Goal: Task Accomplishment & Management: Manage account settings

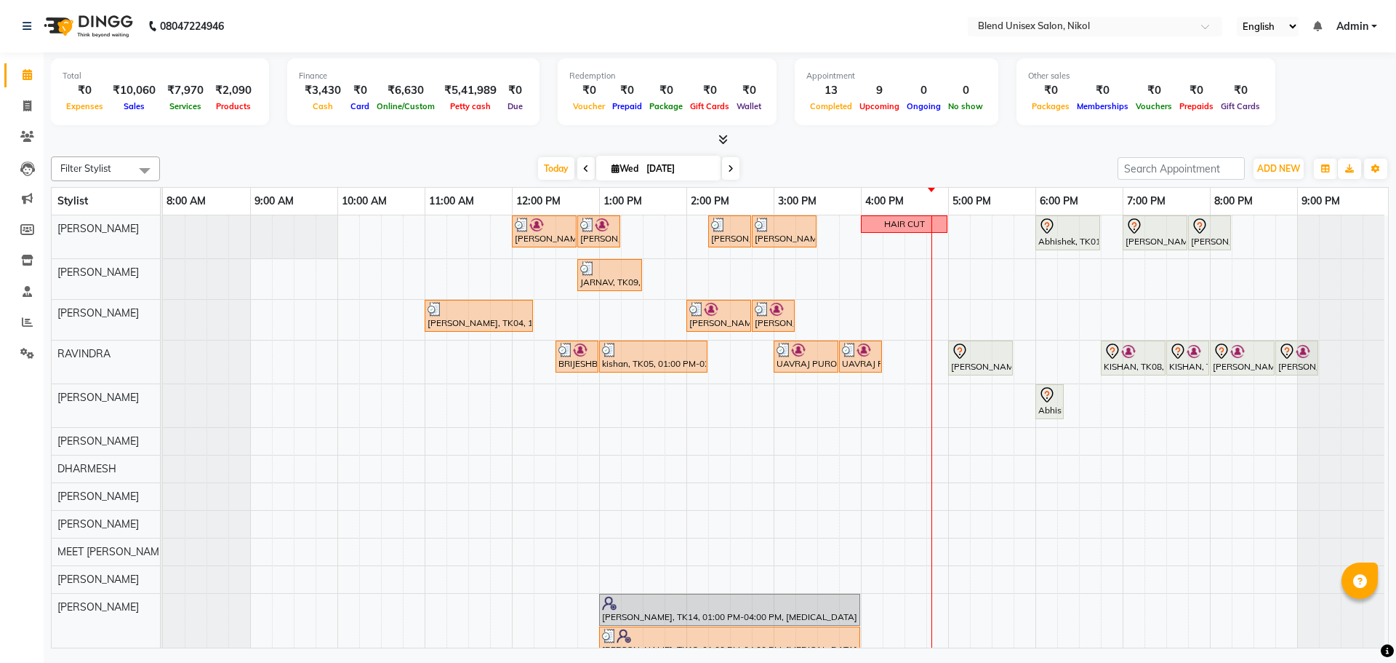
click at [585, 172] on icon at bounding box center [586, 168] width 6 height 9
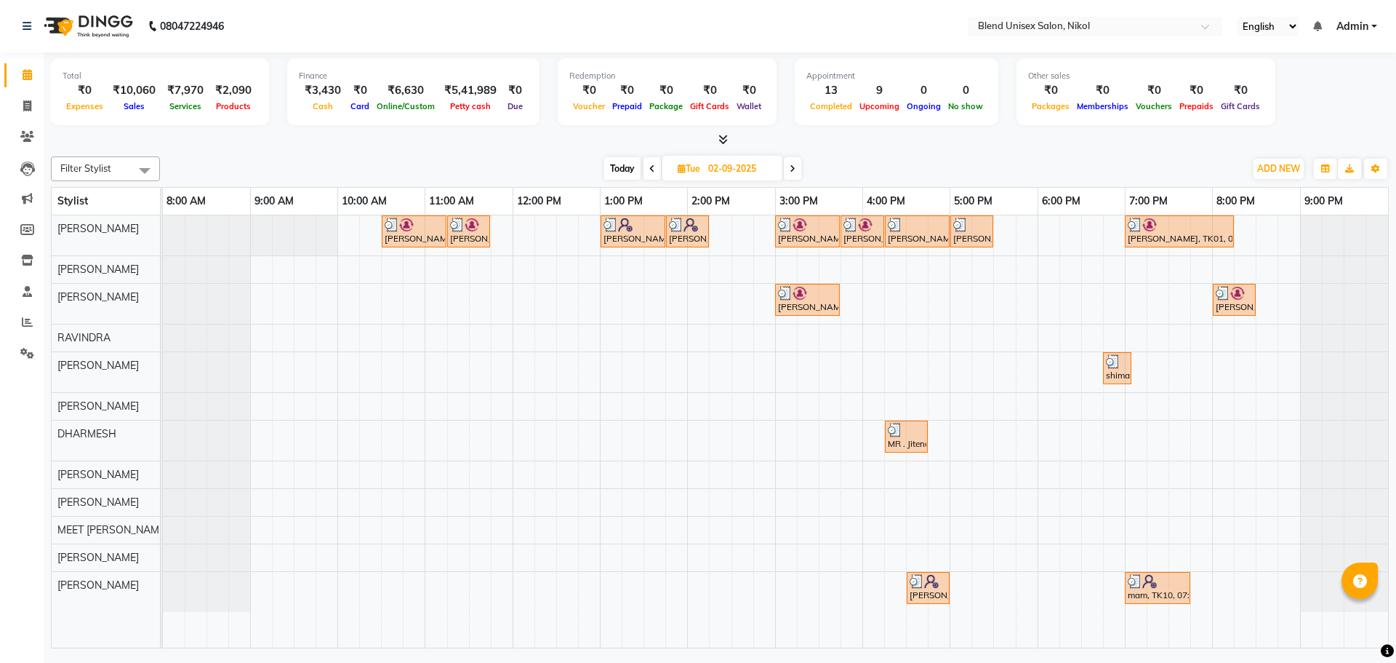
click at [652, 167] on icon at bounding box center [652, 168] width 6 height 9
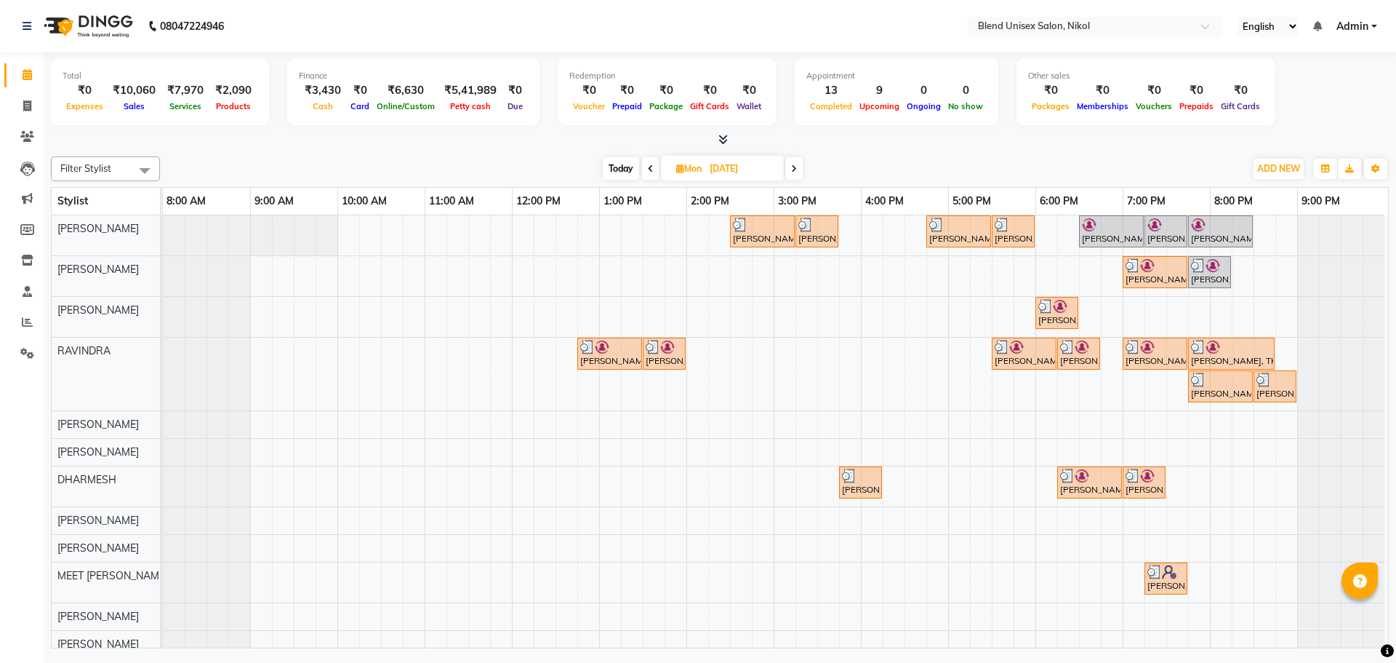
click at [649, 165] on icon at bounding box center [651, 168] width 6 height 9
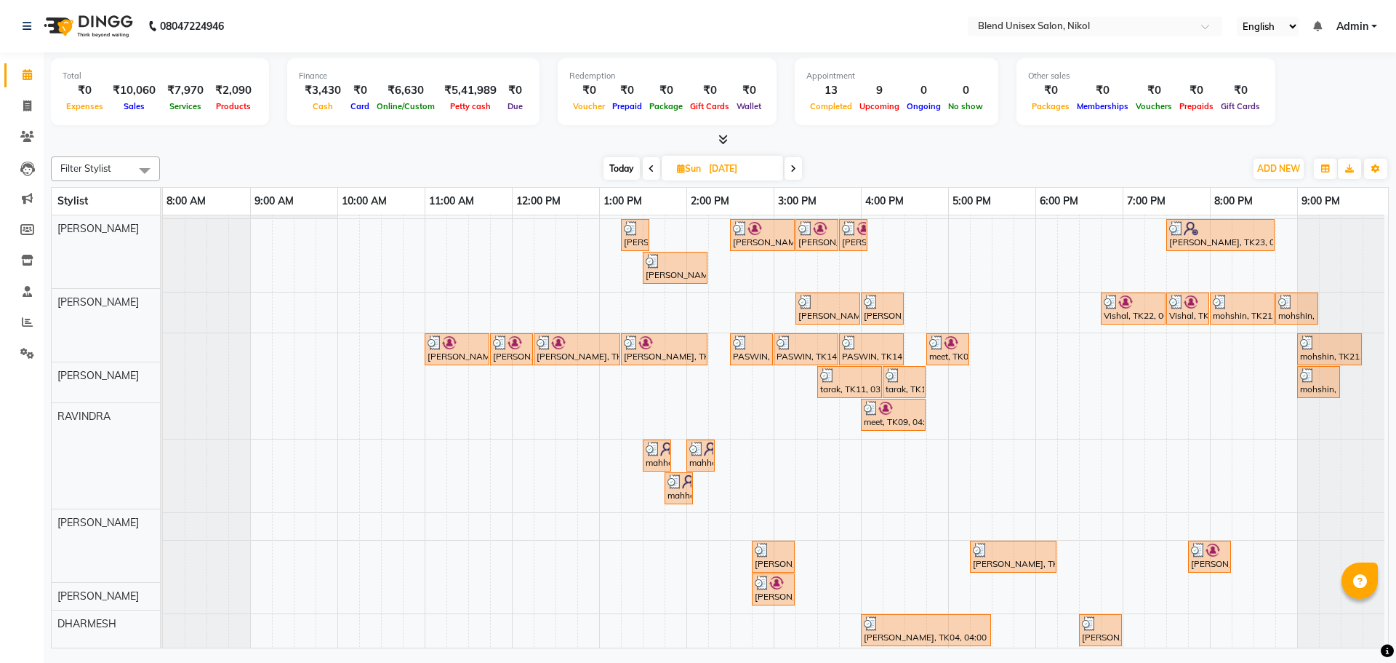
scroll to position [73, 0]
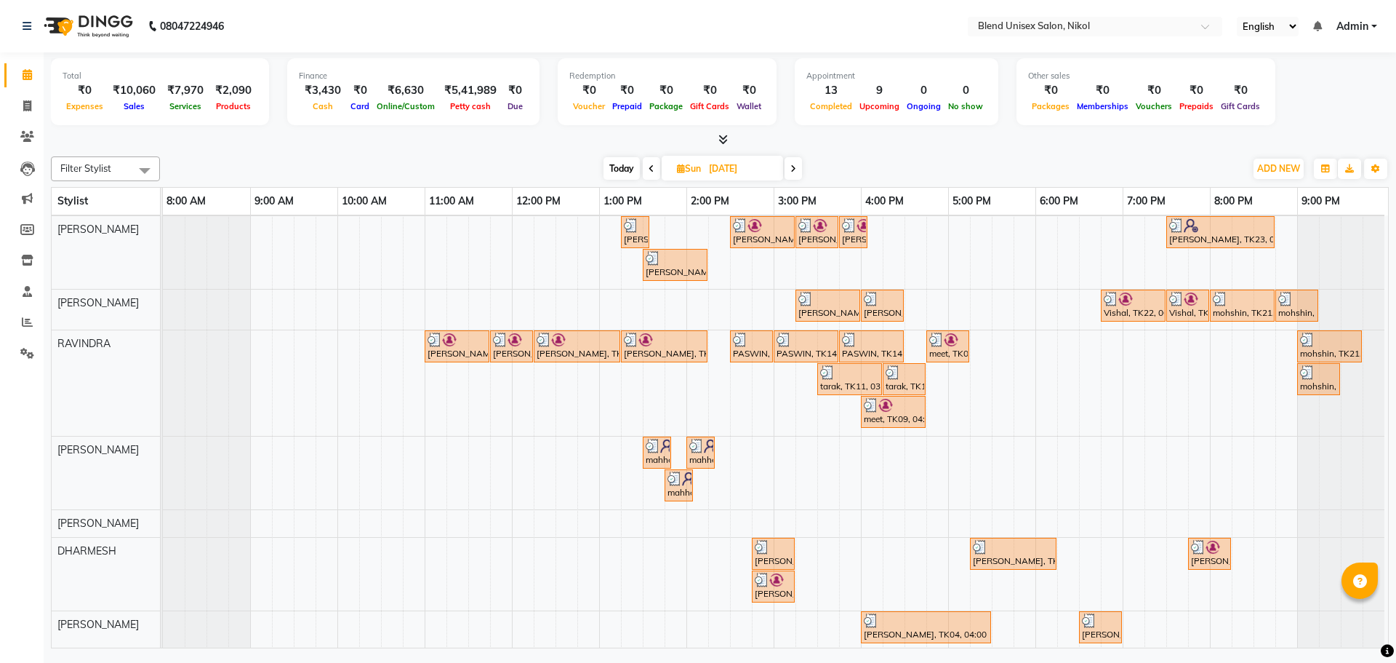
click at [644, 168] on span at bounding box center [651, 168] width 17 height 23
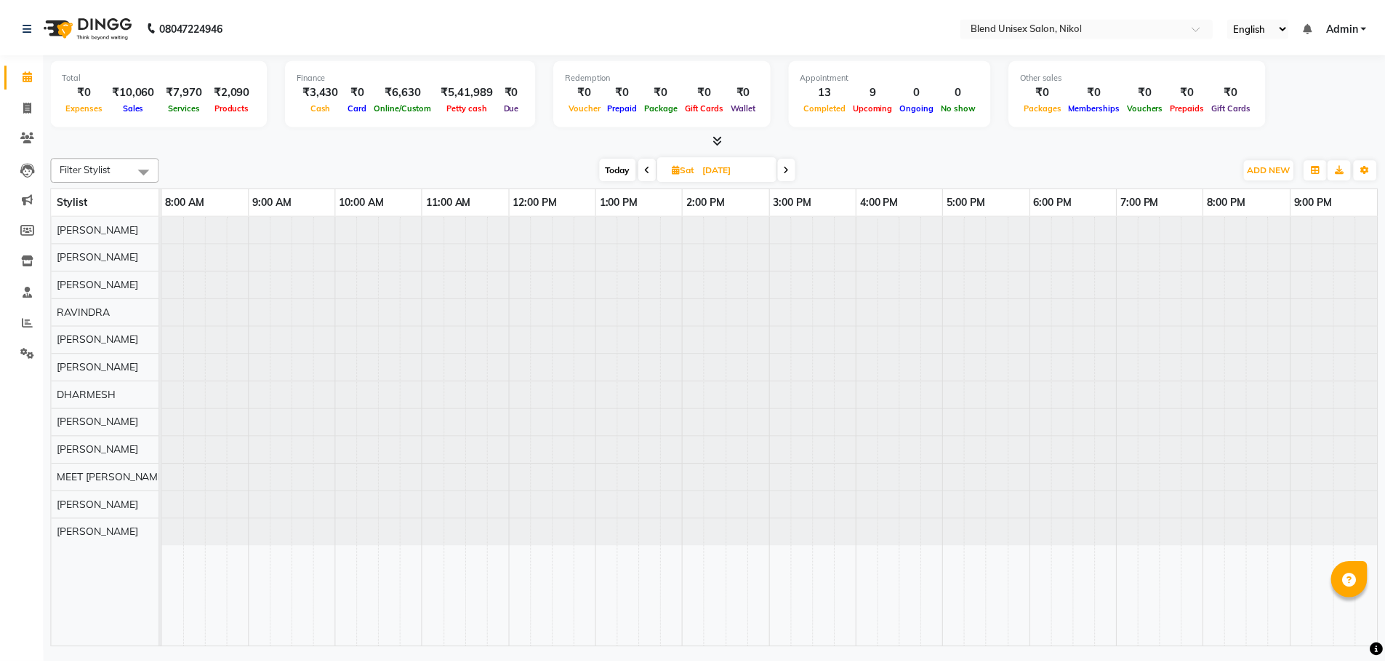
scroll to position [0, 0]
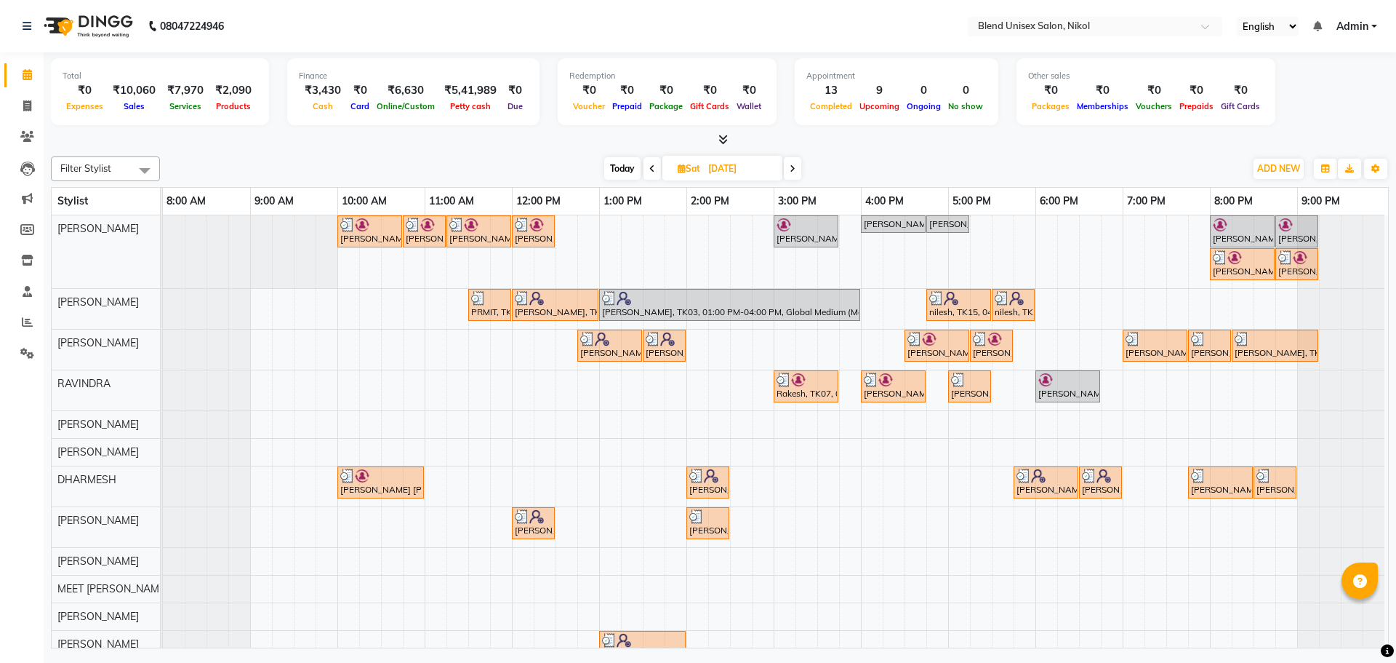
click at [652, 167] on icon at bounding box center [652, 168] width 6 height 9
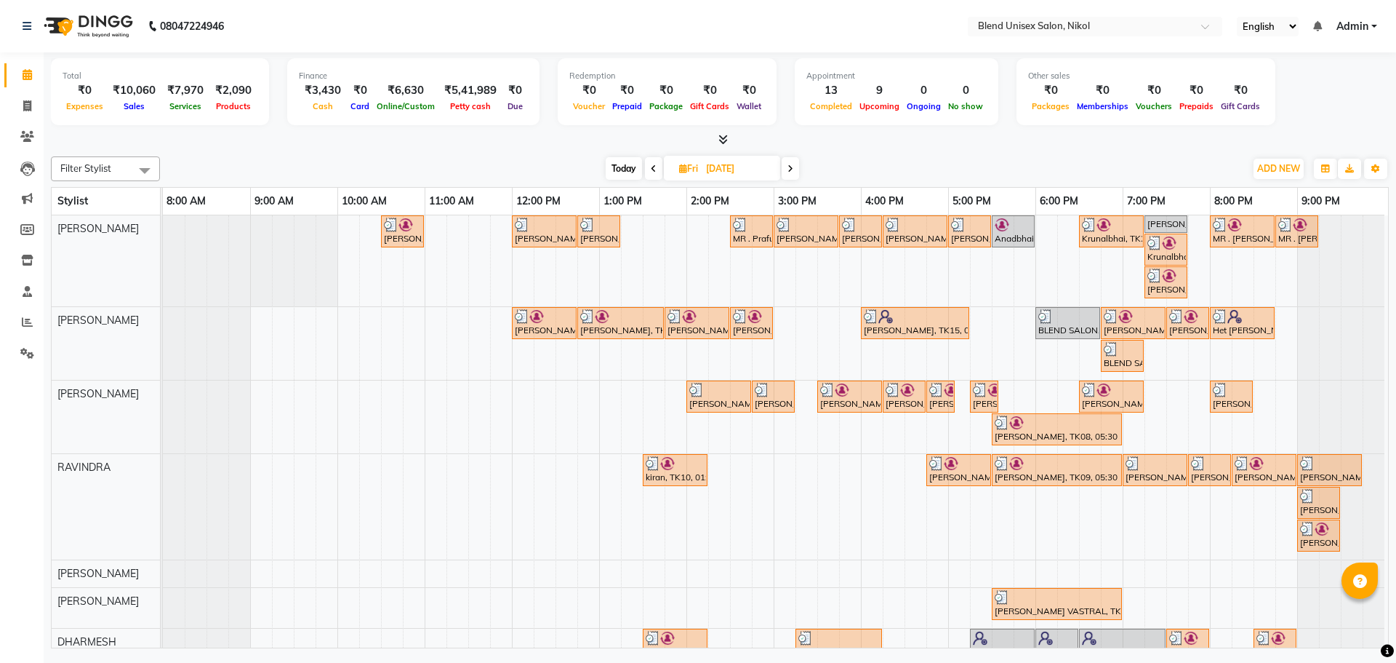
click at [793, 171] on icon at bounding box center [791, 168] width 6 height 9
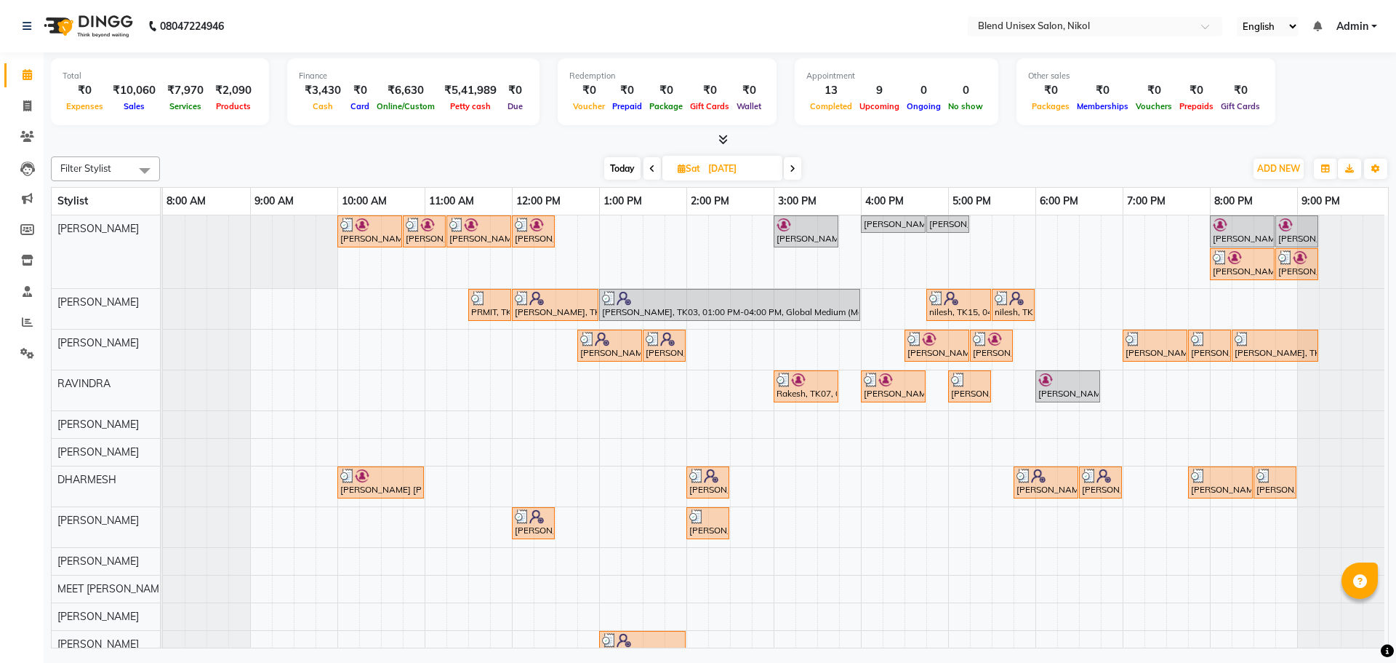
click at [622, 165] on span "Today" at bounding box center [622, 168] width 36 height 23
type input "[DATE]"
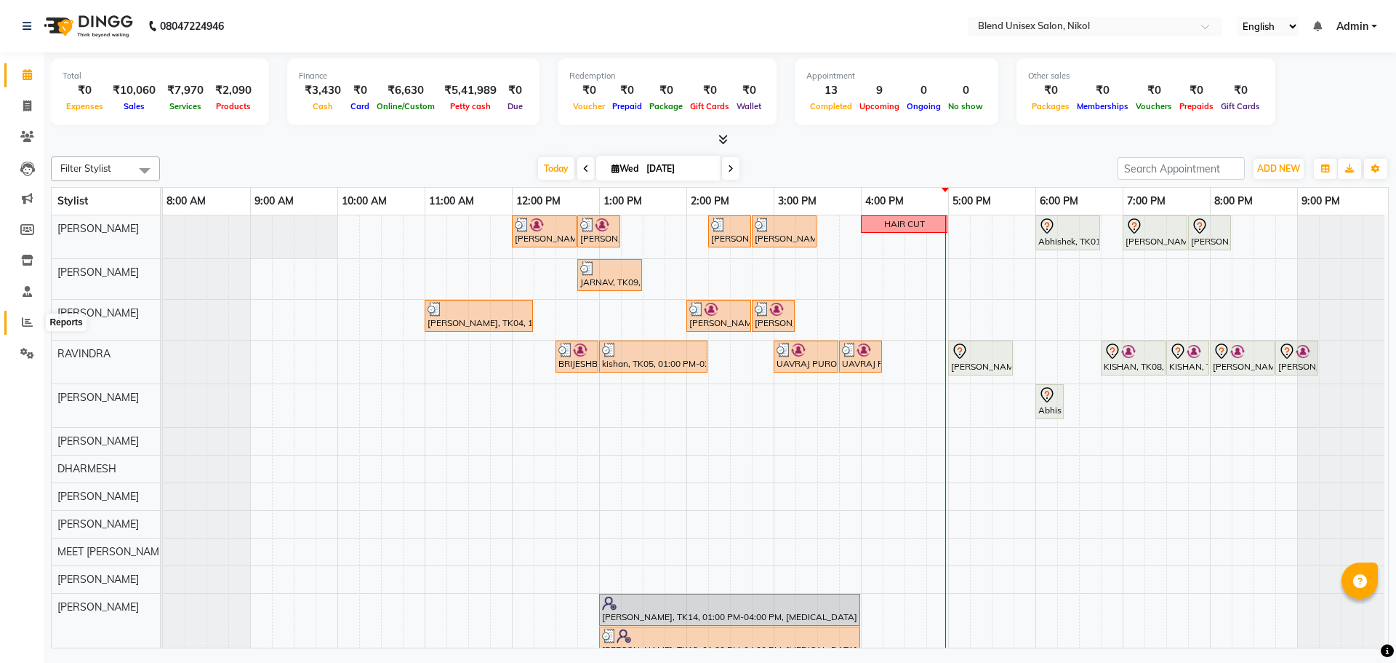
click at [27, 326] on icon at bounding box center [27, 321] width 11 height 11
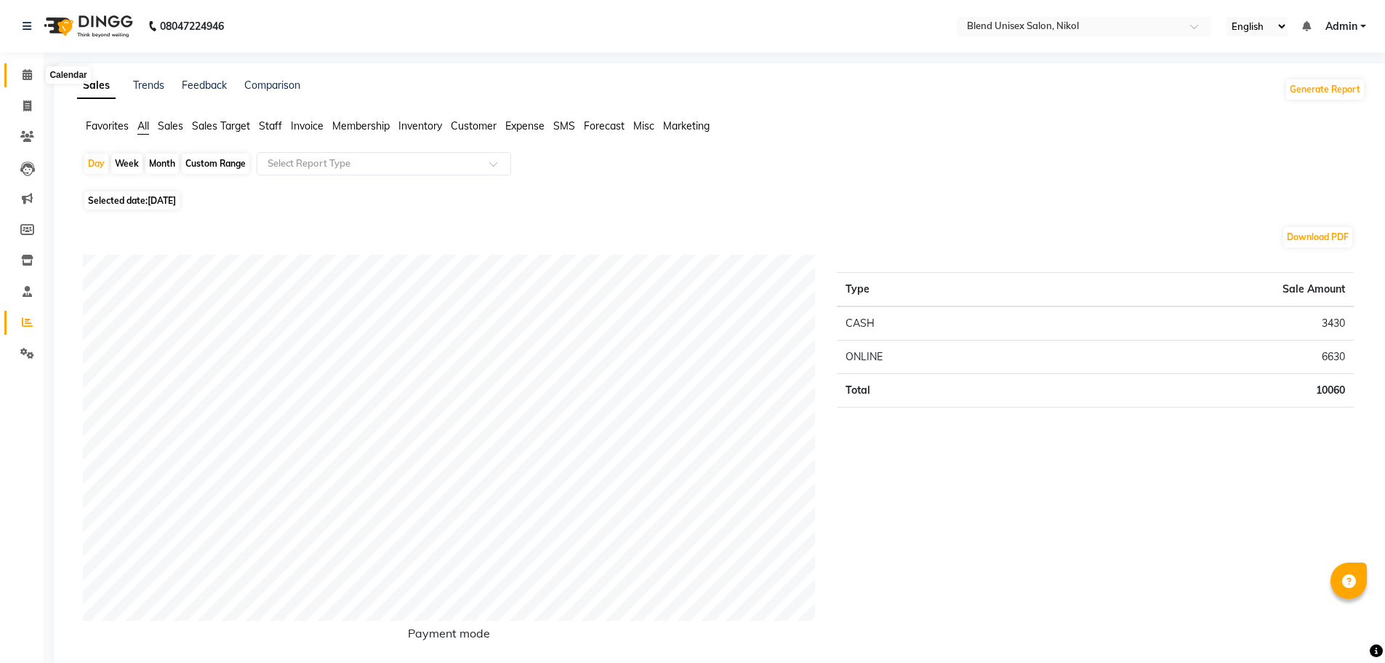
click at [23, 73] on icon at bounding box center [27, 74] width 9 height 11
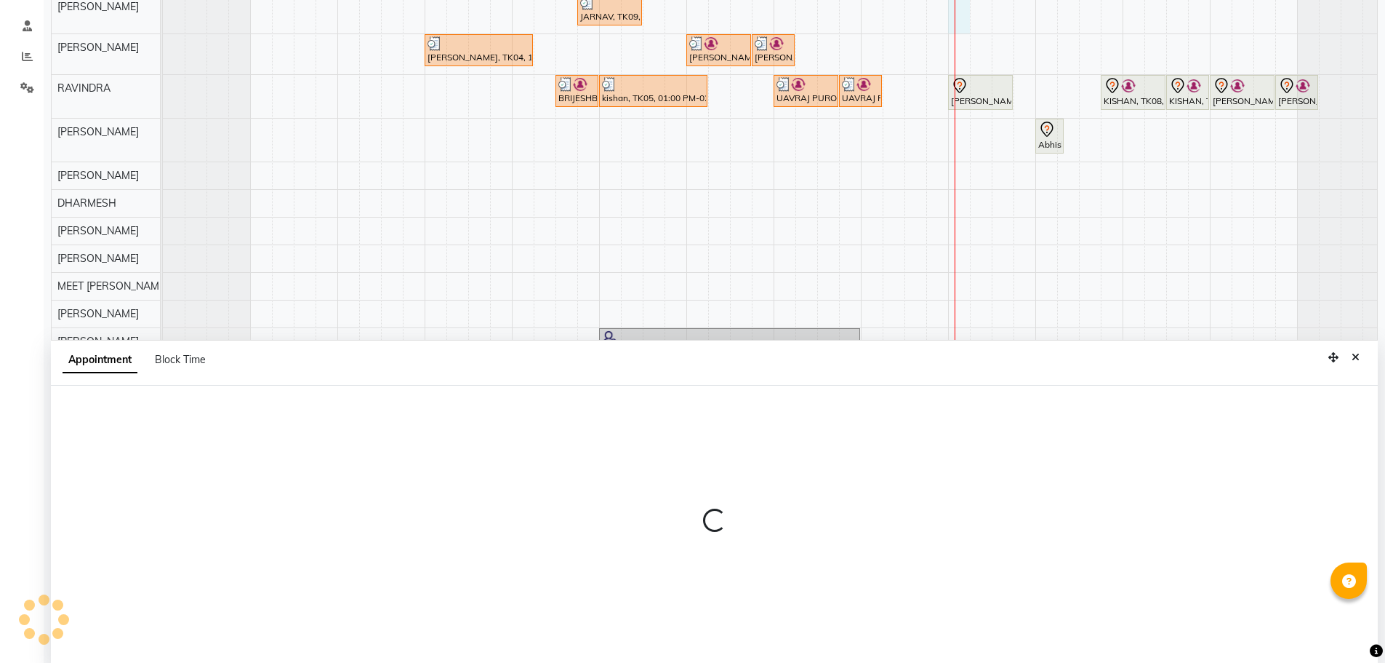
scroll to position [274, 0]
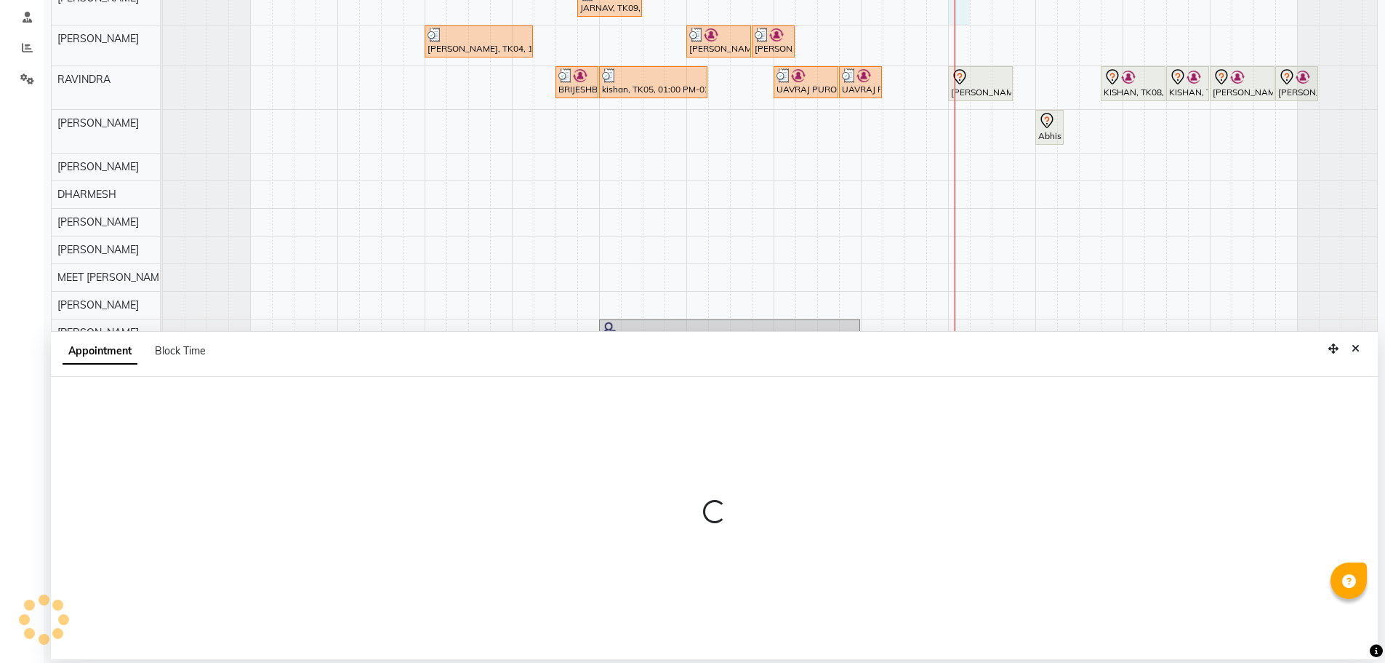
select select "74694"
select select "1020"
select select "tentative"
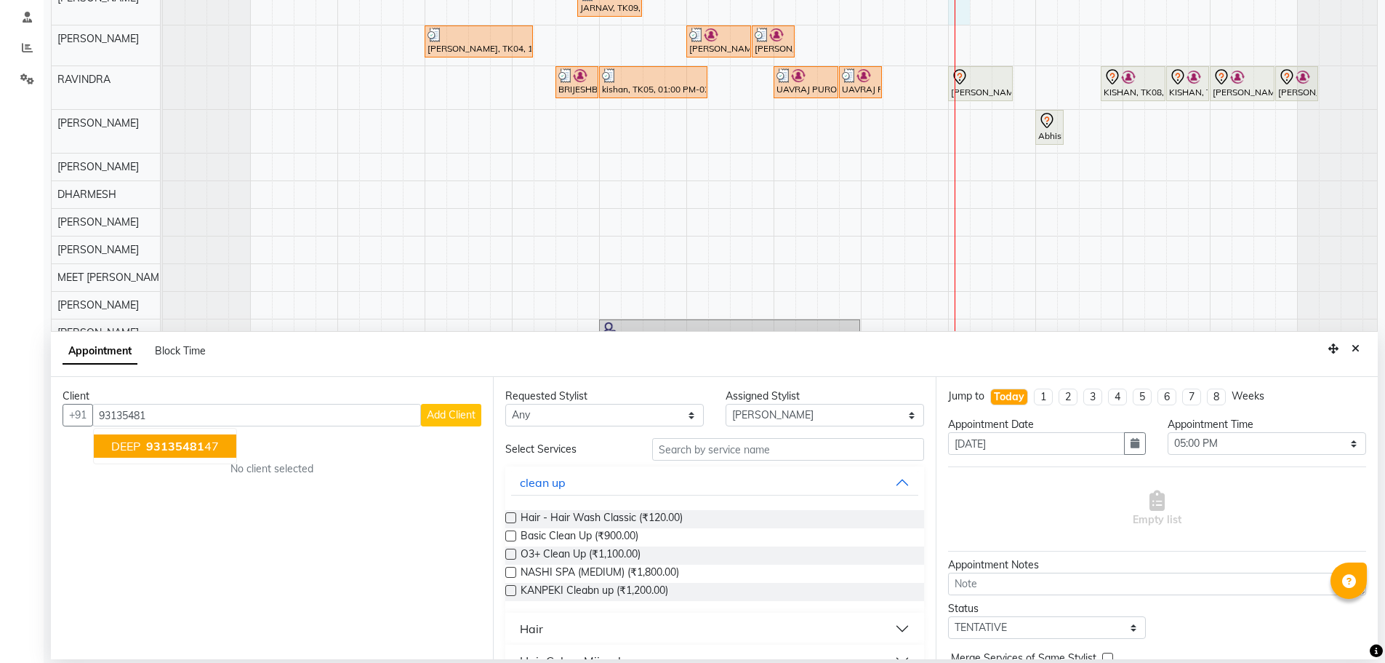
drag, startPoint x: 140, startPoint y: 449, endPoint x: 143, endPoint y: 436, distance: 13.4
click at [140, 448] on span "DEEP" at bounding box center [125, 446] width 29 height 15
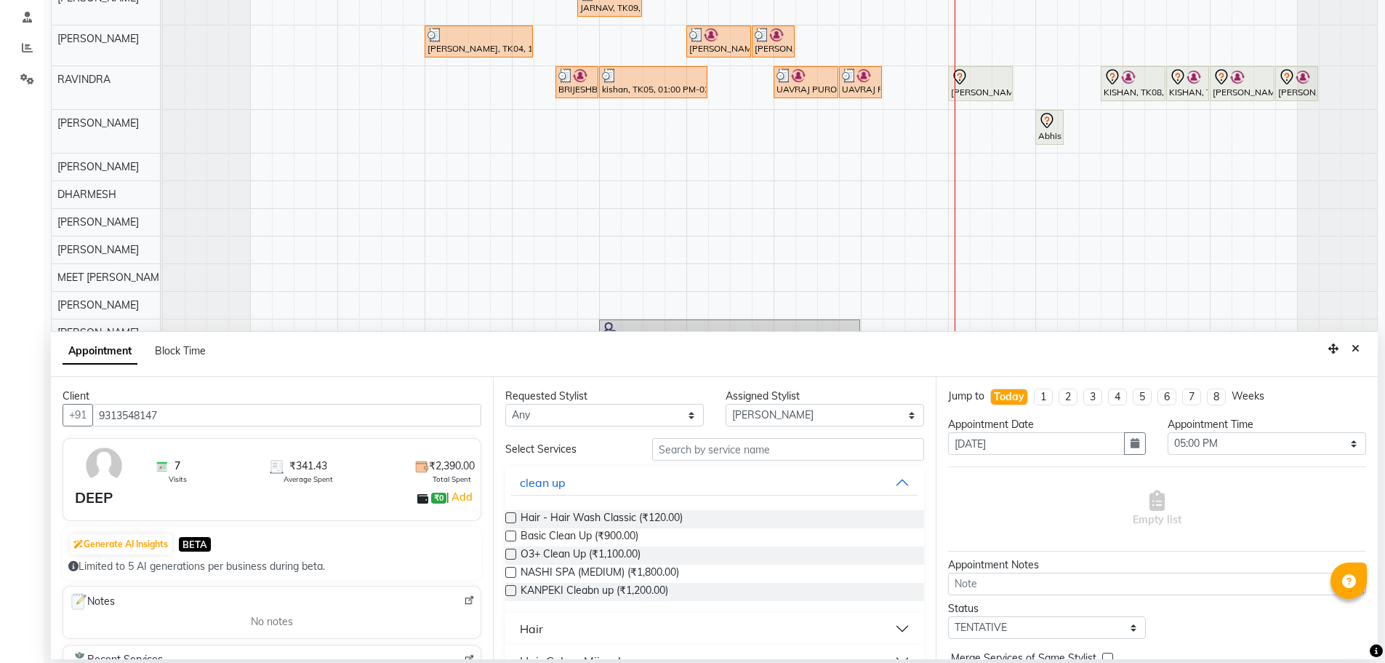
type input "9313548147"
click at [633, 421] on select "Any AJAY NAI [PERSON_NAME] [PERSON_NAME] [PERSON_NAME] MEET [PERSON_NAME] [PERS…" at bounding box center [604, 415] width 199 height 23
select select "74694"
click at [505, 404] on select "Any AJAY NAI [PERSON_NAME] [PERSON_NAME] [PERSON_NAME] MEET [PERSON_NAME] [PERS…" at bounding box center [604, 415] width 199 height 23
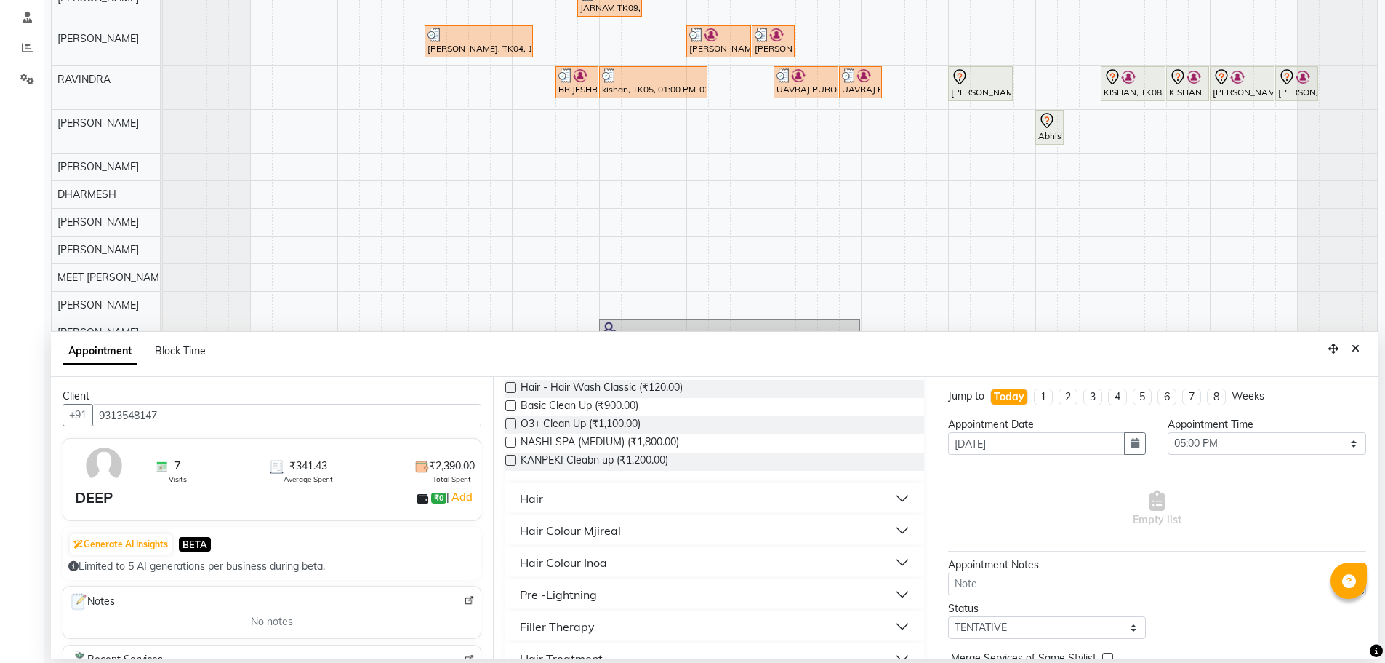
scroll to position [145, 0]
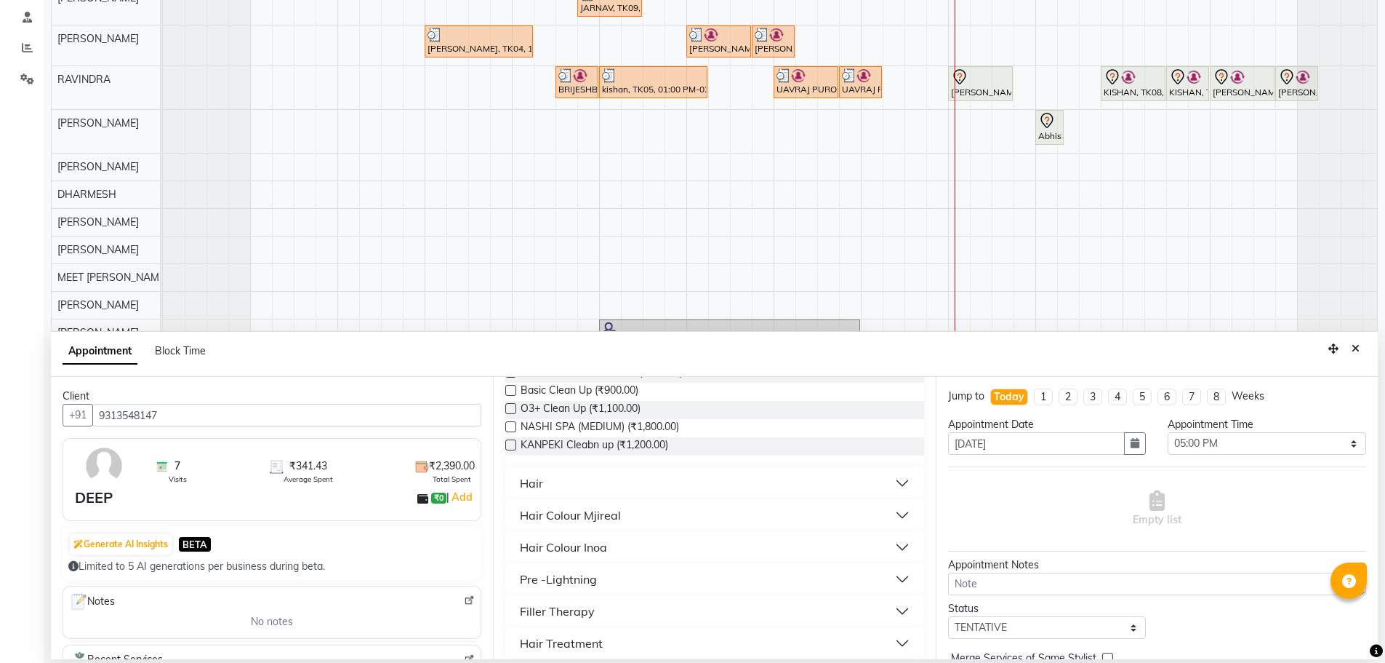
click at [562, 479] on button "Hair" at bounding box center [714, 483] width 407 height 26
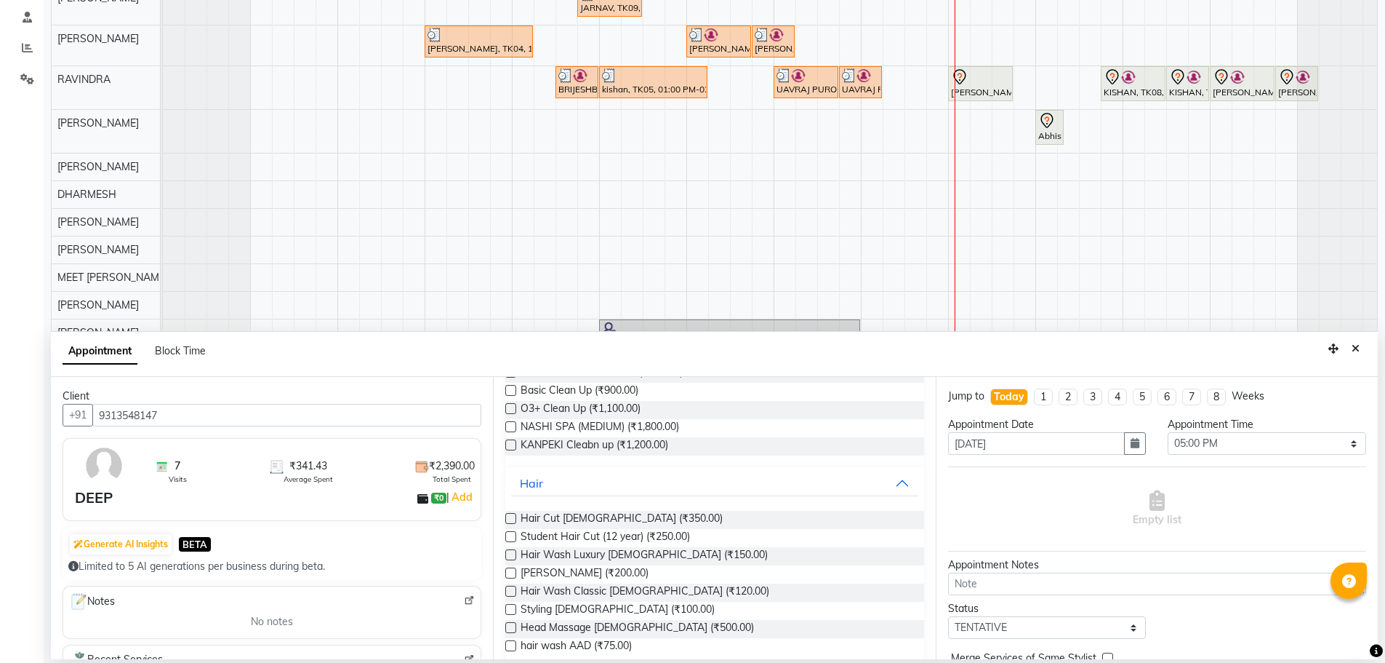
click at [511, 574] on label at bounding box center [510, 572] width 11 height 11
click at [511, 574] on input "checkbox" at bounding box center [509, 573] width 9 height 9
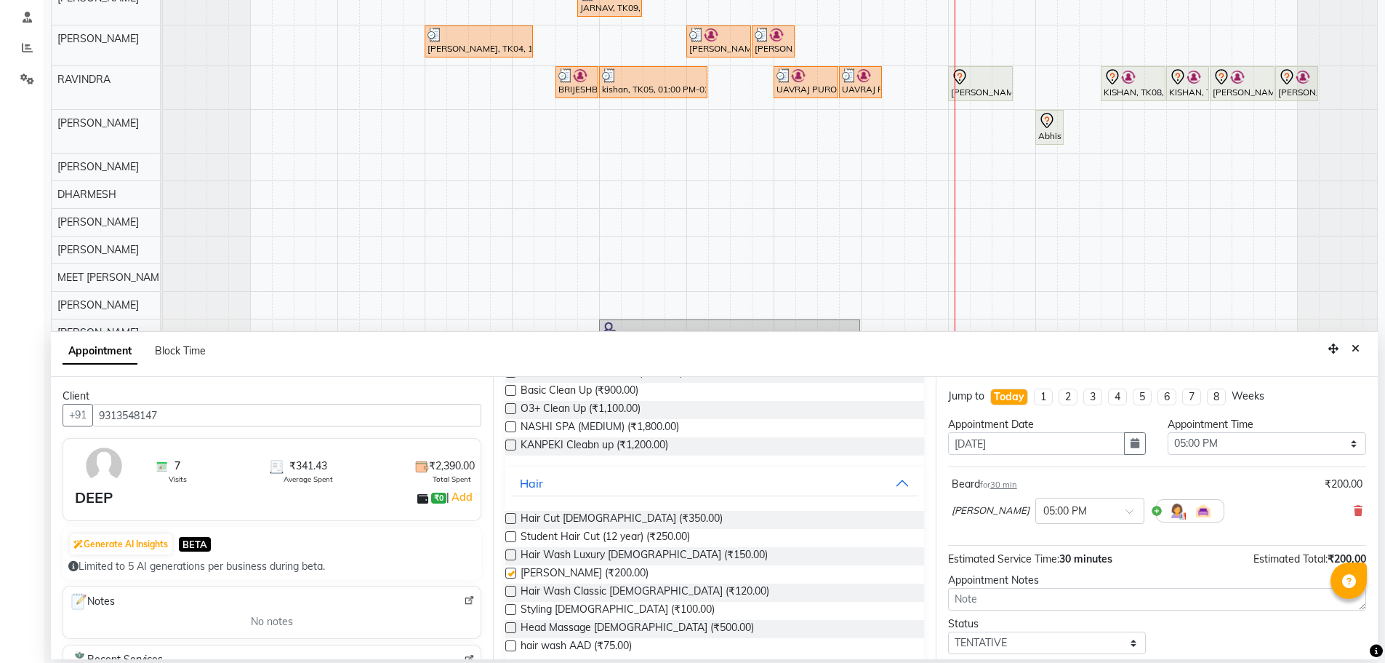
checkbox input "false"
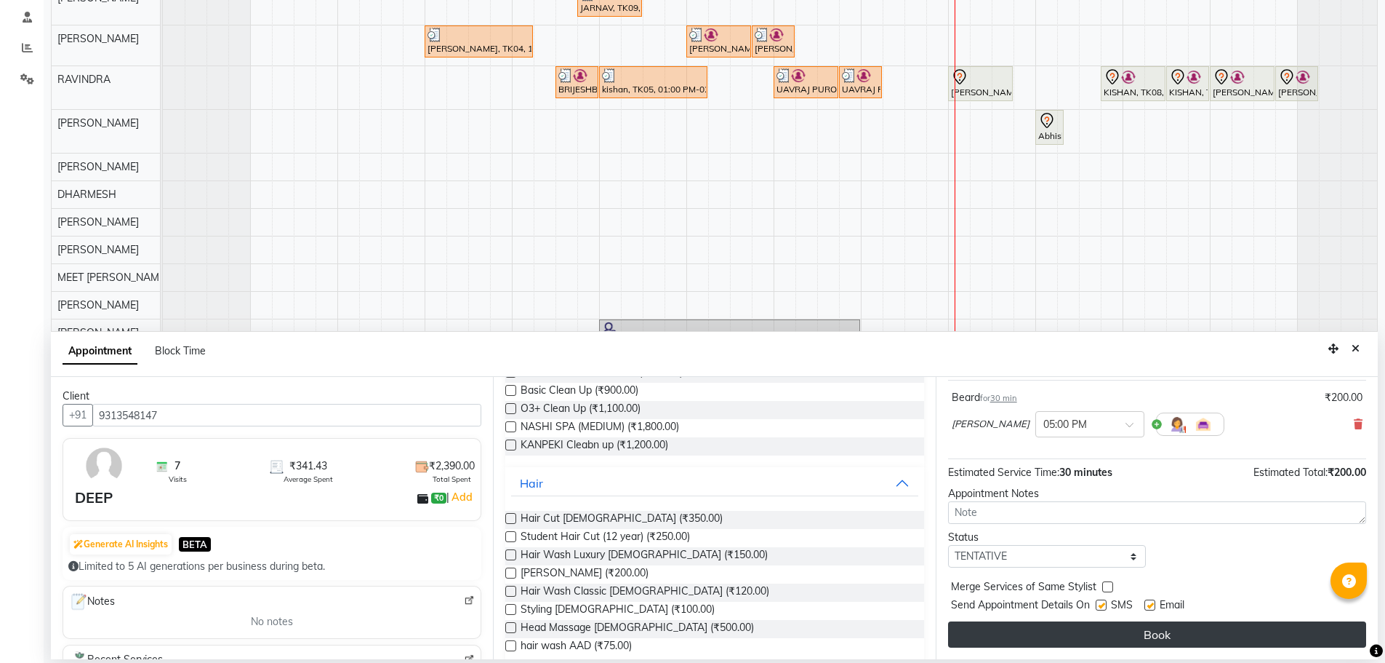
click at [1046, 641] on button "Book" at bounding box center [1157, 634] width 418 height 26
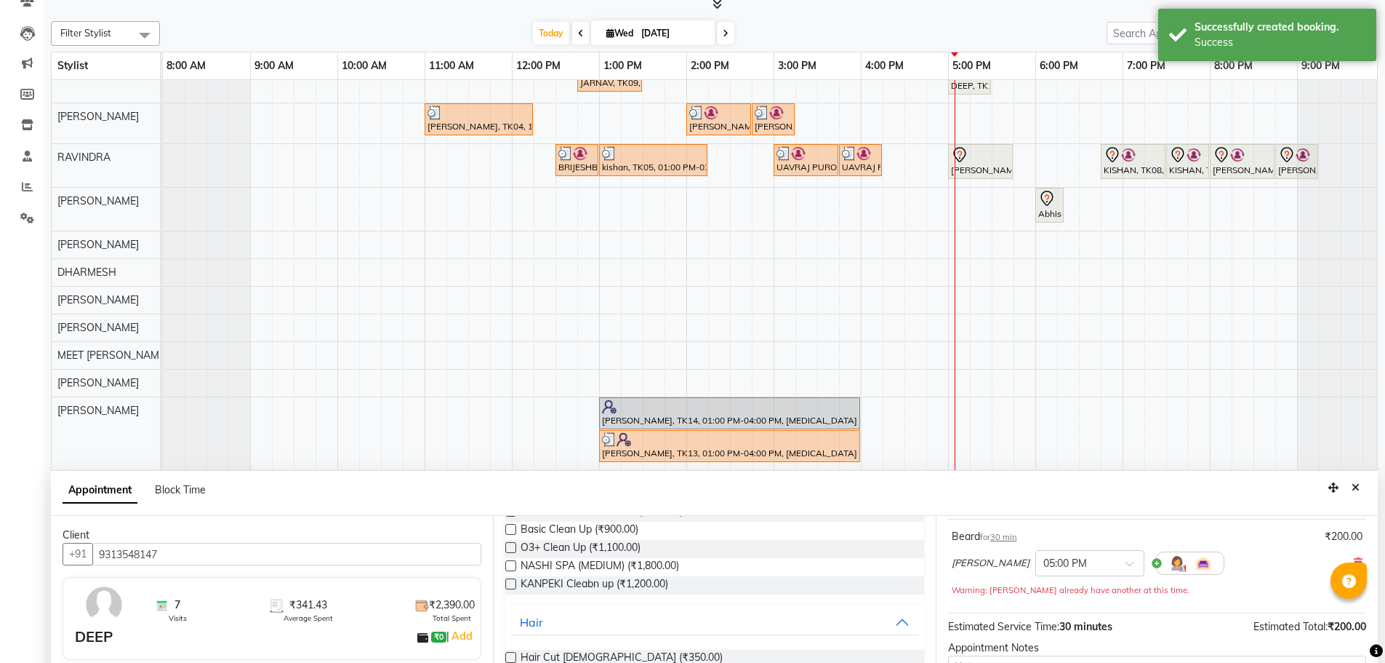
scroll to position [274, 0]
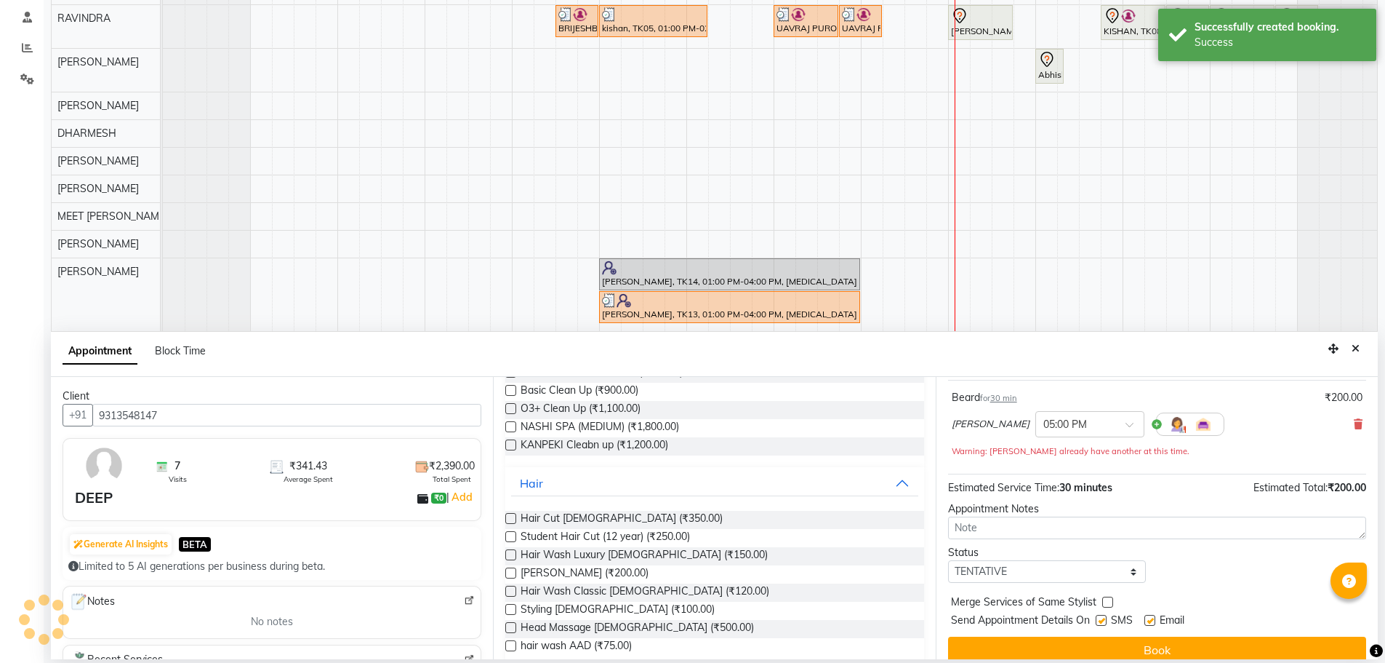
click at [1352, 343] on button "Close" at bounding box center [1355, 348] width 21 height 23
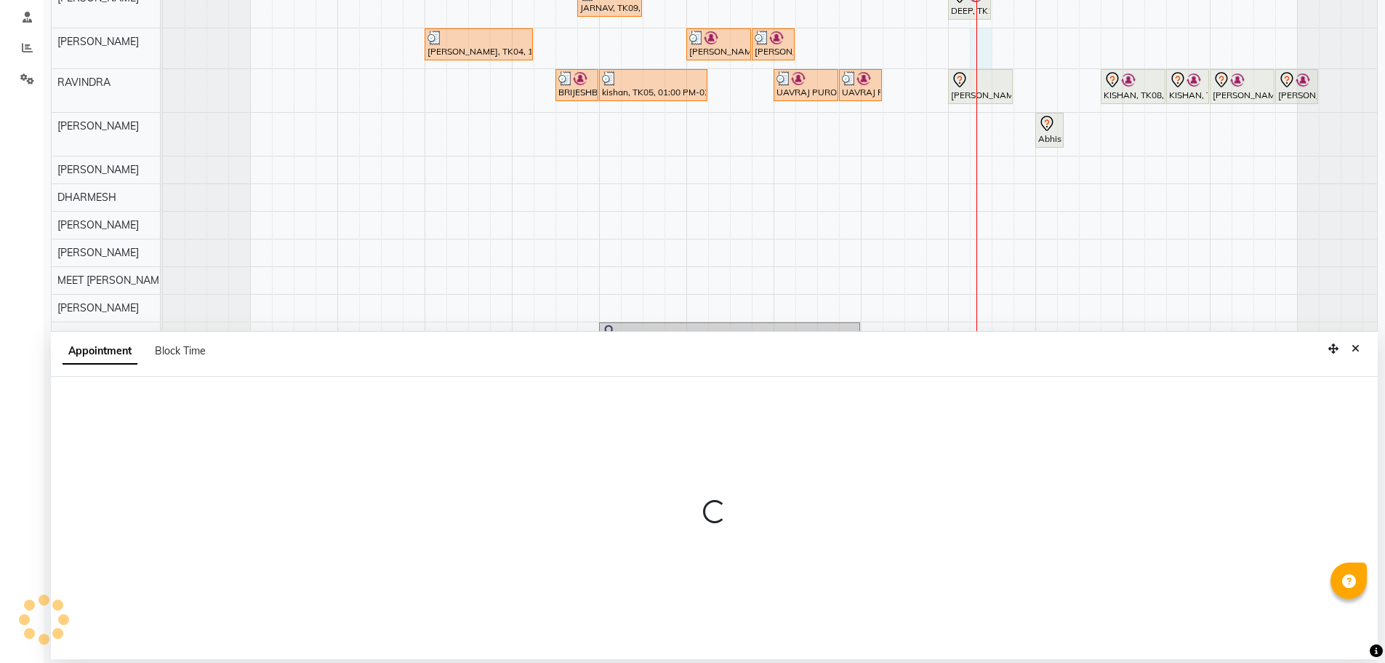
select select "79552"
select select "tentative"
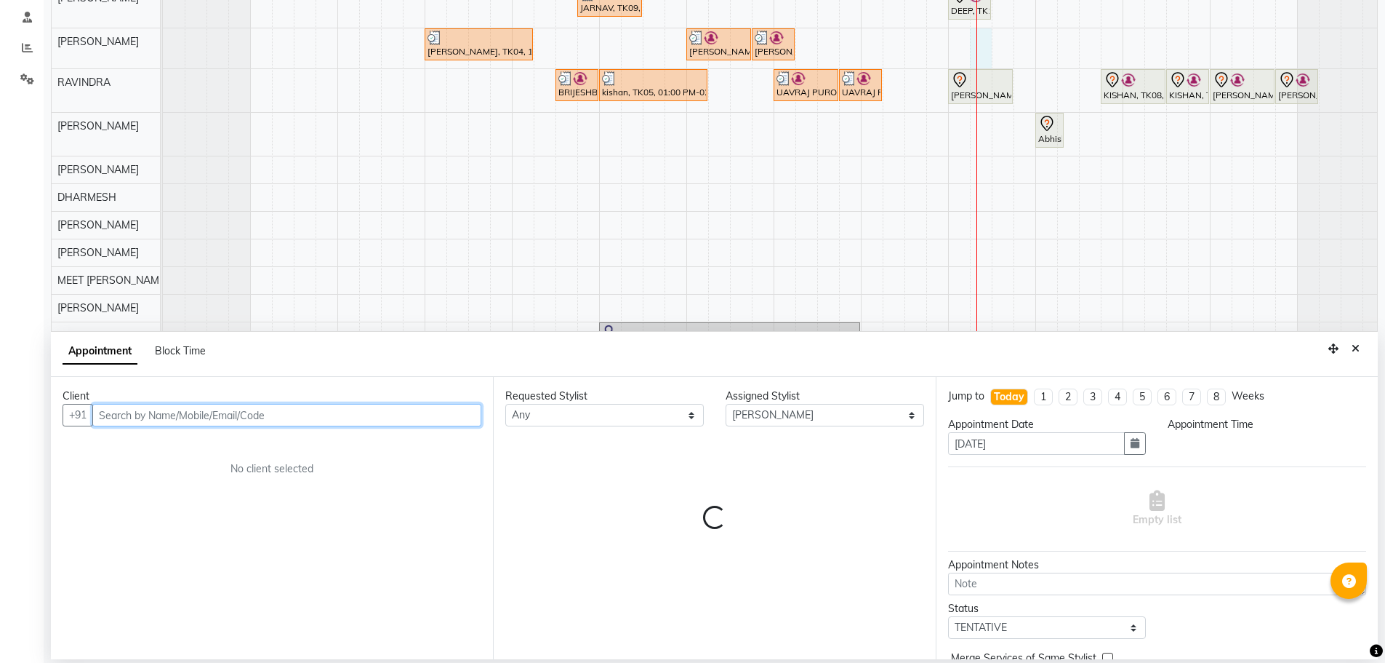
select select "1035"
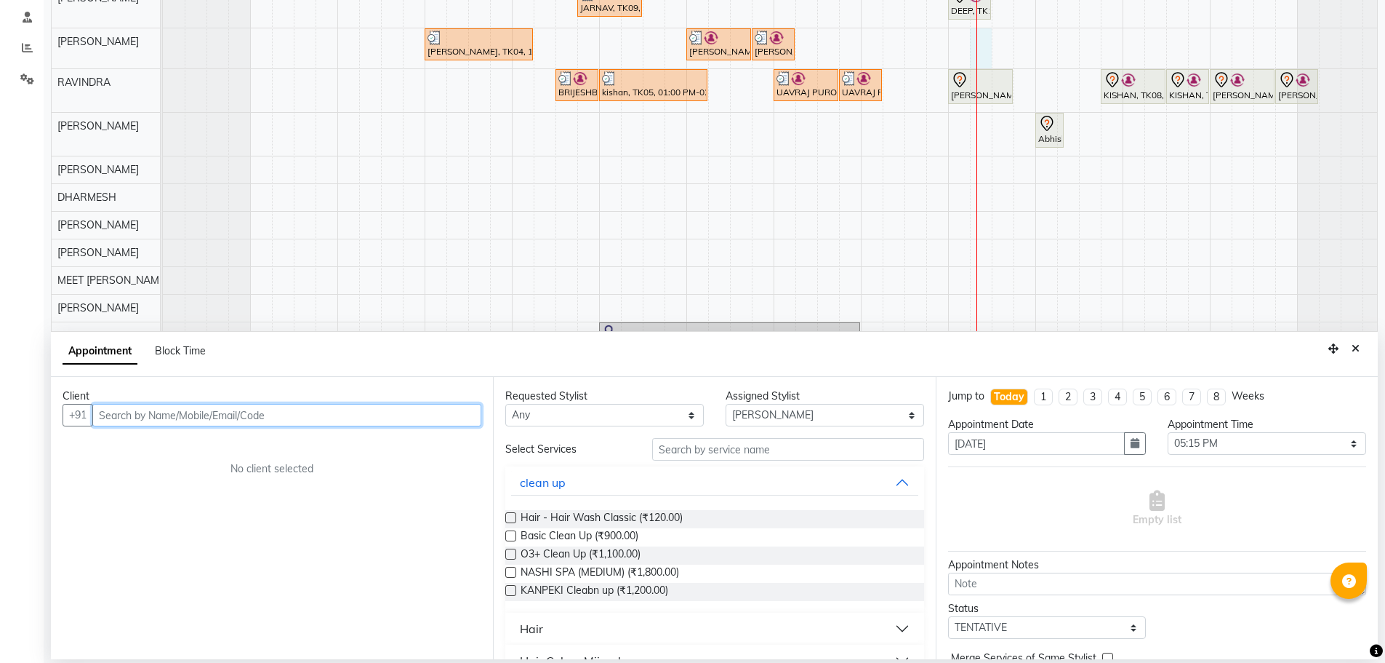
click at [428, 415] on input "text" at bounding box center [286, 415] width 389 height 23
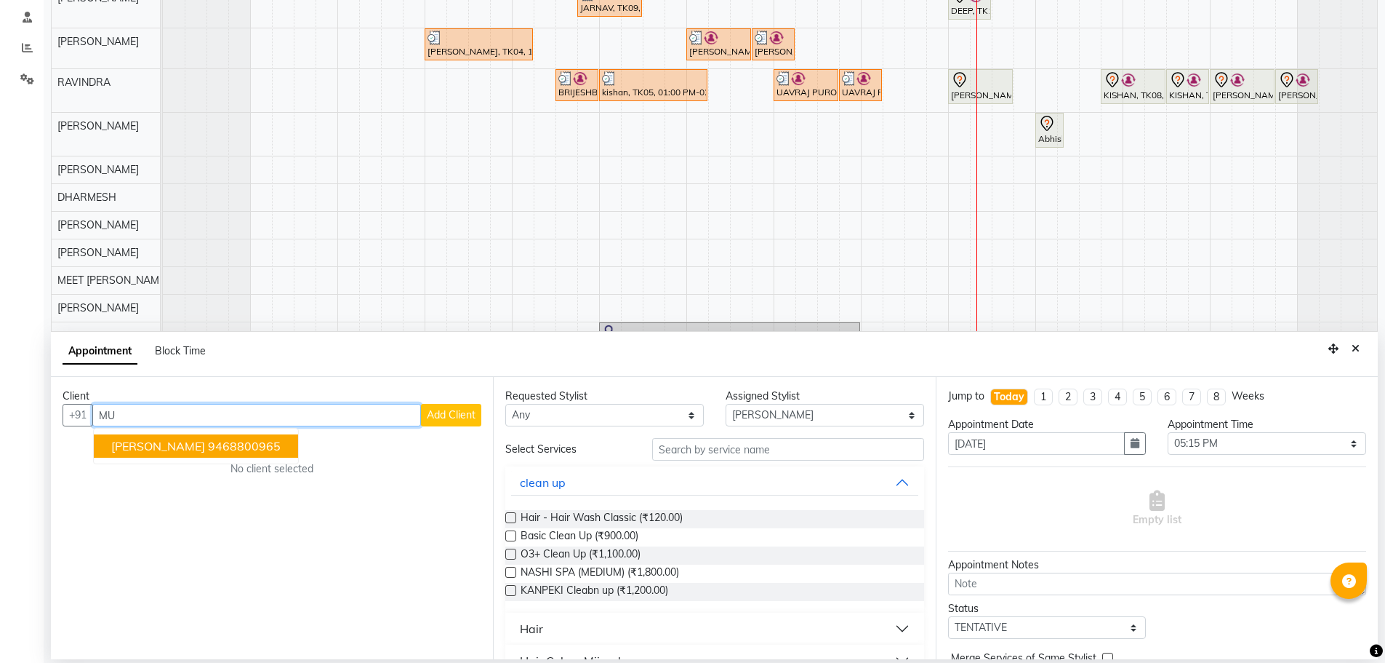
type input "M"
type input "m"
type input "M"
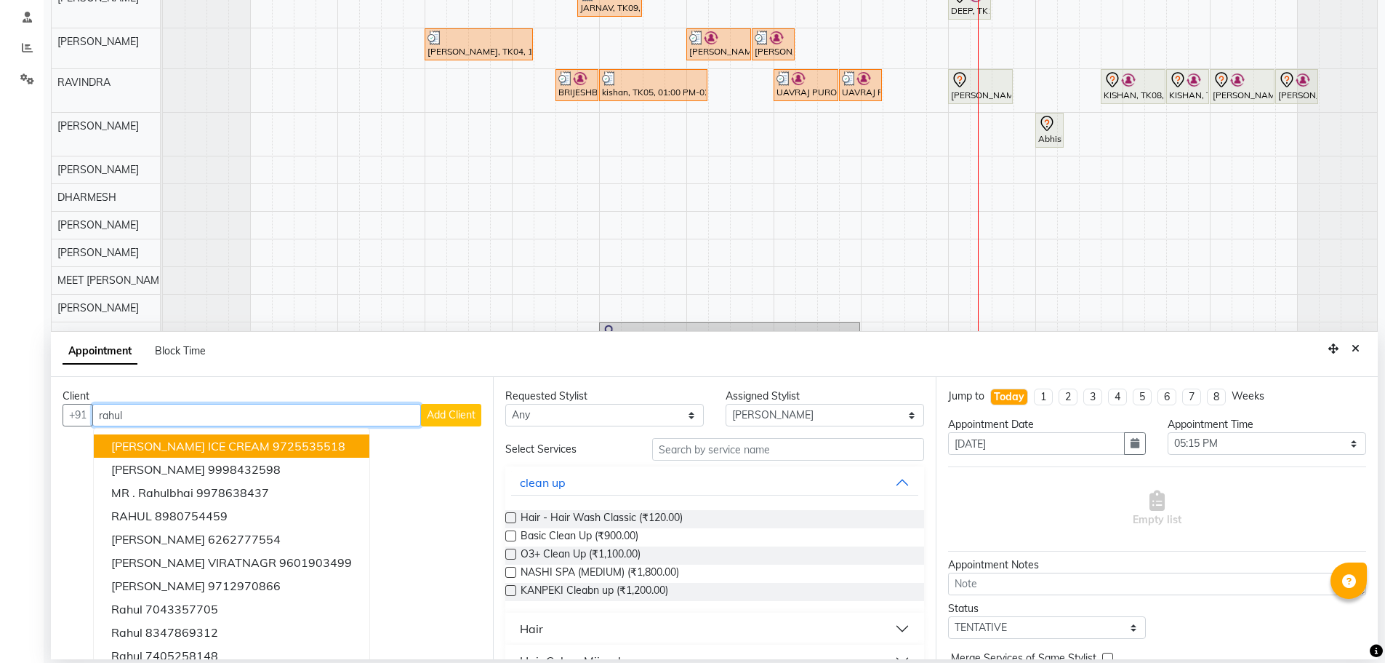
click at [345, 448] on ngb-highlight "9725535518" at bounding box center [309, 446] width 73 height 15
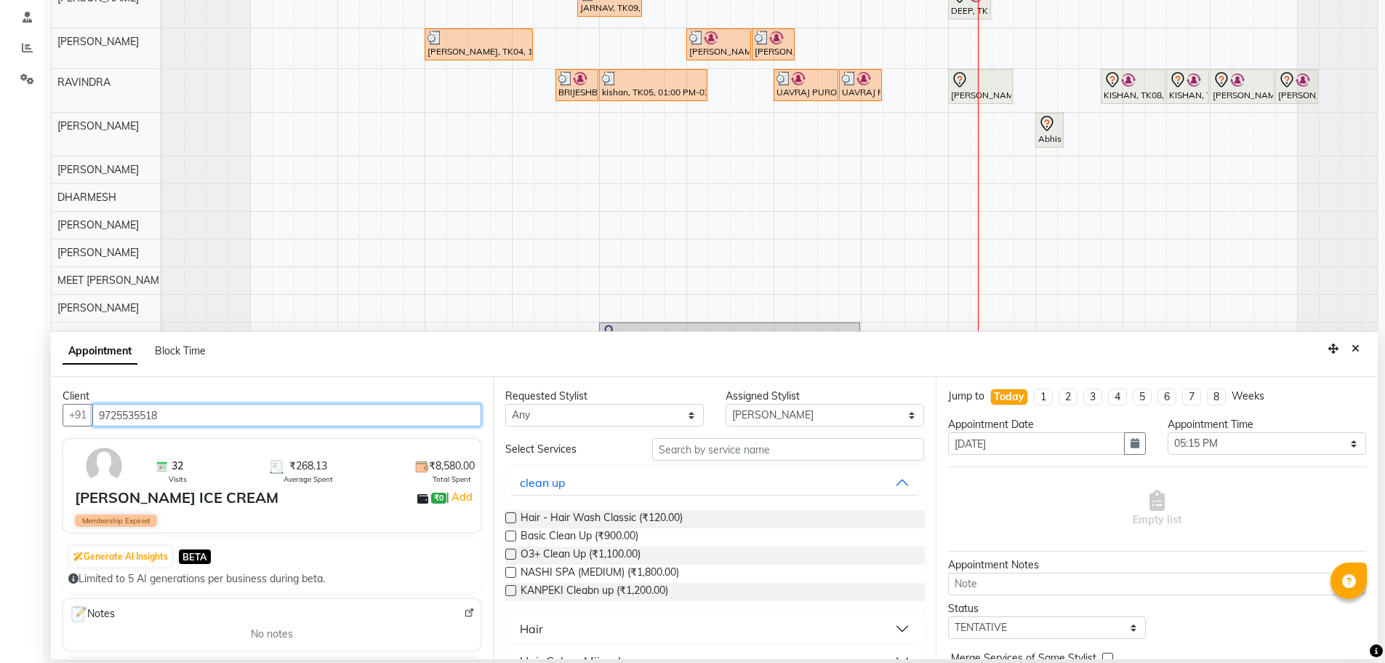
type input "9725535518"
click at [602, 421] on select "Any AJAY NAI [PERSON_NAME] [PERSON_NAME] [PERSON_NAME] MEET [PERSON_NAME] [PERS…" at bounding box center [604, 415] width 199 height 23
select select "79552"
click at [505, 404] on select "Any AJAY NAI [PERSON_NAME] [PERSON_NAME] [PERSON_NAME] MEET [PERSON_NAME] [PERS…" at bounding box center [604, 415] width 199 height 23
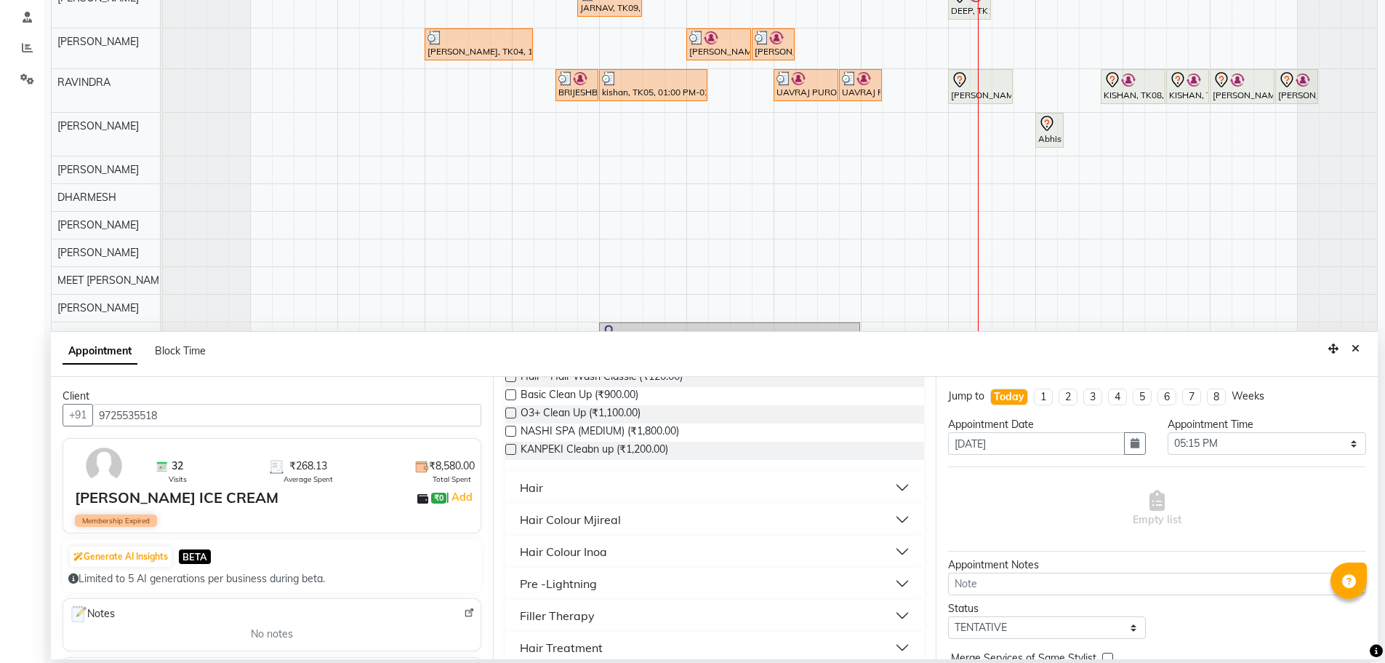
scroll to position [145, 0]
click at [596, 480] on button "Hair" at bounding box center [714, 483] width 407 height 26
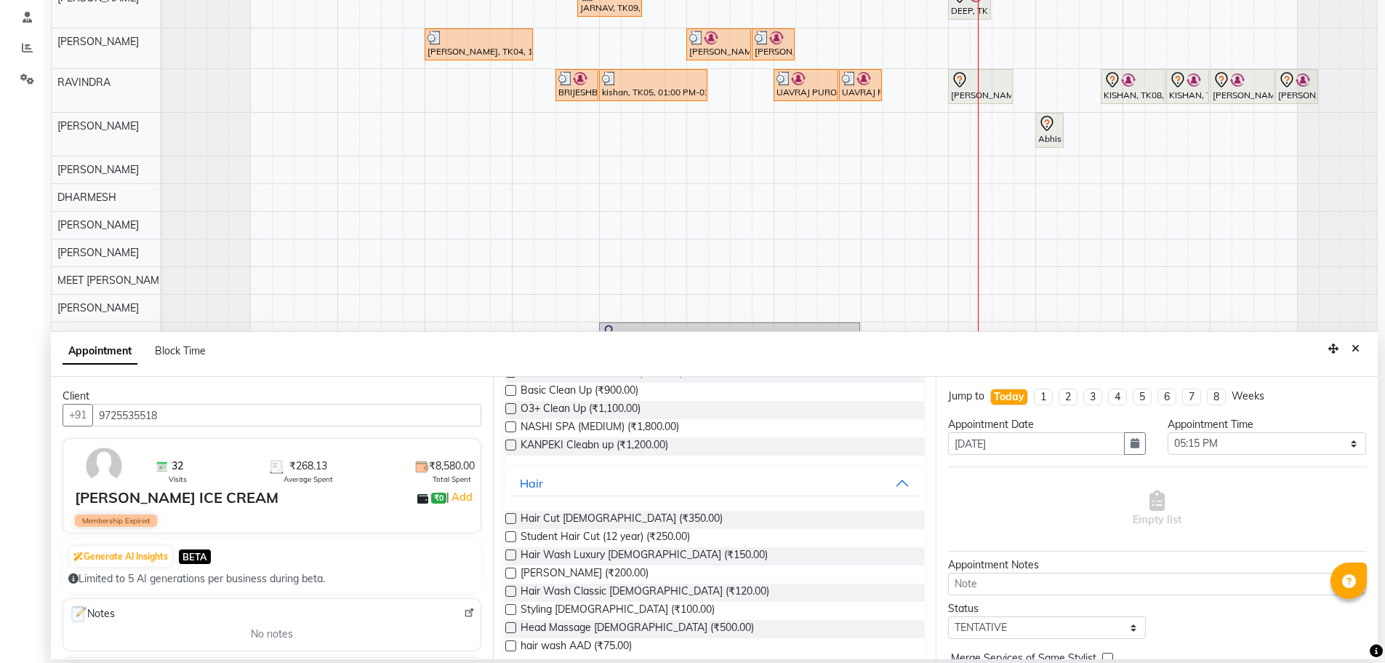
click at [500, 573] on div "Requested Stylist Any AJAY NAI [PERSON_NAME] [PERSON_NAME] [PERSON_NAME] MEET […" at bounding box center [714, 518] width 442 height 282
click at [513, 572] on label at bounding box center [510, 572] width 11 height 11
click at [513, 572] on input "checkbox" at bounding box center [509, 573] width 9 height 9
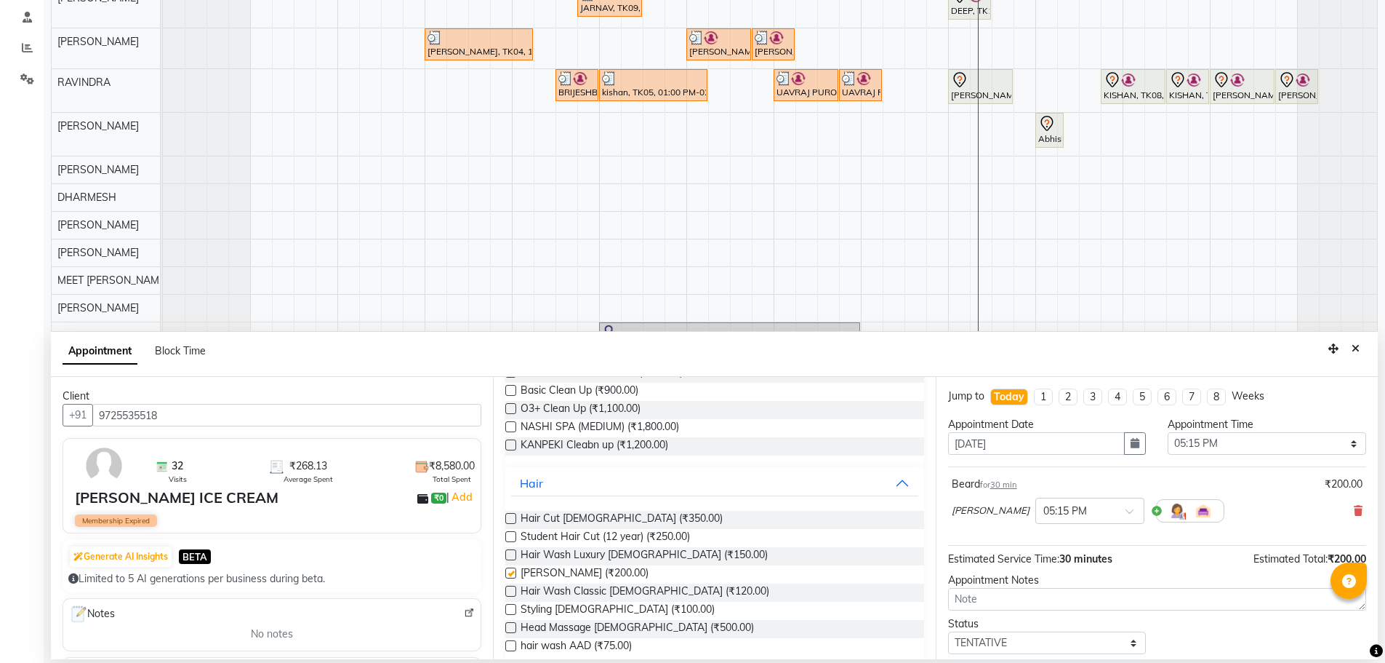
checkbox input "false"
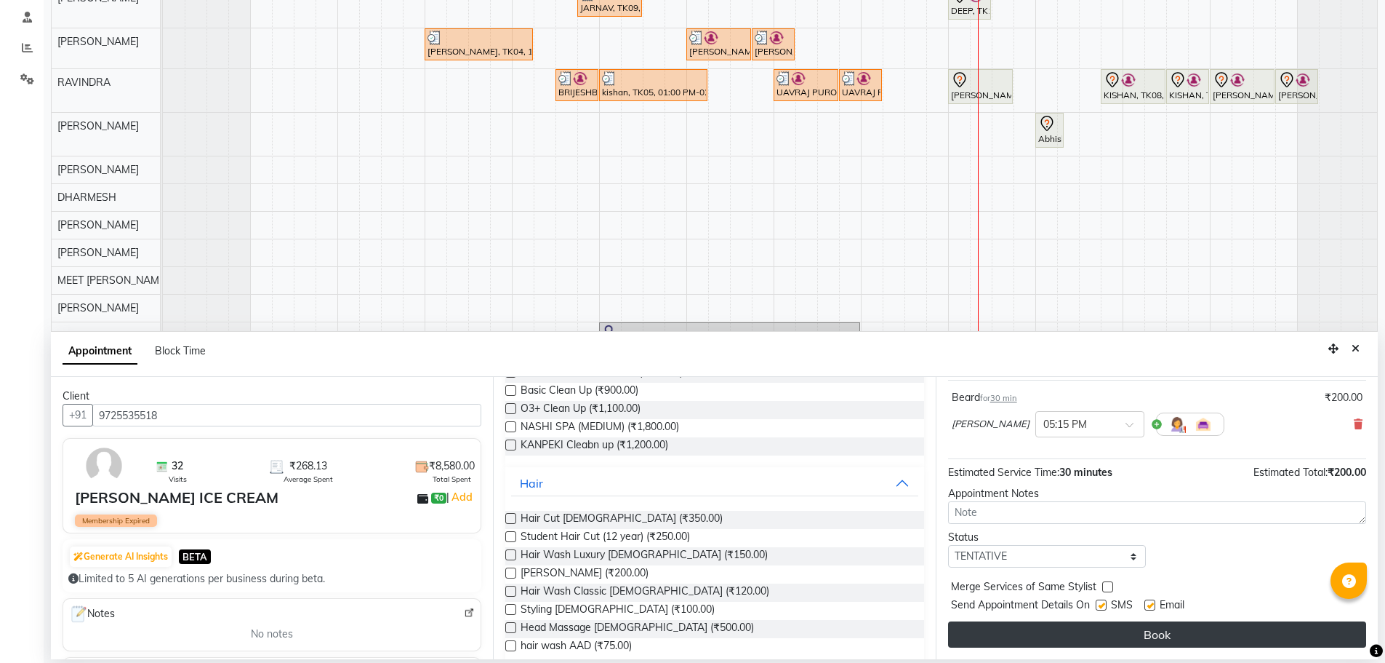
click at [1081, 642] on button "Book" at bounding box center [1157, 634] width 418 height 26
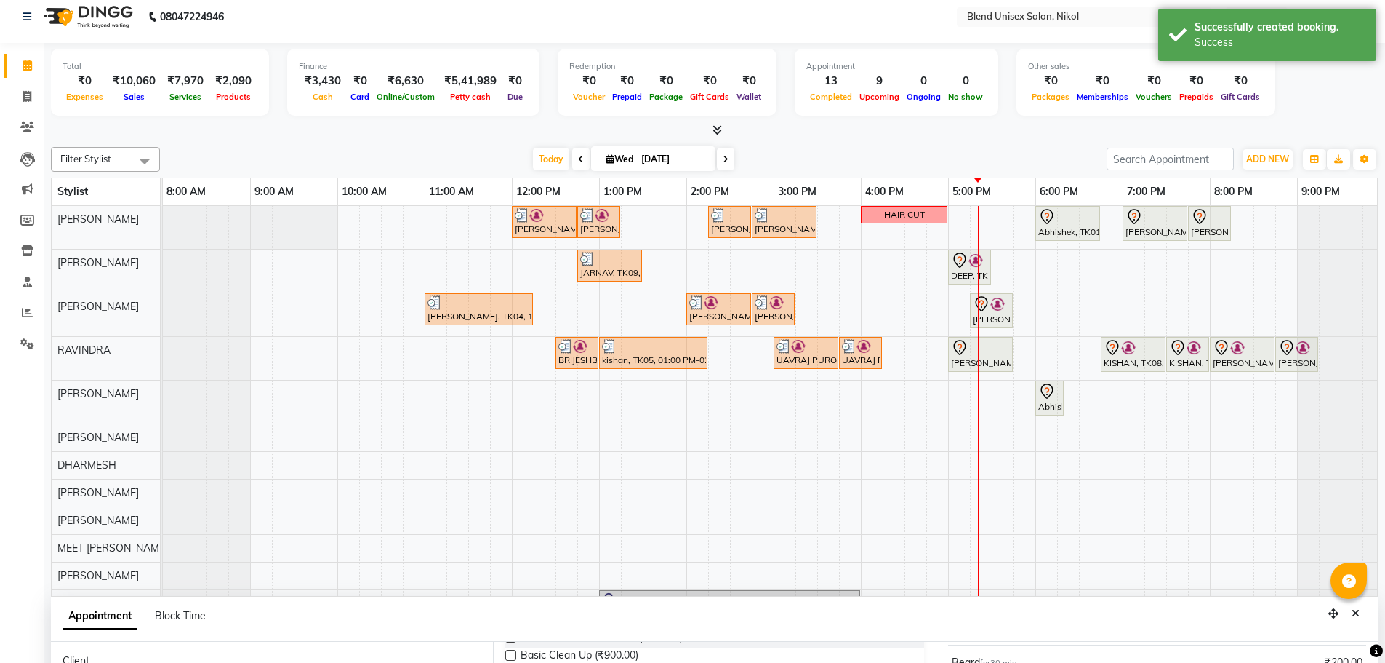
scroll to position [218, 0]
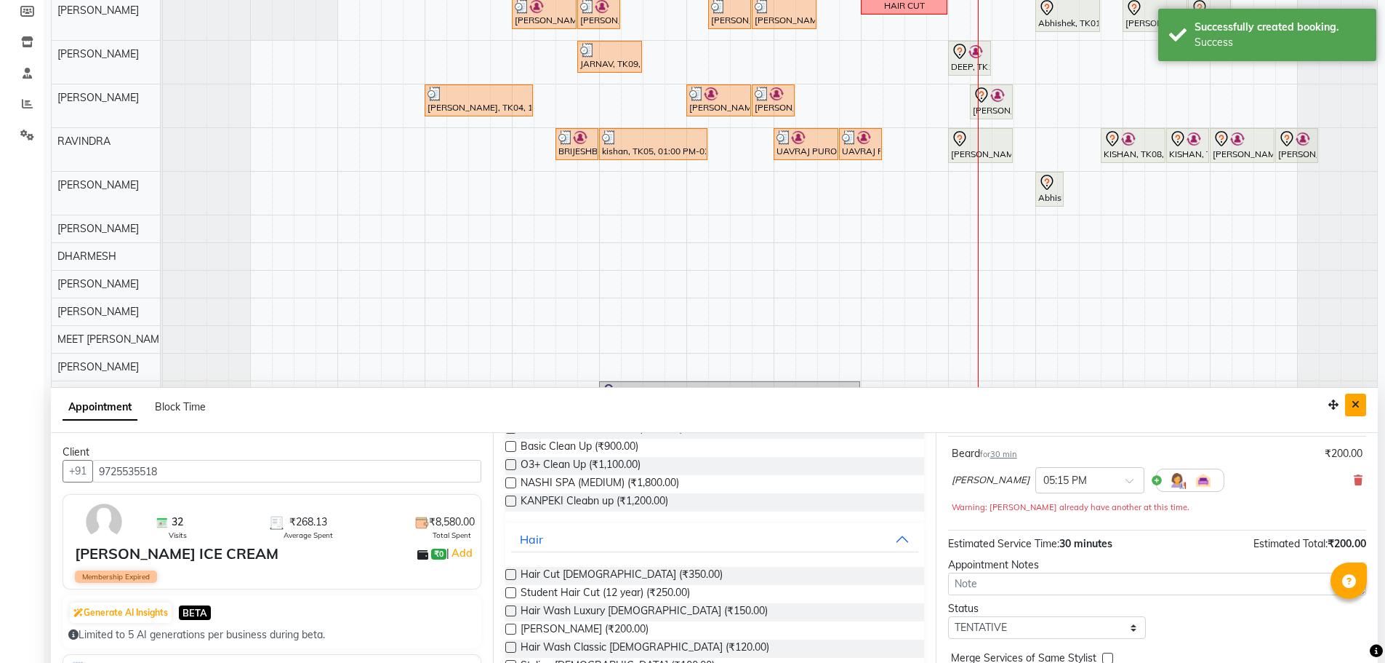
click at [1359, 398] on button "Close" at bounding box center [1355, 404] width 21 height 23
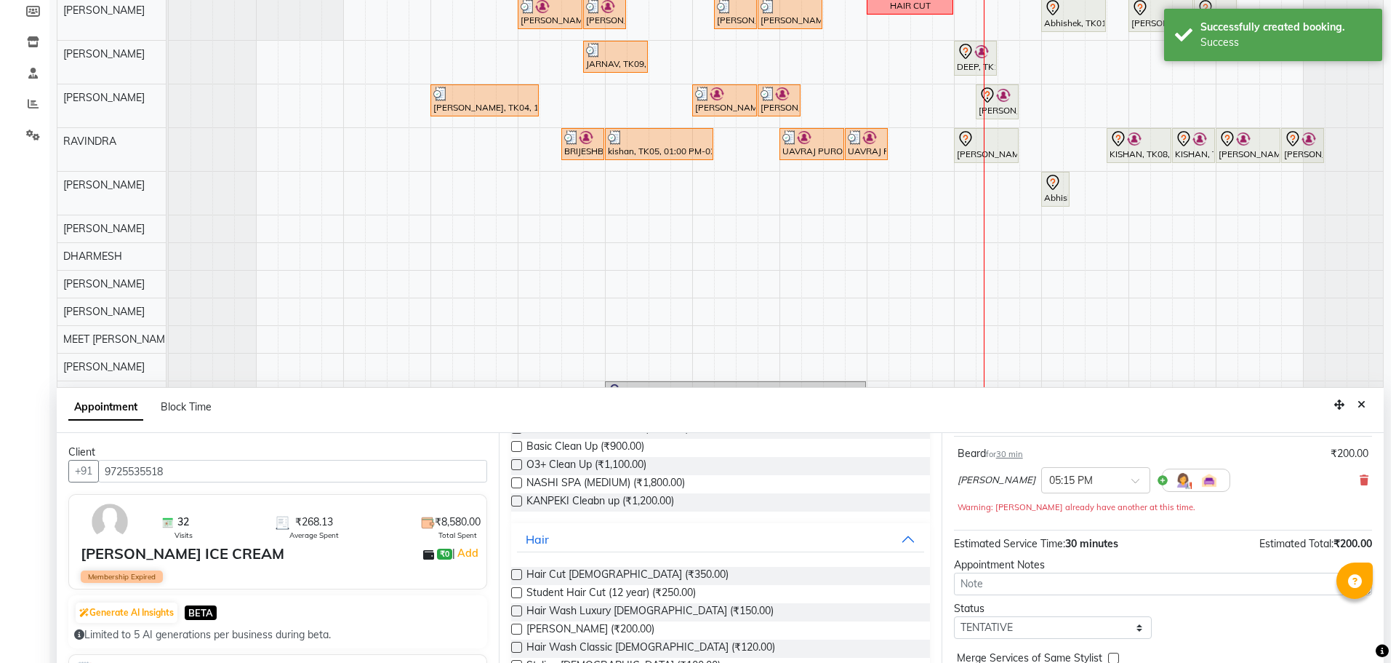
scroll to position [0, 0]
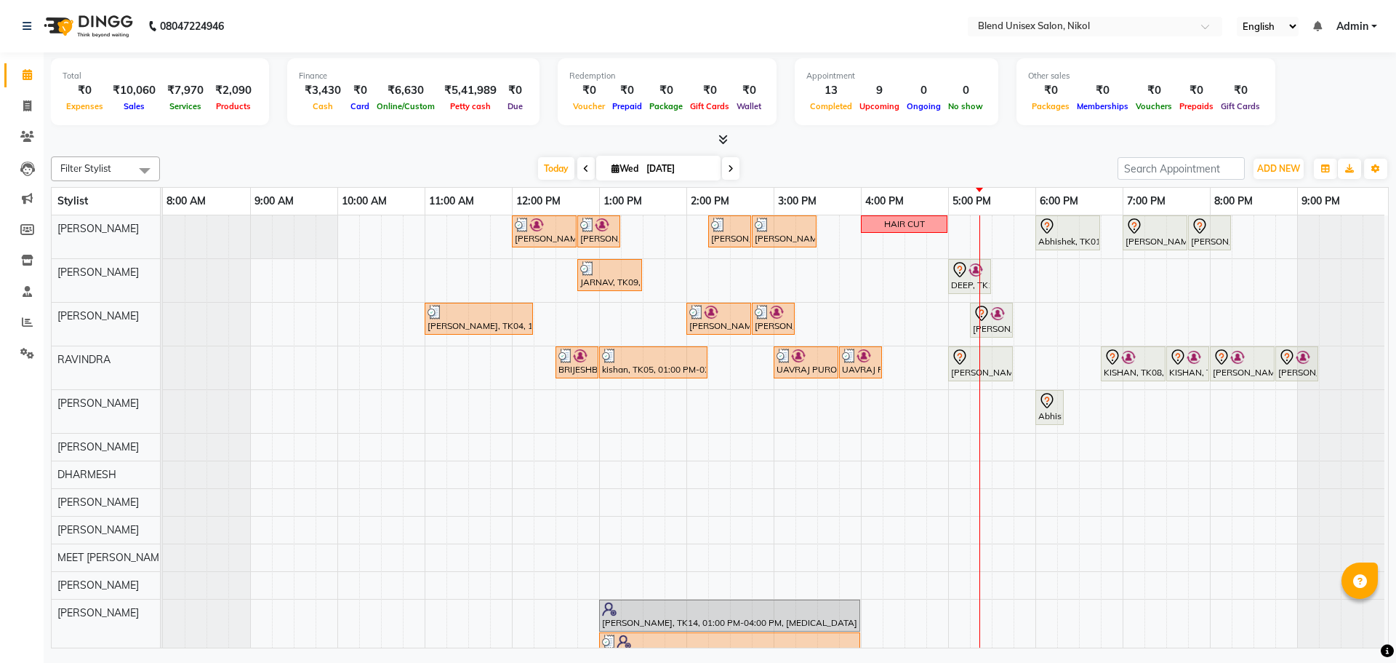
click at [584, 164] on icon at bounding box center [586, 168] width 6 height 9
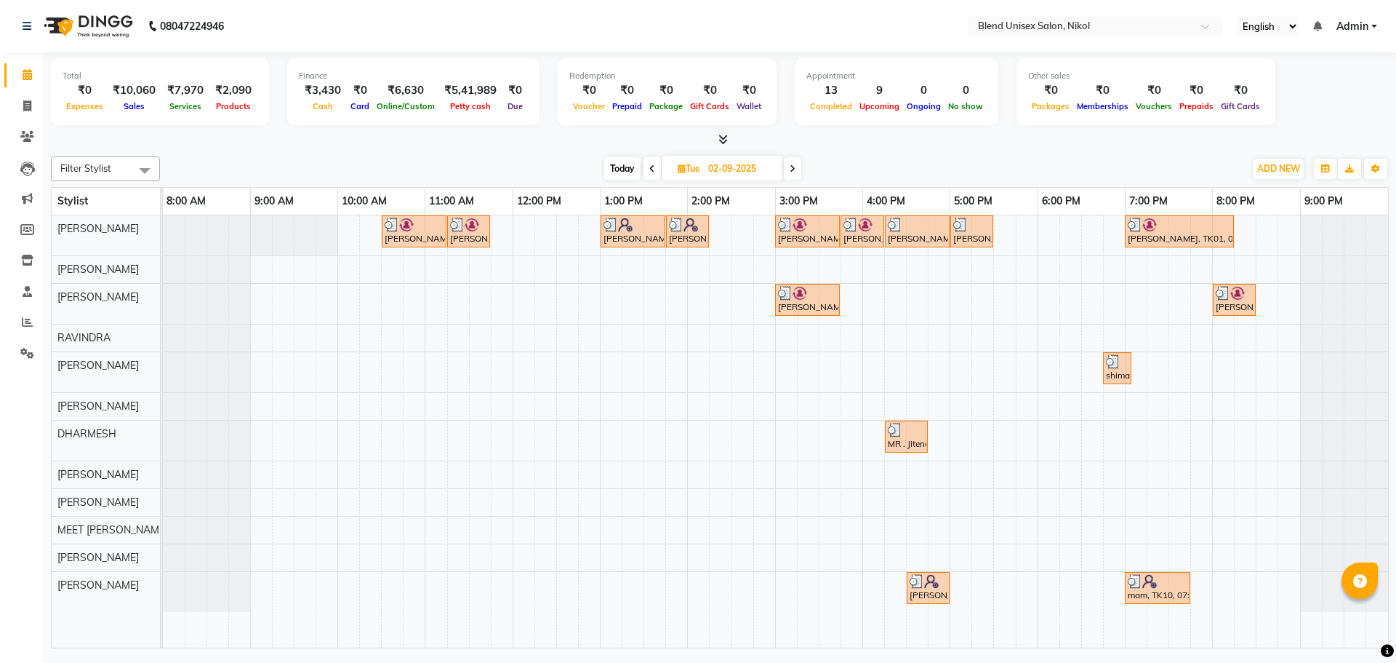
click at [651, 168] on icon at bounding box center [652, 168] width 6 height 9
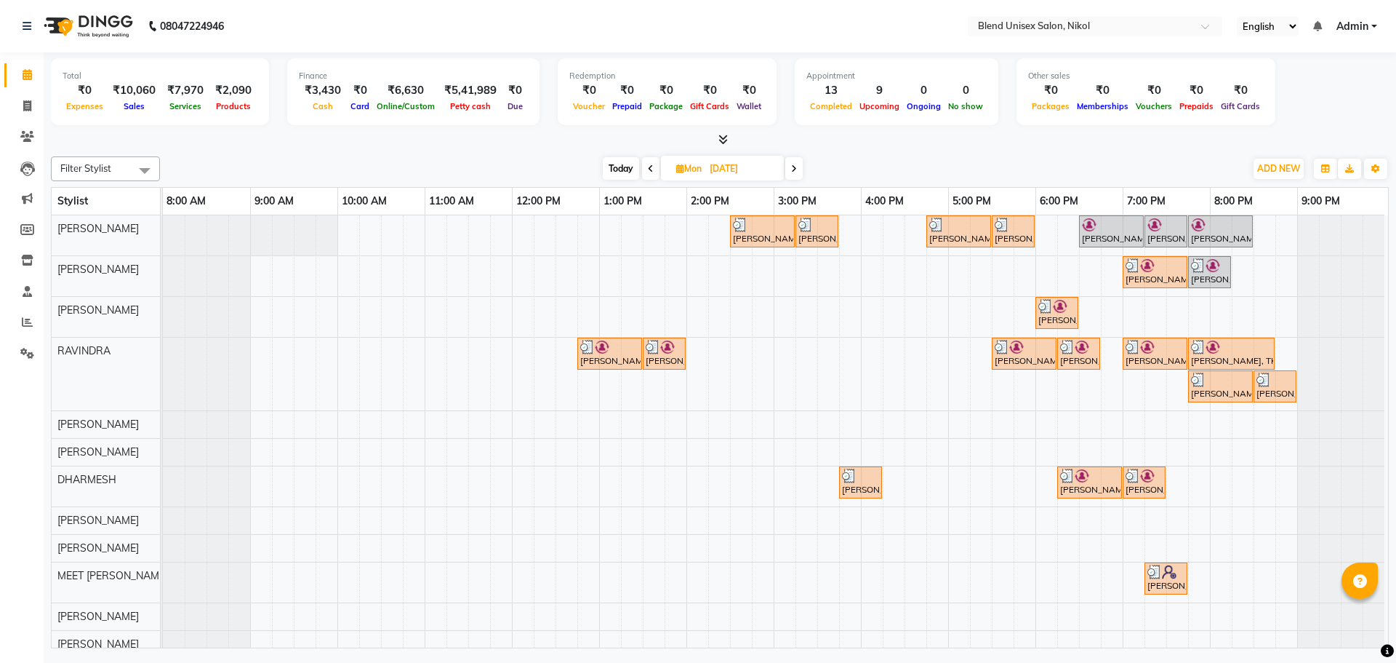
click at [651, 168] on icon at bounding box center [651, 168] width 6 height 9
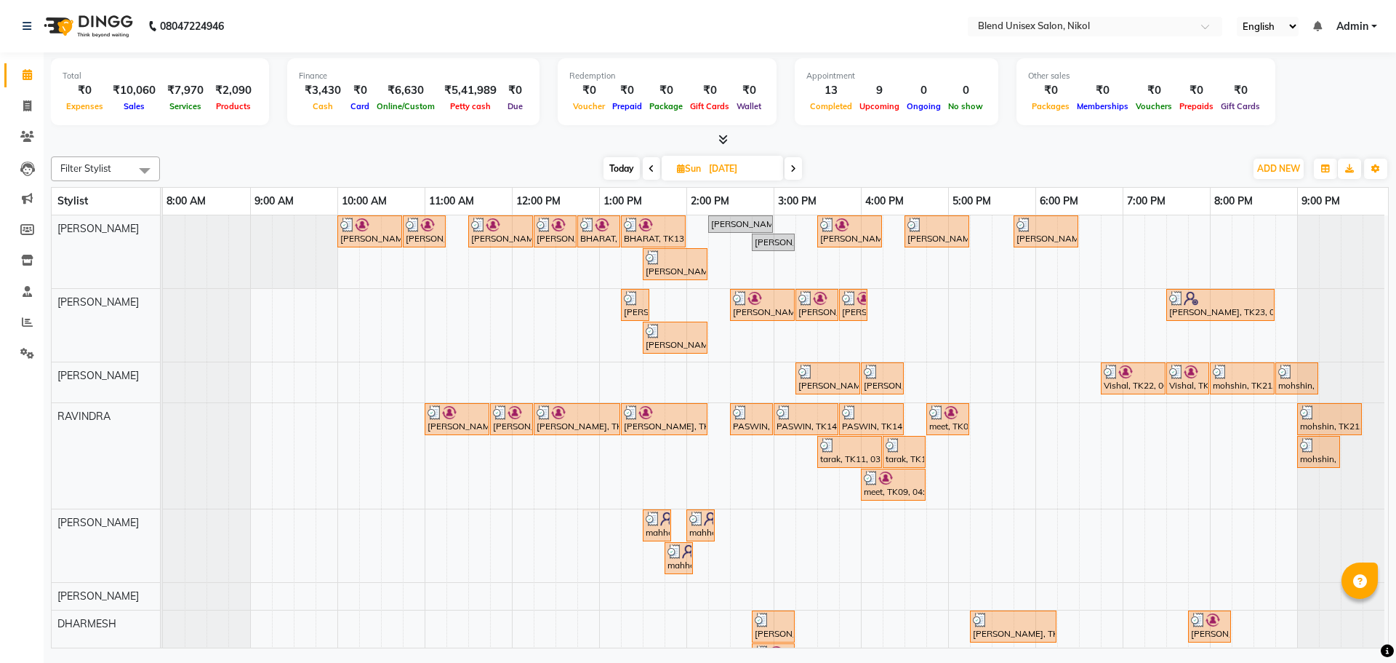
click at [651, 168] on icon at bounding box center [652, 168] width 6 height 9
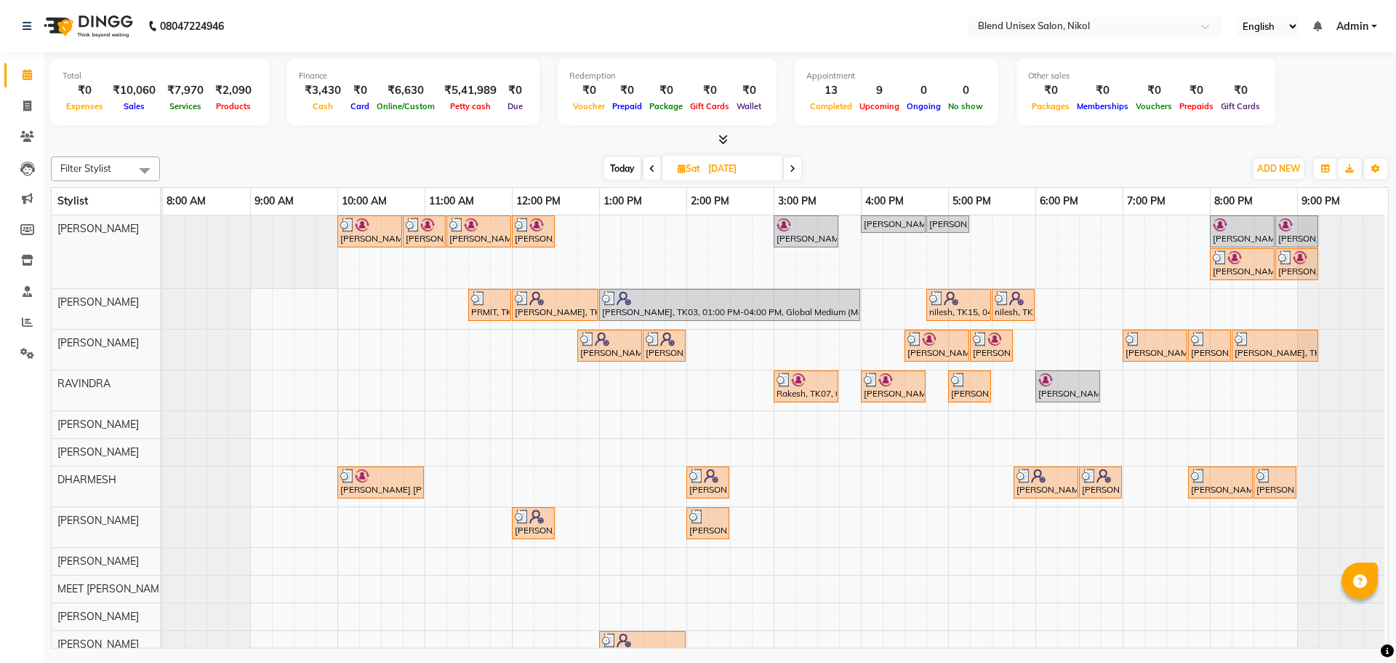
click at [651, 172] on span at bounding box center [652, 168] width 17 height 23
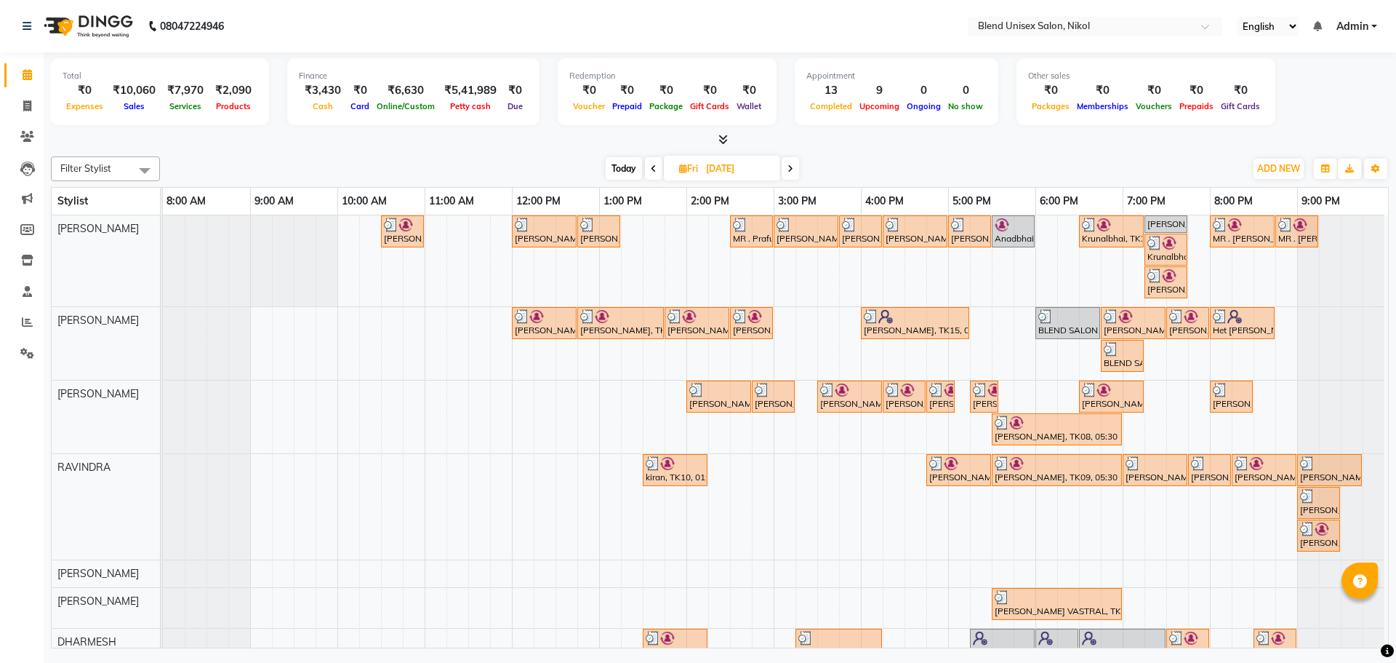
click at [649, 169] on span at bounding box center [653, 168] width 17 height 23
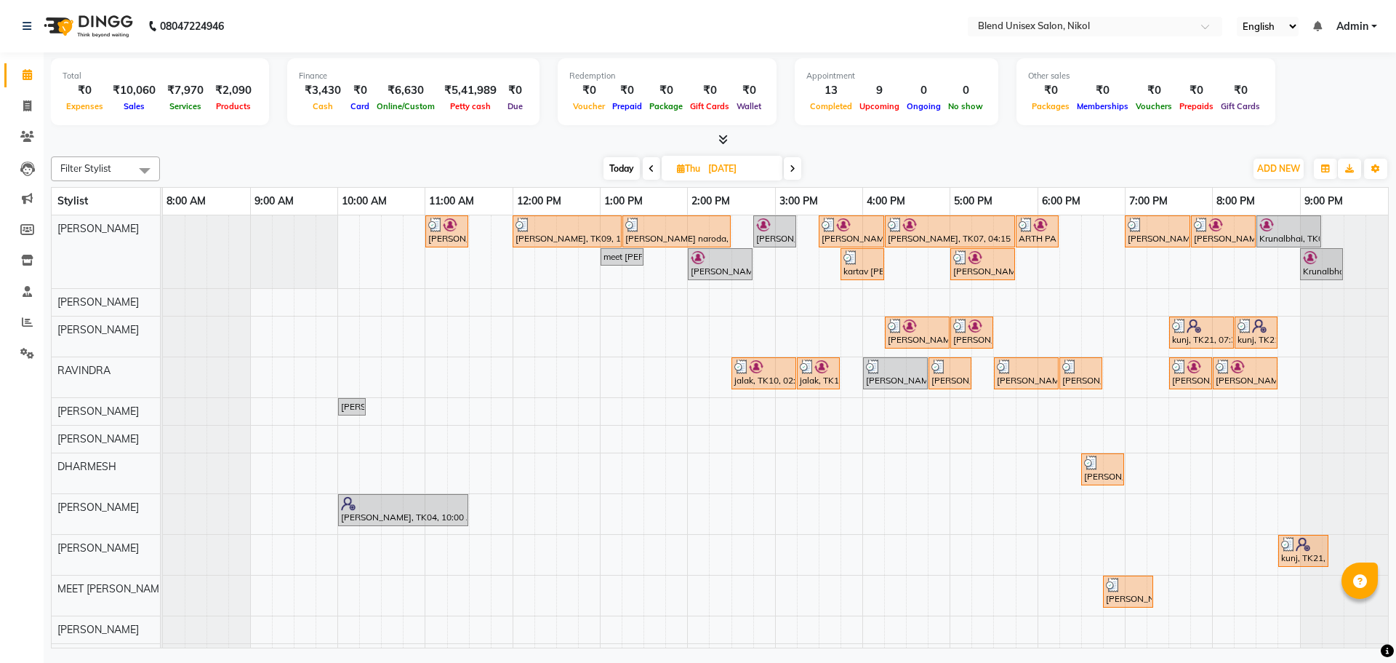
click at [649, 169] on icon at bounding box center [652, 168] width 6 height 9
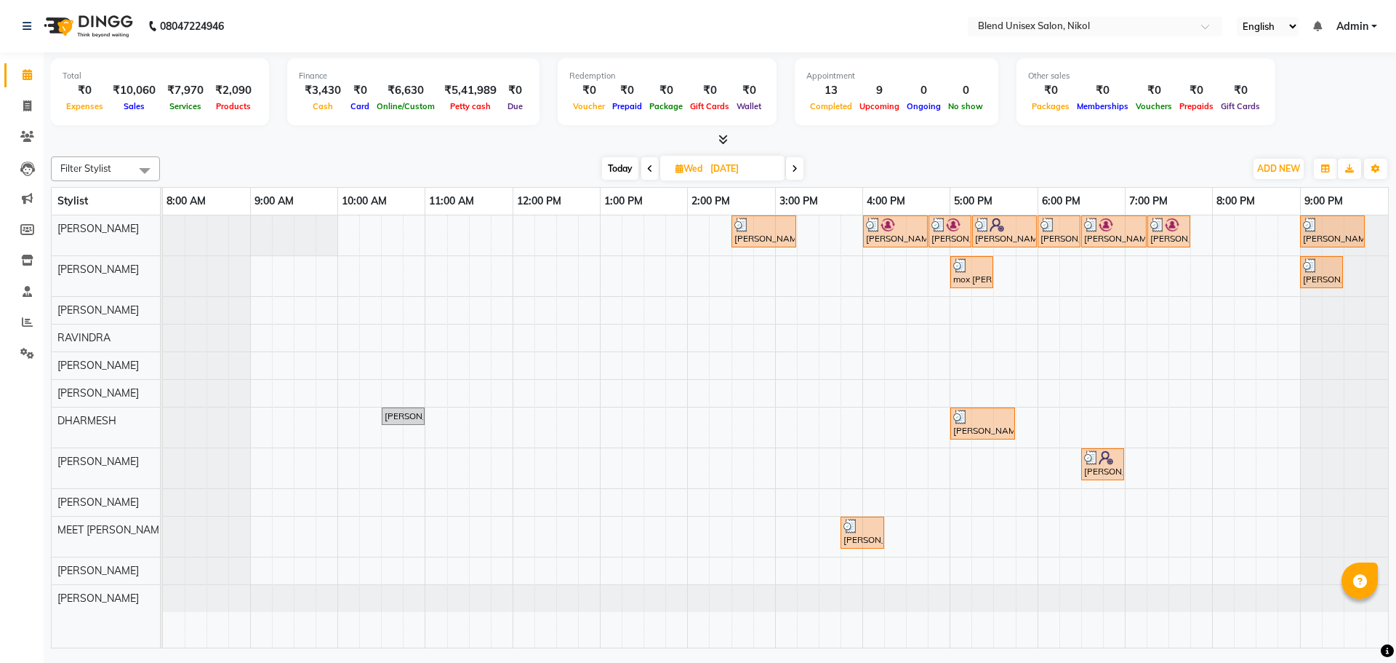
click at [620, 169] on span "Today" at bounding box center [620, 168] width 36 height 23
type input "[DATE]"
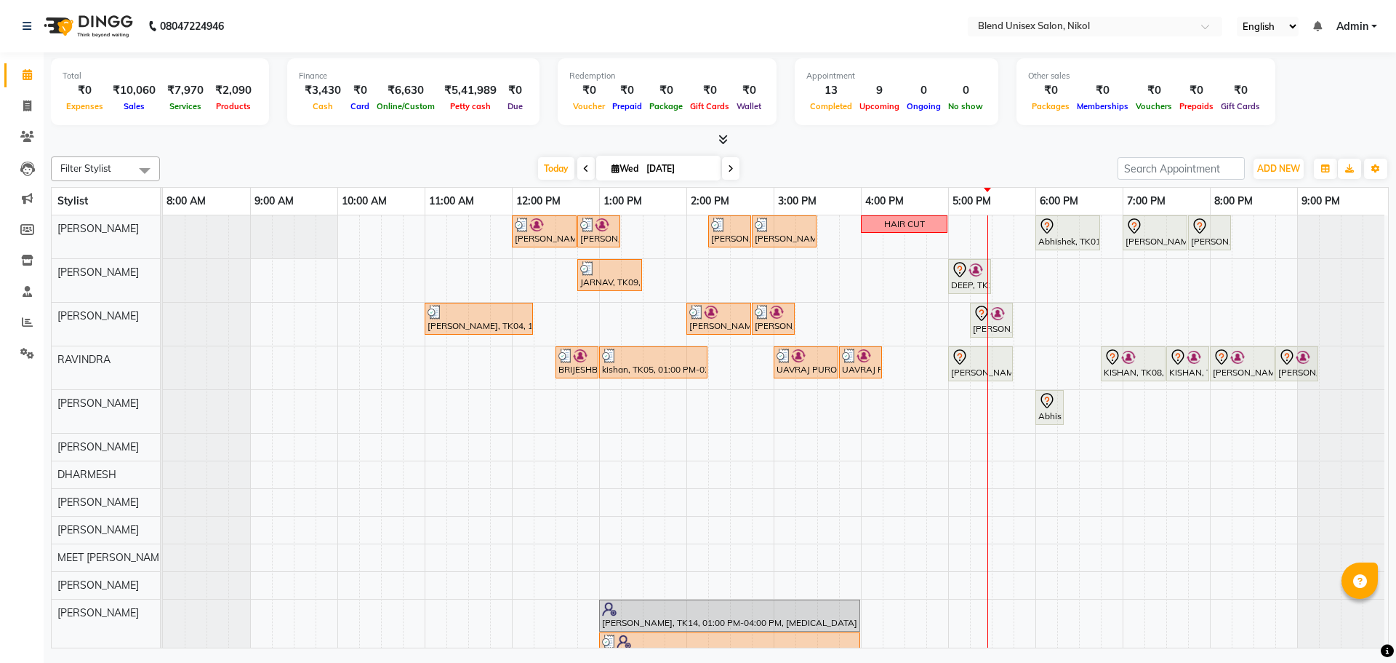
click at [369, 149] on div "Total ₹0 Expenses ₹10,060 Sales ₹7,970 Services ₹2,090 Products Finance ₹3,430 …" at bounding box center [720, 351] width 1353 height 599
click at [956, 370] on div "[PERSON_NAME], TK10, 05:00 PM-05:45 PM, Hair Cut [DEMOGRAPHIC_DATA]" at bounding box center [981, 363] width 62 height 31
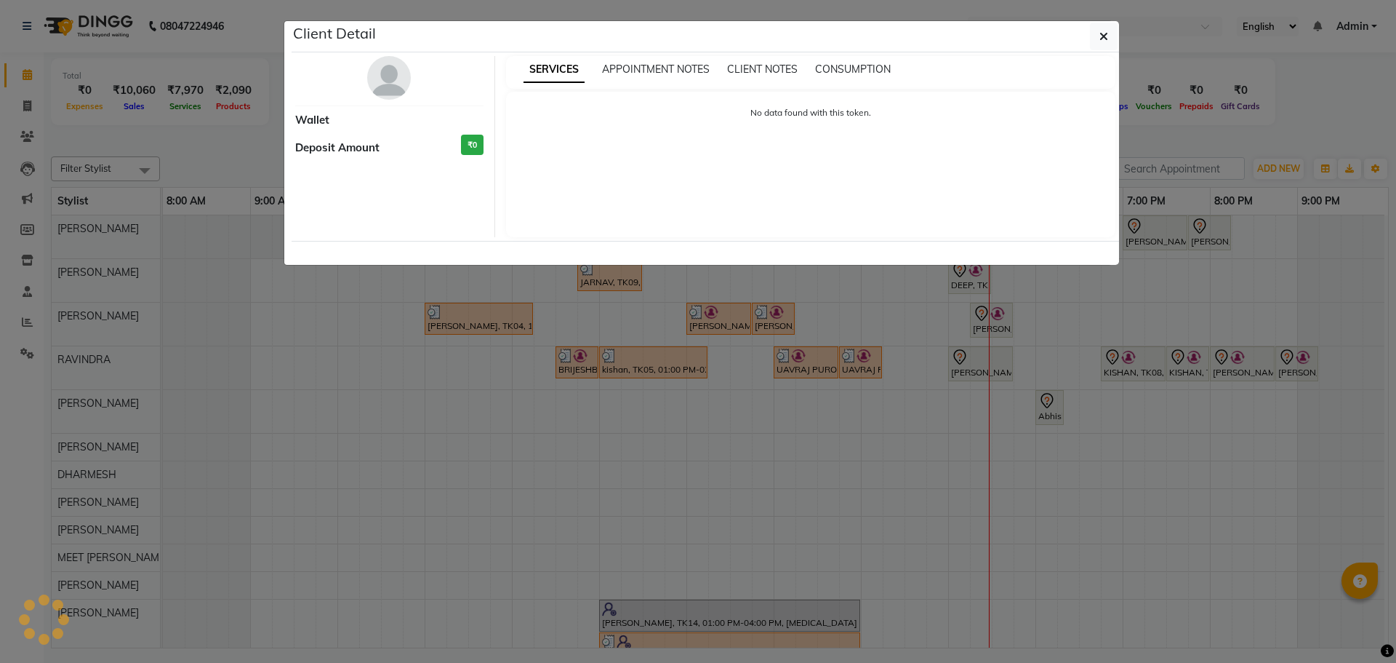
select select "7"
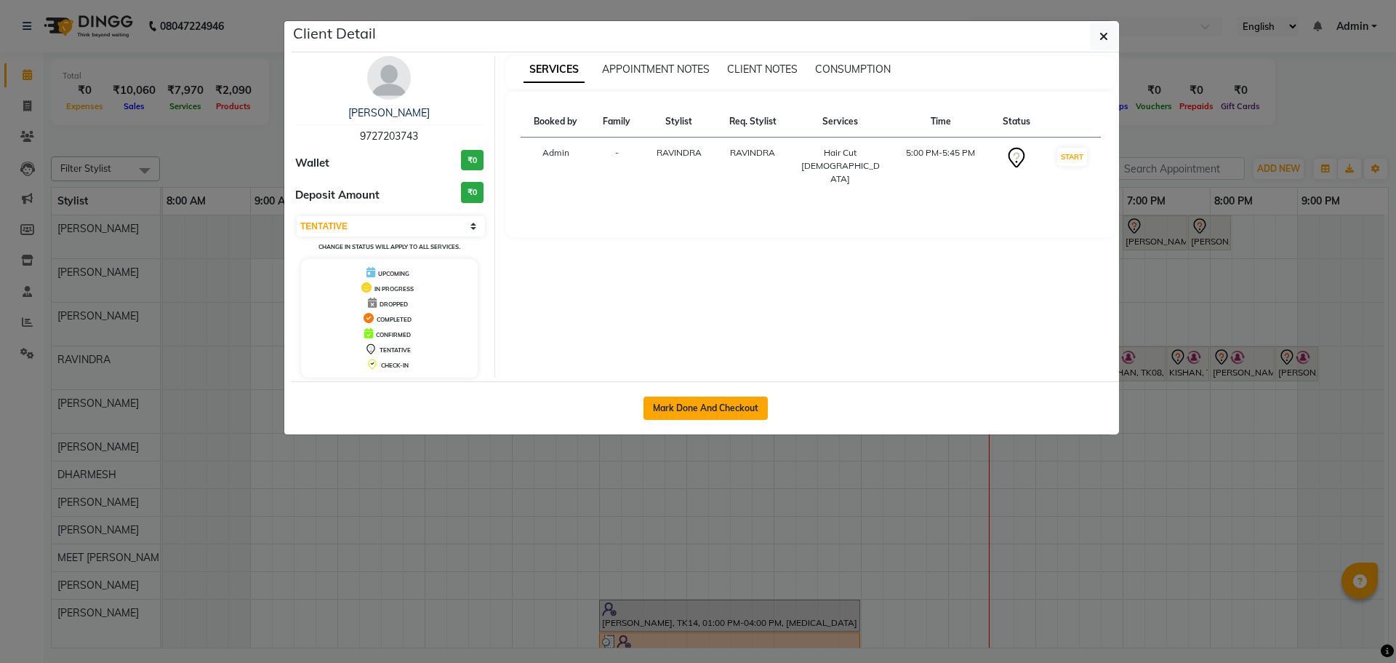
click at [676, 412] on button "Mark Done And Checkout" at bounding box center [706, 407] width 124 height 23
select select "service"
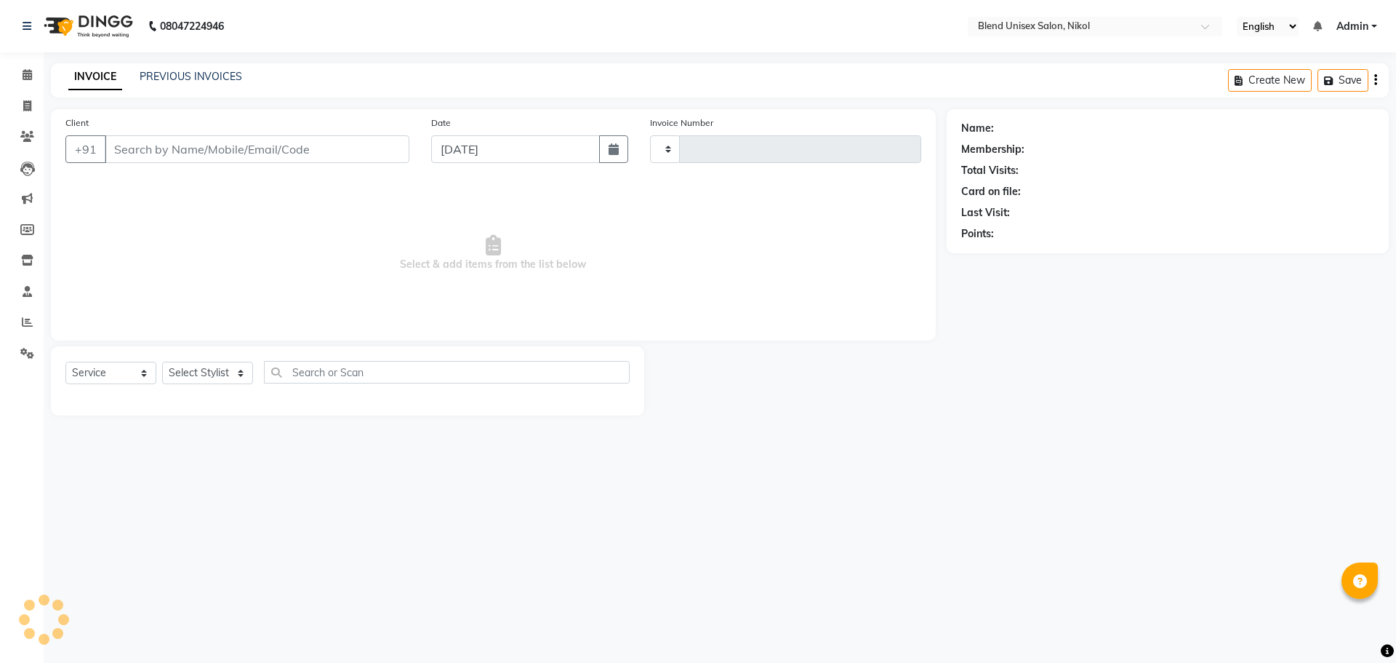
type input "2308"
select select "6213"
type input "9727203743"
select select "80004"
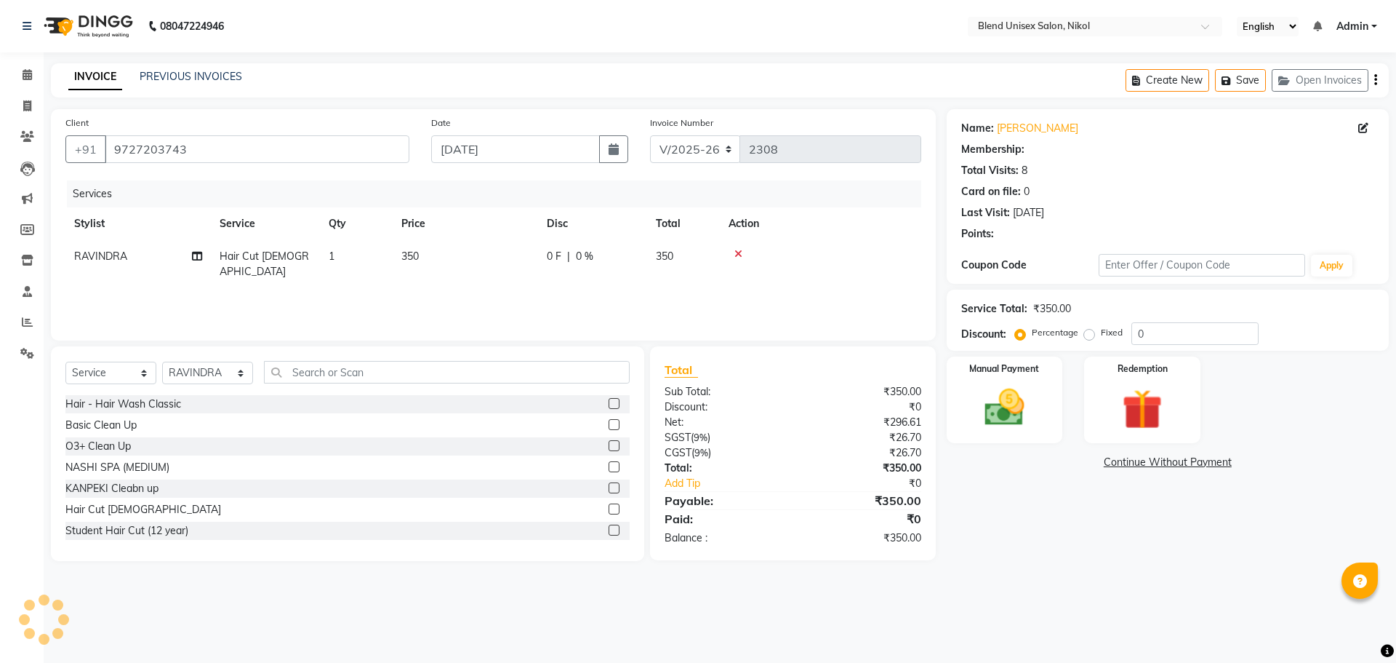
click at [543, 265] on td "0 F | 0 %" at bounding box center [592, 264] width 109 height 48
select select "80004"
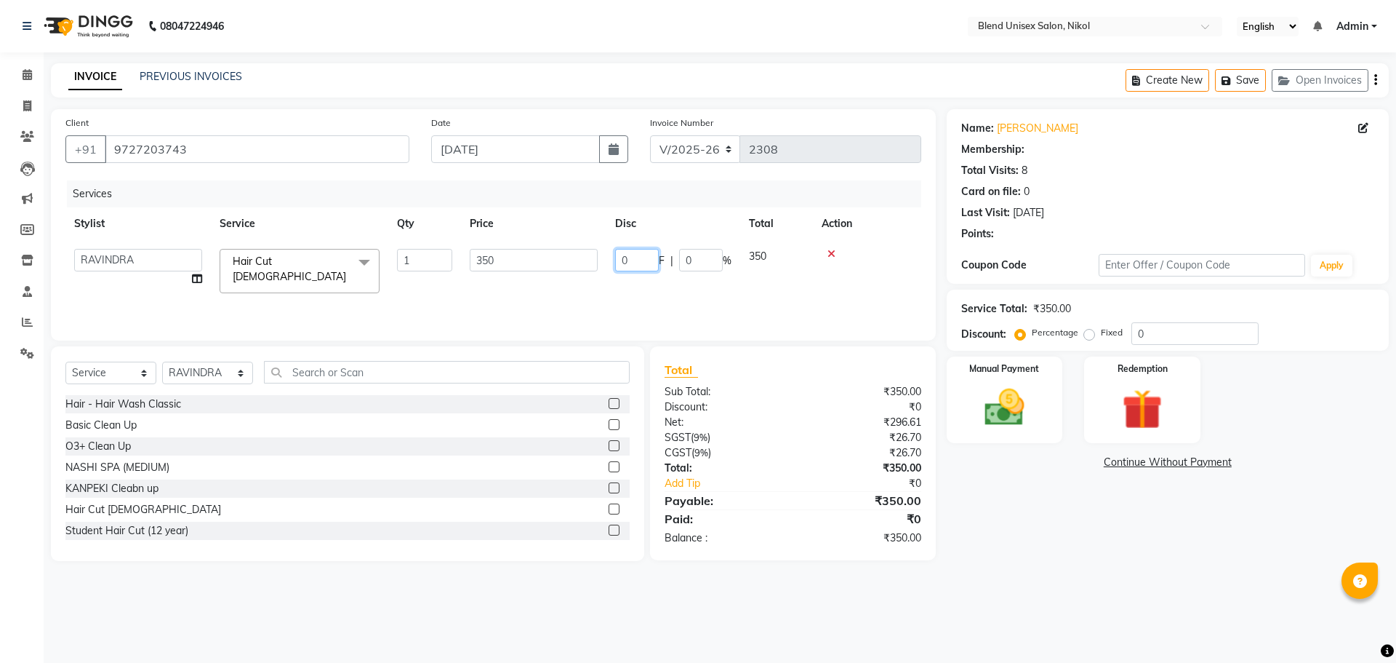
drag, startPoint x: 649, startPoint y: 257, endPoint x: 641, endPoint y: 285, distance: 29.3
click at [644, 264] on input "0" at bounding box center [637, 260] width 44 height 23
select select "1: Object"
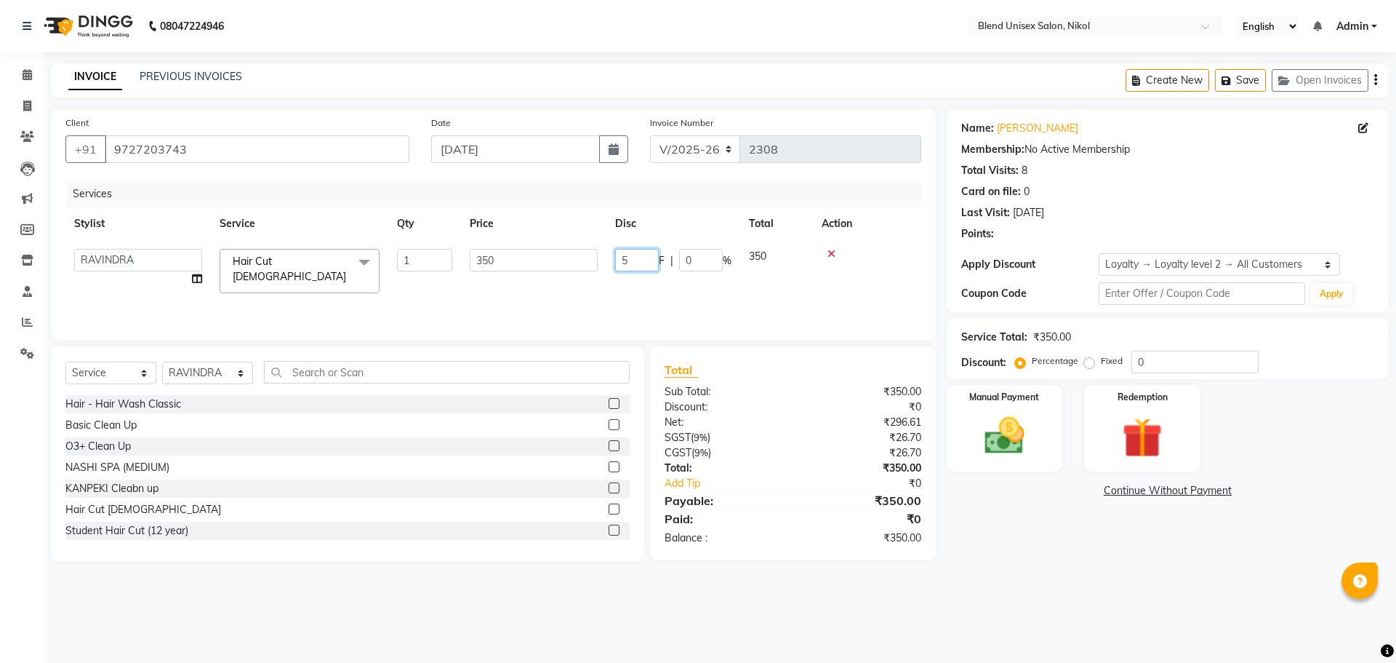
type input "50"
click at [871, 265] on td at bounding box center [820, 264] width 201 height 48
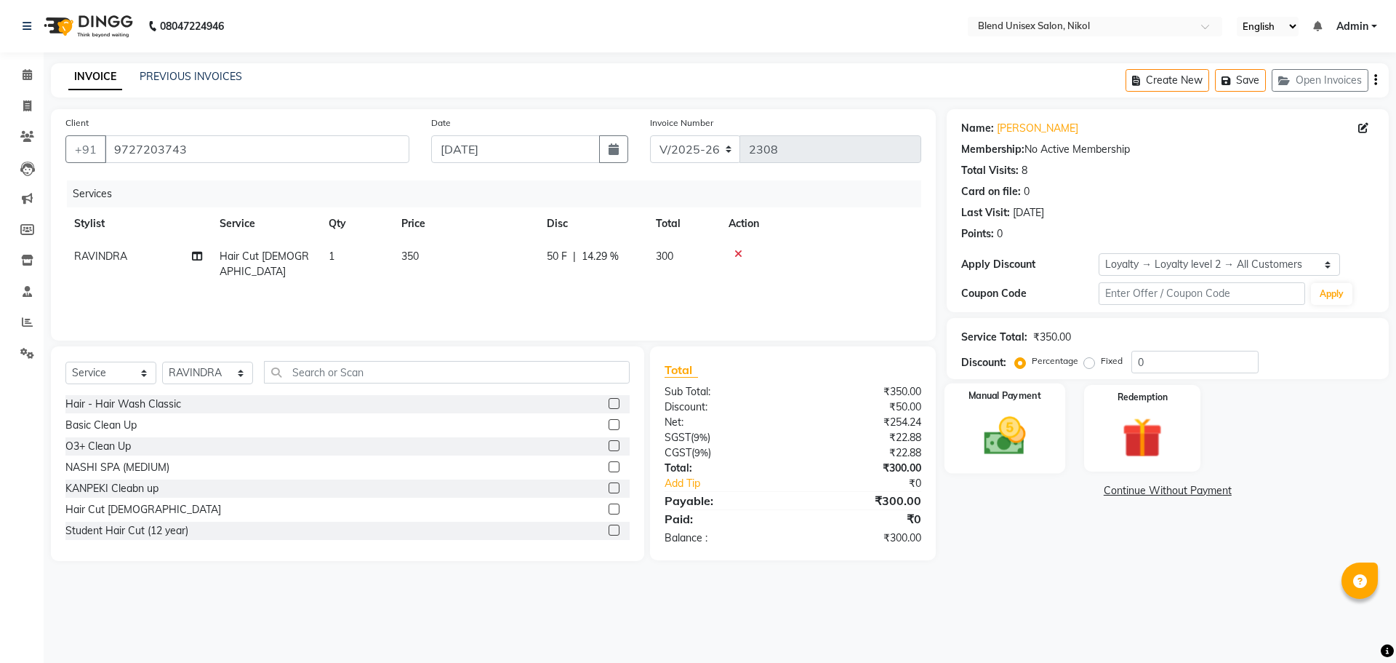
click at [999, 401] on label "Manual Payment" at bounding box center [1005, 396] width 73 height 14
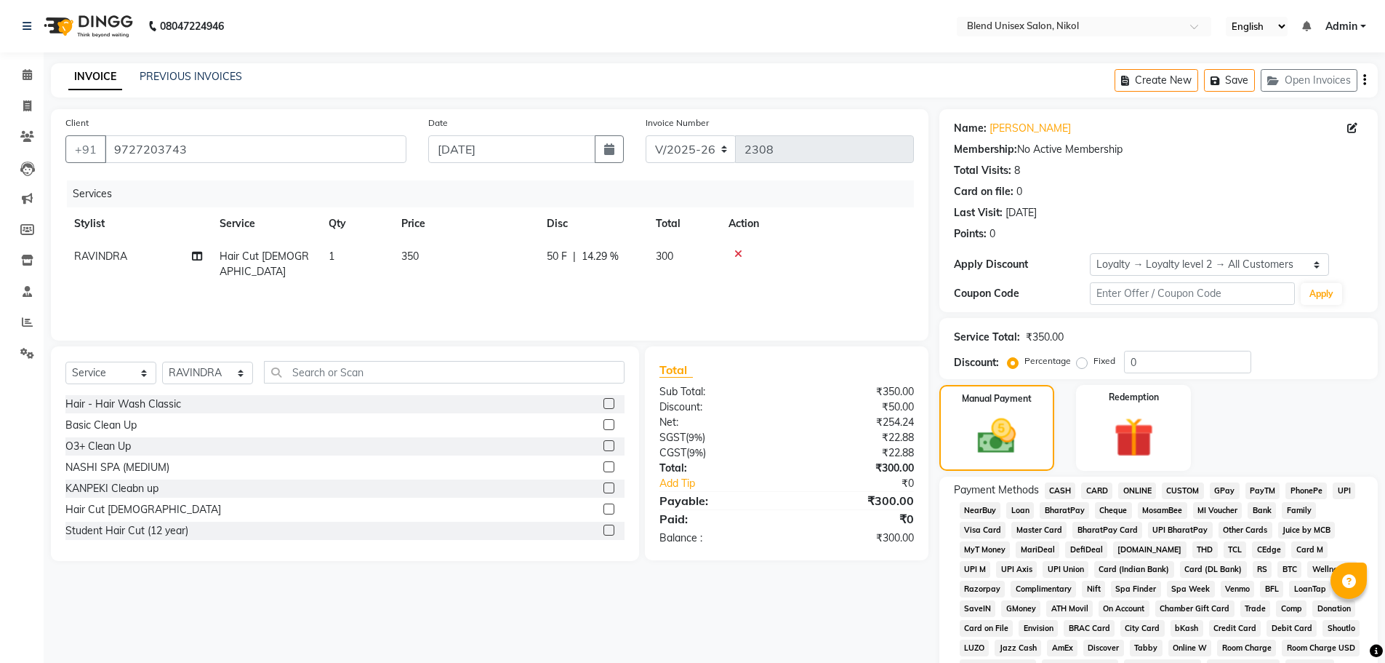
click at [1132, 482] on span "ONLINE" at bounding box center [1138, 490] width 38 height 17
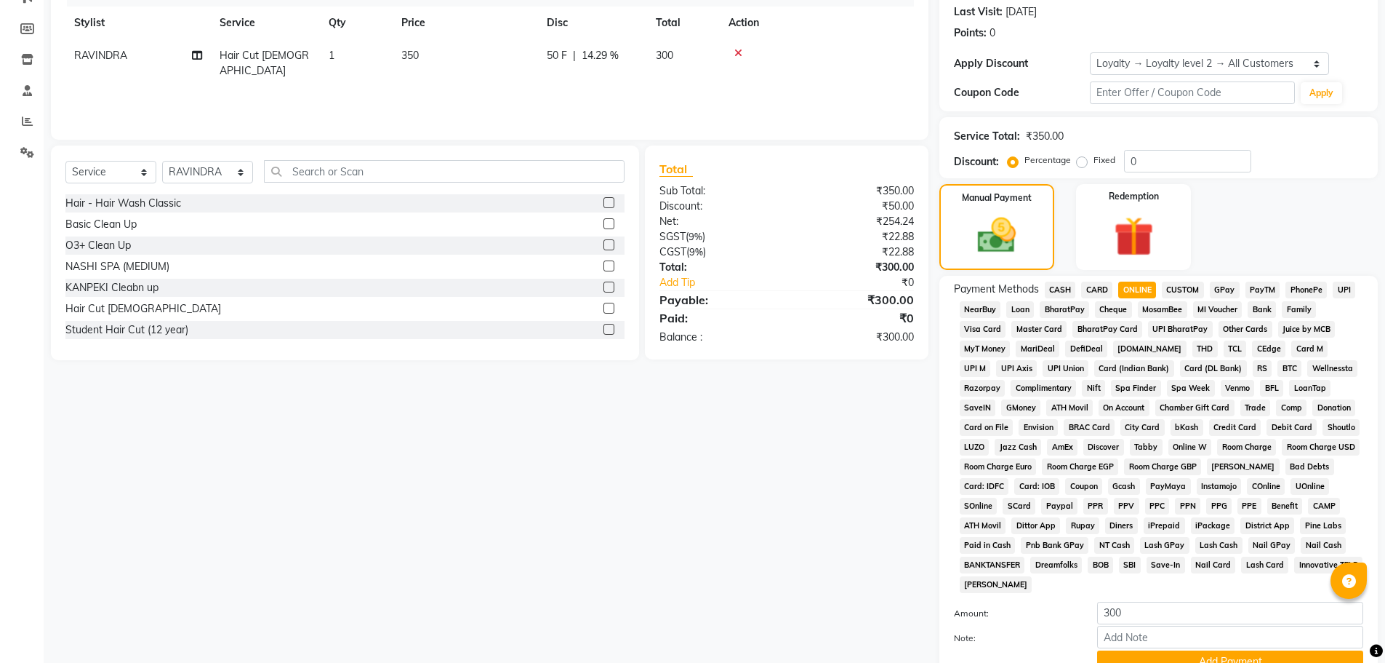
scroll to position [324, 0]
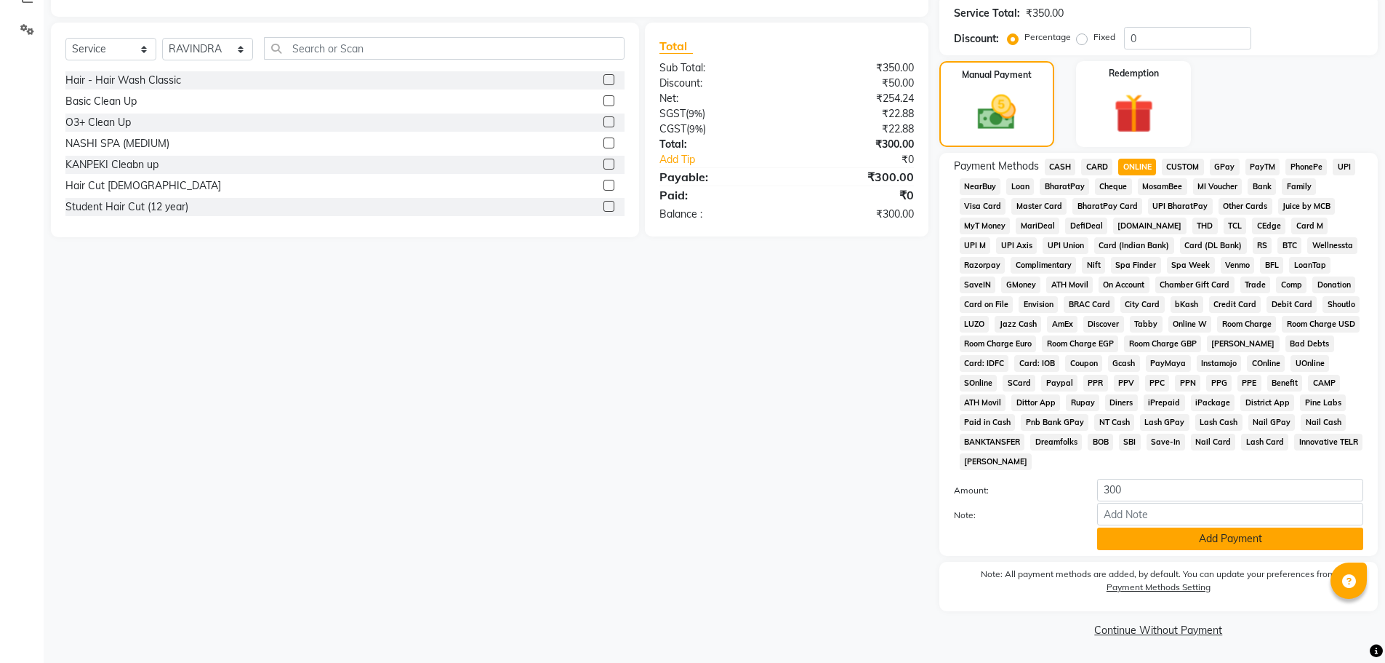
click at [1130, 543] on button "Add Payment" at bounding box center [1230, 538] width 266 height 23
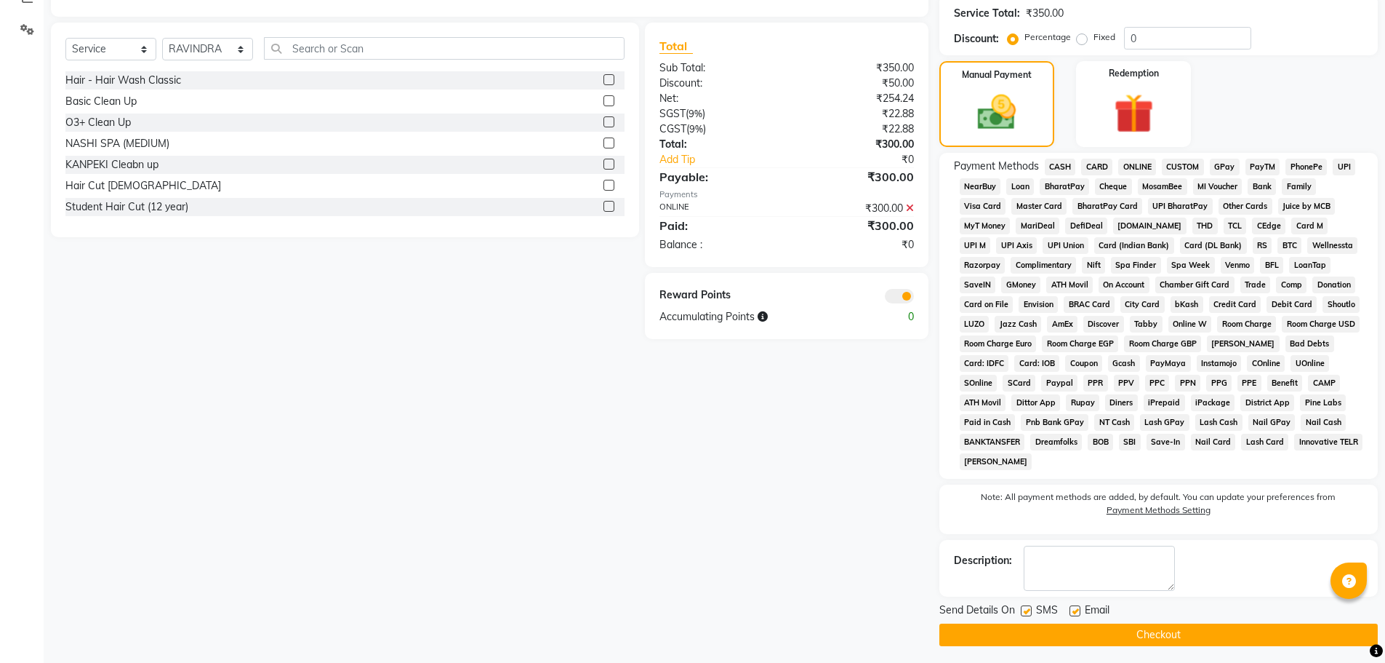
drag, startPoint x: 1140, startPoint y: 633, endPoint x: 1134, endPoint y: 588, distance: 46.3
click at [1143, 631] on button "Checkout" at bounding box center [1159, 634] width 439 height 23
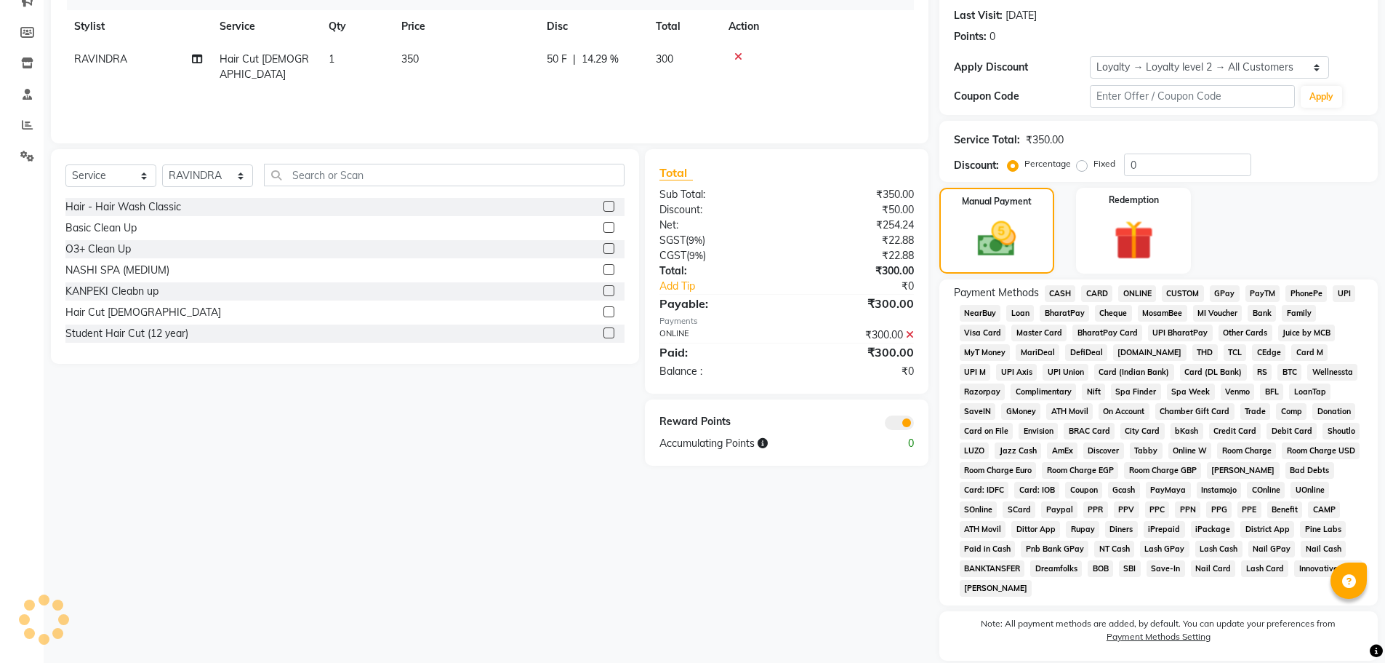
scroll to position [329, 0]
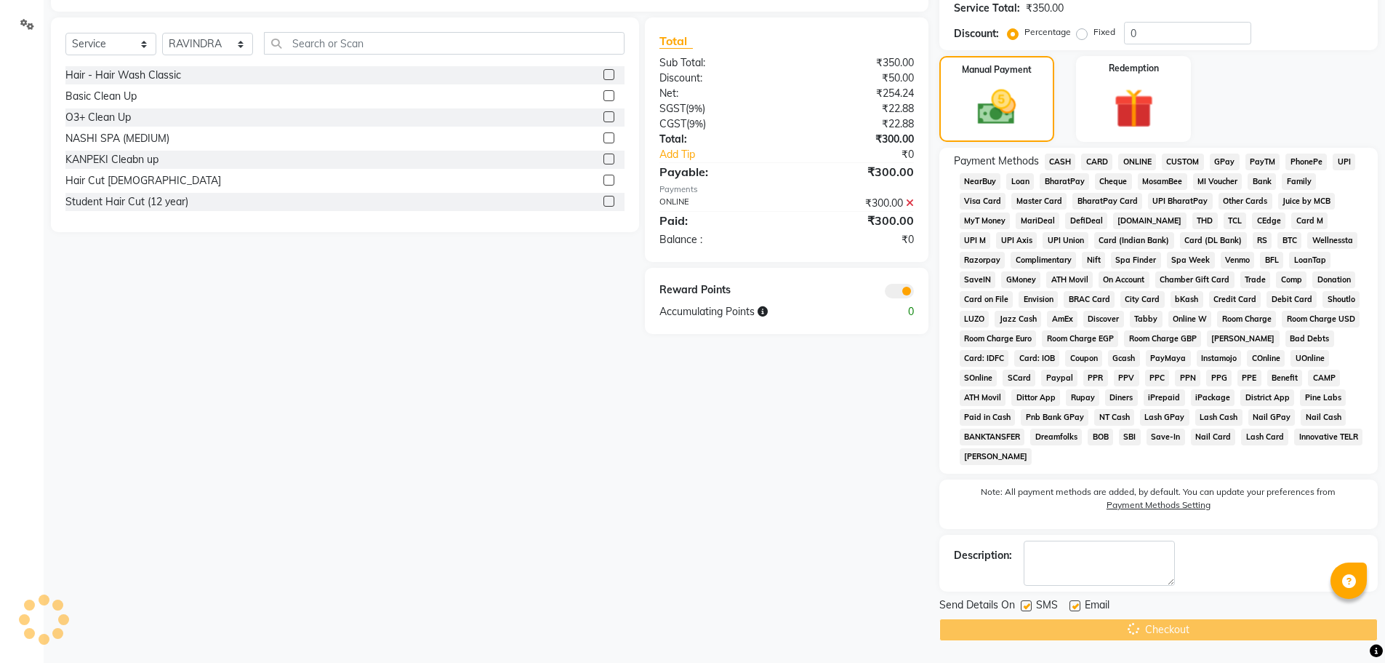
click at [1124, 632] on div "Checkout" at bounding box center [1159, 629] width 439 height 23
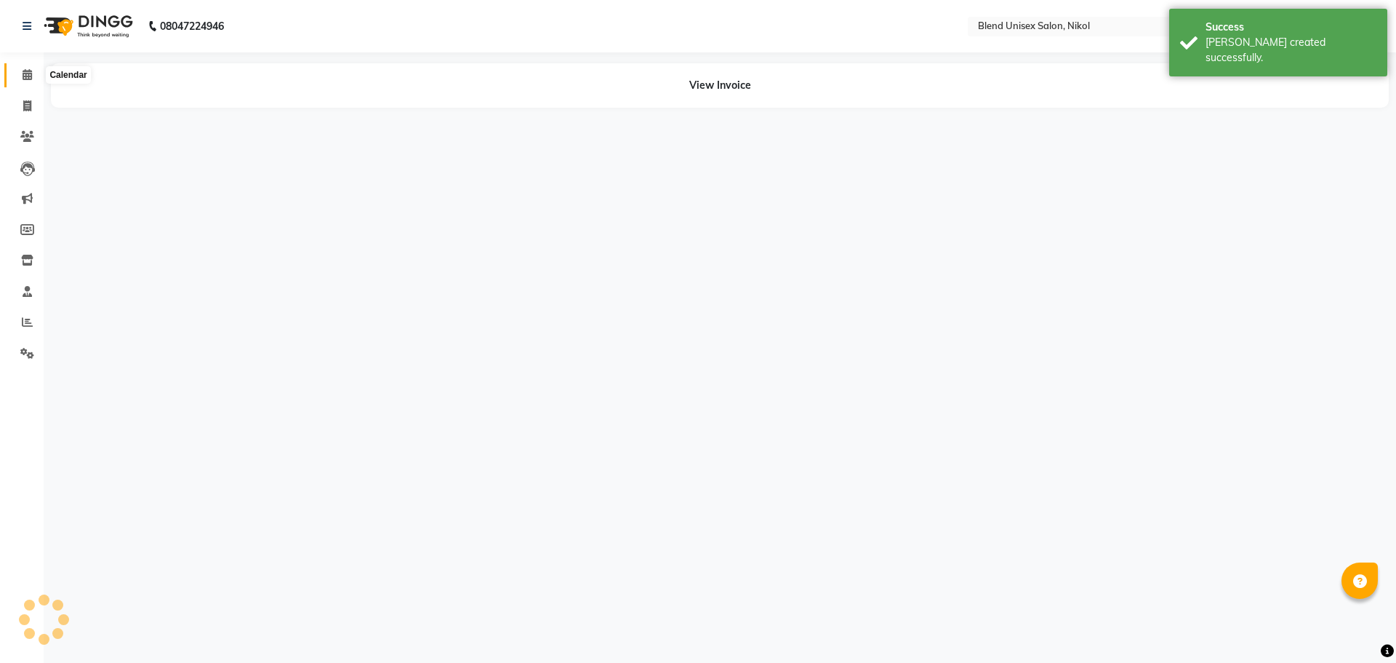
click at [23, 74] on icon at bounding box center [27, 74] width 9 height 11
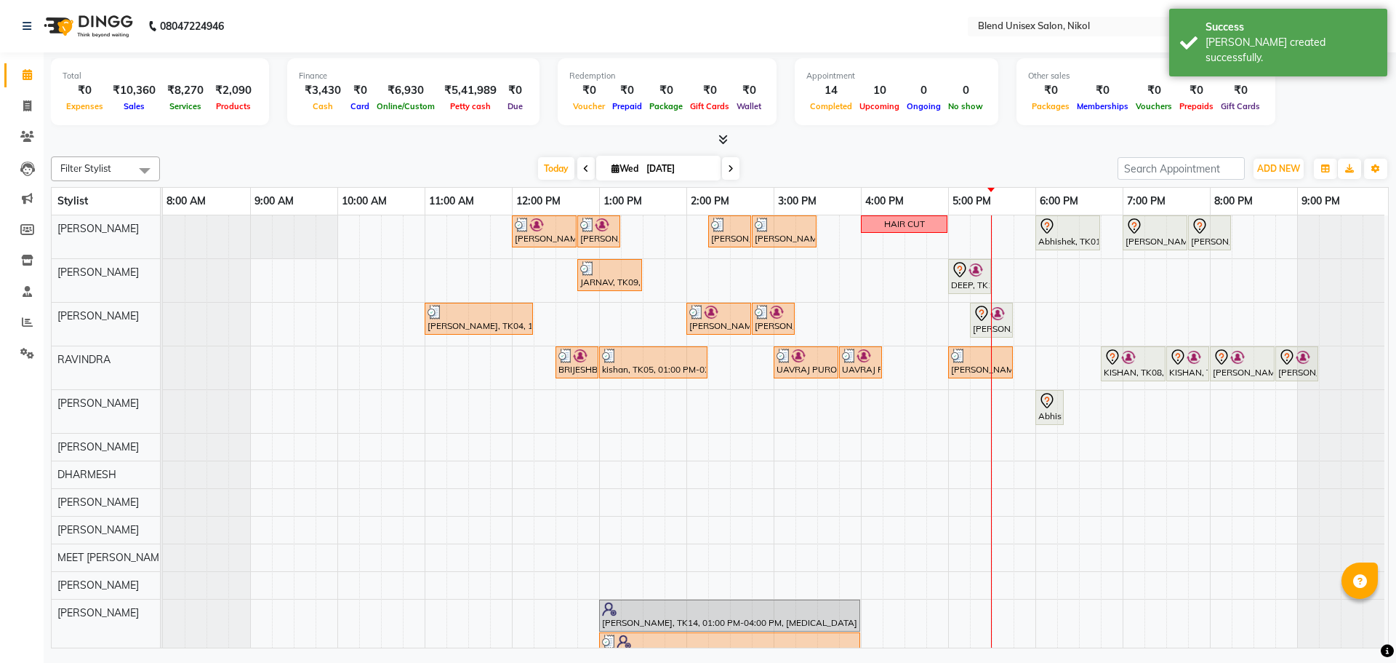
click at [445, 158] on div "[DATE] [DATE]" at bounding box center [638, 169] width 943 height 22
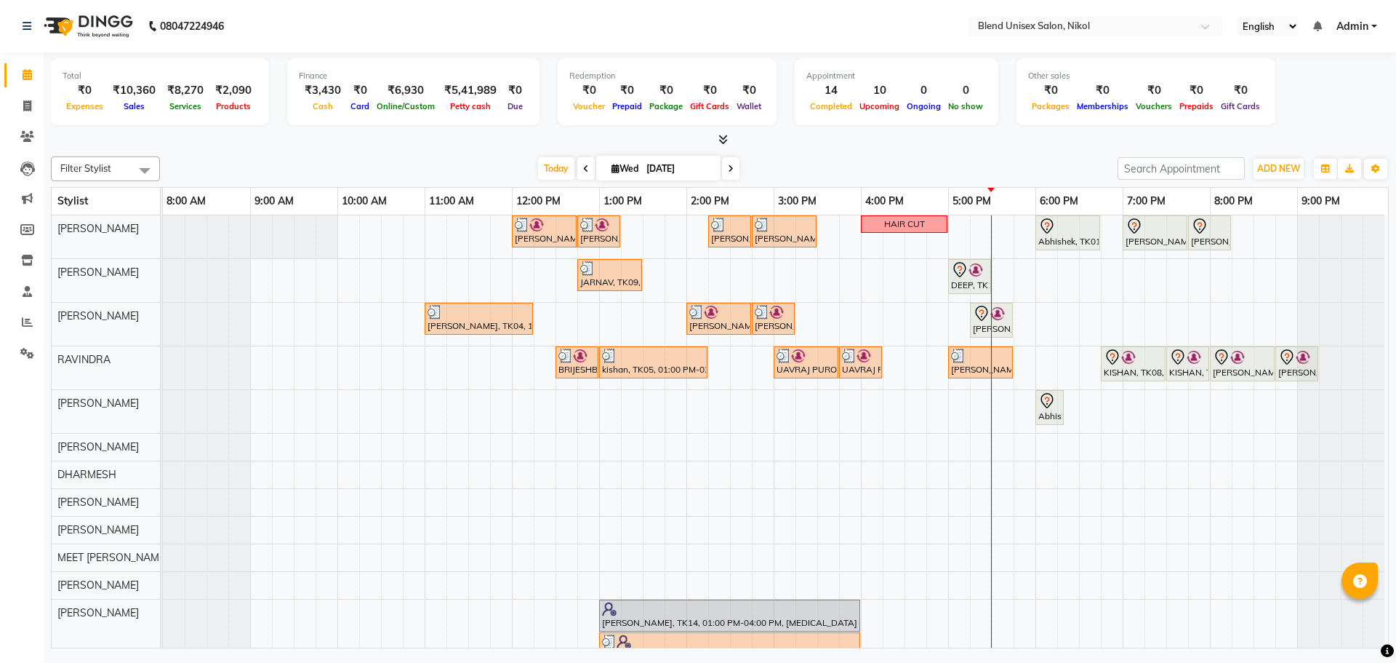
click at [445, 158] on div "[DATE] [DATE]" at bounding box center [638, 169] width 943 height 22
click at [986, 327] on div "[PERSON_NAME] ICE CREAM, TK17, 05:15 PM-05:45 PM, [PERSON_NAME]" at bounding box center [992, 320] width 40 height 31
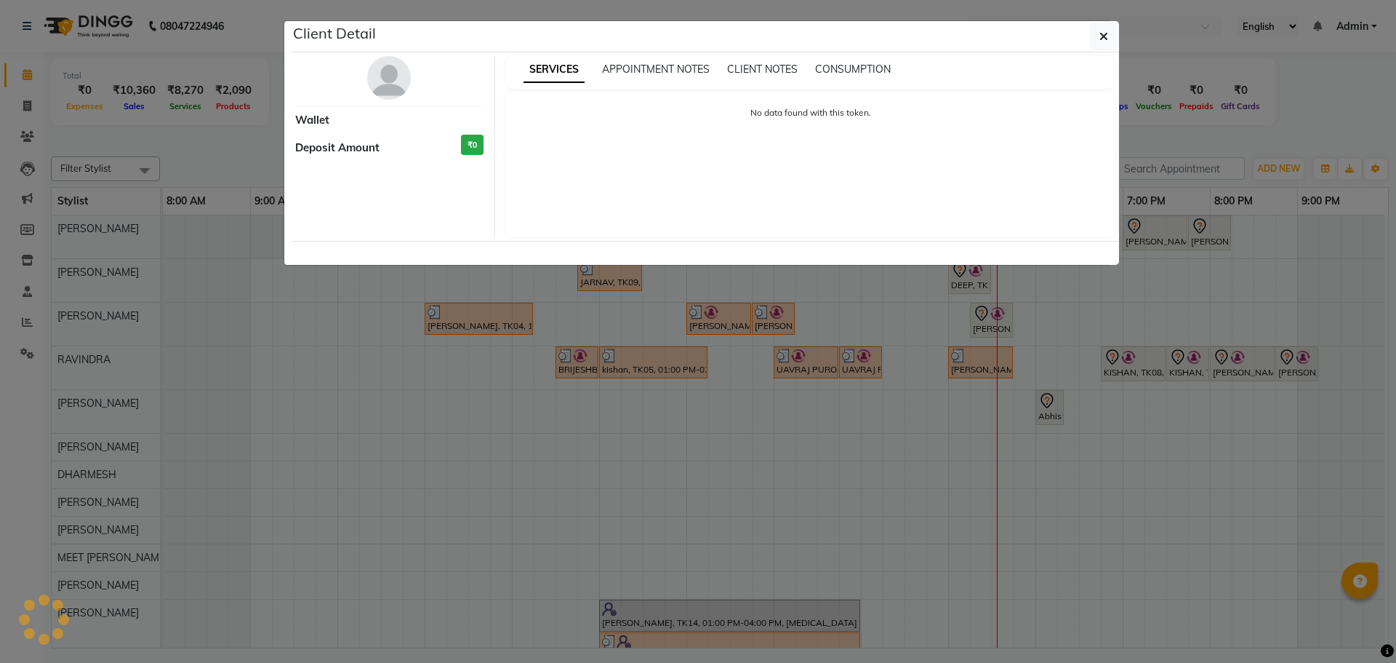
select select "7"
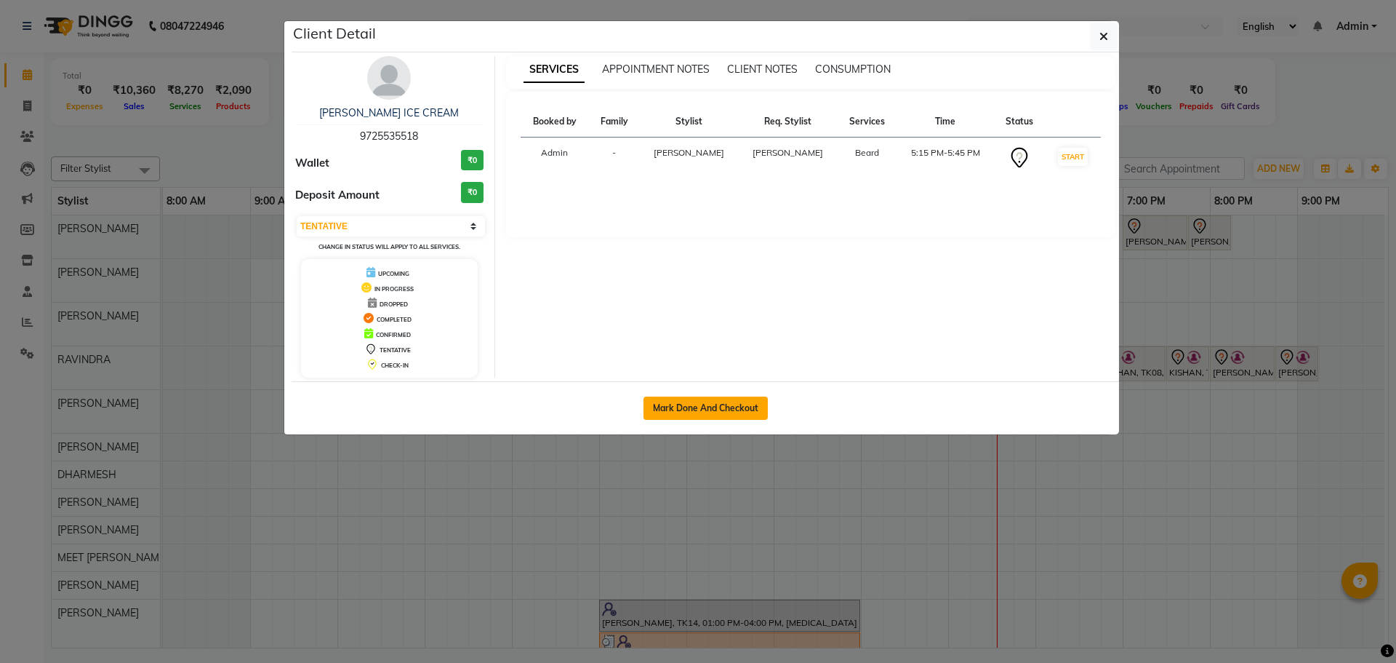
click at [703, 420] on button "Mark Done And Checkout" at bounding box center [706, 407] width 124 height 23
select select "service"
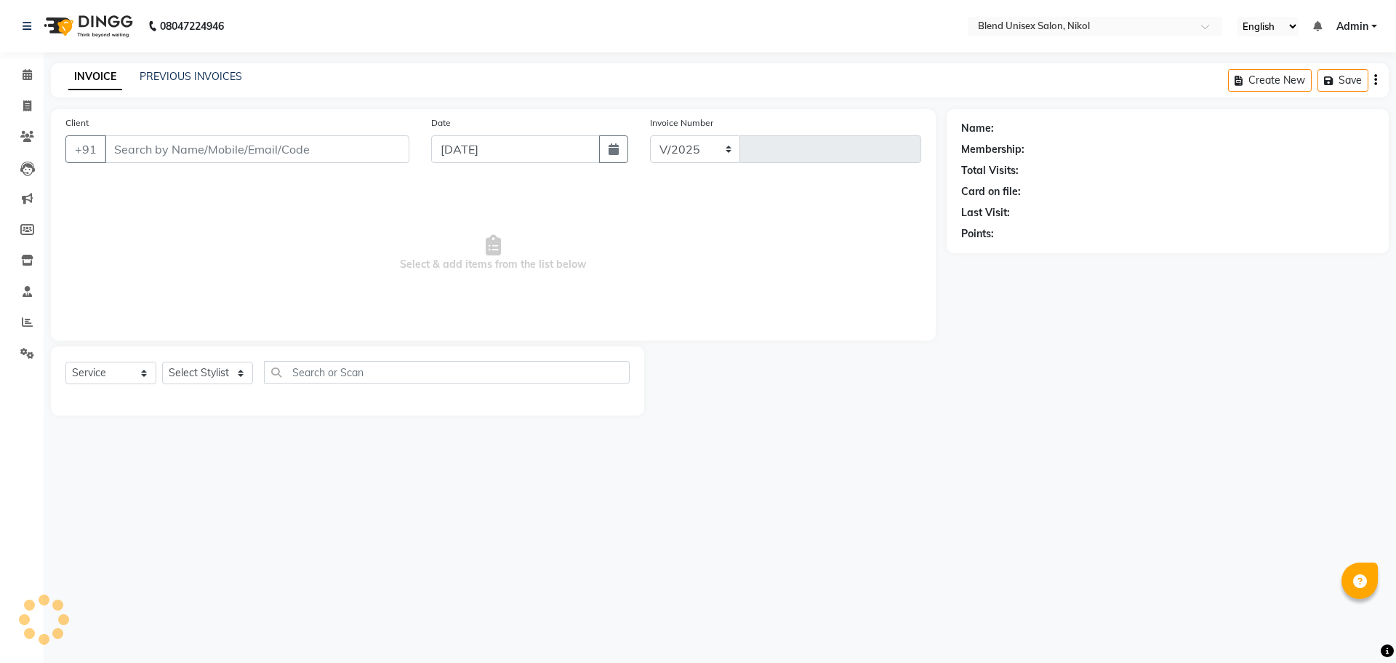
select select "6213"
type input "2309"
type input "9725535518"
select select "79552"
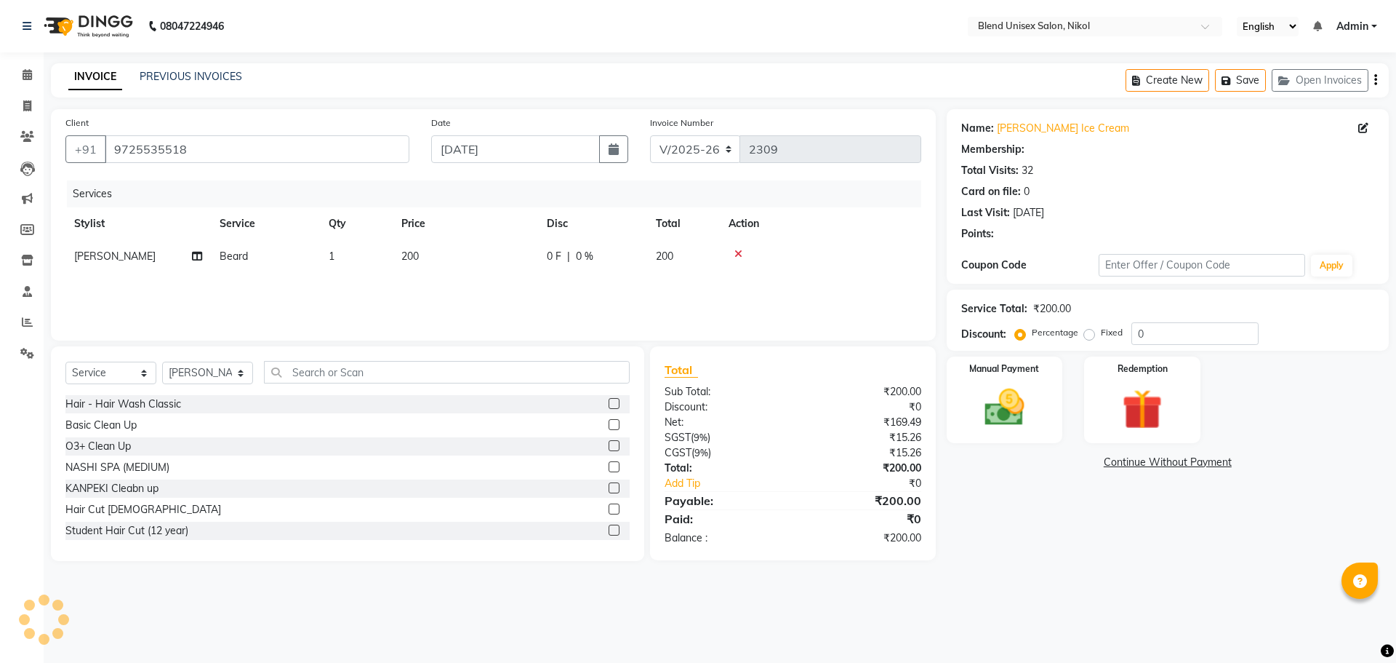
select select "1: Object"
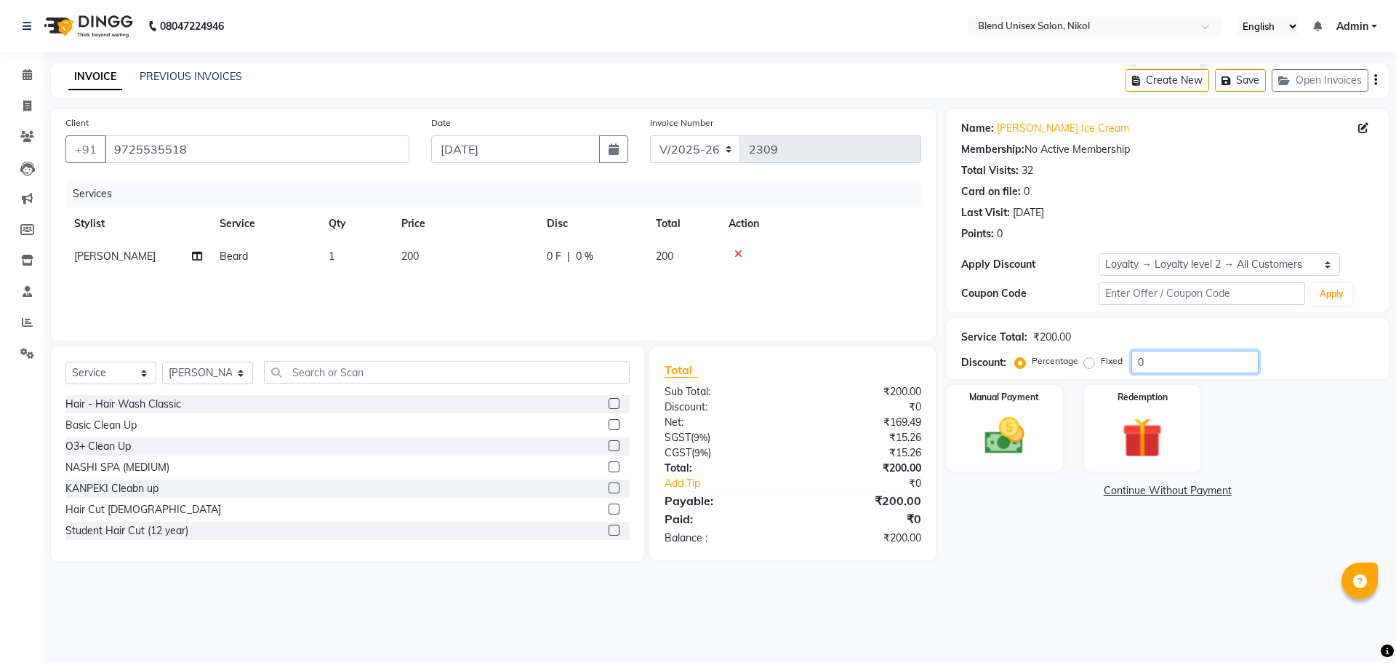
click at [1169, 369] on input "0" at bounding box center [1195, 362] width 127 height 23
type input "20"
click at [903, 242] on td at bounding box center [820, 256] width 201 height 33
drag, startPoint x: 1006, startPoint y: 390, endPoint x: 1021, endPoint y: 396, distance: 16.6
click at [1007, 390] on label "Manual Payment" at bounding box center [1005, 396] width 73 height 14
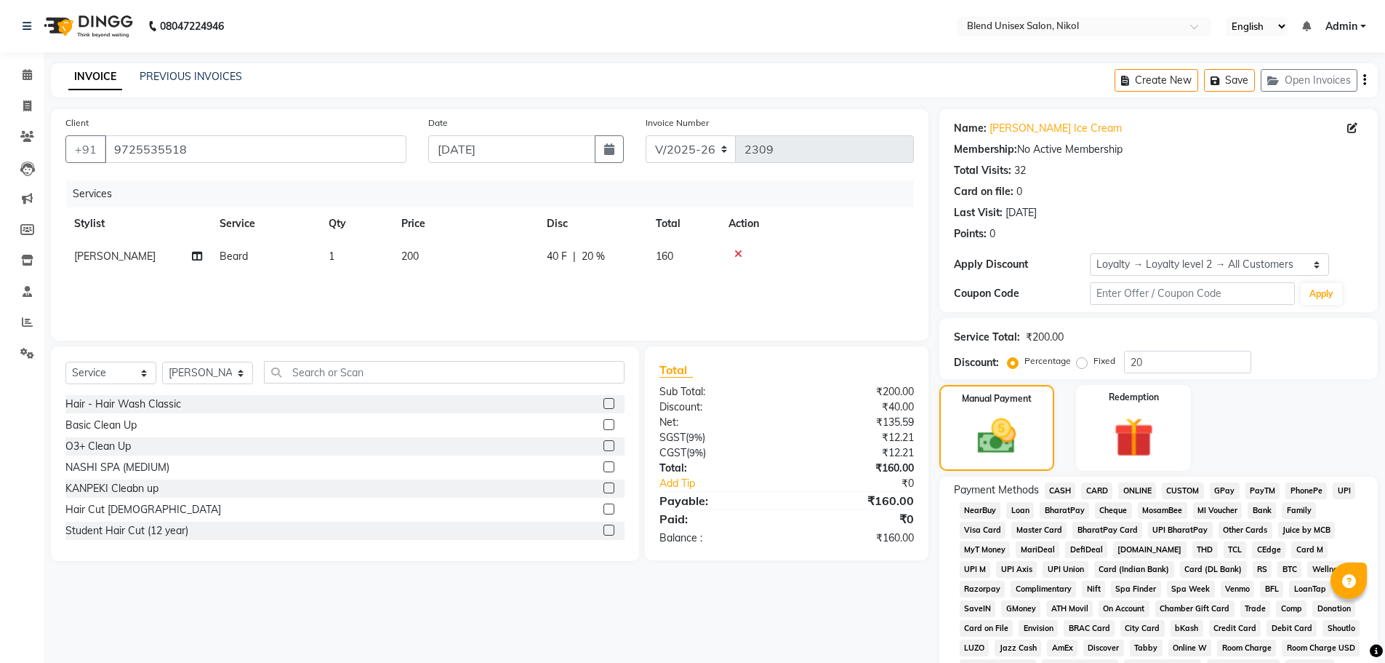
click at [1145, 488] on span "ONLINE" at bounding box center [1138, 490] width 38 height 17
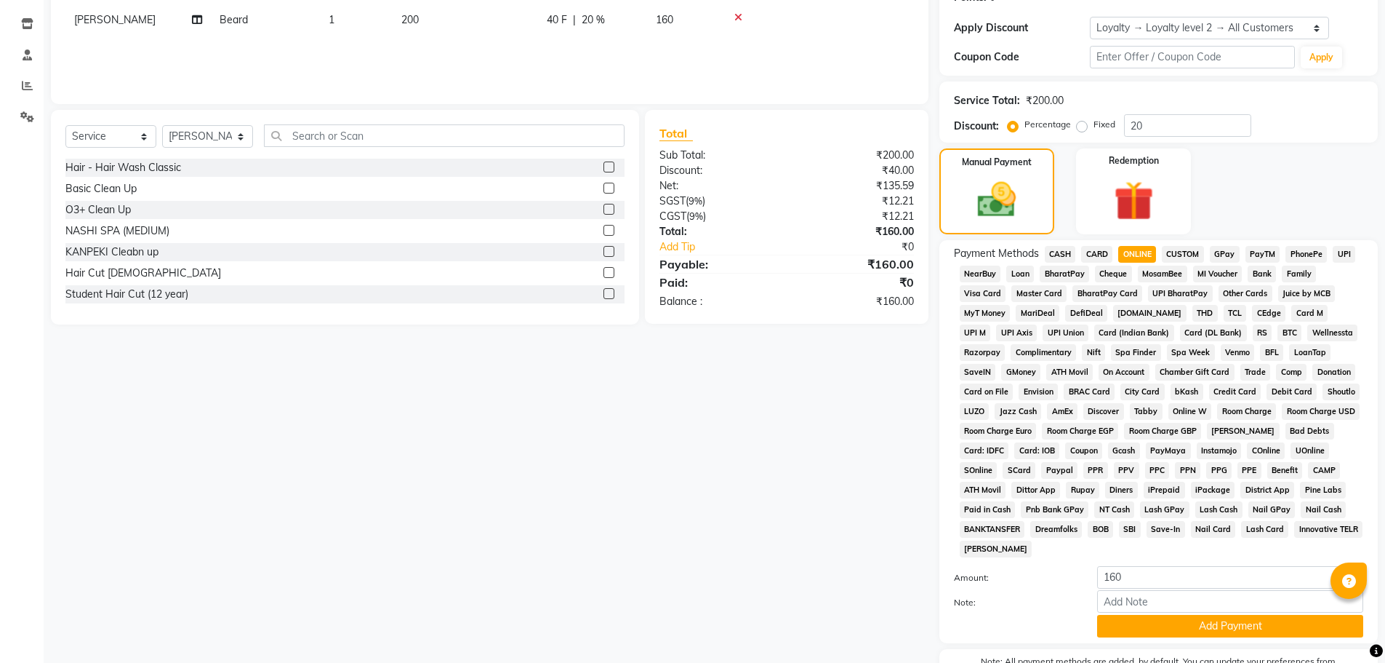
scroll to position [324, 0]
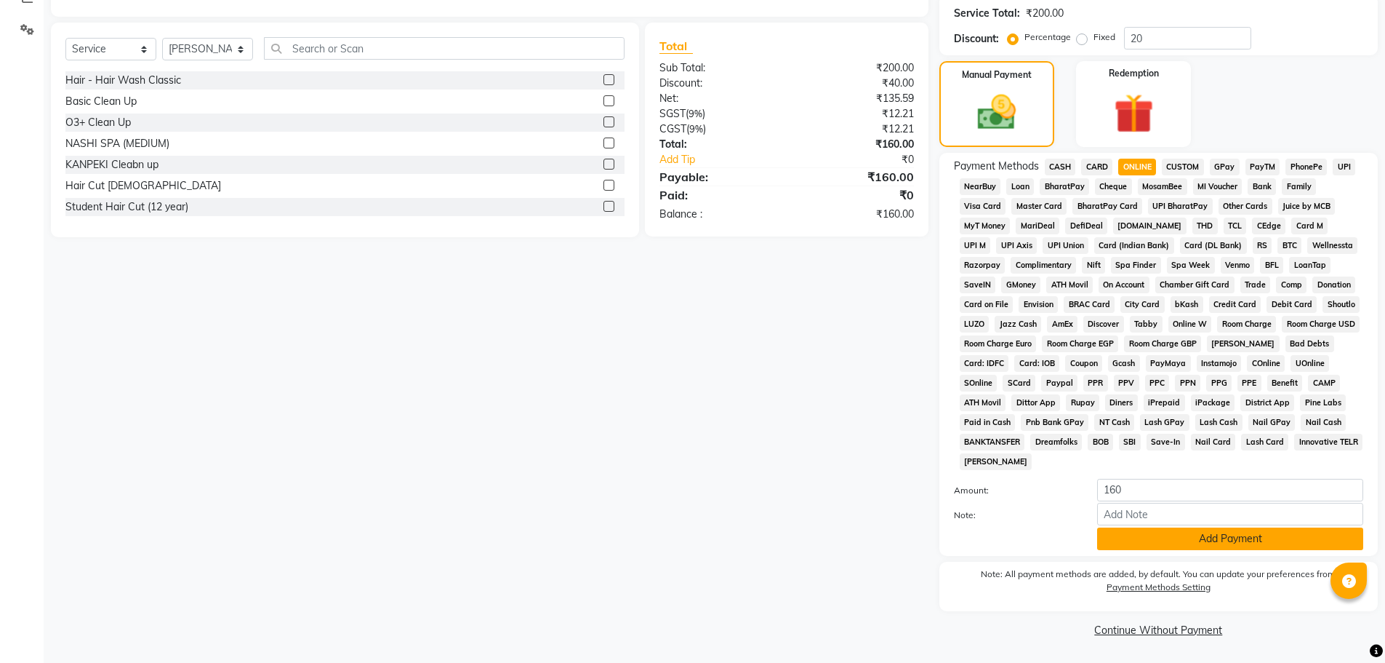
click at [1151, 547] on button "Add Payment" at bounding box center [1230, 538] width 266 height 23
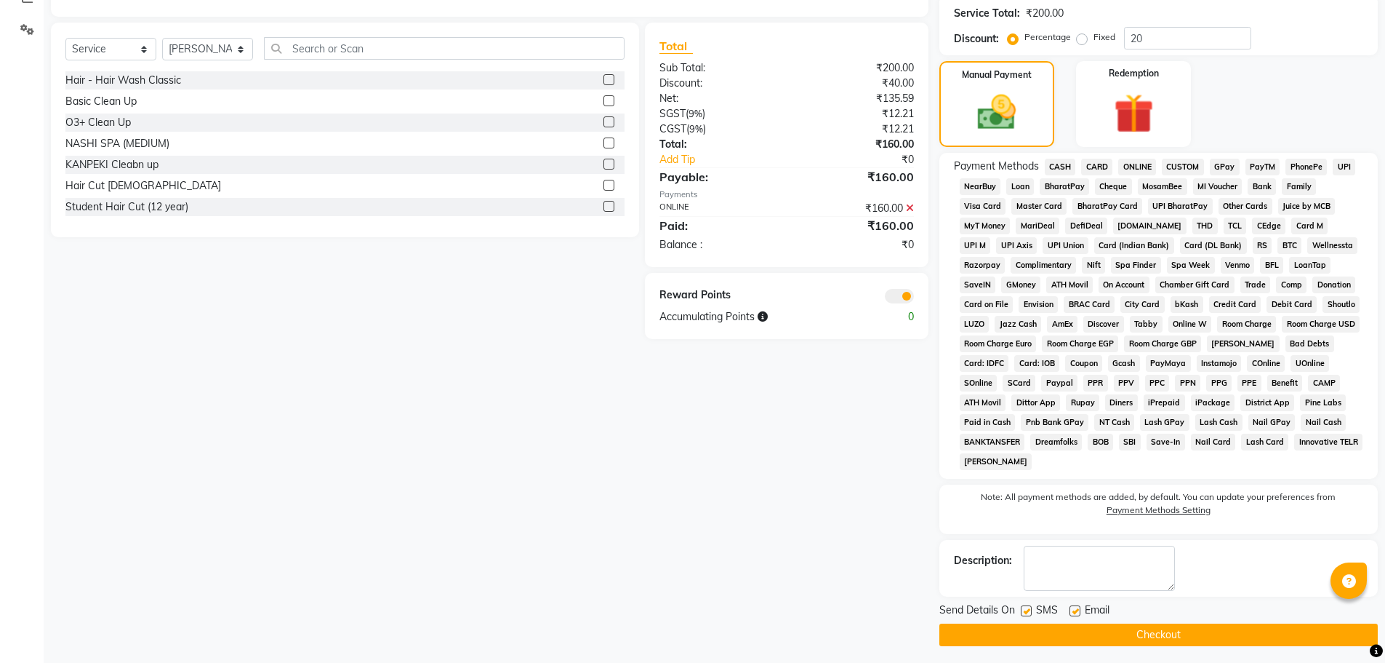
click at [1130, 630] on button "Checkout" at bounding box center [1159, 634] width 439 height 23
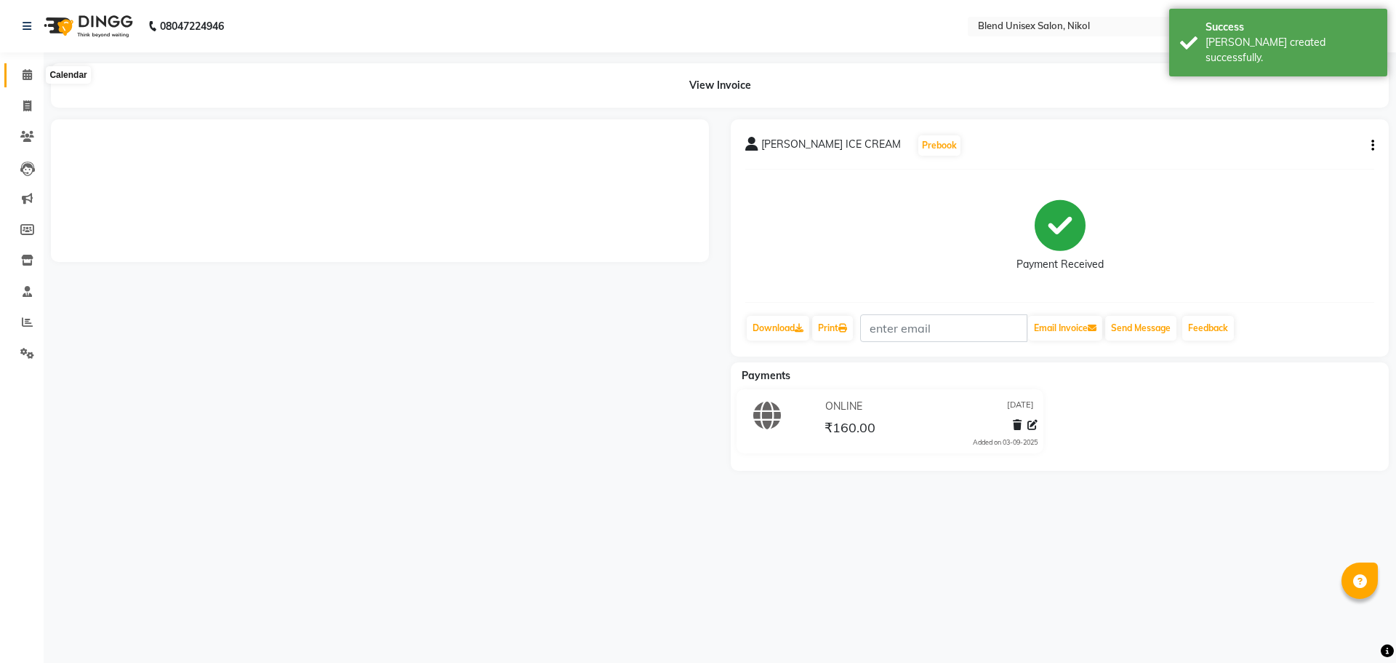
click at [34, 77] on span at bounding box center [27, 75] width 25 height 17
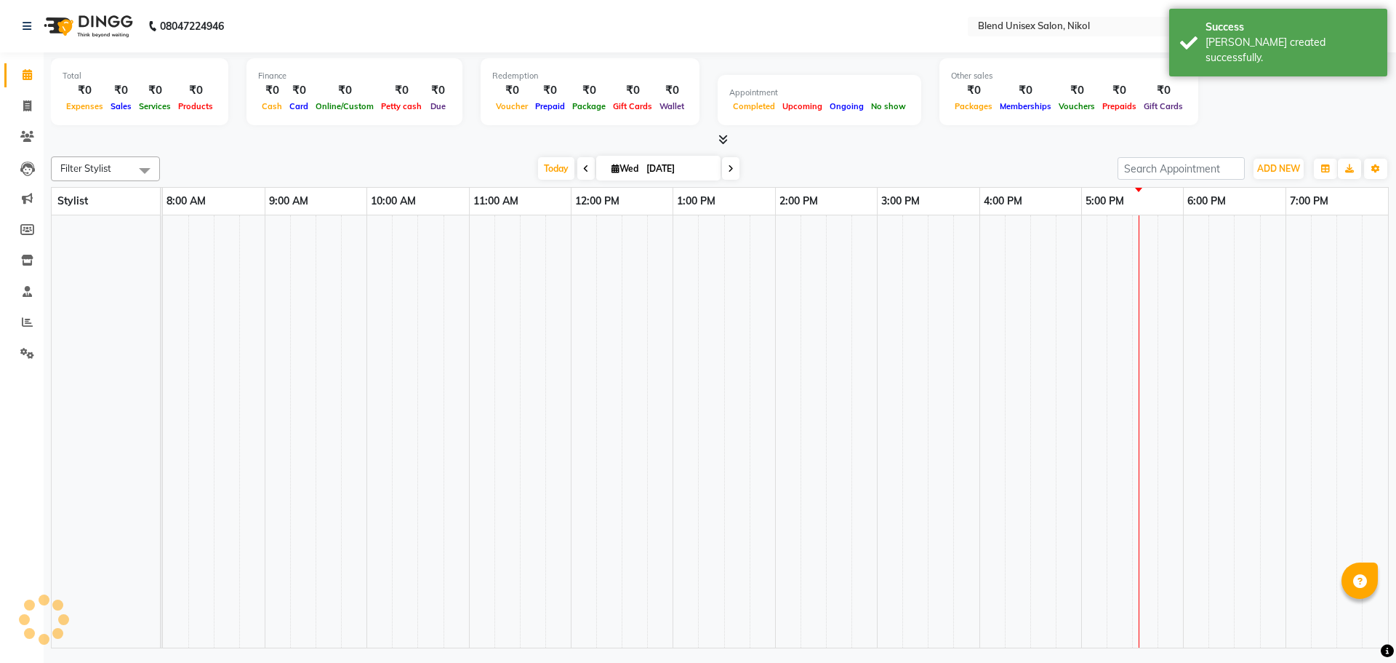
click at [26, 73] on icon at bounding box center [27, 74] width 9 height 11
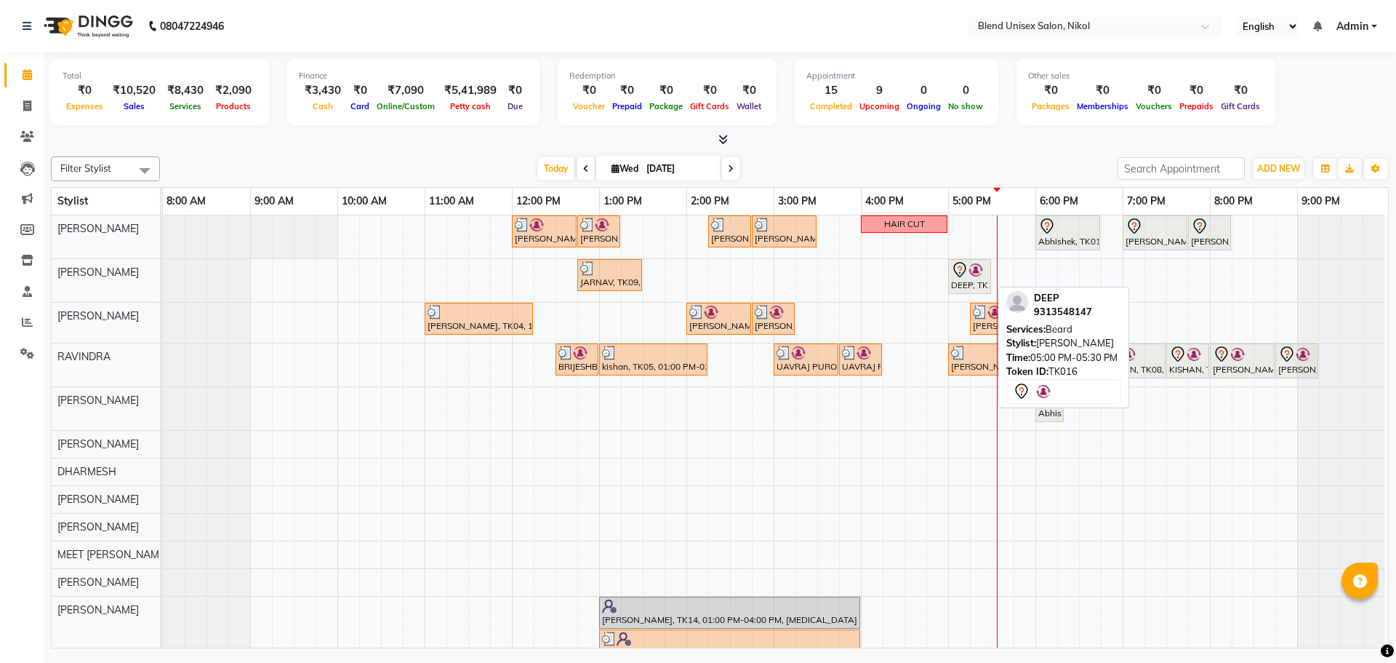
click at [969, 282] on div "DEEP, TK16, 05:00 PM-05:30 PM, [PERSON_NAME]" at bounding box center [970, 276] width 40 height 31
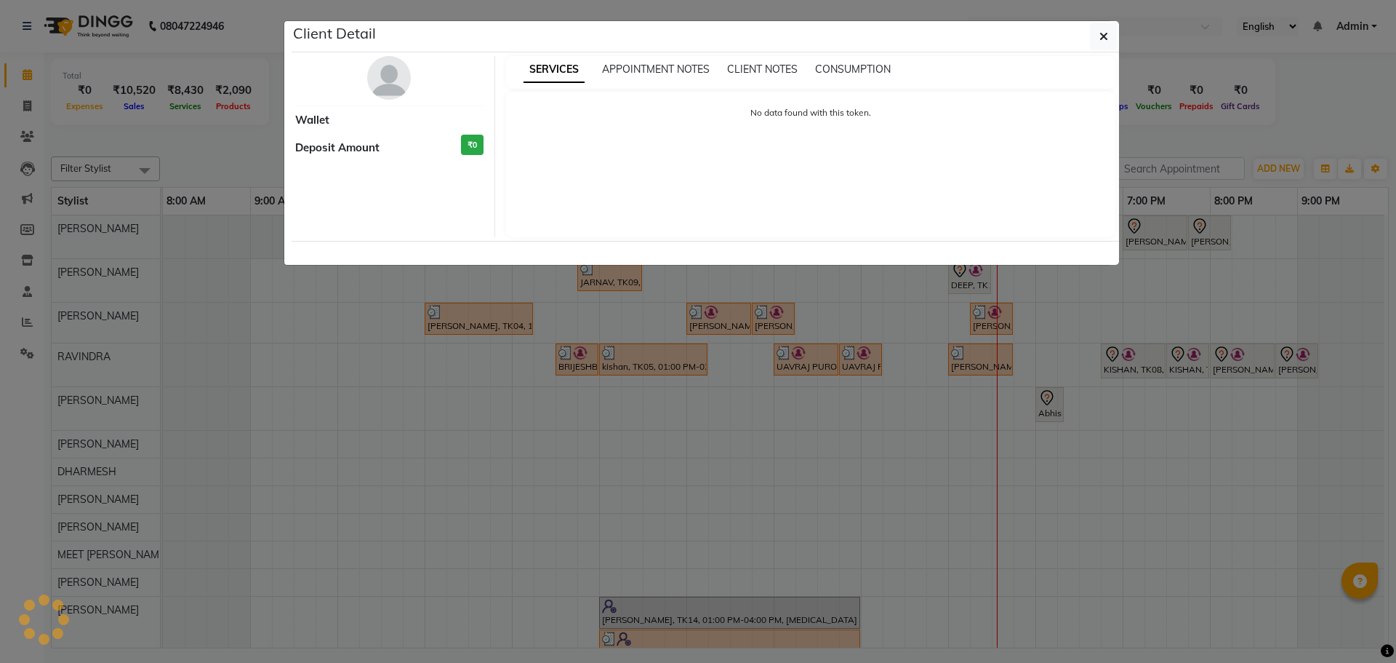
select select "7"
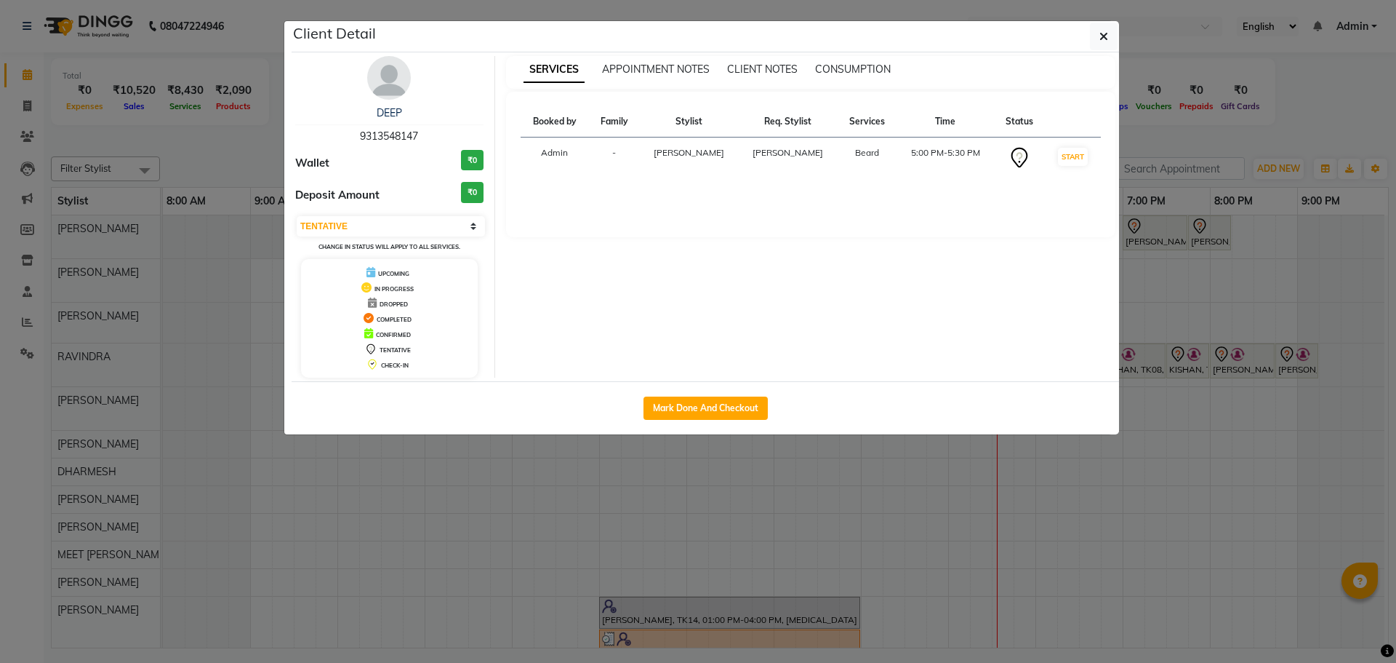
drag, startPoint x: 684, startPoint y: 408, endPoint x: 684, endPoint y: 392, distance: 16.0
click at [684, 407] on button "Mark Done And Checkout" at bounding box center [706, 407] width 124 height 23
select select "service"
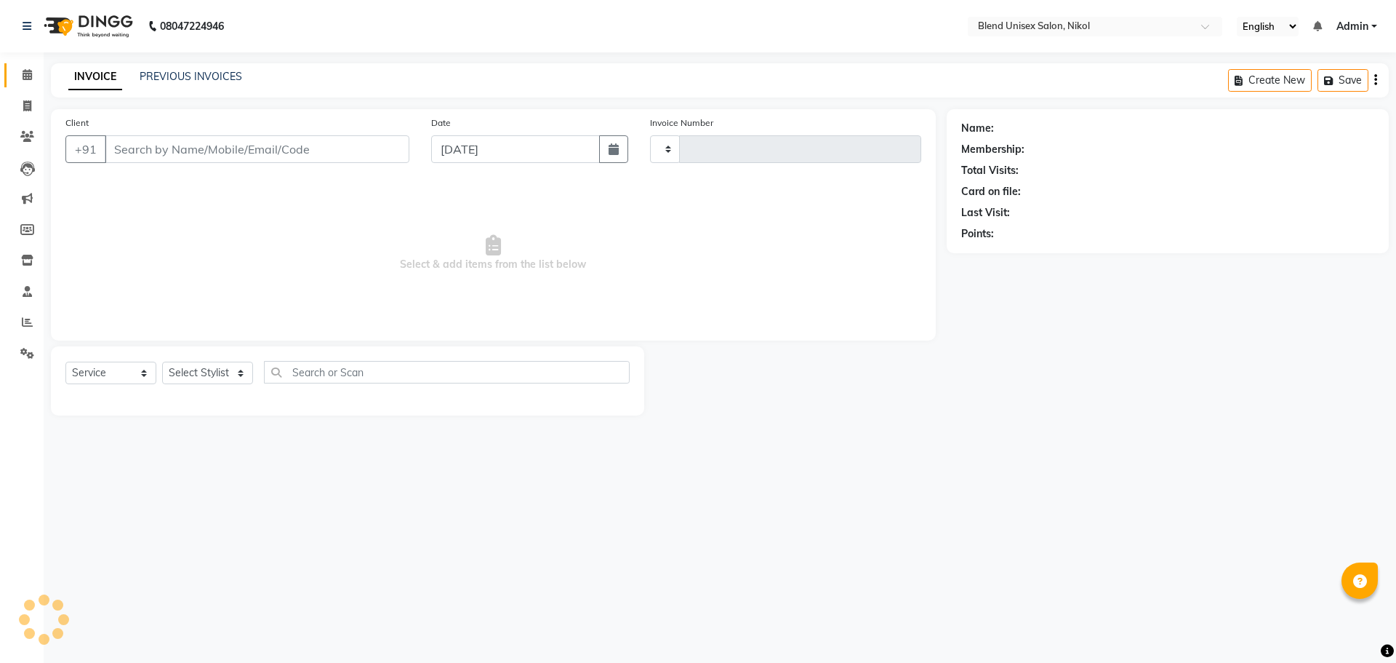
type input "2310"
select select "6213"
type input "9313548147"
select select "74694"
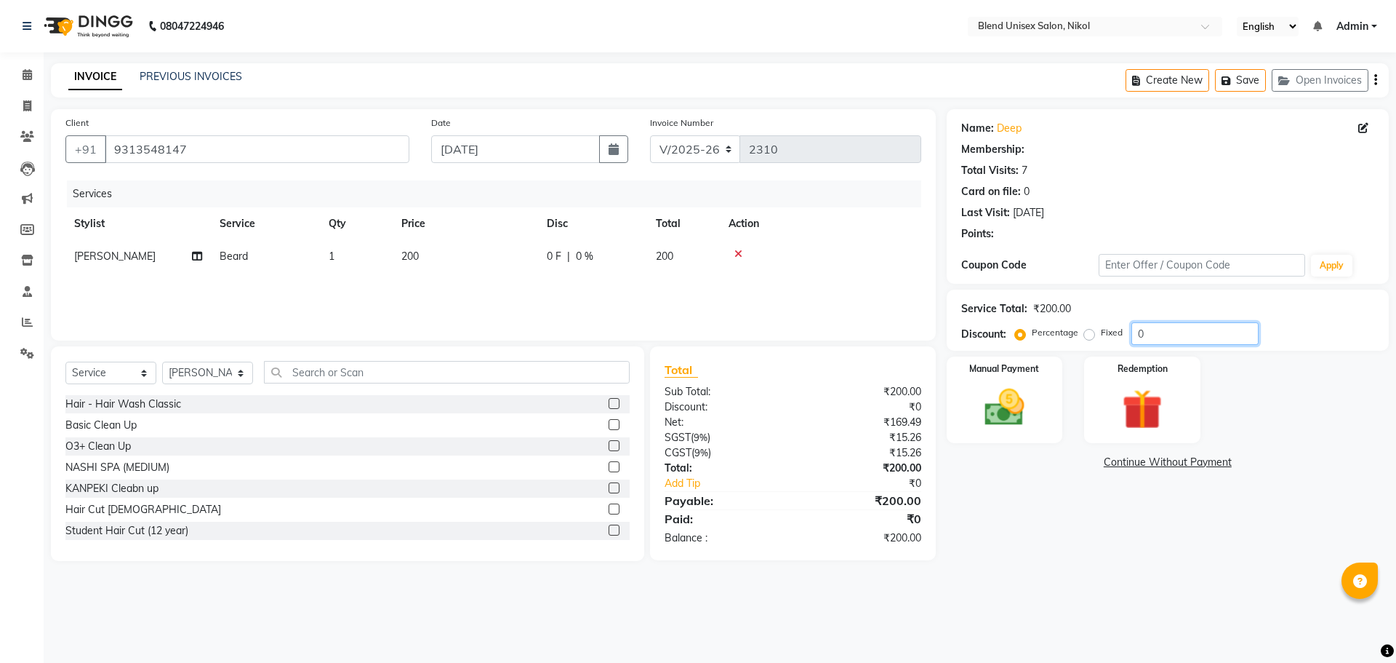
click at [1172, 326] on input "0" at bounding box center [1195, 333] width 127 height 23
select select "1: Object"
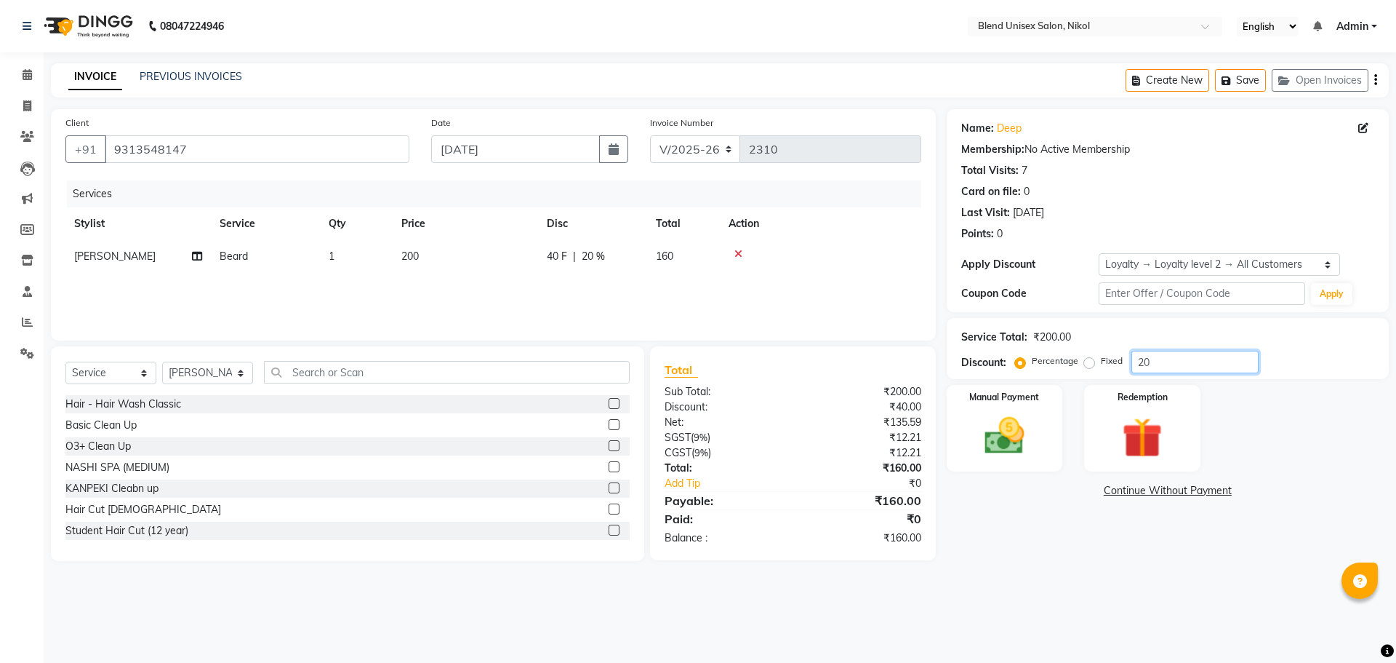
type input "20"
click at [892, 252] on div at bounding box center [821, 254] width 184 height 10
click at [984, 457] on img at bounding box center [1005, 436] width 68 height 48
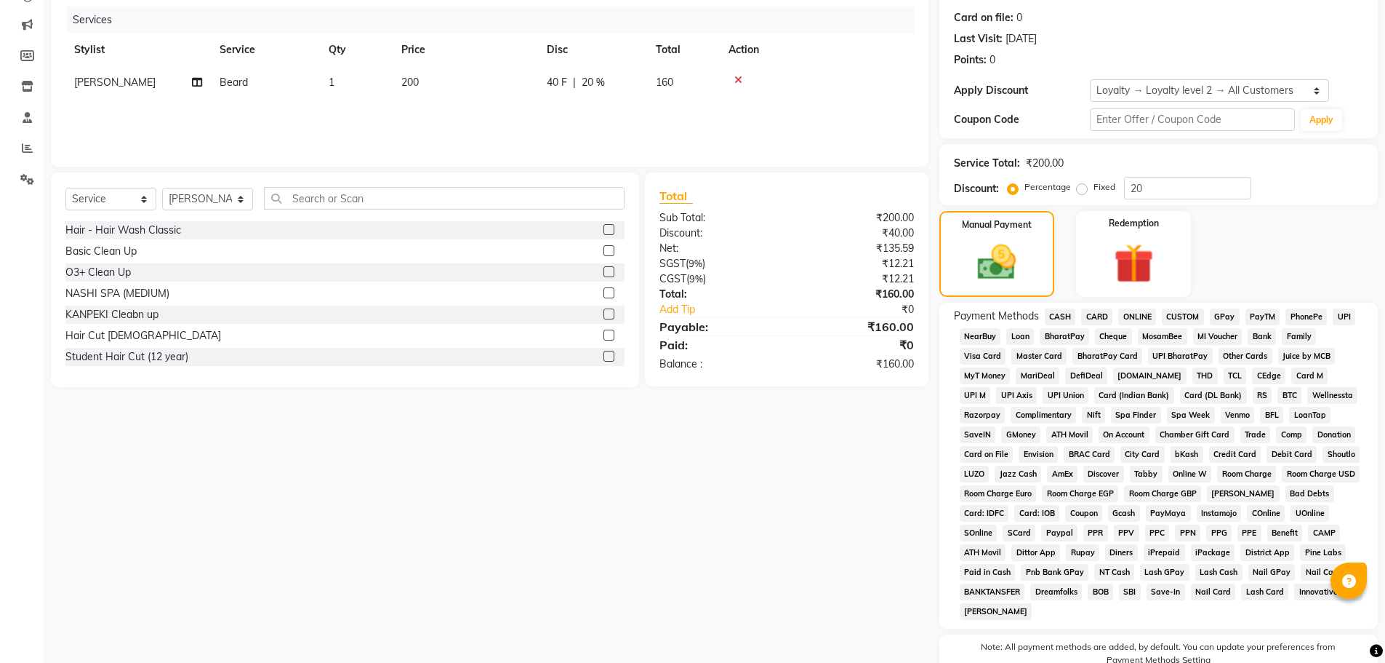
scroll to position [218, 0]
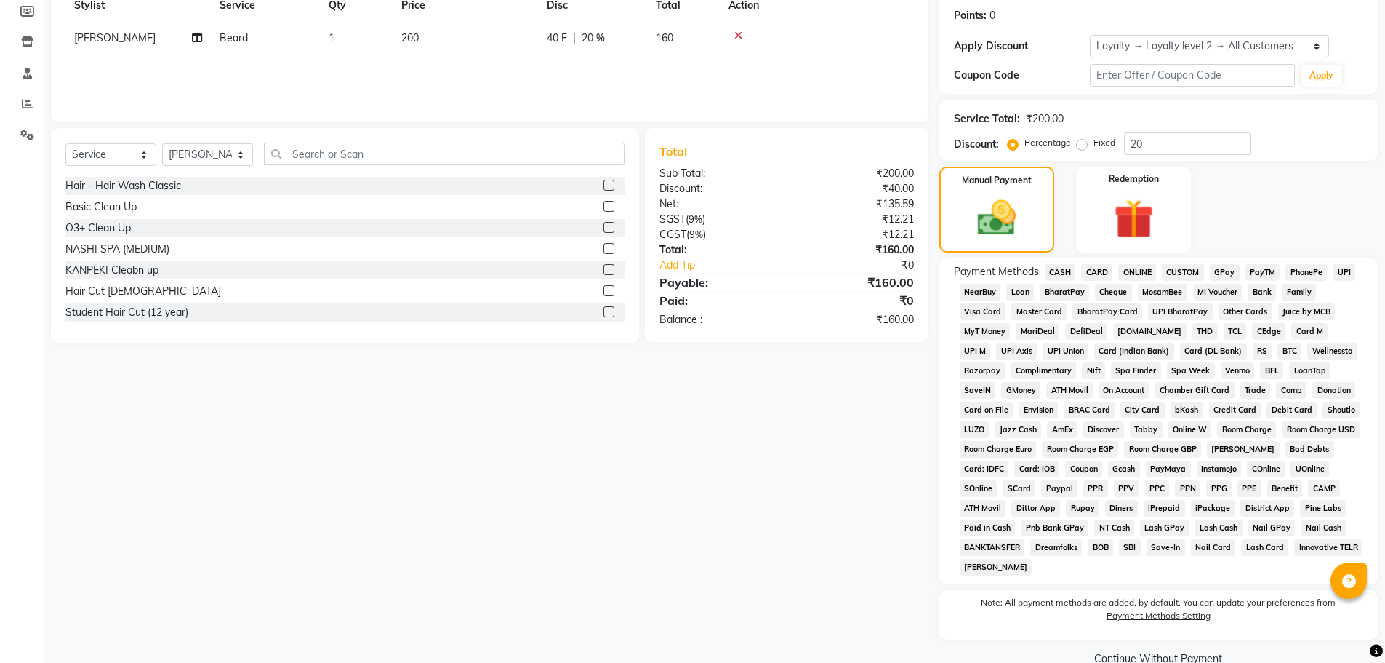
click at [1052, 268] on span "CASH" at bounding box center [1060, 272] width 31 height 17
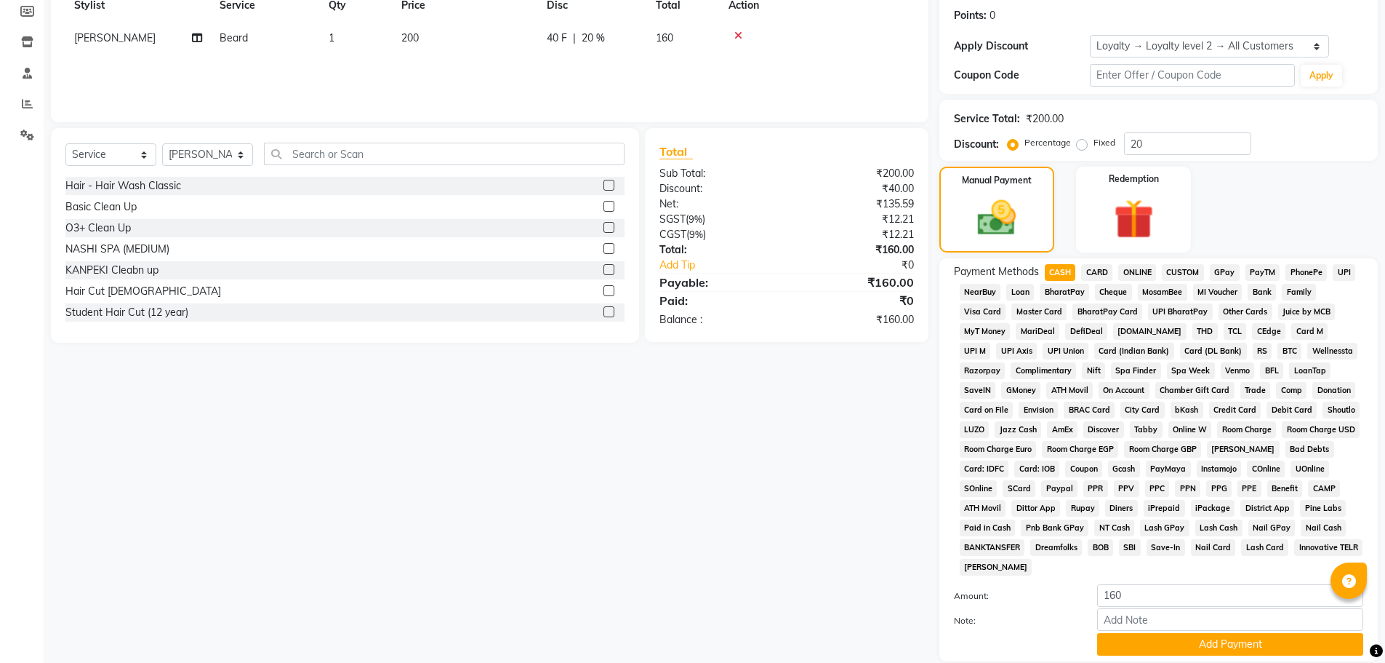
scroll to position [324, 0]
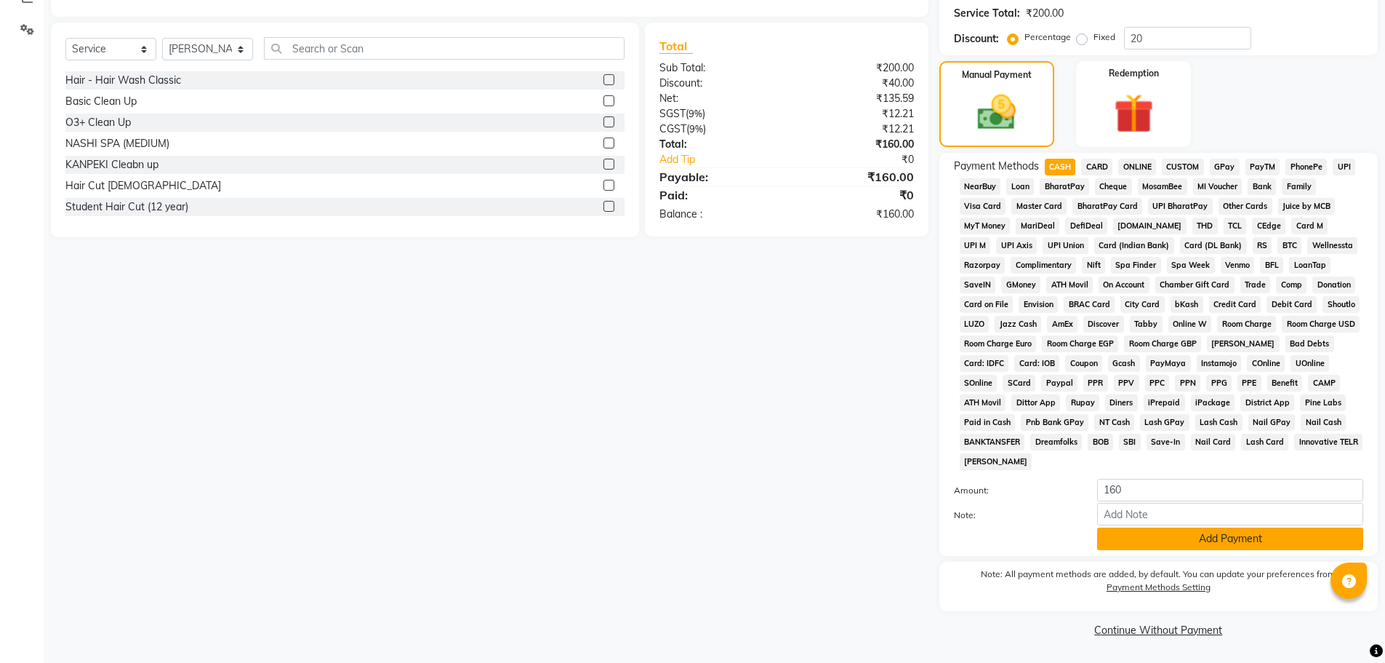
click at [1150, 540] on button "Add Payment" at bounding box center [1230, 538] width 266 height 23
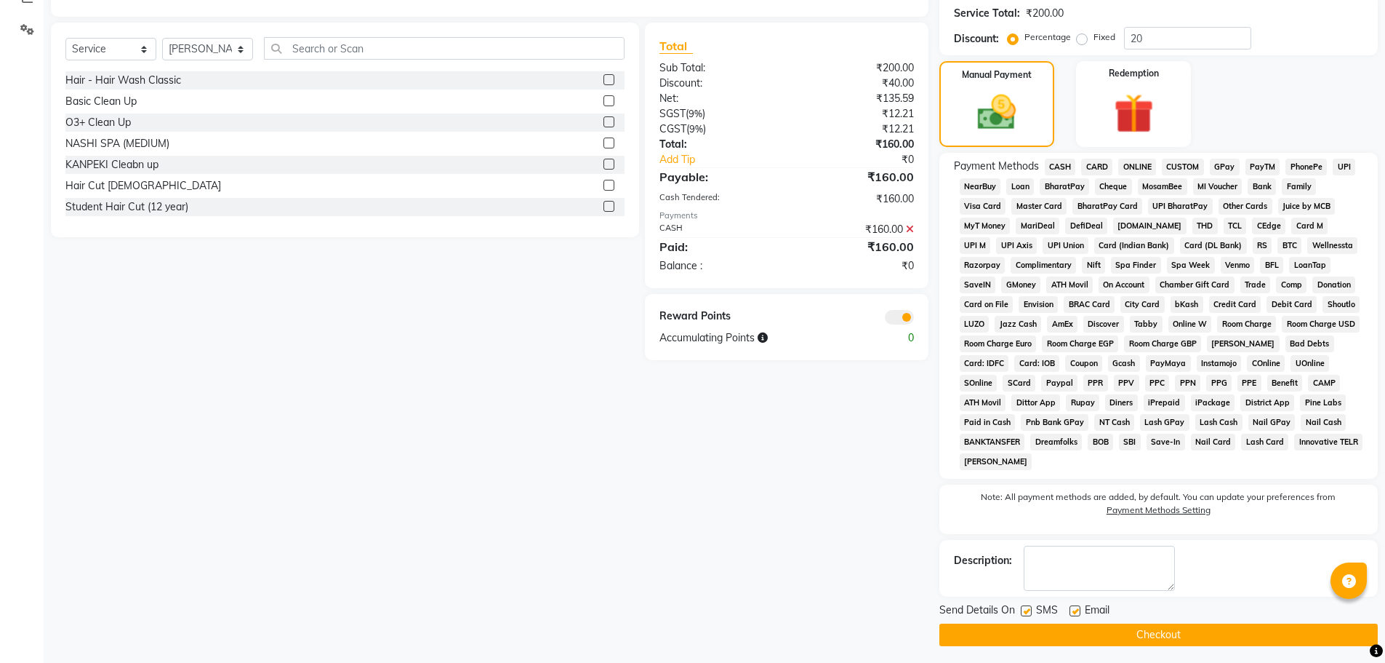
drag, startPoint x: 1163, startPoint y: 633, endPoint x: 1168, endPoint y: 621, distance: 12.7
click at [1165, 629] on button "Checkout" at bounding box center [1159, 634] width 439 height 23
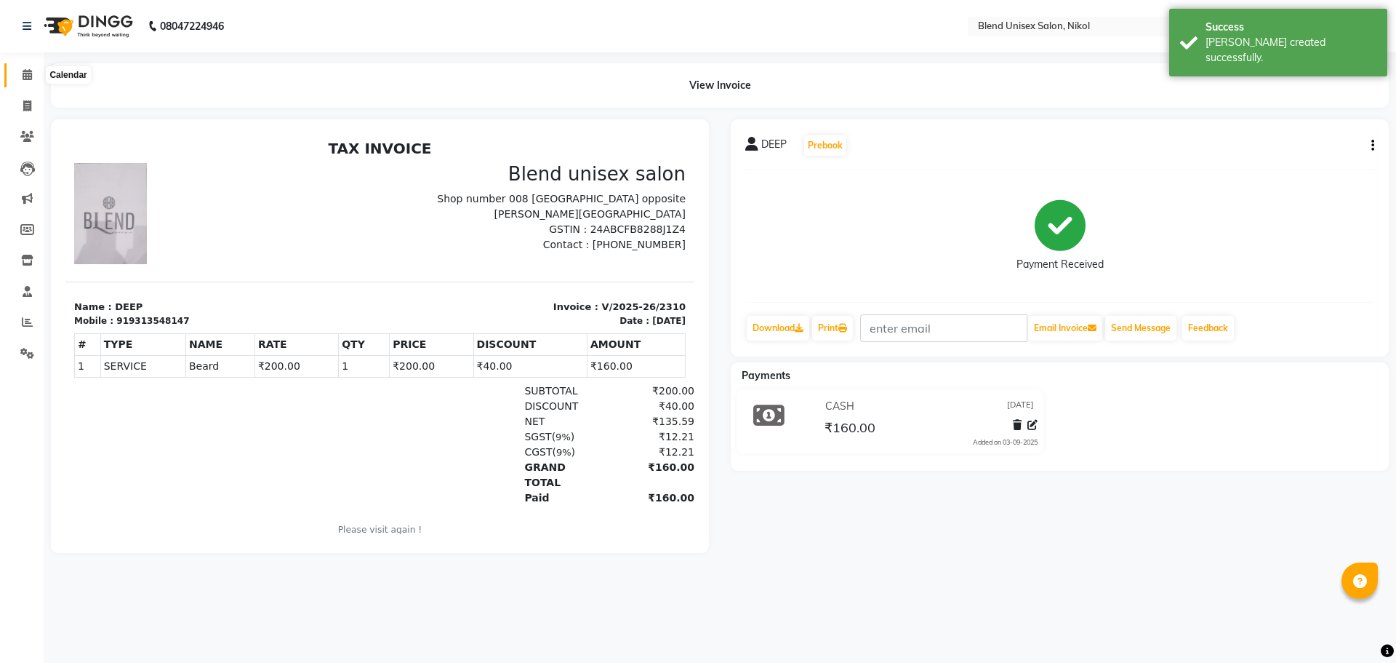
click at [25, 74] on icon at bounding box center [27, 74] width 9 height 11
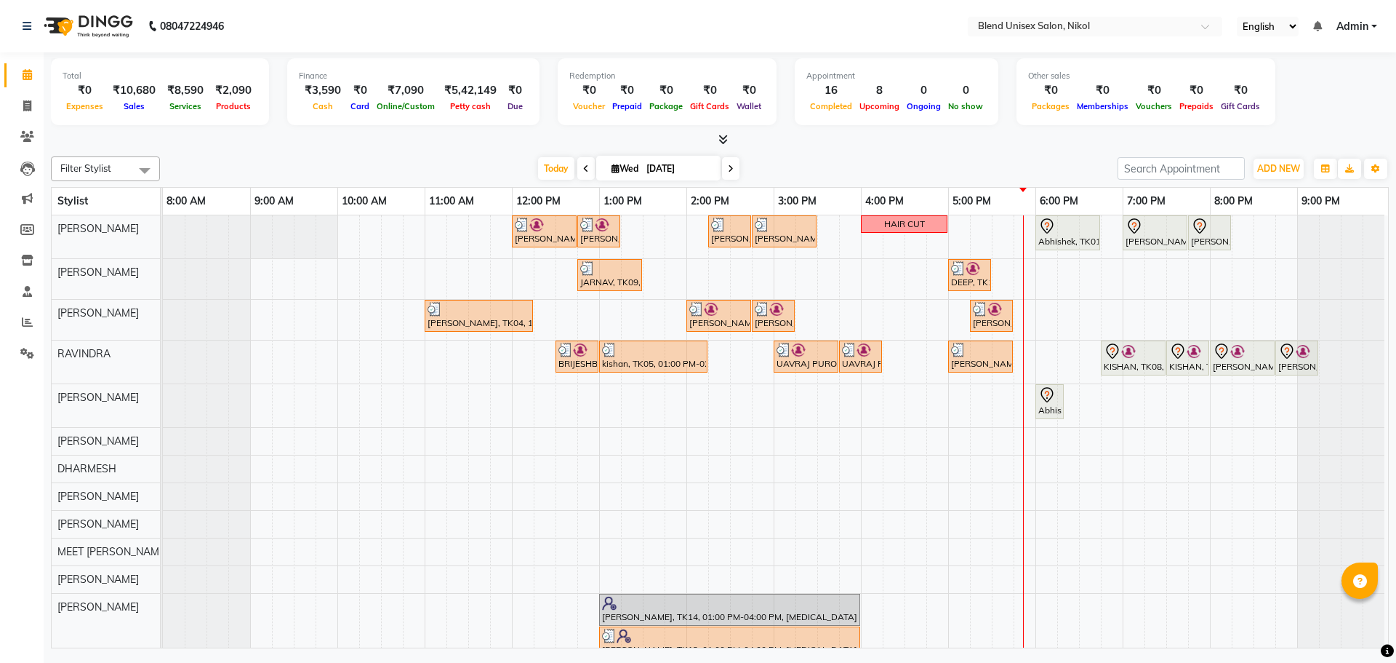
click at [732, 168] on span at bounding box center [730, 168] width 17 height 23
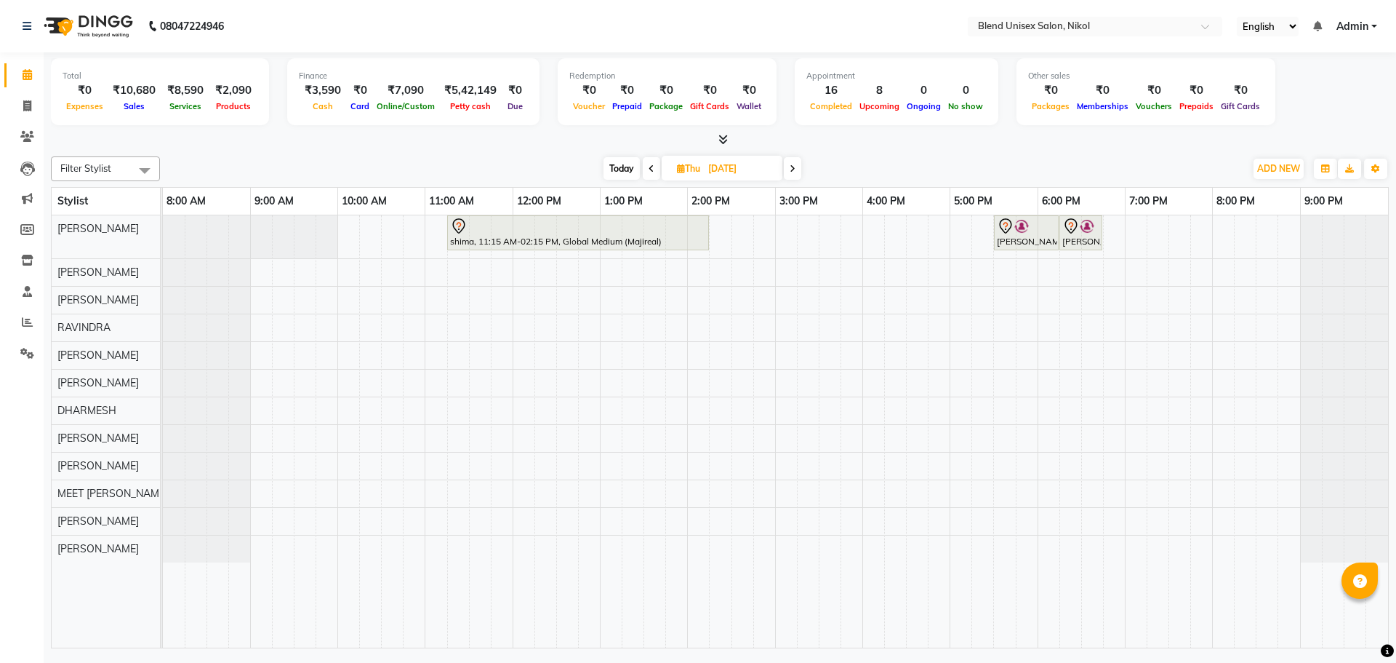
click at [647, 175] on span at bounding box center [651, 168] width 17 height 23
type input "[DATE]"
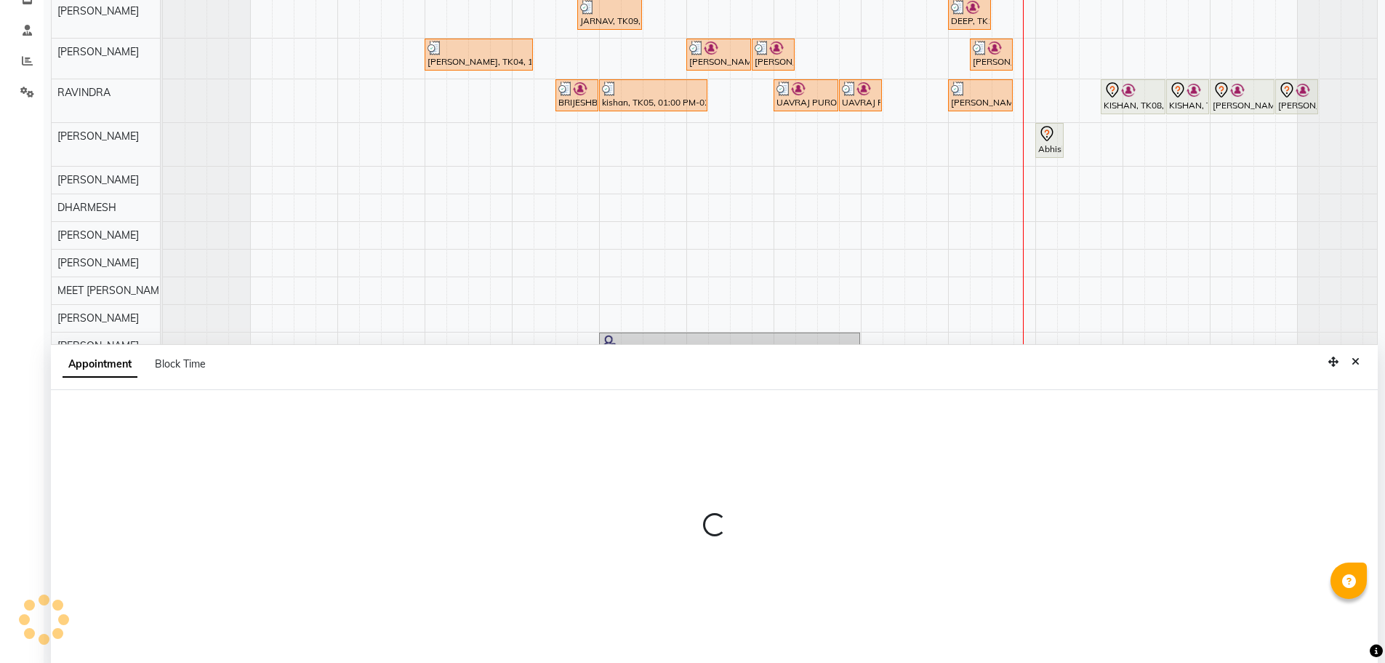
scroll to position [274, 0]
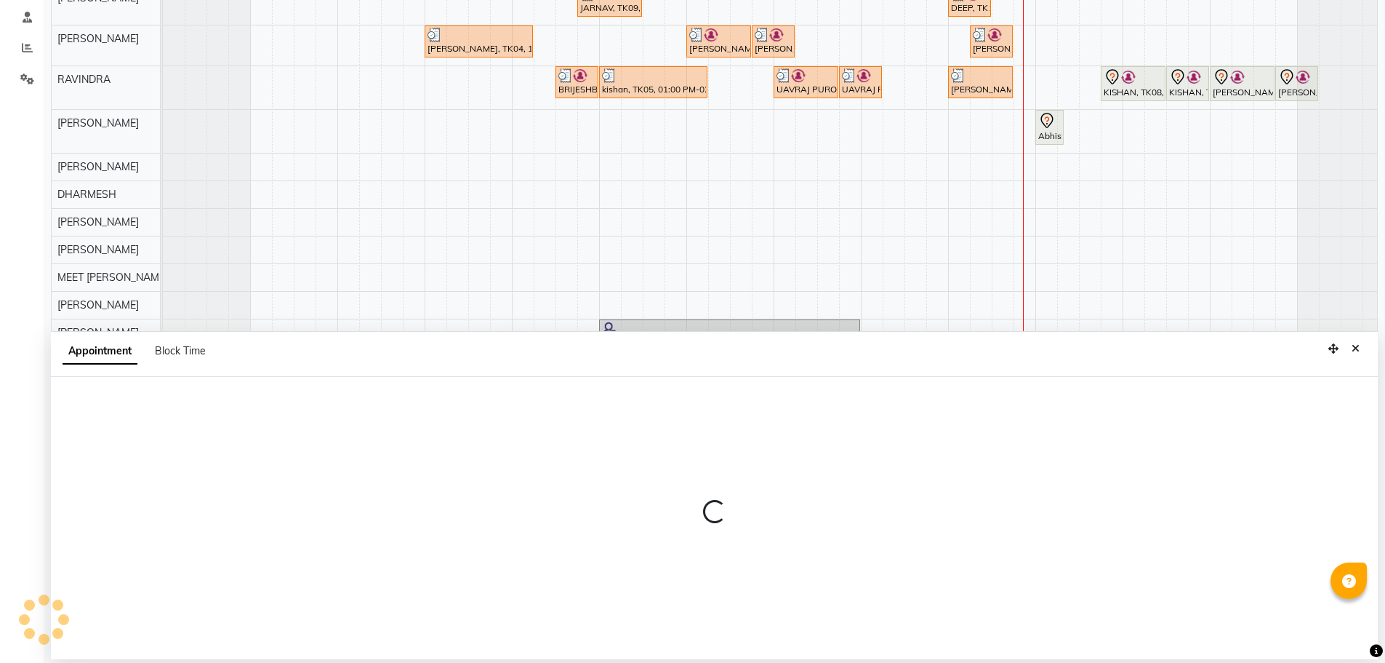
select select "45624"
select select "1020"
select select "tentative"
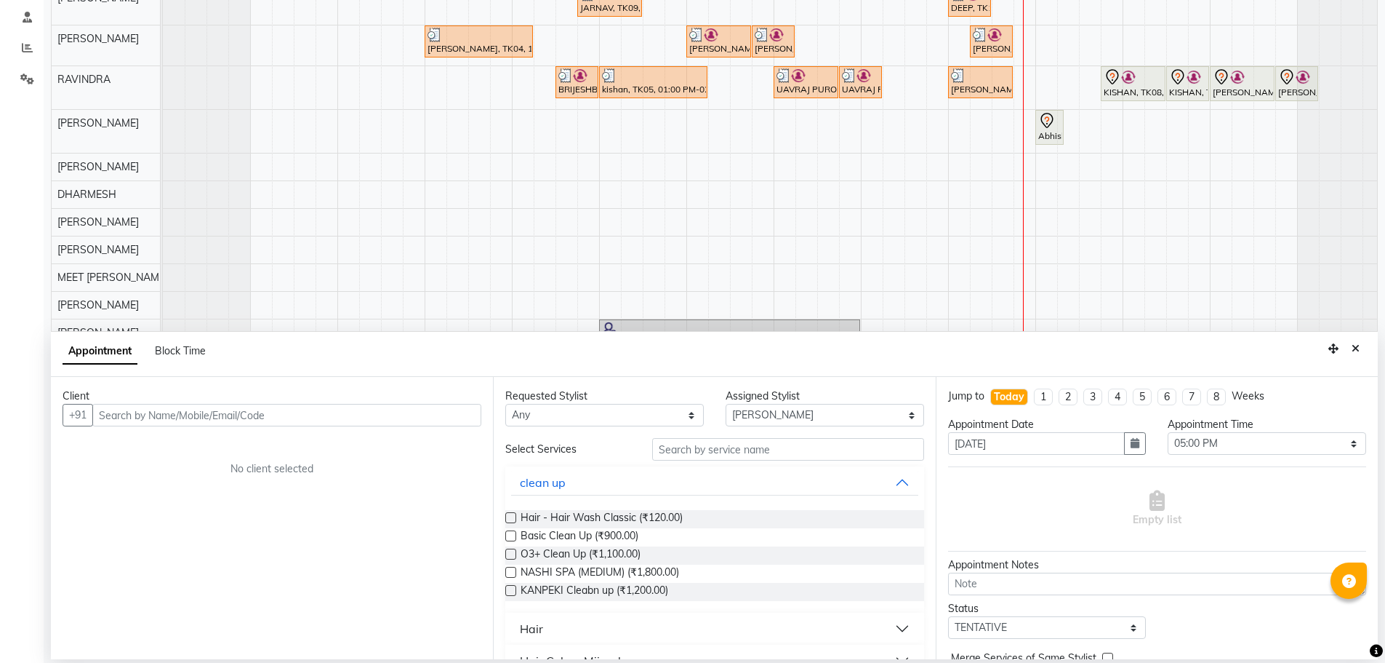
click at [291, 415] on input "text" at bounding box center [286, 415] width 389 height 23
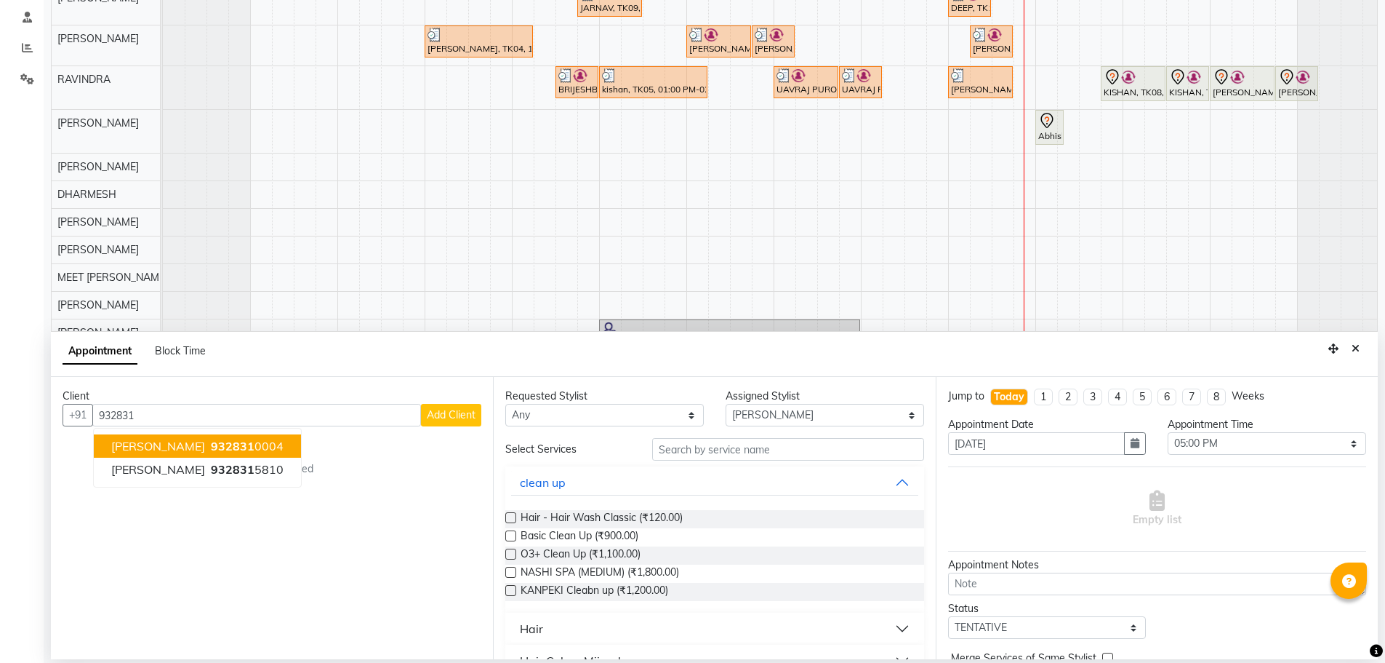
click at [263, 444] on ngb-highlight "932831 0004" at bounding box center [246, 446] width 76 height 15
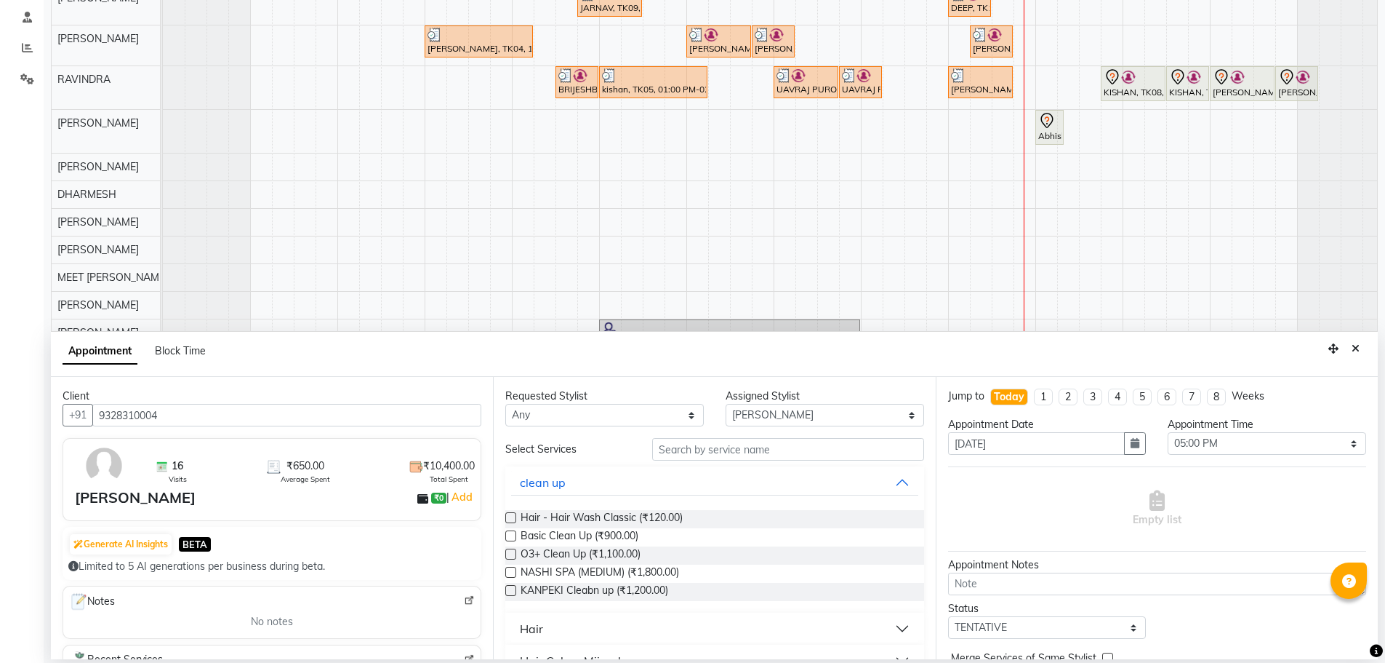
type input "9328310004"
drag, startPoint x: 602, startPoint y: 417, endPoint x: 605, endPoint y: 409, distance: 8.5
click at [605, 409] on select "Any AJAY NAI [PERSON_NAME] [PERSON_NAME] [PERSON_NAME] MEET [PERSON_NAME] [PERS…" at bounding box center [604, 415] width 199 height 23
click at [580, 407] on select "Any AJAY NAI [PERSON_NAME] [PERSON_NAME] [PERSON_NAME] MEET [PERSON_NAME] [PERS…" at bounding box center [604, 415] width 199 height 23
click at [590, 413] on select "Any AJAY NAI [PERSON_NAME] [PERSON_NAME] [PERSON_NAME] MEET [PERSON_NAME] [PERS…" at bounding box center [604, 415] width 199 height 23
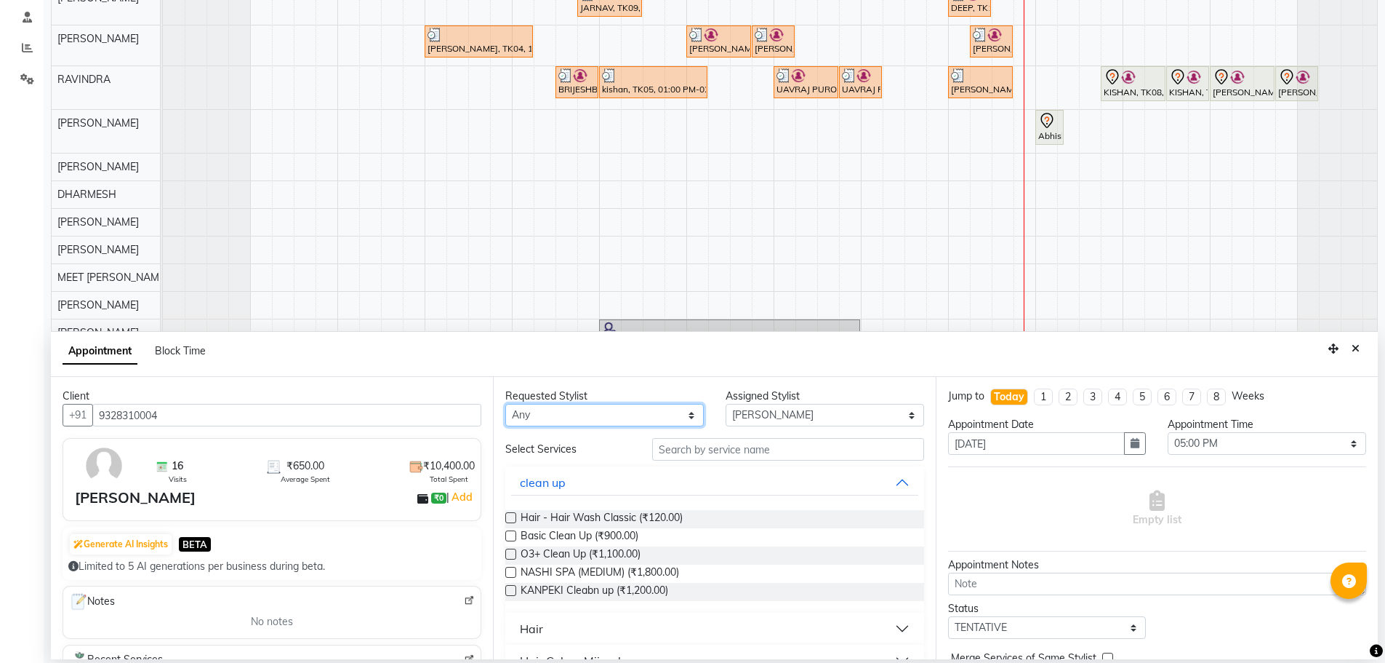
select select "45624"
click at [505, 404] on select "Any AJAY NAI [PERSON_NAME] [PERSON_NAME] [PERSON_NAME] MEET [PERSON_NAME] [PERS…" at bounding box center [604, 415] width 199 height 23
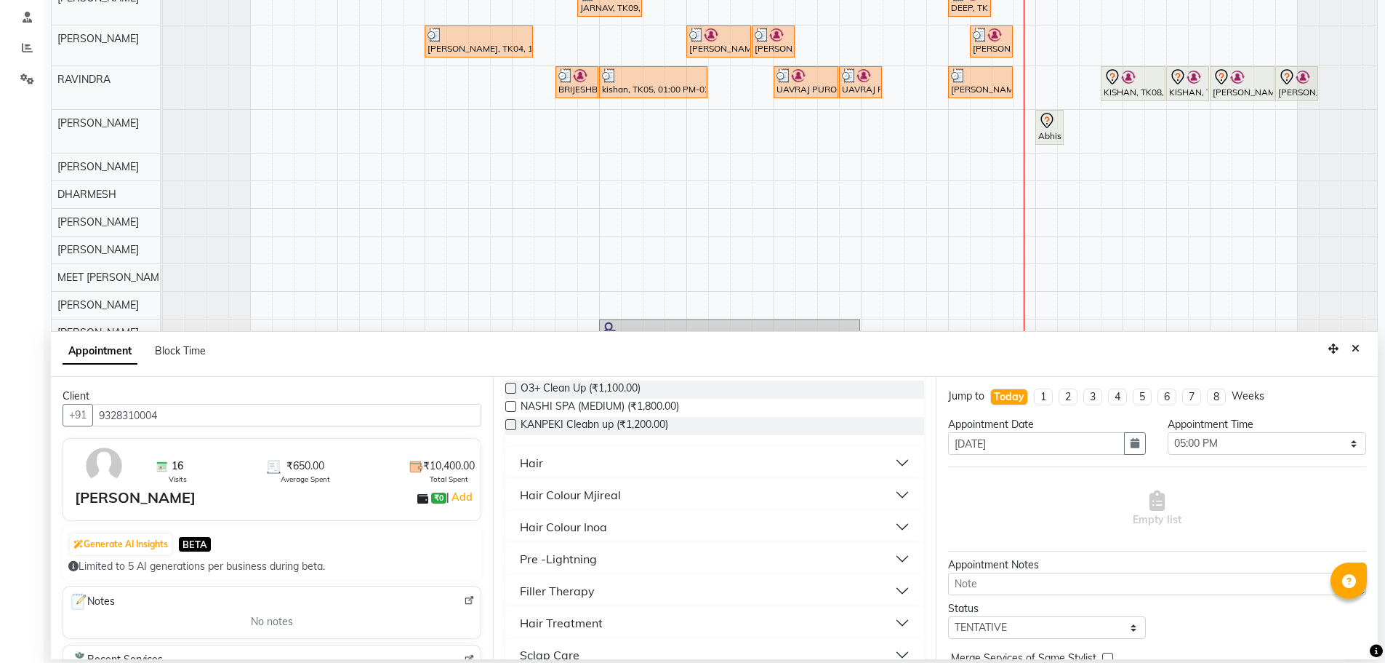
scroll to position [218, 0]
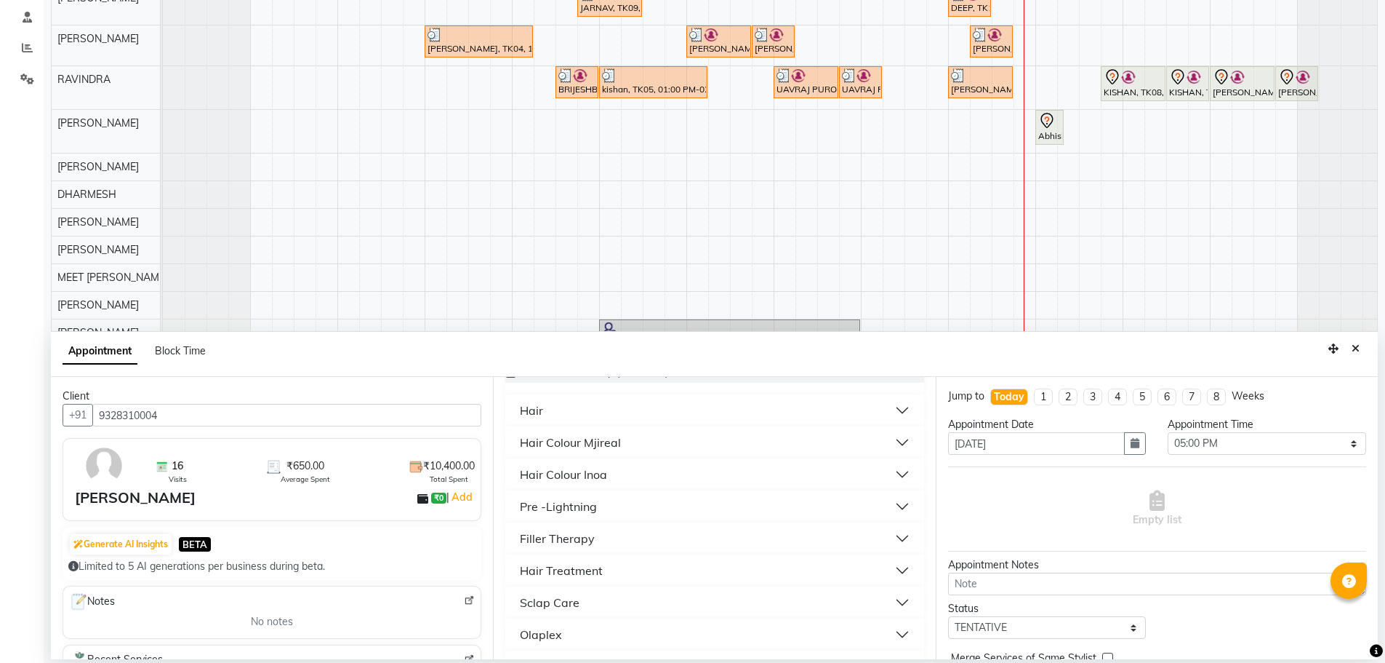
click at [576, 408] on button "Hair" at bounding box center [714, 410] width 407 height 26
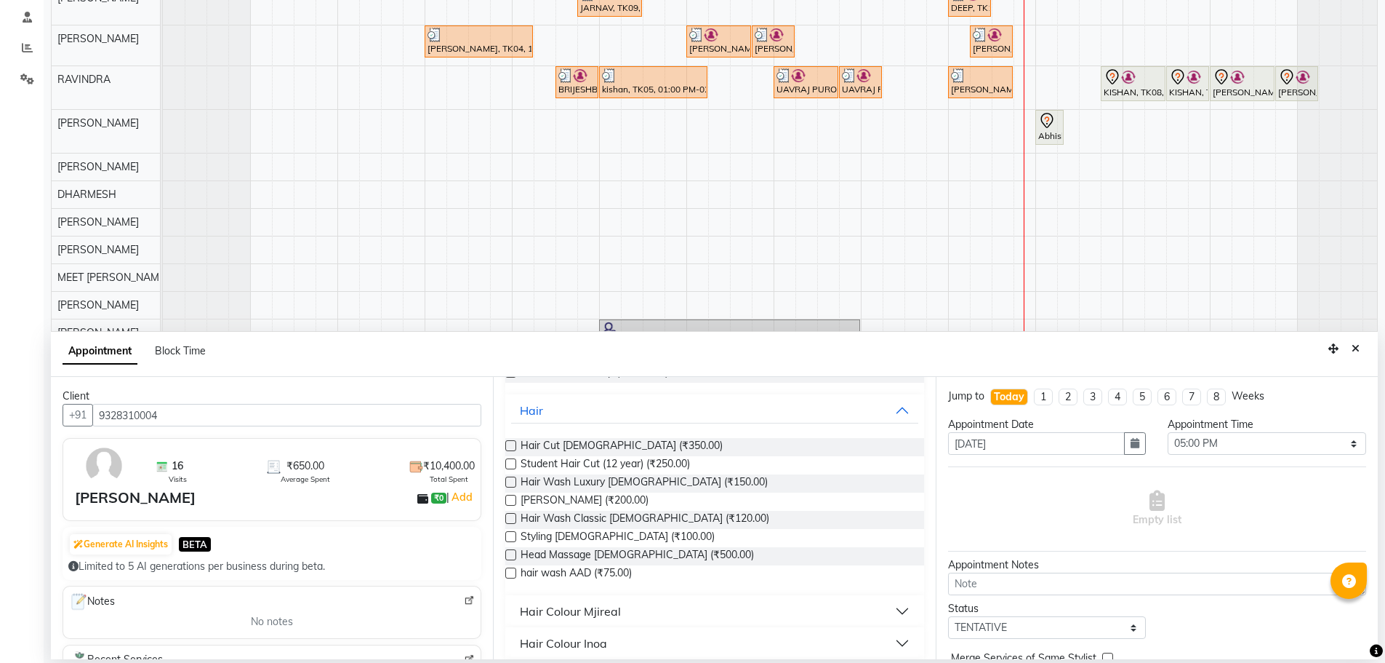
click at [511, 444] on label at bounding box center [510, 445] width 11 height 11
click at [511, 444] on input "checkbox" at bounding box center [509, 446] width 9 height 9
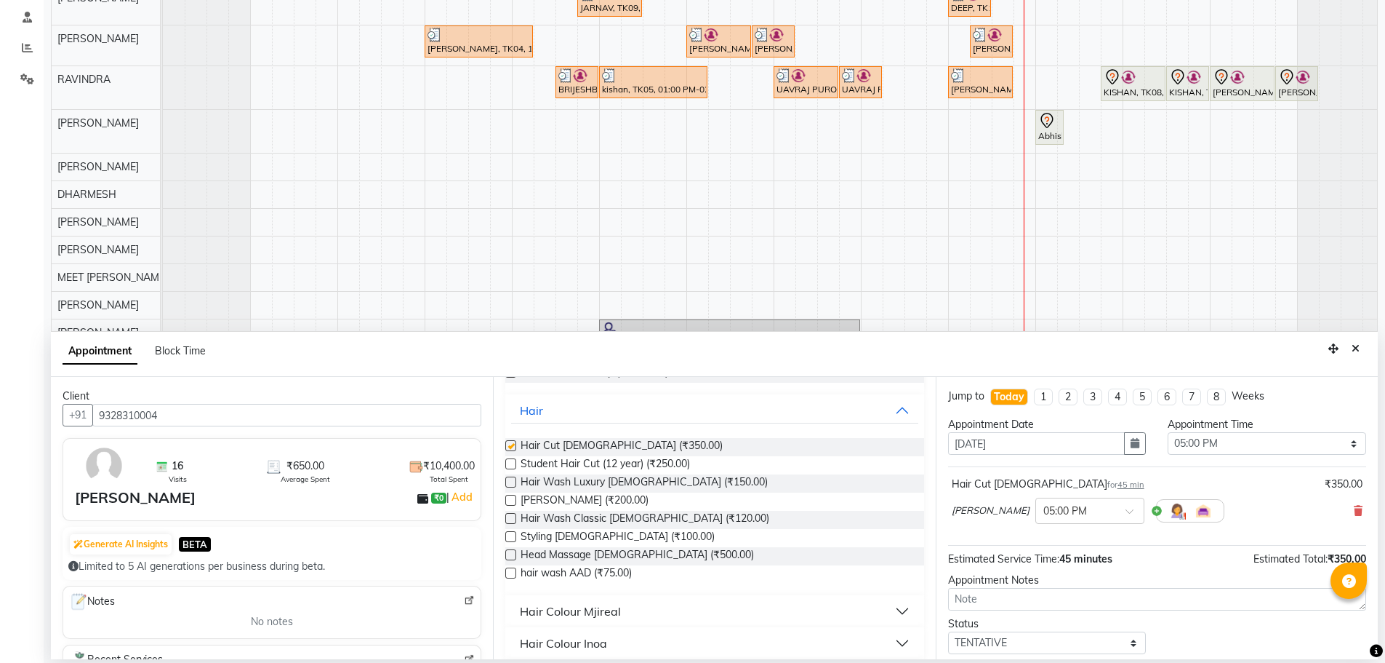
checkbox input "false"
click at [510, 500] on label at bounding box center [510, 500] width 11 height 11
click at [510, 500] on input "checkbox" at bounding box center [509, 501] width 9 height 9
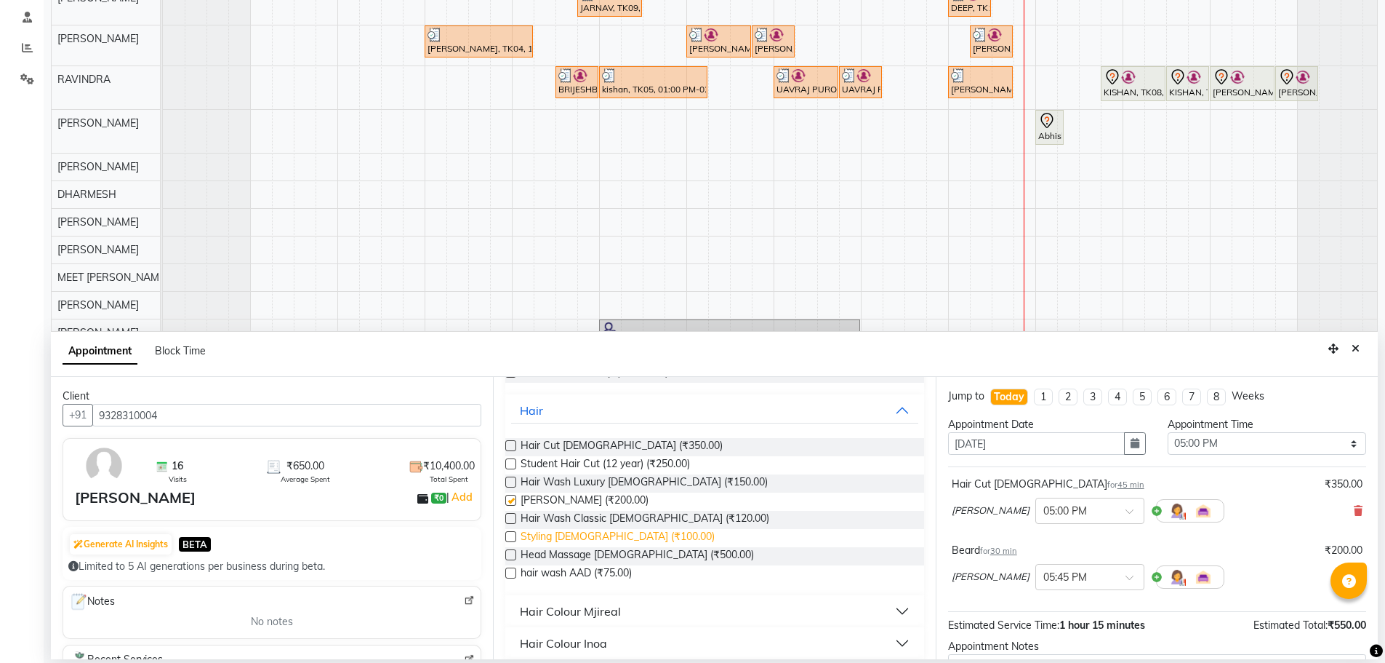
checkbox input "false"
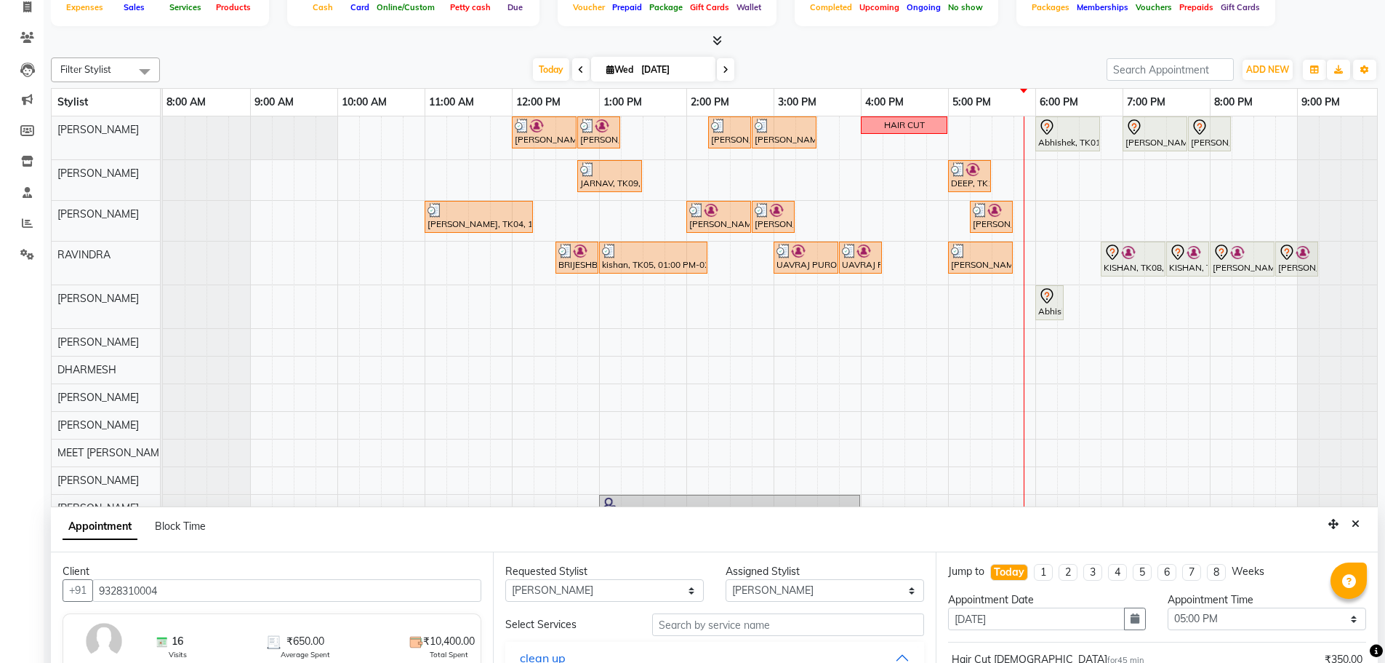
scroll to position [274, 0]
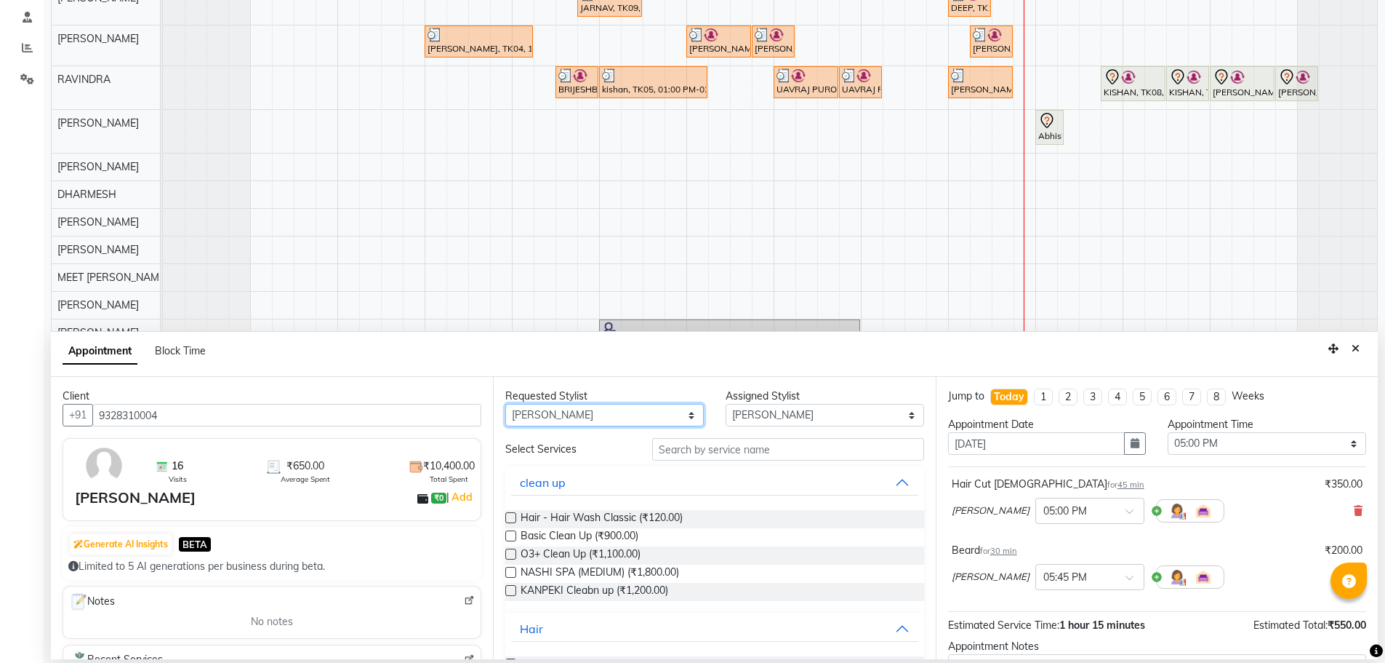
click at [612, 415] on select "Any AJAY NAI [PERSON_NAME] [PERSON_NAME] [PERSON_NAME] MEET [PERSON_NAME] [PERS…" at bounding box center [604, 415] width 199 height 23
select select "89976"
click at [505, 404] on select "Any AJAY NAI [PERSON_NAME] [PERSON_NAME] [PERSON_NAME] MEET [PERSON_NAME] [PERS…" at bounding box center [604, 415] width 199 height 23
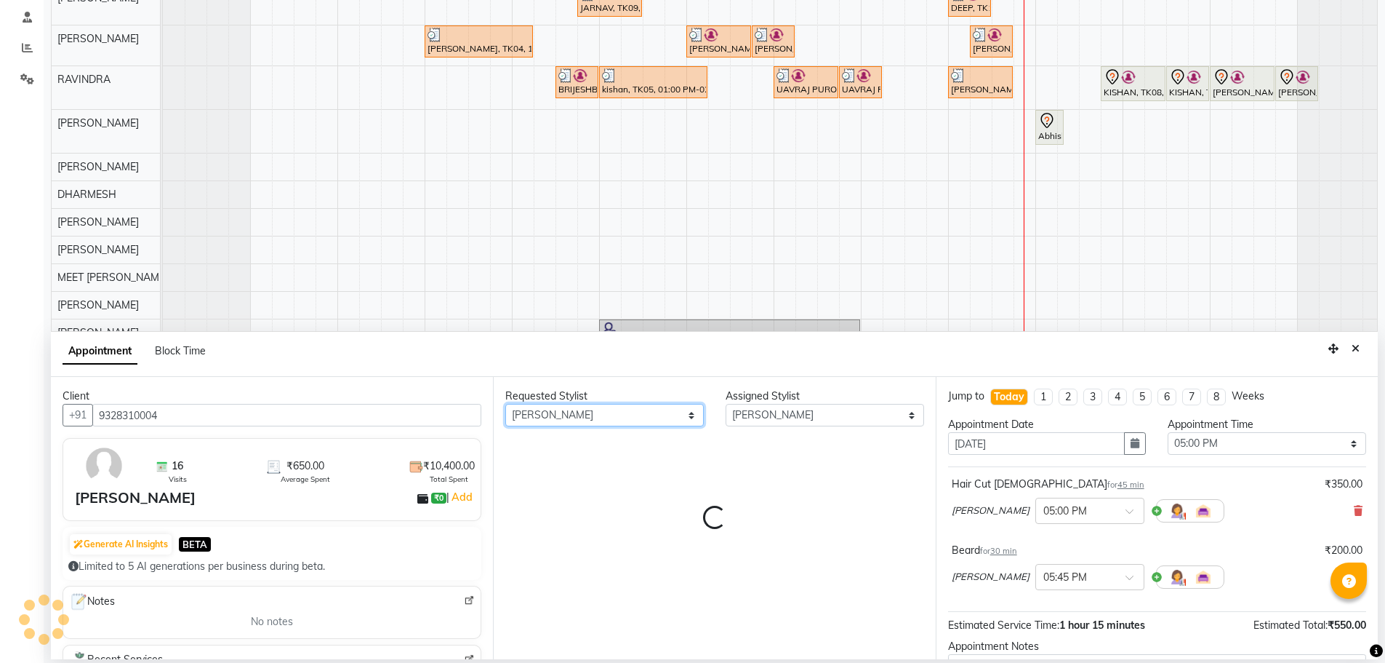
select select "89976"
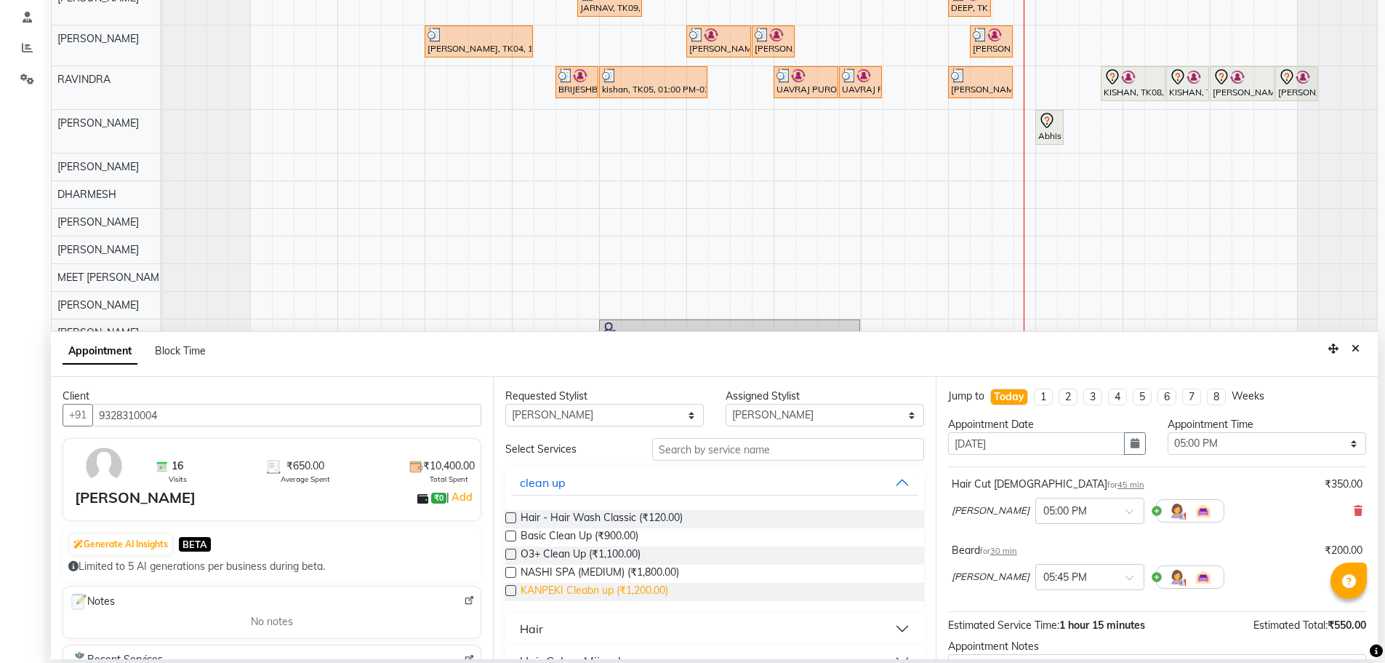
click at [604, 590] on span "KANPEKI Cleabn up (₹1,200.00)" at bounding box center [595, 592] width 148 height 18
checkbox input "false"
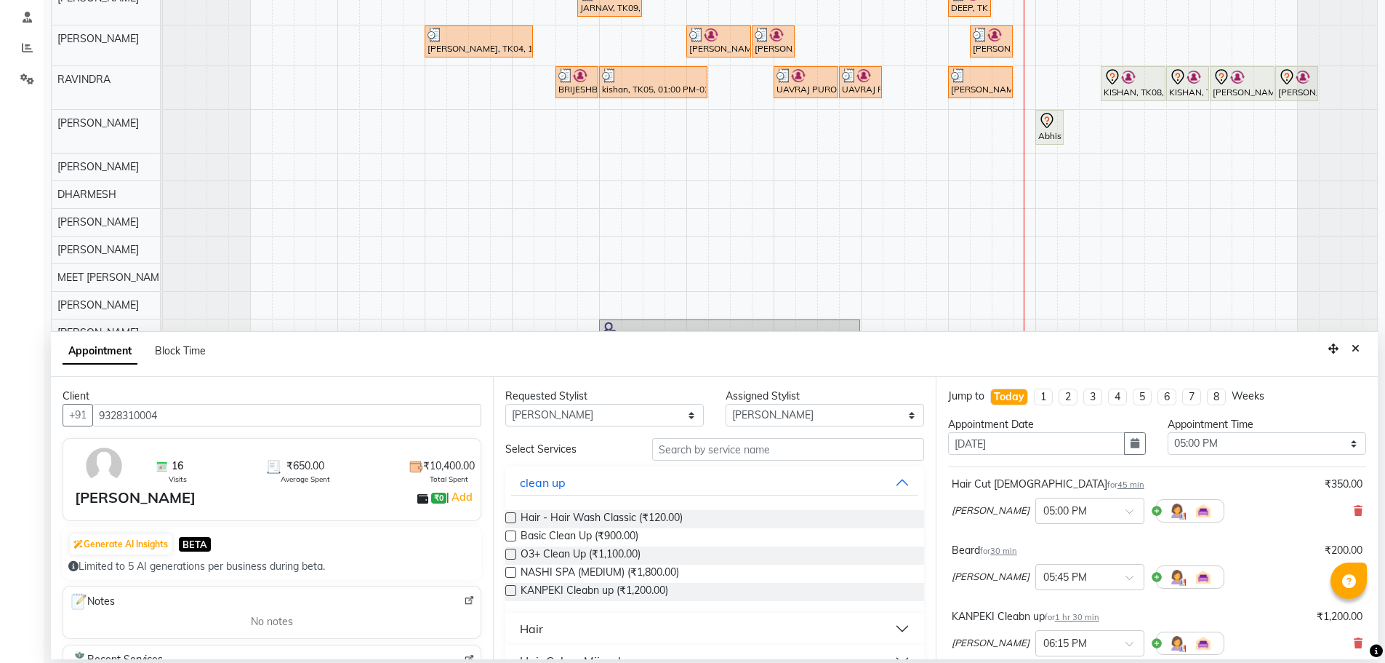
scroll to position [219, 0]
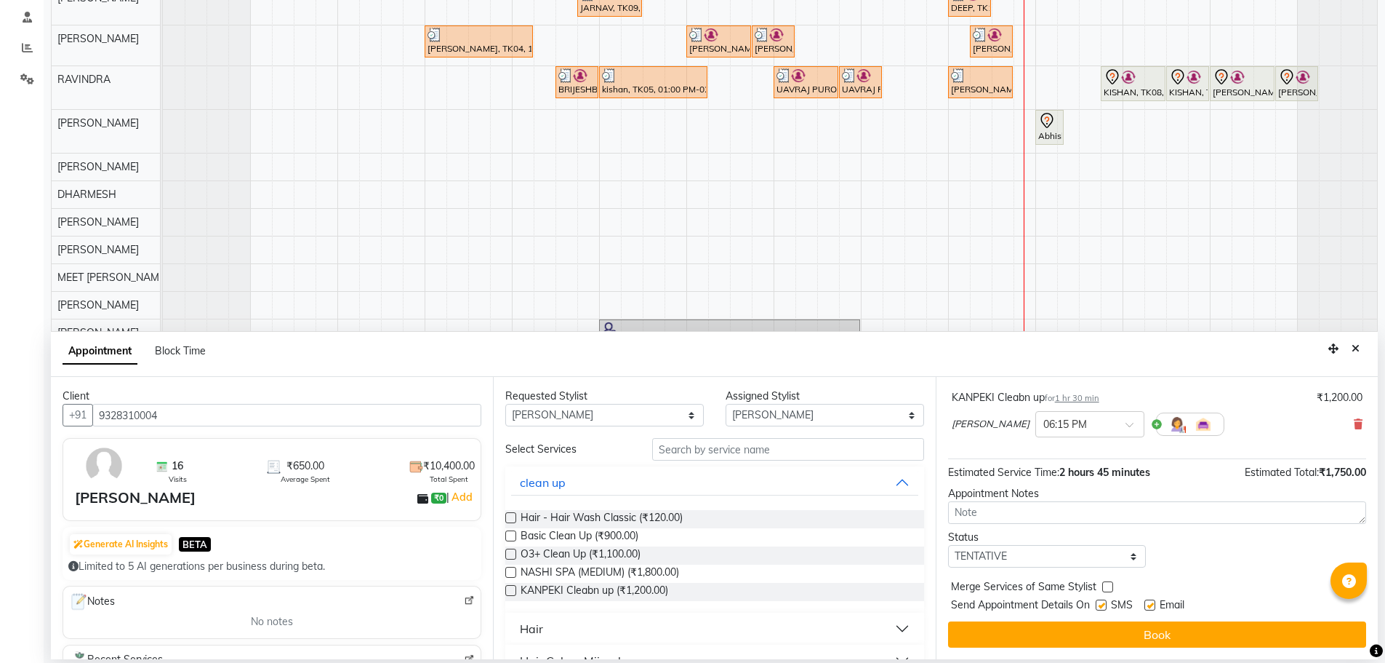
click at [964, 633] on button "Book" at bounding box center [1157, 634] width 418 height 26
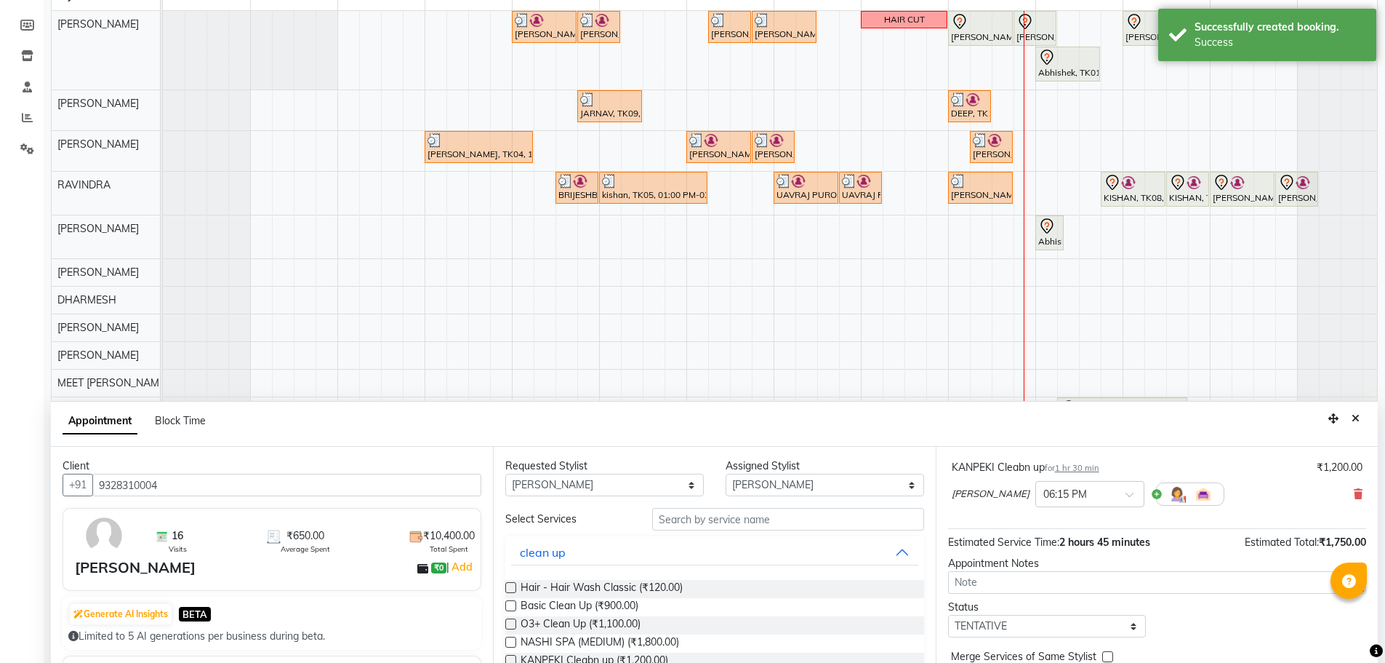
scroll to position [218, 0]
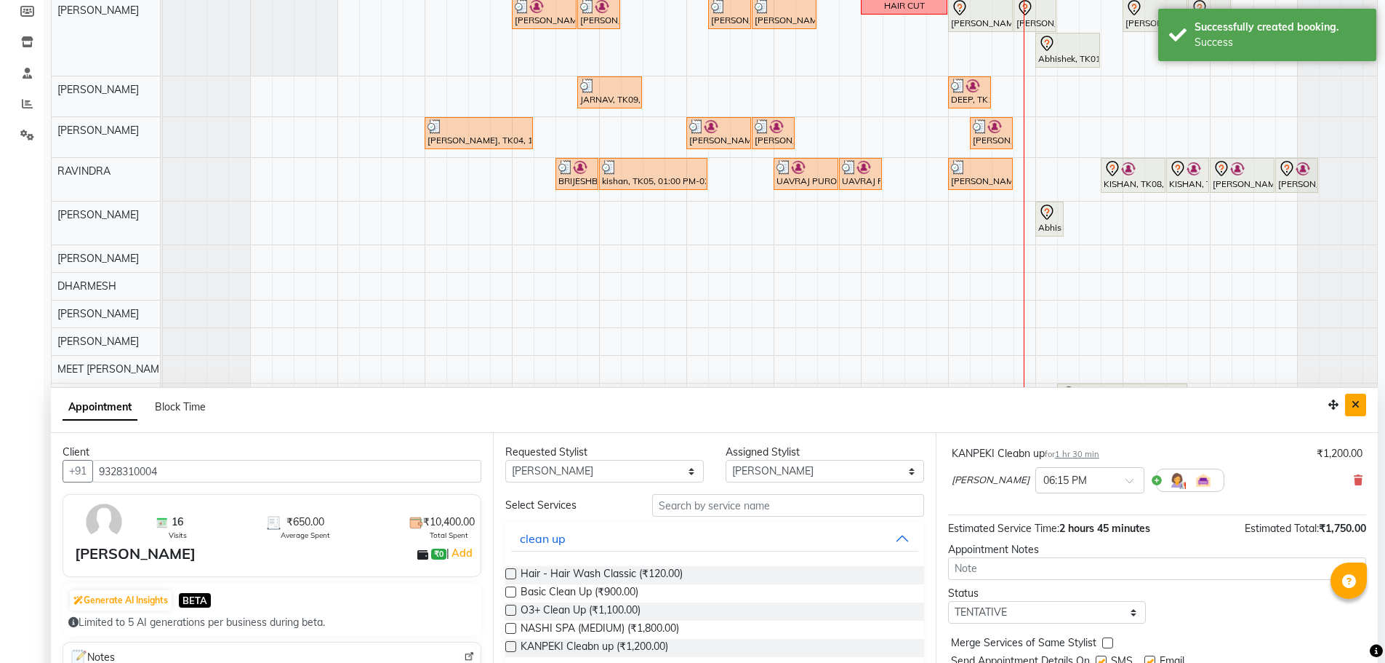
click at [1361, 403] on button "Close" at bounding box center [1355, 404] width 21 height 23
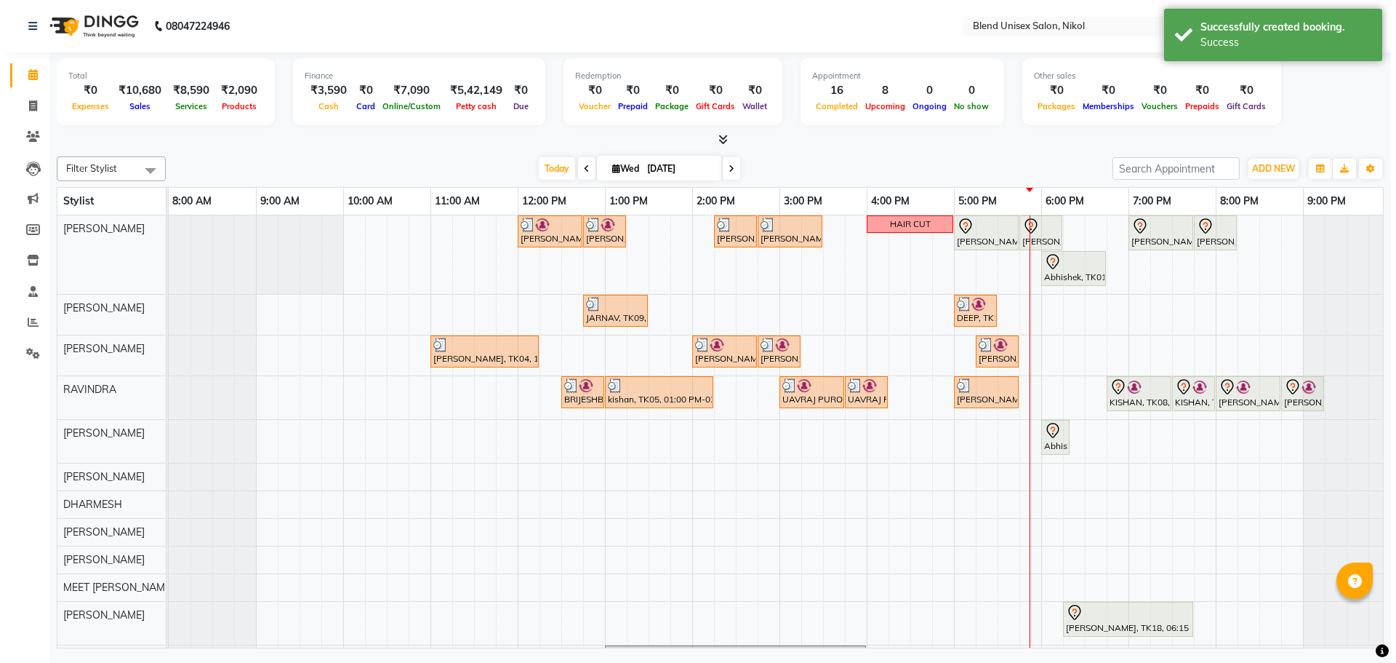
scroll to position [0, 0]
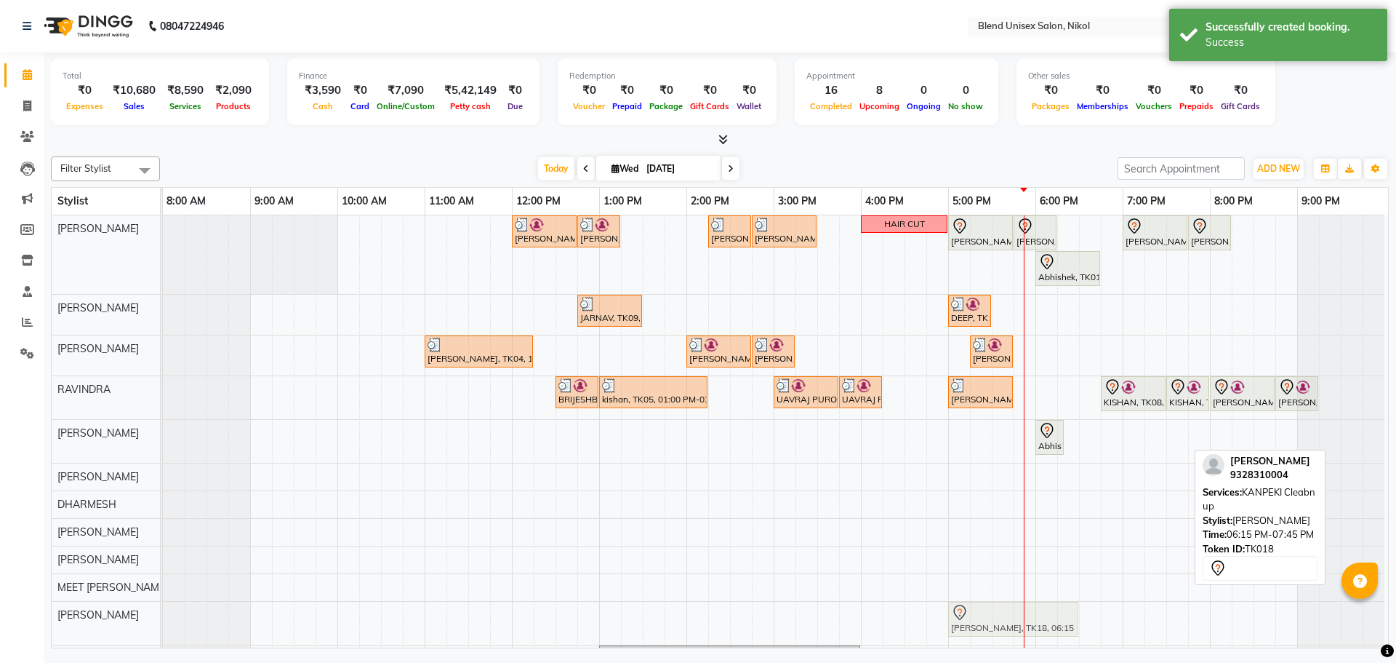
drag, startPoint x: 1069, startPoint y: 614, endPoint x: 961, endPoint y: 605, distance: 108.0
click at [163, 608] on div "[PERSON_NAME], TK18, 06:15 PM-07:45 PM, KANPEKI Cleabn up [PERSON_NAME], TK18, …" at bounding box center [163, 622] width 0 height 43
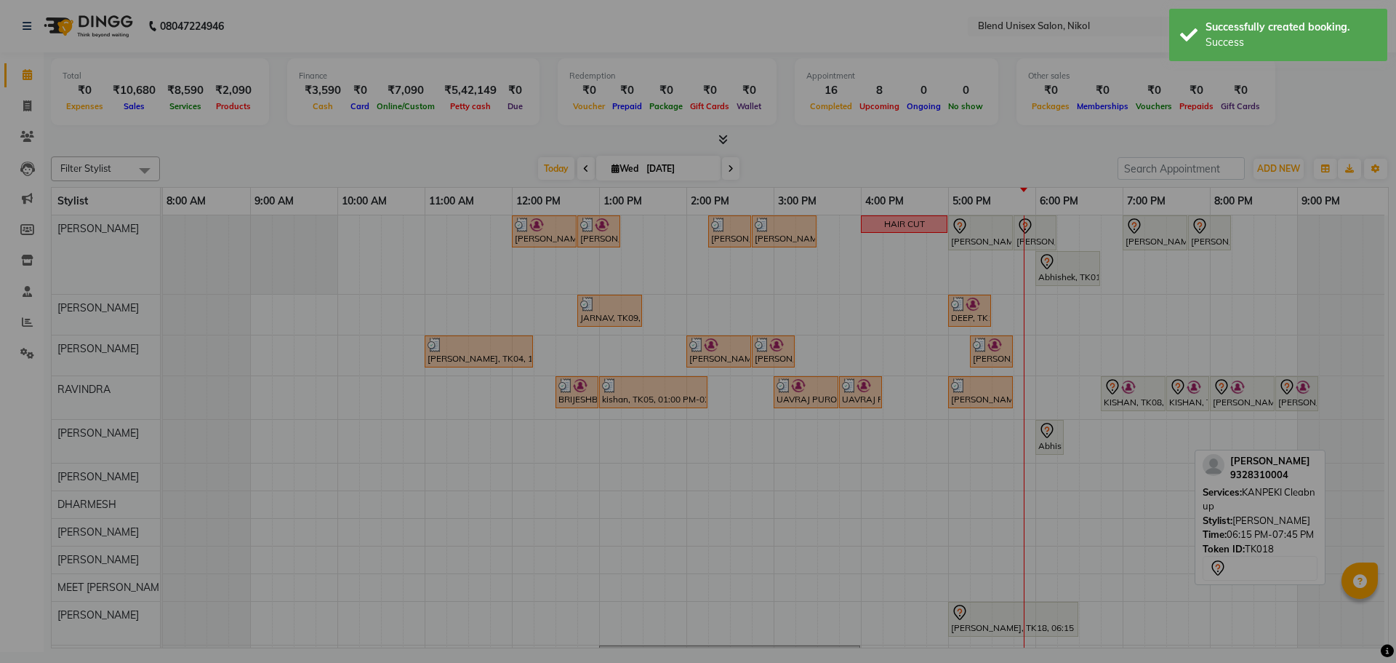
scroll to position [3, 0]
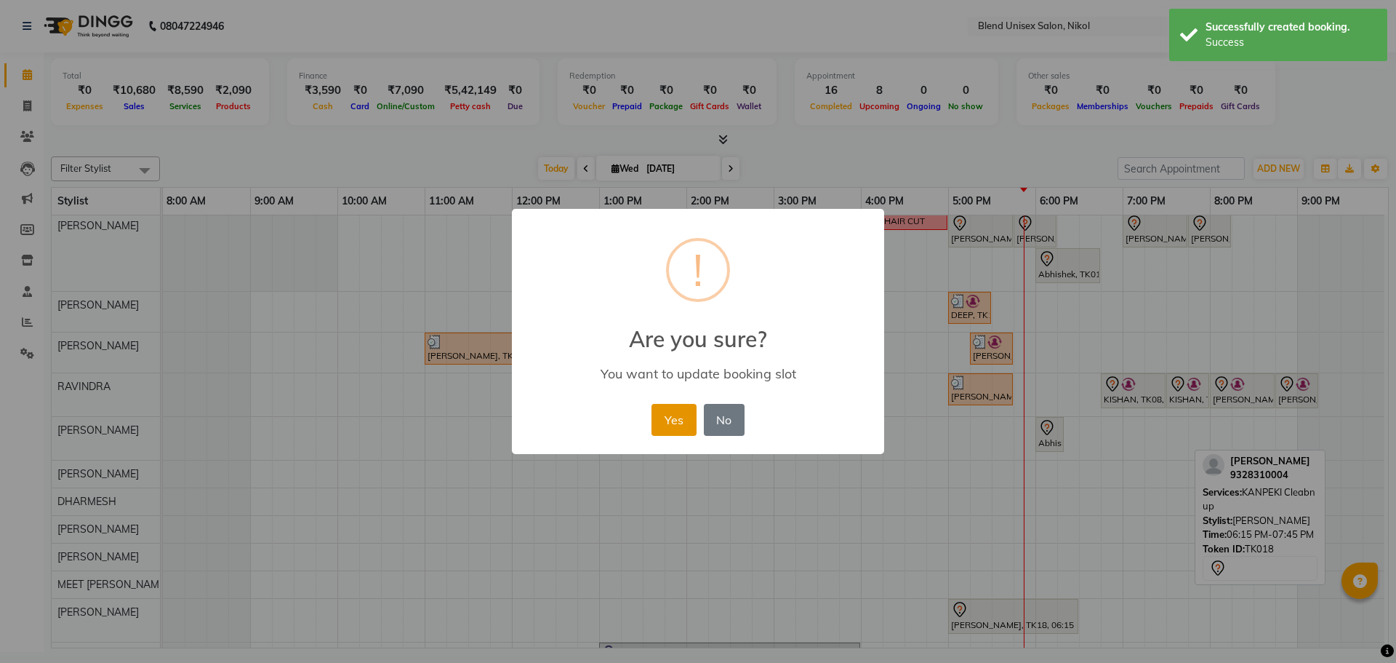
click at [681, 417] on button "Yes" at bounding box center [674, 420] width 44 height 32
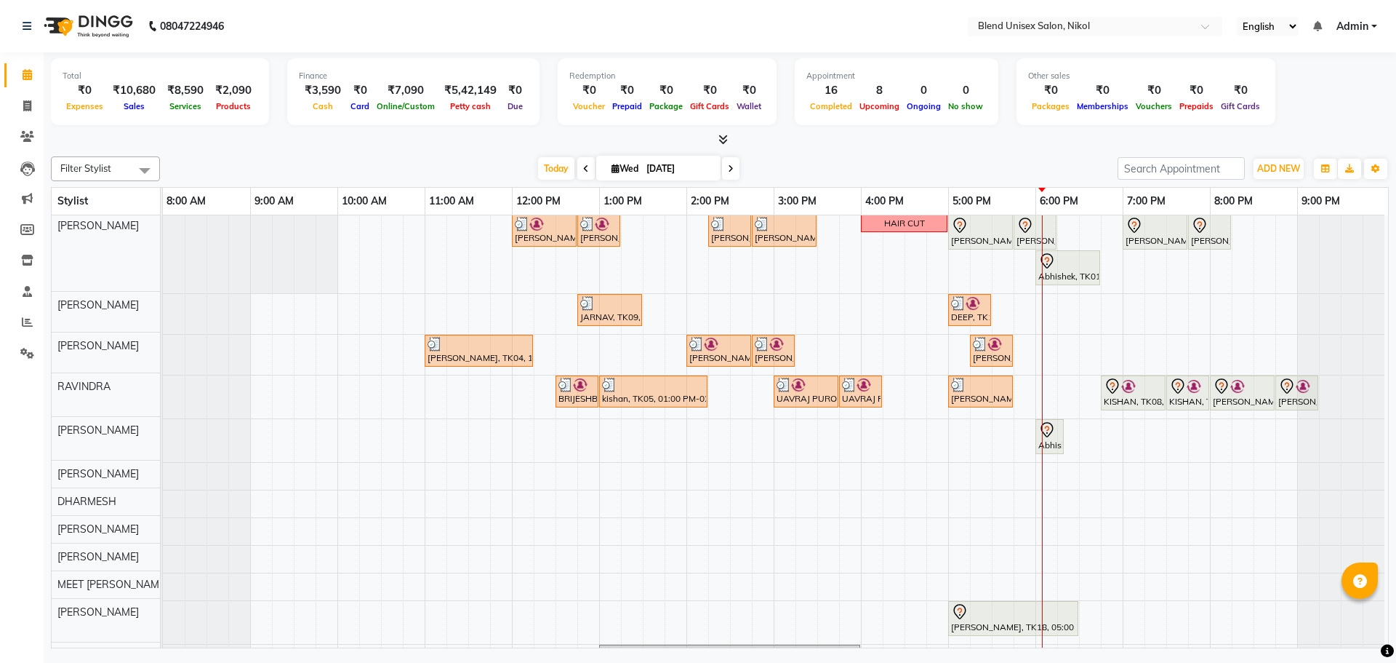
scroll to position [0, 0]
click at [583, 168] on icon at bounding box center [586, 168] width 6 height 9
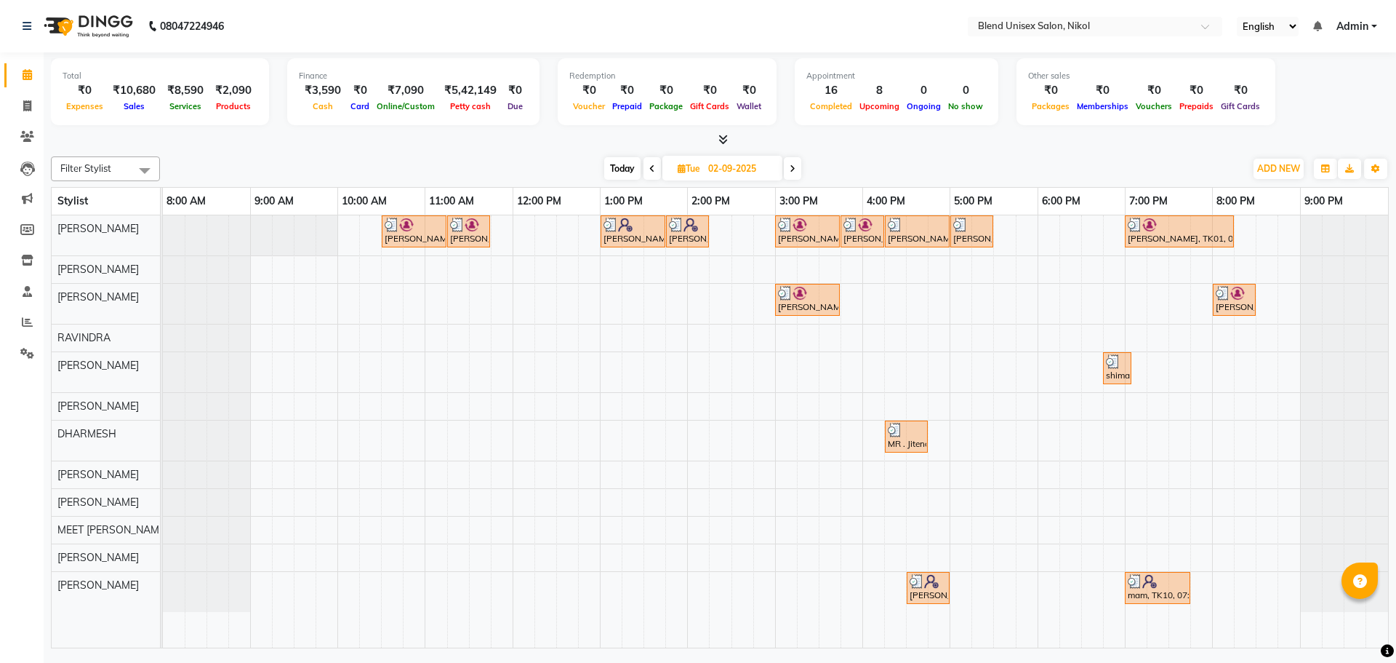
click at [652, 167] on icon at bounding box center [652, 168] width 6 height 9
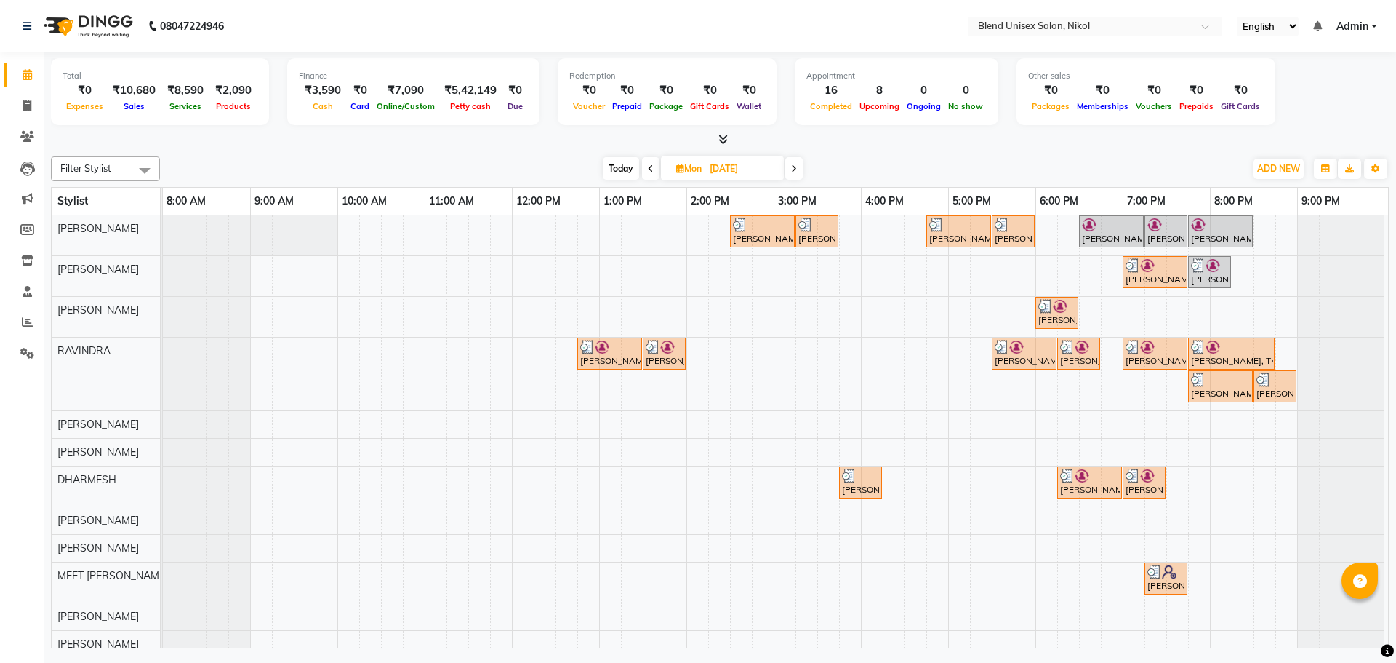
click at [652, 167] on icon at bounding box center [651, 168] width 6 height 9
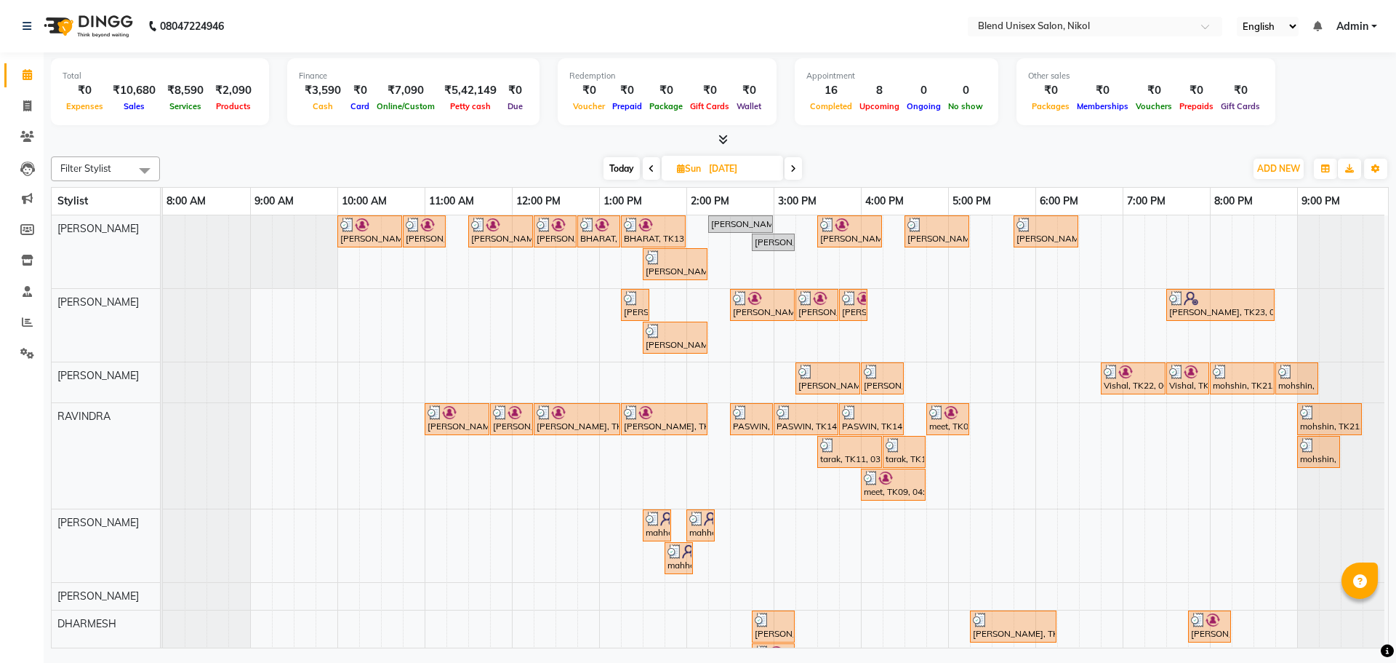
click at [795, 170] on icon at bounding box center [794, 168] width 6 height 9
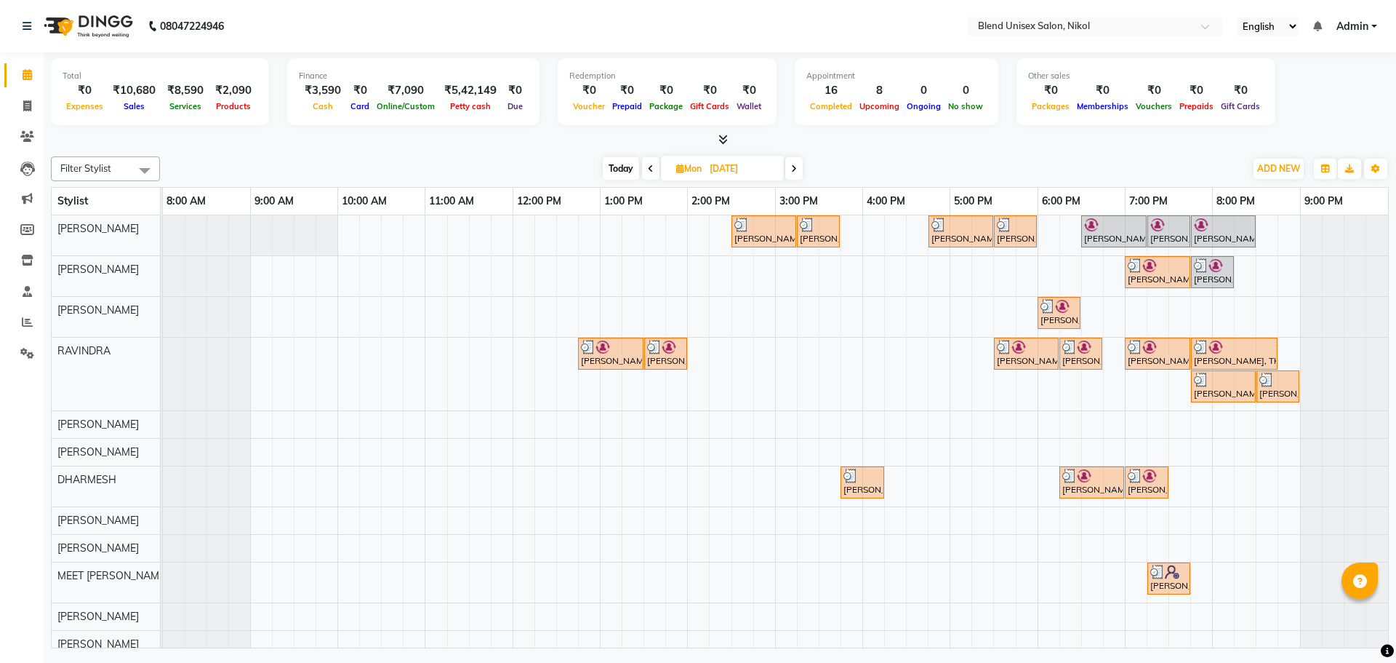
click at [649, 167] on icon at bounding box center [651, 168] width 6 height 9
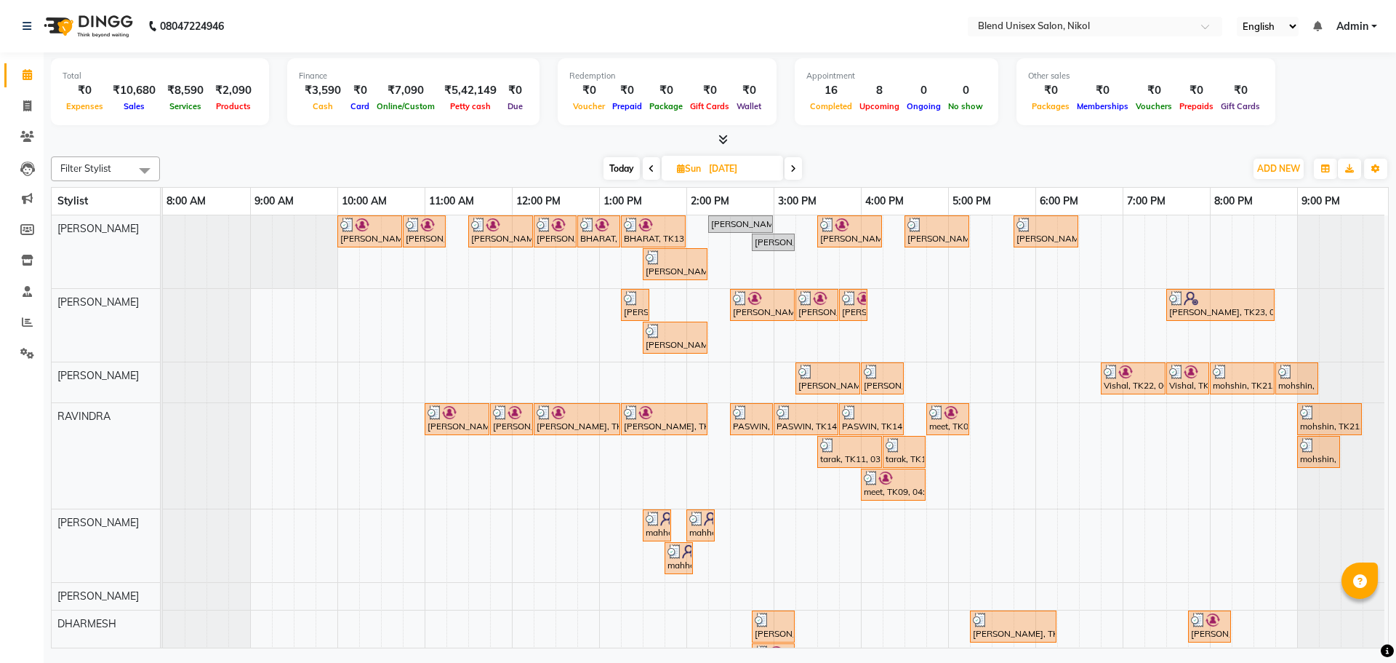
click at [793, 168] on icon at bounding box center [794, 168] width 6 height 9
type input "[DATE]"
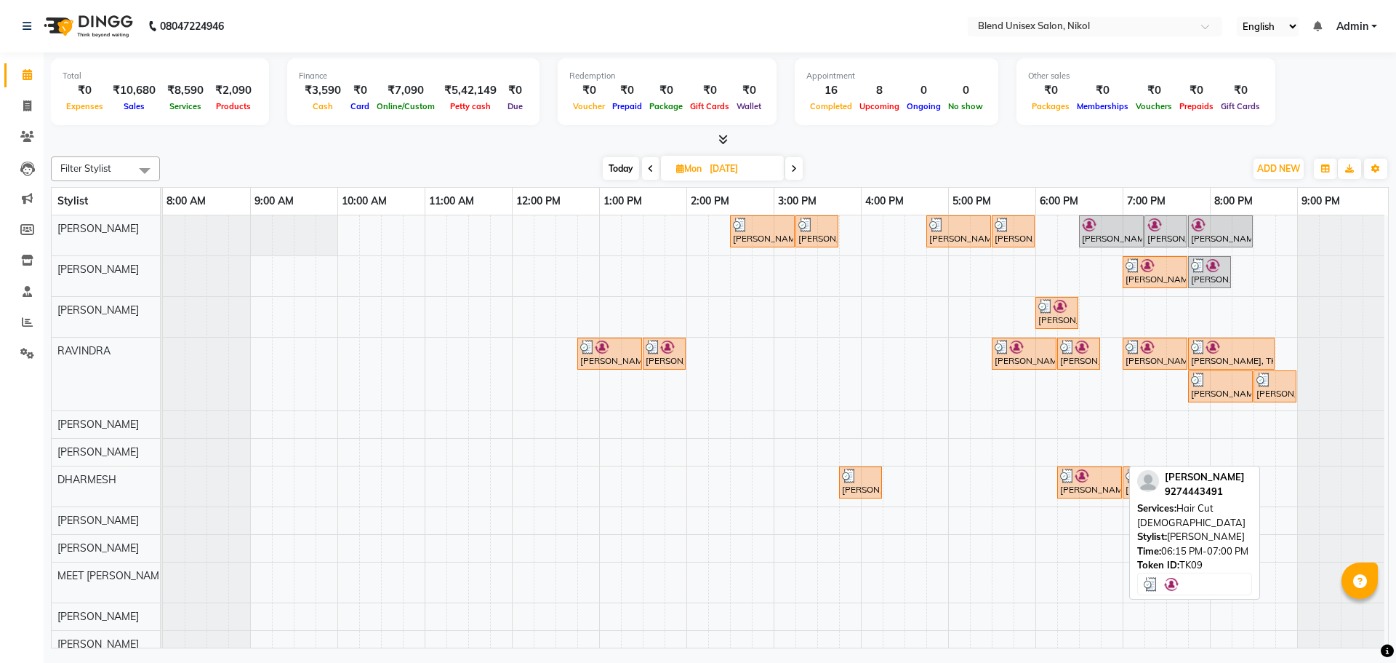
click at [1081, 492] on div "[PERSON_NAME], TK09, 06:15 PM-07:00 PM, Hair Cut [DEMOGRAPHIC_DATA]" at bounding box center [1090, 482] width 62 height 28
select select "3"
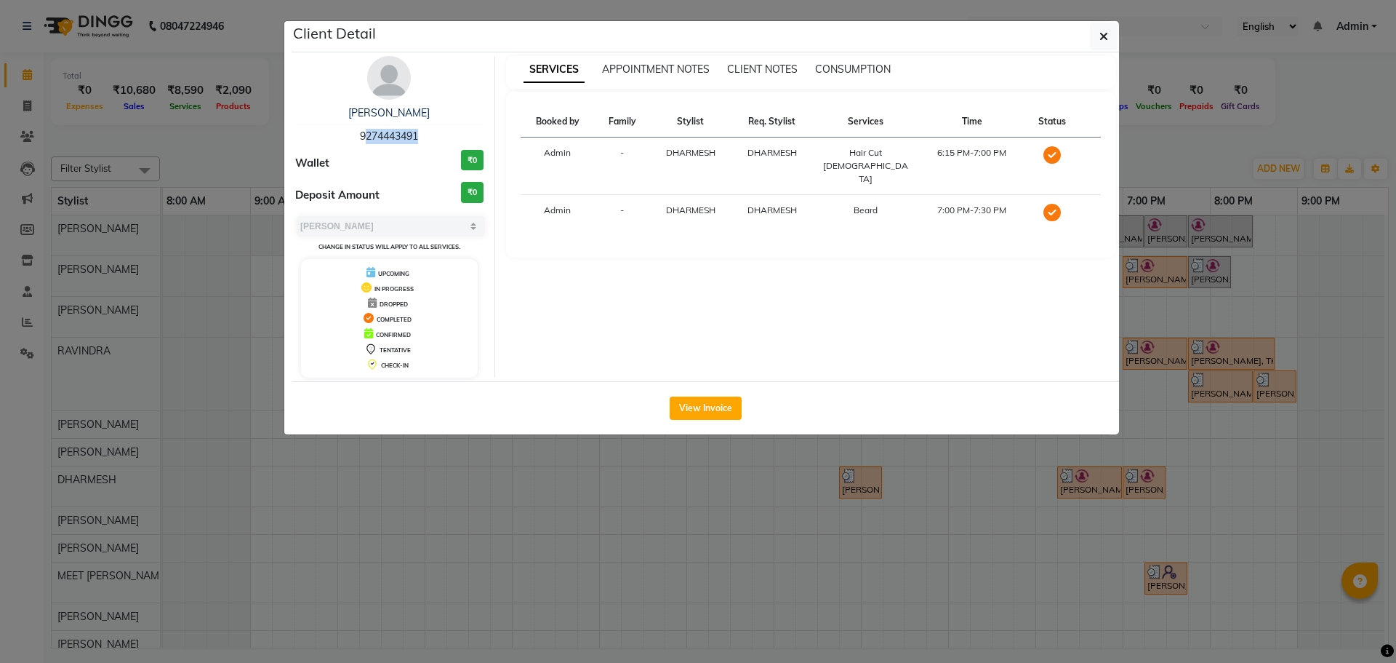
drag, startPoint x: 416, startPoint y: 133, endPoint x: 378, endPoint y: 128, distance: 38.2
click at [318, 129] on div "[PERSON_NAME] 9274443491" at bounding box center [389, 124] width 188 height 39
drag, startPoint x: 424, startPoint y: 132, endPoint x: 312, endPoint y: 118, distance: 112.8
click at [312, 118] on div "[PERSON_NAME] 9274443491" at bounding box center [389, 124] width 188 height 39
click at [478, 101] on div "[PERSON_NAME] 9274443491 Wallet ₹0 Deposit Amount ₹0 Select MARK DONE UPCOMING …" at bounding box center [389, 216] width 211 height 321
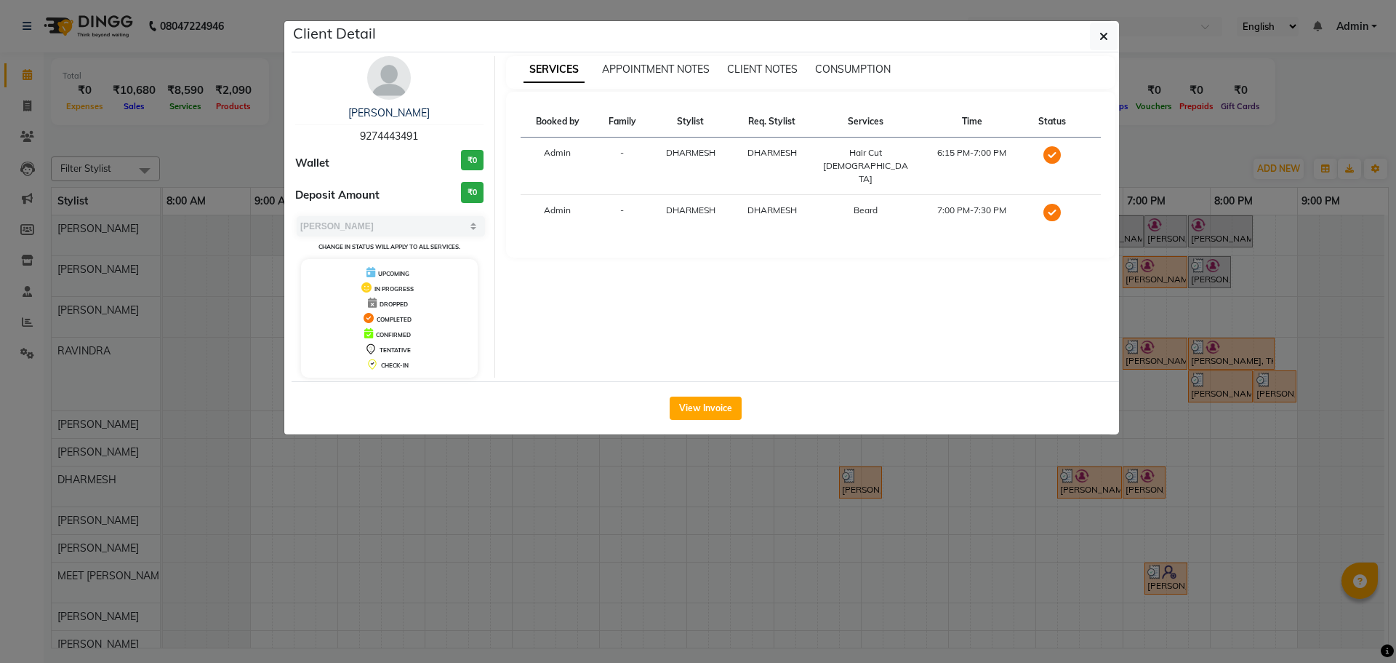
drag, startPoint x: 420, startPoint y: 130, endPoint x: 351, endPoint y: 129, distance: 68.4
click at [351, 129] on div "[PERSON_NAME] 9274443491" at bounding box center [389, 124] width 188 height 39
copy span "9274443491"
click at [1104, 33] on icon "button" at bounding box center [1104, 37] width 9 height 12
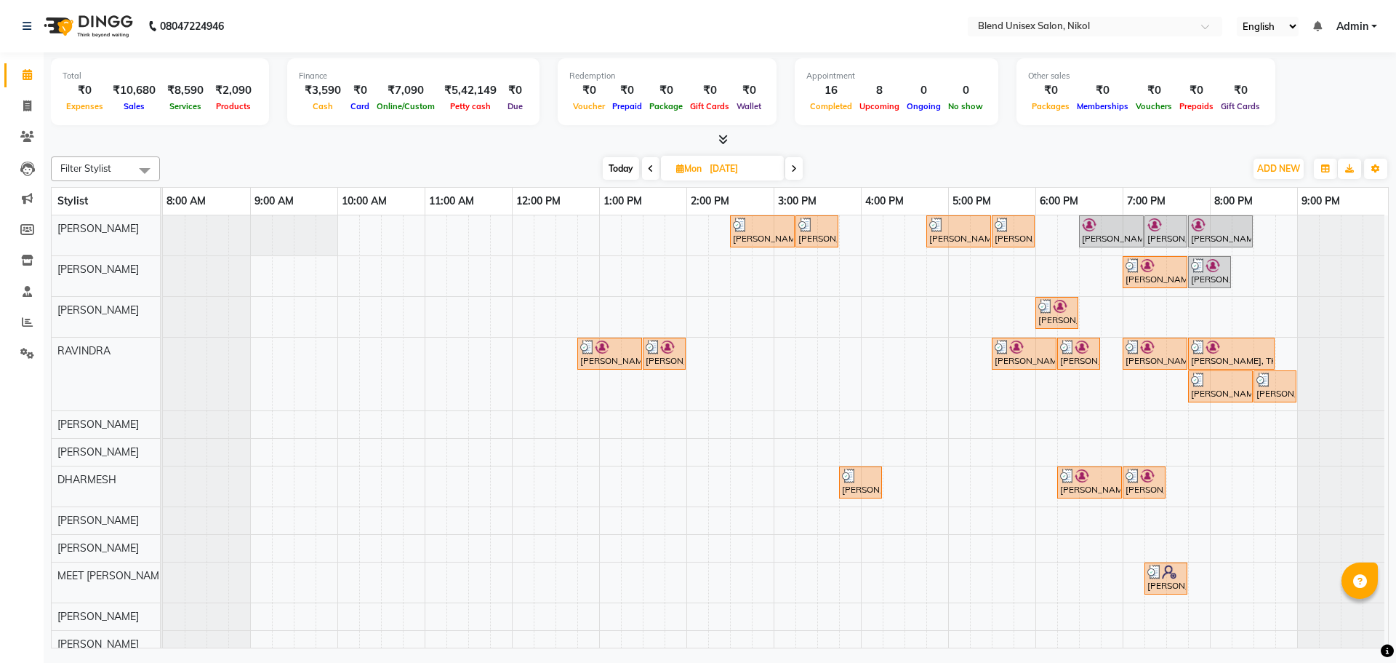
click at [613, 167] on span "Today" at bounding box center [621, 168] width 36 height 23
type input "[DATE]"
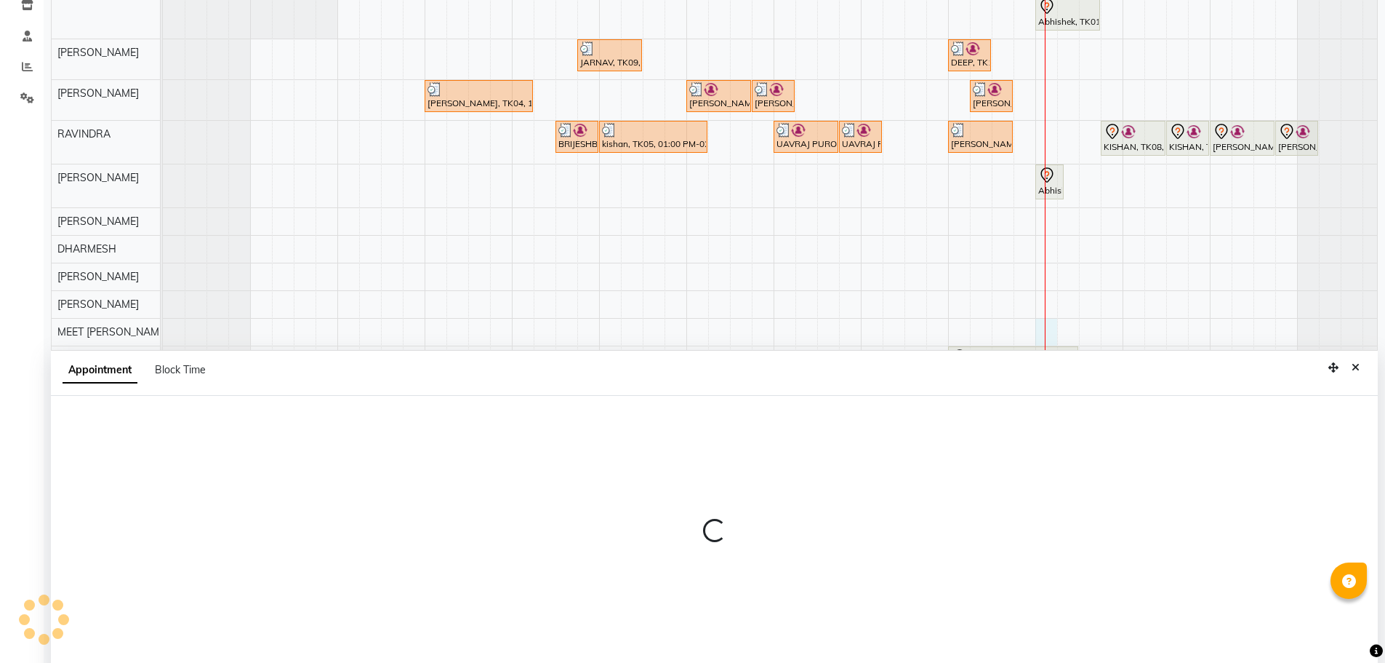
scroll to position [274, 0]
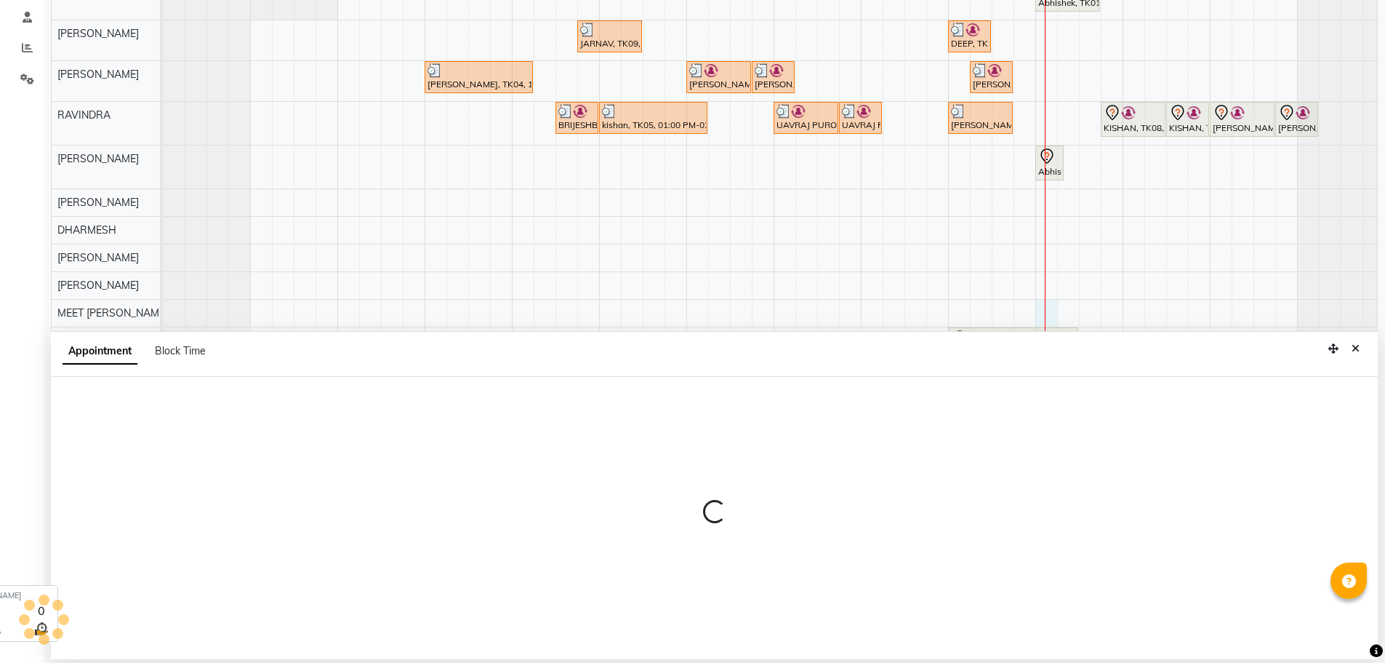
select select "89500"
select select "1080"
select select "tentative"
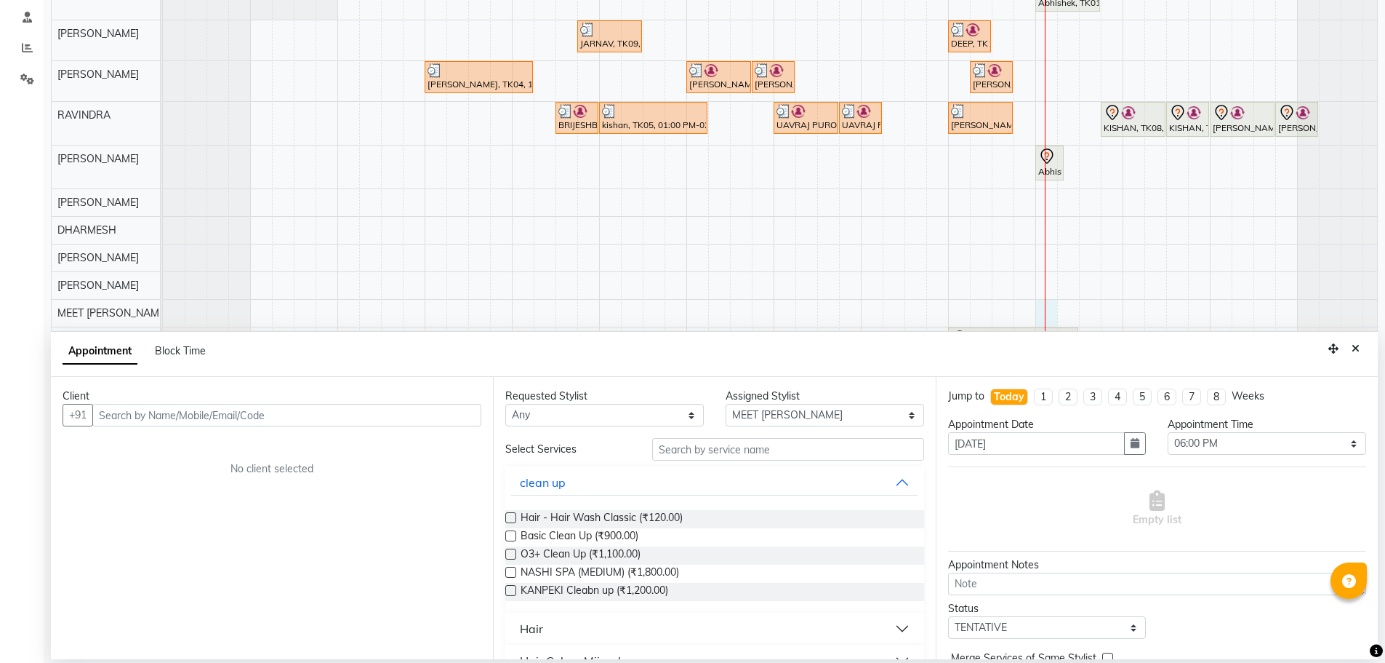
click at [162, 415] on input "text" at bounding box center [286, 415] width 389 height 23
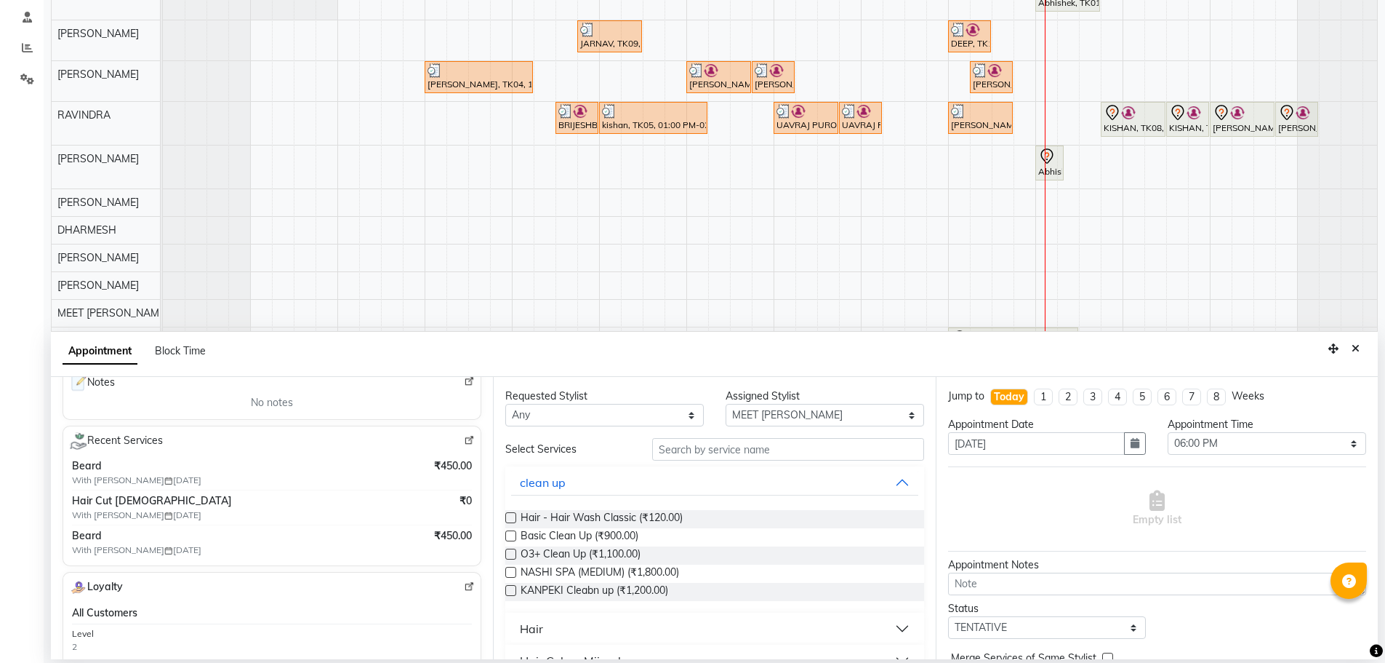
scroll to position [218, 0]
type input "9274443491"
click at [522, 412] on select "Any AJAY NAI [PERSON_NAME] [PERSON_NAME] [PERSON_NAME] MEET [PERSON_NAME] [PERS…" at bounding box center [604, 415] width 199 height 23
select select "89500"
click at [505, 404] on select "Any AJAY NAI [PERSON_NAME] [PERSON_NAME] [PERSON_NAME] MEET [PERSON_NAME] [PERS…" at bounding box center [604, 415] width 199 height 23
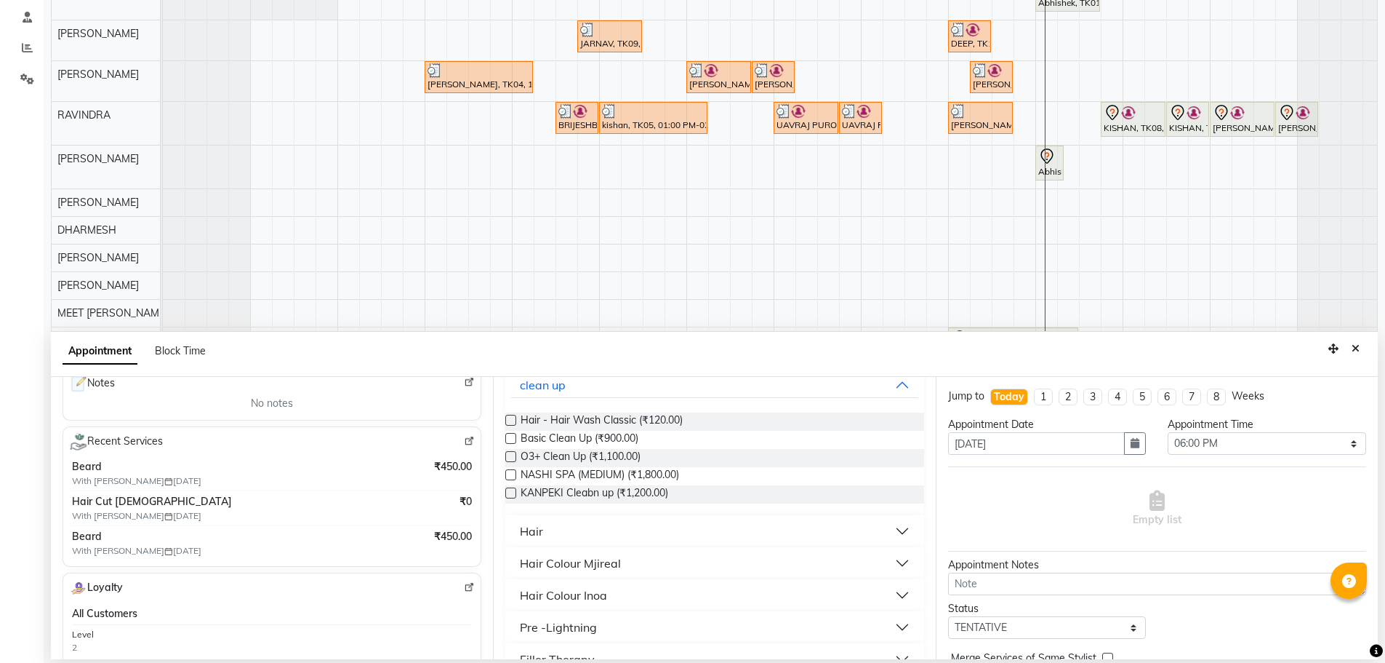
scroll to position [145, 0]
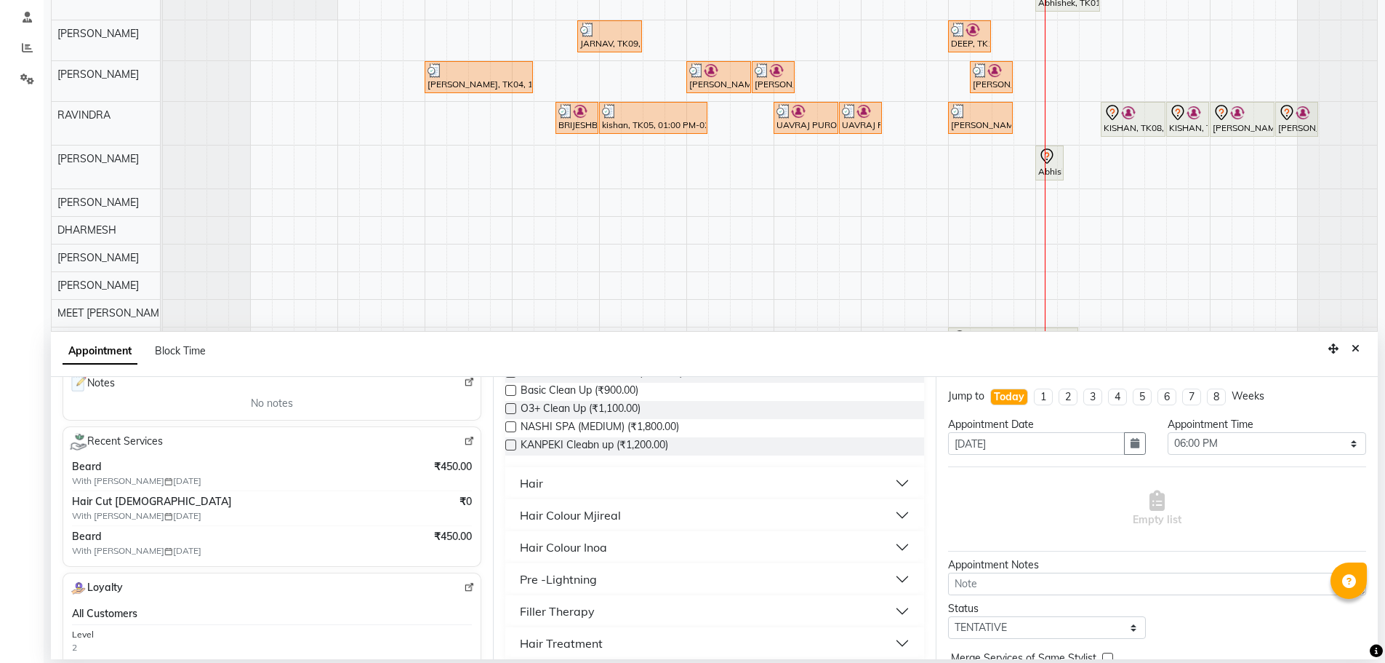
click at [621, 497] on div "Hair" at bounding box center [714, 483] width 418 height 32
click at [567, 481] on button "Hair" at bounding box center [714, 483] width 407 height 26
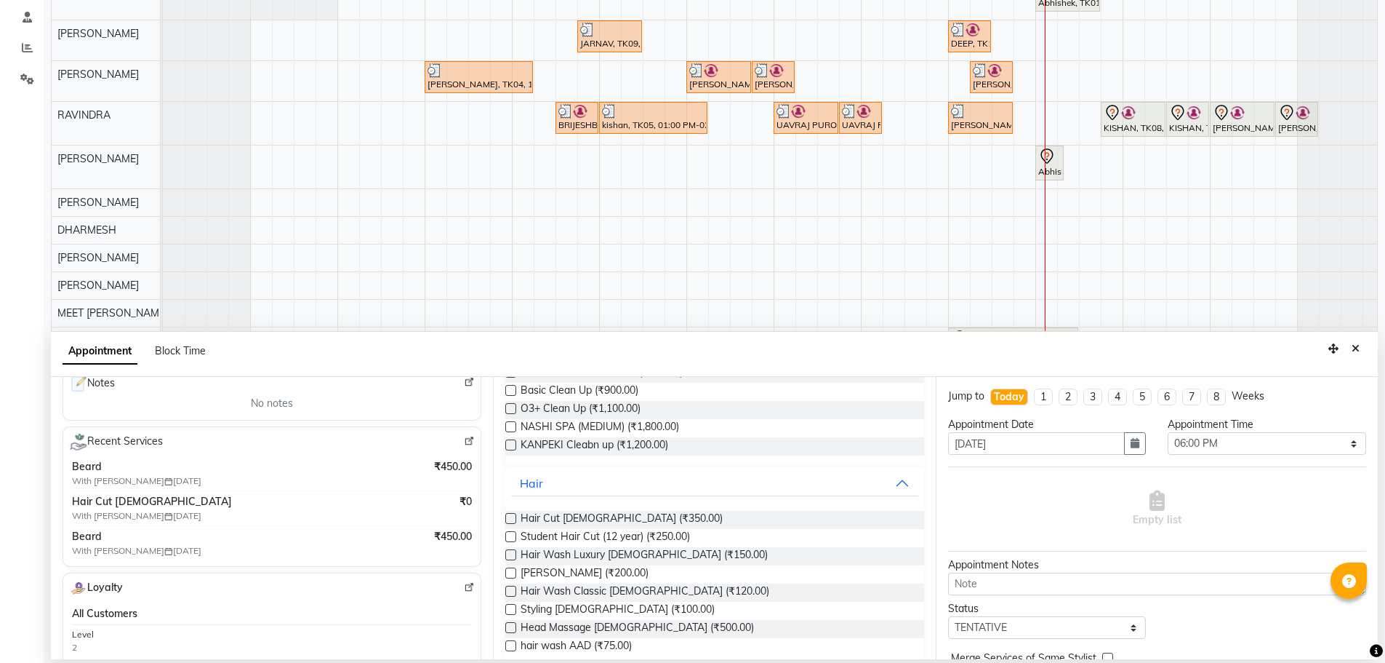
click at [511, 519] on label at bounding box center [510, 518] width 11 height 11
click at [511, 519] on input "checkbox" at bounding box center [509, 519] width 9 height 9
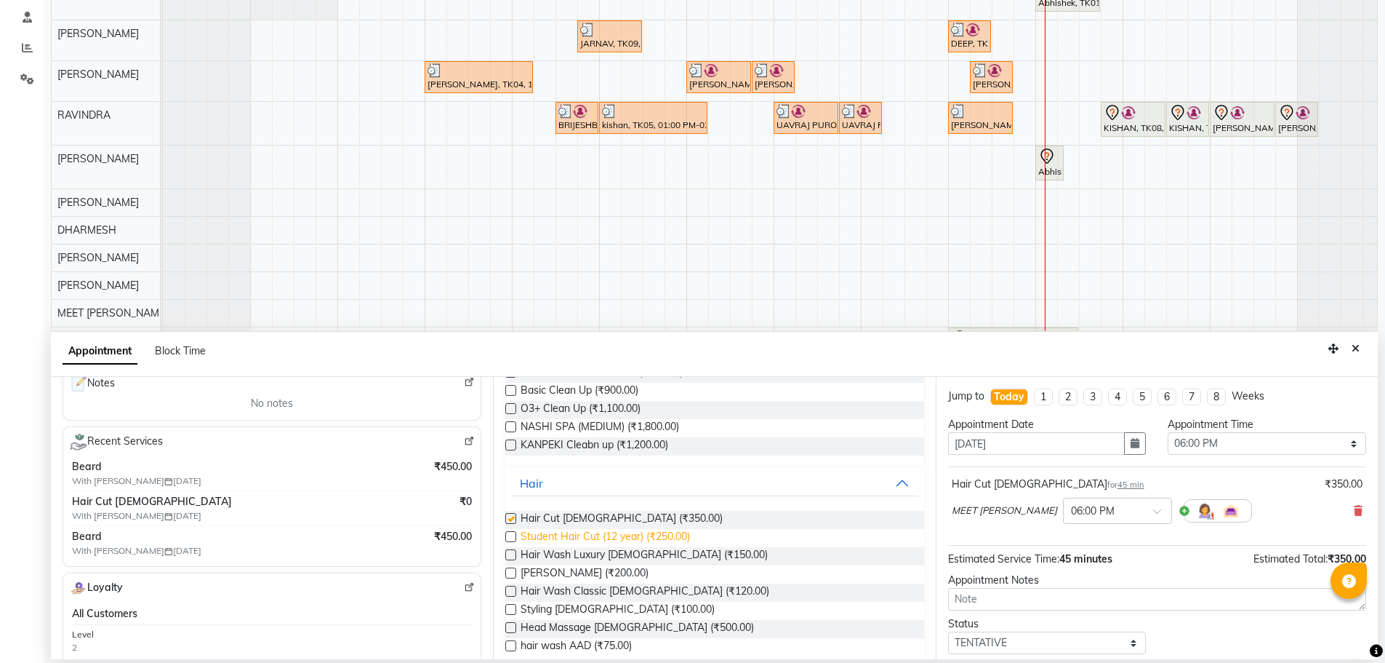
checkbox input "false"
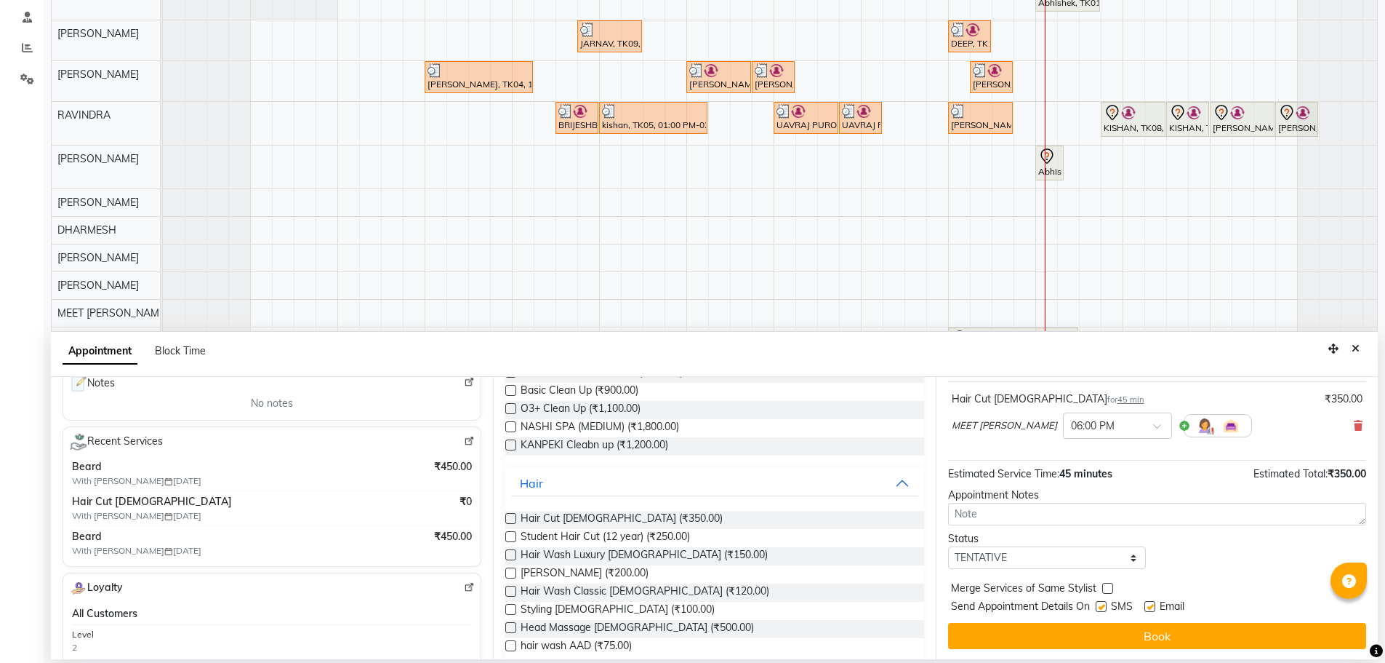
scroll to position [87, 0]
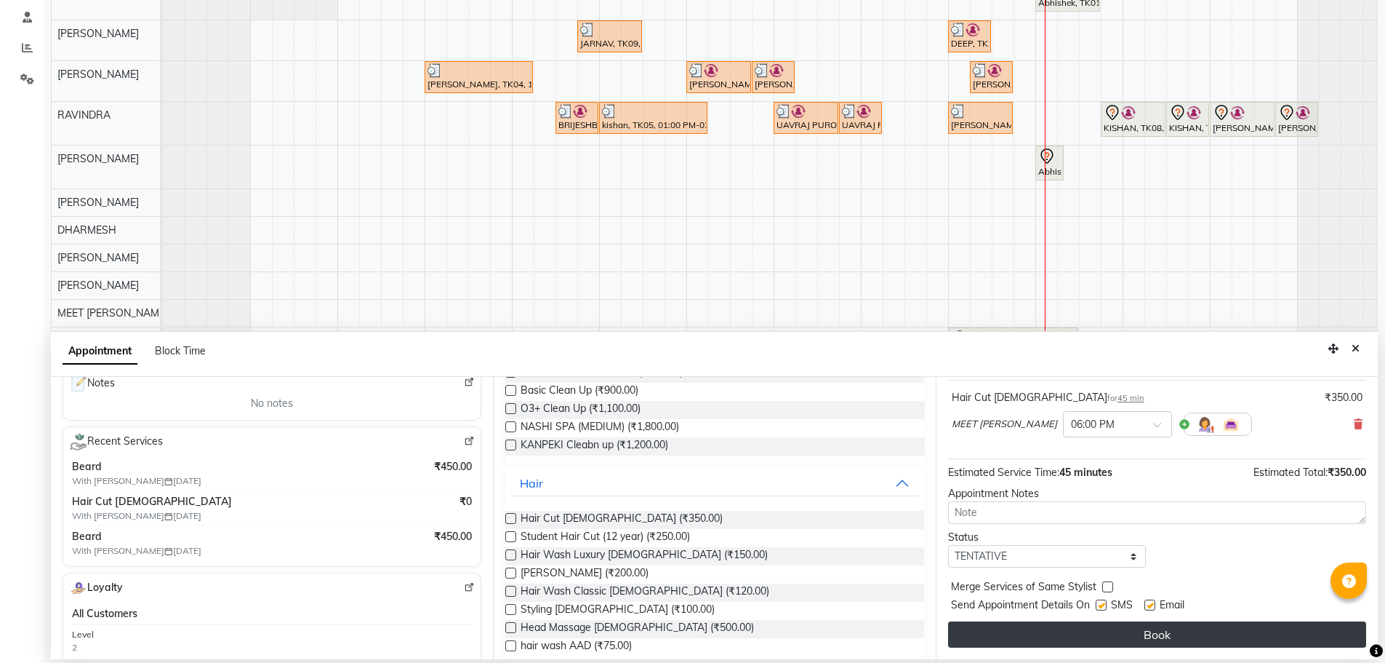
click at [1068, 637] on button "Book" at bounding box center [1157, 634] width 418 height 26
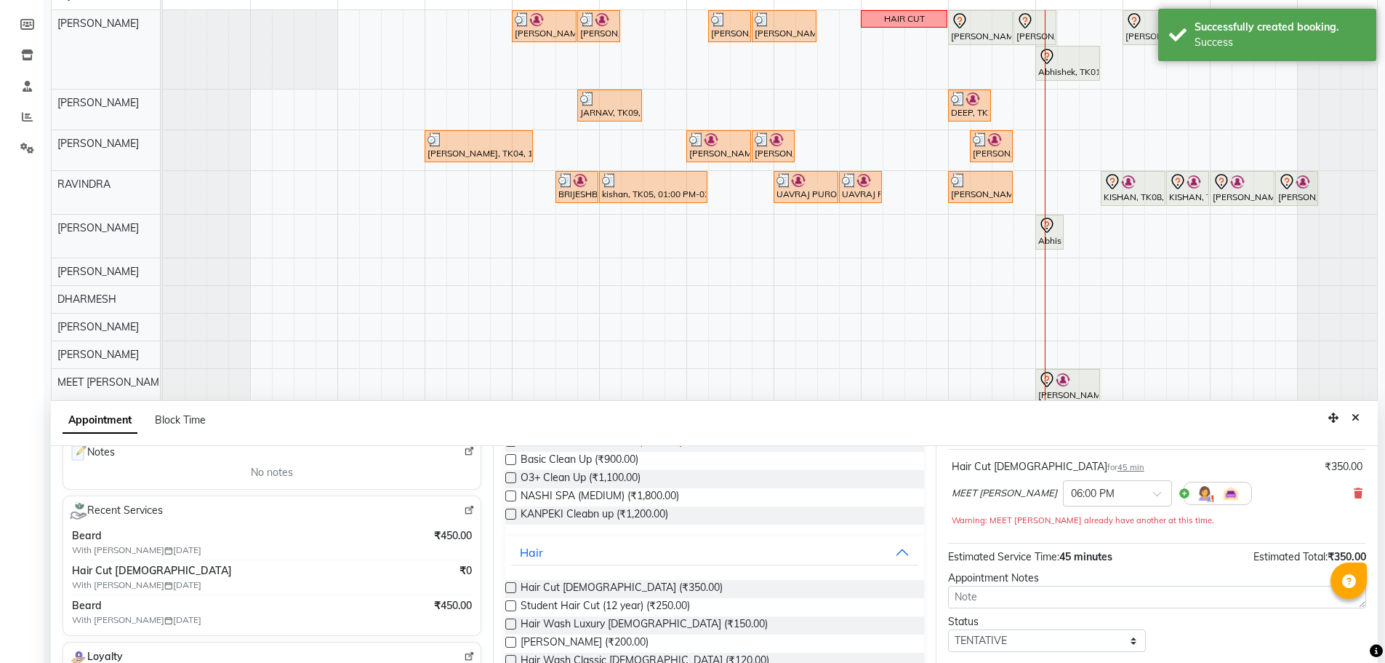
scroll to position [218, 0]
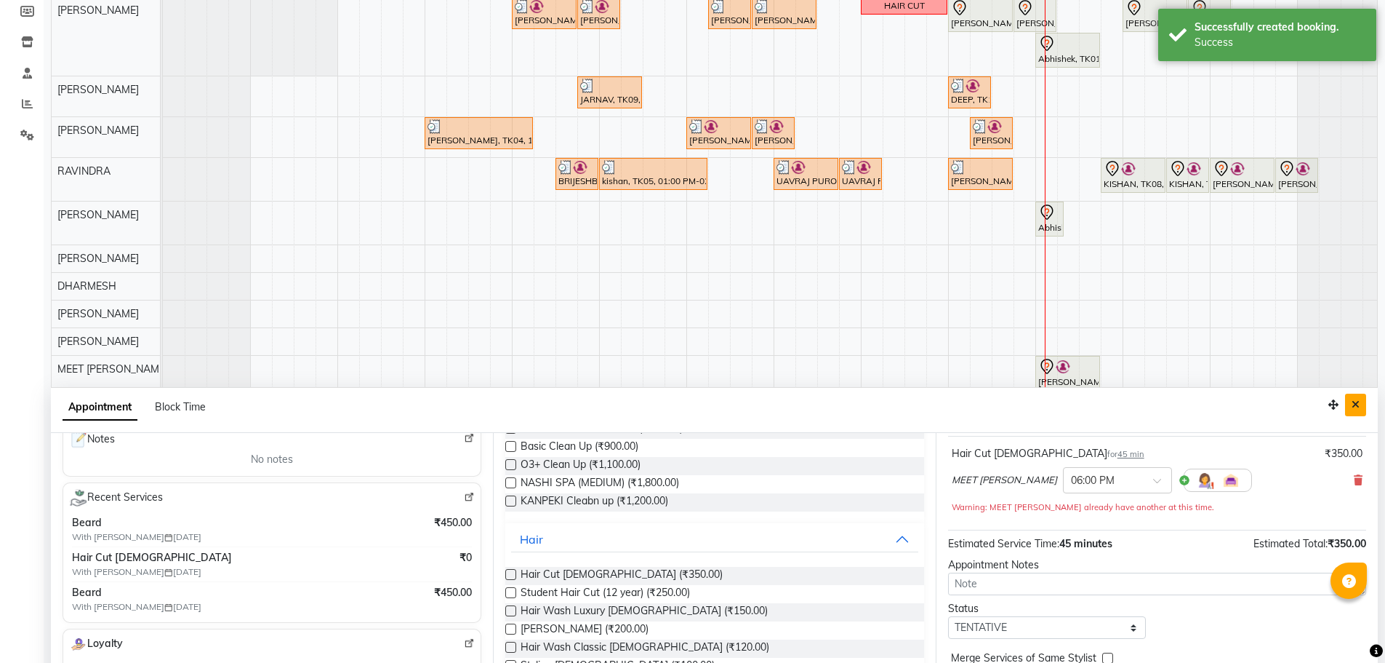
click at [1361, 397] on button "Close" at bounding box center [1355, 404] width 21 height 23
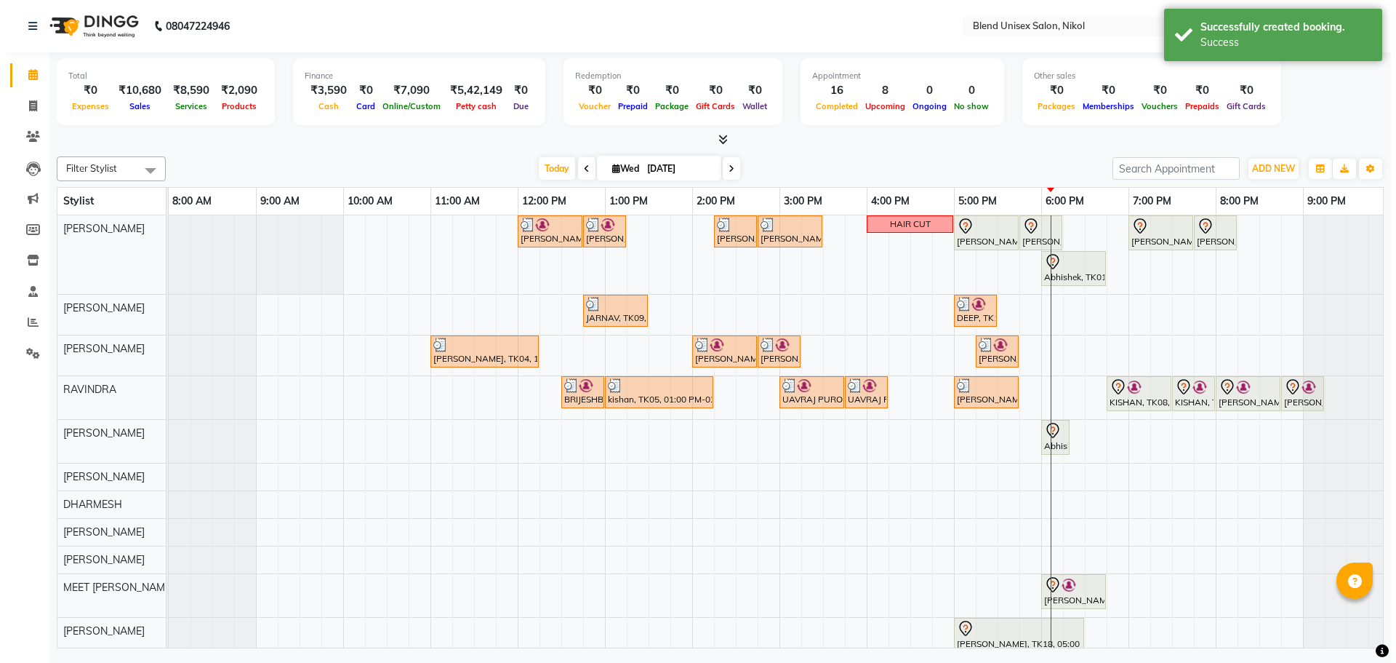
scroll to position [0, 0]
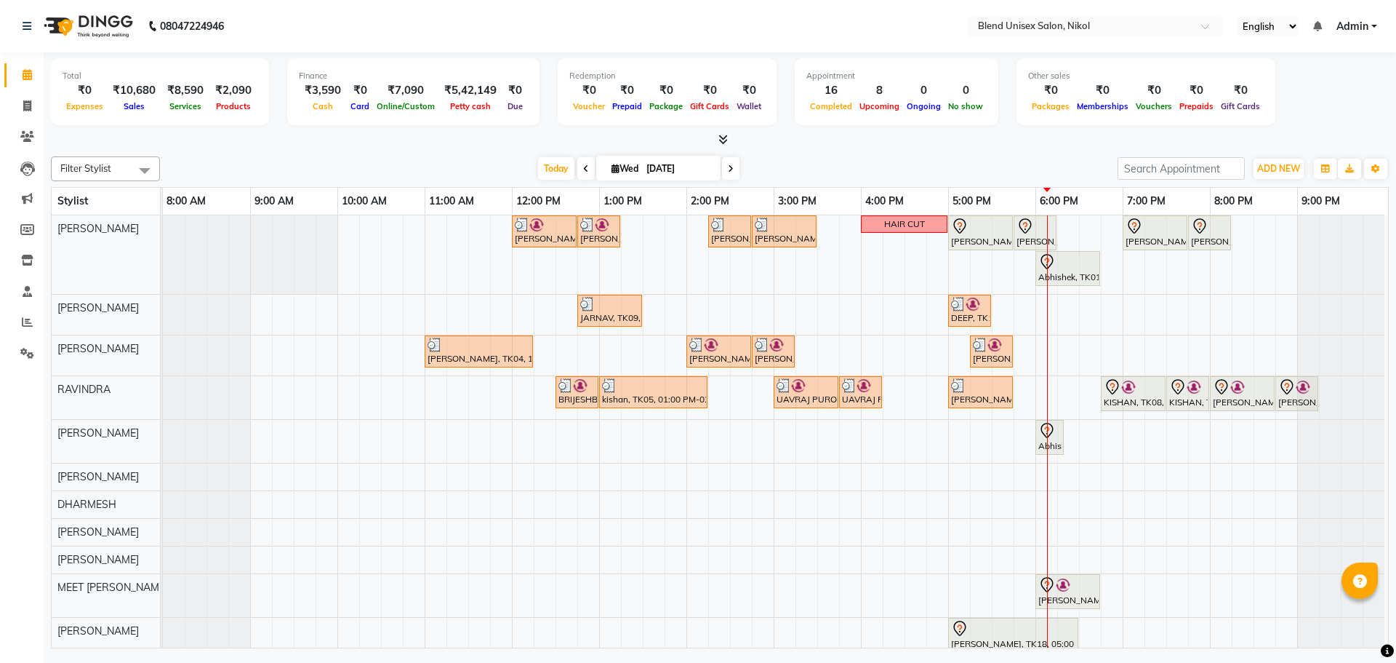
click at [177, 166] on div "[DATE] [DATE]" at bounding box center [638, 169] width 943 height 22
click at [444, 165] on div "[DATE] [DATE]" at bounding box center [638, 169] width 943 height 22
drag, startPoint x: 443, startPoint y: 162, endPoint x: 427, endPoint y: 166, distance: 16.4
click at [427, 161] on div "Filter Stylist Select All AJAY NAI [PERSON_NAME] [PERSON_NAME] [PERSON_NAME] ME…" at bounding box center [720, 399] width 1338 height 497
click at [634, 162] on span "[DATE]" at bounding box center [658, 168] width 124 height 25
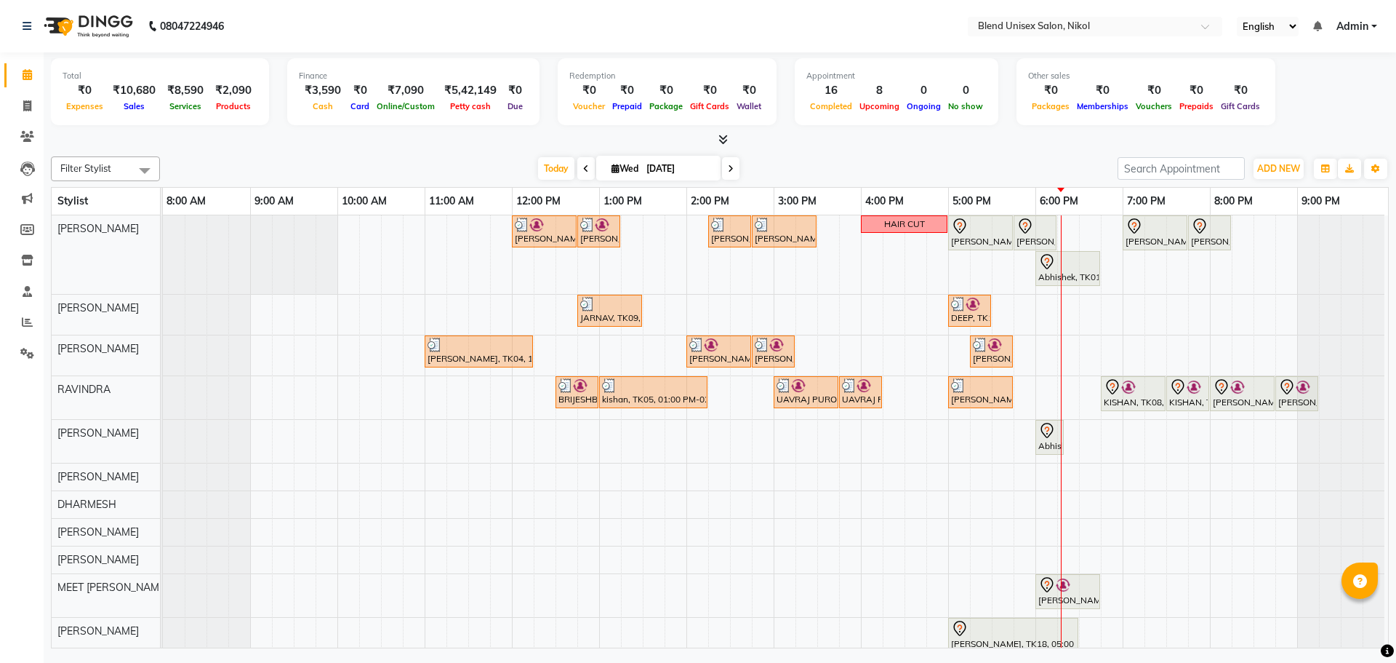
click at [612, 168] on icon at bounding box center [616, 168] width 8 height 9
select select "9"
select select "2025"
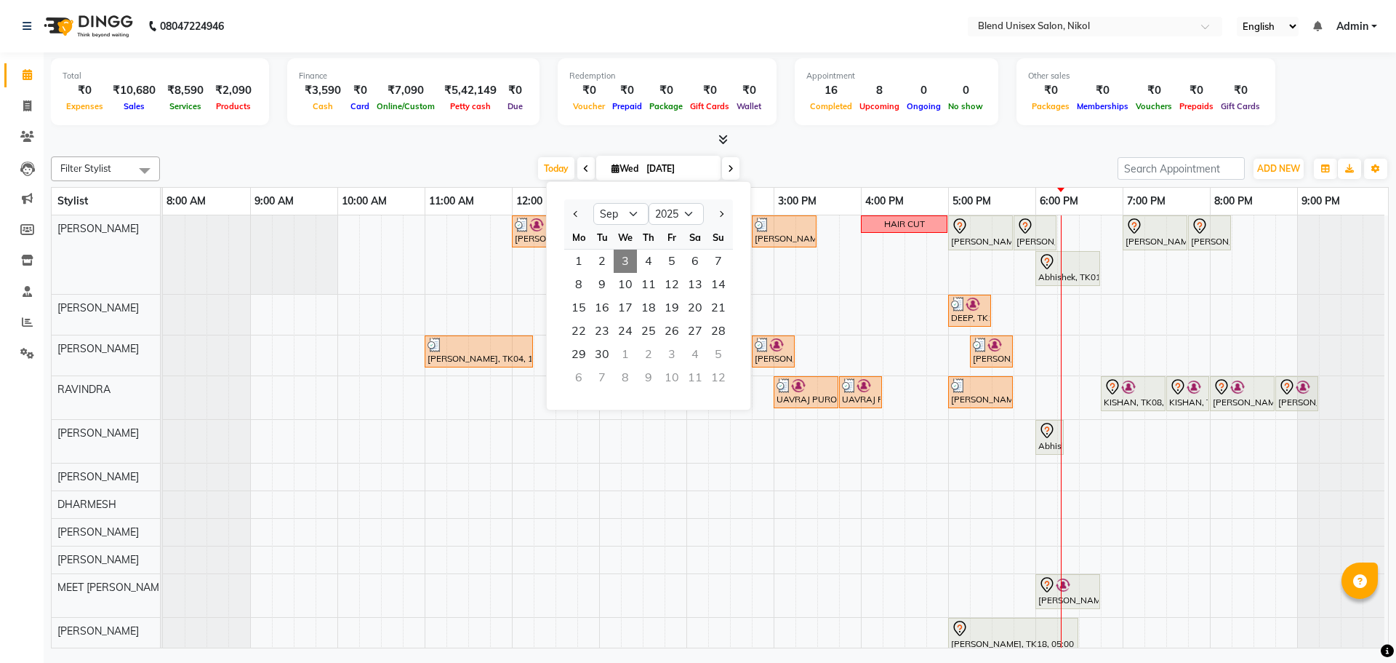
click at [446, 159] on div "[DATE] [DATE] Jan Feb Mar Apr May Jun [DATE] Aug Sep Oct Nov [DATE] 2016 2017 2…" at bounding box center [638, 169] width 943 height 22
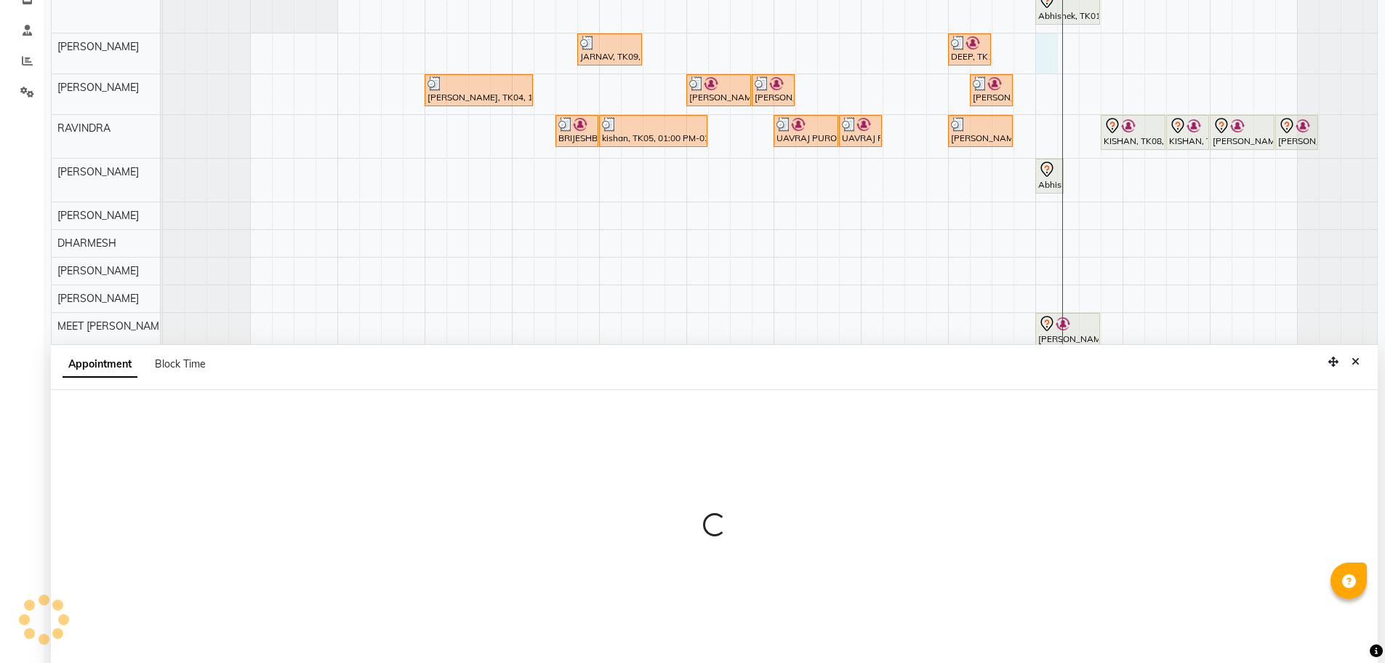
select select "74694"
select select "tentative"
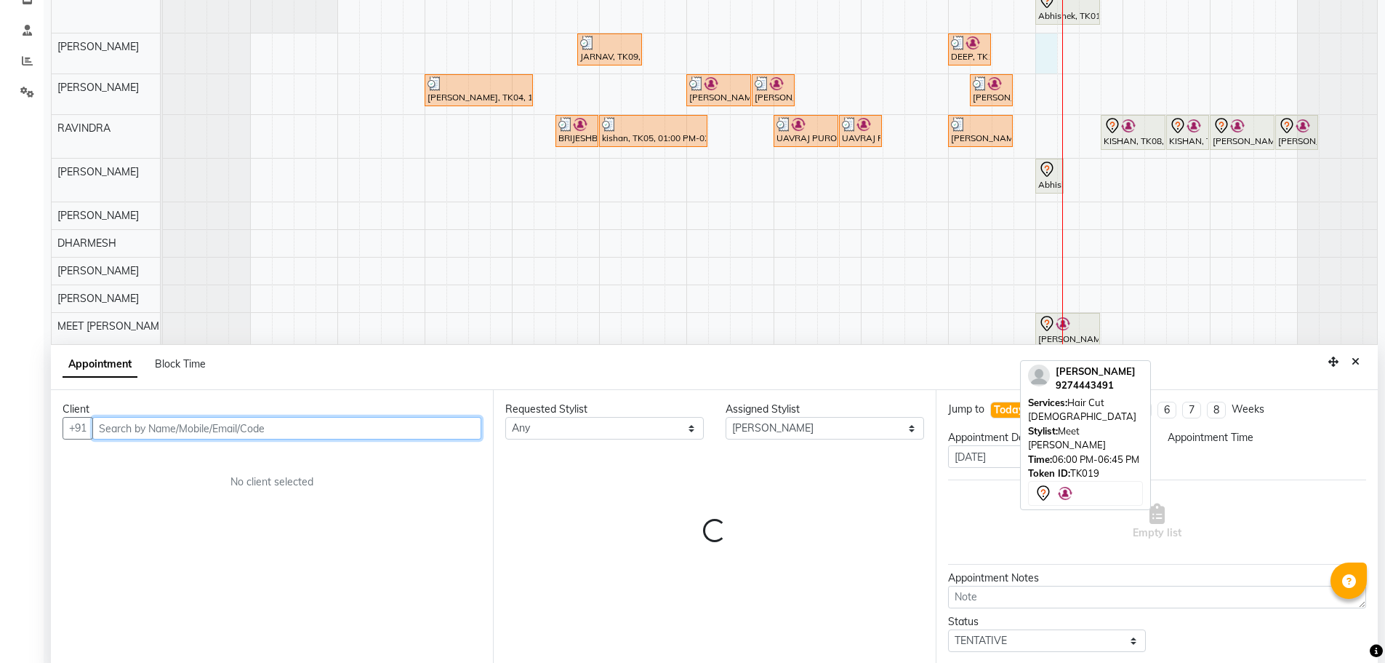
select select "1080"
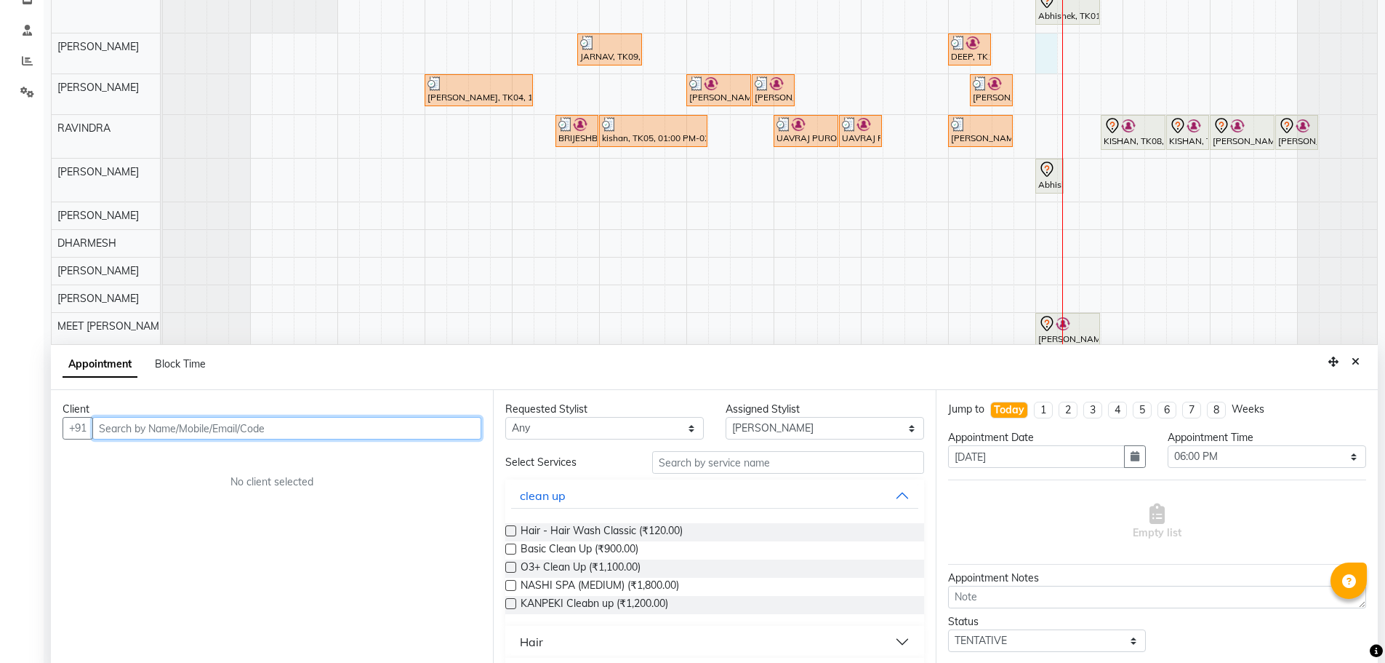
scroll to position [274, 0]
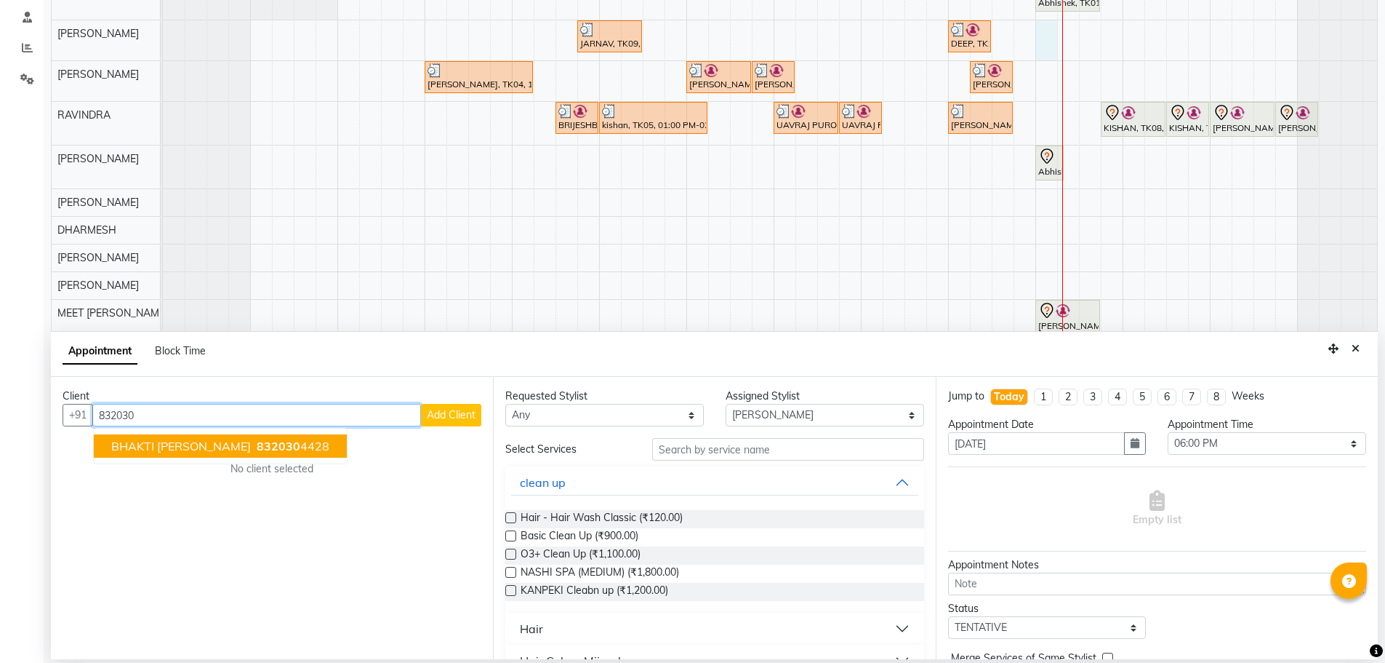
click at [163, 447] on span "BHAKTI [PERSON_NAME]" at bounding box center [181, 446] width 140 height 15
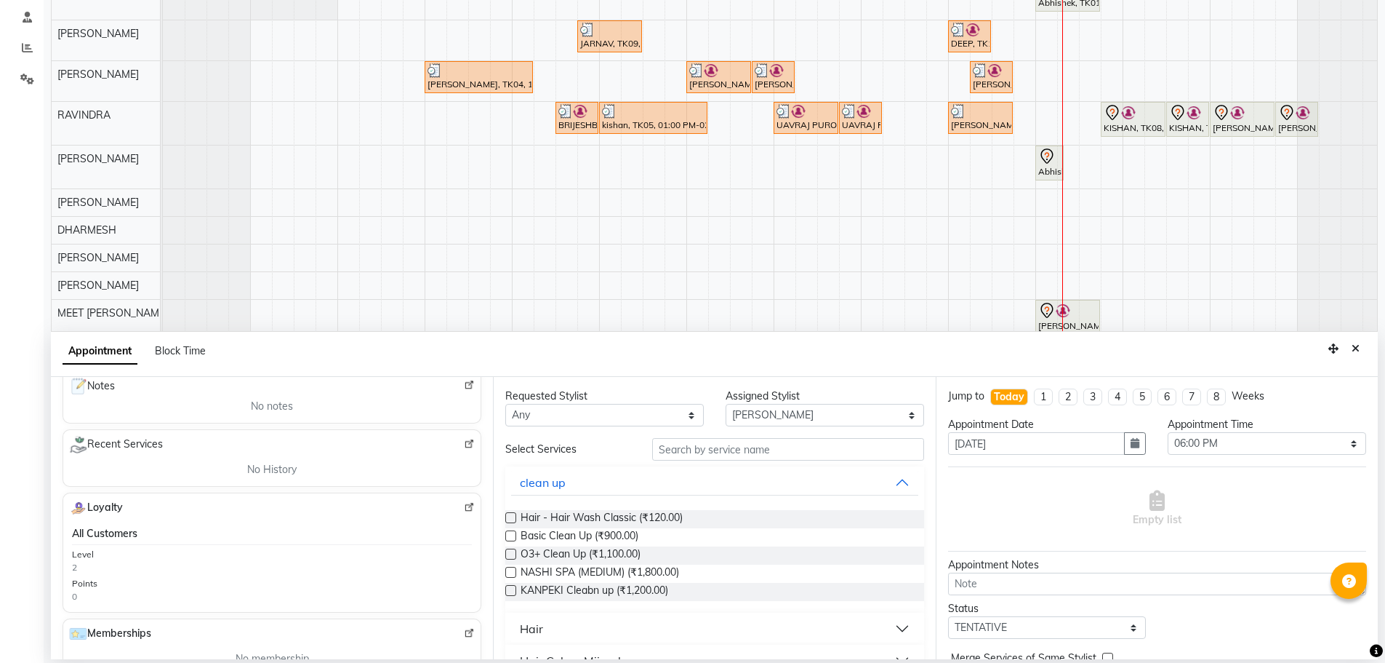
scroll to position [73, 0]
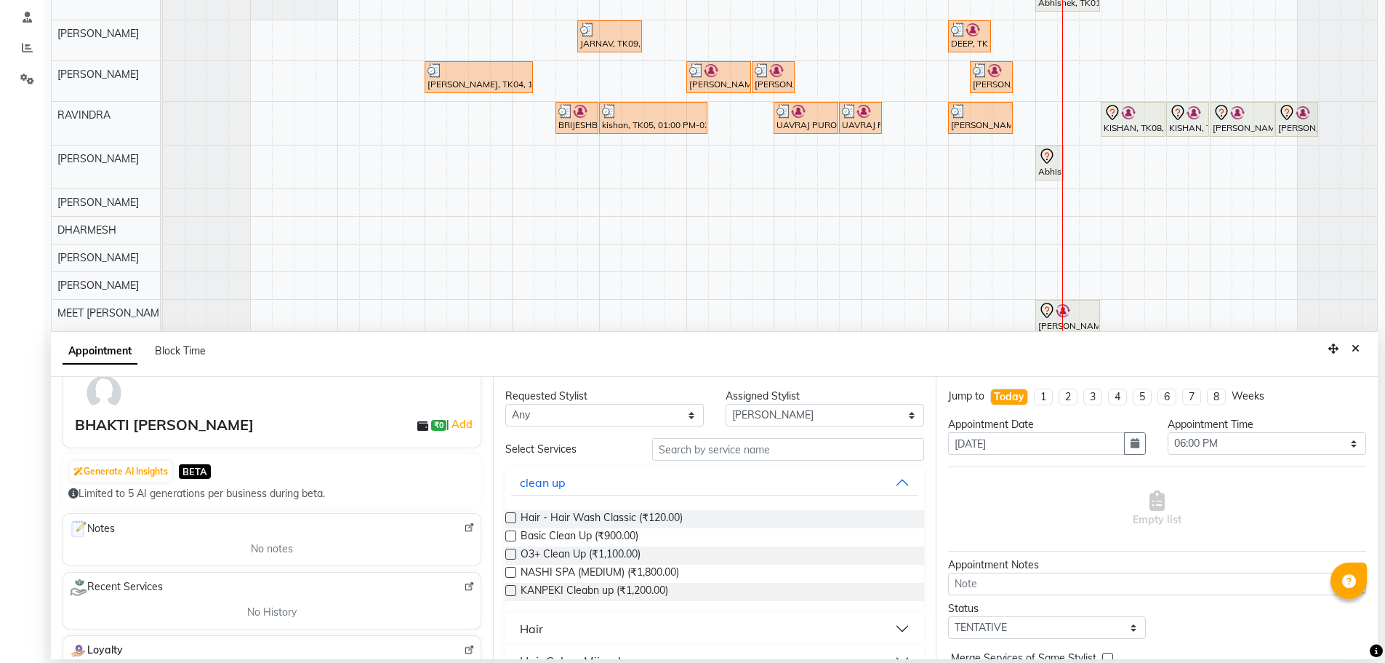
type input "8320304428"
click at [589, 415] on select "Any AJAY NAI [PERSON_NAME] [PERSON_NAME] [PERSON_NAME] MEET [PERSON_NAME] [PERS…" at bounding box center [604, 415] width 199 height 23
select select "74694"
click at [505, 404] on select "Any AJAY NAI [PERSON_NAME] [PERSON_NAME] [PERSON_NAME] MEET [PERSON_NAME] [PERS…" at bounding box center [604, 415] width 199 height 23
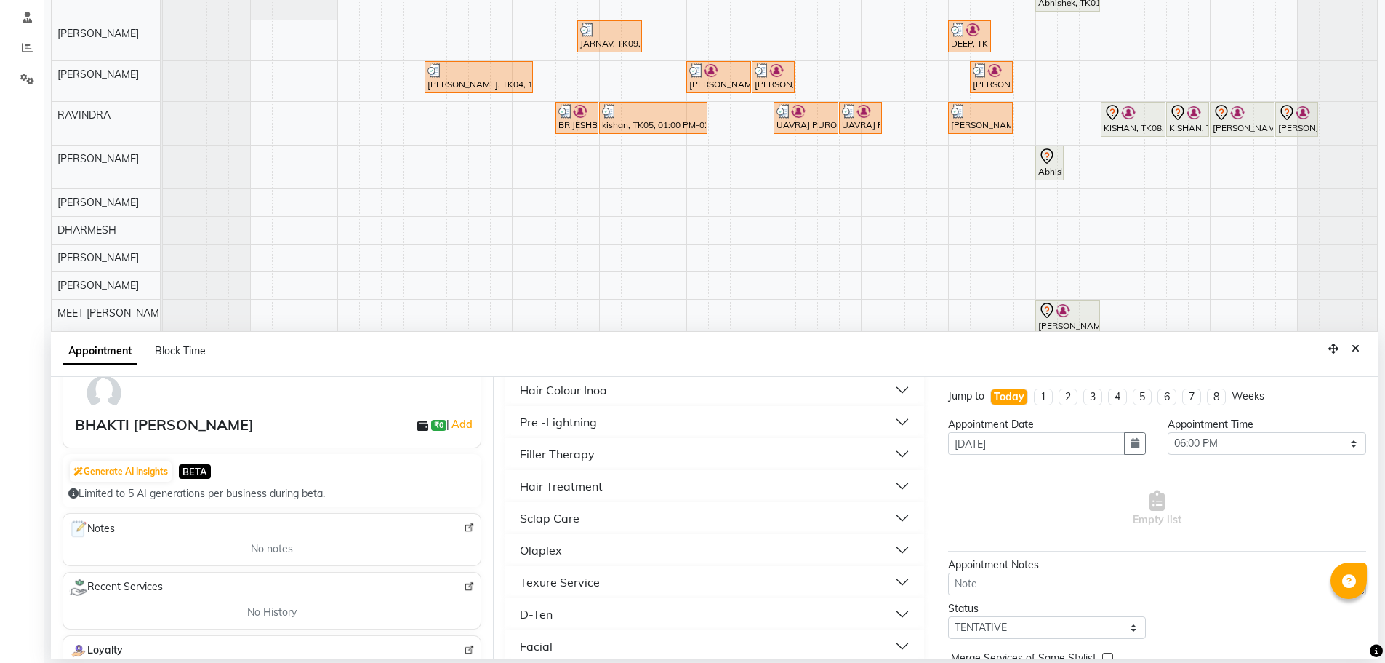
scroll to position [436, 0]
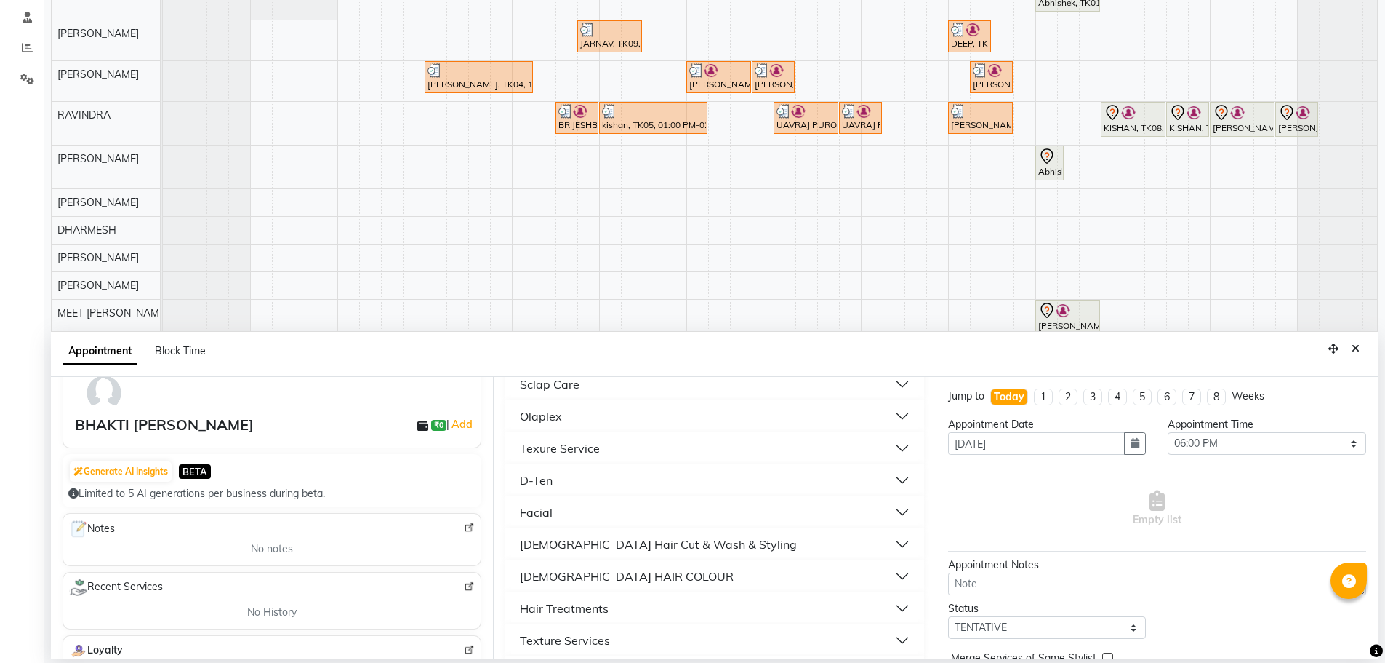
click at [587, 545] on div "[DEMOGRAPHIC_DATA] Hair Cut & Wash & Styling" at bounding box center [658, 543] width 277 height 17
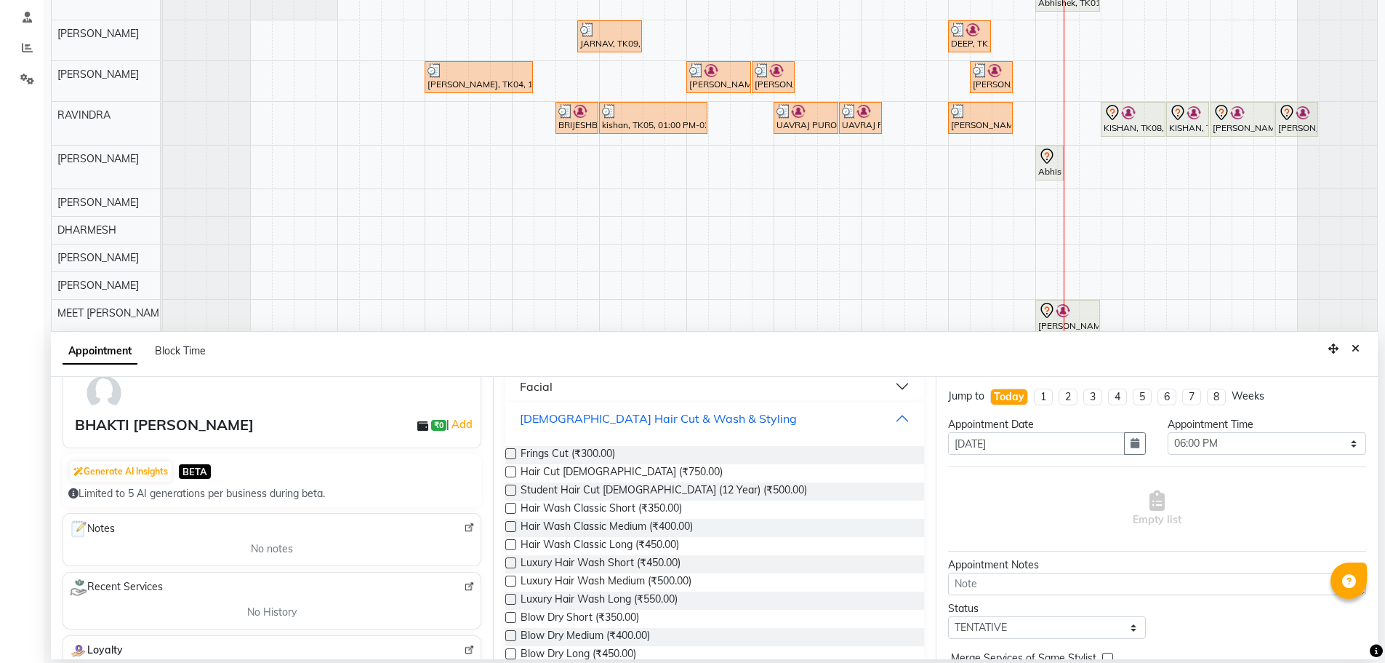
scroll to position [582, 0]
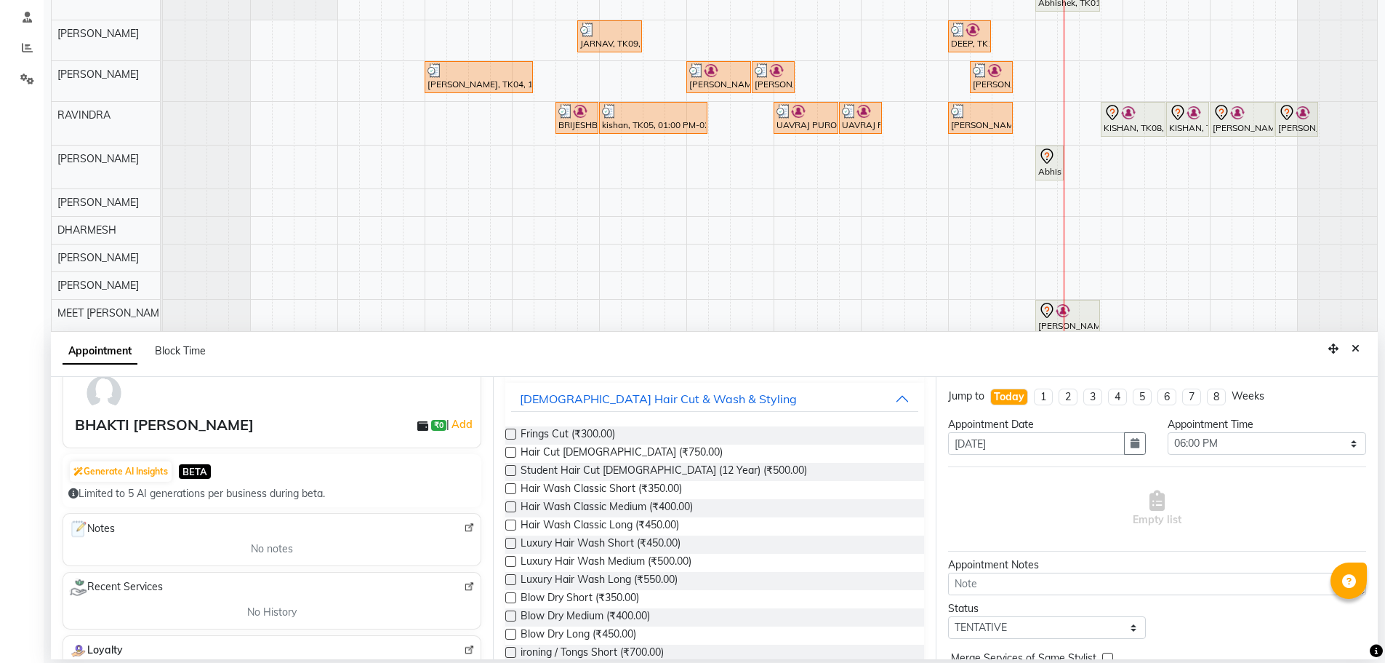
click at [511, 449] on label at bounding box center [510, 452] width 11 height 11
click at [511, 449] on input "checkbox" at bounding box center [509, 453] width 9 height 9
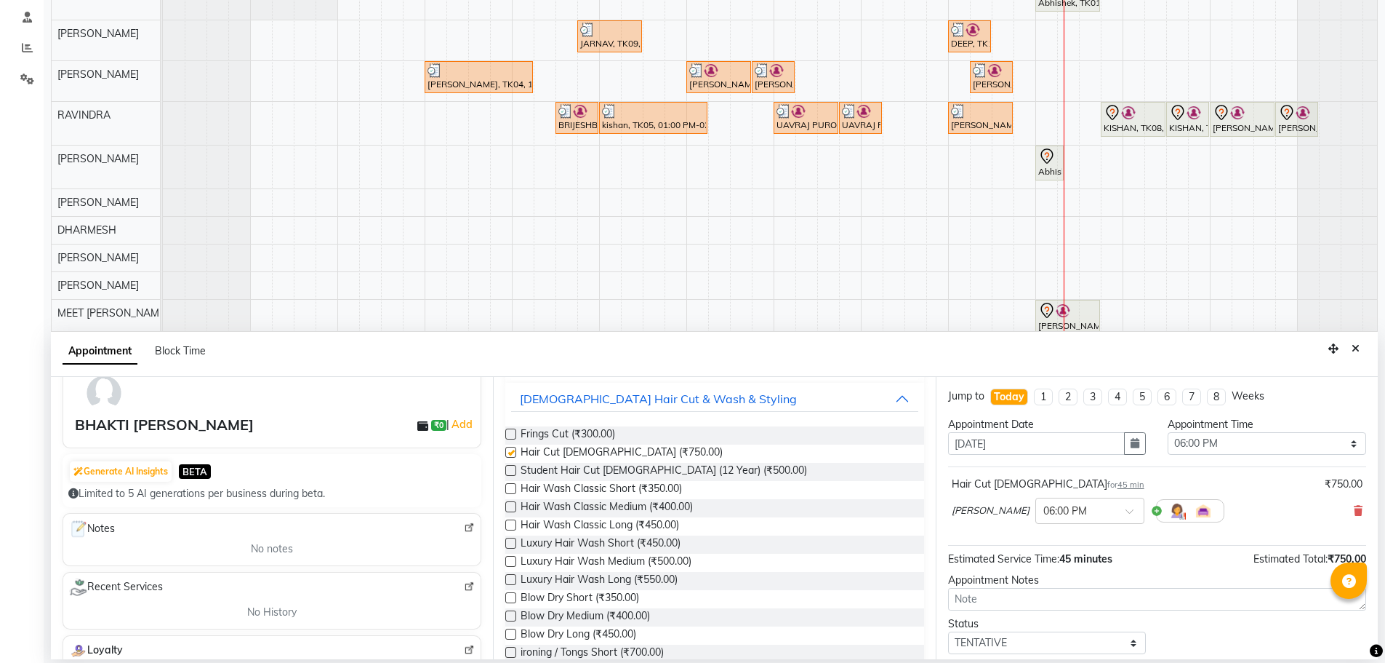
checkbox input "false"
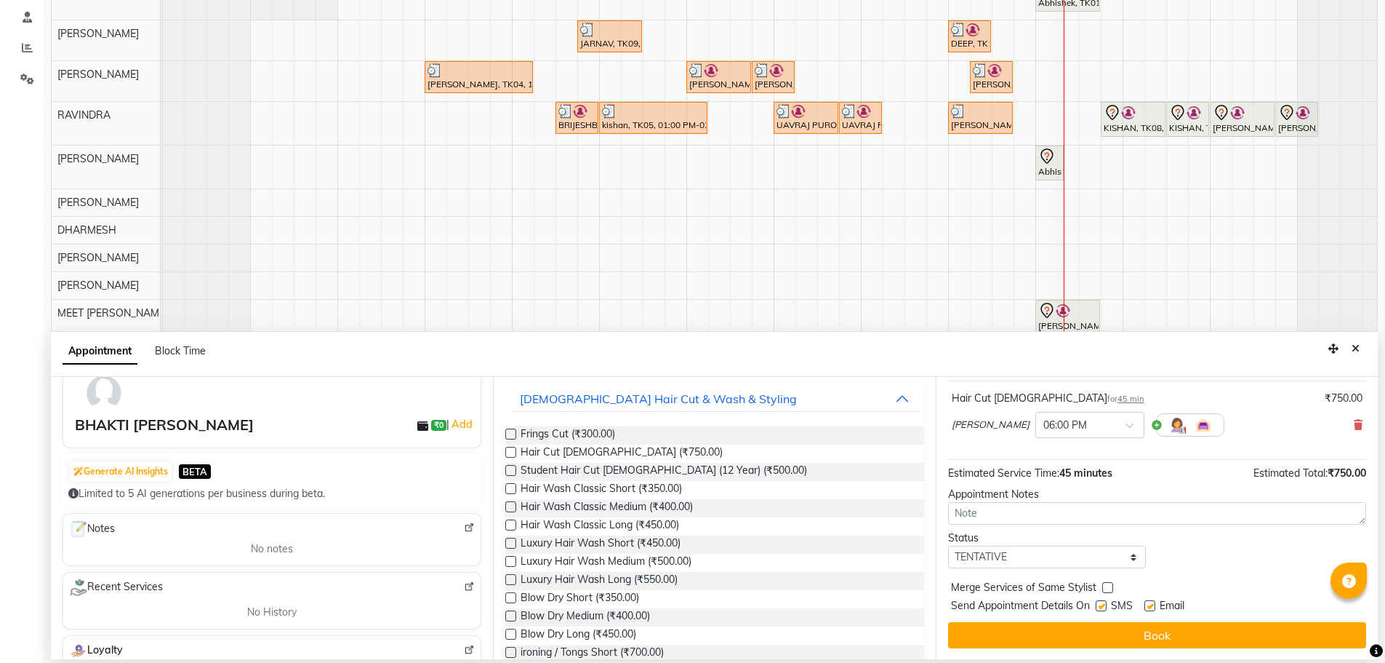
scroll to position [87, 0]
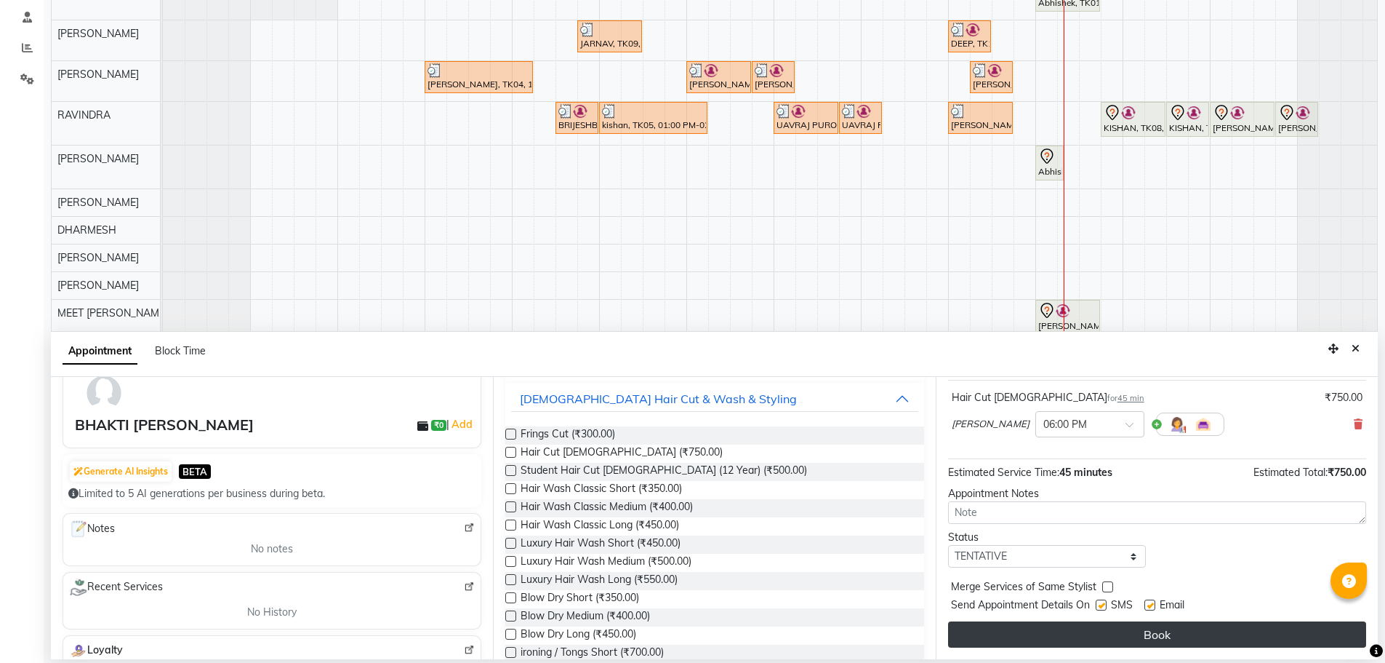
click at [1105, 640] on button "Book" at bounding box center [1157, 634] width 418 height 26
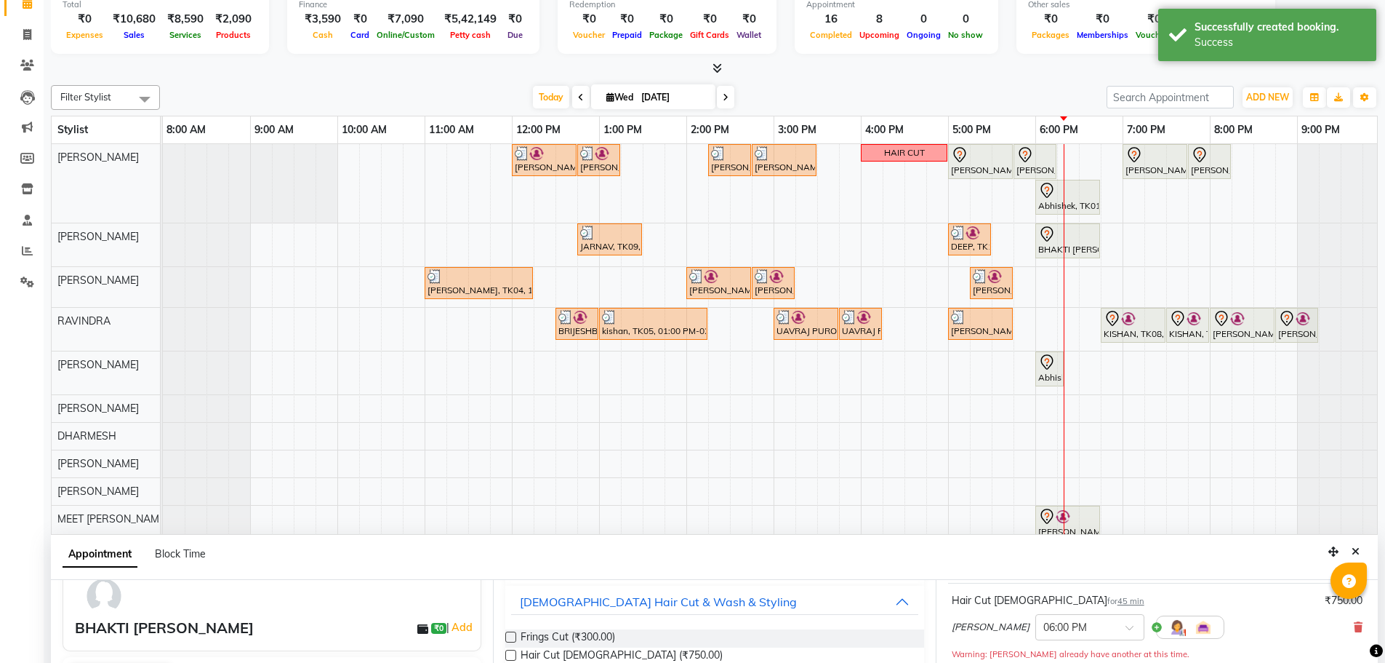
scroll to position [218, 0]
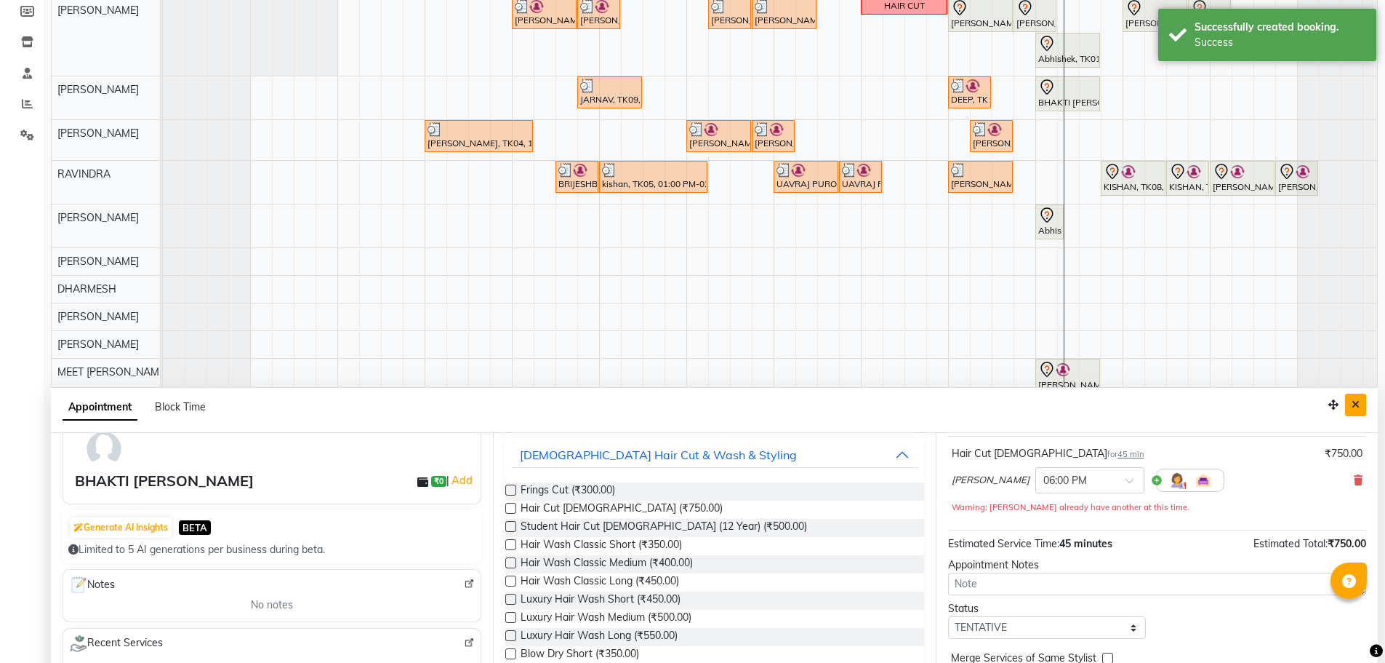
click at [1357, 404] on icon "Close" at bounding box center [1356, 404] width 8 height 10
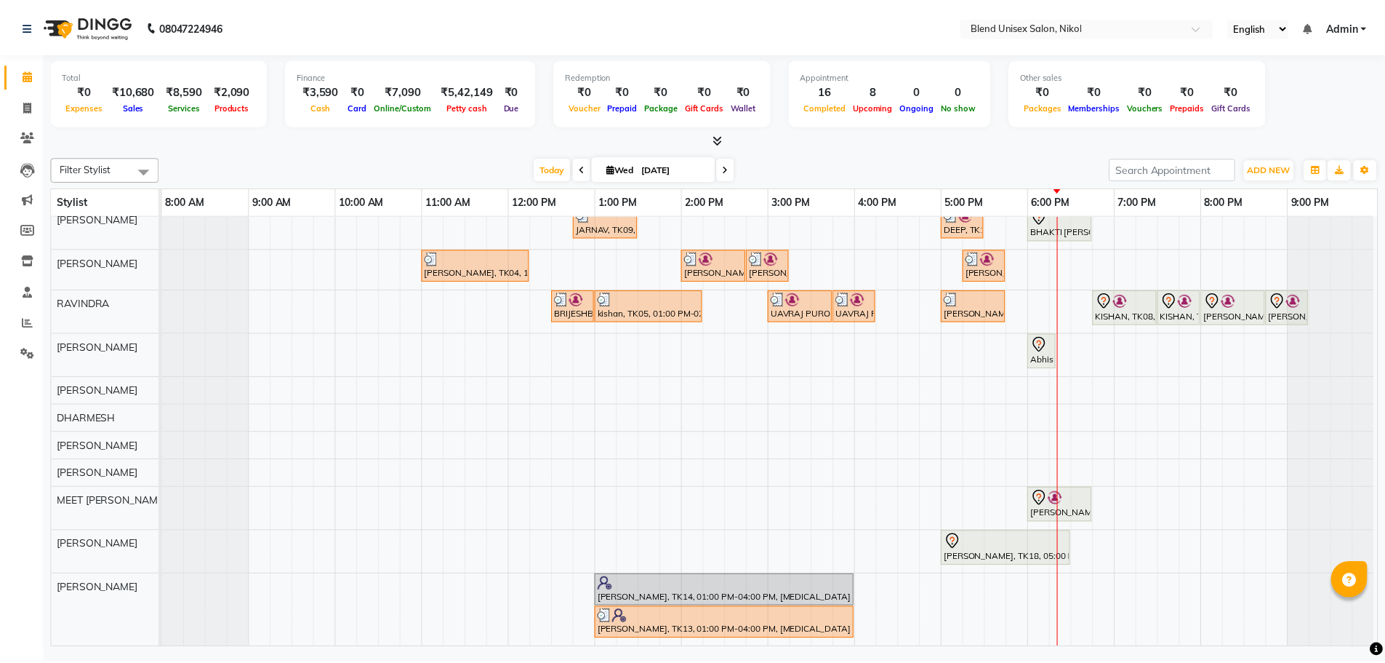
scroll to position [0, 0]
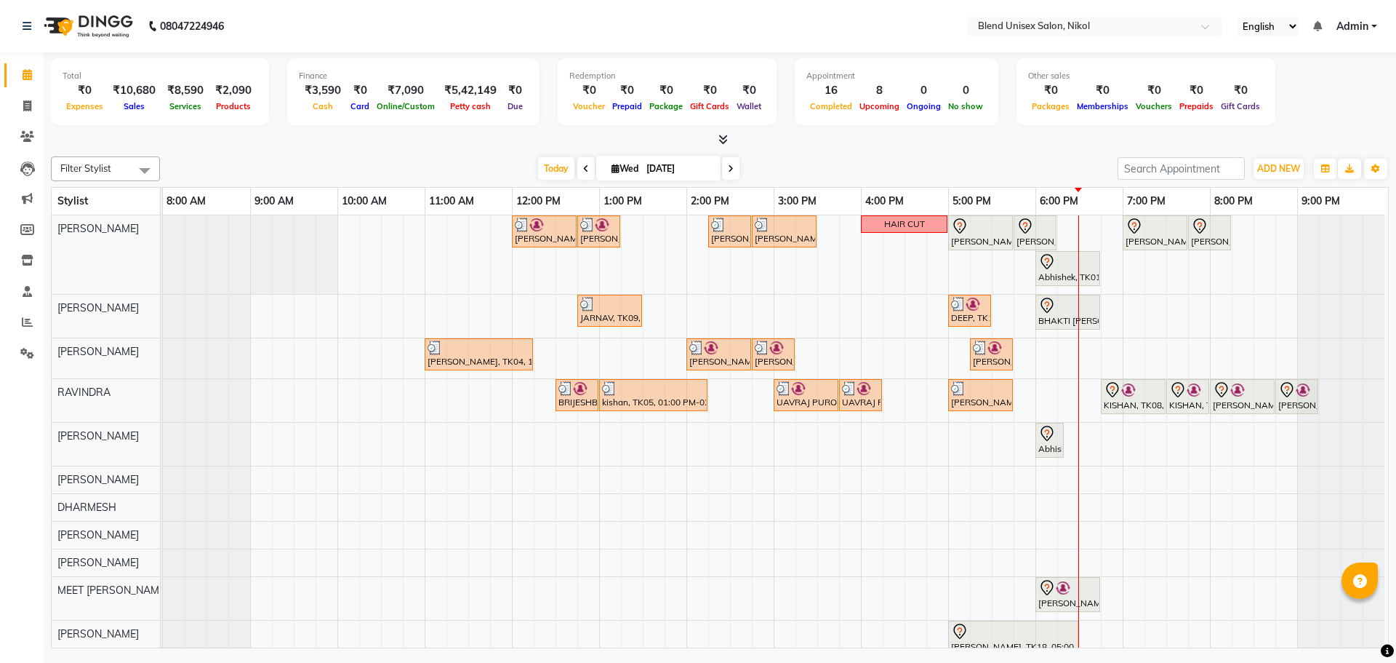
click at [378, 164] on div "[DATE] [DATE]" at bounding box center [638, 169] width 943 height 22
click at [731, 169] on icon at bounding box center [731, 168] width 6 height 9
type input "[DATE]"
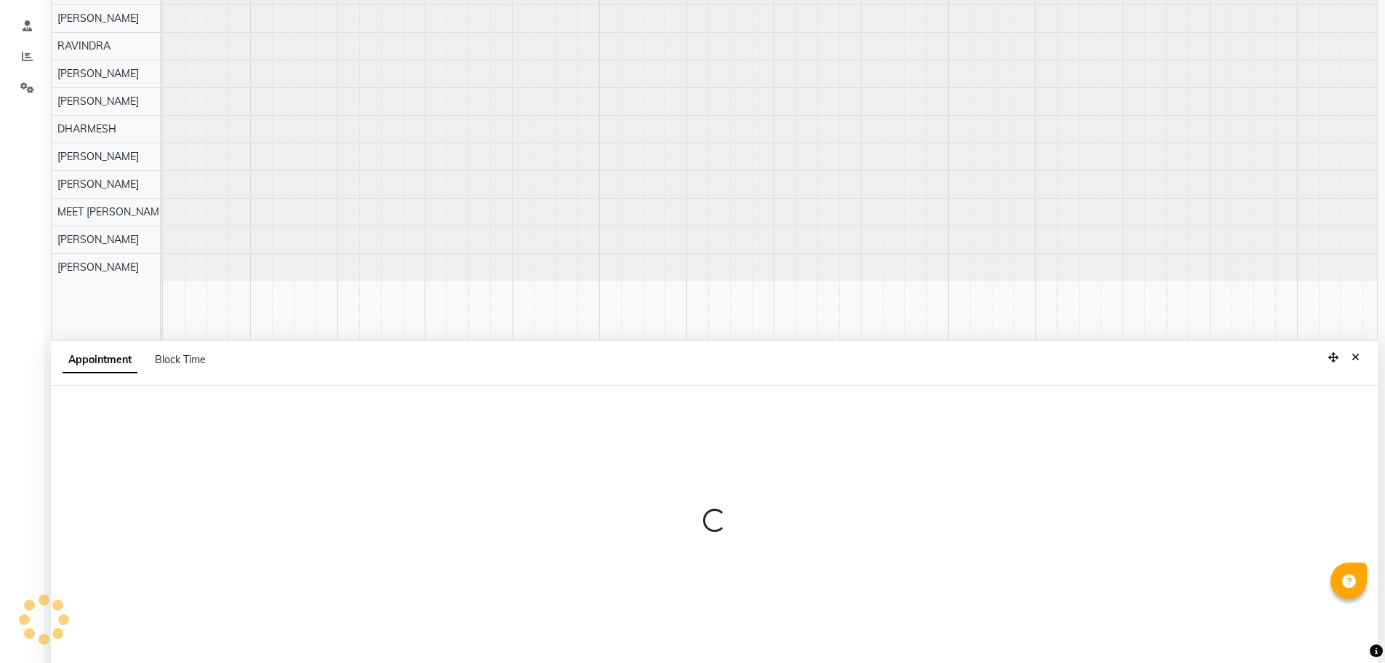
scroll to position [274, 0]
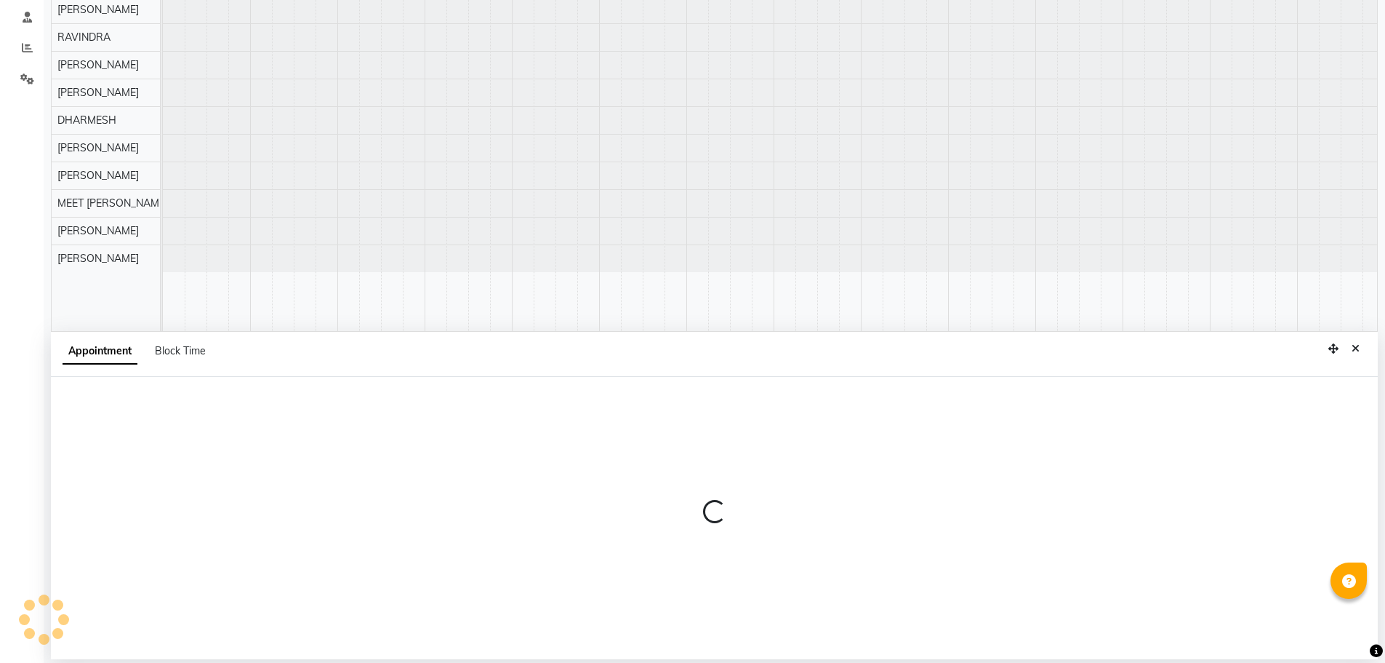
select select "45624"
select select "1050"
select select "tentative"
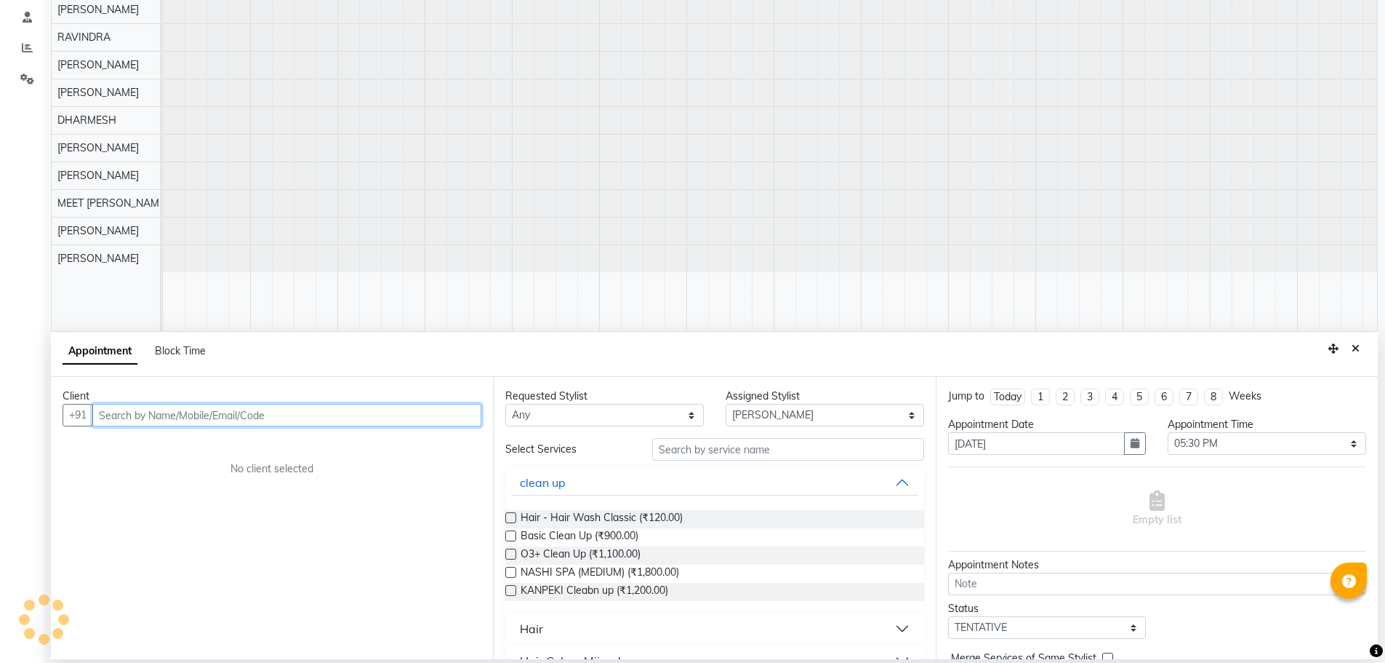
click at [273, 415] on input "text" at bounding box center [286, 415] width 389 height 23
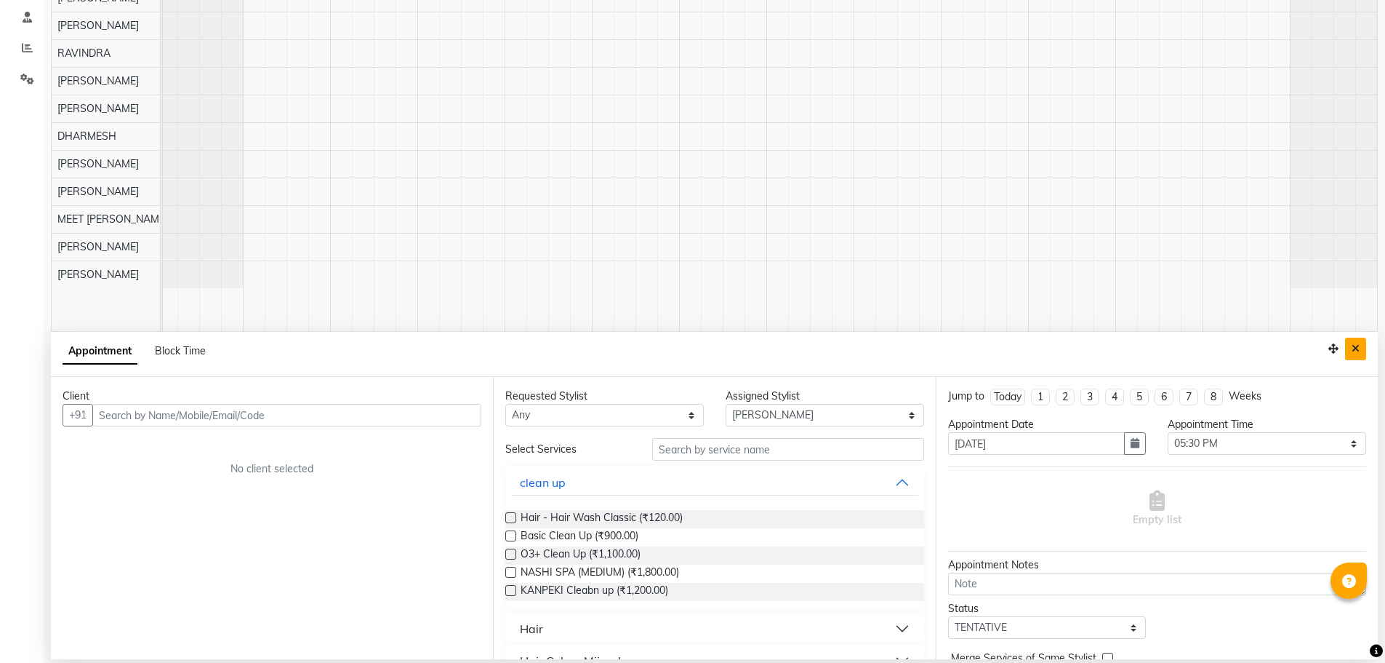
click at [1358, 351] on icon "Close" at bounding box center [1356, 348] width 8 height 10
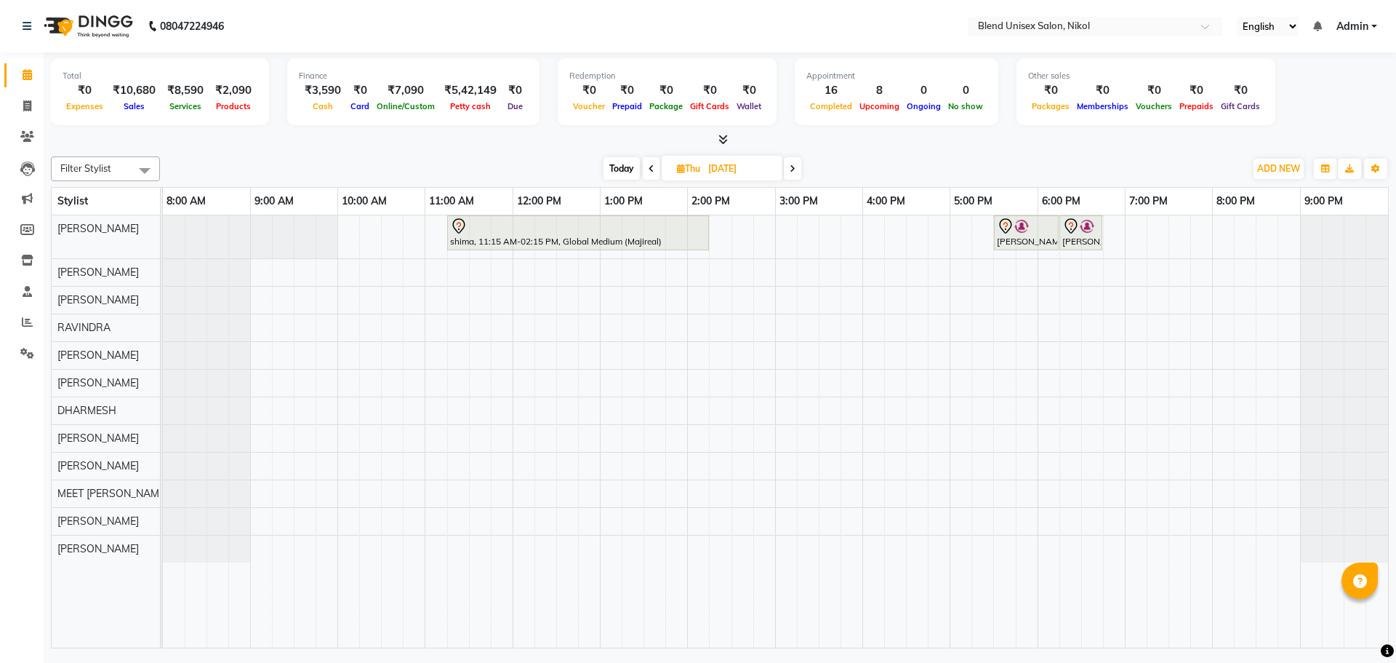
scroll to position [0, 0]
click at [623, 168] on span "Today" at bounding box center [622, 168] width 36 height 23
type input "[DATE]"
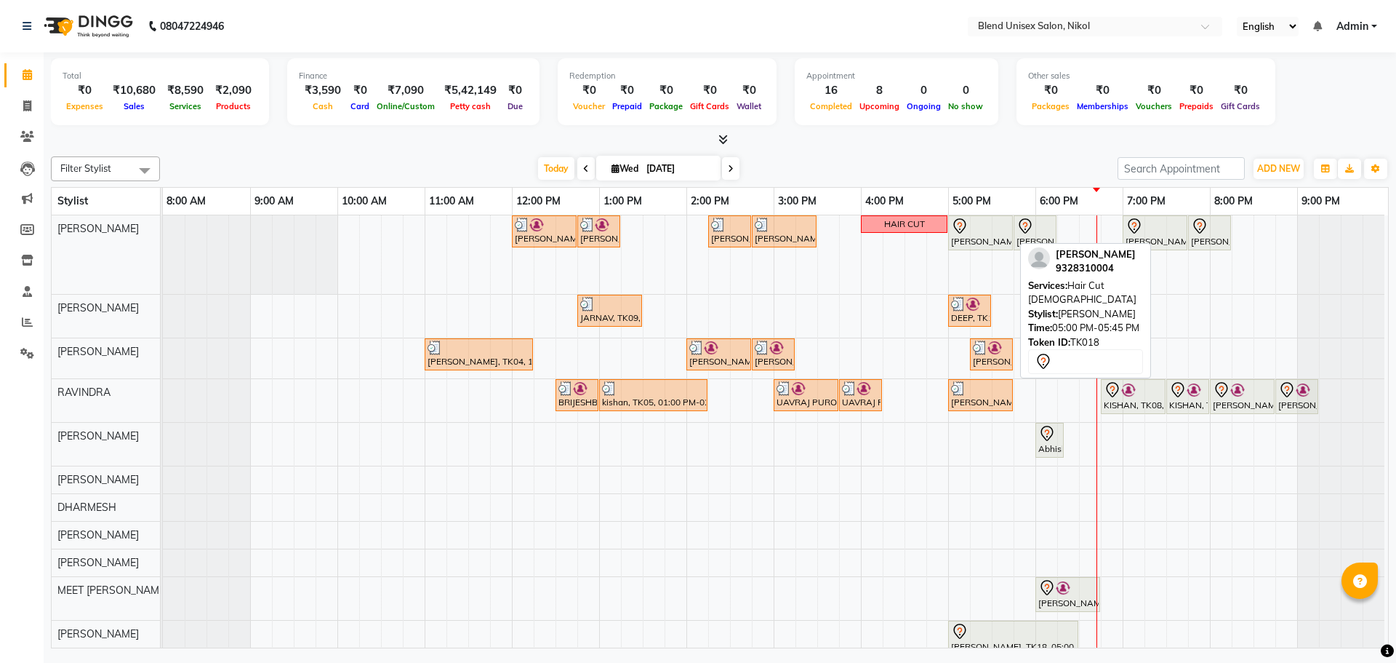
click at [959, 228] on icon at bounding box center [959, 225] width 17 height 17
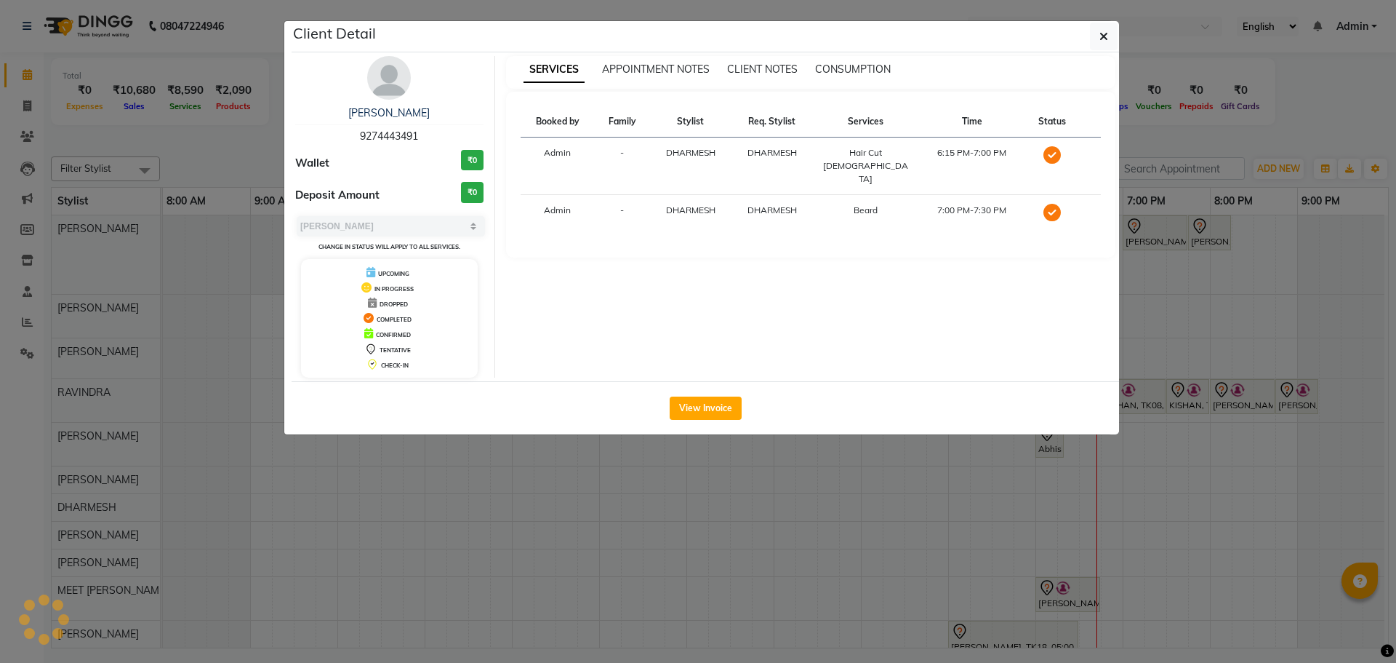
select select "7"
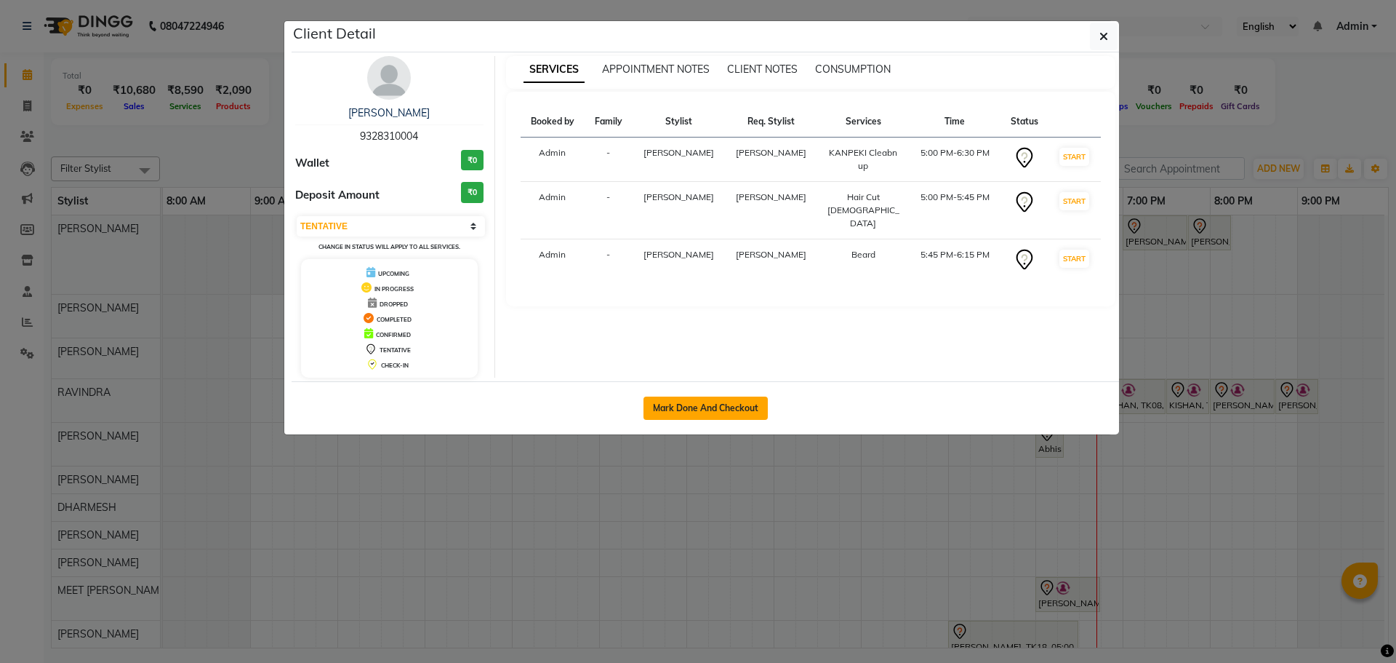
click at [675, 410] on button "Mark Done And Checkout" at bounding box center [706, 407] width 124 height 23
select select "service"
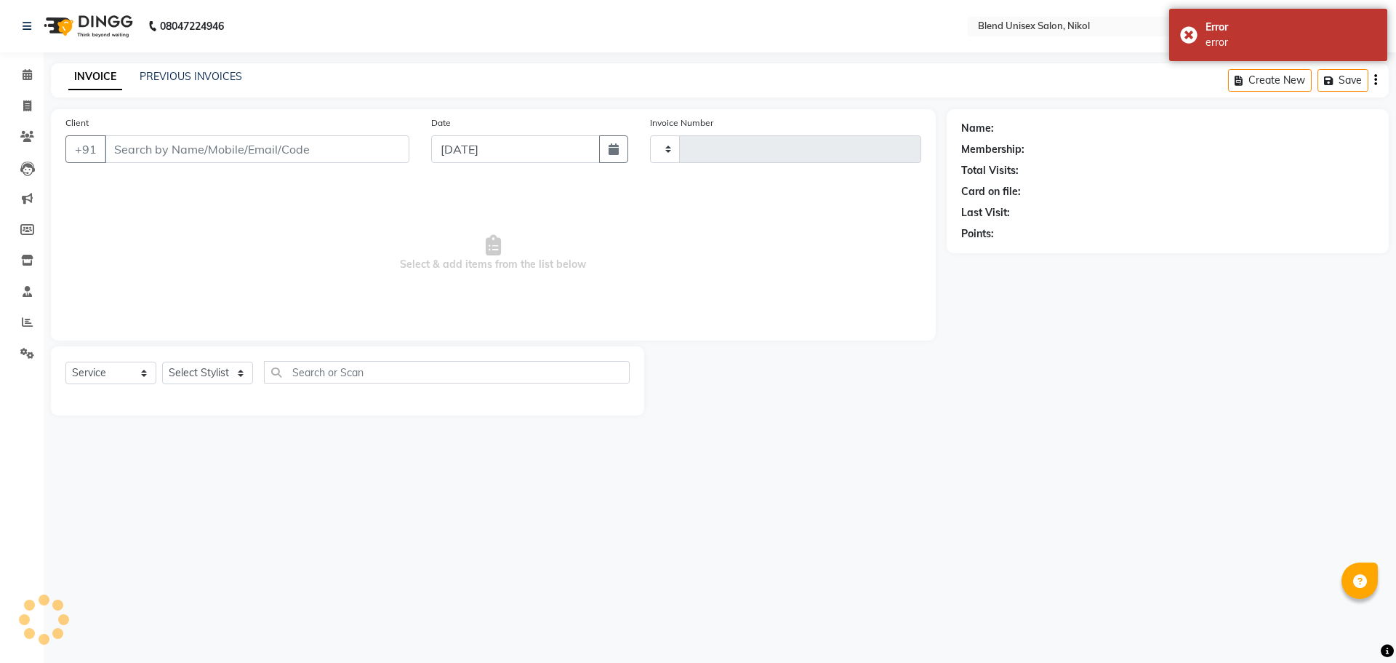
type input "2311"
select select "6213"
type input "9328310004"
select select "45624"
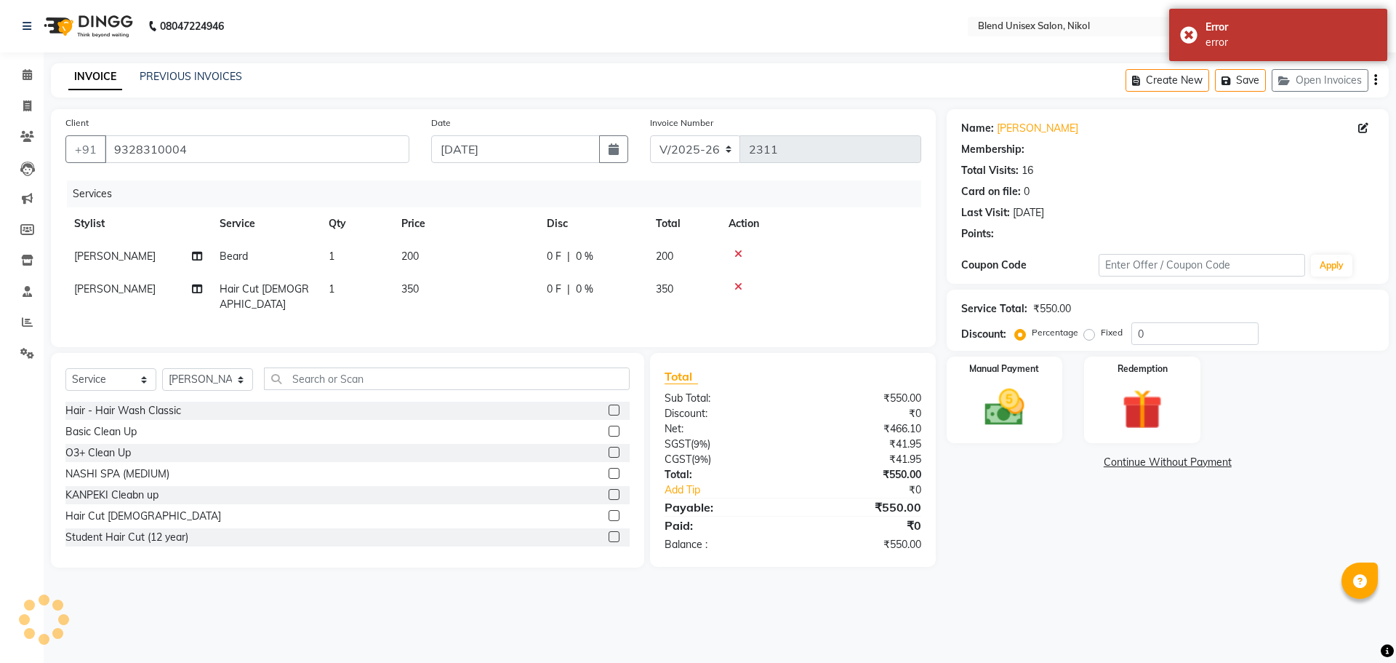
select select "1: Object"
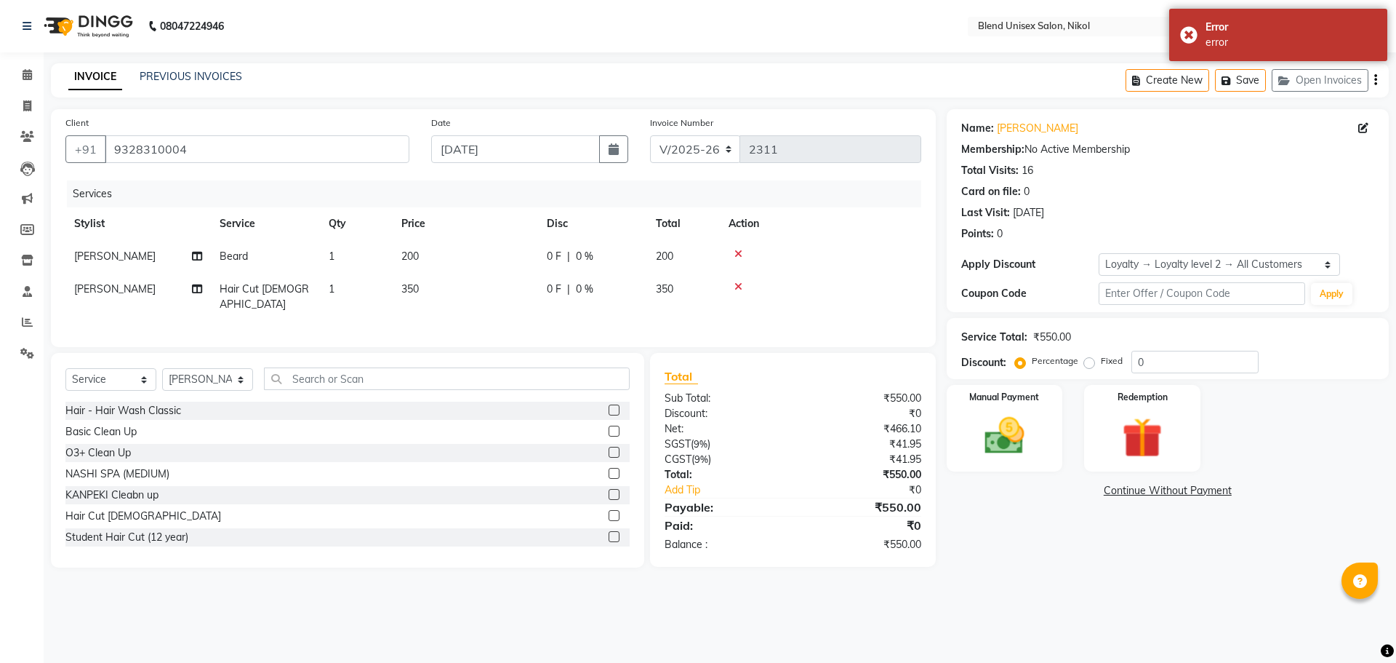
click at [560, 72] on div "INVOICE PREVIOUS INVOICES Create New Save Open Invoices" at bounding box center [720, 80] width 1338 height 34
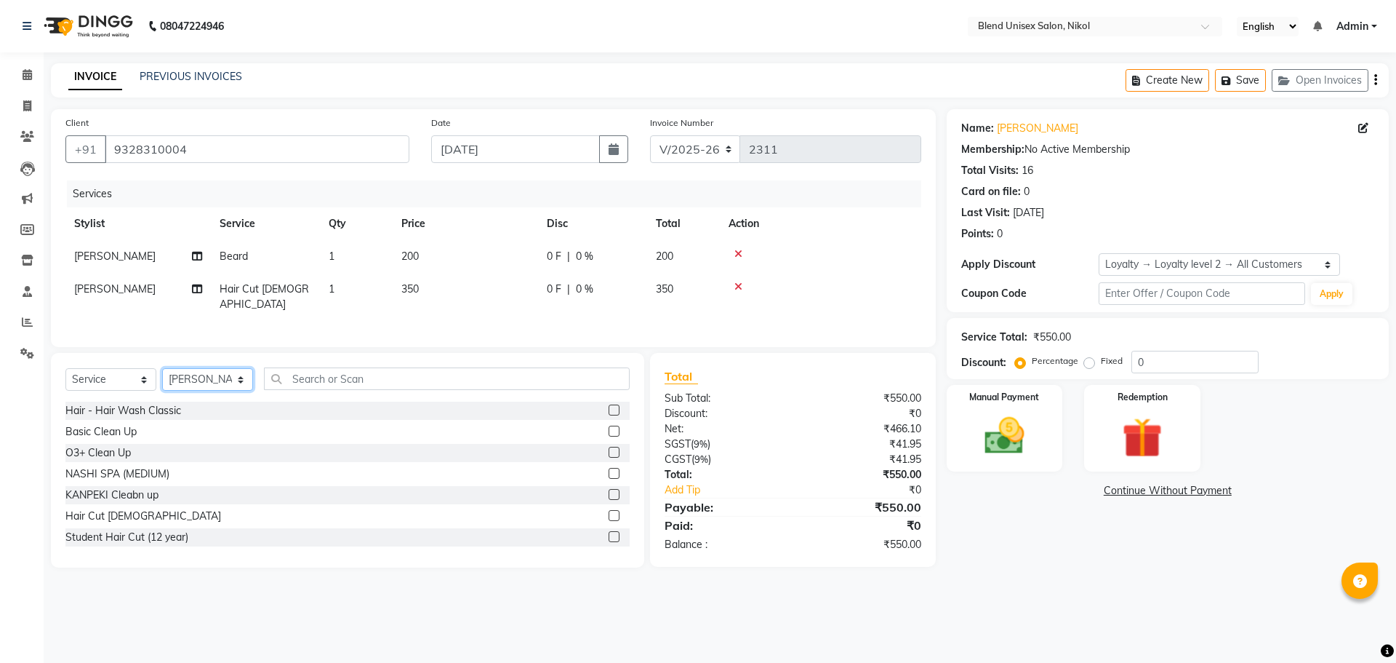
click at [226, 378] on select "Select Stylist AJAY NAI [PERSON_NAME] [PERSON_NAME] [PERSON_NAME] MEET [PERSON_…" at bounding box center [207, 379] width 91 height 23
select select "89976"
click at [162, 368] on select "Select Stylist AJAY NAI [PERSON_NAME] [PERSON_NAME] [PERSON_NAME] MEET [PERSON_…" at bounding box center [207, 379] width 91 height 23
click at [609, 492] on label at bounding box center [614, 494] width 11 height 11
click at [609, 492] on input "checkbox" at bounding box center [613, 494] width 9 height 9
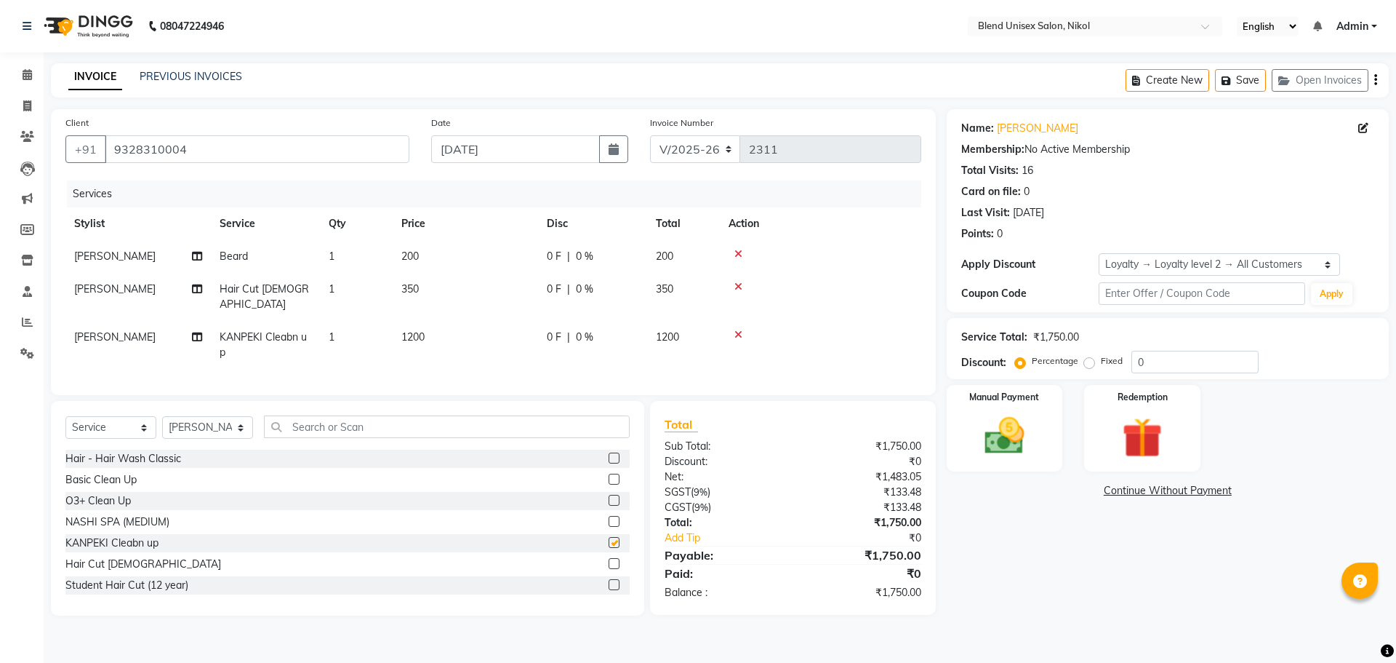
checkbox input "false"
click at [569, 262] on span "|" at bounding box center [568, 256] width 3 height 15
select select "45624"
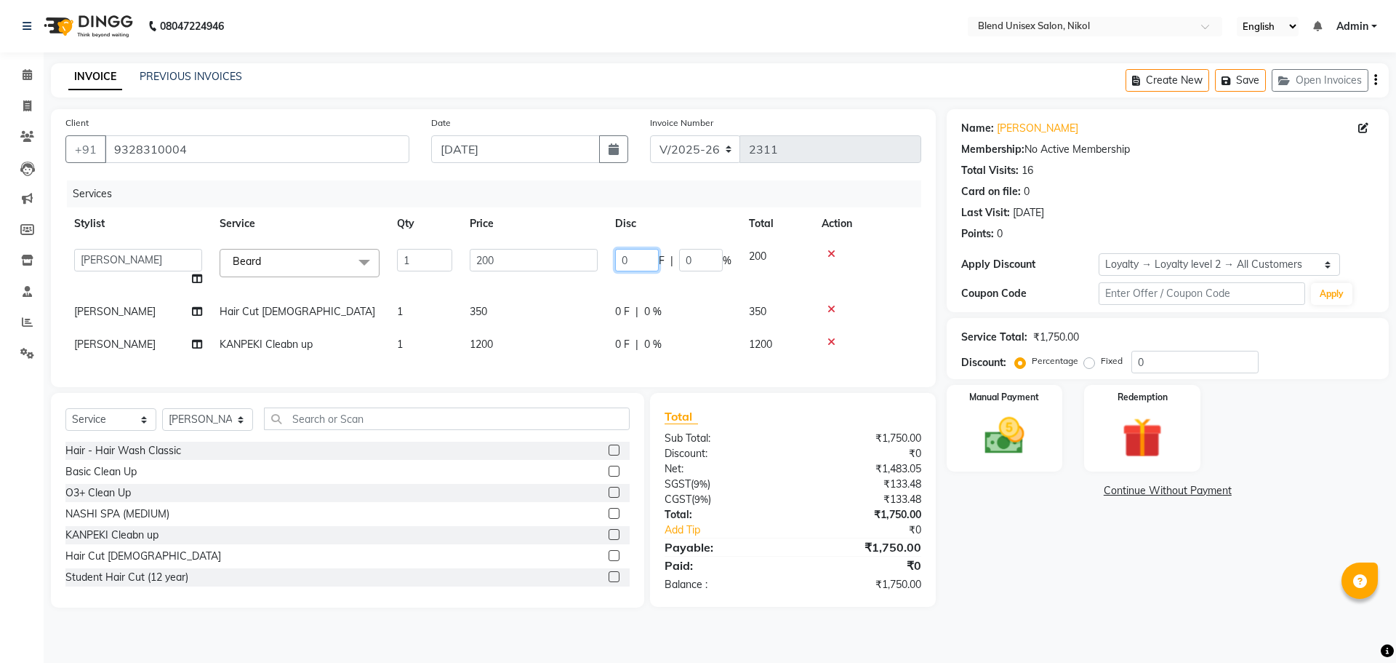
click at [650, 252] on input "0" at bounding box center [637, 260] width 44 height 23
type input "50"
click at [644, 301] on td "0 F | 0 %" at bounding box center [674, 311] width 134 height 33
select select "45624"
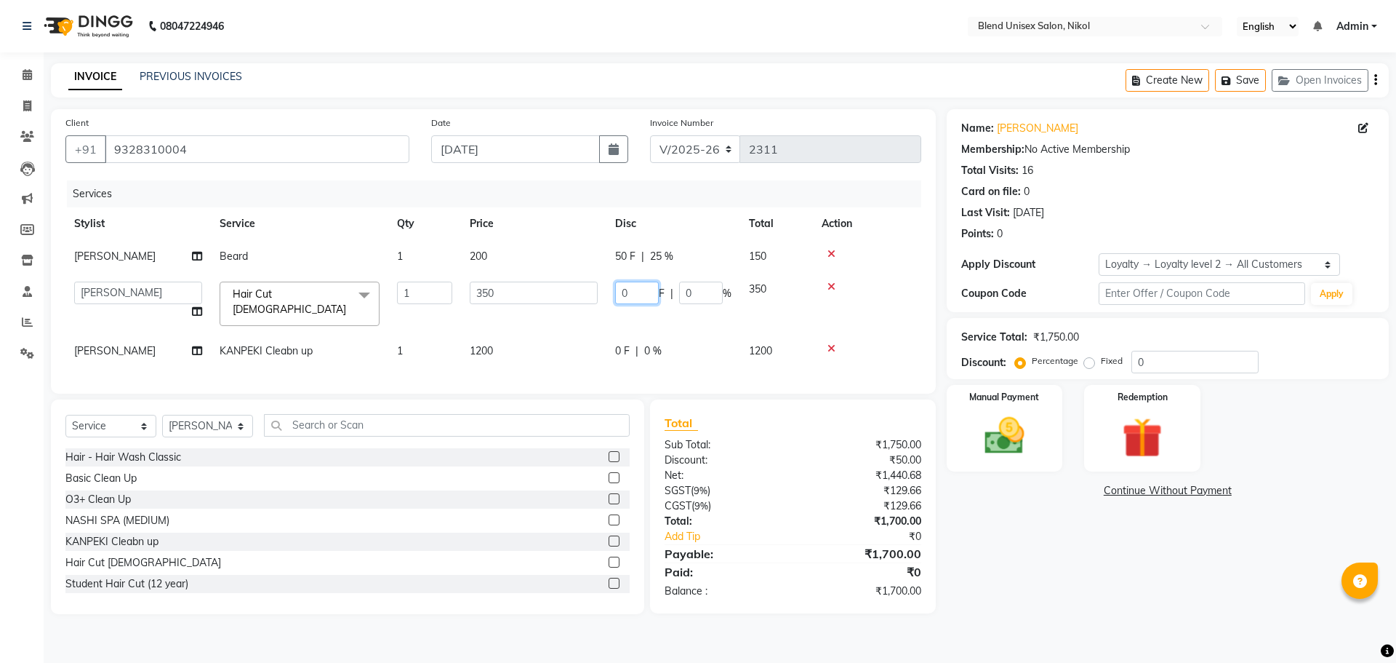
click at [644, 301] on input "0" at bounding box center [637, 292] width 44 height 23
type input "50"
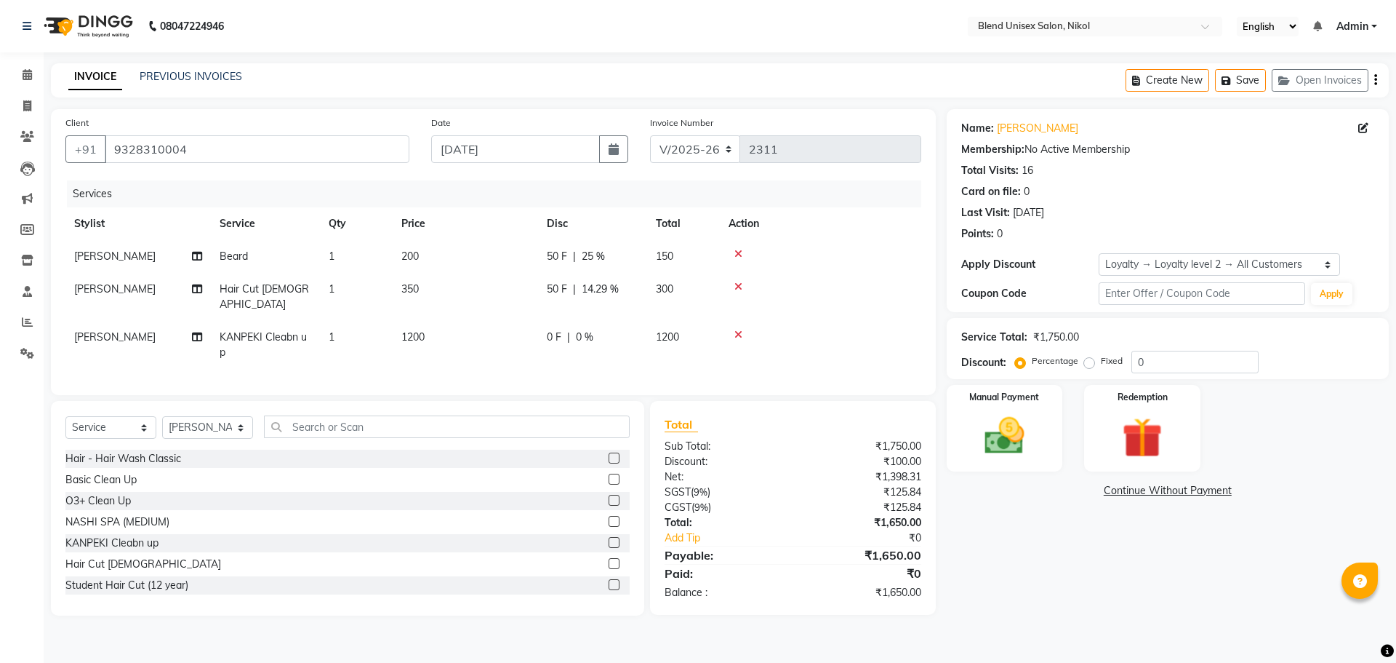
click at [883, 308] on tbody "[PERSON_NAME] [PERSON_NAME] 1 200 50 F | 25 % 150 [PERSON_NAME] Hair Cut [DEMOG…" at bounding box center [493, 304] width 856 height 129
click at [989, 437] on img at bounding box center [1005, 436] width 68 height 48
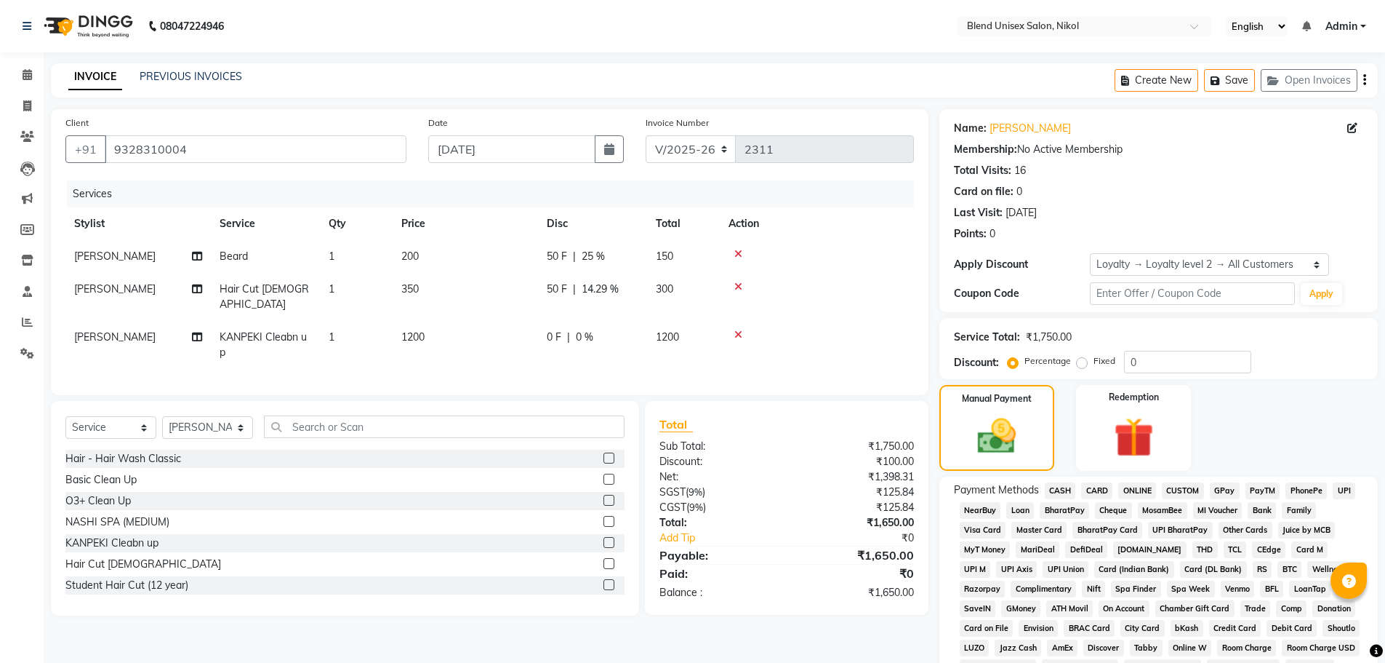
click at [1135, 489] on span "ONLINE" at bounding box center [1138, 490] width 38 height 17
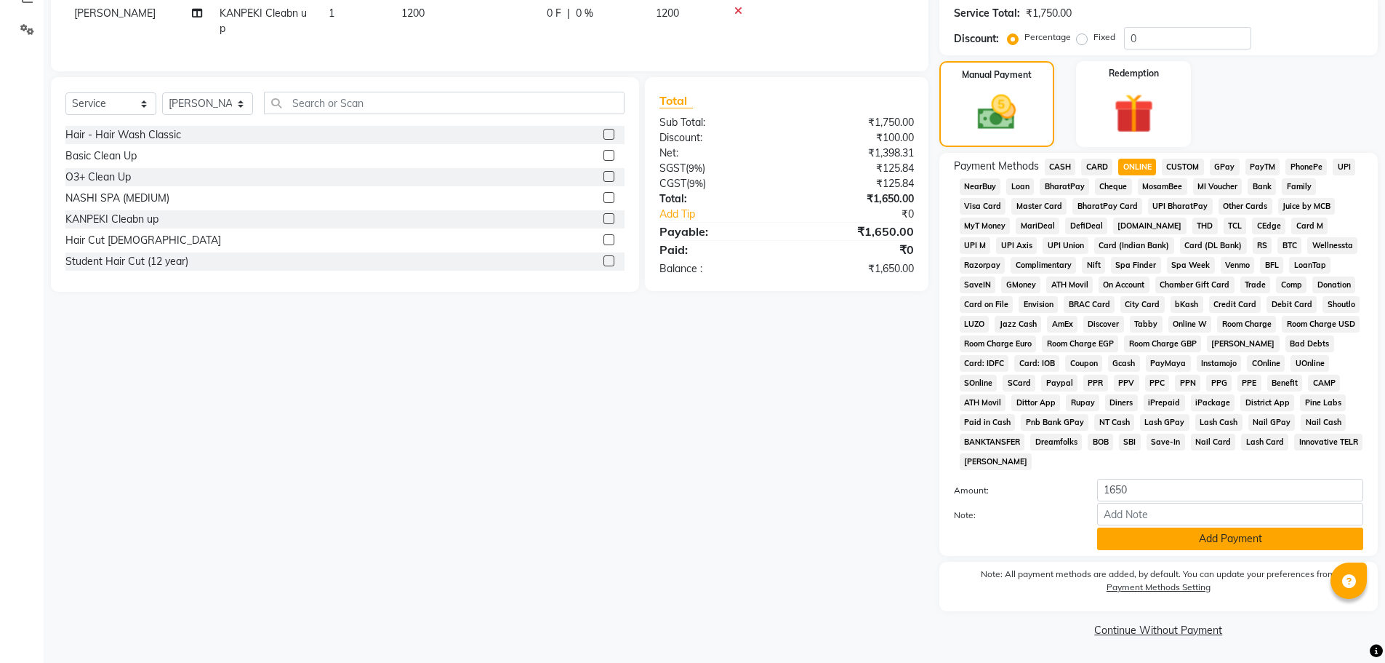
click at [1162, 535] on button "Add Payment" at bounding box center [1230, 538] width 266 height 23
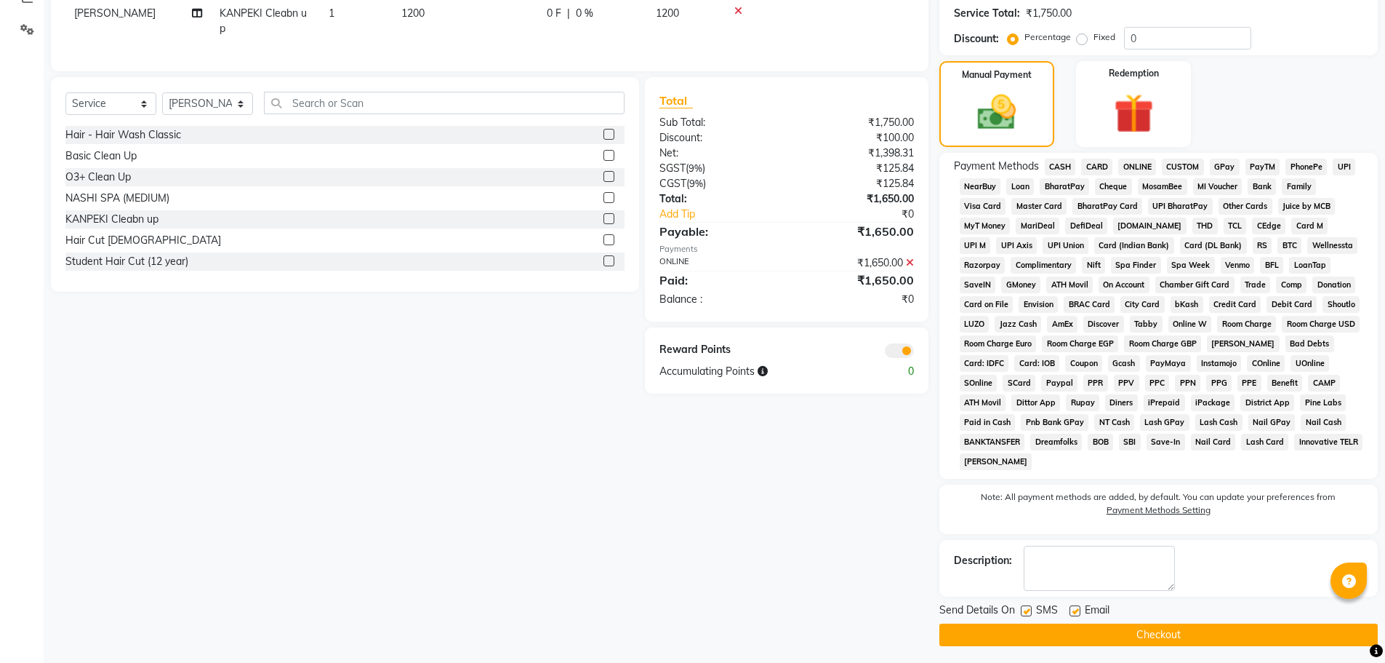
click at [1150, 632] on button "Checkout" at bounding box center [1159, 634] width 439 height 23
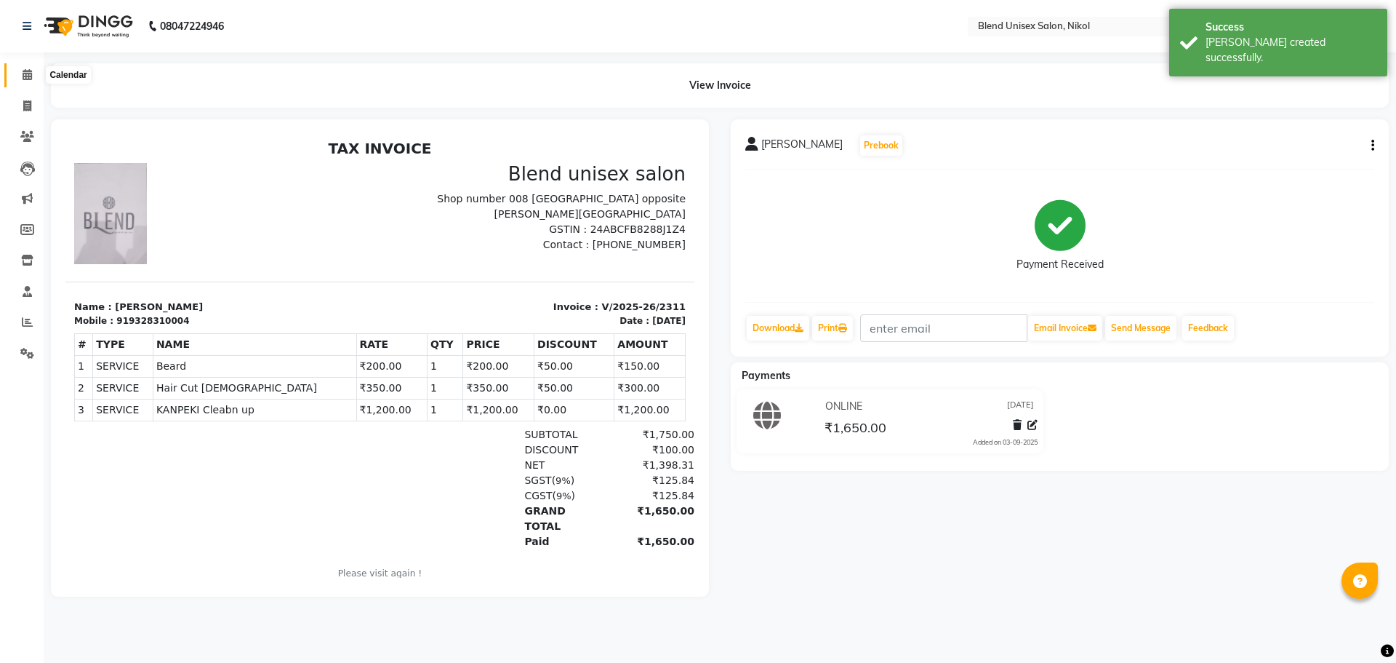
click at [31, 76] on icon at bounding box center [27, 74] width 9 height 11
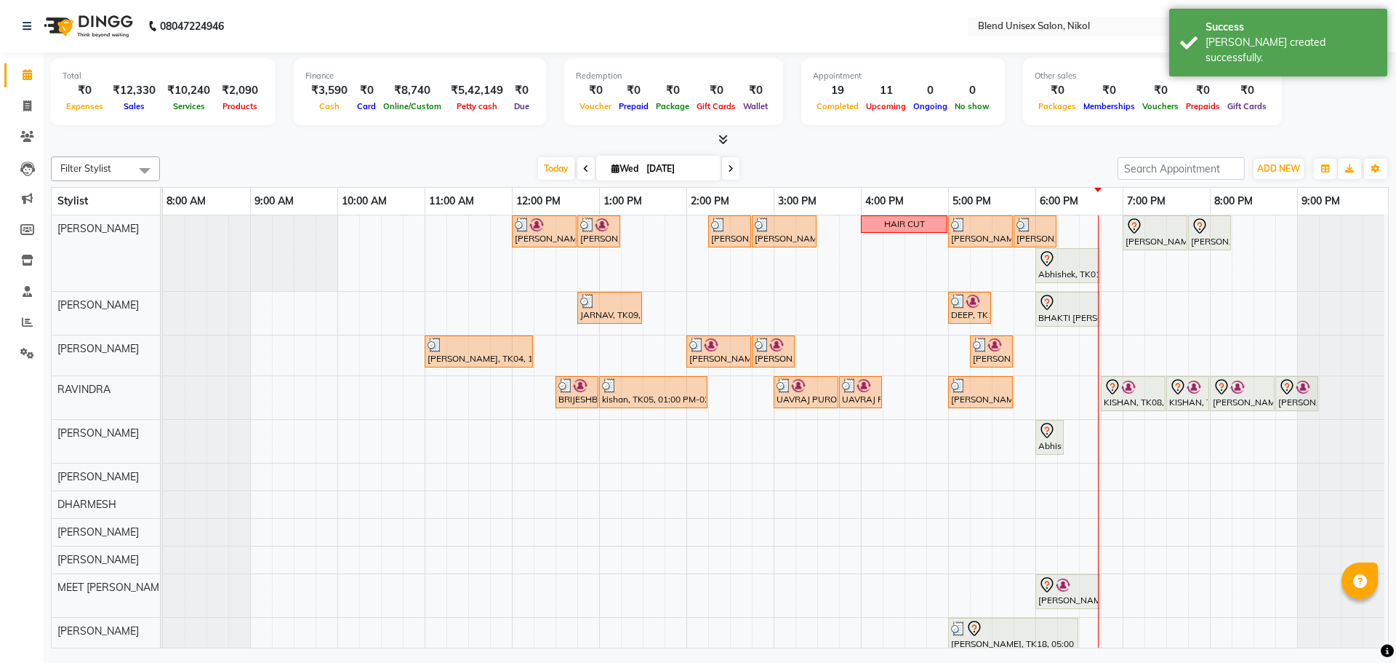
scroll to position [130, 0]
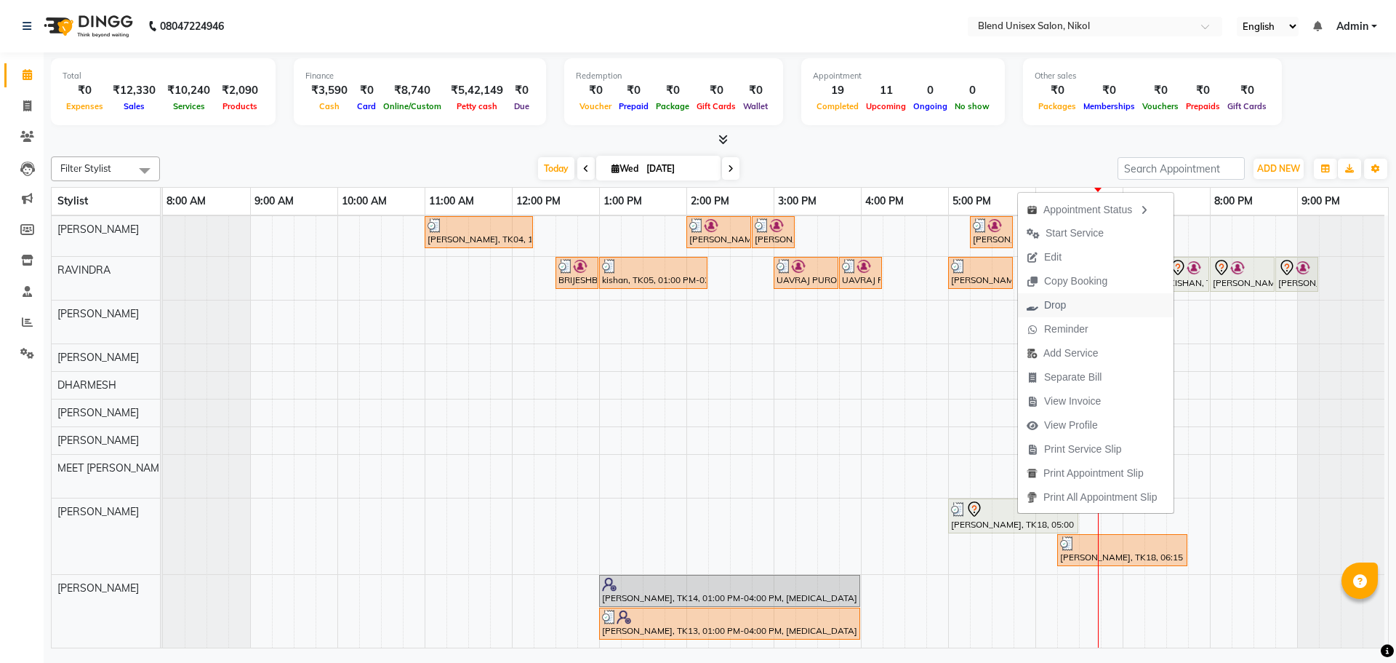
click at [1058, 310] on span "Drop" at bounding box center [1055, 304] width 22 height 15
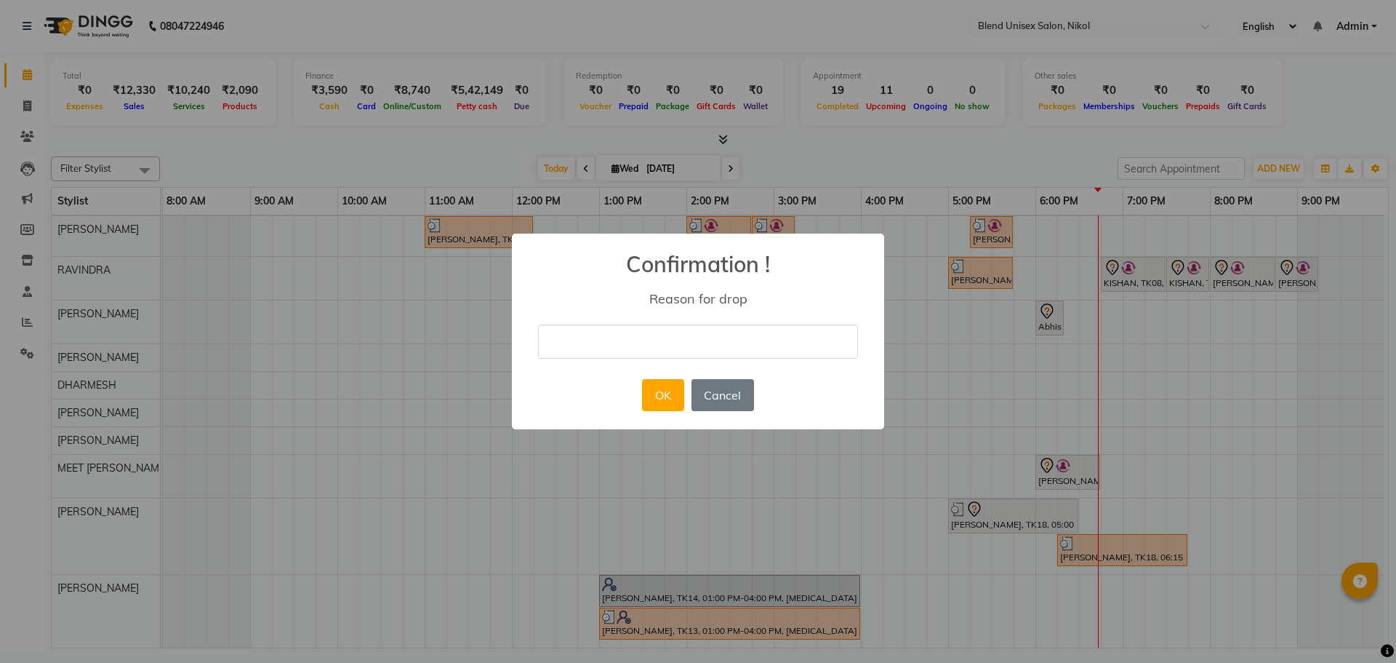
click at [579, 337] on input "text" at bounding box center [698, 341] width 320 height 34
type input "n"
click at [676, 400] on button "OK" at bounding box center [662, 395] width 41 height 32
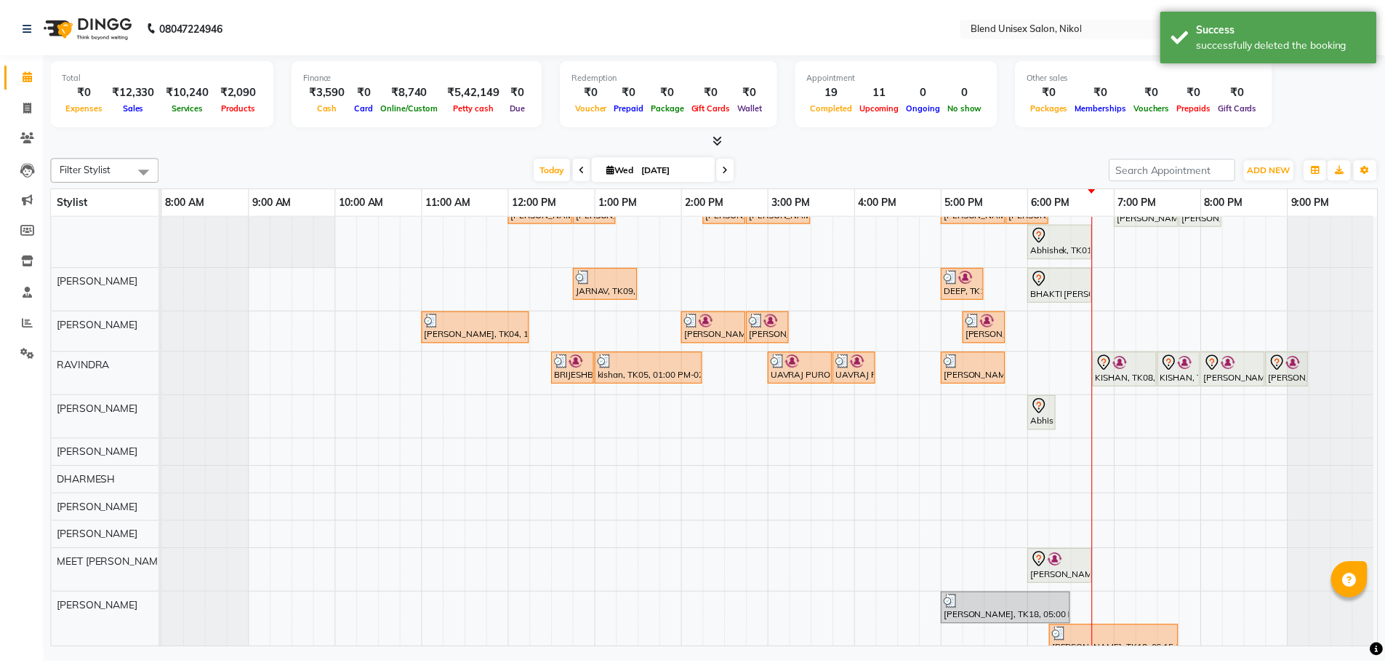
scroll to position [0, 0]
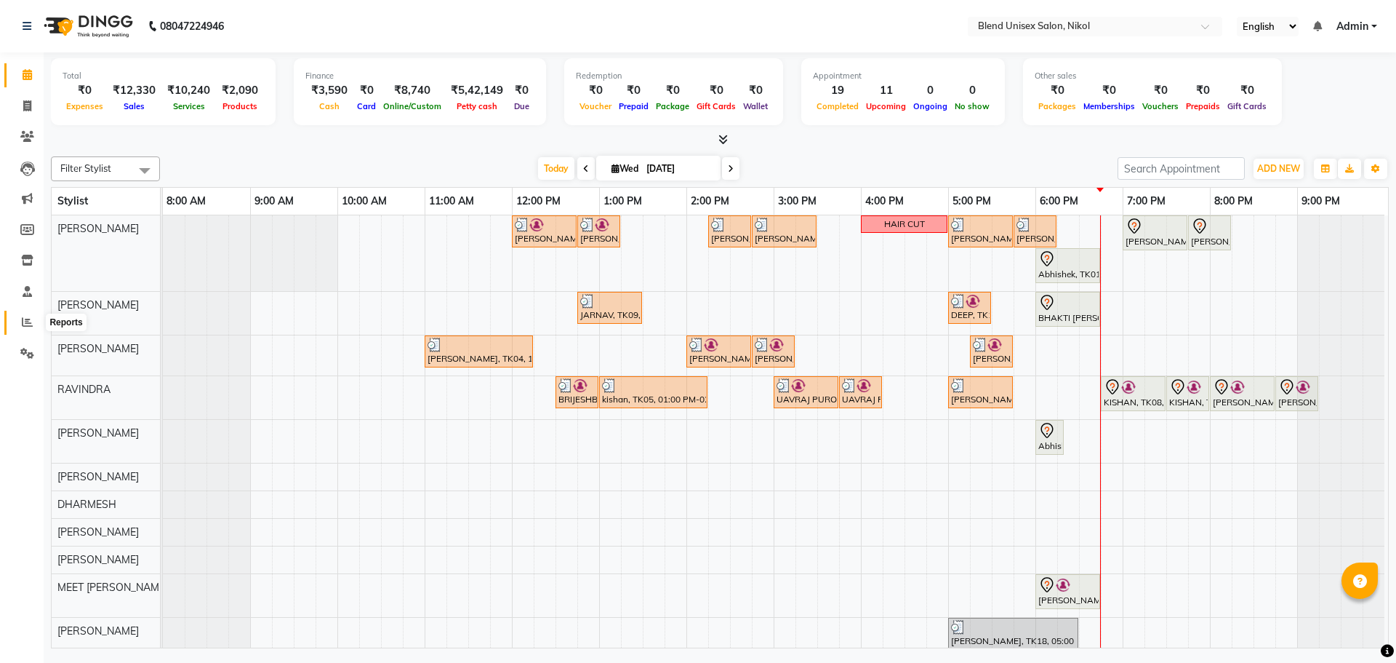
drag, startPoint x: 24, startPoint y: 327, endPoint x: 28, endPoint y: 319, distance: 8.5
click at [24, 326] on icon at bounding box center [27, 321] width 11 height 11
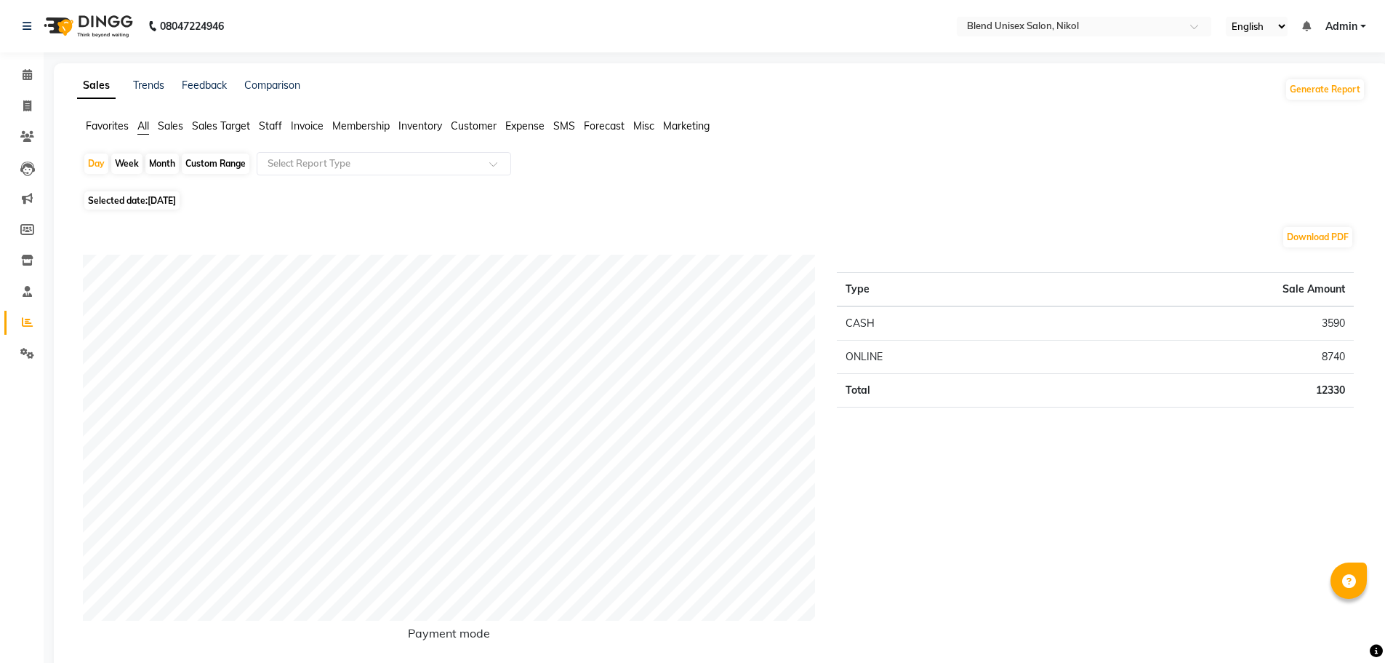
click at [158, 162] on div "Month" at bounding box center [161, 163] width 33 height 20
select select "9"
select select "2025"
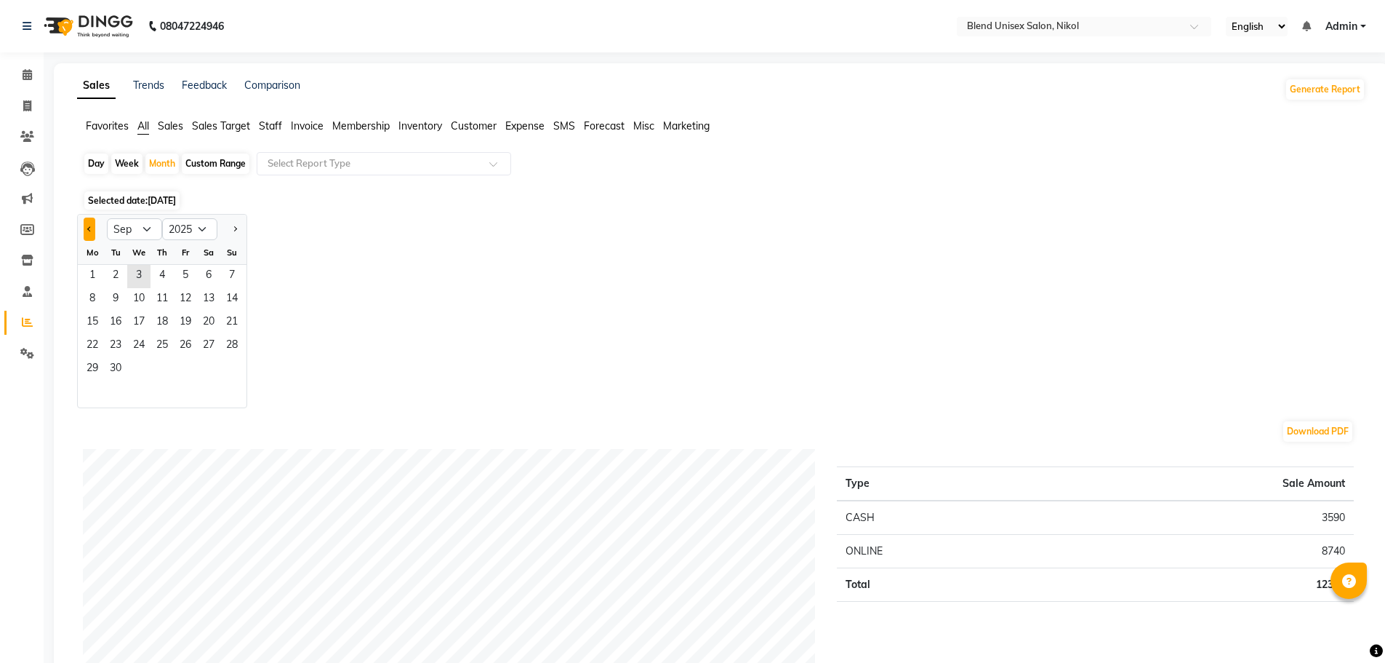
click at [87, 229] on button "Previous month" at bounding box center [90, 228] width 12 height 23
select select "8"
click at [181, 271] on span "1" at bounding box center [185, 276] width 23 height 23
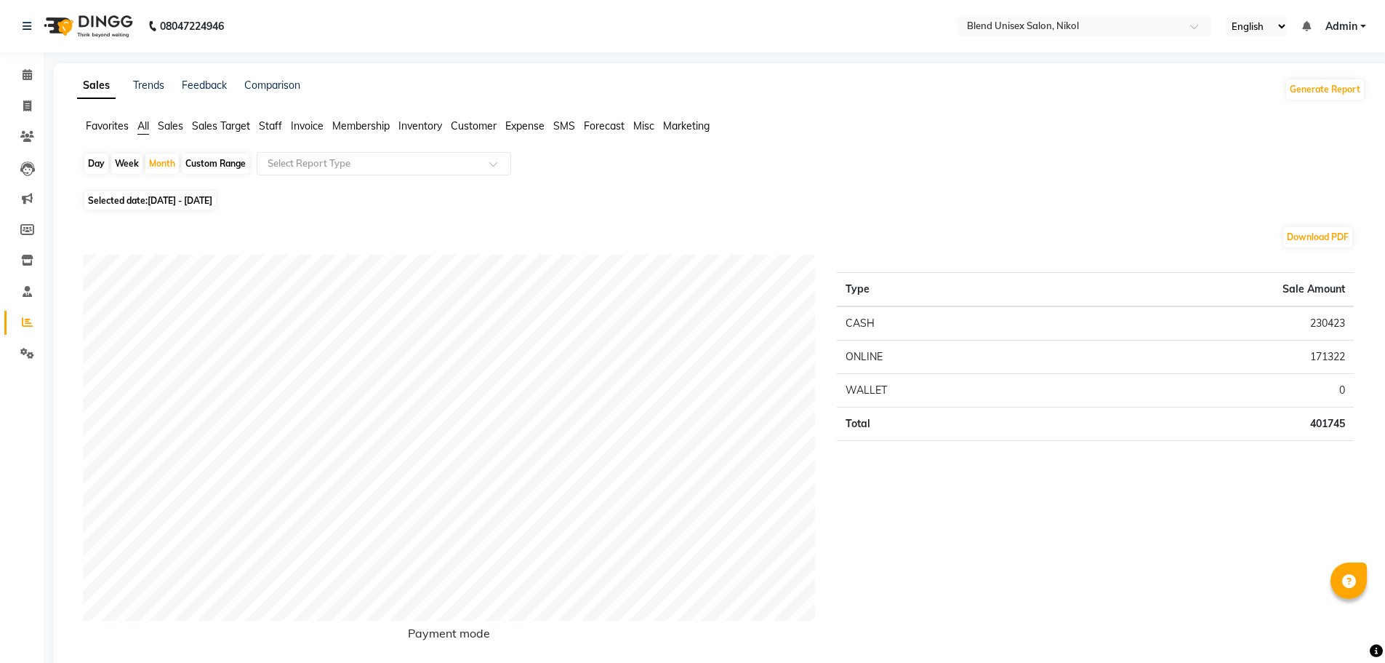
click at [261, 122] on span "Staff" at bounding box center [270, 125] width 23 height 13
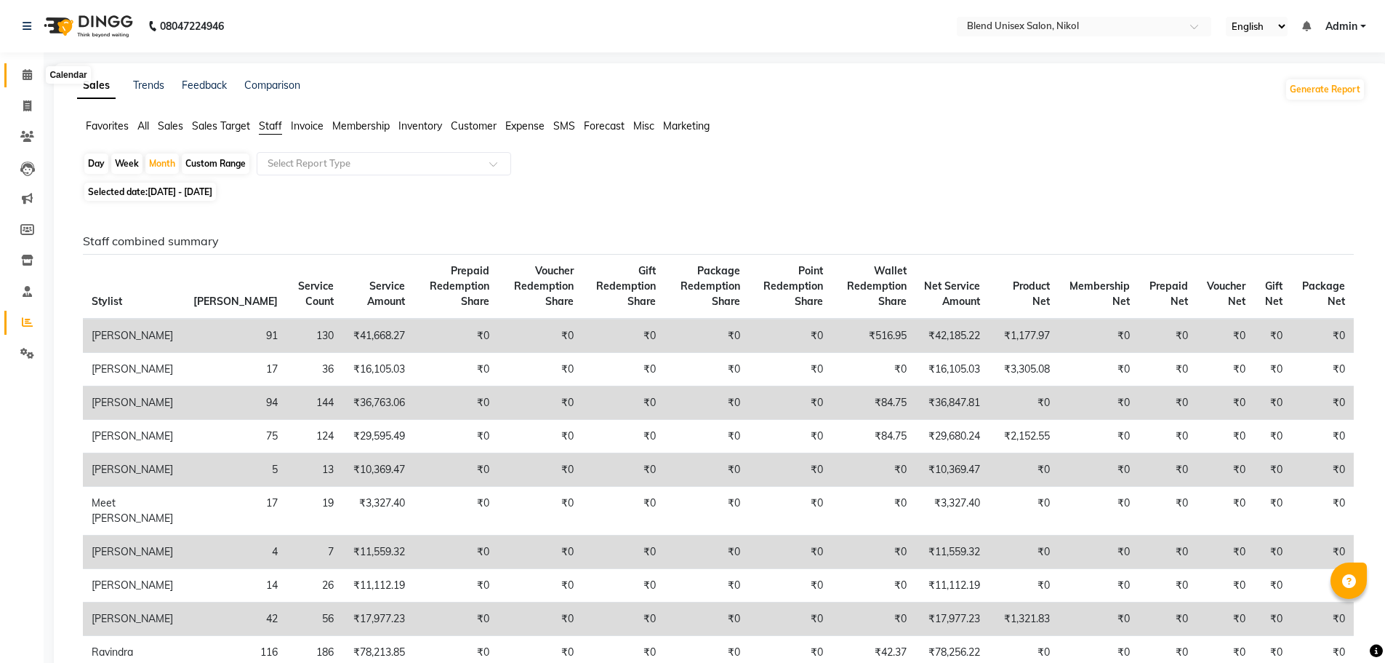
click at [30, 73] on icon at bounding box center [27, 74] width 9 height 11
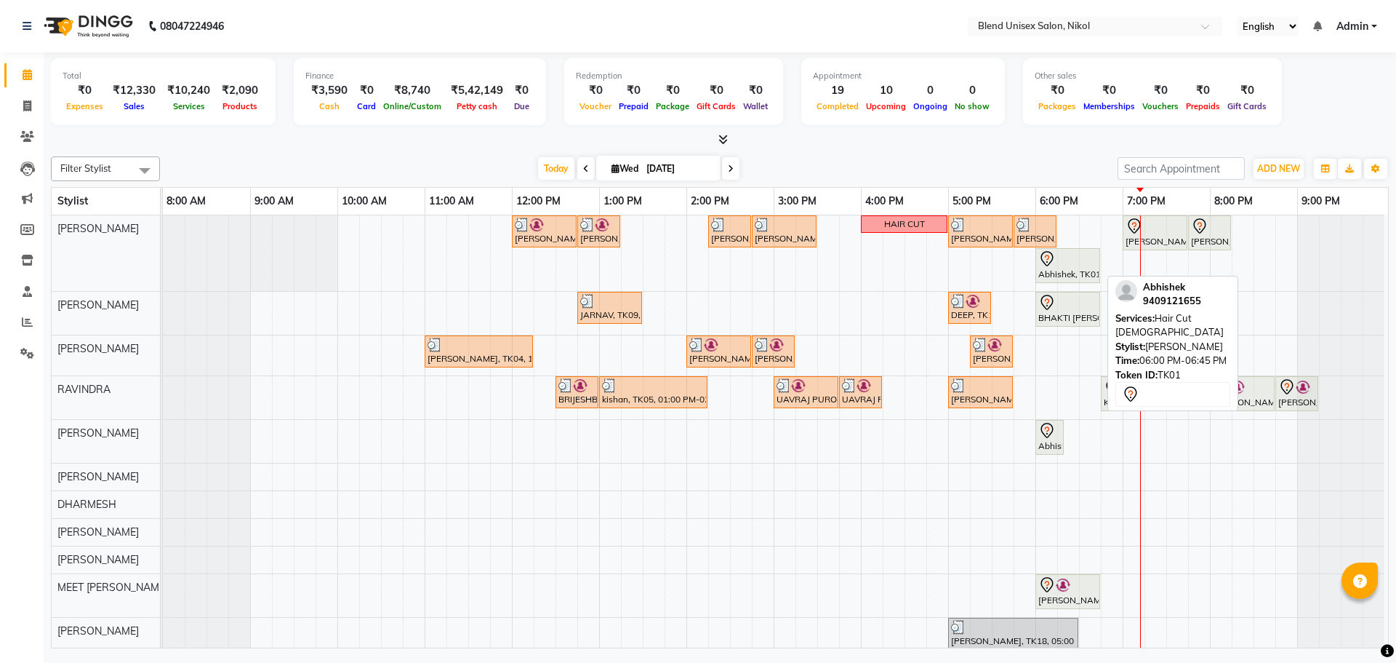
click at [1055, 268] on div "Abhishek, TK01, 06:00 PM-06:45 PM, Hair Cut [DEMOGRAPHIC_DATA]" at bounding box center [1068, 265] width 62 height 31
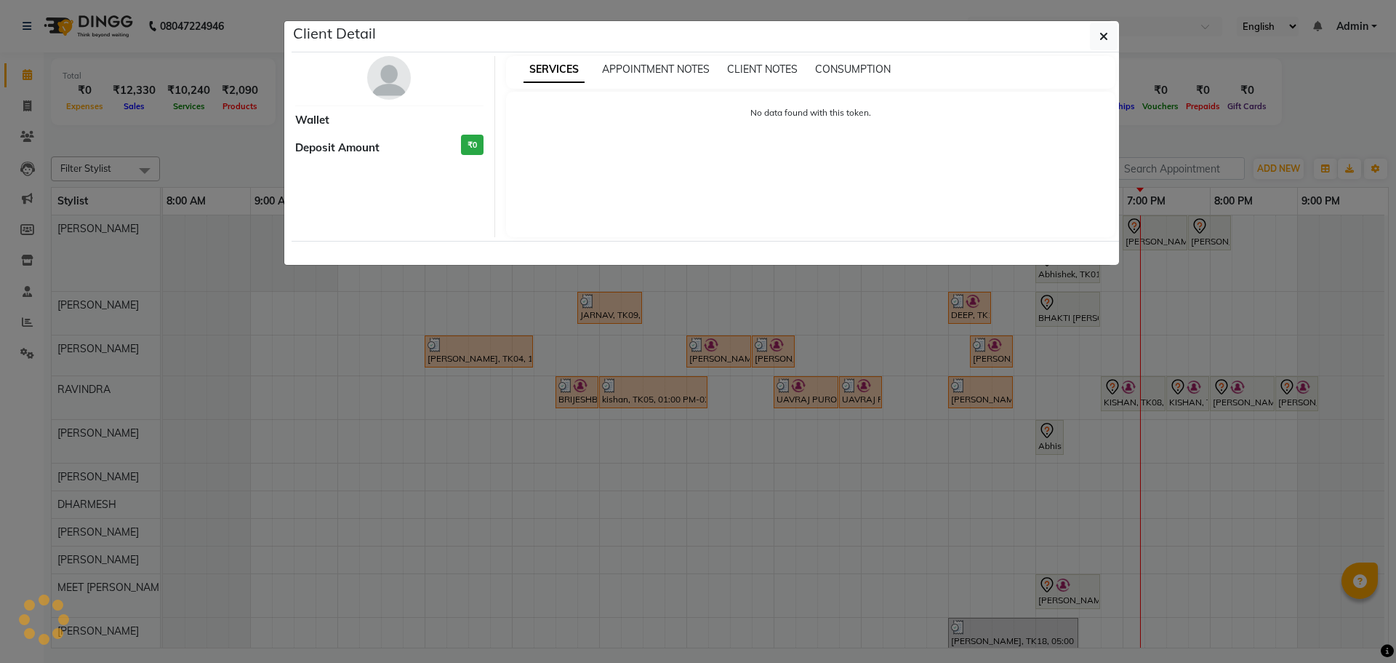
select select "7"
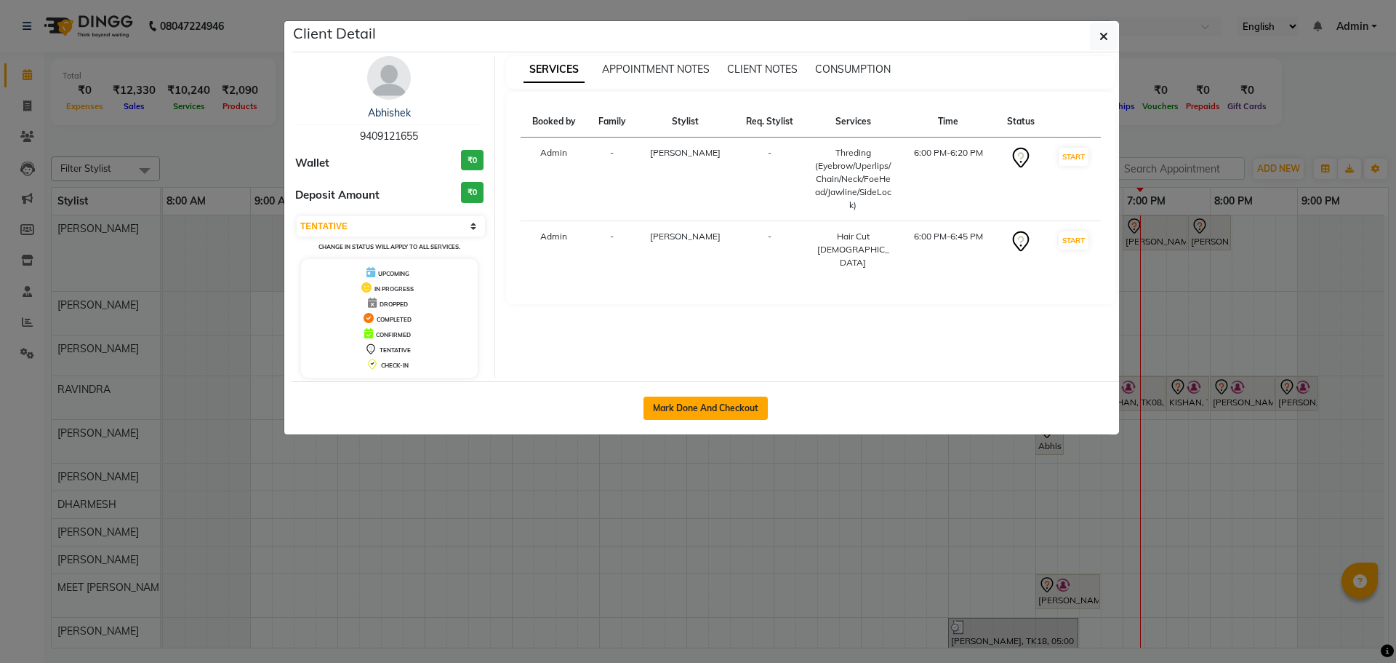
click at [746, 407] on button "Mark Done And Checkout" at bounding box center [706, 407] width 124 height 23
select select "service"
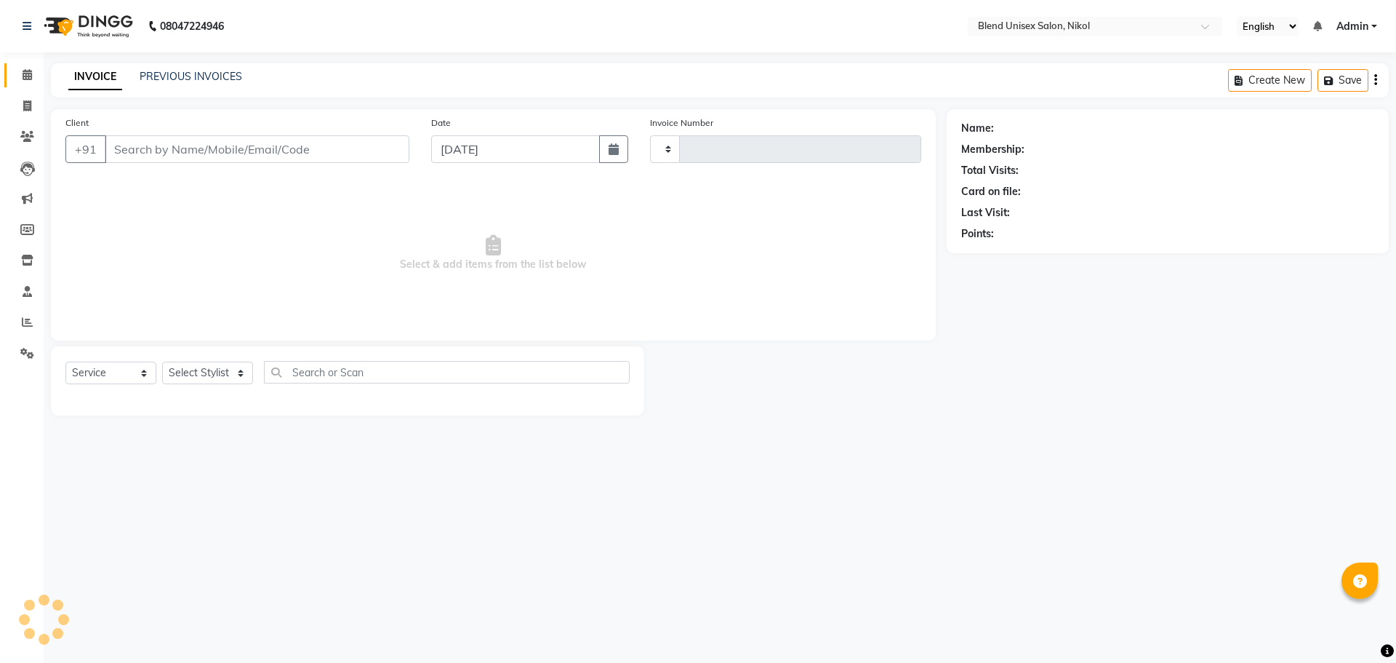
type input "2312"
select select "6213"
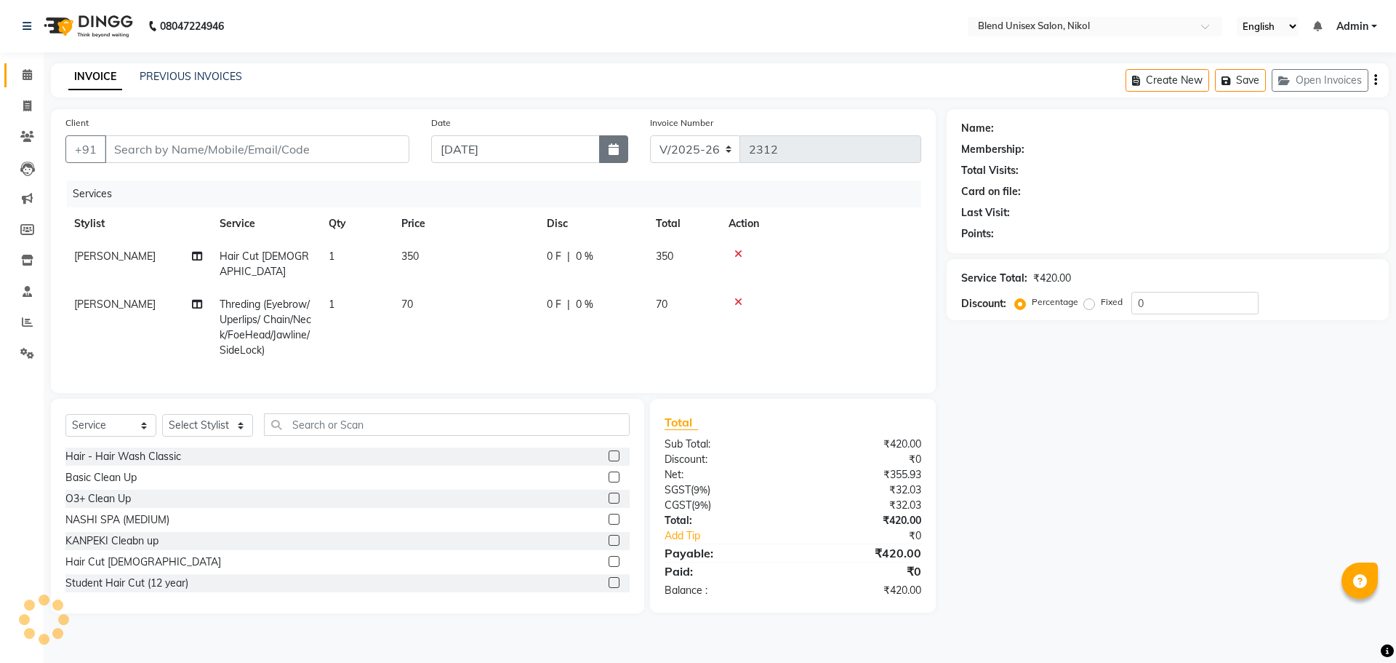
type input "9409121655"
select select "80037"
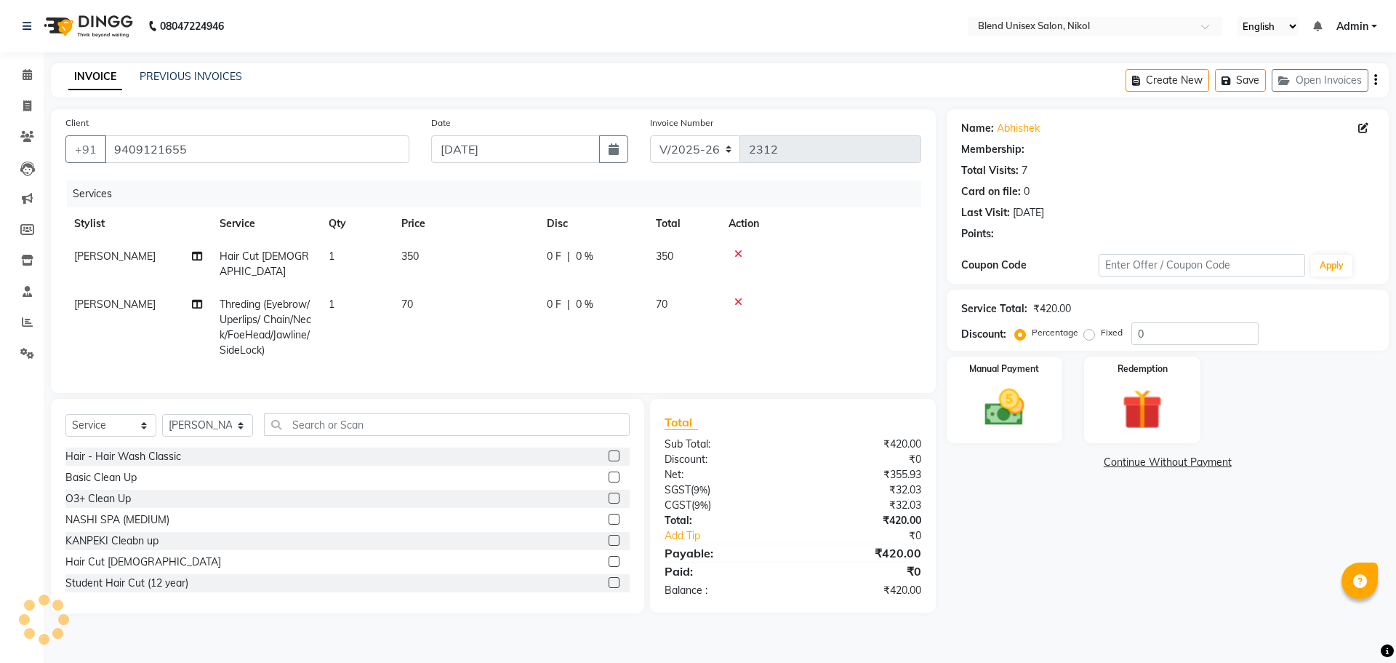
click at [599, 248] on td "0 F | 0 %" at bounding box center [592, 264] width 109 height 48
select select "45624"
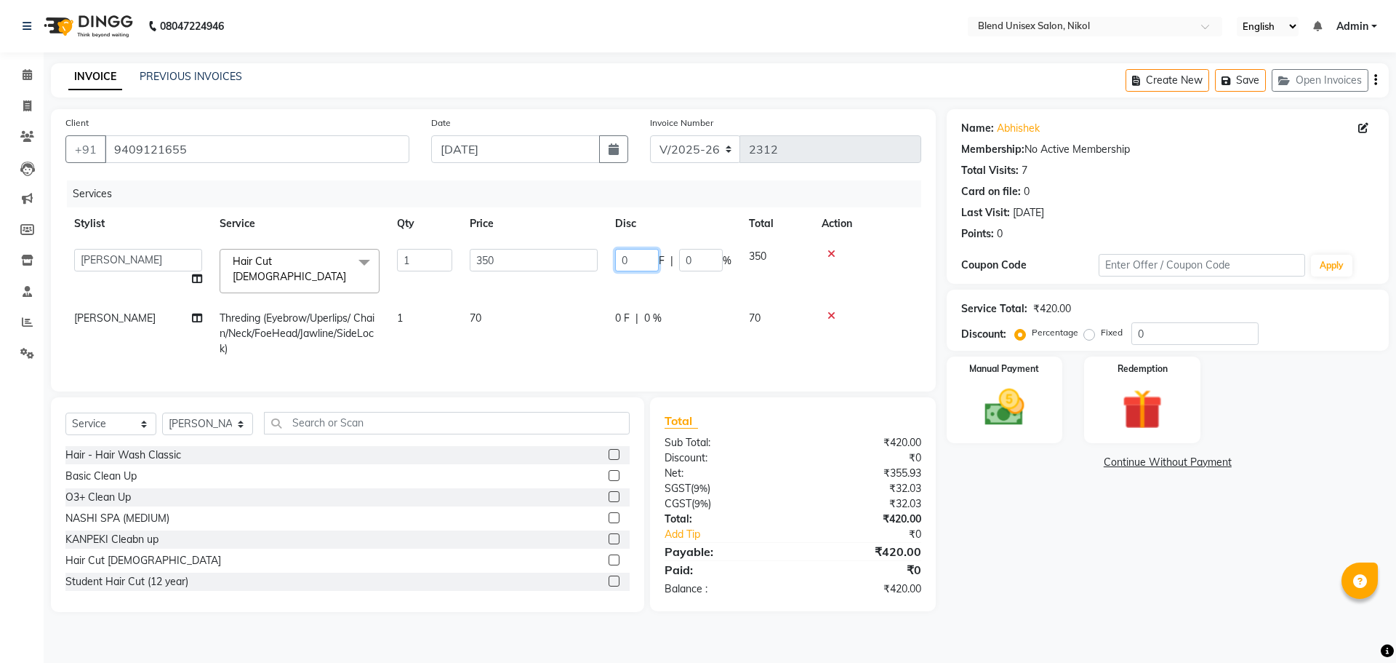
click at [642, 257] on input "0" at bounding box center [637, 260] width 44 height 23
type input "50"
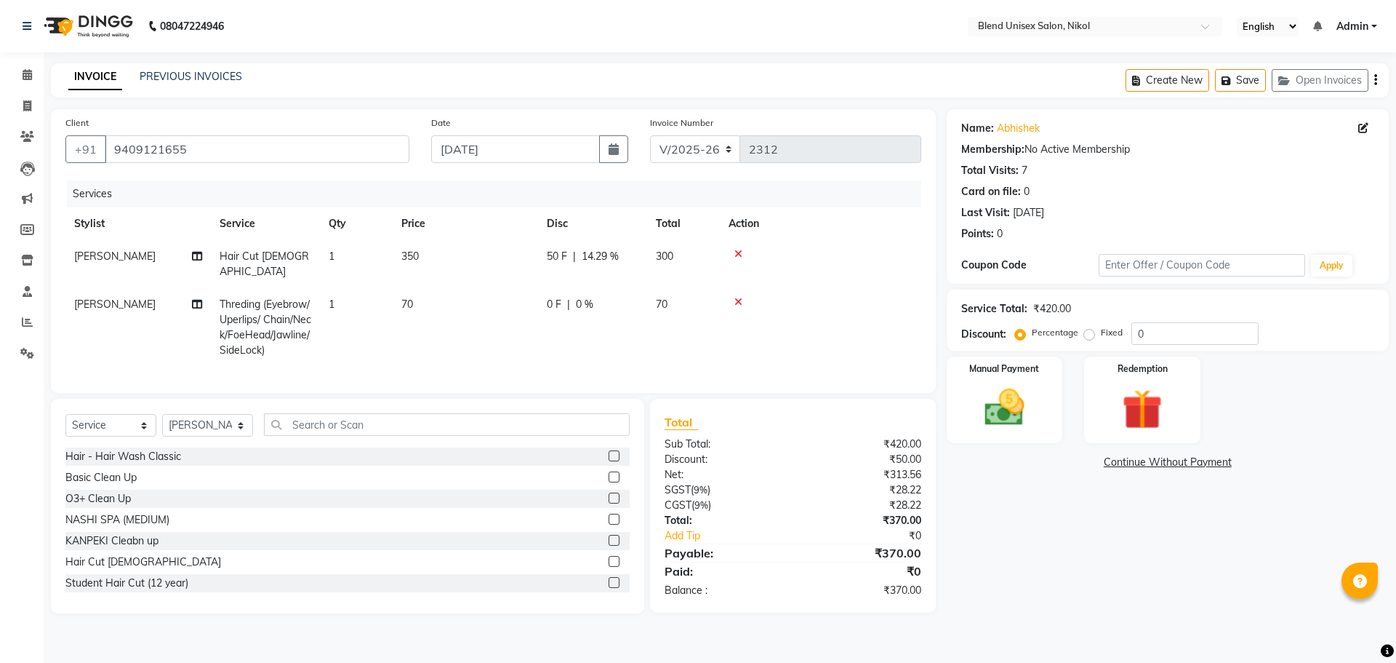
click at [882, 273] on tbody "[PERSON_NAME] Hair Cut [DEMOGRAPHIC_DATA] 1 350 50 F | 14.29 % 300 [PERSON_NAME…" at bounding box center [493, 303] width 856 height 127
click at [627, 297] on td "0 F | 0 %" at bounding box center [592, 327] width 109 height 79
select select "80037"
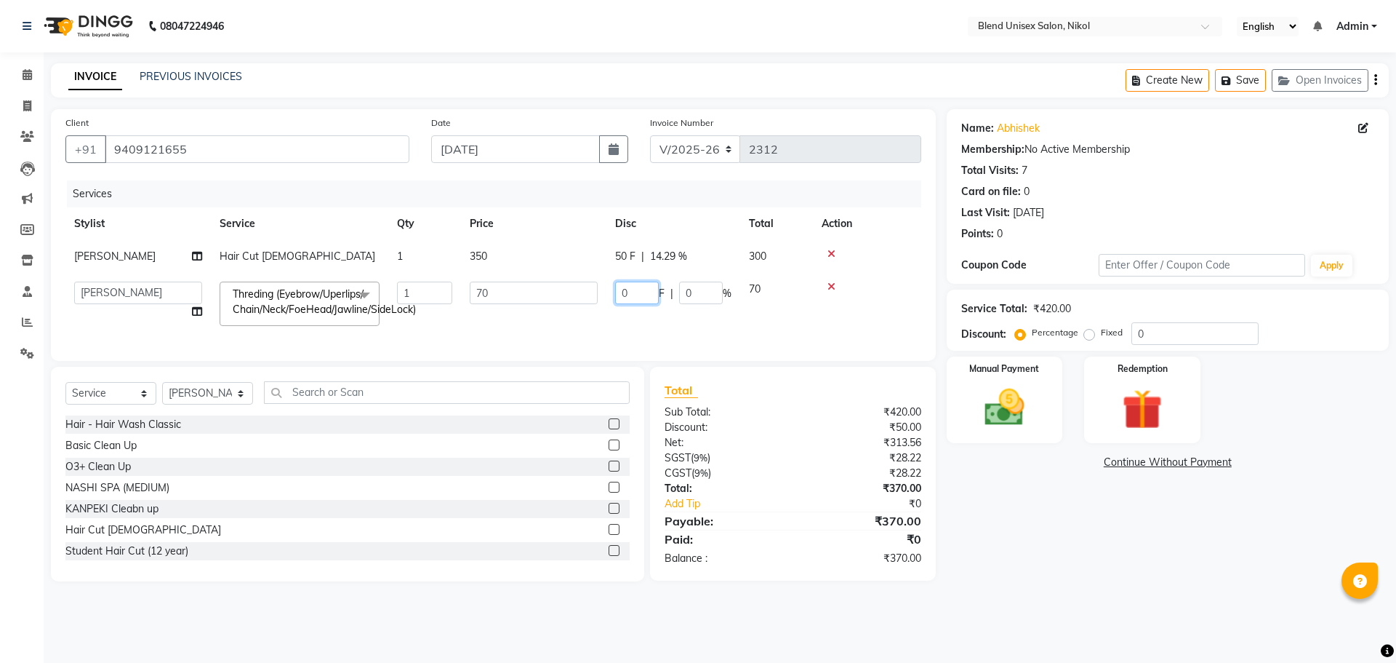
click at [652, 295] on input "0" at bounding box center [637, 292] width 44 height 23
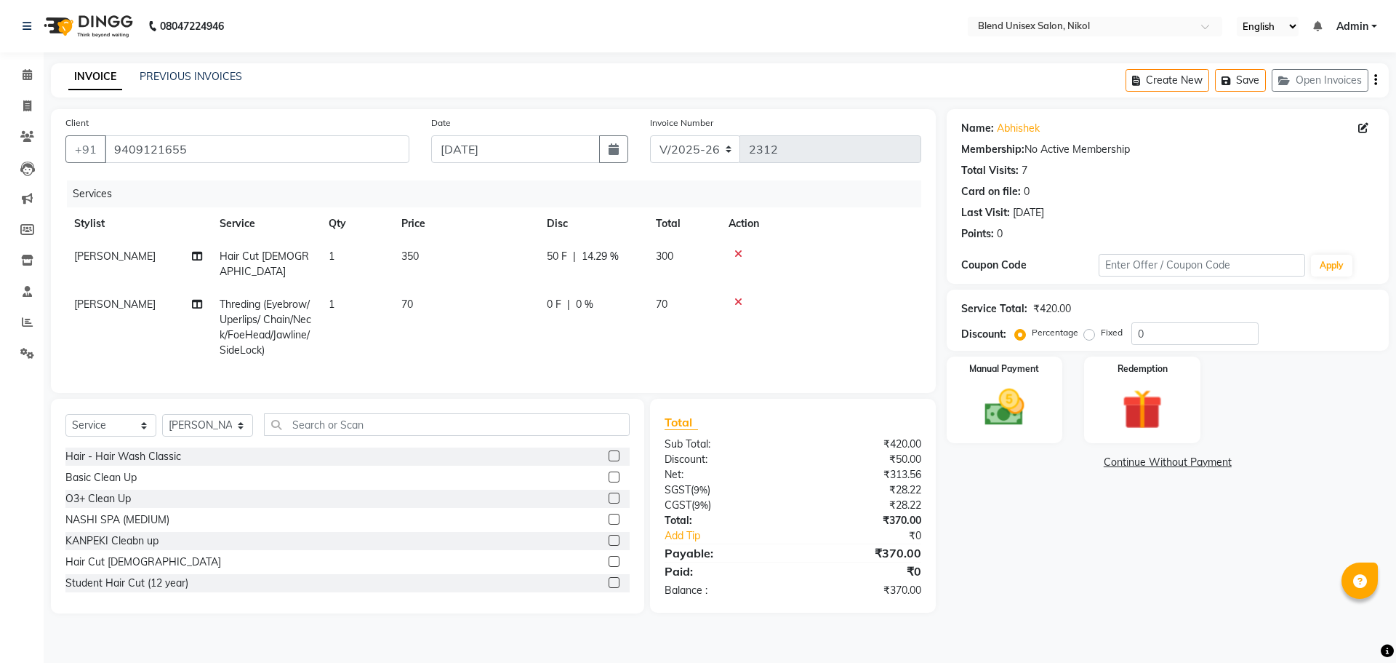
click at [505, 288] on td "70" at bounding box center [465, 327] width 145 height 79
select select "80037"
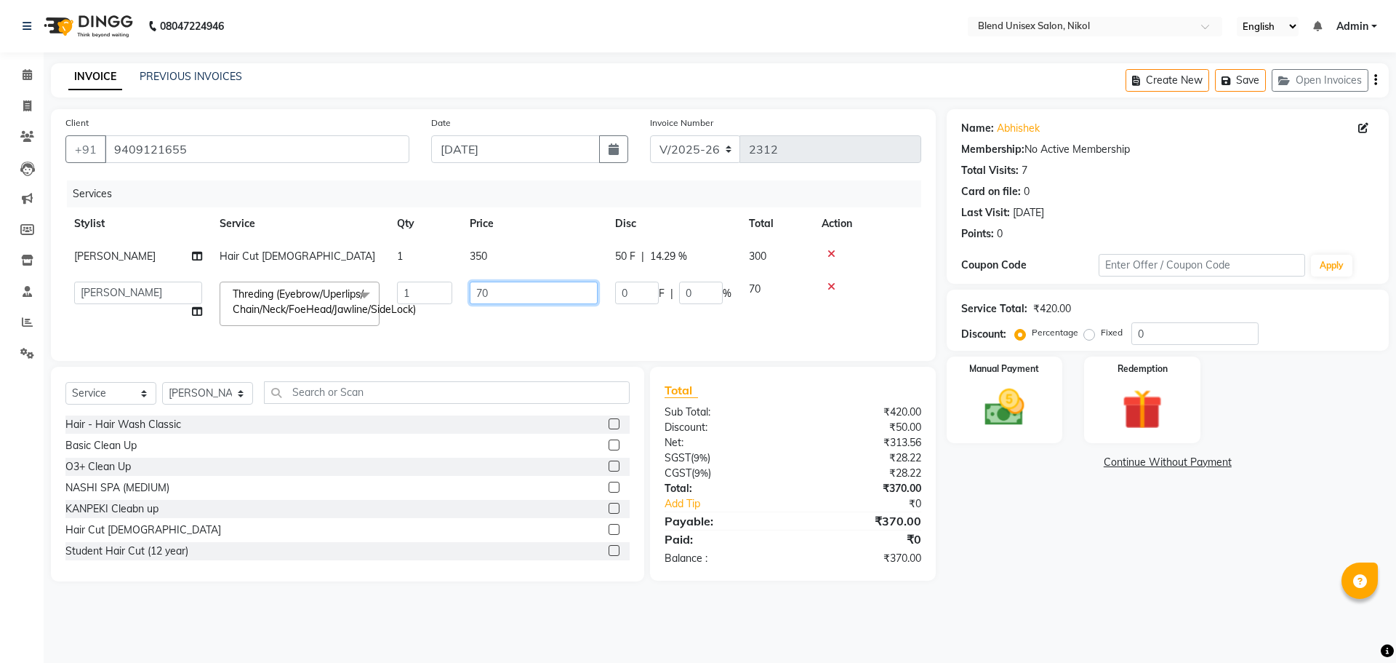
click at [504, 285] on input "70" at bounding box center [534, 292] width 128 height 23
type input "7"
type input "50"
click at [865, 279] on td at bounding box center [867, 304] width 108 height 62
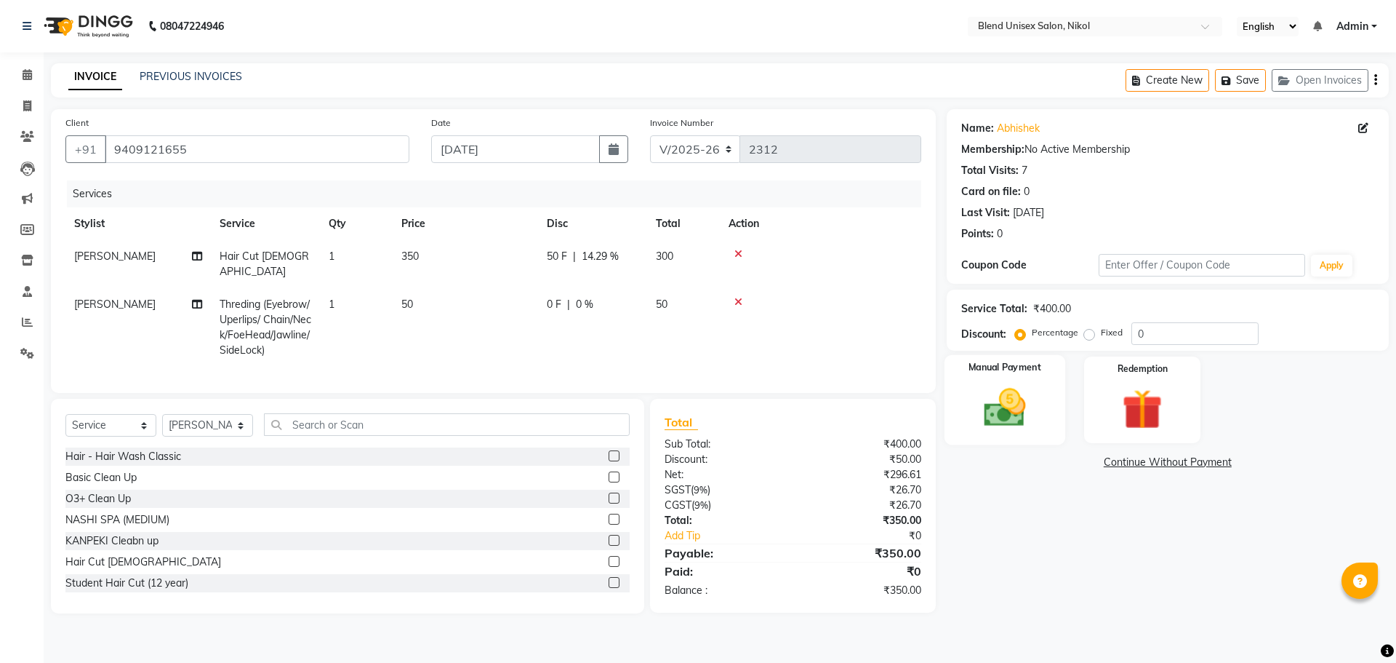
click at [1001, 429] on img at bounding box center [1005, 407] width 68 height 48
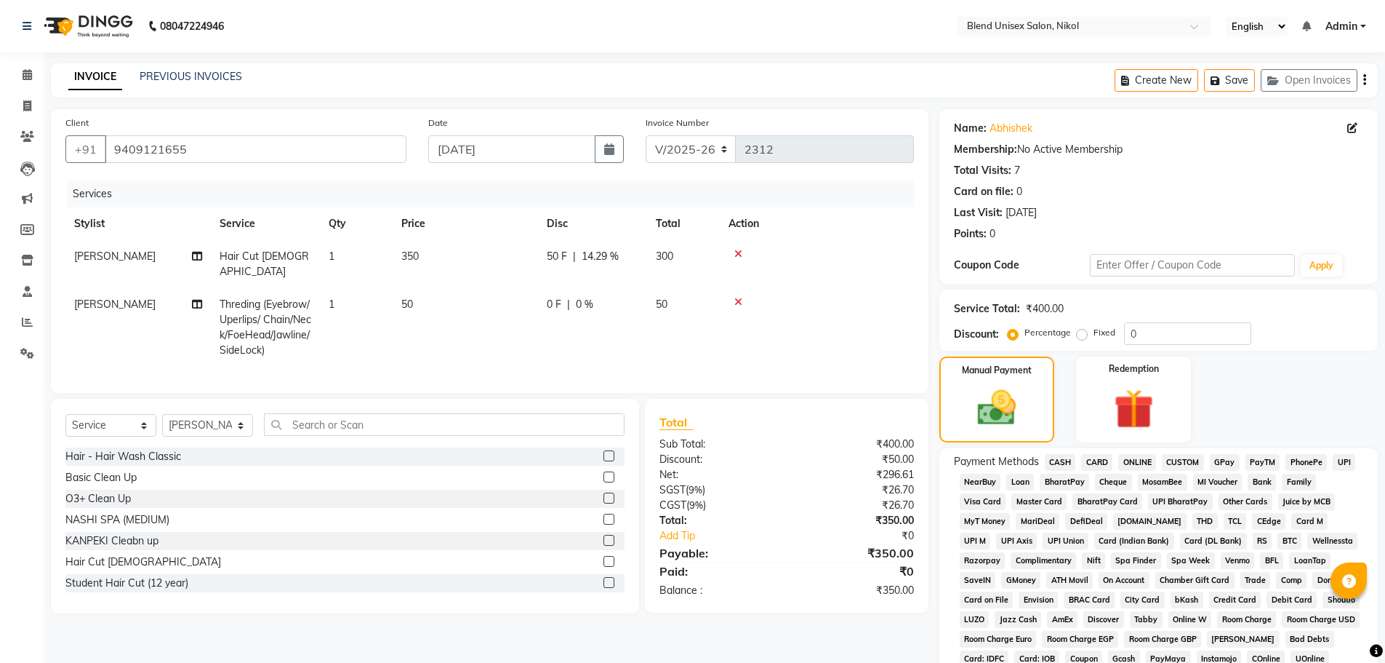
click at [1054, 460] on span "CASH" at bounding box center [1060, 462] width 31 height 17
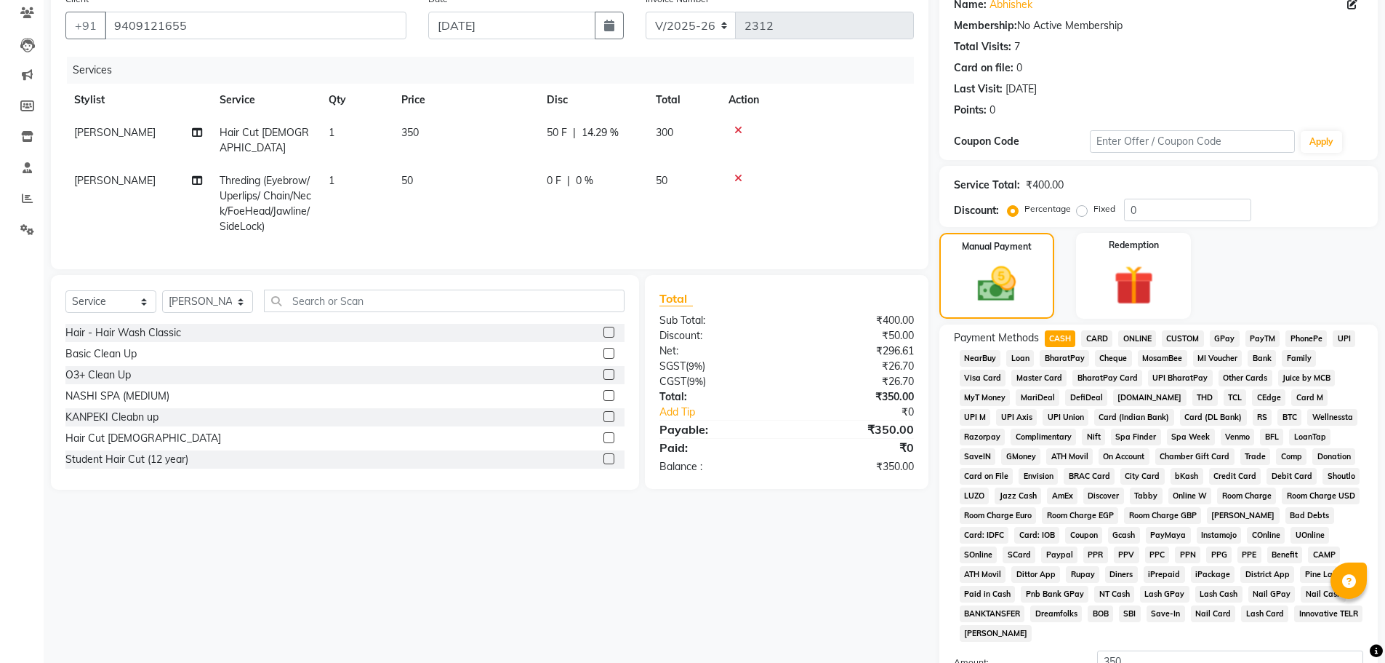
scroll to position [295, 0]
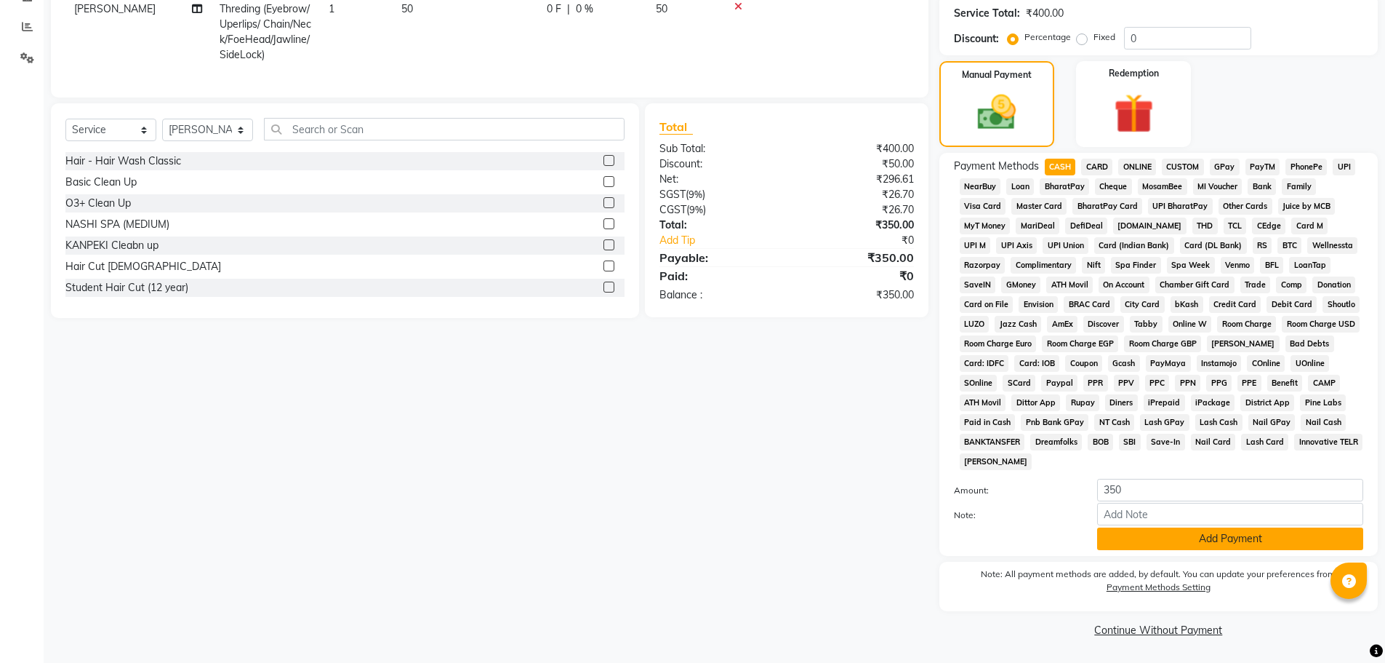
click at [1126, 546] on button "Add Payment" at bounding box center [1230, 538] width 266 height 23
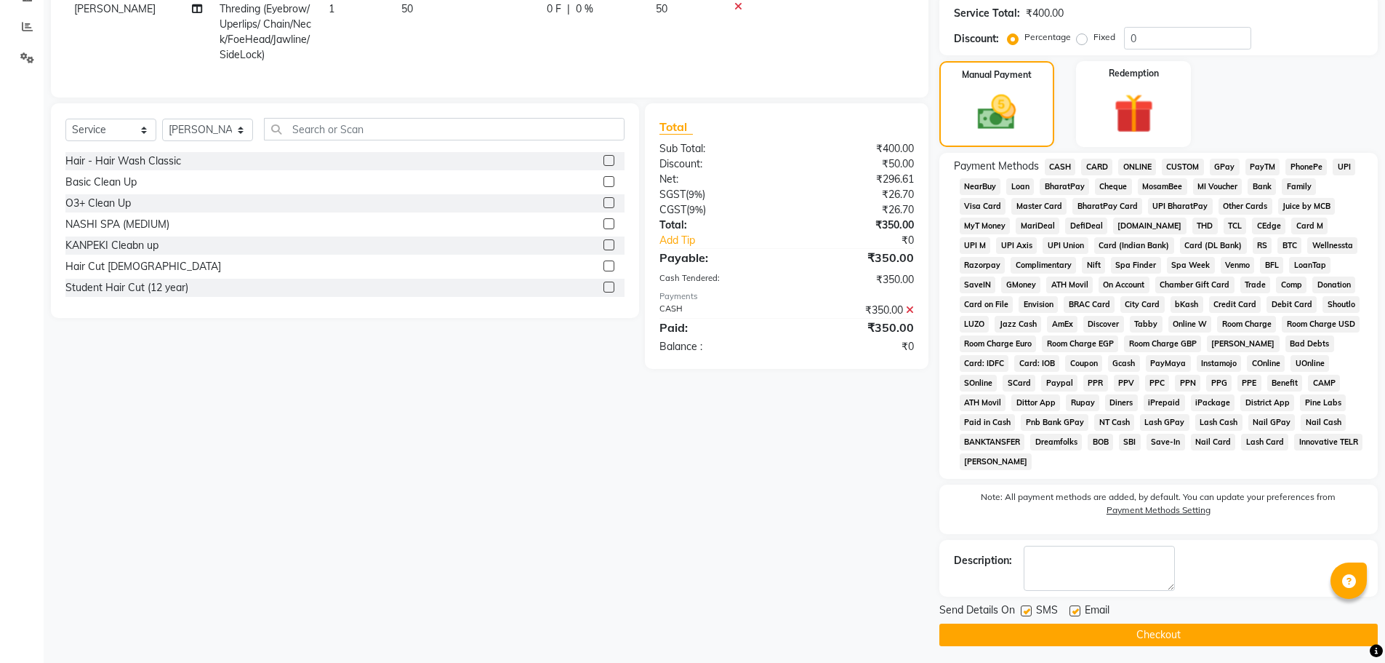
click at [1136, 632] on button "Checkout" at bounding box center [1159, 634] width 439 height 23
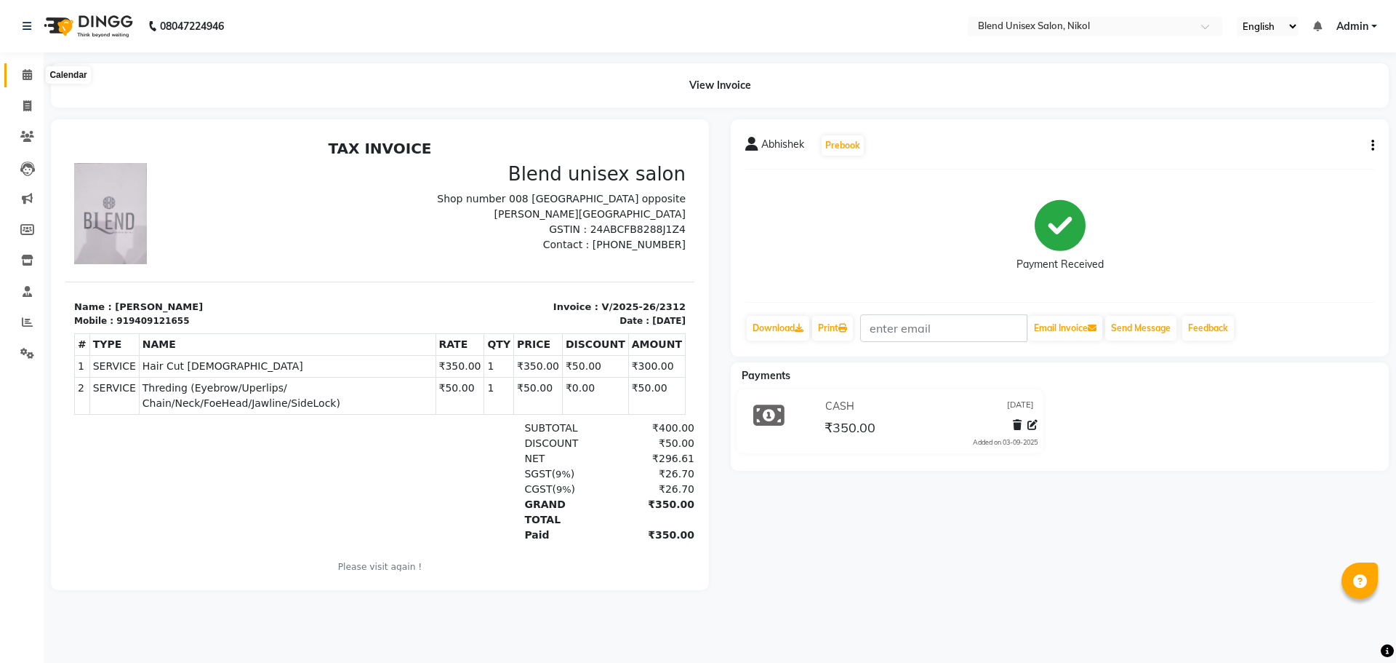
click at [24, 76] on icon at bounding box center [27, 74] width 9 height 11
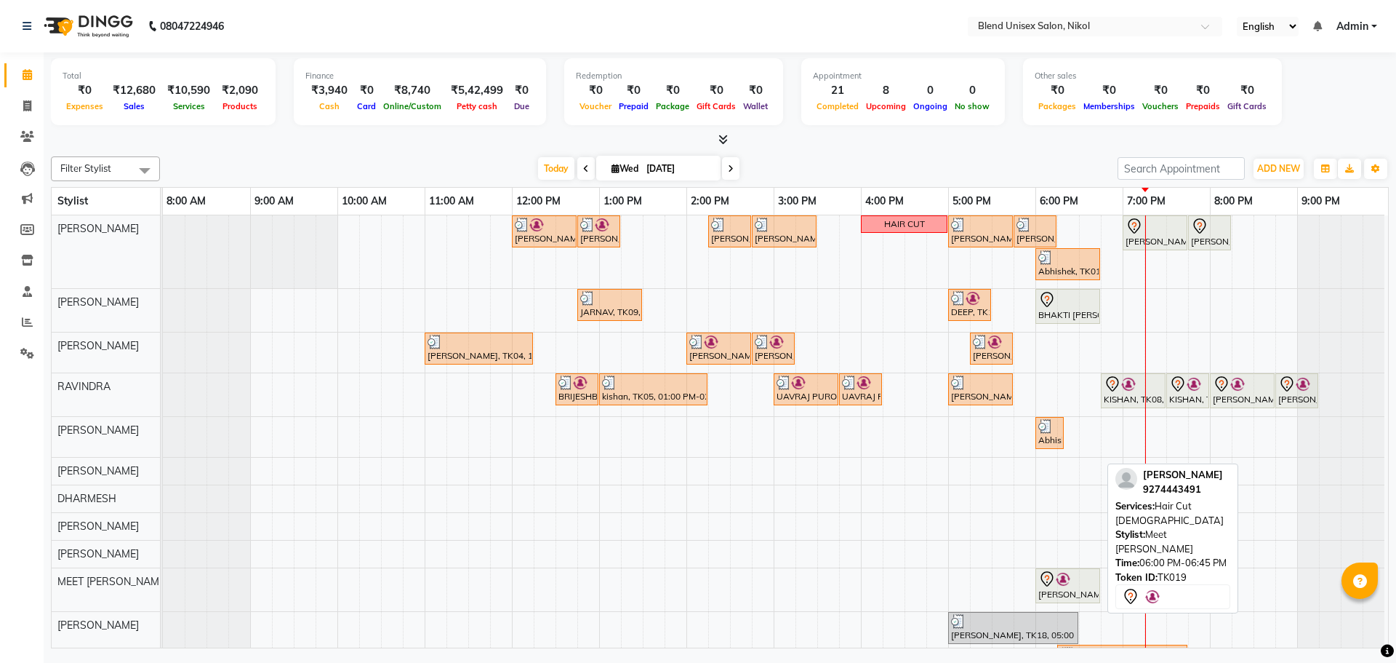
click at [1072, 588] on div "[PERSON_NAME], TK19, 06:00 PM-06:45 PM, Hair Cut [DEMOGRAPHIC_DATA]" at bounding box center [1068, 585] width 62 height 31
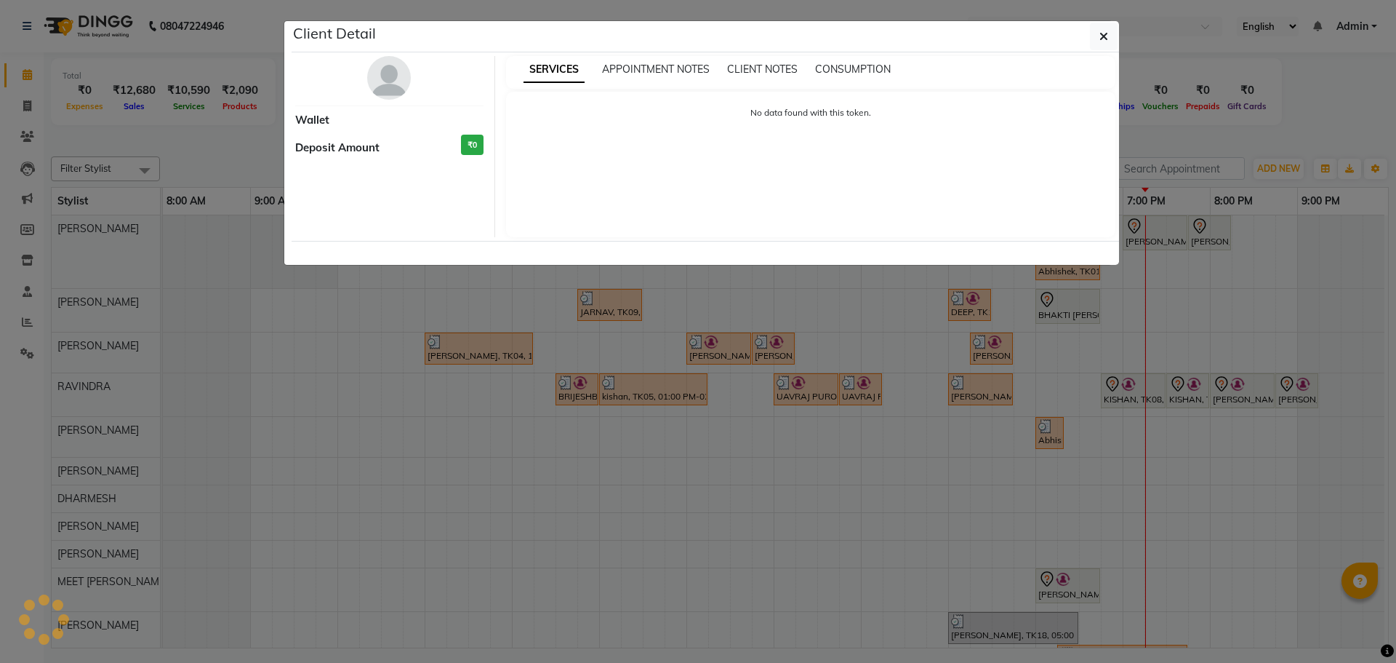
select select "7"
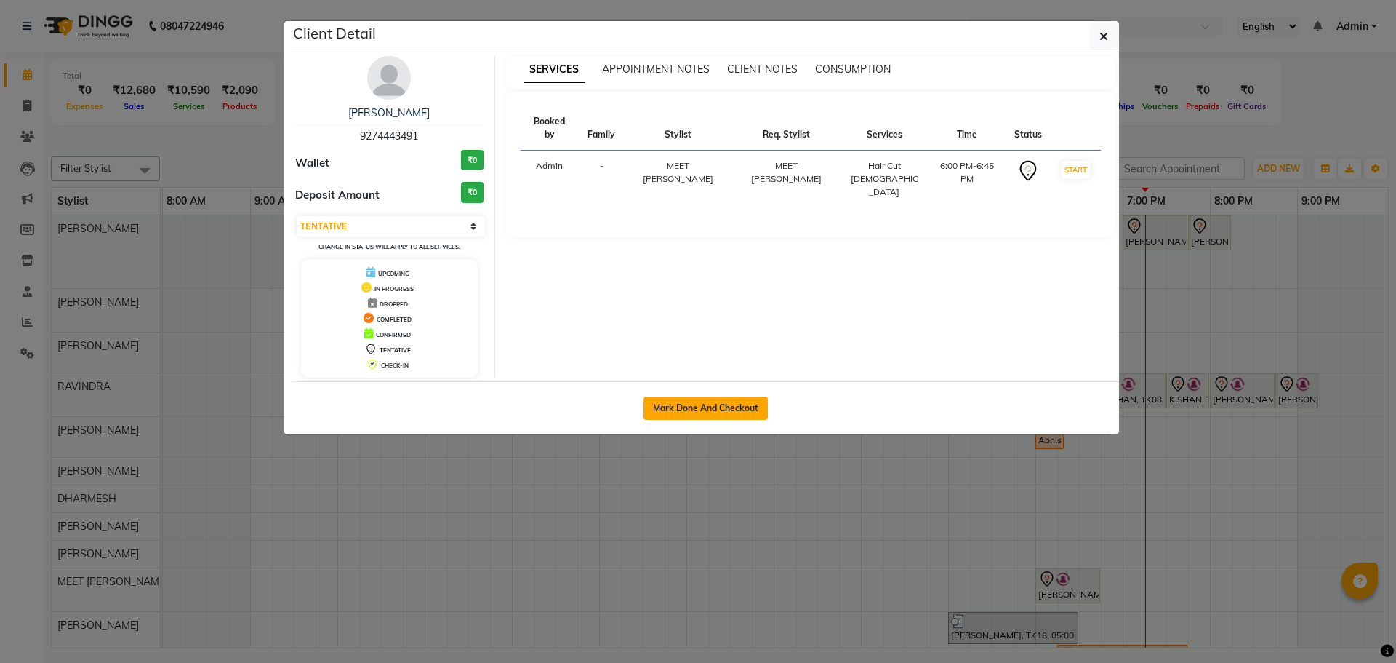
click at [707, 405] on button "Mark Done And Checkout" at bounding box center [706, 407] width 124 height 23
select select "service"
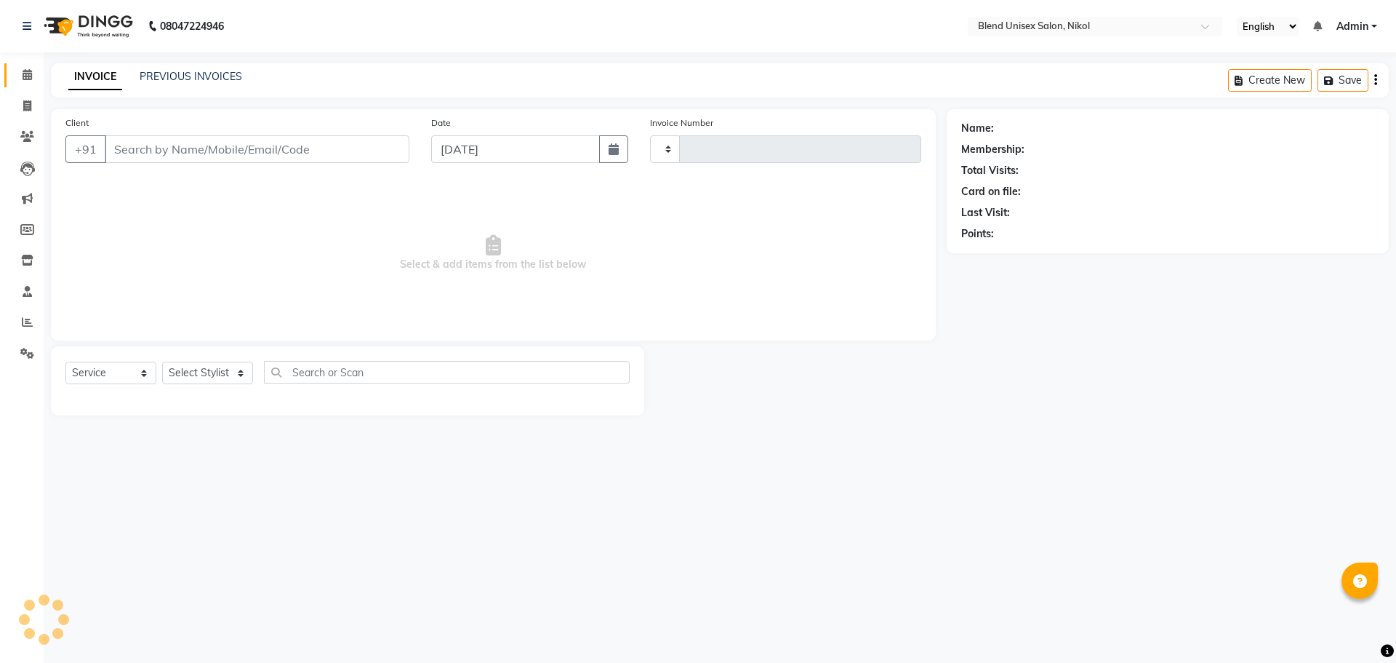
type input "2313"
select select "6213"
type input "9274443491"
select select "89500"
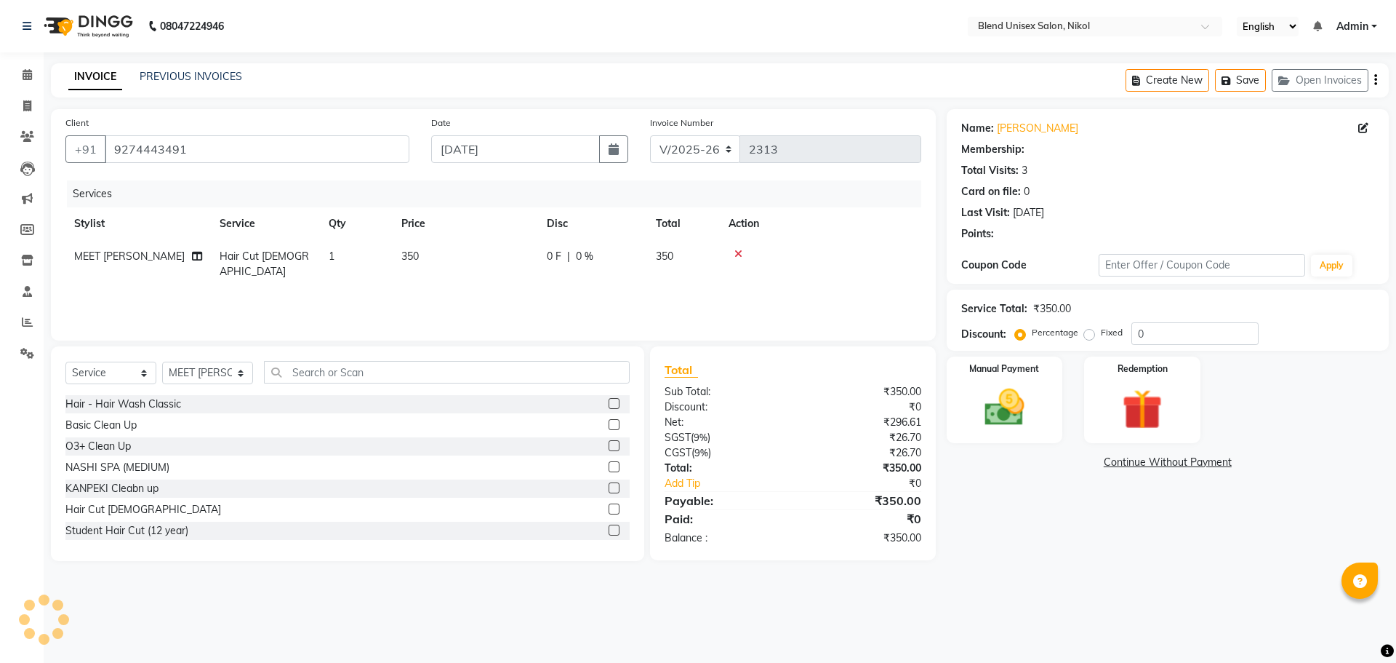
click at [610, 248] on td "0 F | 0 %" at bounding box center [592, 264] width 109 height 48
select select "1: Object"
select select "89500"
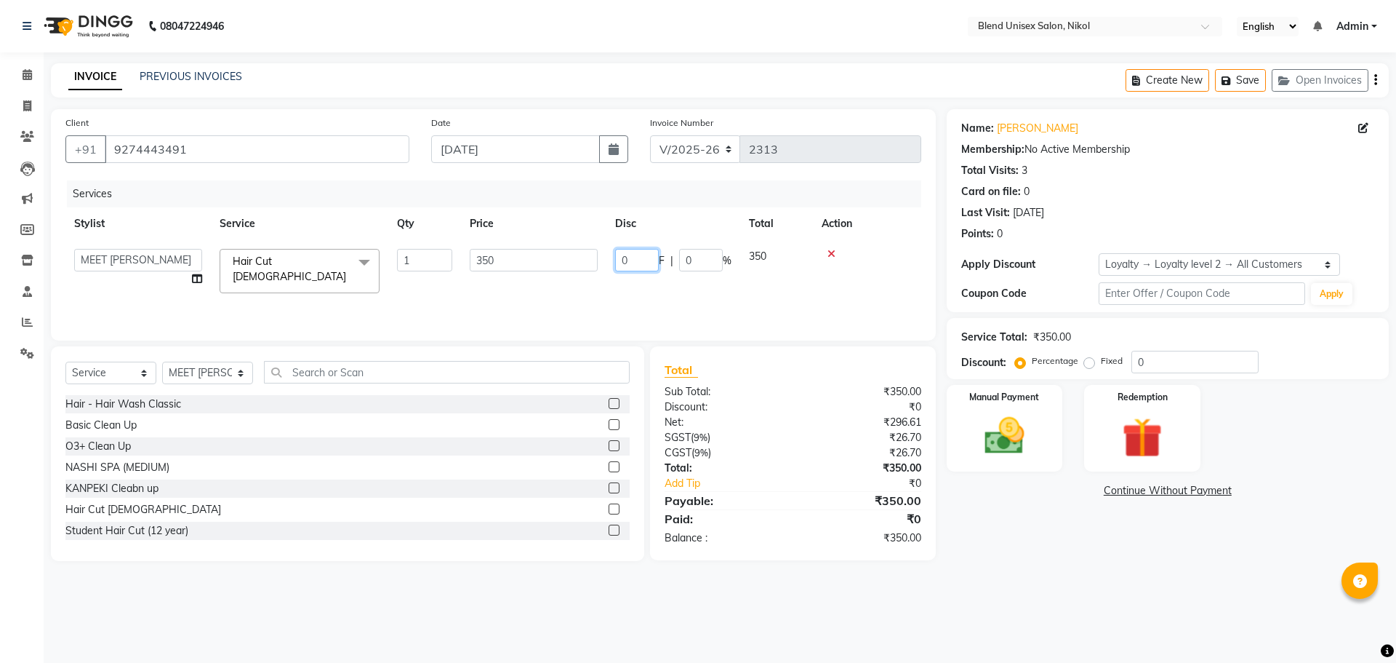
click at [629, 260] on input "0" at bounding box center [637, 260] width 44 height 23
type input "50"
click at [888, 260] on td at bounding box center [867, 271] width 108 height 62
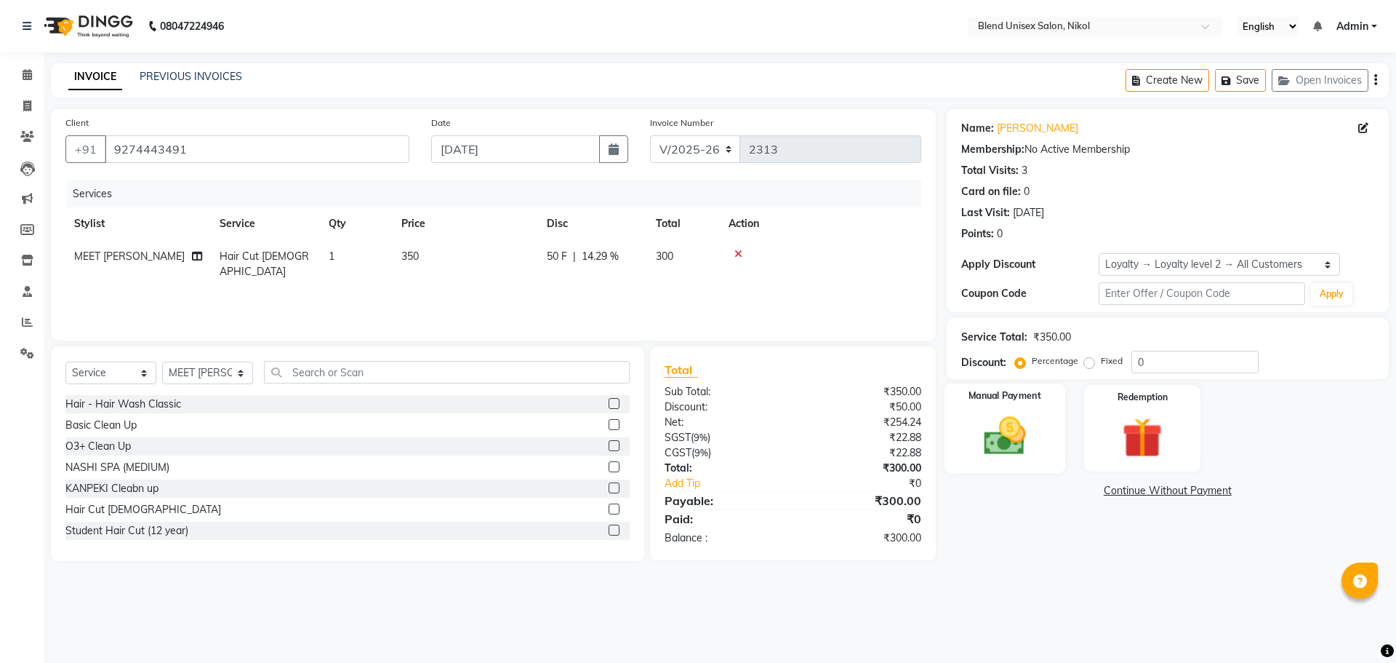
click at [993, 429] on img at bounding box center [1005, 436] width 68 height 48
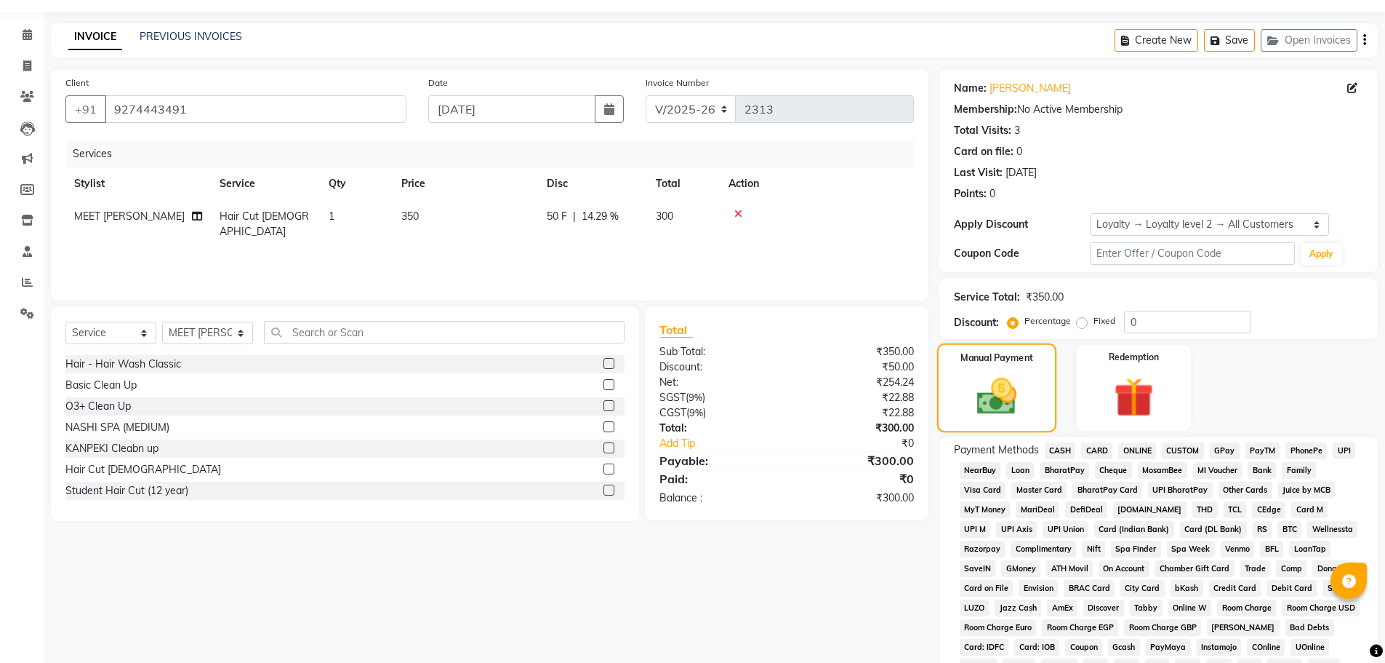
scroll to position [218, 0]
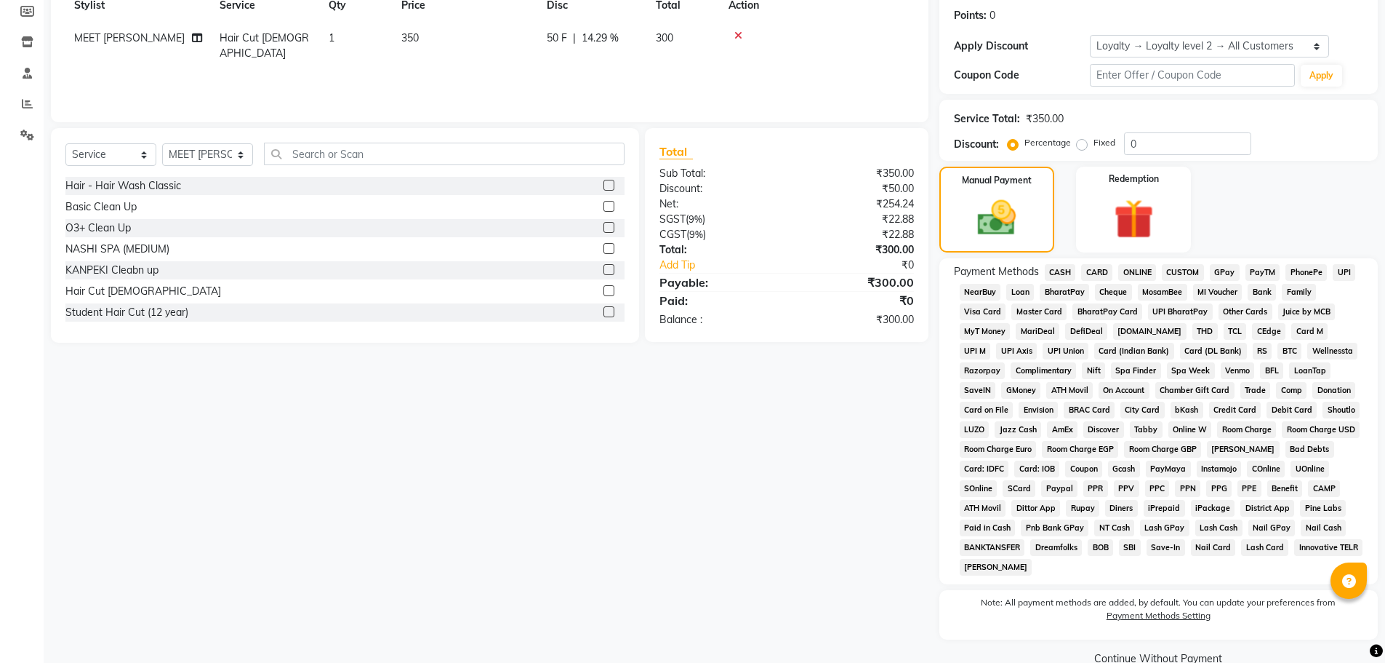
click at [1067, 269] on span "CASH" at bounding box center [1060, 272] width 31 height 17
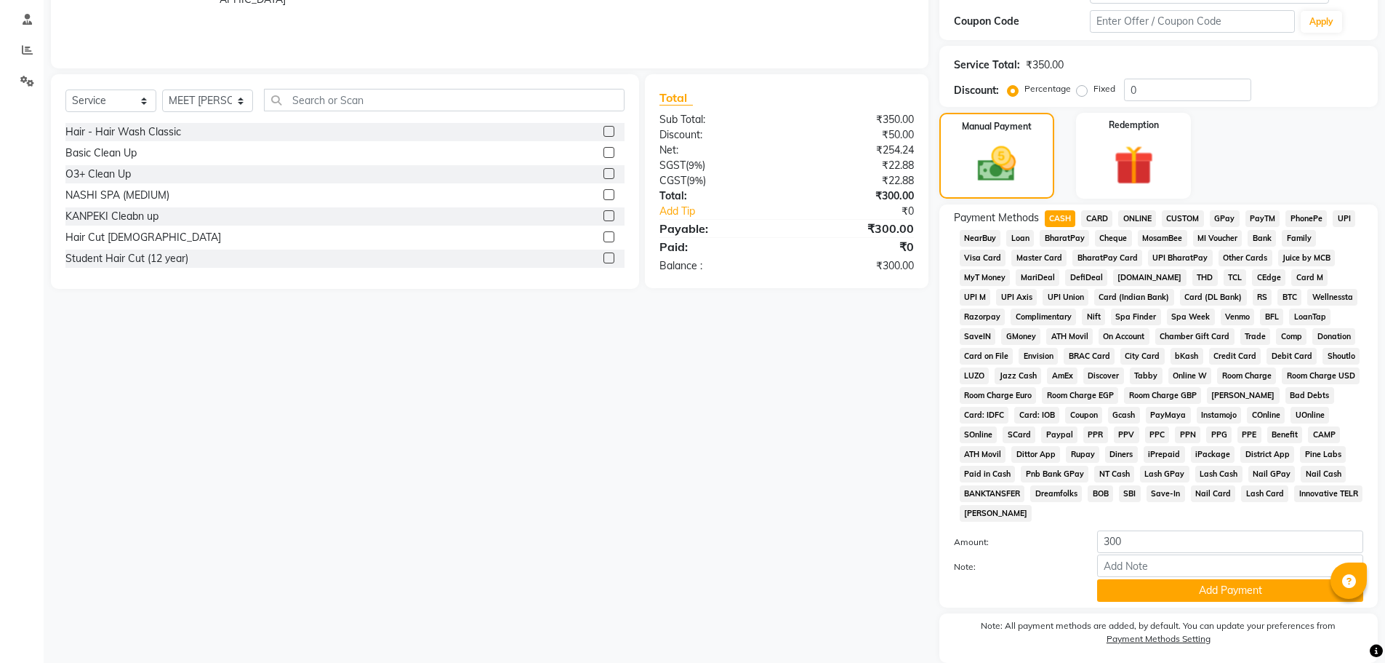
scroll to position [324, 0]
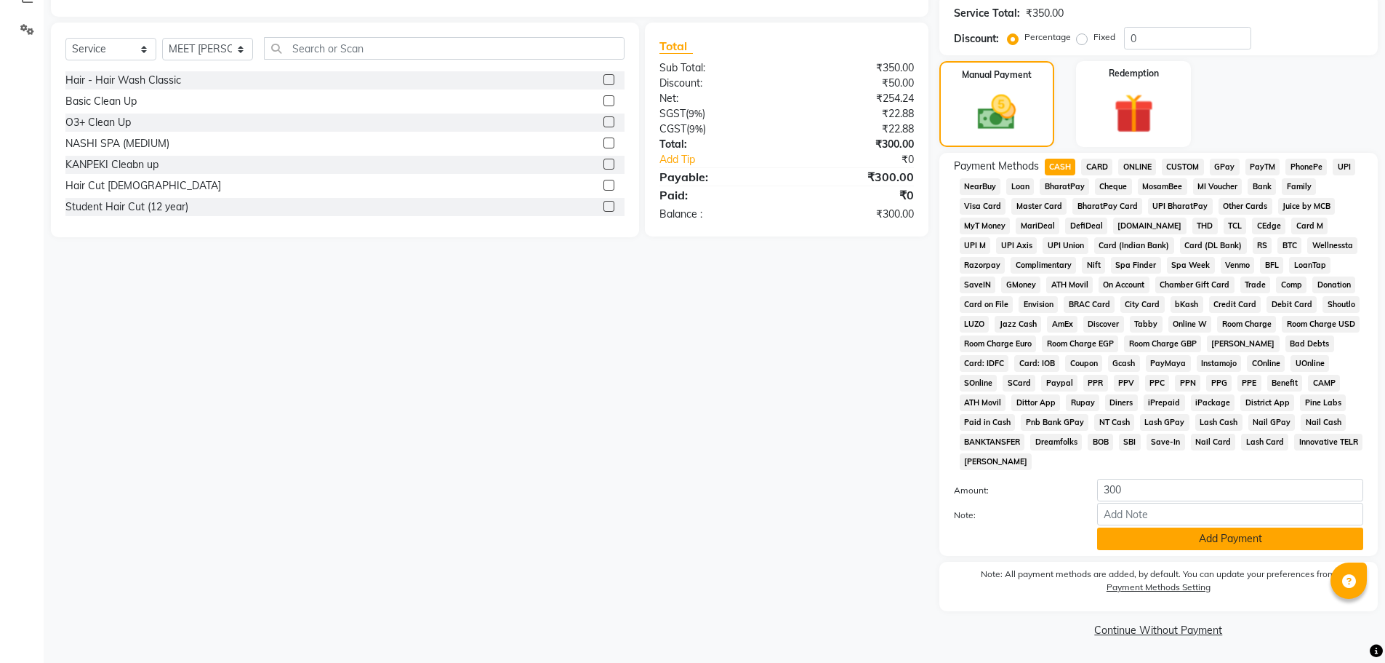
click at [1159, 542] on button "Add Payment" at bounding box center [1230, 538] width 266 height 23
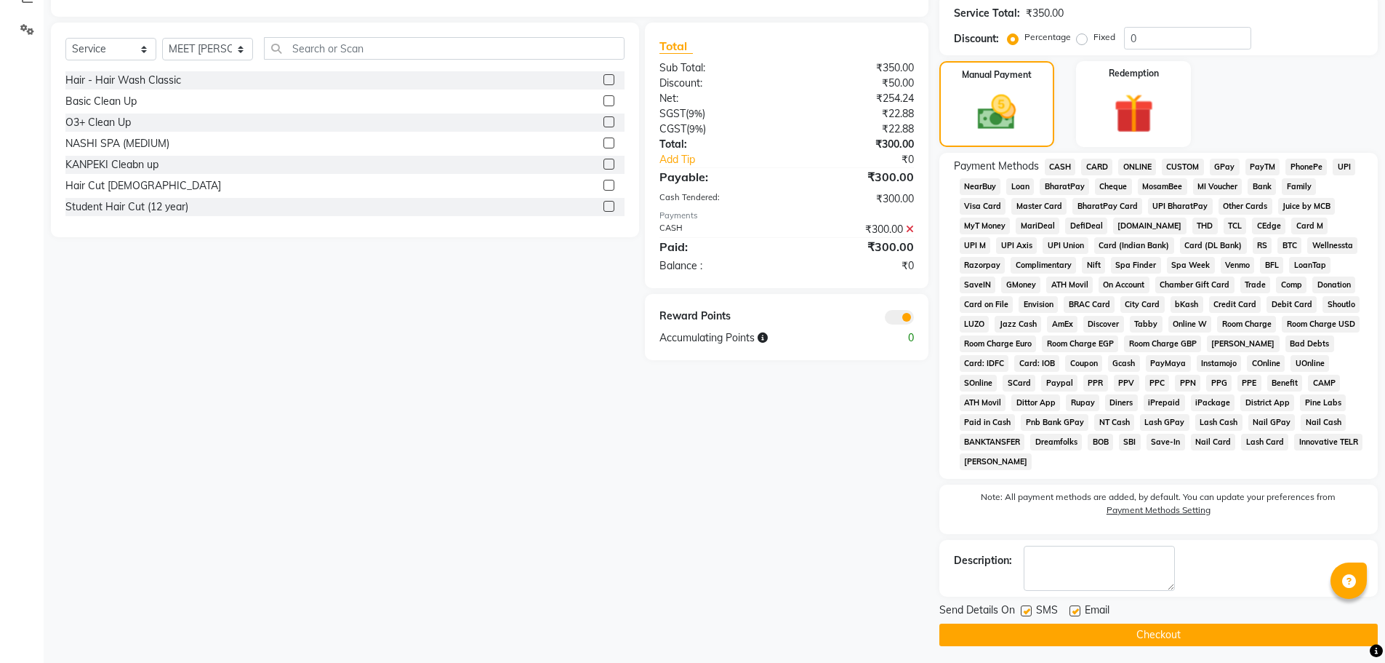
click at [1153, 624] on button "Checkout" at bounding box center [1159, 634] width 439 height 23
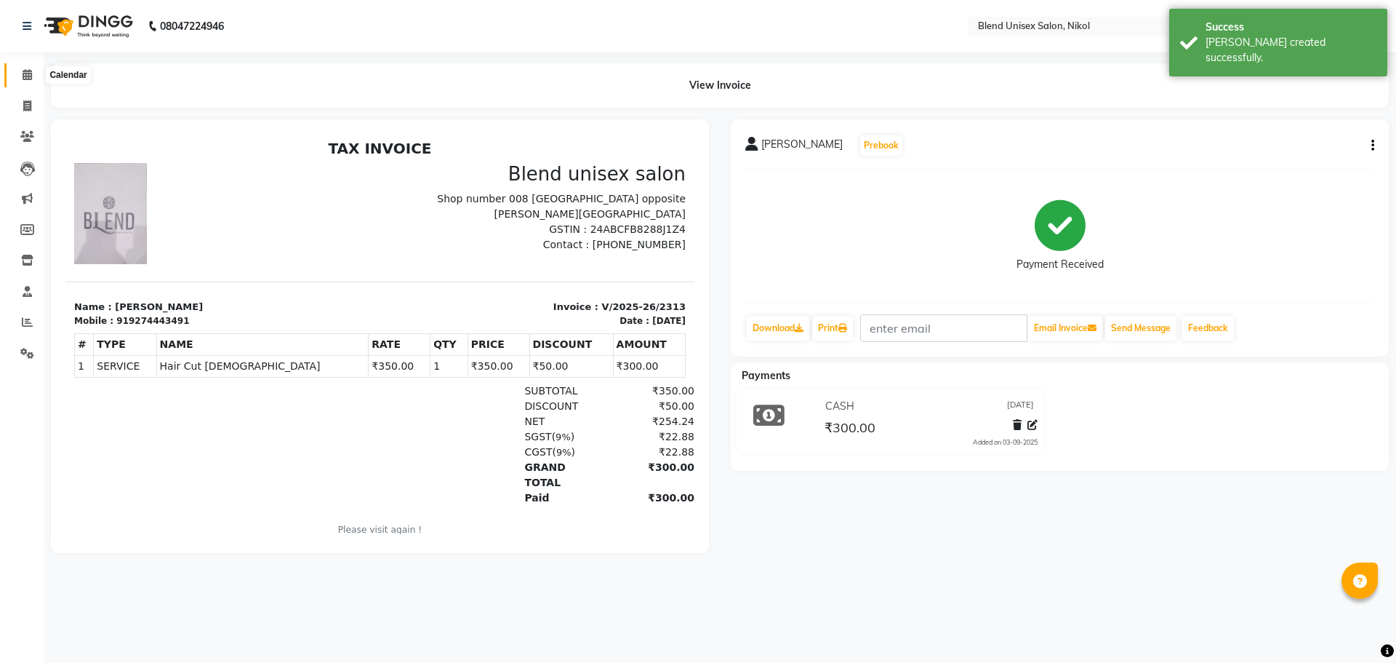
click at [25, 68] on span at bounding box center [27, 75] width 25 height 17
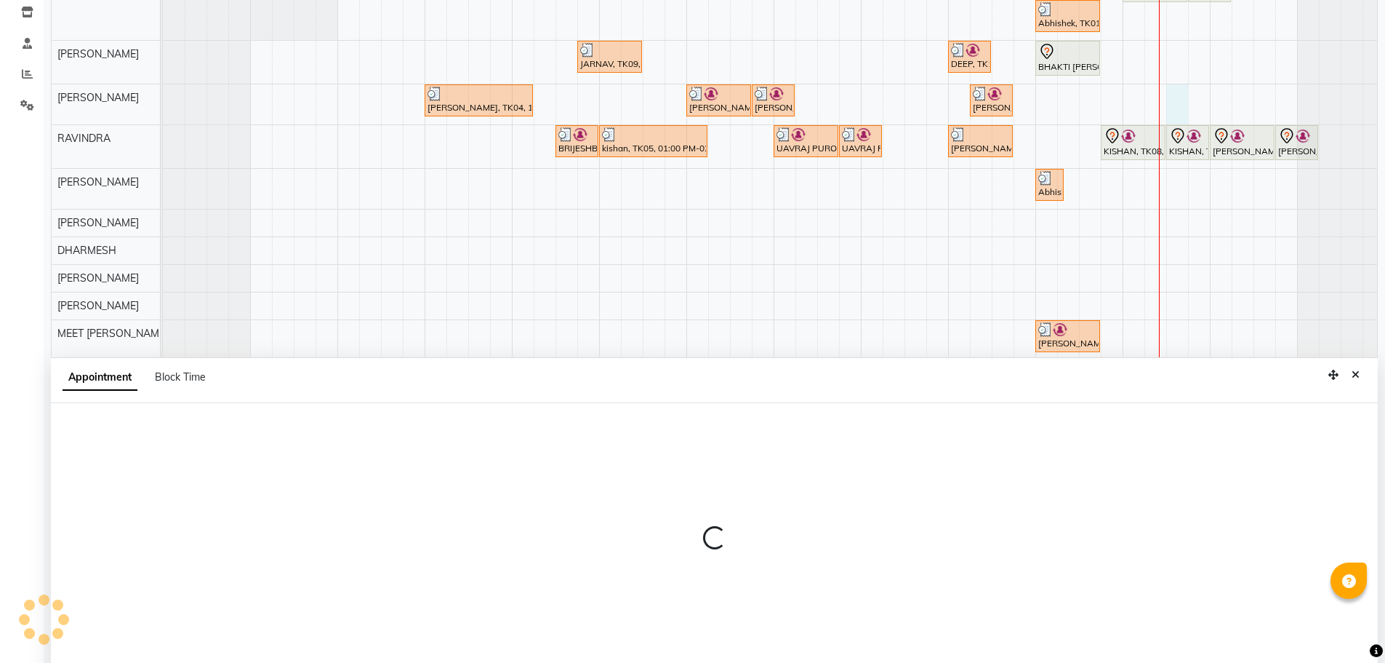
scroll to position [274, 0]
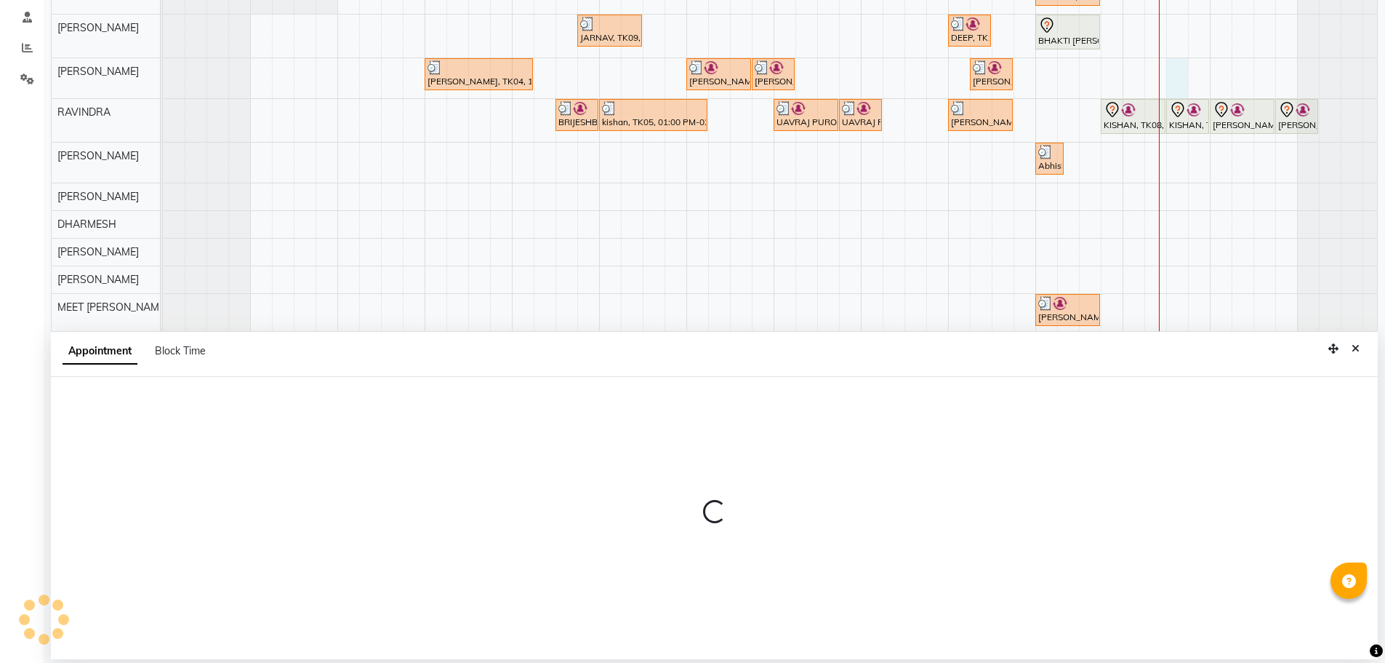
select select "79552"
select select "1170"
select select "tentative"
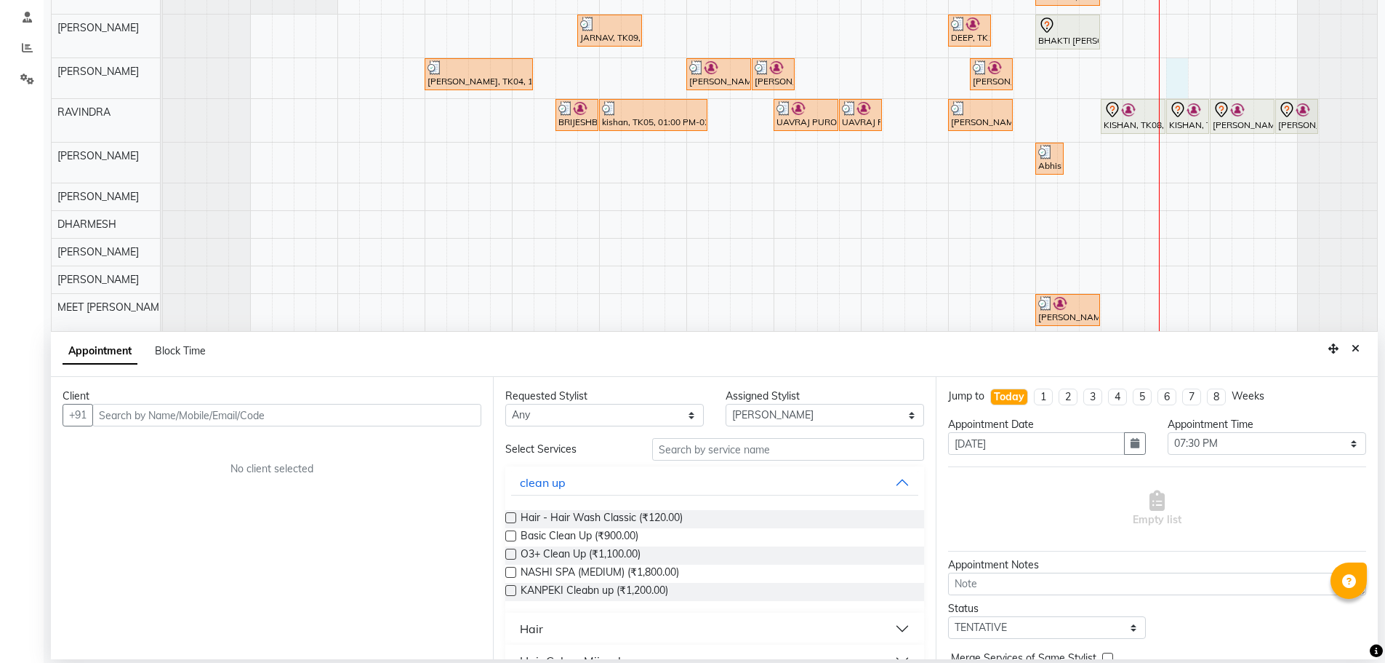
click at [380, 412] on input "text" at bounding box center [286, 415] width 389 height 23
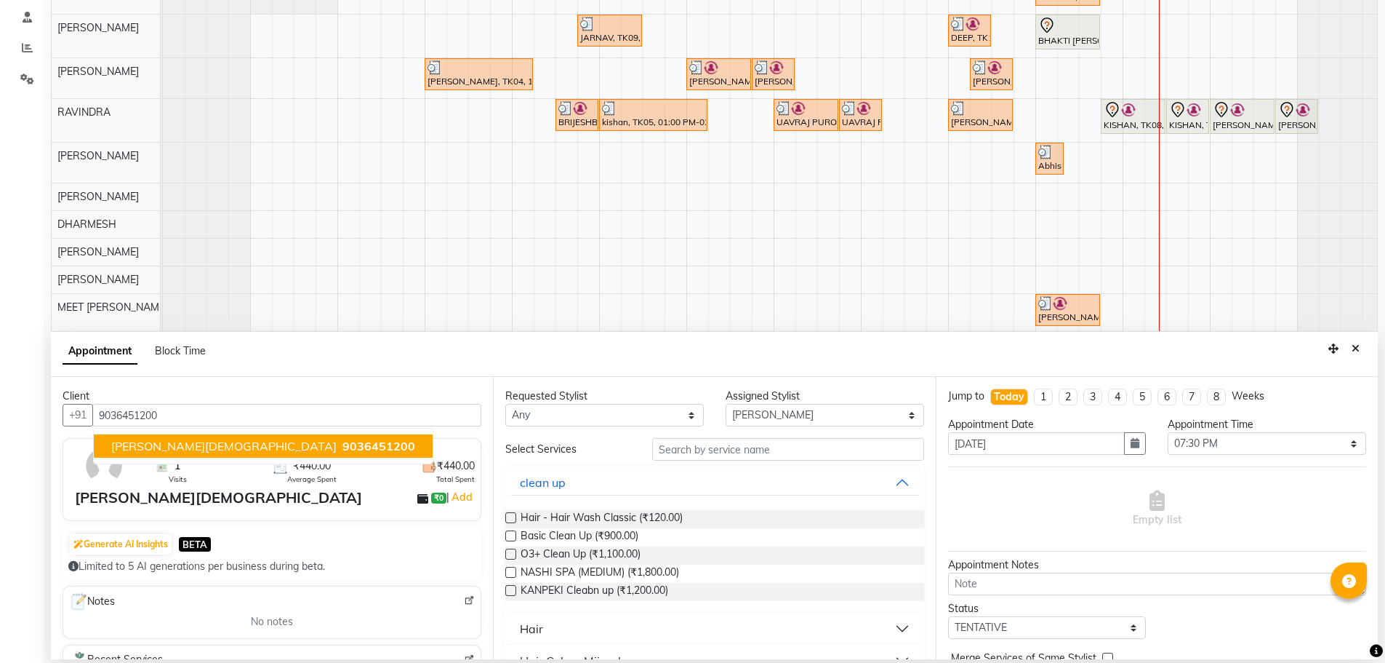
click at [343, 446] on span "9036451200" at bounding box center [379, 446] width 73 height 15
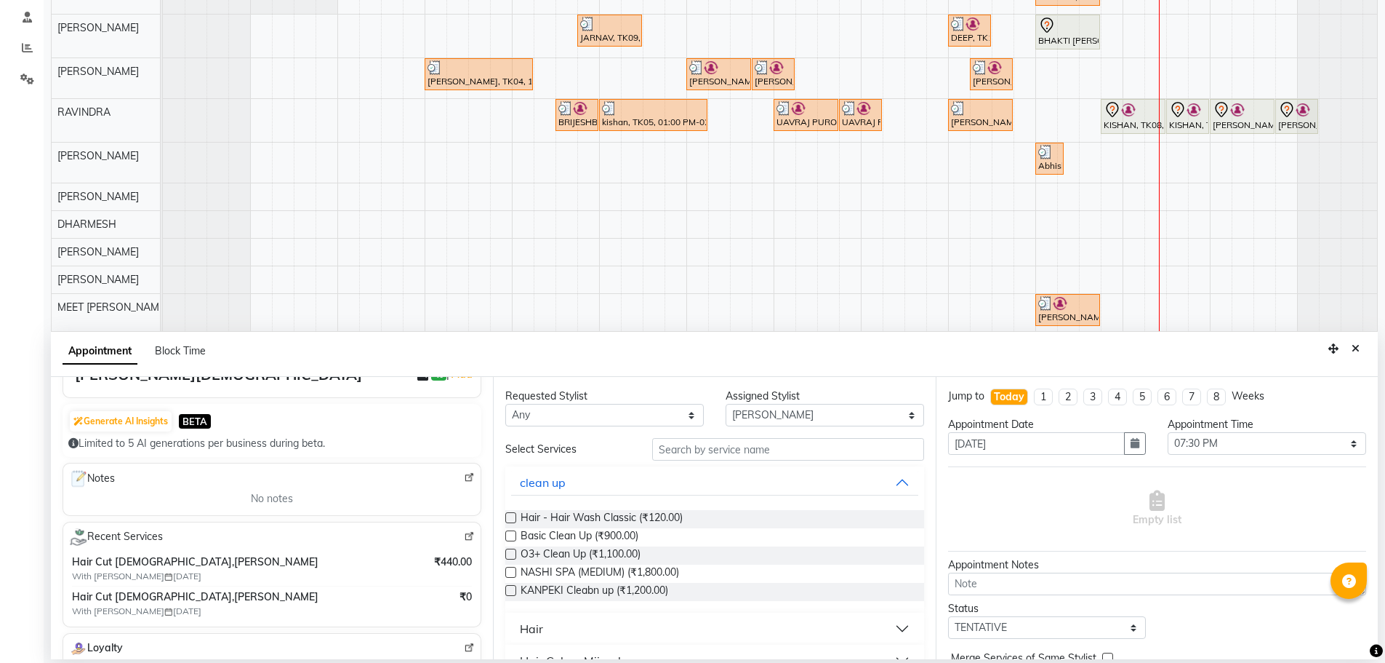
scroll to position [145, 0]
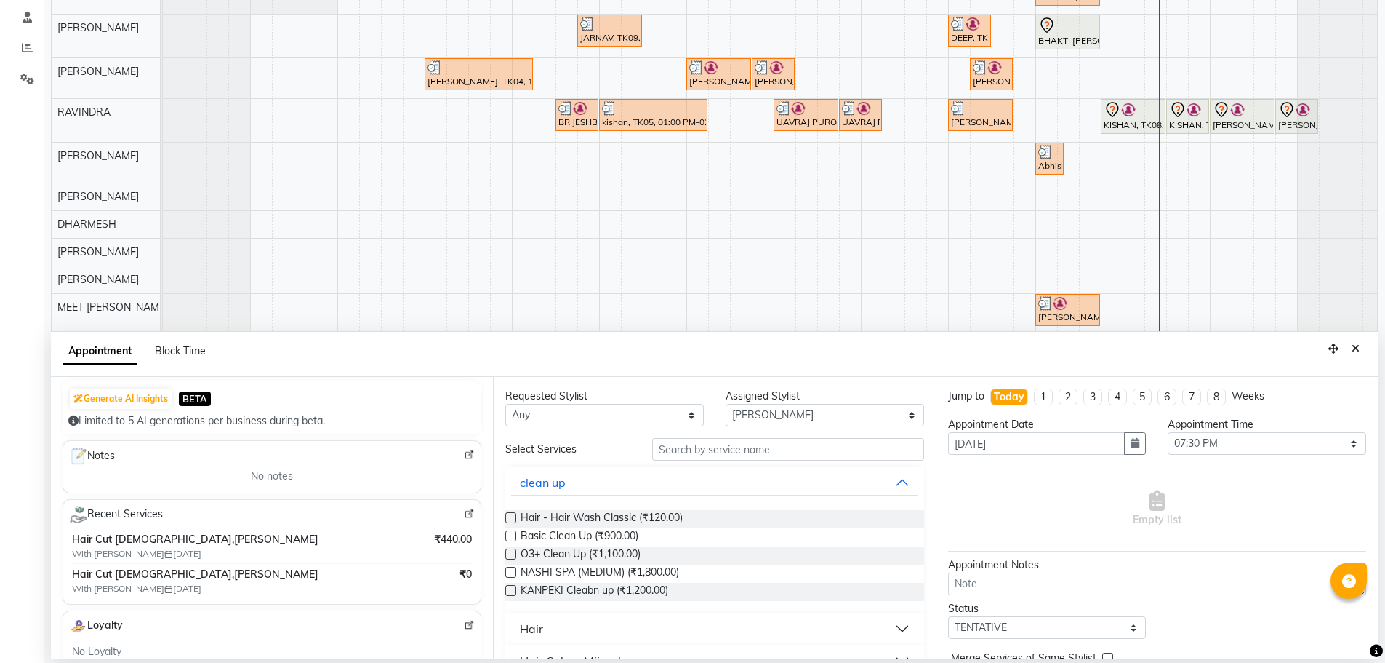
type input "9036451200"
drag, startPoint x: 613, startPoint y: 412, endPoint x: 603, endPoint y: 423, distance: 14.4
click at [613, 412] on select "Any AJAY NAI [PERSON_NAME] [PERSON_NAME] [PERSON_NAME] MEET [PERSON_NAME] [PERS…" at bounding box center [604, 415] width 199 height 23
select select "79552"
click at [505, 404] on select "Any AJAY NAI [PERSON_NAME] [PERSON_NAME] [PERSON_NAME] MEET [PERSON_NAME] [PERS…" at bounding box center [604, 415] width 199 height 23
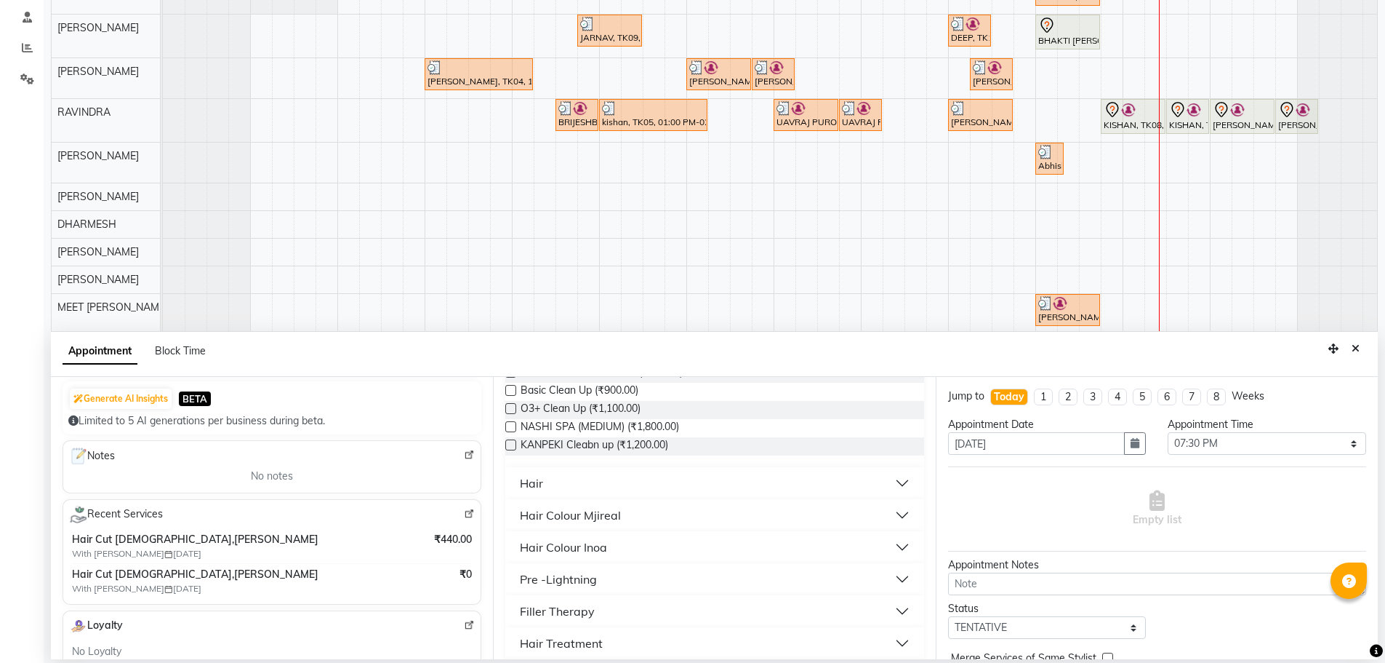
click at [617, 481] on button "Hair" at bounding box center [714, 483] width 407 height 26
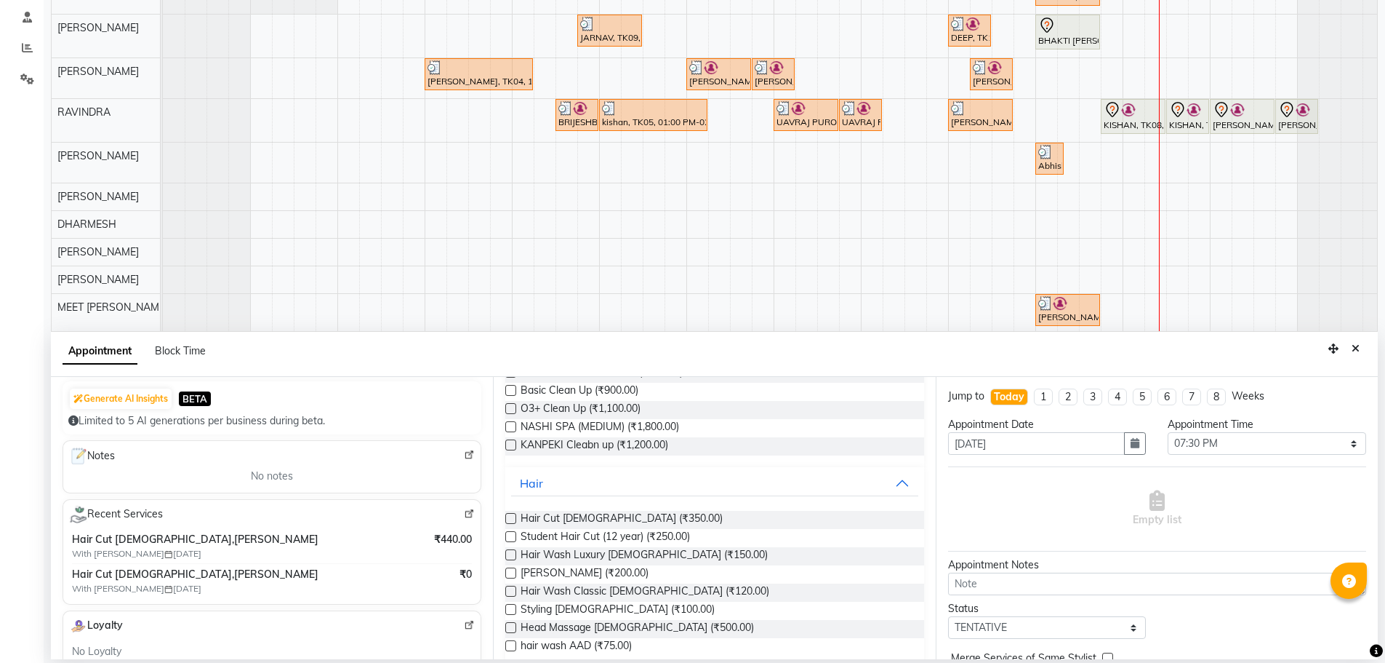
click at [511, 517] on label at bounding box center [510, 518] width 11 height 11
click at [511, 517] on input "checkbox" at bounding box center [509, 519] width 9 height 9
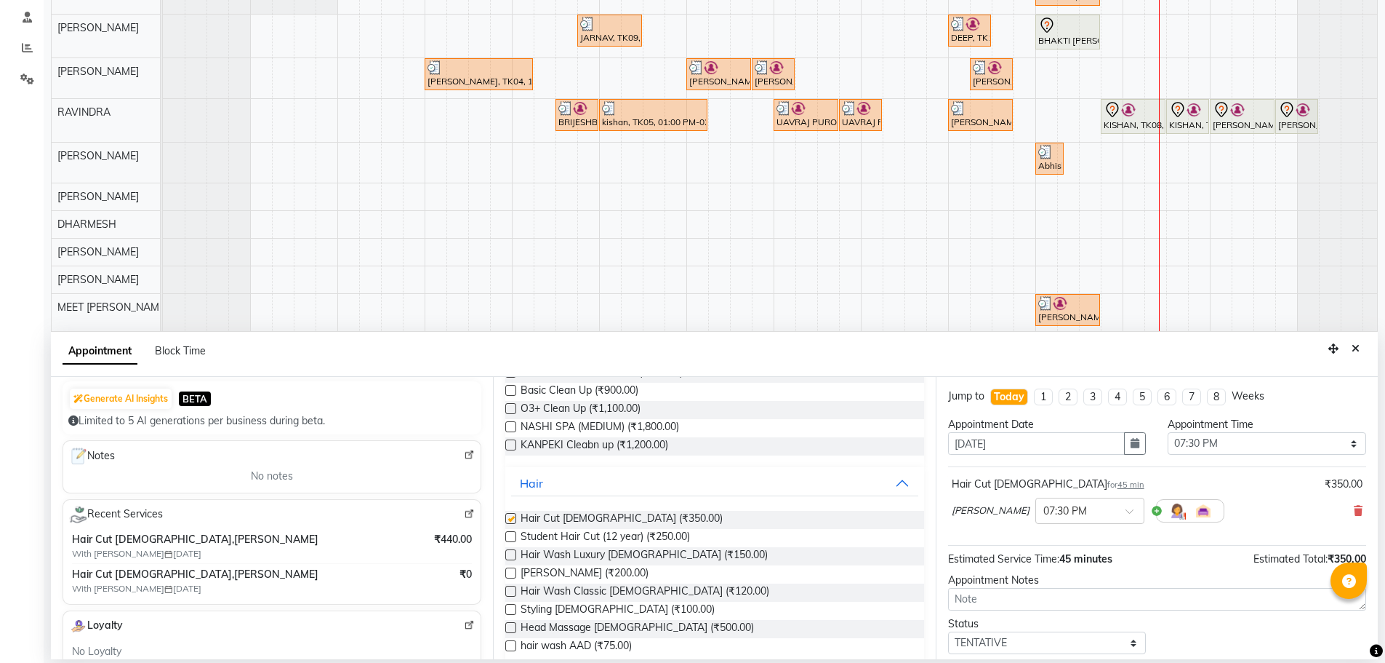
checkbox input "false"
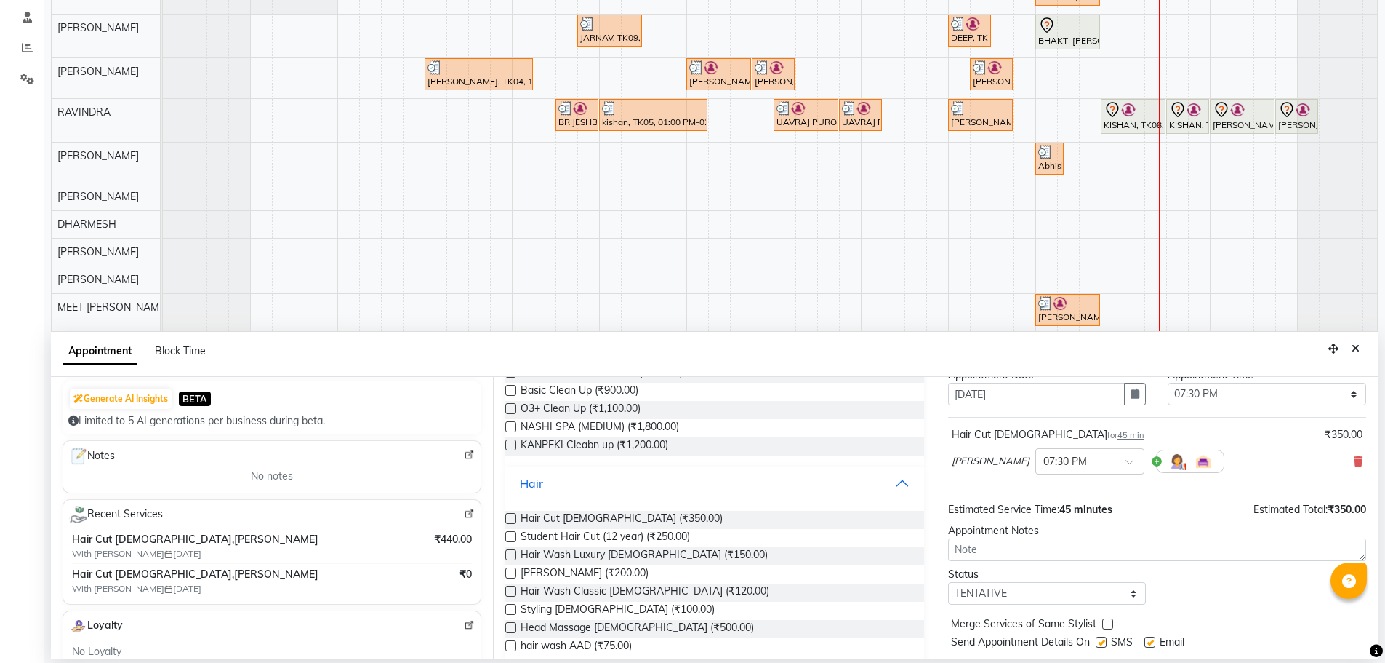
scroll to position [87, 0]
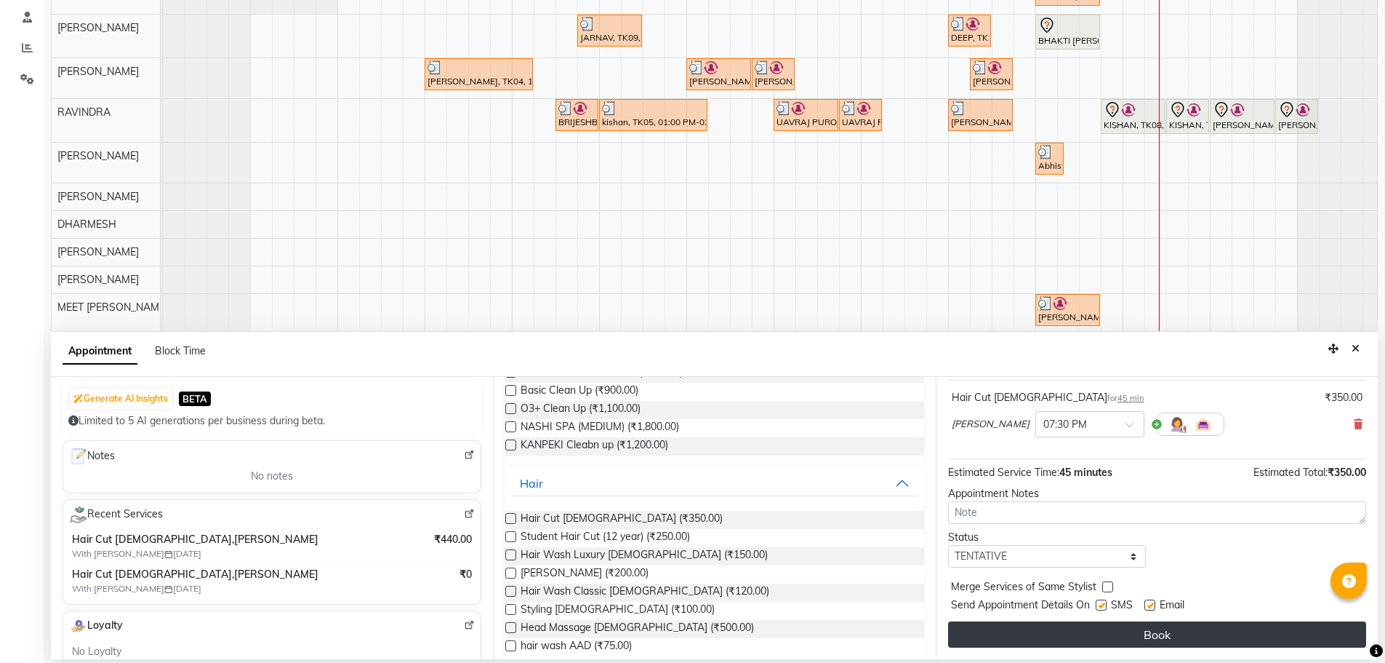
click at [1073, 640] on button "Book" at bounding box center [1157, 634] width 418 height 26
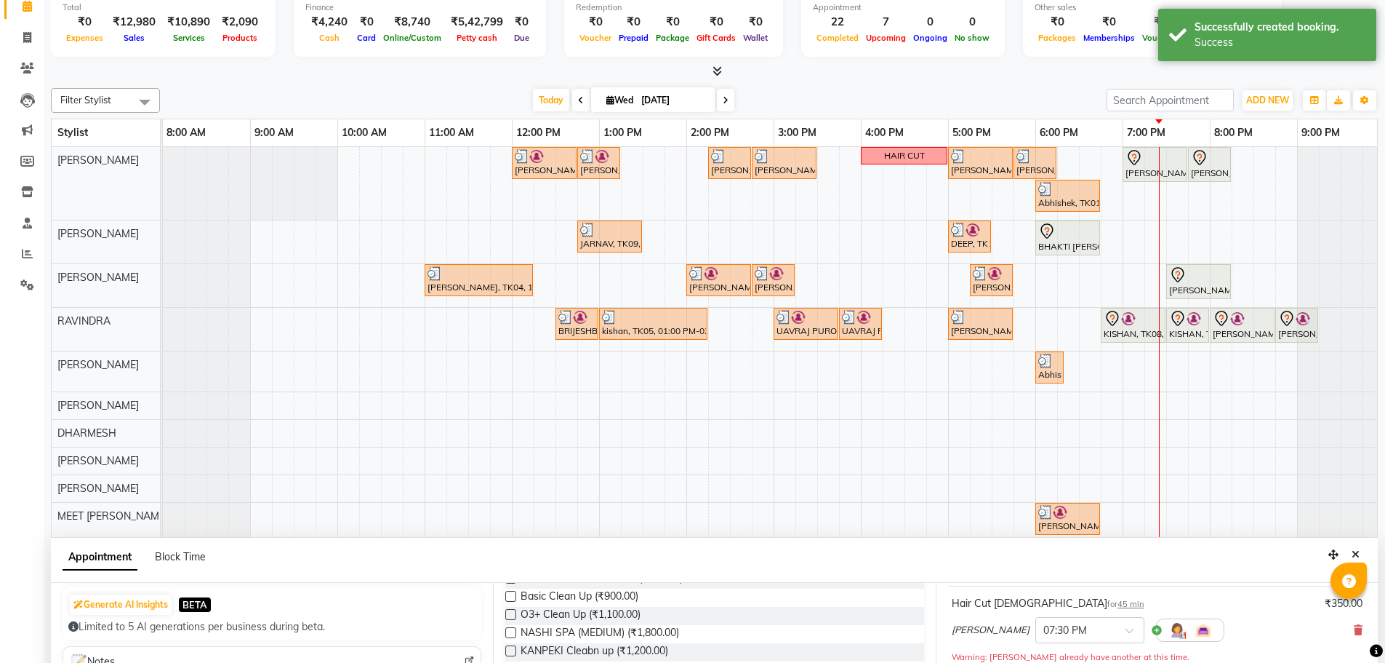
scroll to position [218, 0]
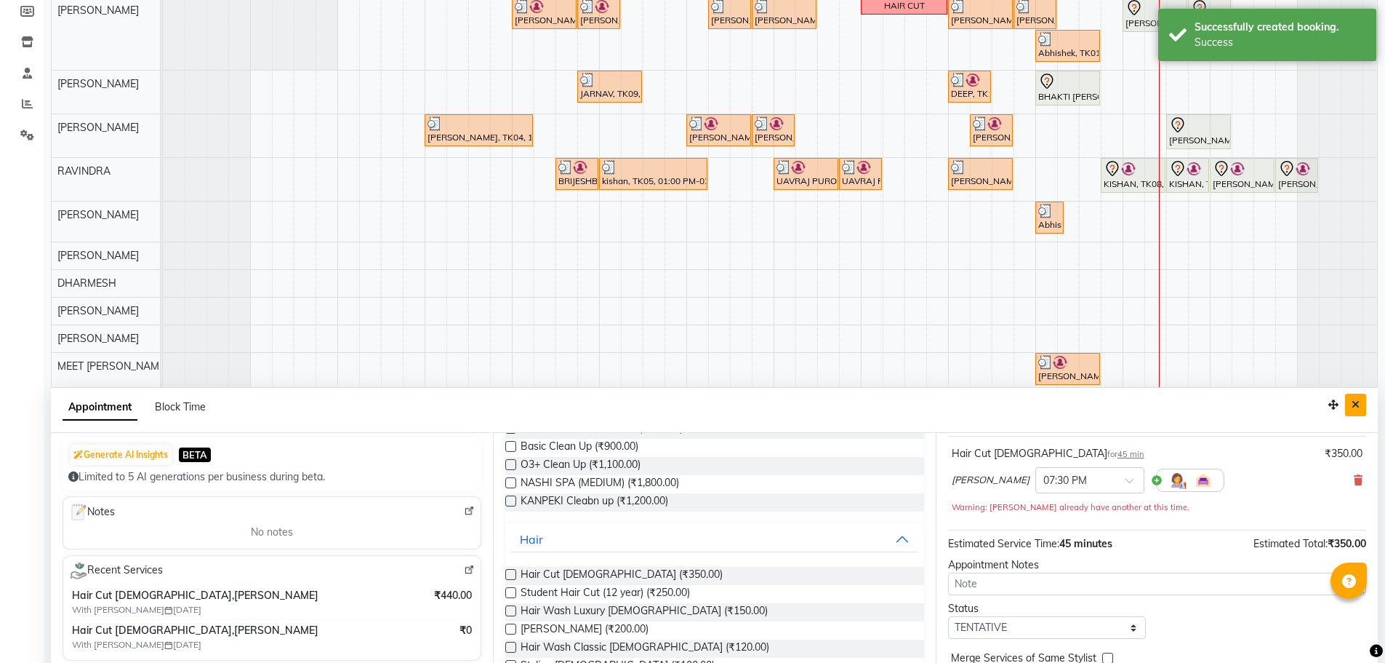
click at [1364, 400] on button "Close" at bounding box center [1355, 404] width 21 height 23
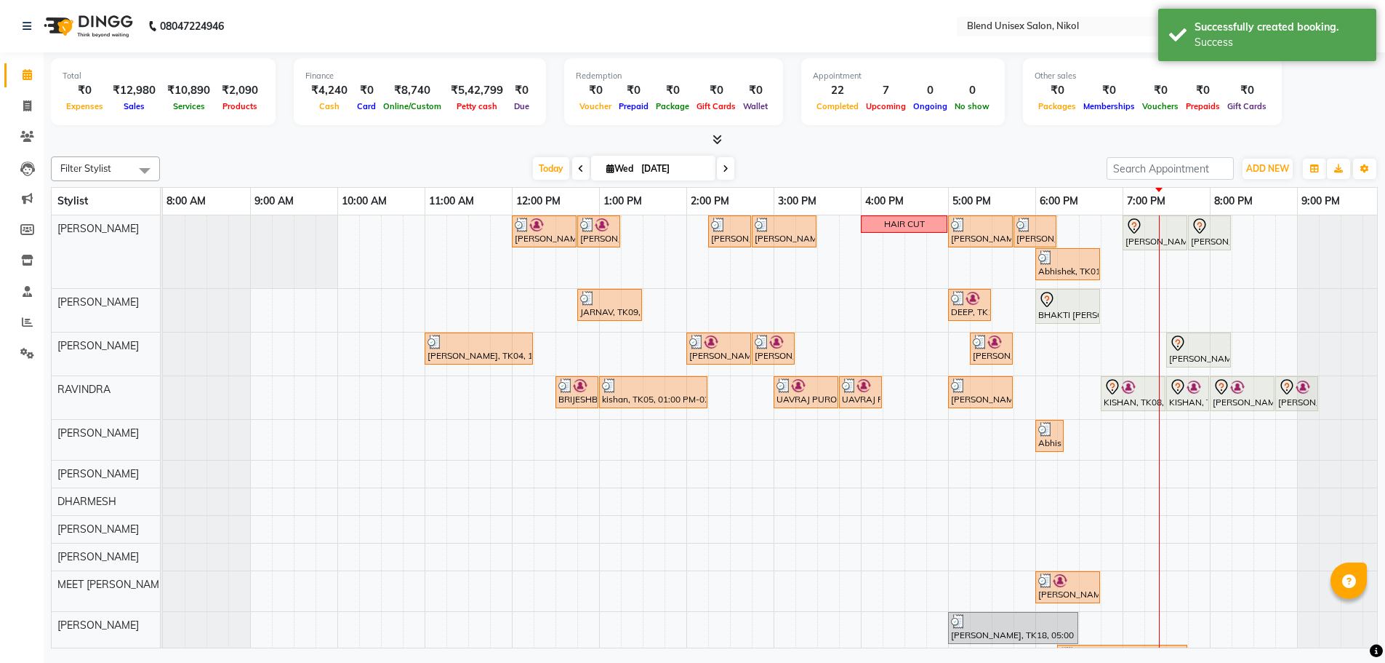
scroll to position [0, 0]
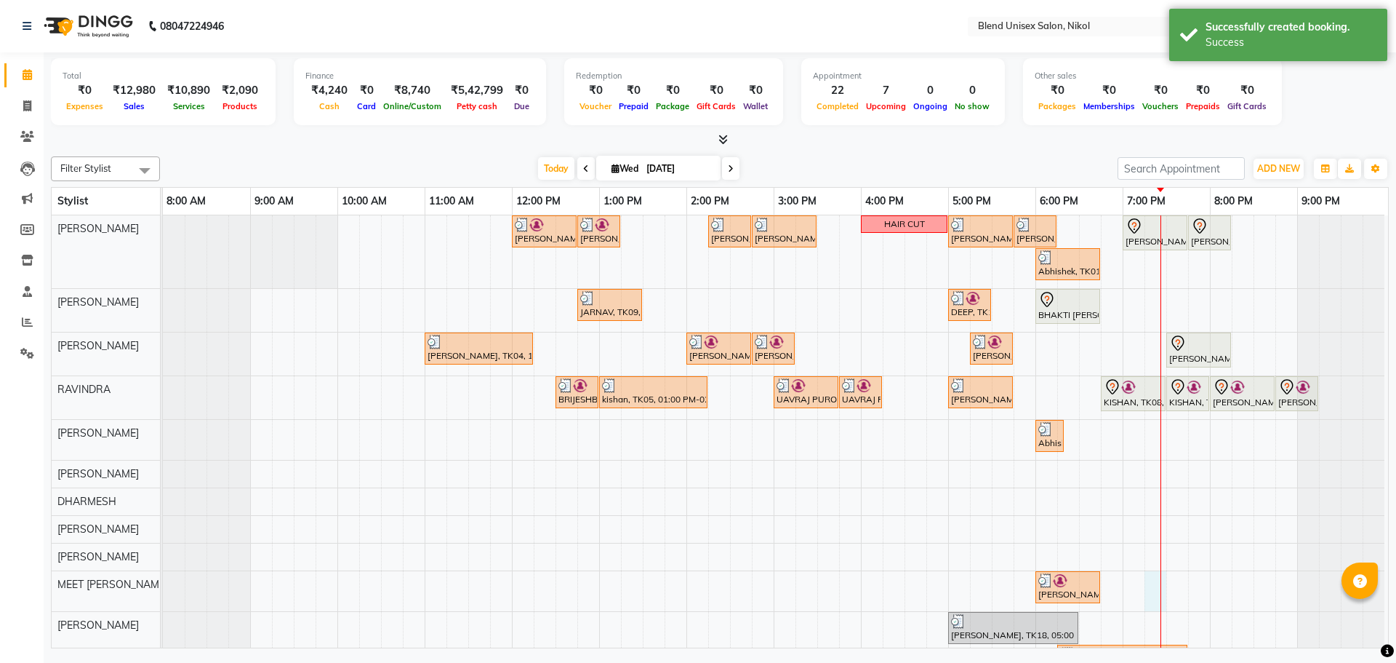
select select "89500"
select select "tentative"
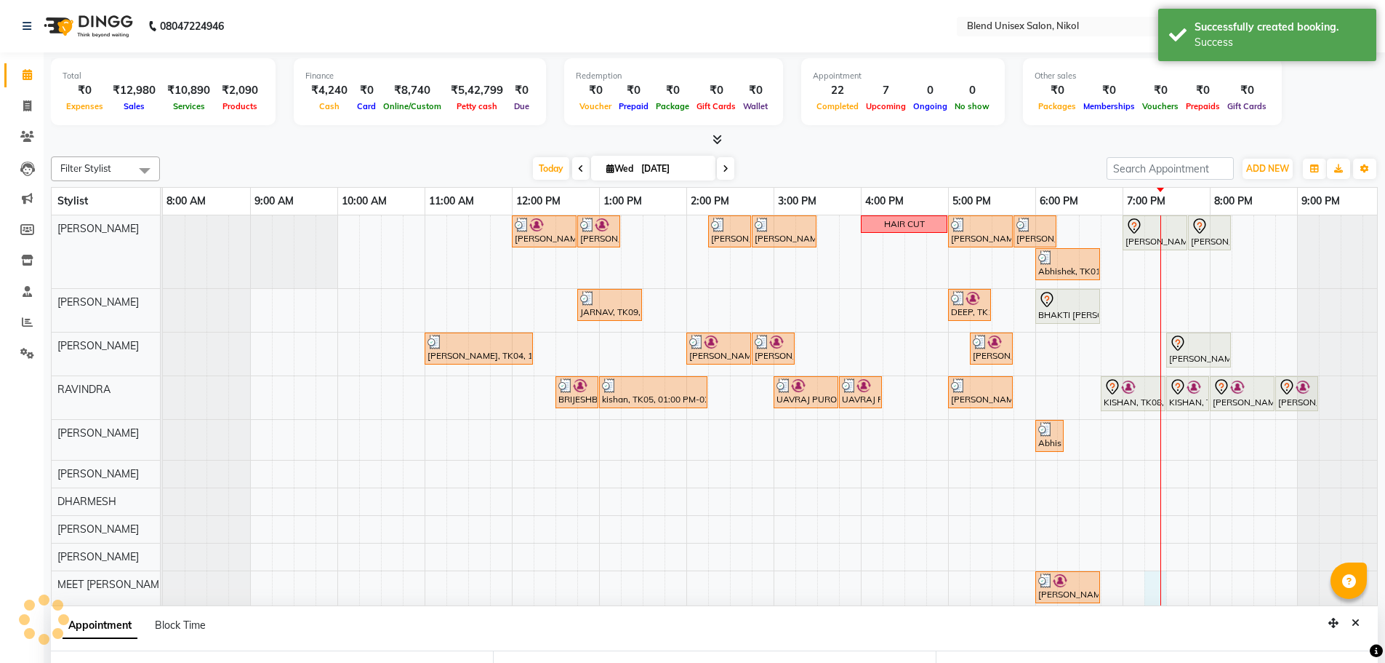
select select "1155"
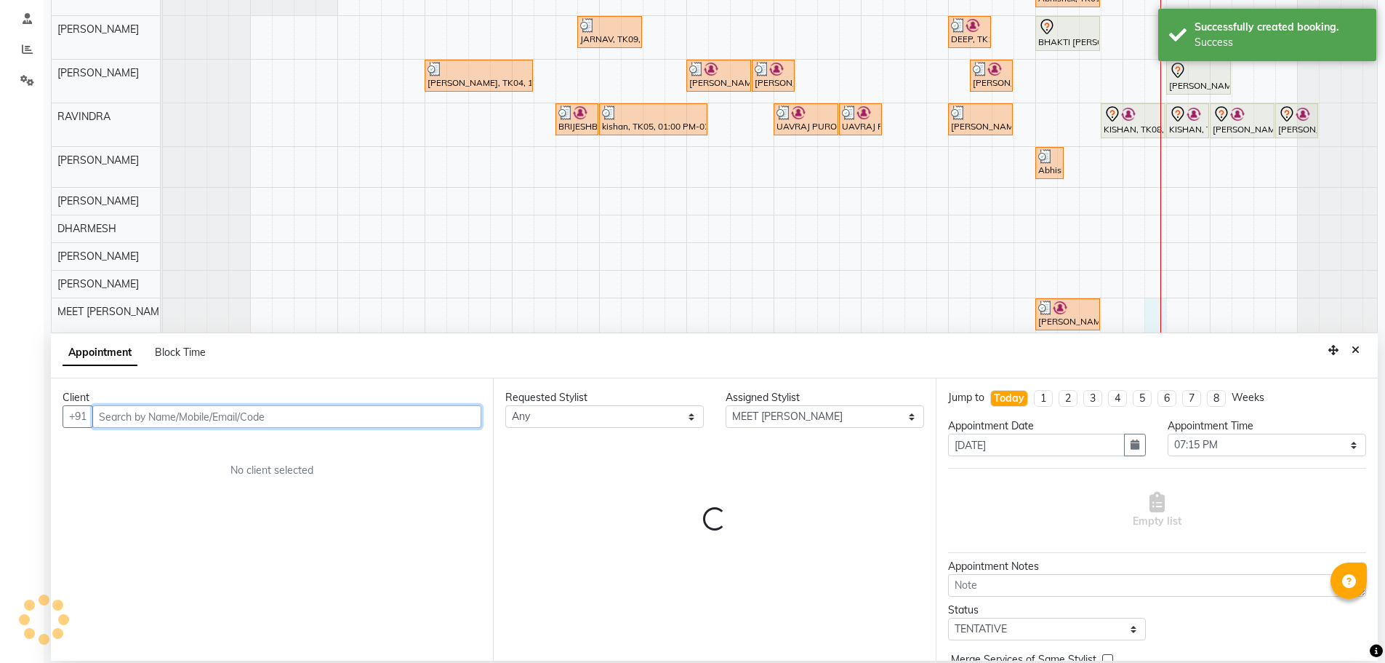
scroll to position [274, 0]
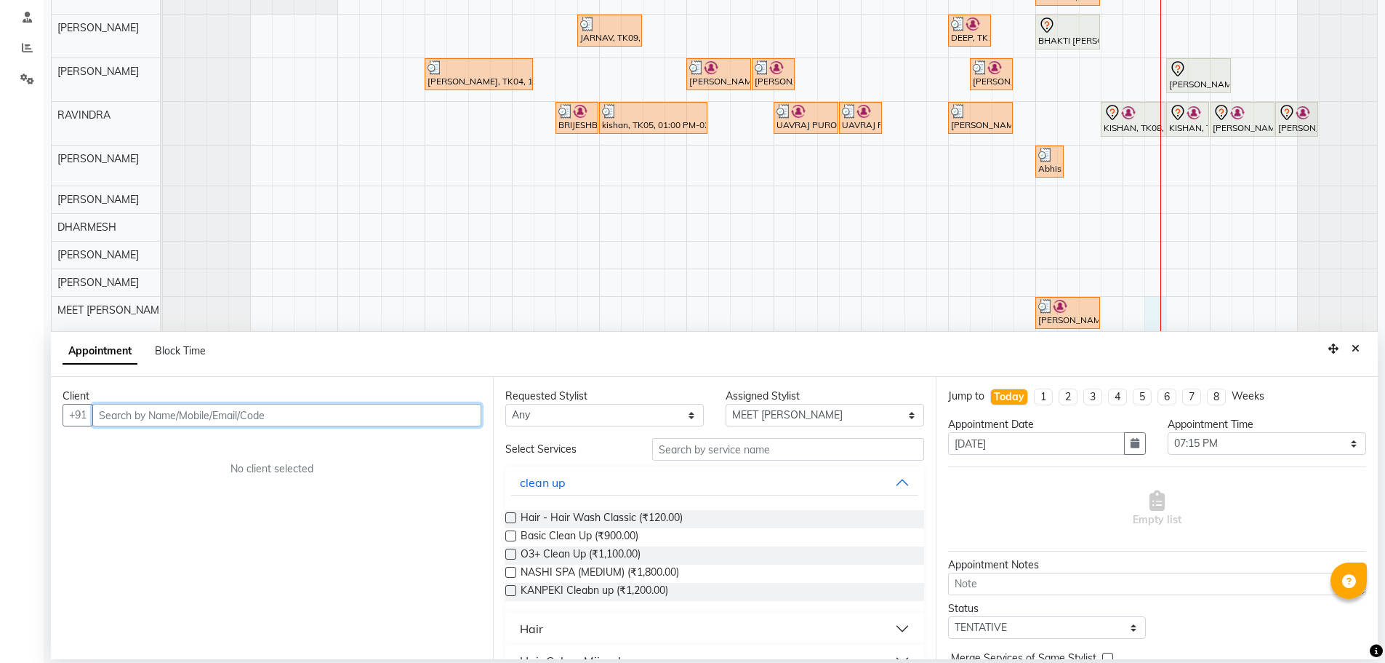
drag, startPoint x: 211, startPoint y: 412, endPoint x: 211, endPoint y: 403, distance: 8.7
click at [211, 404] on input "text" at bounding box center [286, 415] width 389 height 23
click at [201, 406] on input "text" at bounding box center [286, 415] width 389 height 23
click at [205, 419] on input "text" at bounding box center [286, 415] width 389 height 23
type input "7575807592"
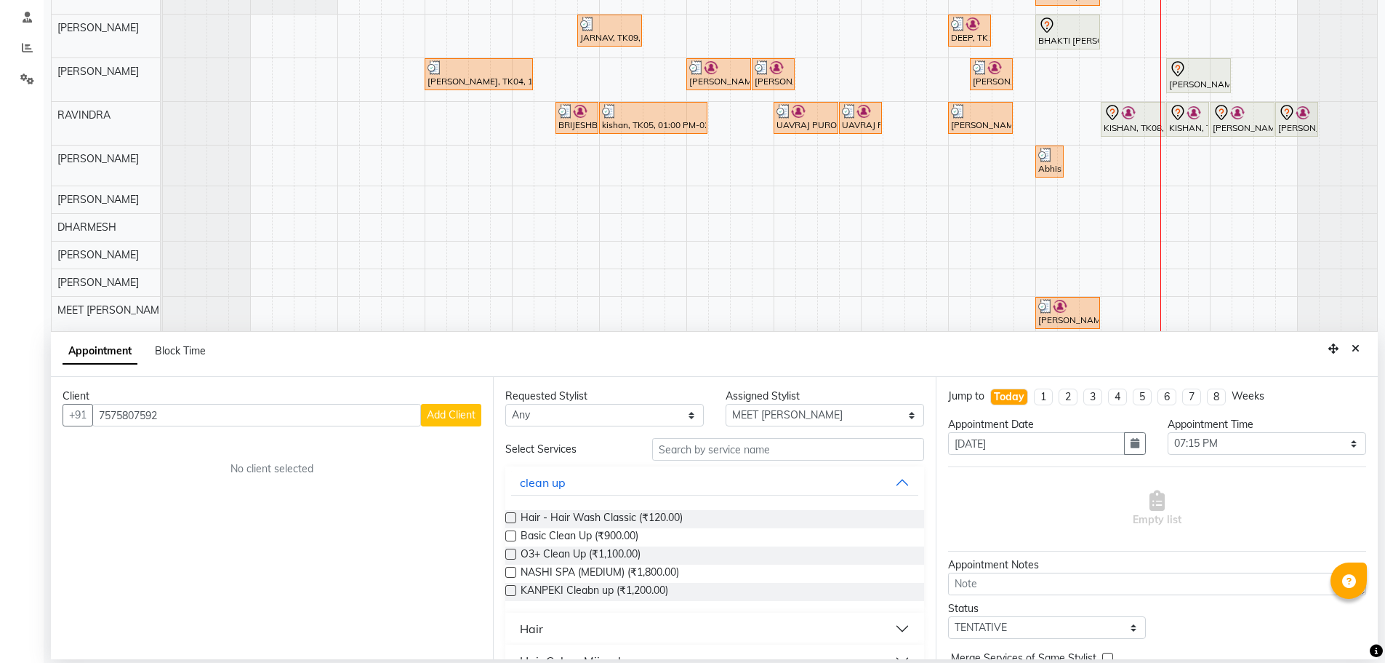
click at [455, 417] on span "Add Client" at bounding box center [451, 414] width 49 height 13
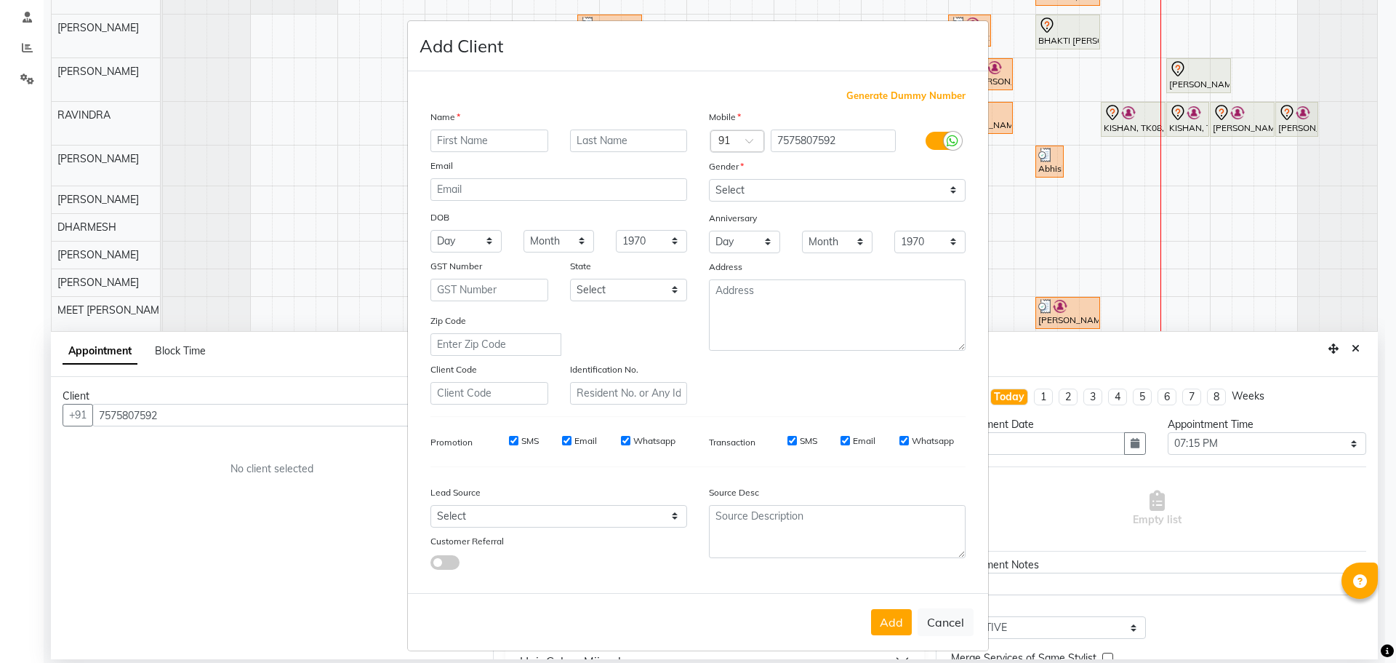
click at [499, 135] on input "text" at bounding box center [490, 140] width 118 height 23
click at [494, 137] on input "text" at bounding box center [490, 140] width 118 height 23
click at [479, 148] on input "jit" at bounding box center [490, 140] width 118 height 23
type input "j"
type input "jet"
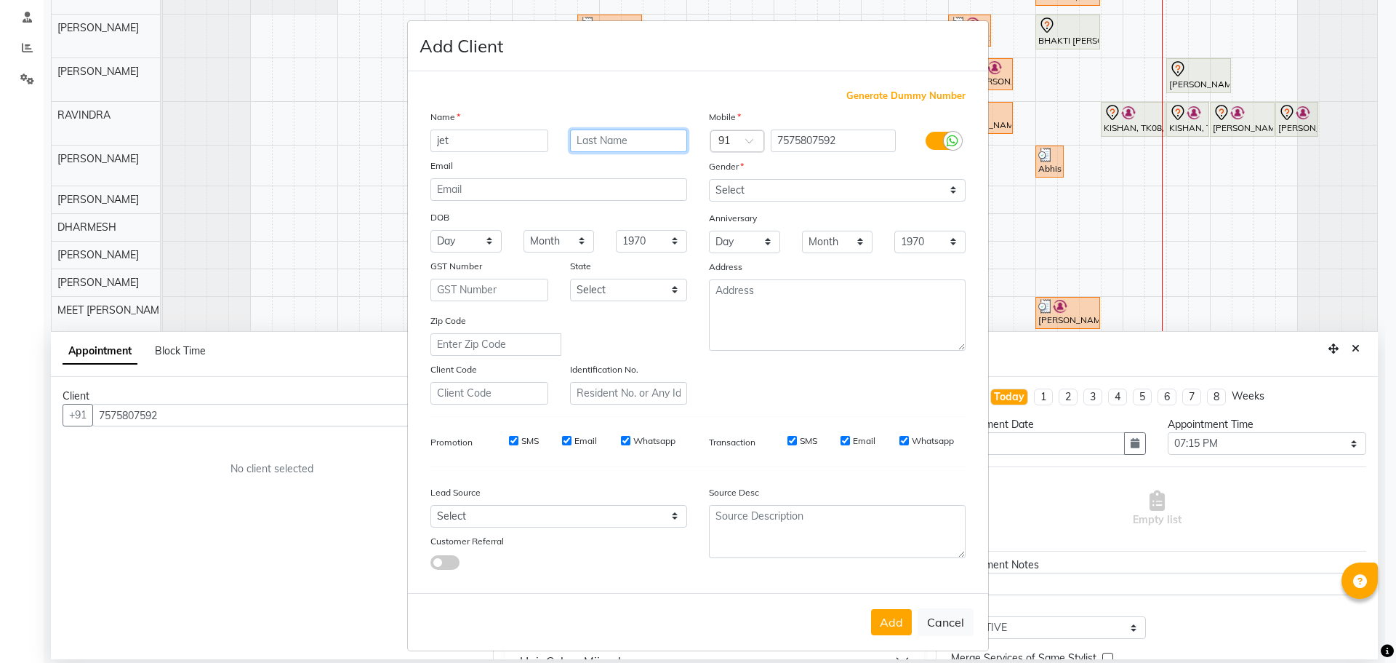
click at [594, 143] on input "text" at bounding box center [629, 140] width 118 height 23
type input "[PERSON_NAME]"
drag, startPoint x: 855, startPoint y: 189, endPoint x: 852, endPoint y: 196, distance: 7.8
click at [855, 189] on select "Select [DEMOGRAPHIC_DATA] [DEMOGRAPHIC_DATA] Other Prefer Not To Say" at bounding box center [837, 190] width 257 height 23
select select "[DEMOGRAPHIC_DATA]"
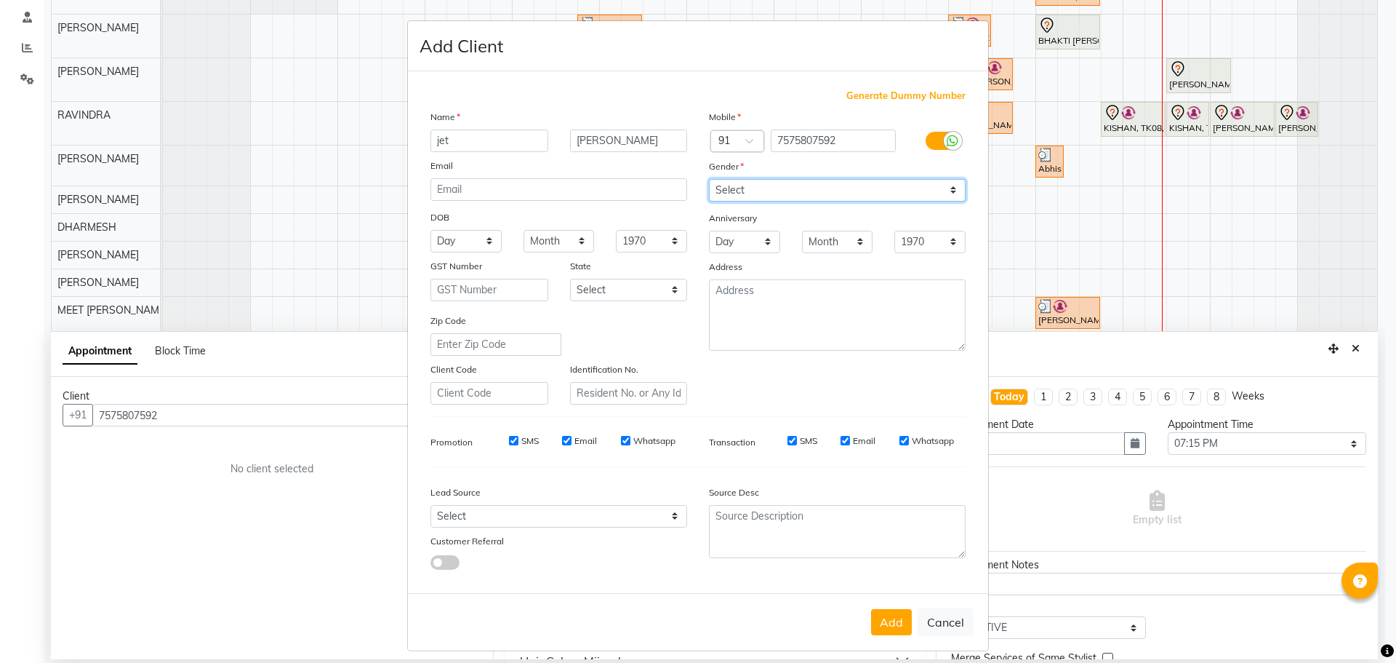
click at [709, 179] on select "Select [DEMOGRAPHIC_DATA] [DEMOGRAPHIC_DATA] Other Prefer Not To Say" at bounding box center [837, 190] width 257 height 23
click at [476, 140] on input "jet" at bounding box center [490, 140] width 118 height 23
type input "jeet"
click at [889, 627] on button "Add" at bounding box center [891, 622] width 41 height 26
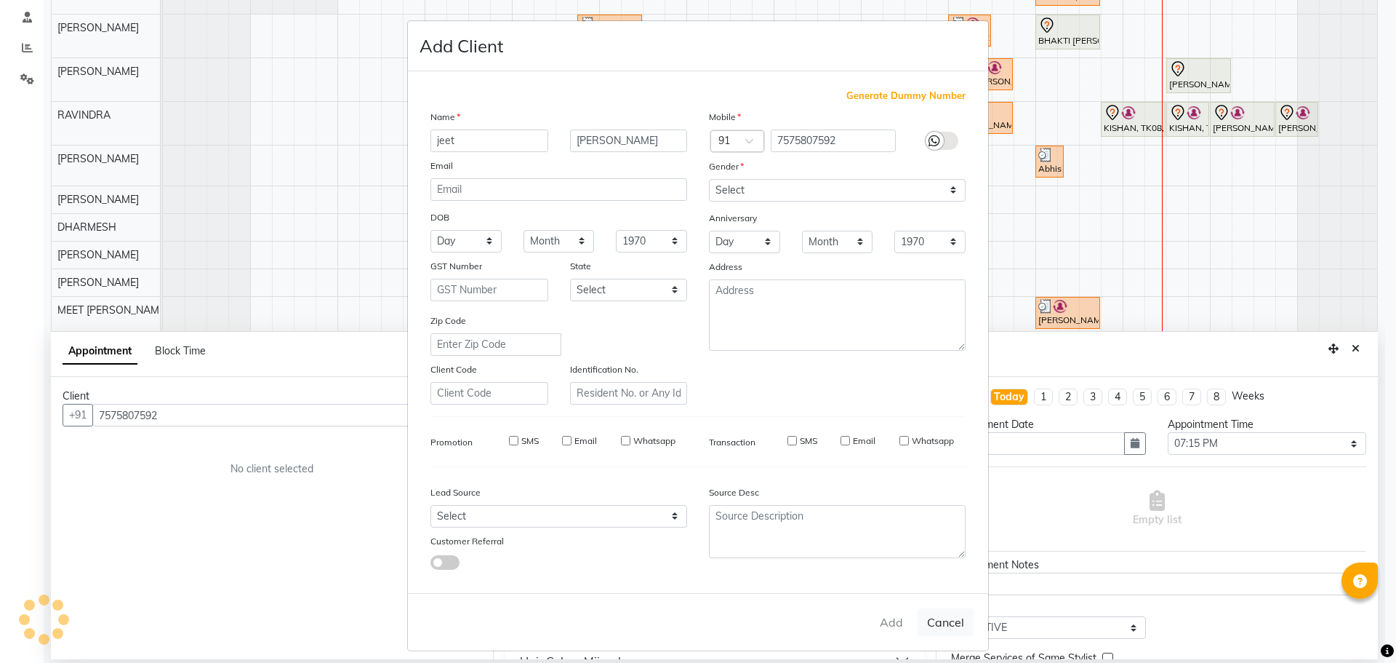
select select
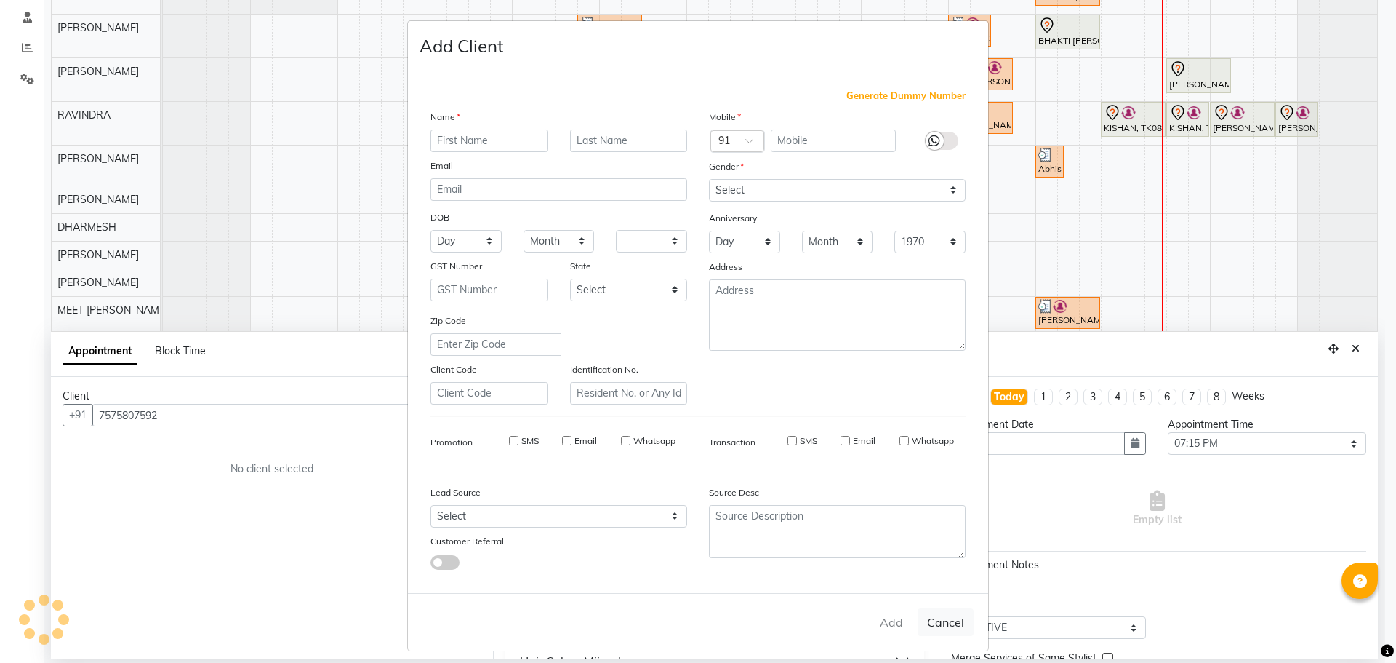
select select
checkbox input "false"
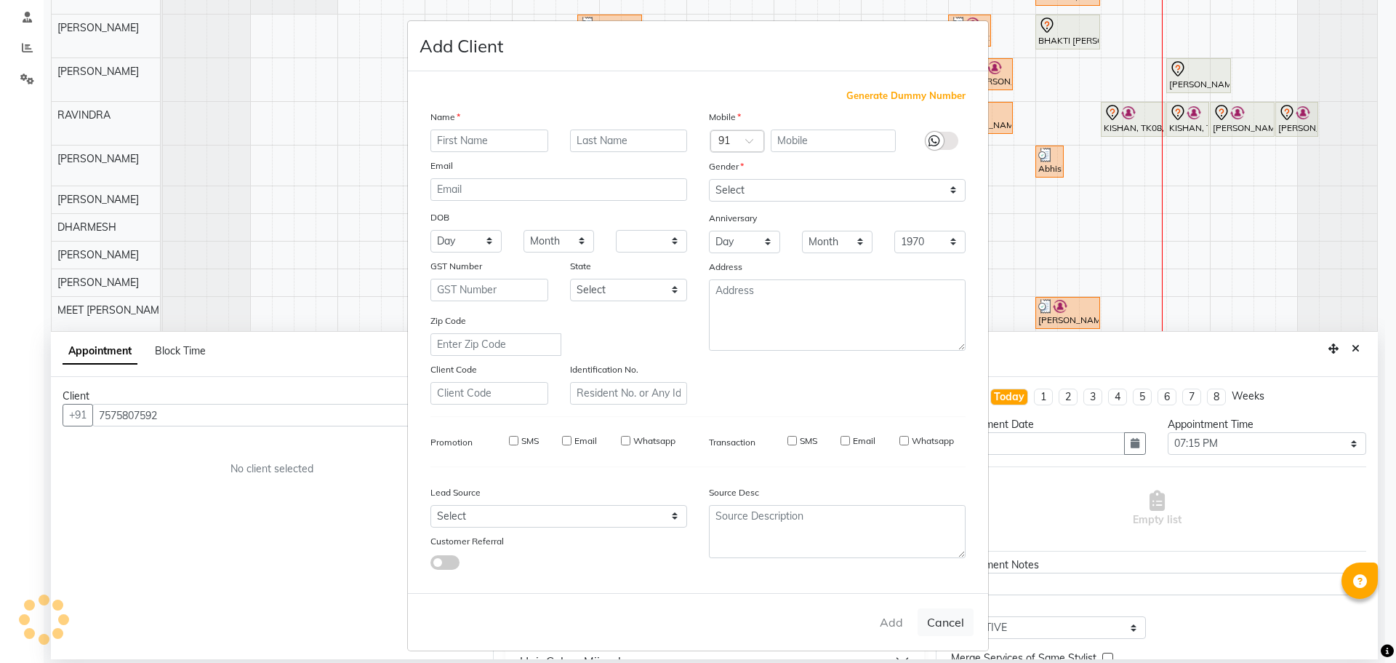
checkbox input "false"
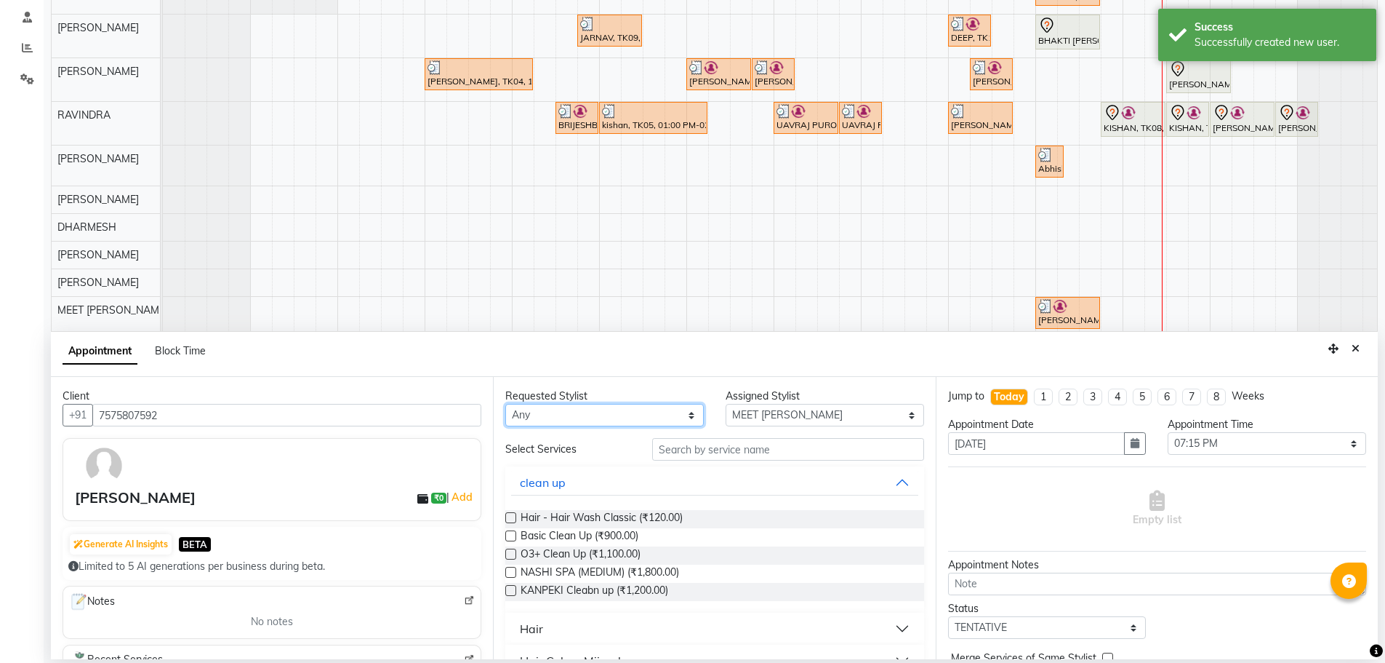
click at [659, 419] on select "Any AJAY NAI [PERSON_NAME] [PERSON_NAME] [PERSON_NAME] MEET [PERSON_NAME] [PERS…" at bounding box center [604, 415] width 199 height 23
select select "79552"
click at [505, 404] on select "Any AJAY NAI [PERSON_NAME] [PERSON_NAME] [PERSON_NAME] MEET [PERSON_NAME] [PERS…" at bounding box center [604, 415] width 199 height 23
select select "79552"
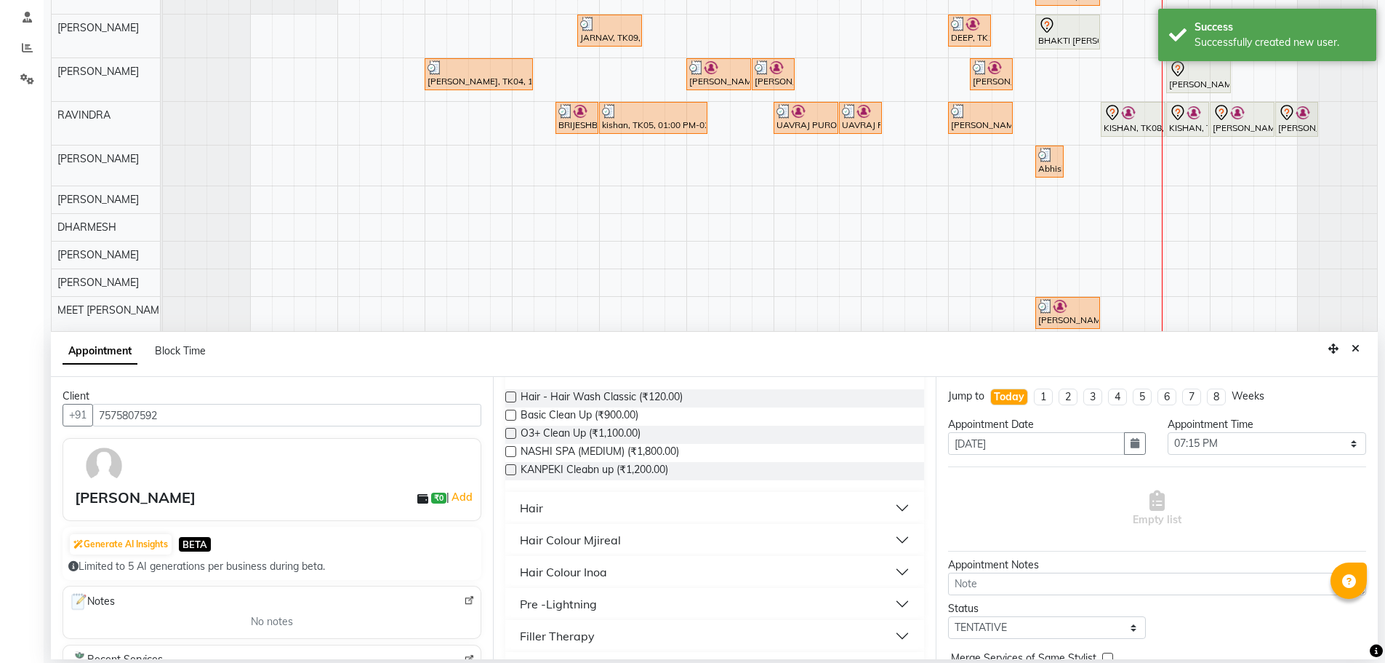
scroll to position [145, 0]
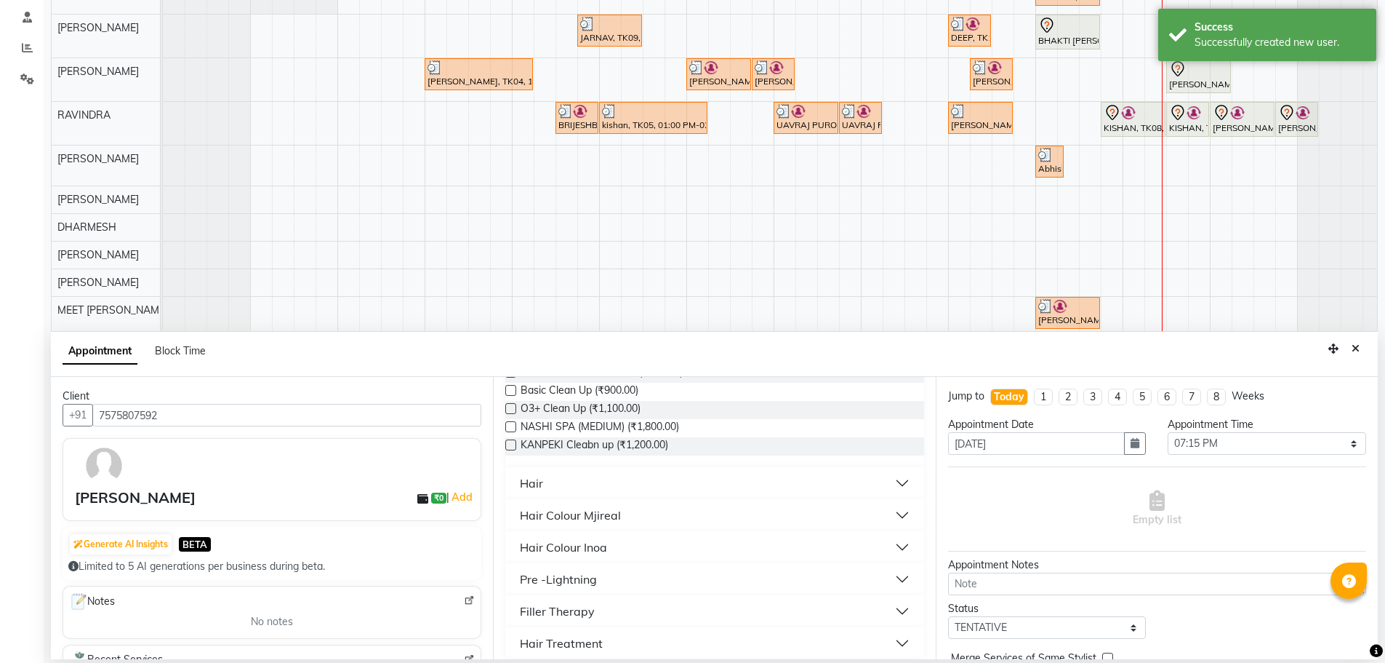
click at [639, 479] on button "Hair" at bounding box center [714, 483] width 407 height 26
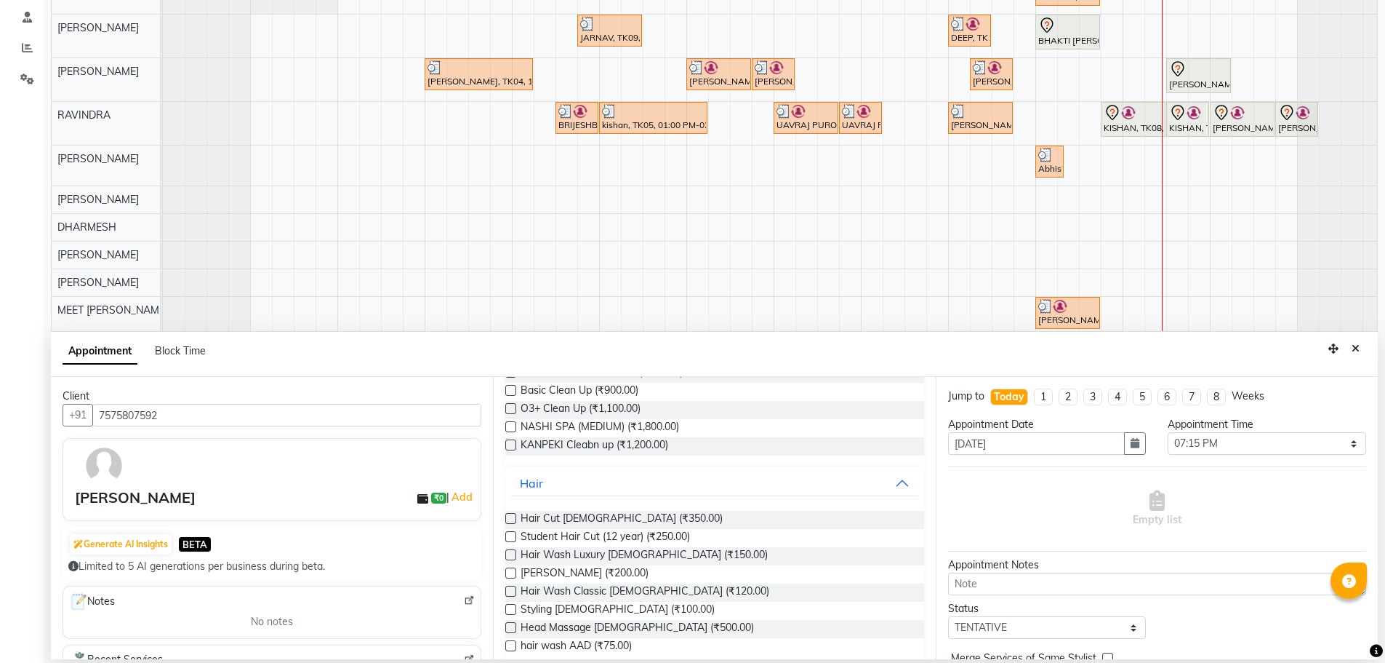
click at [508, 518] on label at bounding box center [510, 518] width 11 height 11
click at [508, 518] on input "checkbox" at bounding box center [509, 519] width 9 height 9
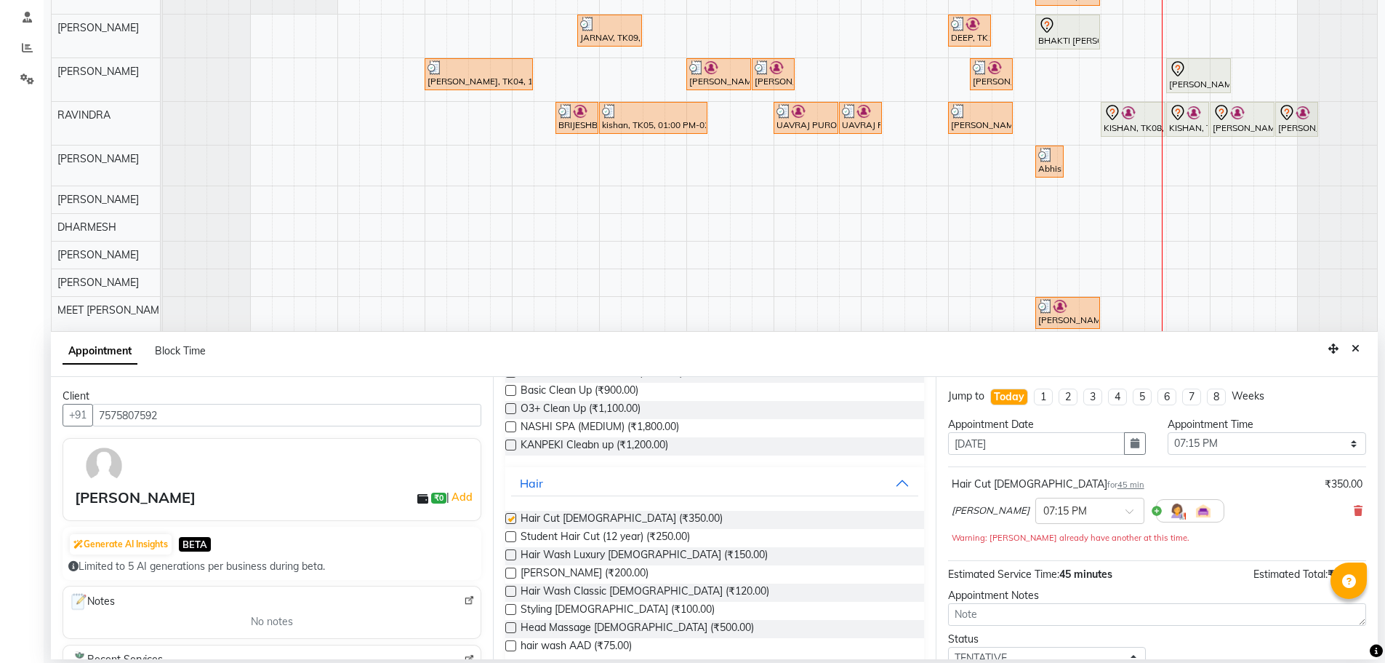
checkbox input "false"
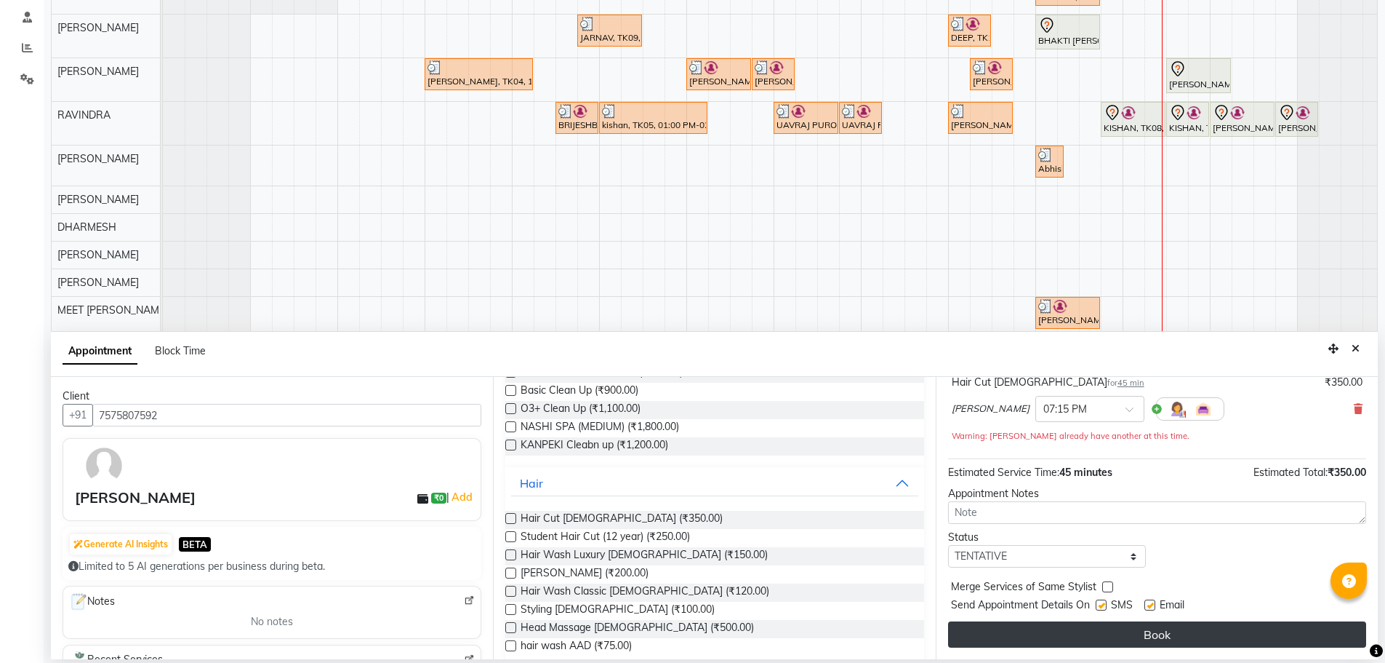
click at [1013, 633] on button "Book" at bounding box center [1157, 634] width 418 height 26
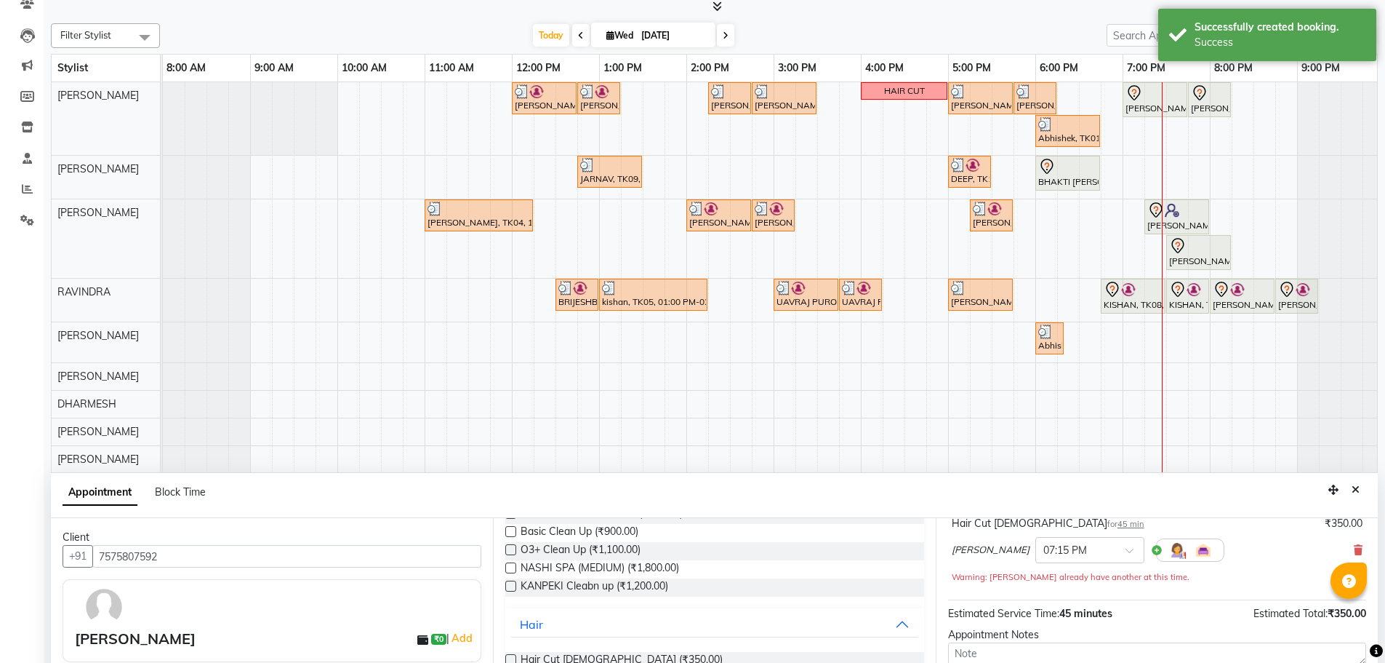
scroll to position [145, 0]
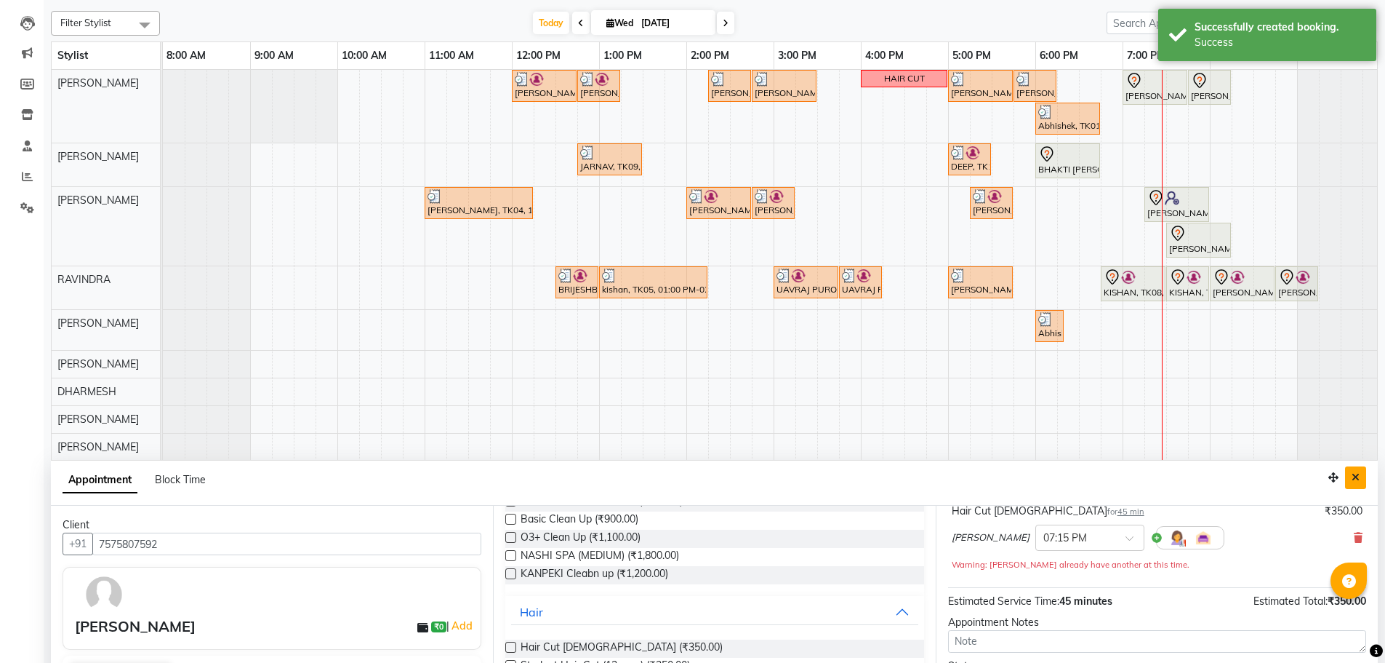
click at [1356, 474] on icon "Close" at bounding box center [1356, 477] width 8 height 10
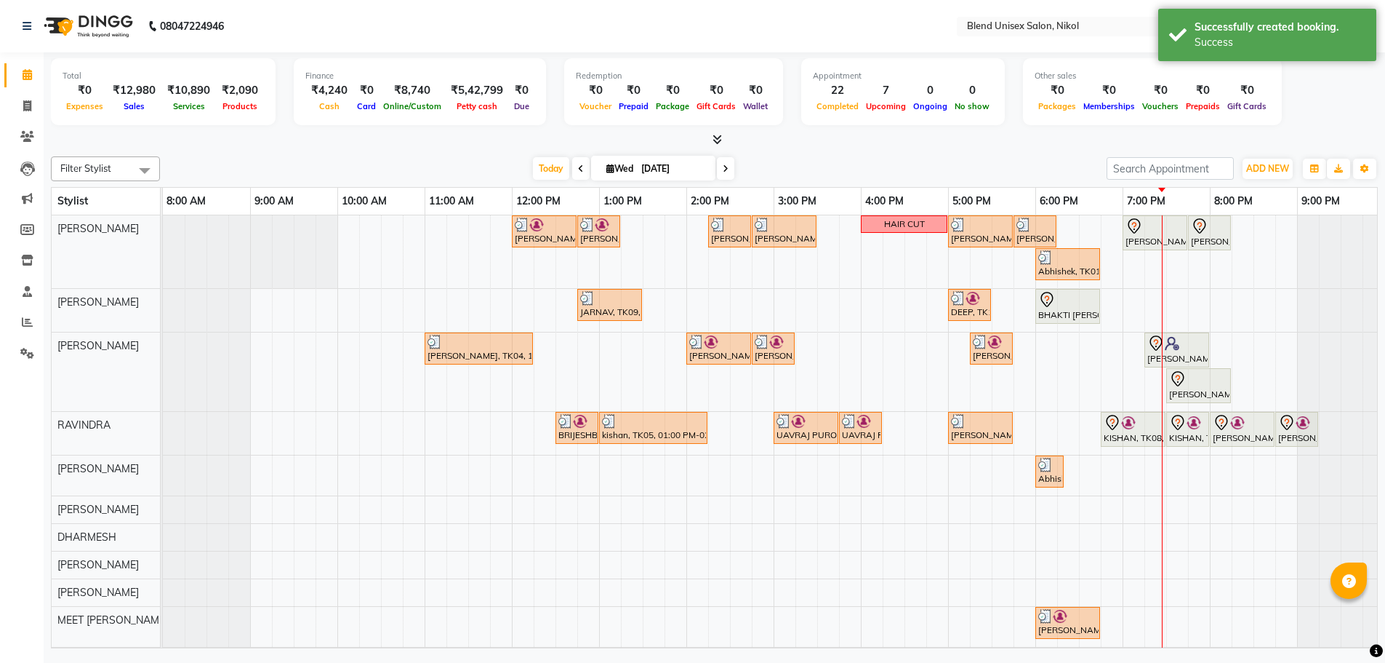
scroll to position [0, 0]
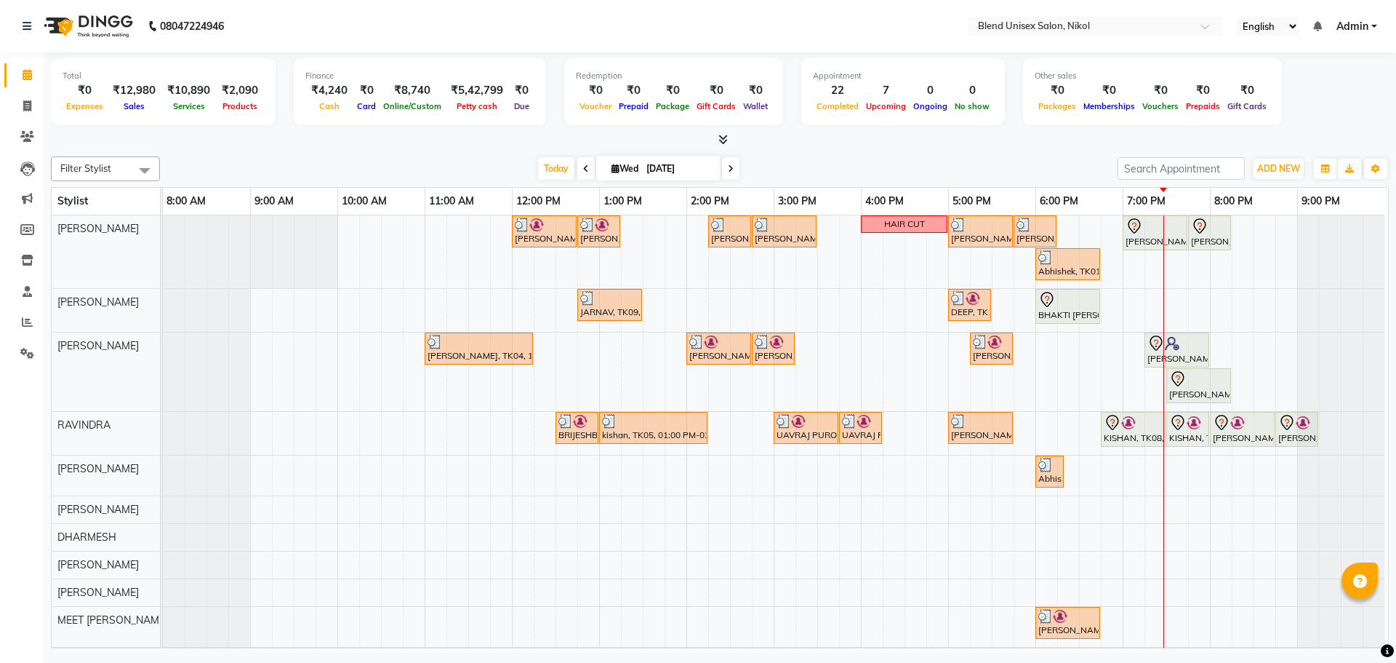
click at [959, 156] on div "Filter Stylist Select All AJAY NAI [PERSON_NAME] [PERSON_NAME] [PERSON_NAME] ME…" at bounding box center [720, 399] width 1338 height 497
click at [959, 155] on div "Filter Stylist Select All AJAY NAI [PERSON_NAME] [PERSON_NAME] [PERSON_NAME] ME…" at bounding box center [720, 399] width 1338 height 497
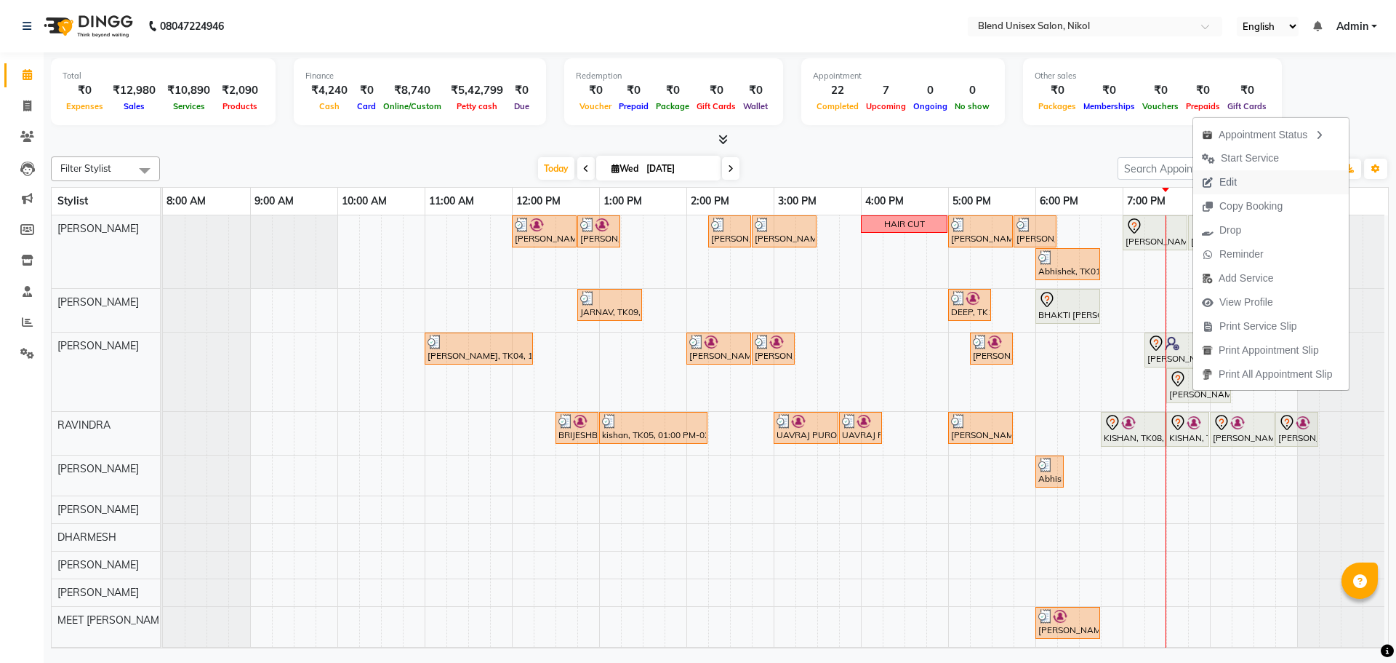
click at [1243, 180] on span "Edit" at bounding box center [1219, 182] width 52 height 24
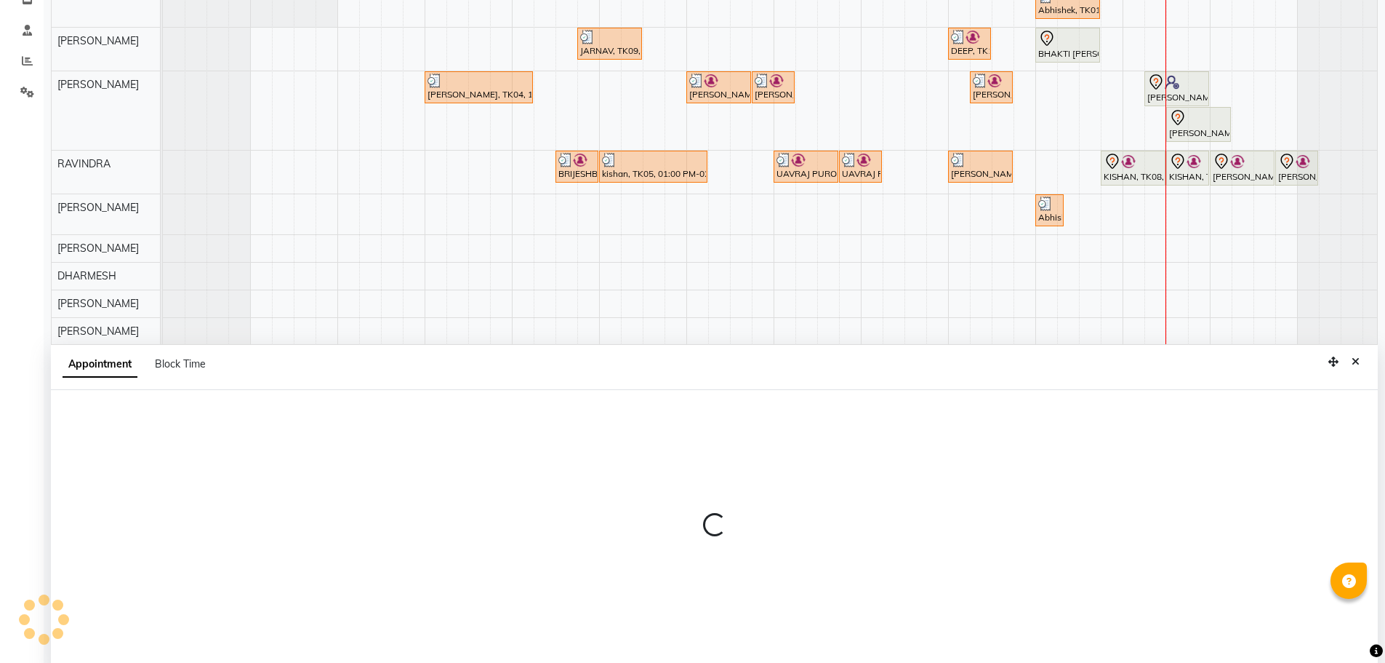
scroll to position [274, 0]
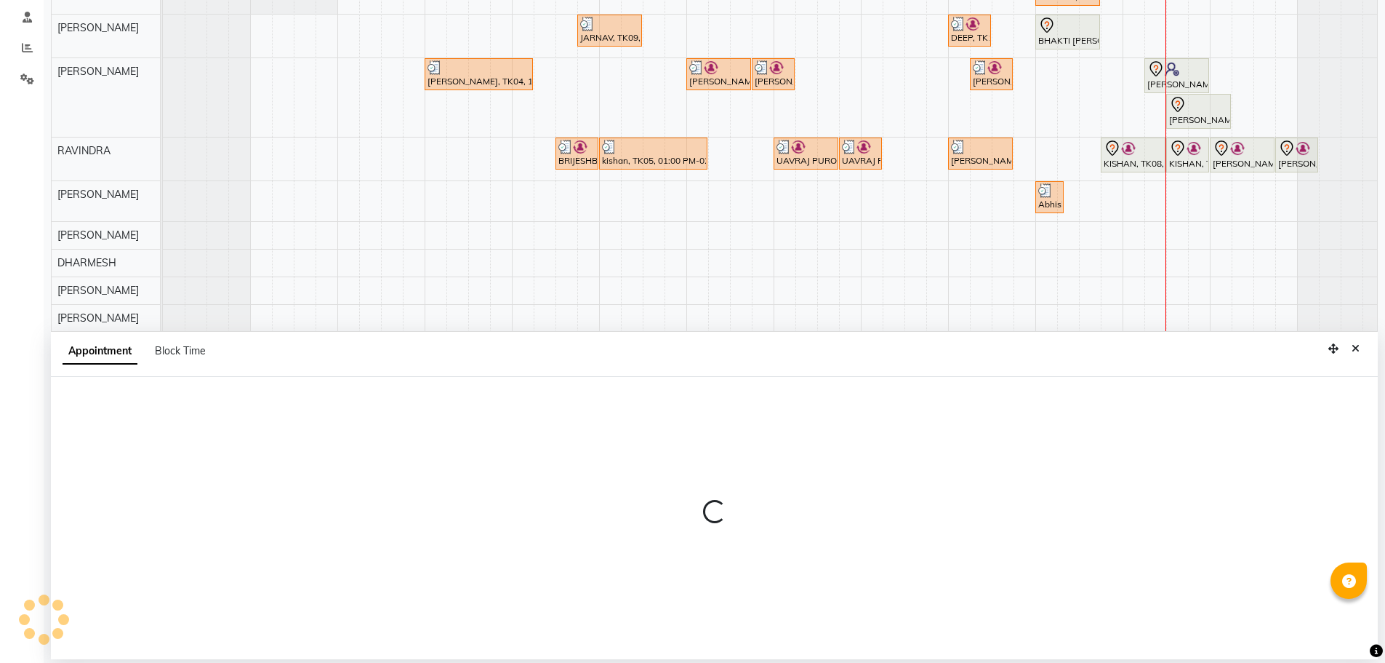
select select "tentative"
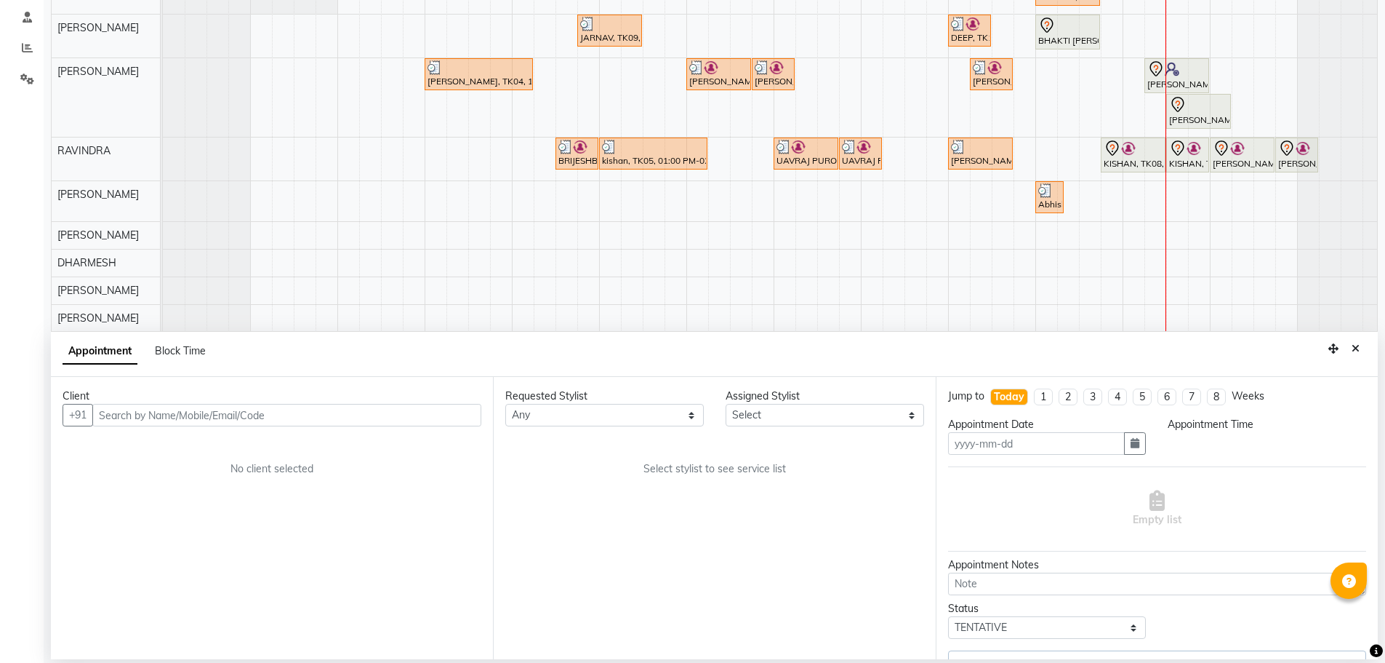
type input "[DATE]"
select select "1170"
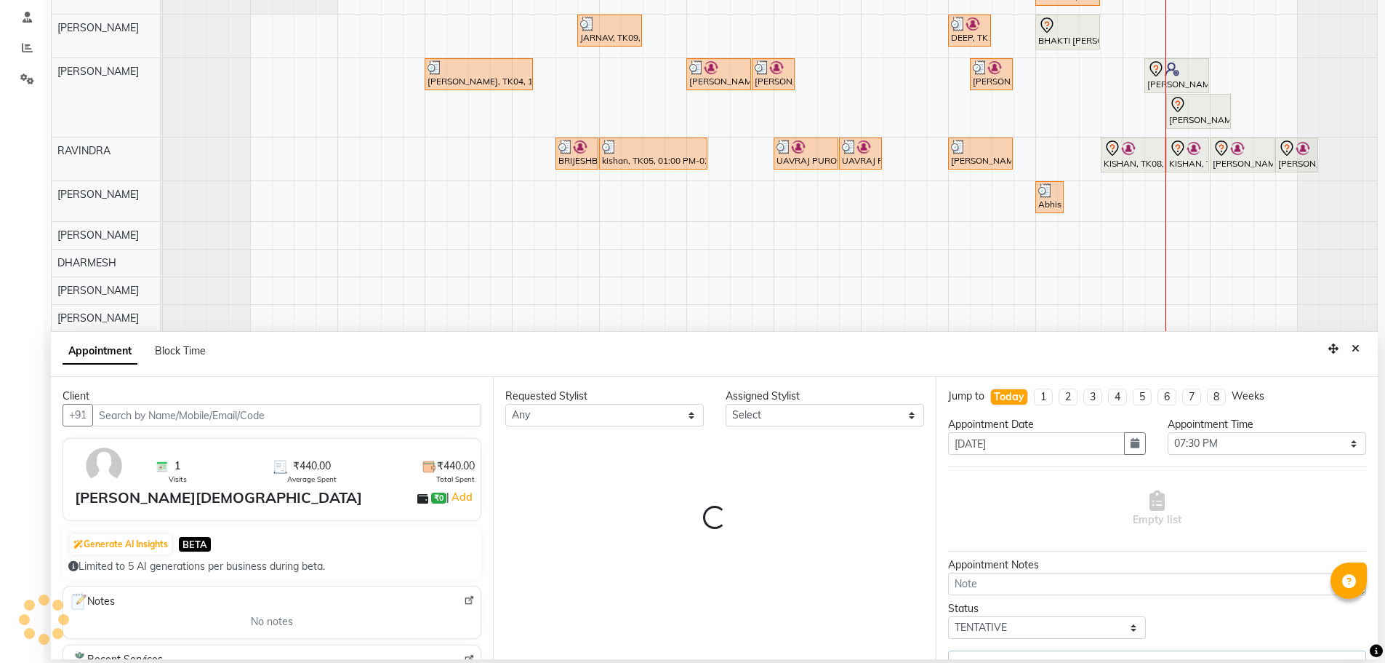
select select "79552"
select select "3057"
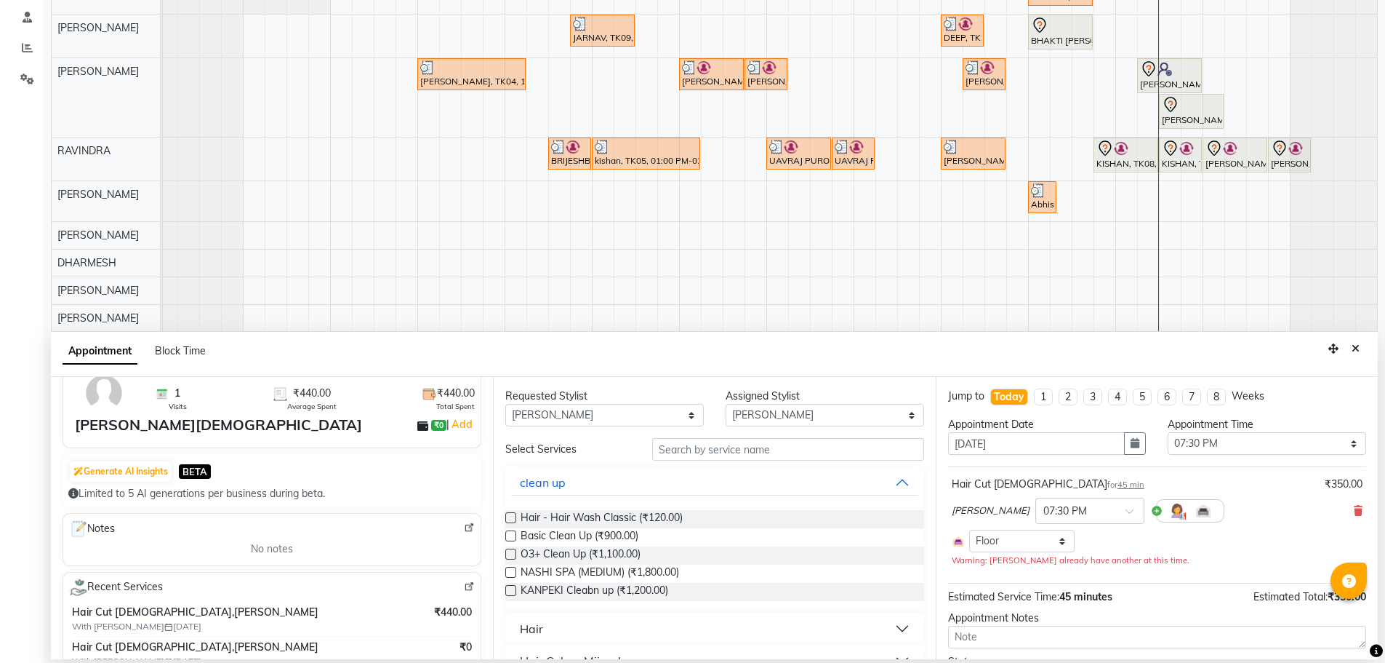
scroll to position [0, 0]
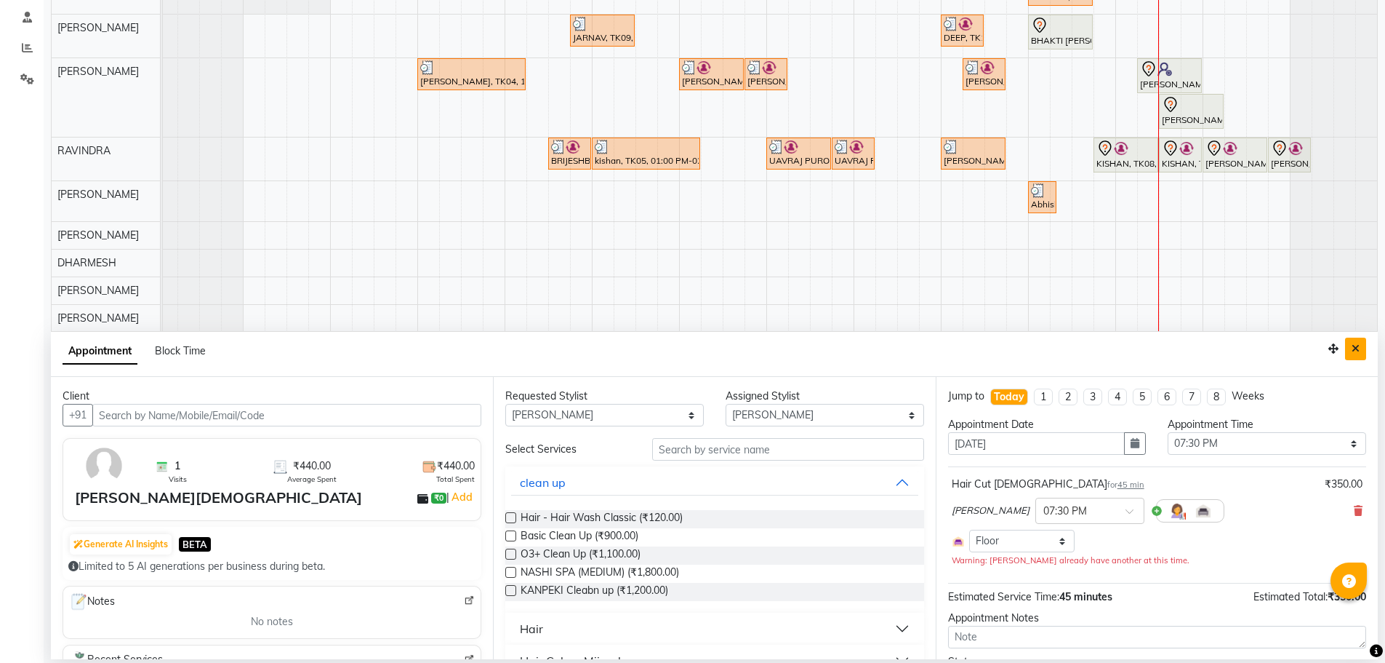
click at [1351, 350] on button "Close" at bounding box center [1355, 348] width 21 height 23
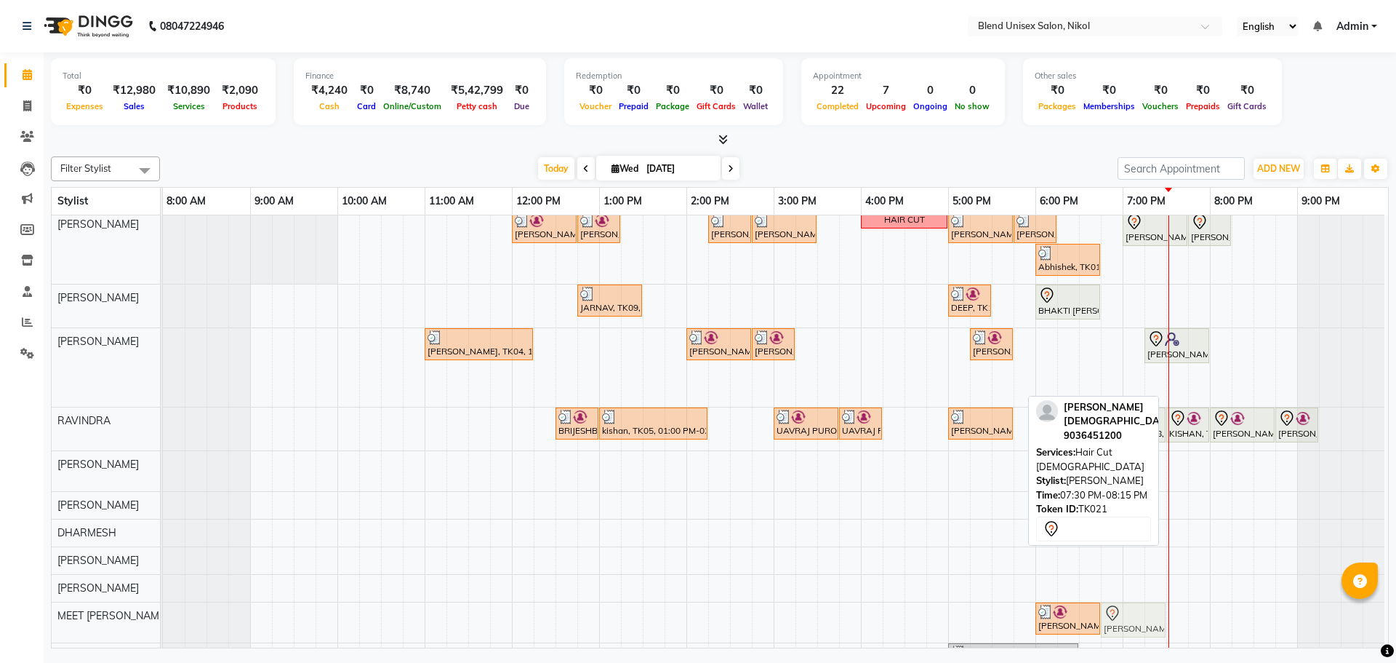
scroll to position [5, 0]
drag, startPoint x: 1192, startPoint y: 377, endPoint x: 1136, endPoint y: 604, distance: 233.7
click at [1136, 604] on tbody "[PERSON_NAME], TK03, 12:00 PM-12:45 PM, Hair Cut [DEMOGRAPHIC_DATA] [PERSON_NAM…" at bounding box center [774, 499] width 1222 height 578
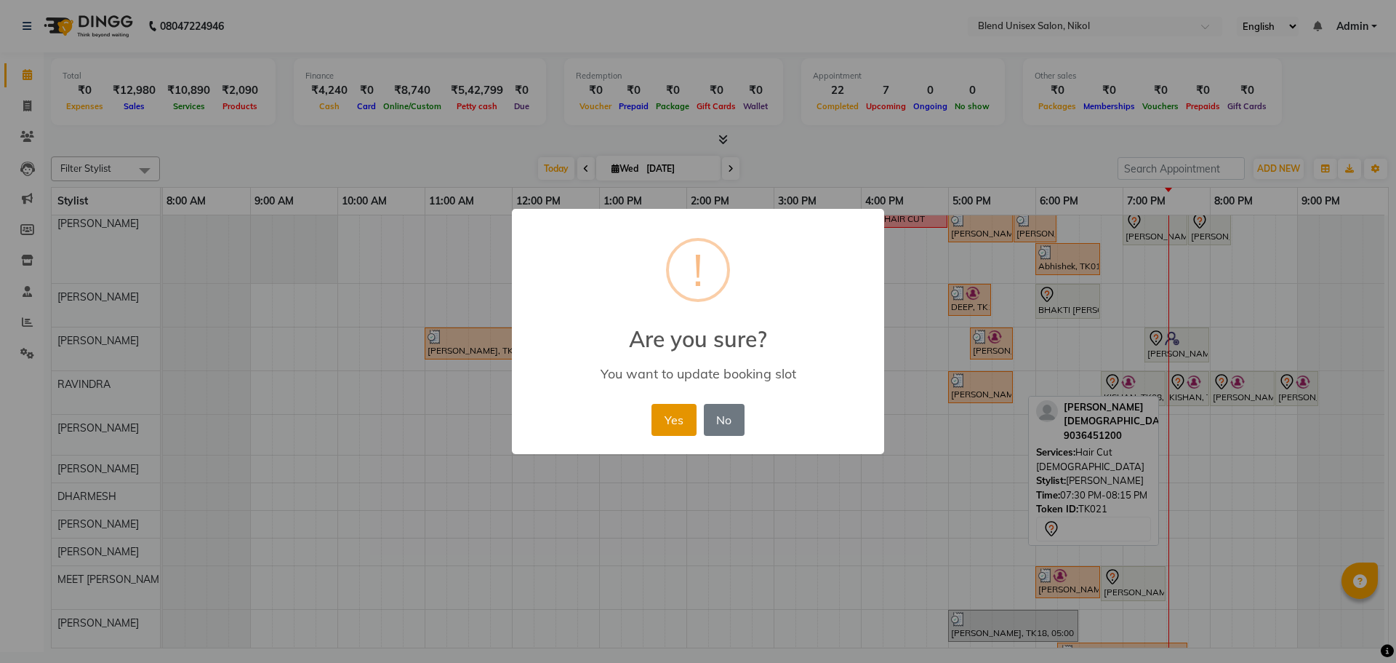
click at [660, 414] on button "Yes" at bounding box center [674, 420] width 44 height 32
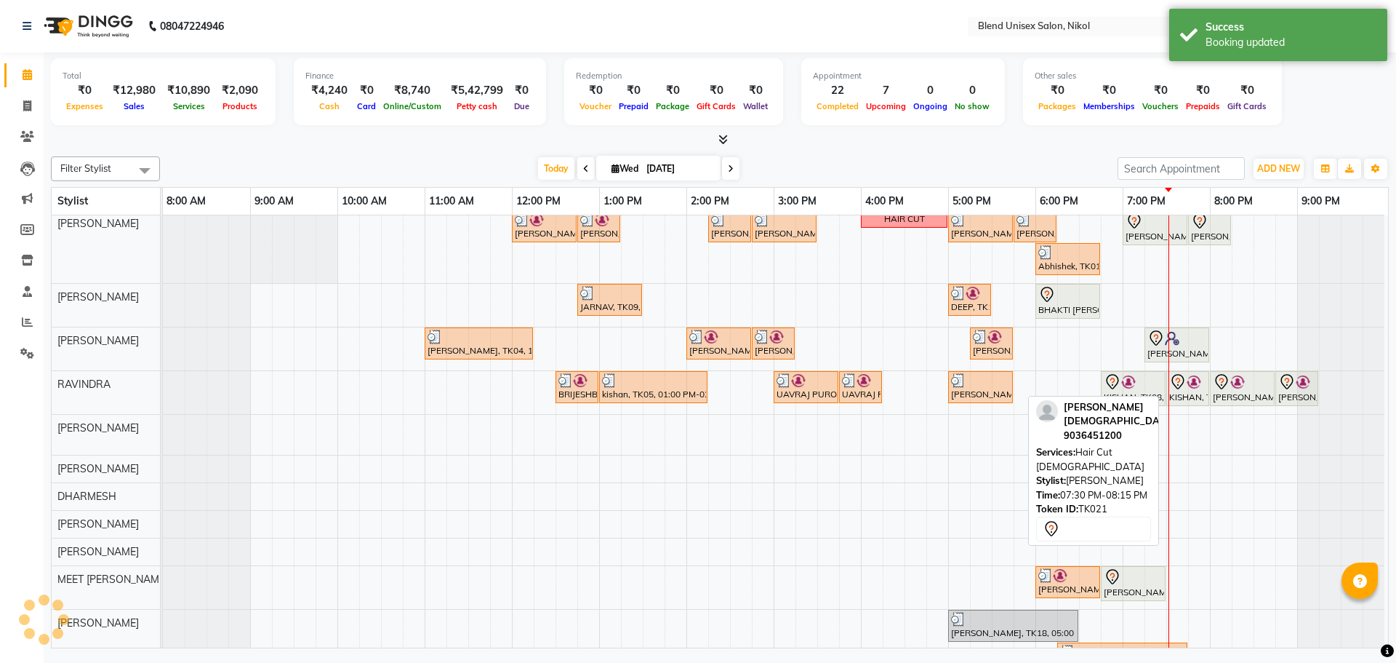
scroll to position [124, 0]
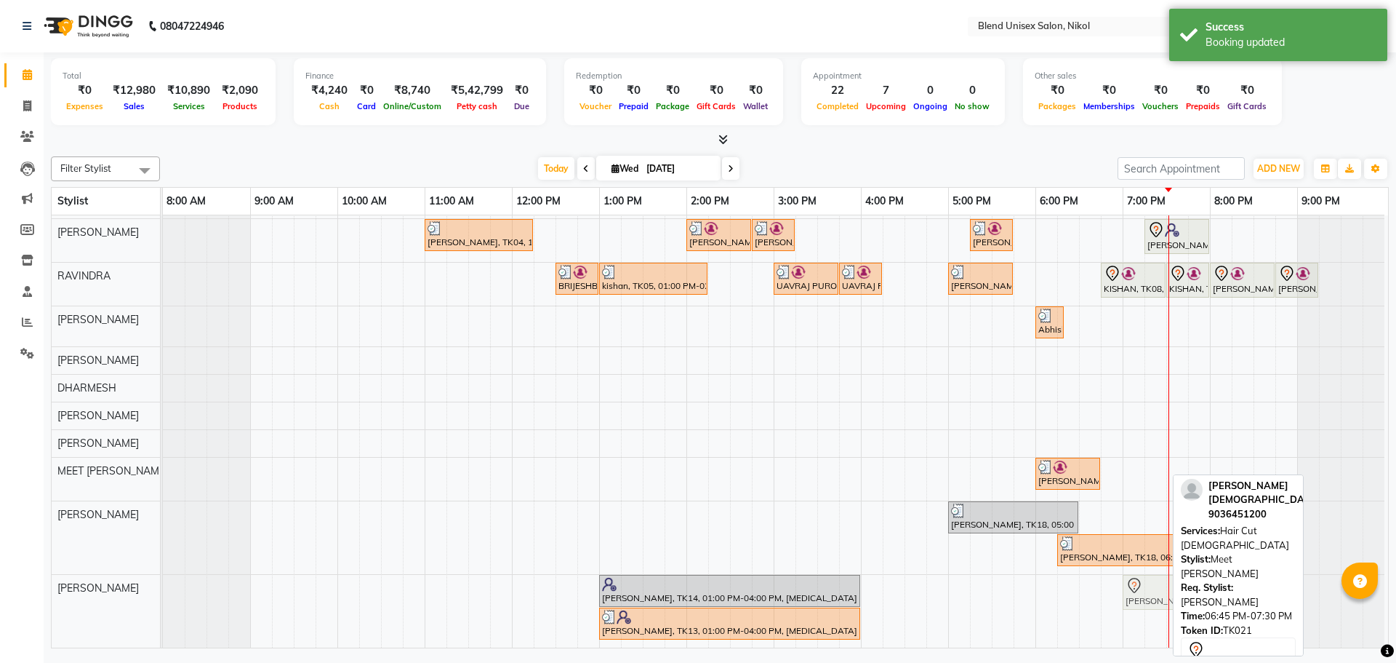
drag, startPoint x: 1161, startPoint y: 459, endPoint x: 1191, endPoint y: 563, distance: 108.0
click at [1193, 569] on div "Filter Stylist Select All AJAY NAI [PERSON_NAME] [PERSON_NAME] [PERSON_NAME] ME…" at bounding box center [720, 399] width 1338 height 497
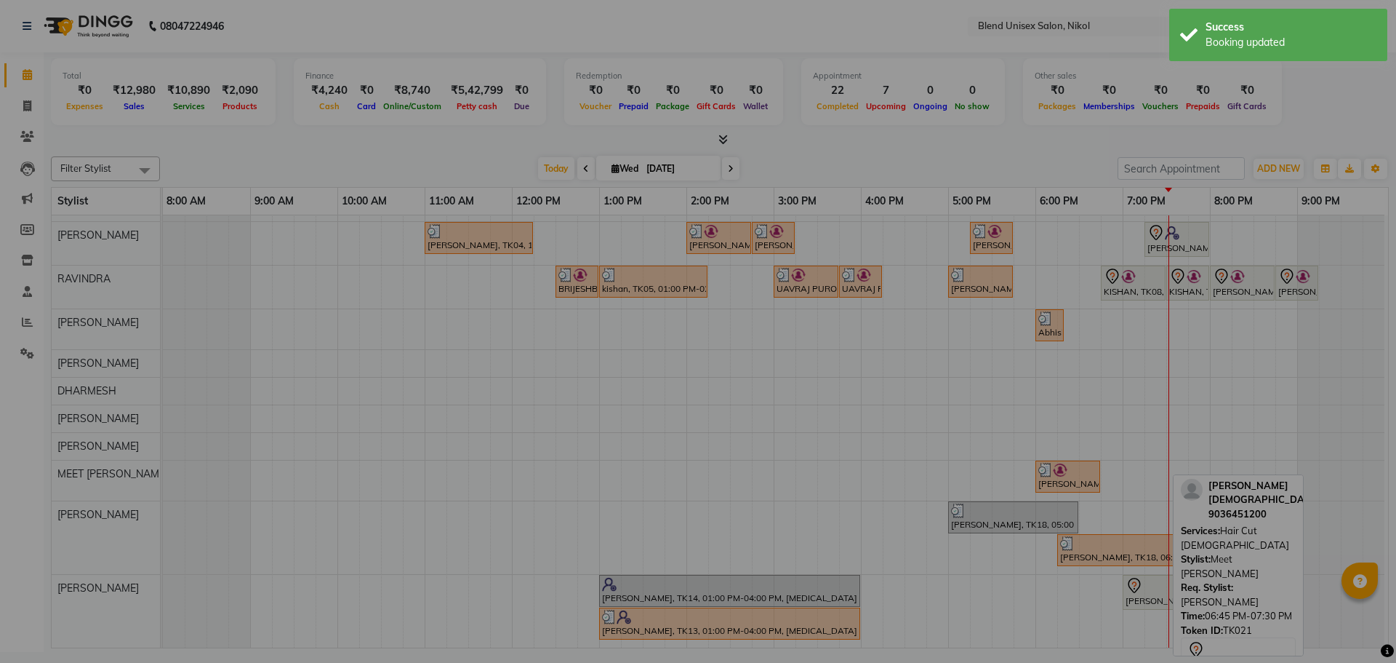
scroll to position [121, 0]
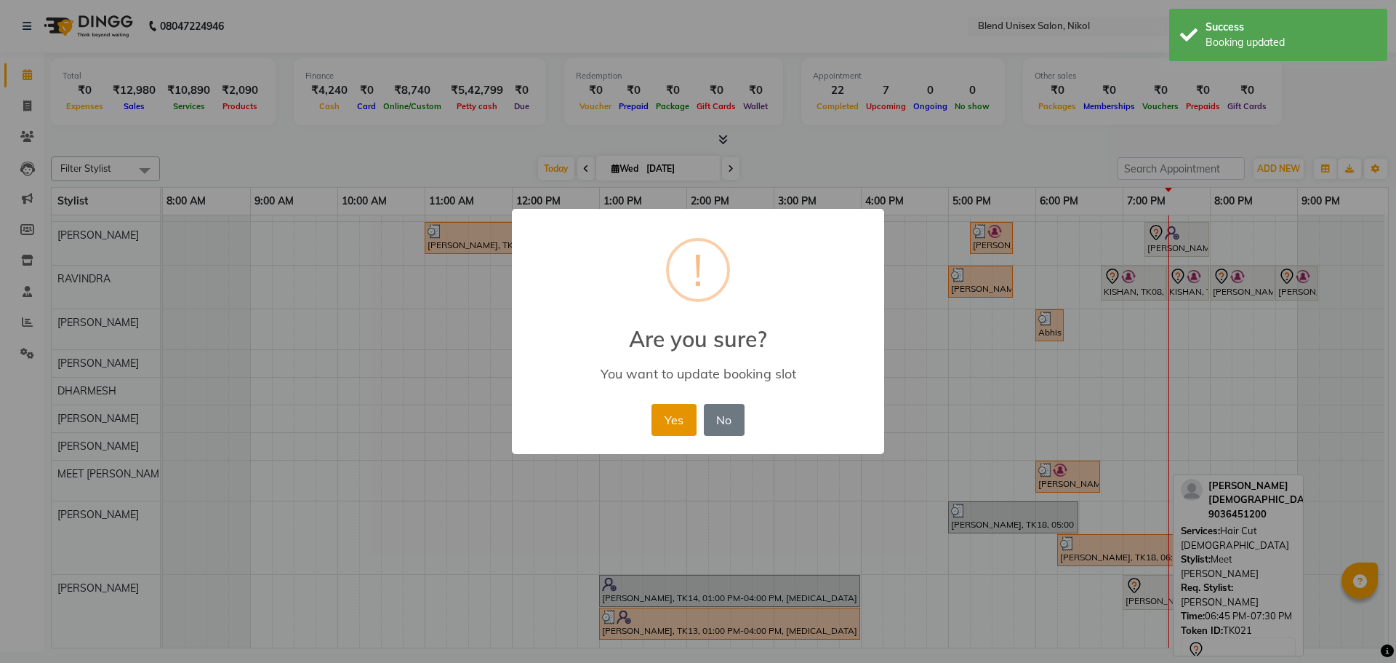
click at [666, 415] on button "Yes" at bounding box center [674, 420] width 44 height 32
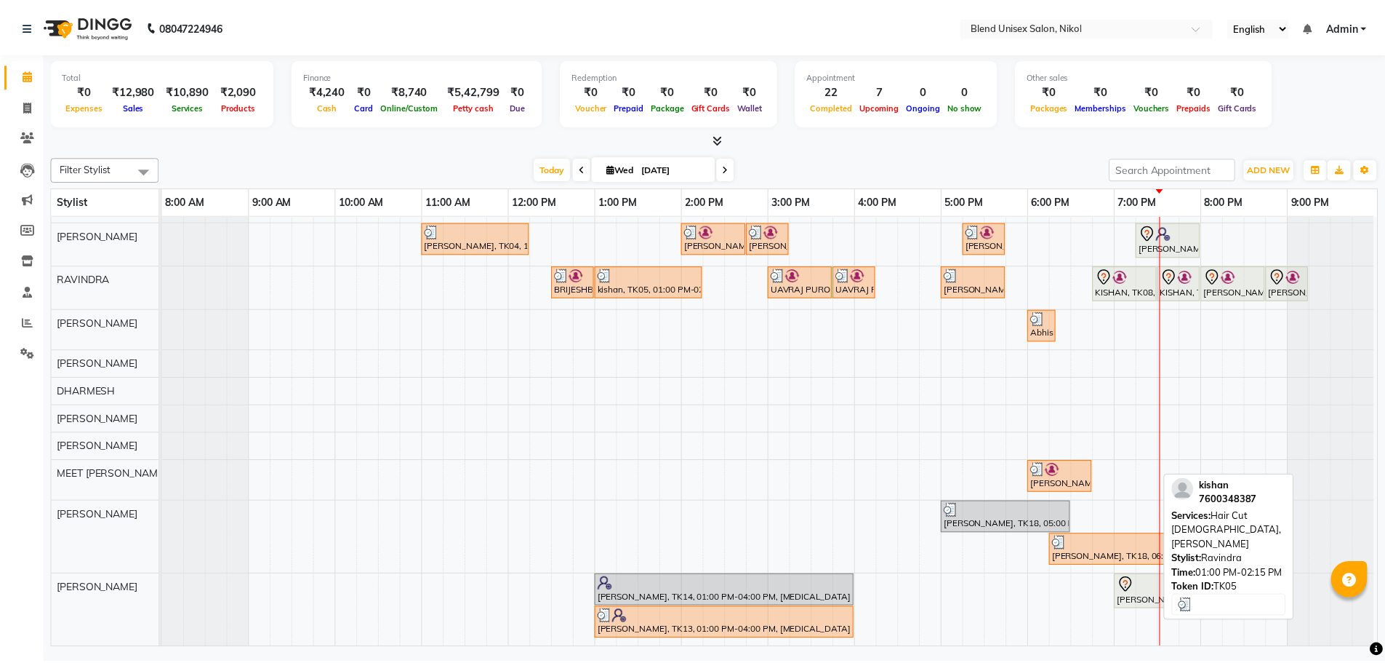
scroll to position [0, 0]
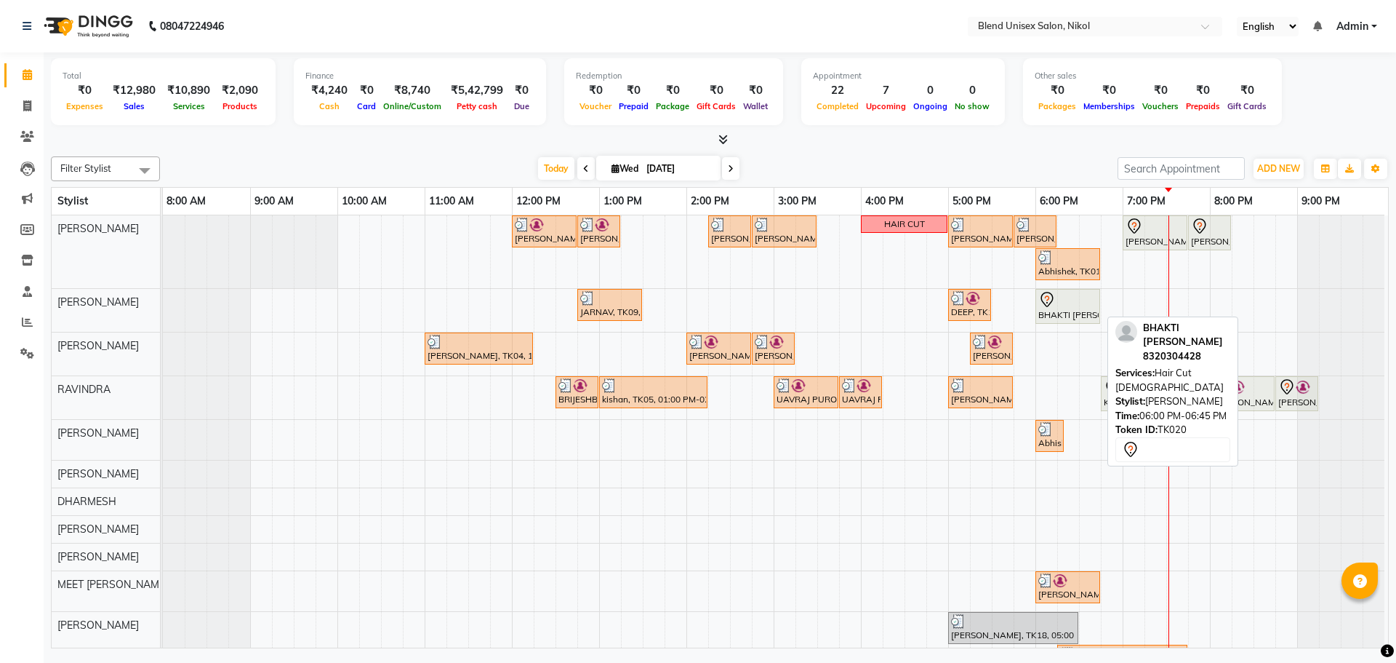
click at [1071, 300] on div at bounding box center [1068, 299] width 59 height 17
click at [1055, 303] on icon at bounding box center [1047, 299] width 17 height 17
select select "7"
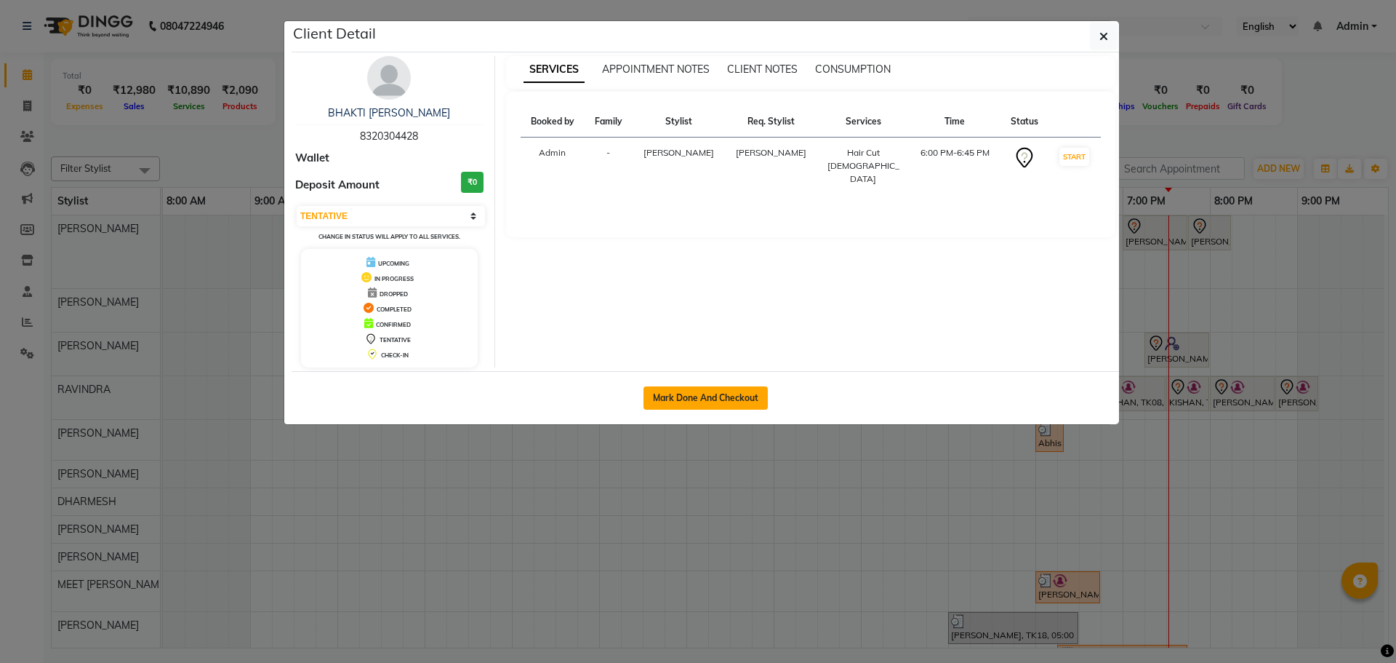
click at [700, 404] on button "Mark Done And Checkout" at bounding box center [706, 397] width 124 height 23
select select "service"
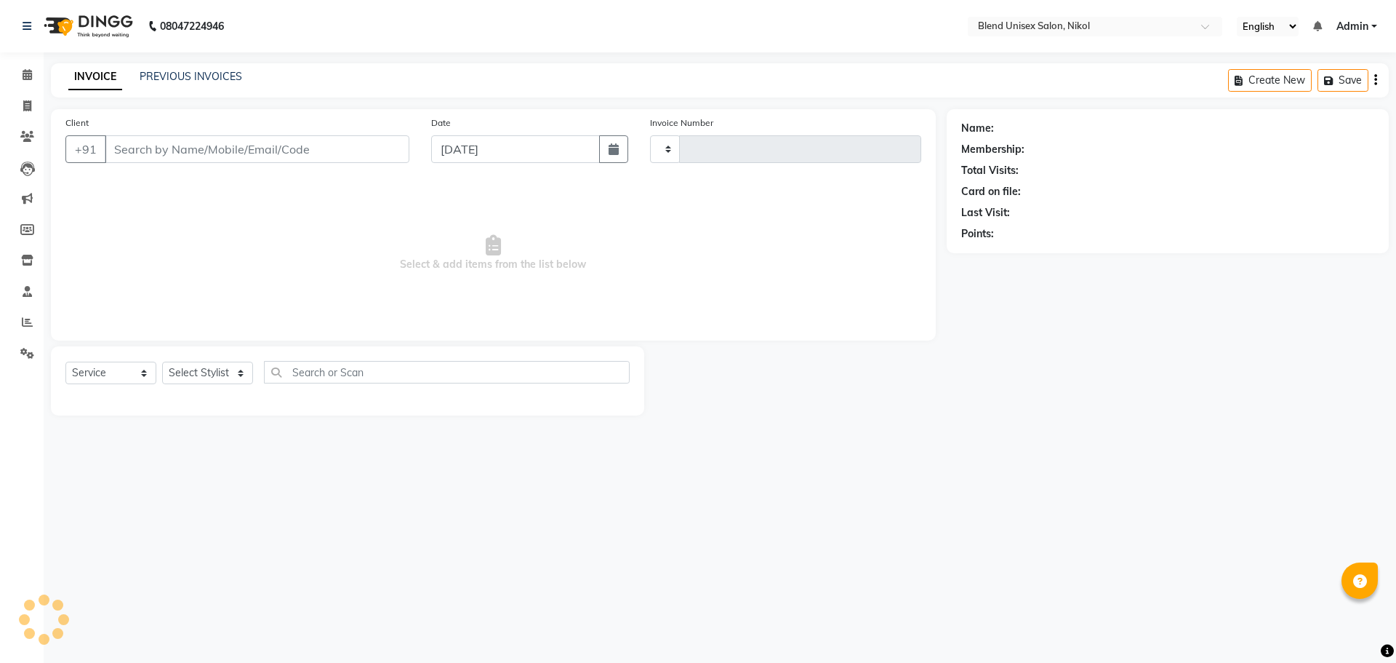
type input "2314"
select select "6213"
type input "8320304428"
select select "74694"
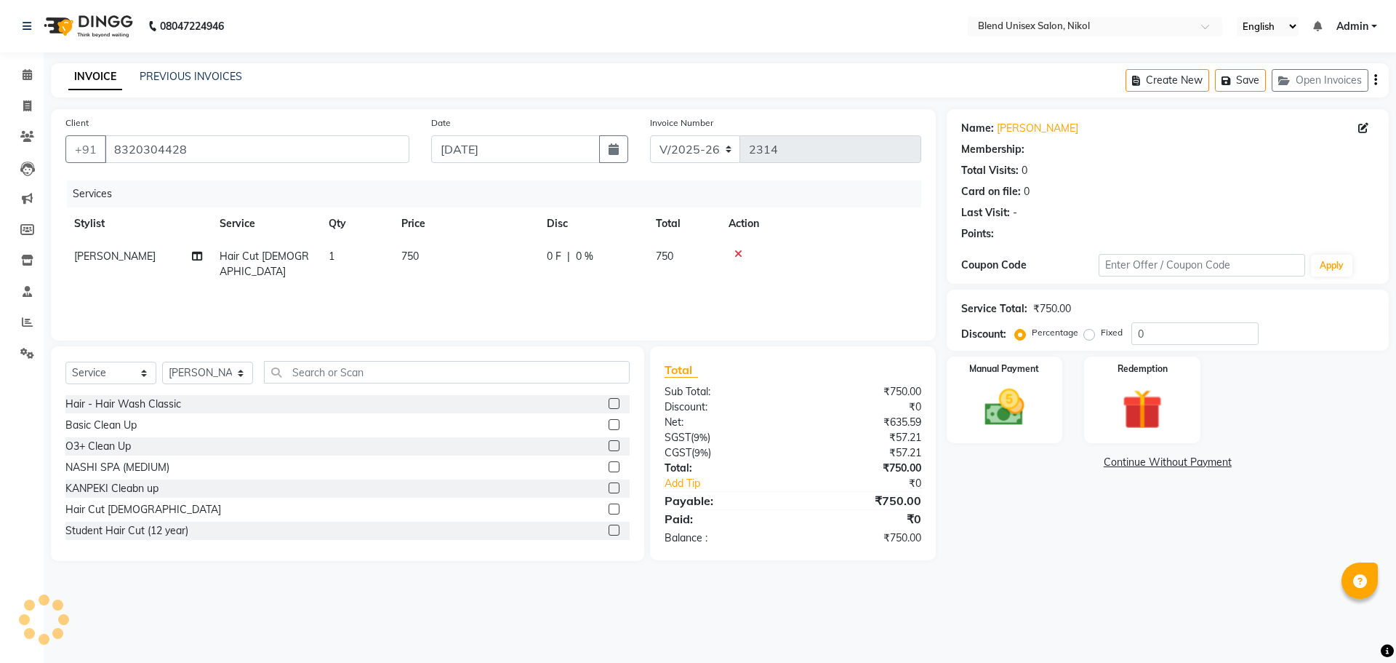
select select "1: Object"
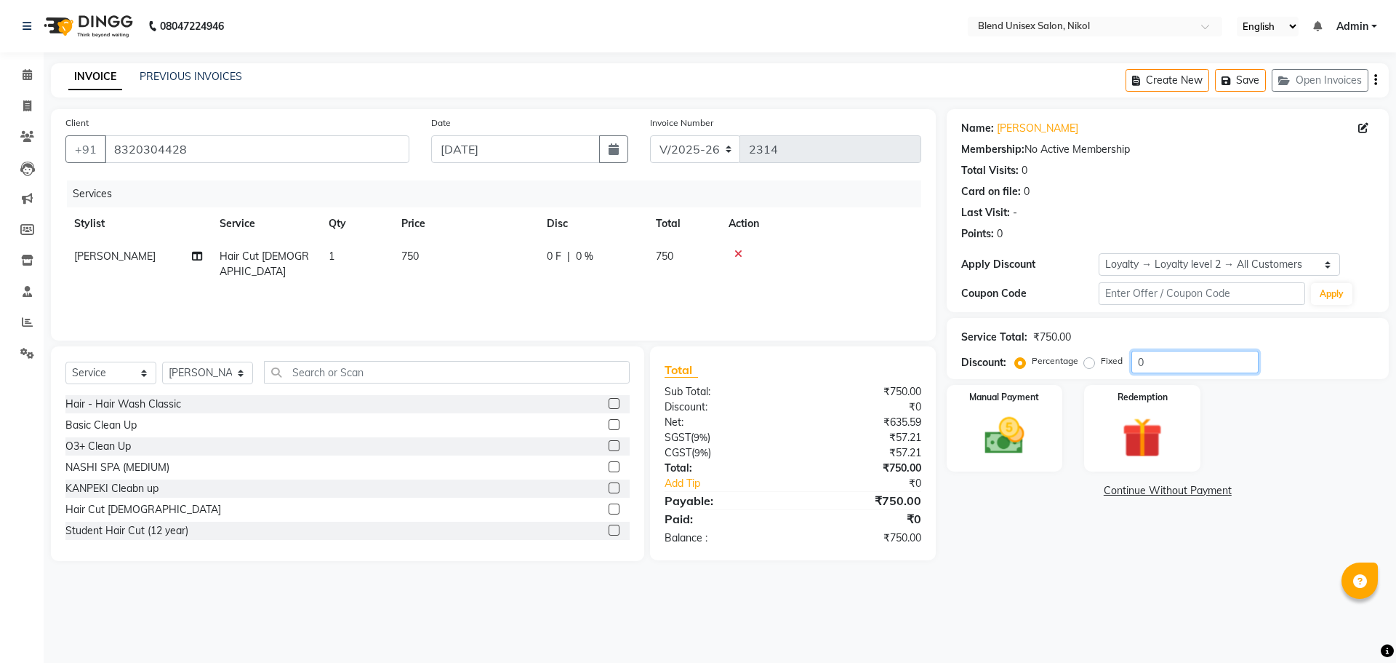
drag, startPoint x: 1188, startPoint y: 363, endPoint x: 1075, endPoint y: 384, distance: 115.4
click at [1185, 363] on input "0" at bounding box center [1195, 362] width 127 height 23
type input "20"
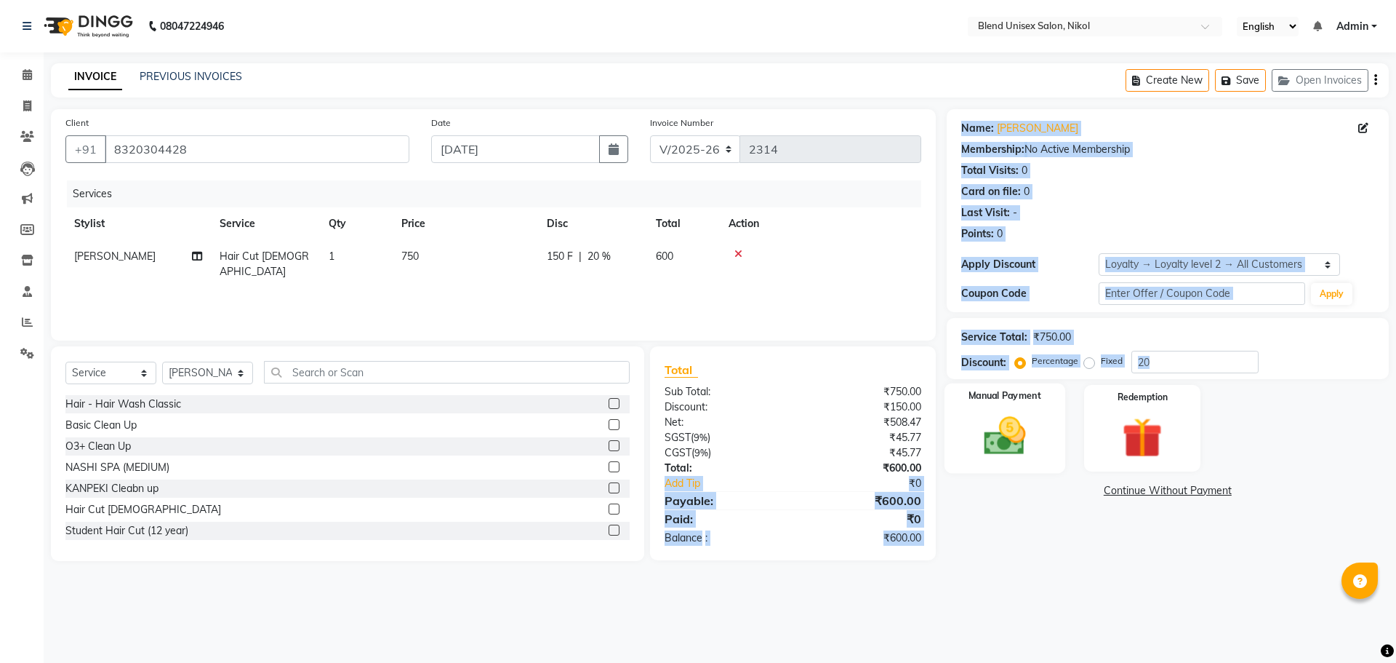
drag, startPoint x: 944, startPoint y: 470, endPoint x: 950, endPoint y: 460, distance: 11.7
click at [945, 465] on div "Client [PHONE_NUMBER] Date [DATE] Invoice Number V/2025 V/[PHONE_NUMBER] Servic…" at bounding box center [720, 335] width 1360 height 452
click at [971, 426] on img at bounding box center [1005, 436] width 68 height 48
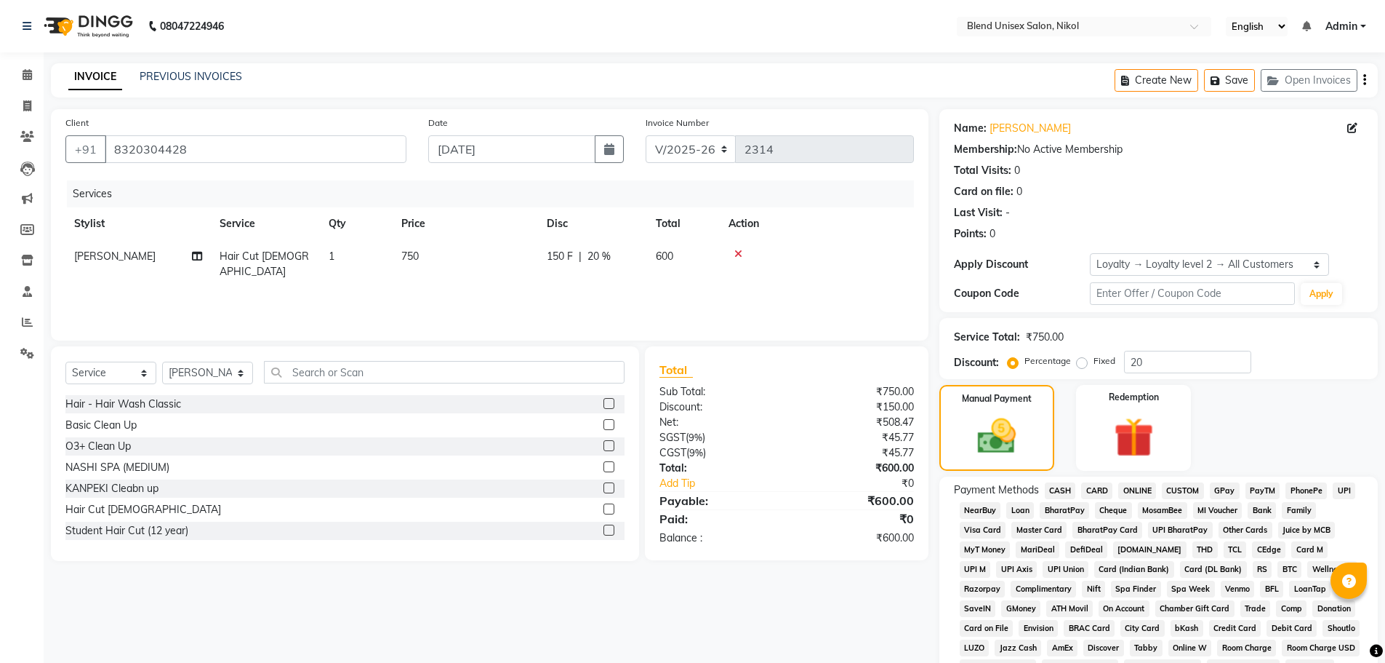
click at [844, 28] on nav "08047224946 Select Location × Blend Unisex Salon, Nikol English ENGLISH Español…" at bounding box center [692, 26] width 1385 height 52
click at [1057, 491] on span "CASH" at bounding box center [1060, 490] width 31 height 17
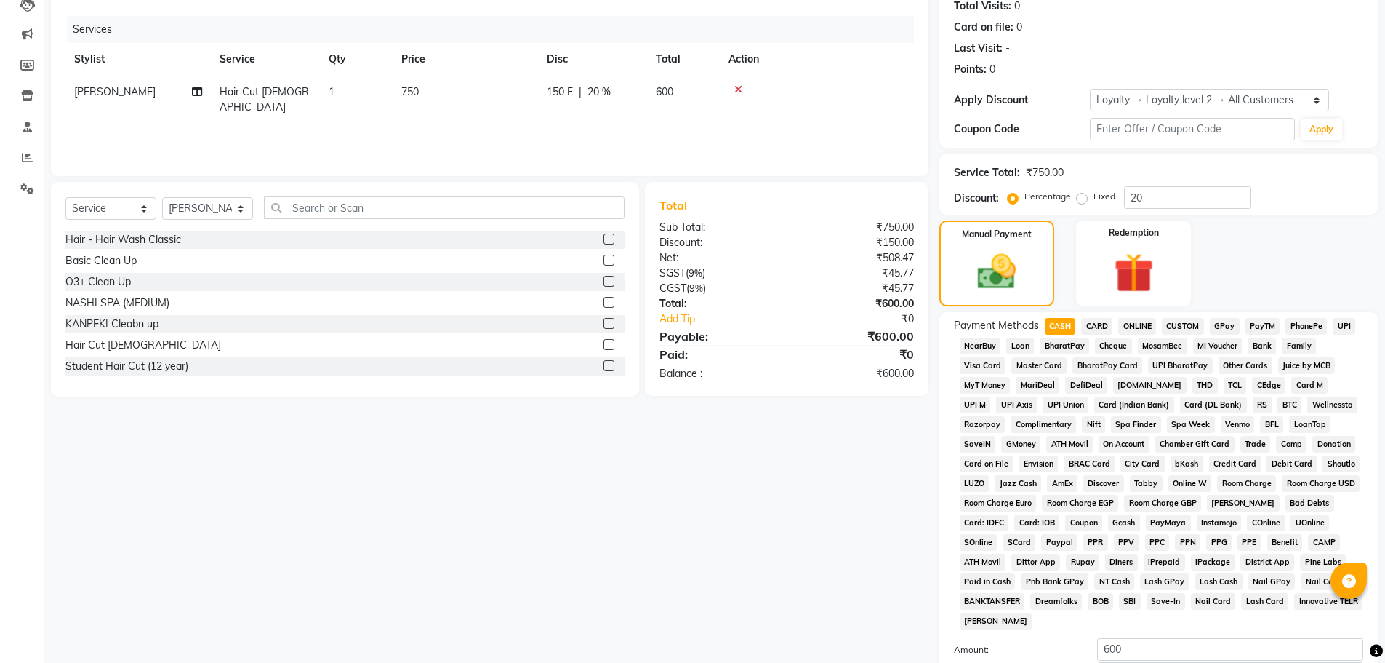
scroll to position [324, 0]
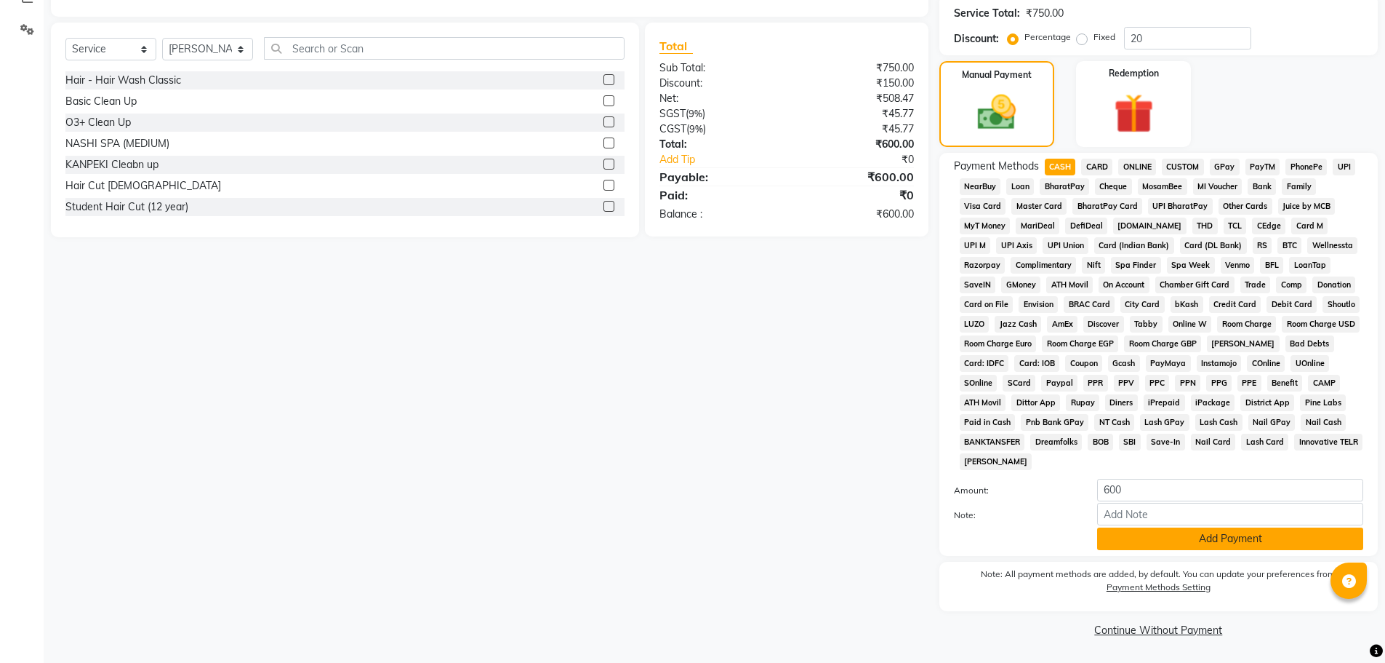
click at [1132, 540] on button "Add Payment" at bounding box center [1230, 538] width 266 height 23
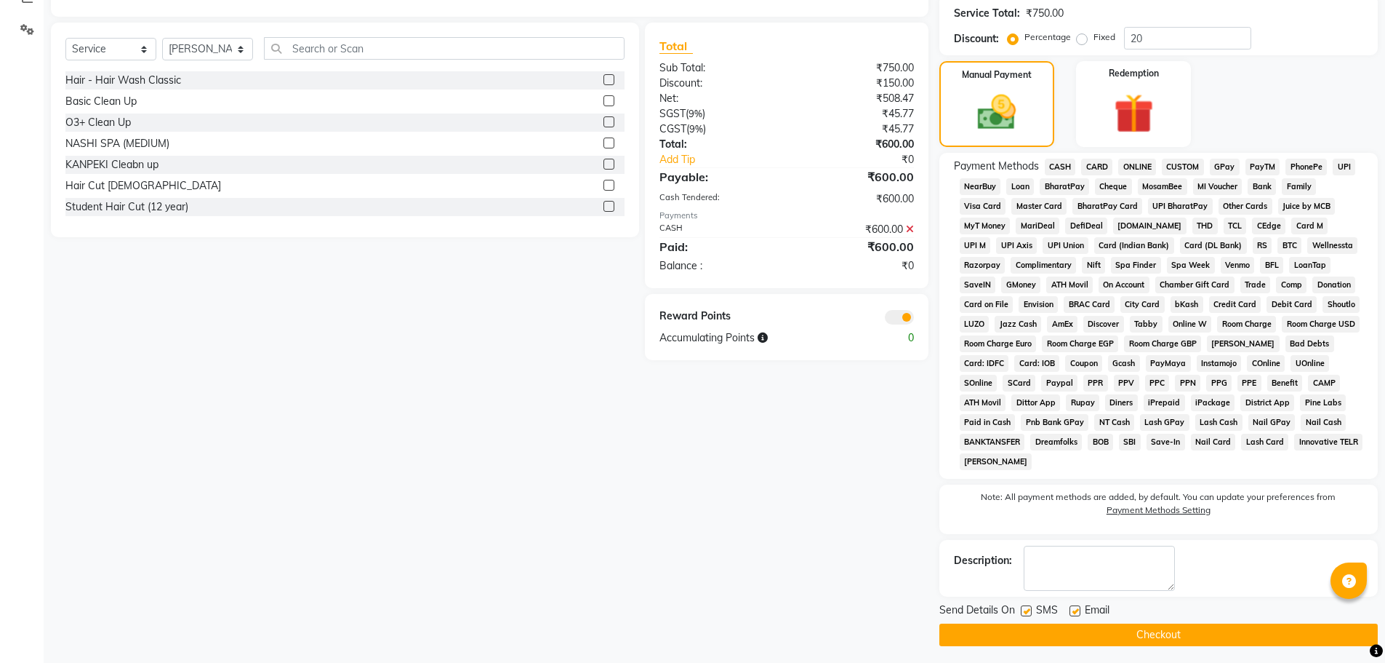
click at [1038, 633] on button "Checkout" at bounding box center [1159, 634] width 439 height 23
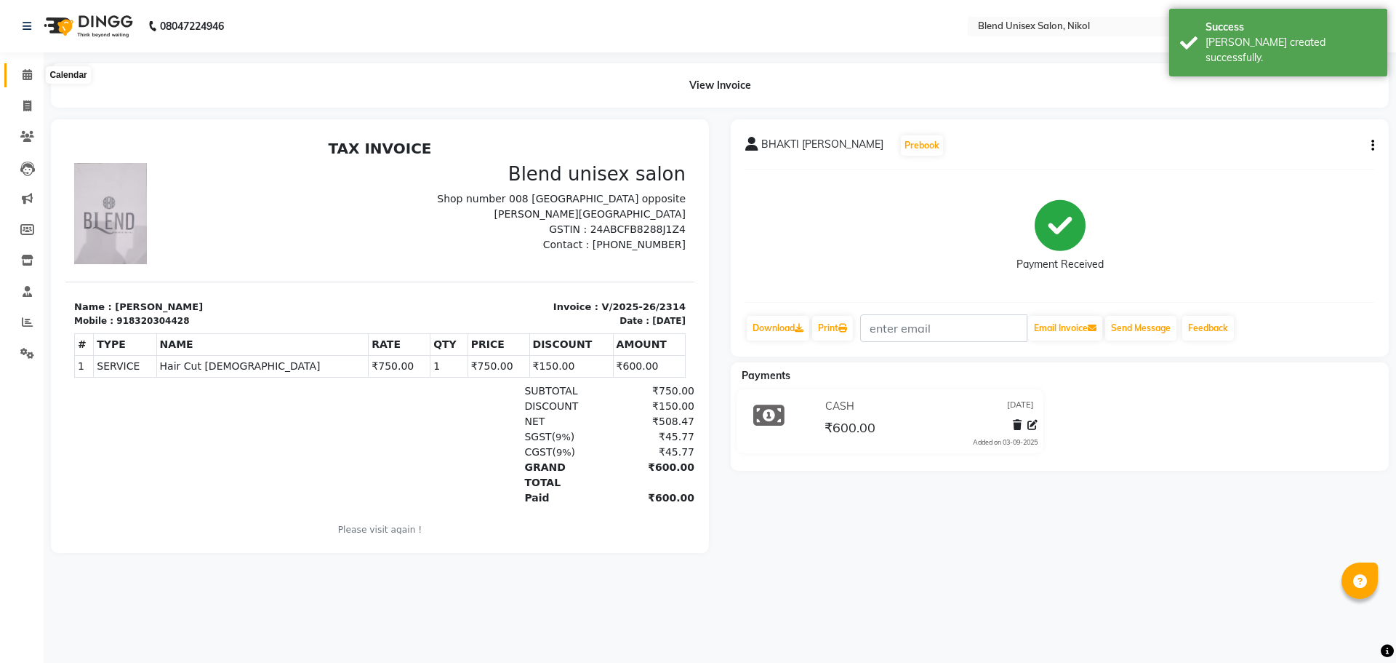
click at [29, 76] on icon at bounding box center [27, 74] width 9 height 11
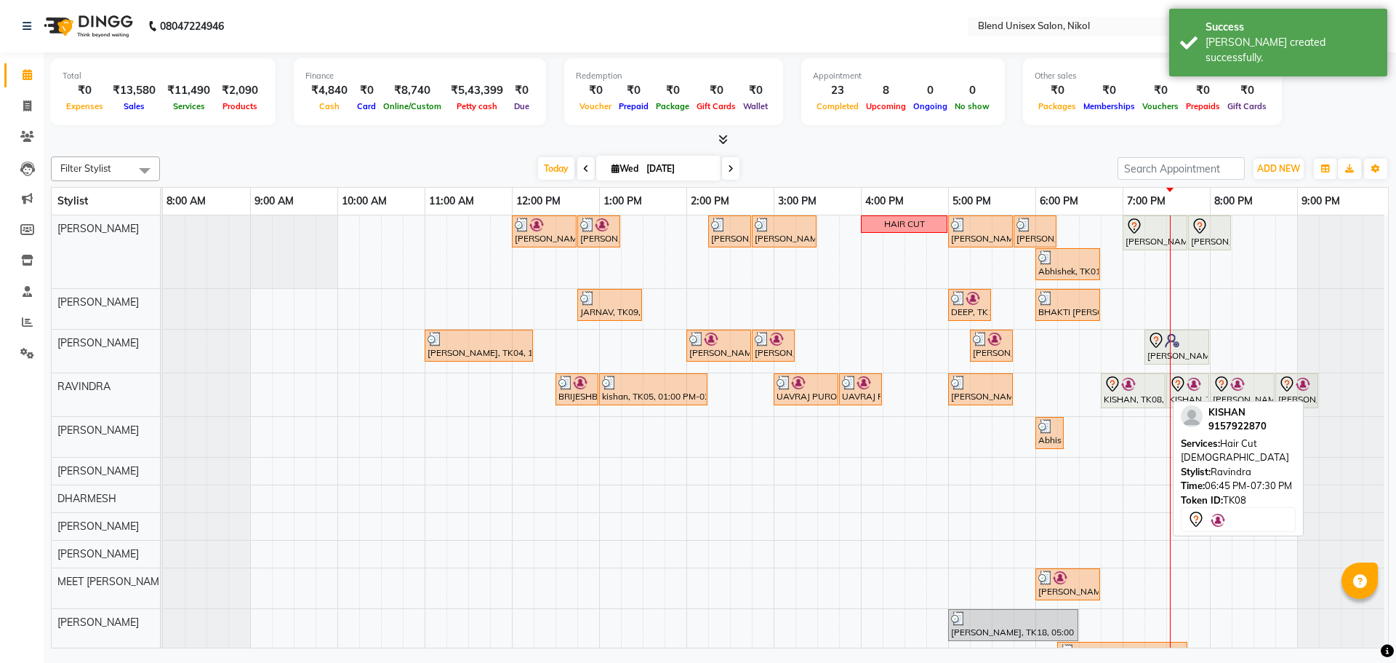
click at [1139, 394] on div "KISHAN, TK08, 06:45 PM-07:30 PM, Hair Cut [DEMOGRAPHIC_DATA]" at bounding box center [1134, 390] width 62 height 31
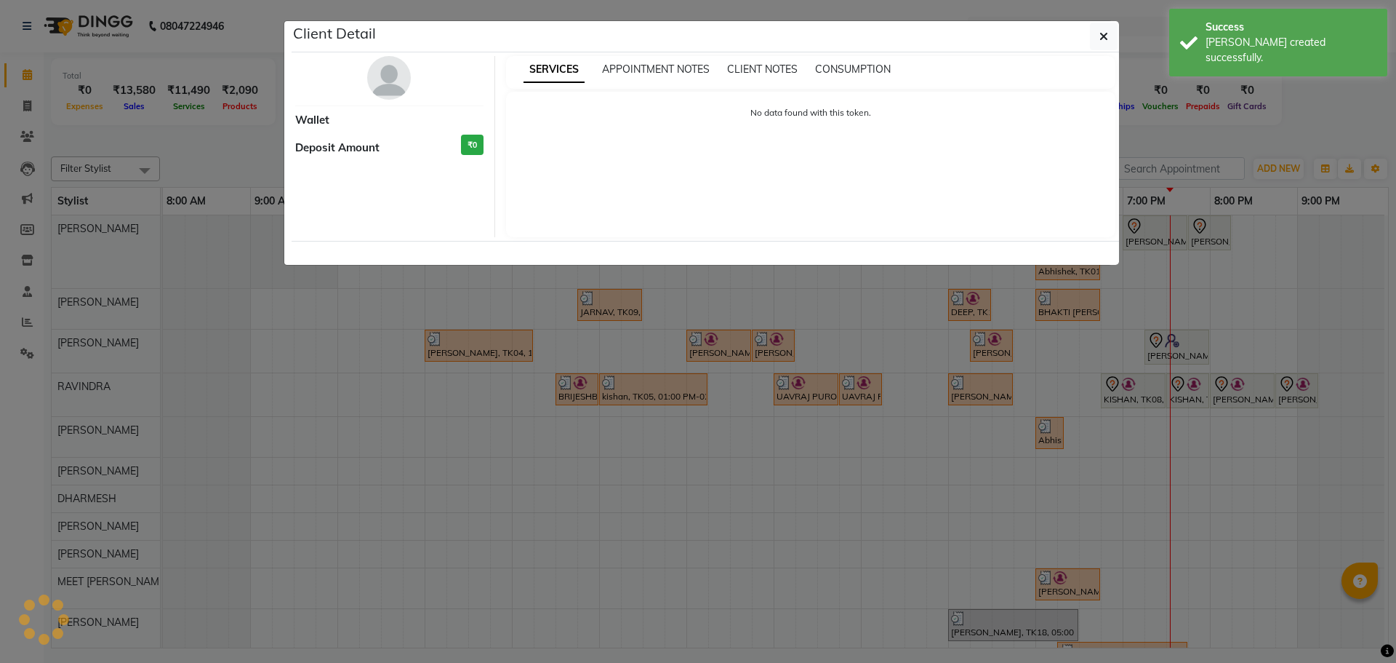
select select "7"
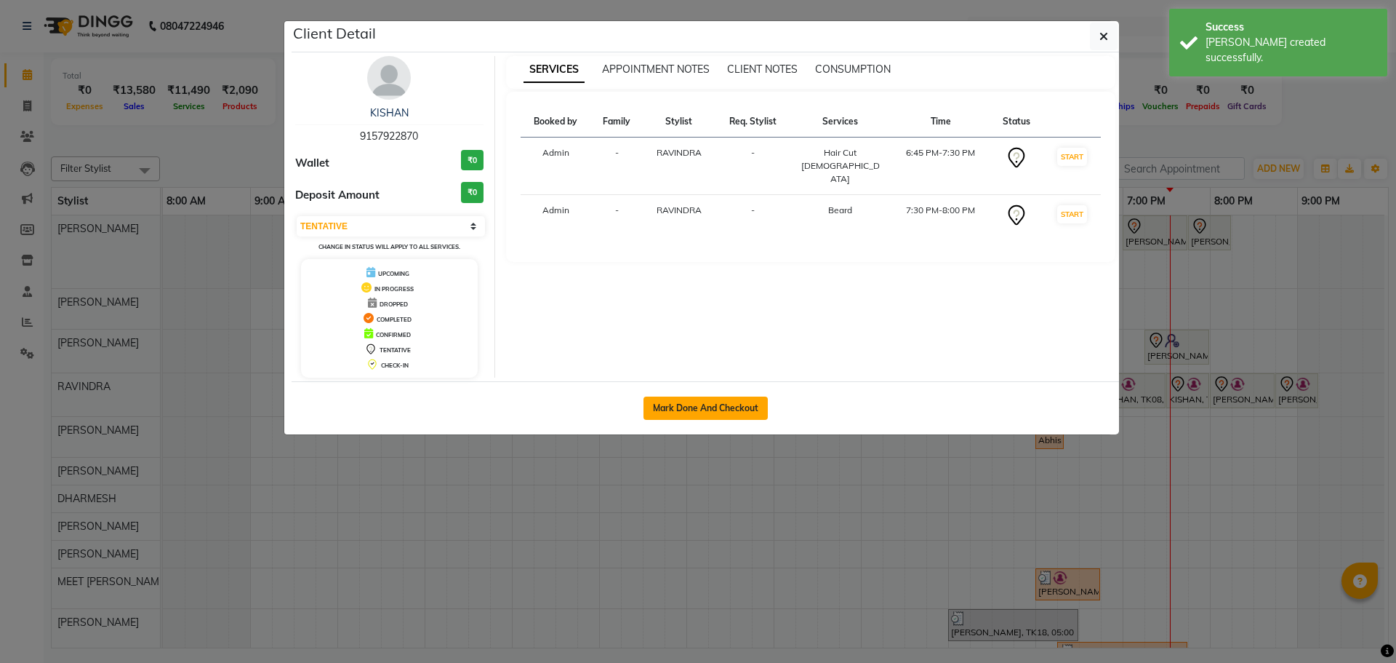
click at [716, 410] on button "Mark Done And Checkout" at bounding box center [706, 407] width 124 height 23
select select "service"
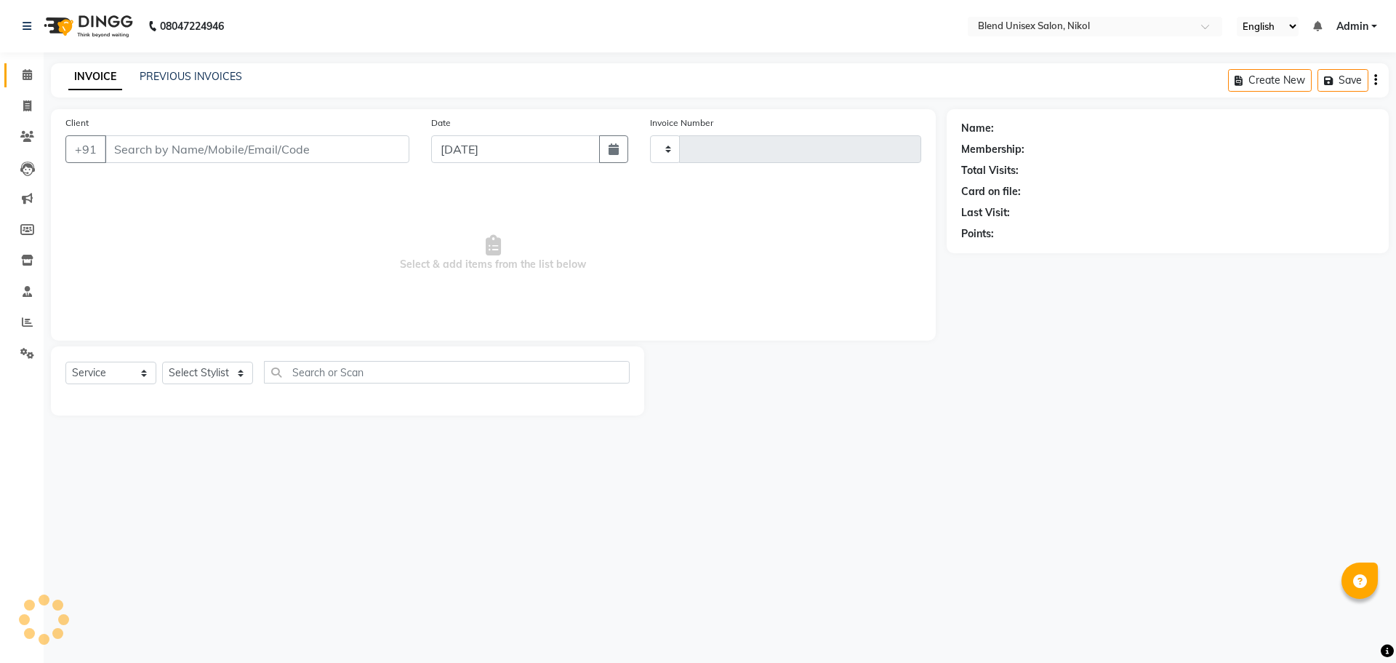
type input "2315"
select select "6213"
type input "9157922870"
select select "80004"
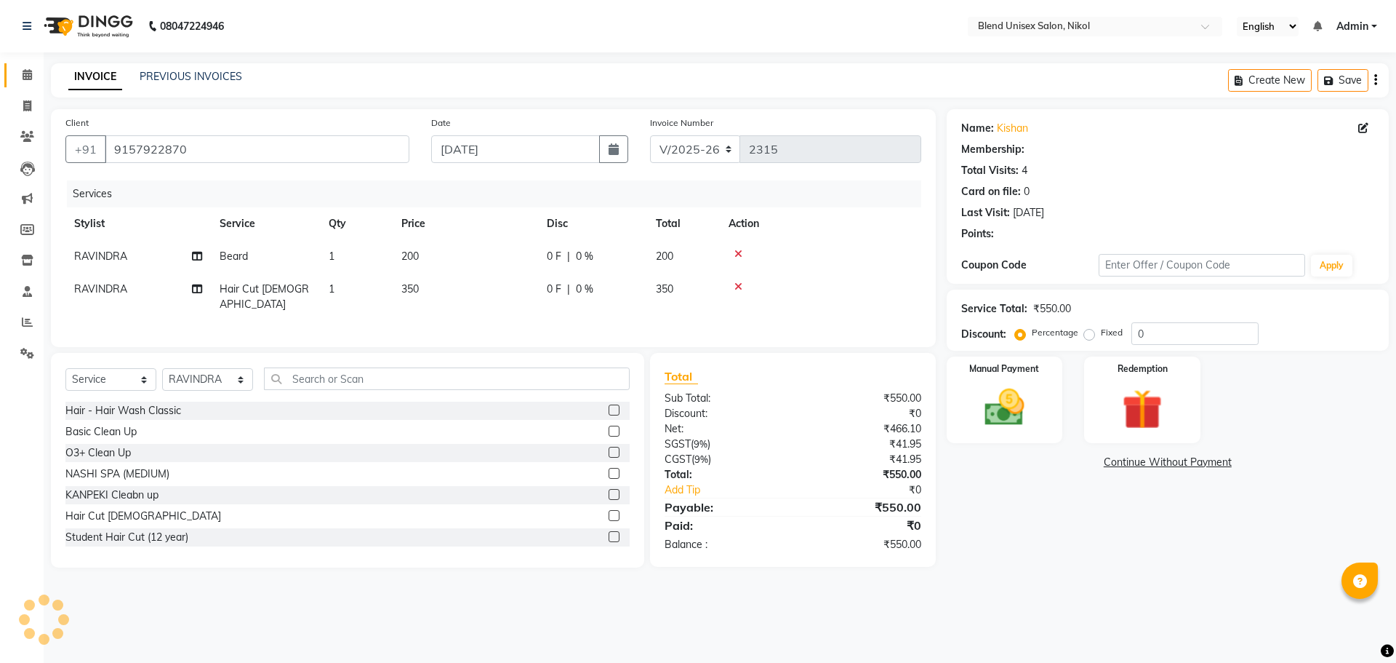
select select "1: Object"
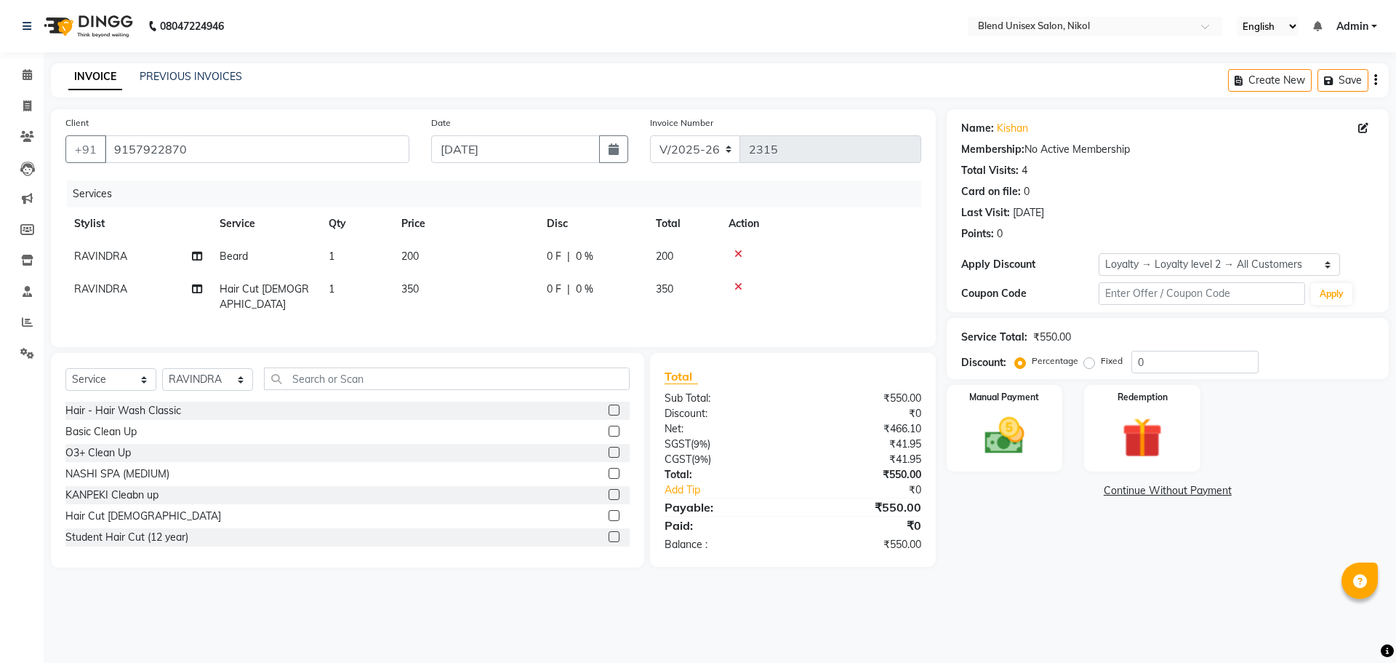
click at [780, 250] on div at bounding box center [821, 254] width 184 height 10
click at [647, 252] on td "0 F | 0 %" at bounding box center [592, 256] width 109 height 33
select select "80004"
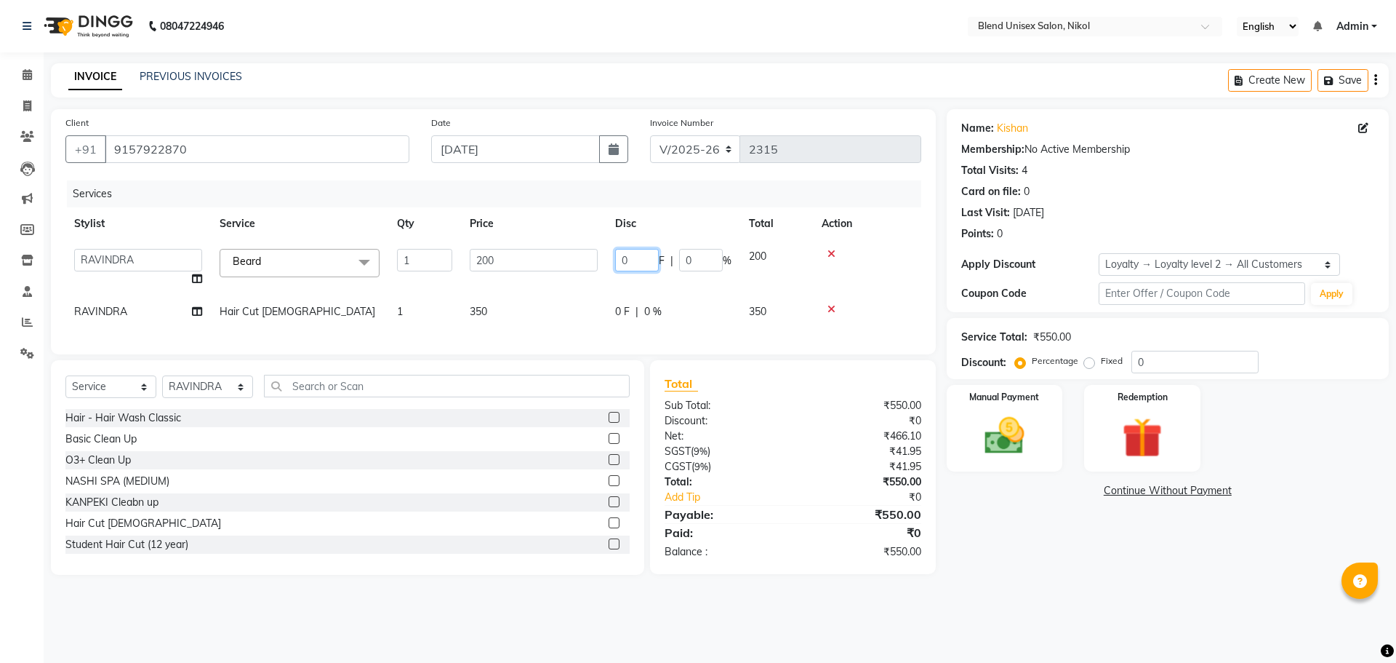
click at [637, 262] on input "0" at bounding box center [637, 260] width 44 height 23
type input "50"
click at [898, 259] on td at bounding box center [867, 267] width 108 height 55
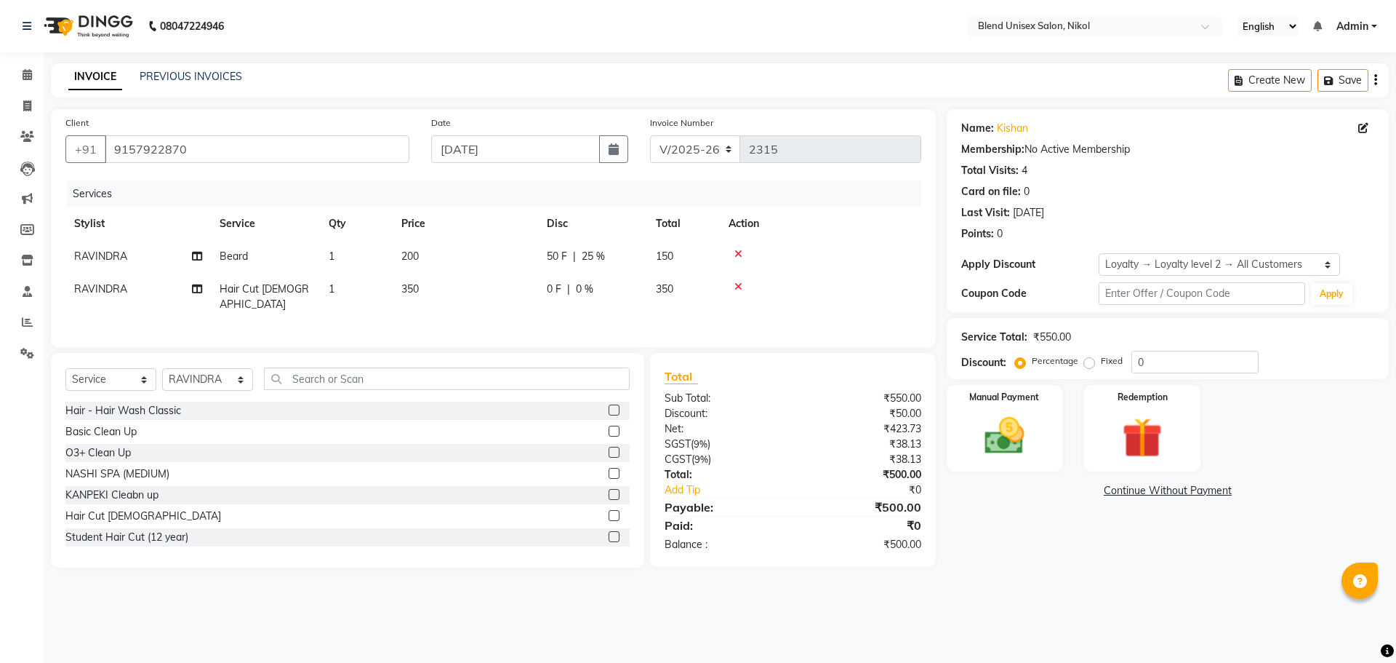
drag, startPoint x: 618, startPoint y: 257, endPoint x: 625, endPoint y: 289, distance: 32.7
click at [618, 262] on div "50 F | 25 %" at bounding box center [593, 256] width 92 height 15
select select "80004"
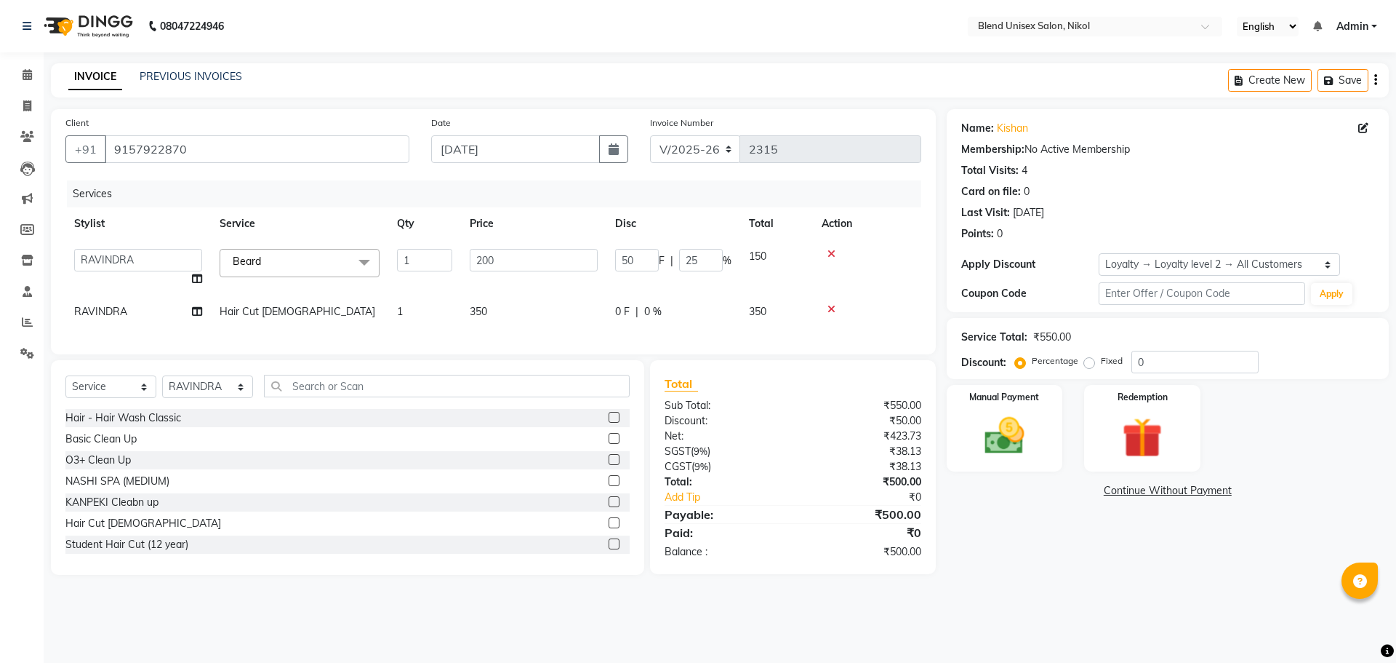
click at [655, 309] on span "0 %" at bounding box center [652, 311] width 17 height 15
select select "80004"
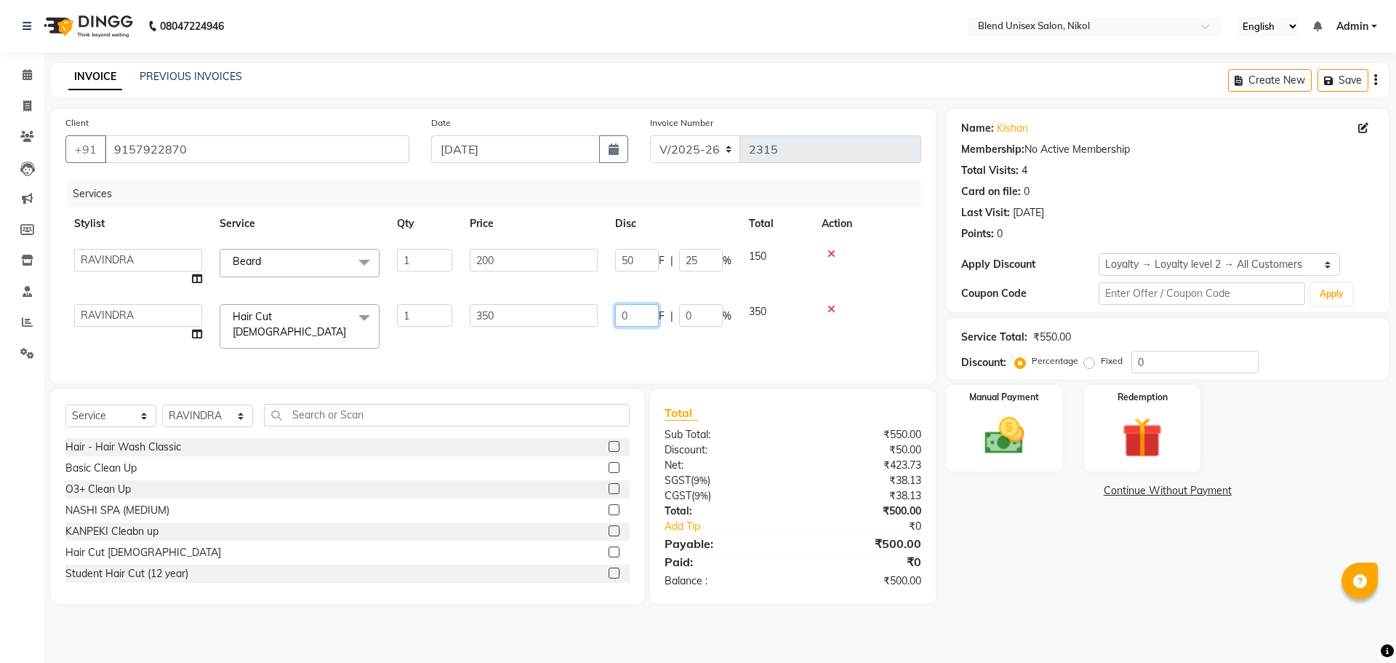
click at [655, 310] on input "0" at bounding box center [637, 315] width 44 height 23
type input "50"
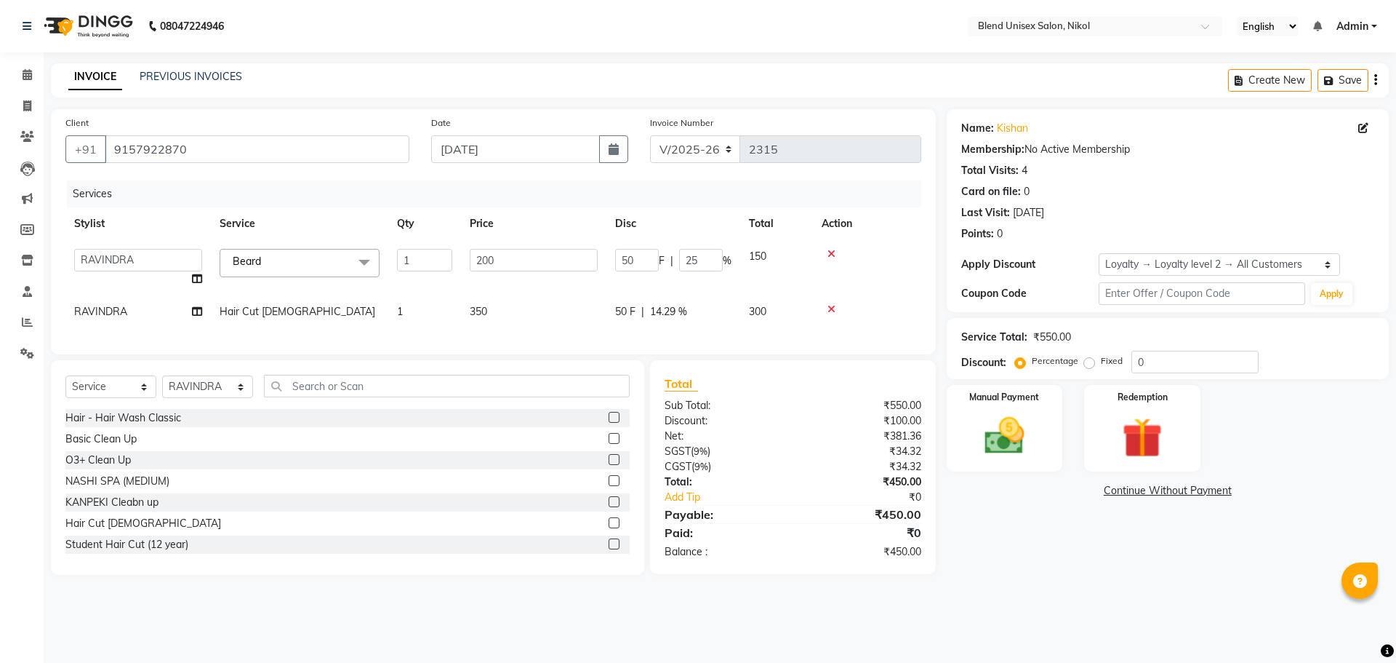
click at [911, 297] on td at bounding box center [867, 311] width 108 height 33
click at [986, 423] on img at bounding box center [1005, 436] width 68 height 48
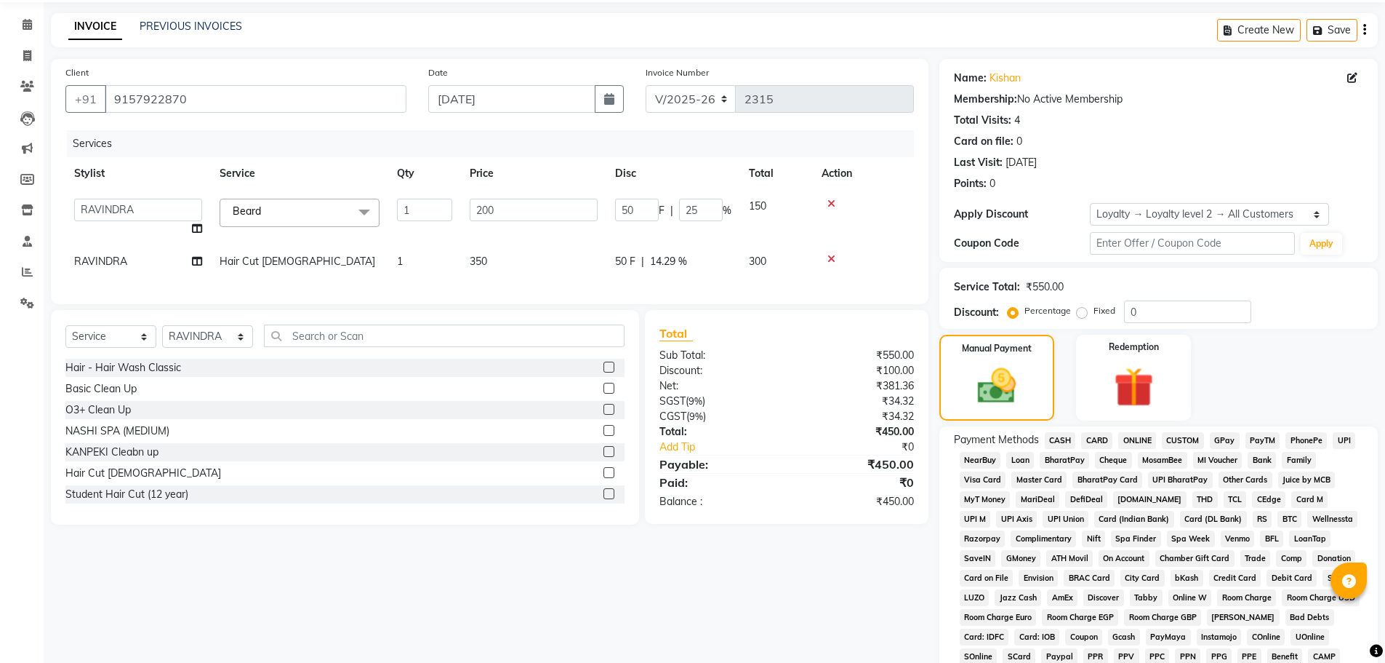
scroll to position [145, 0]
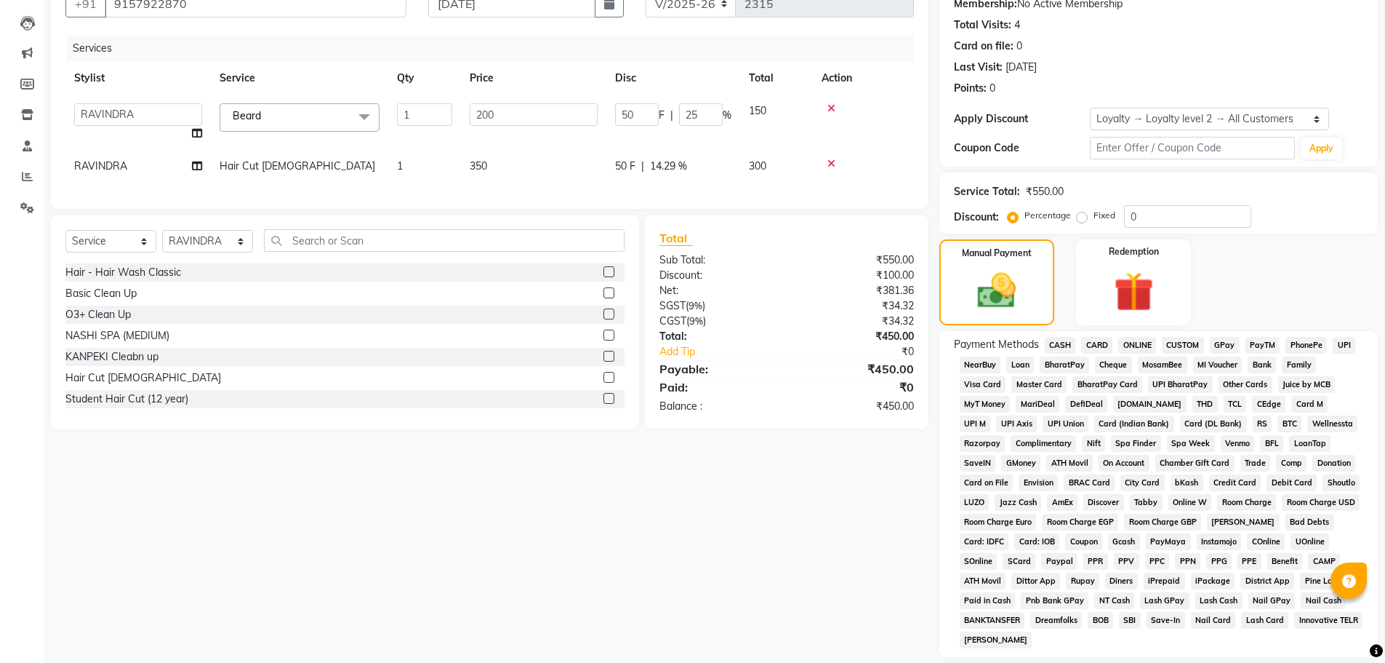
click at [1143, 344] on span "ONLINE" at bounding box center [1138, 345] width 38 height 17
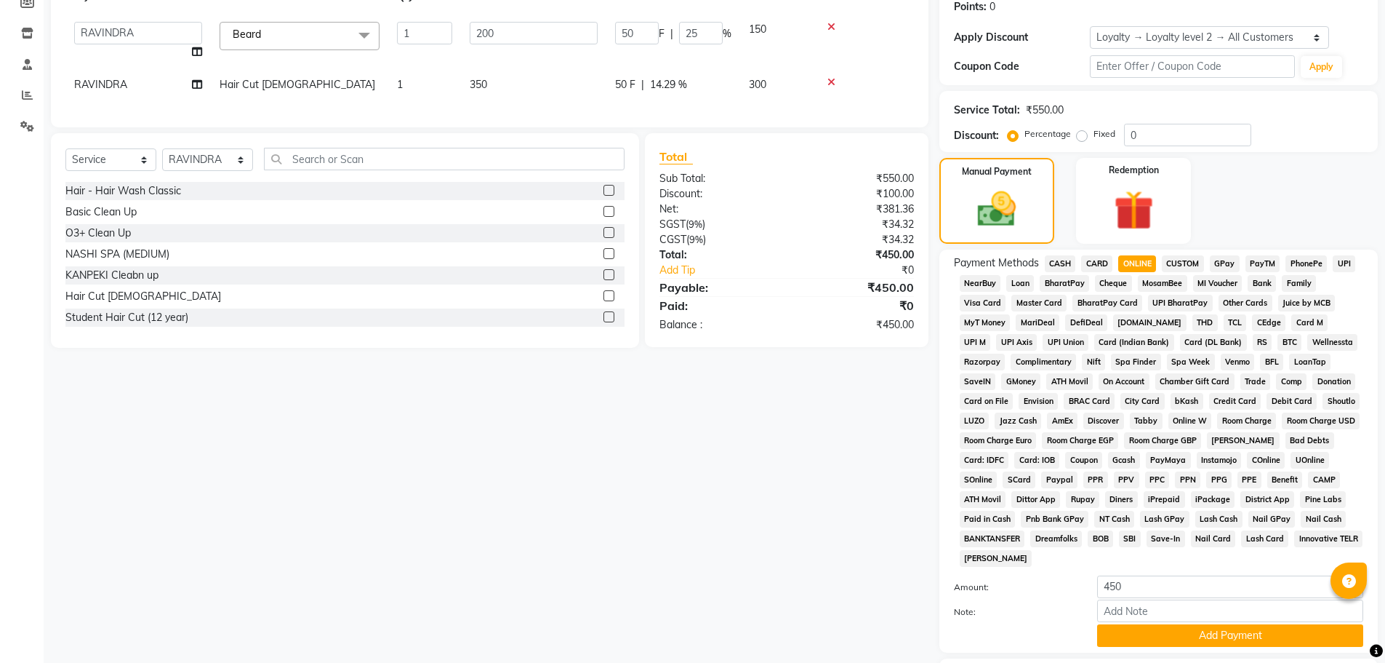
scroll to position [324, 0]
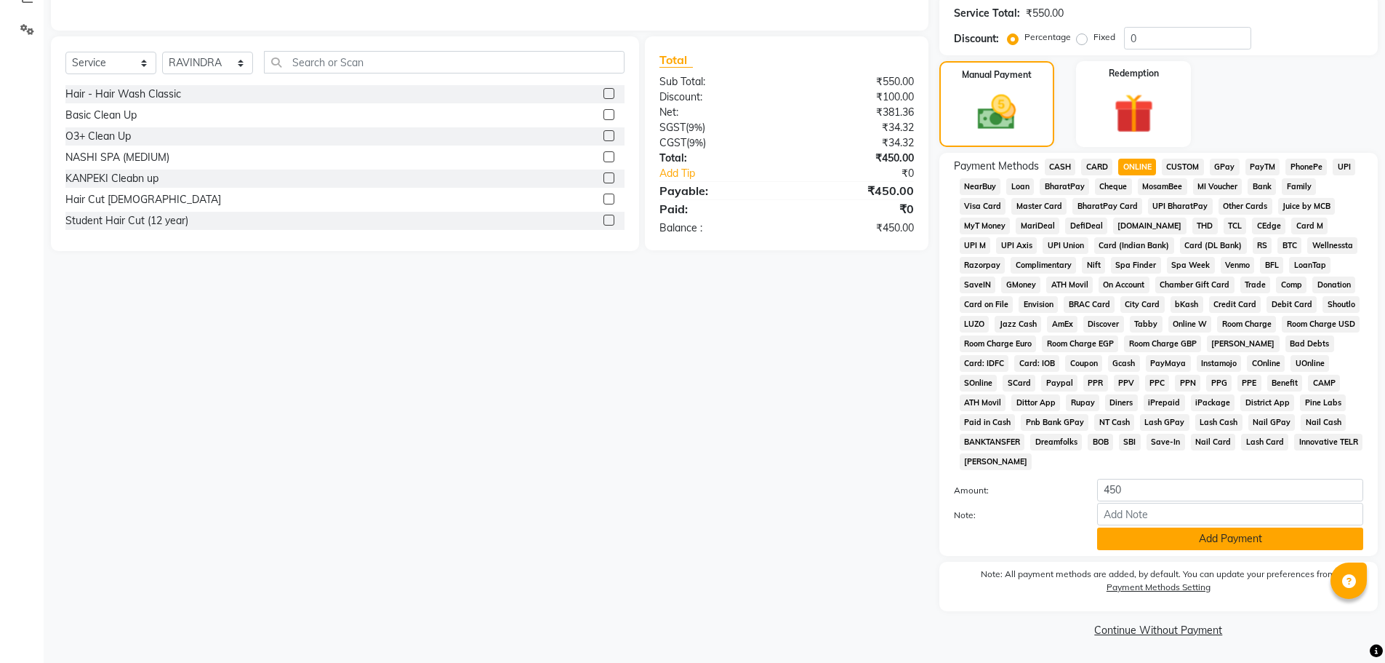
click at [1154, 538] on button "Add Payment" at bounding box center [1230, 538] width 266 height 23
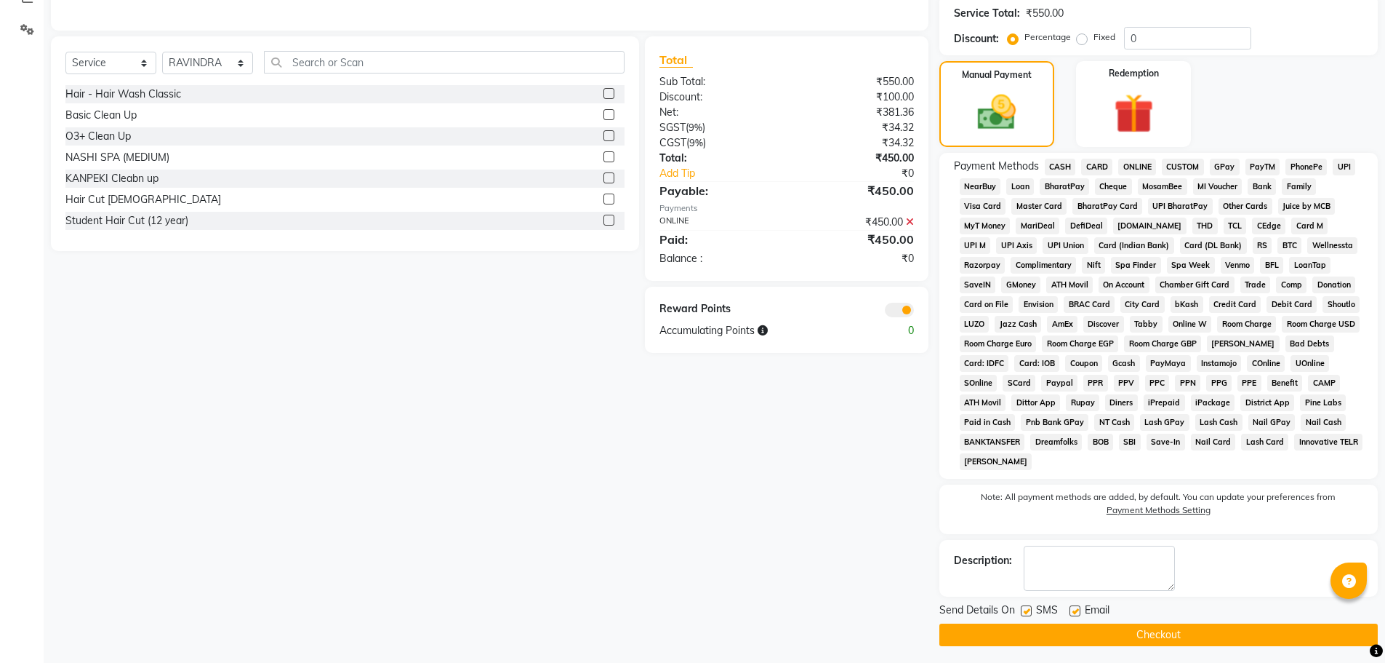
click at [1106, 629] on button "Checkout" at bounding box center [1159, 634] width 439 height 23
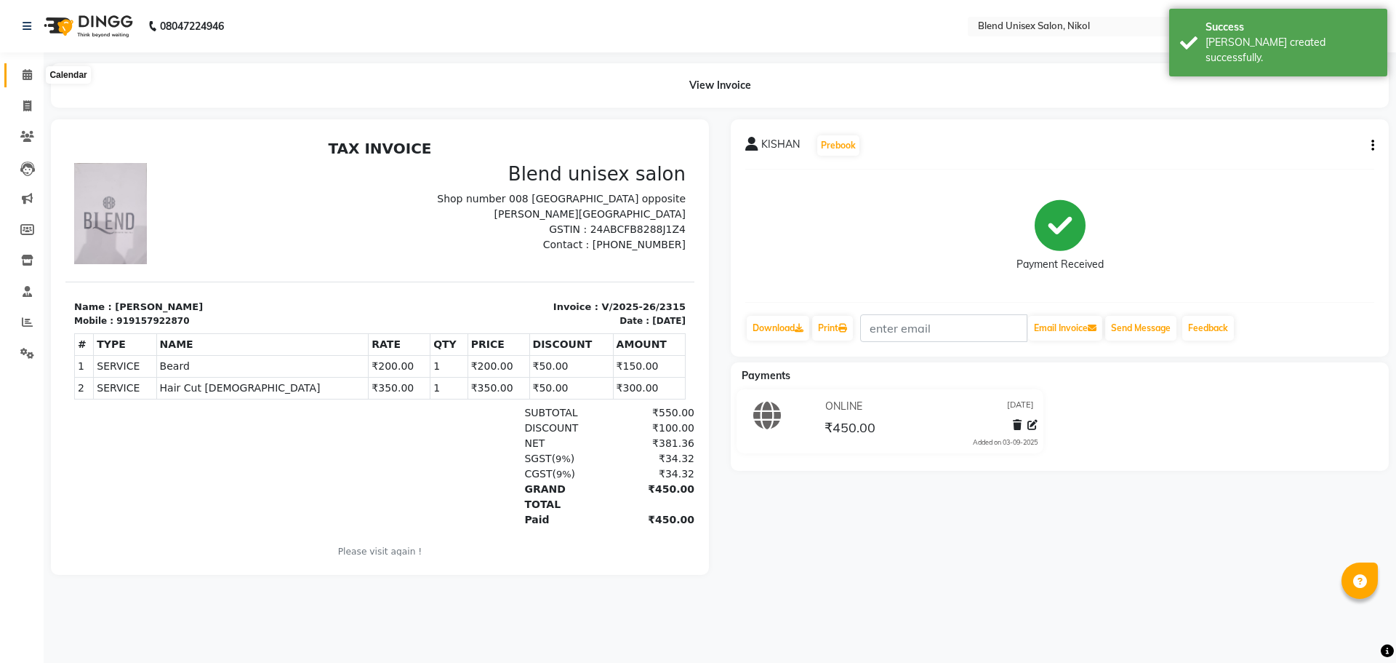
click at [28, 72] on icon at bounding box center [27, 74] width 9 height 11
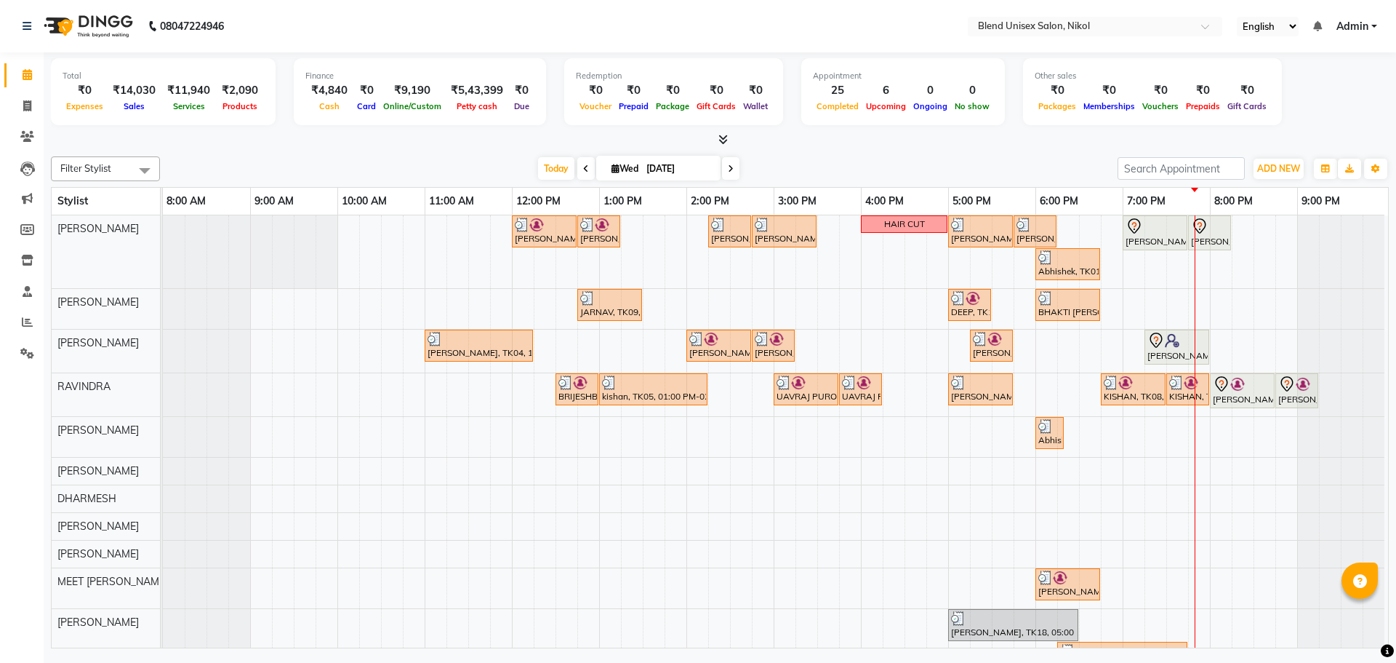
click at [893, 17] on nav "08047224946 Select Location × Blend Unisex Salon, Nikol English ENGLISH Español…" at bounding box center [698, 26] width 1396 height 52
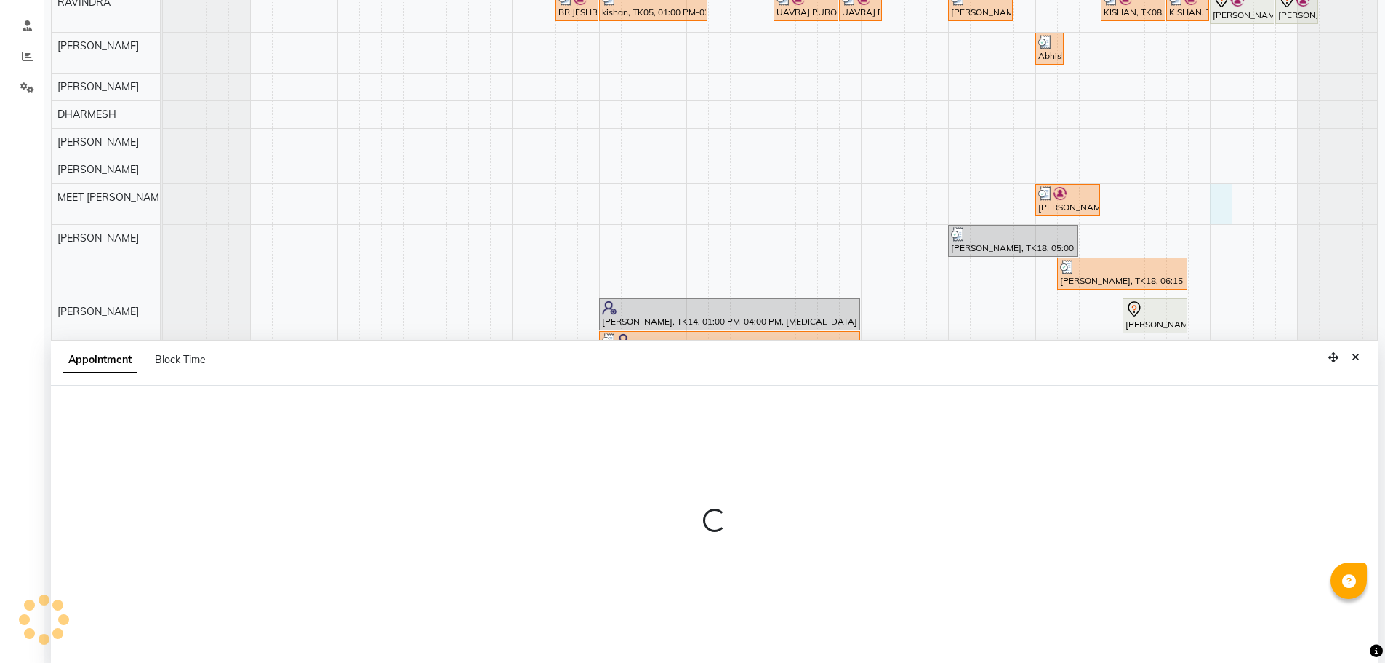
scroll to position [274, 0]
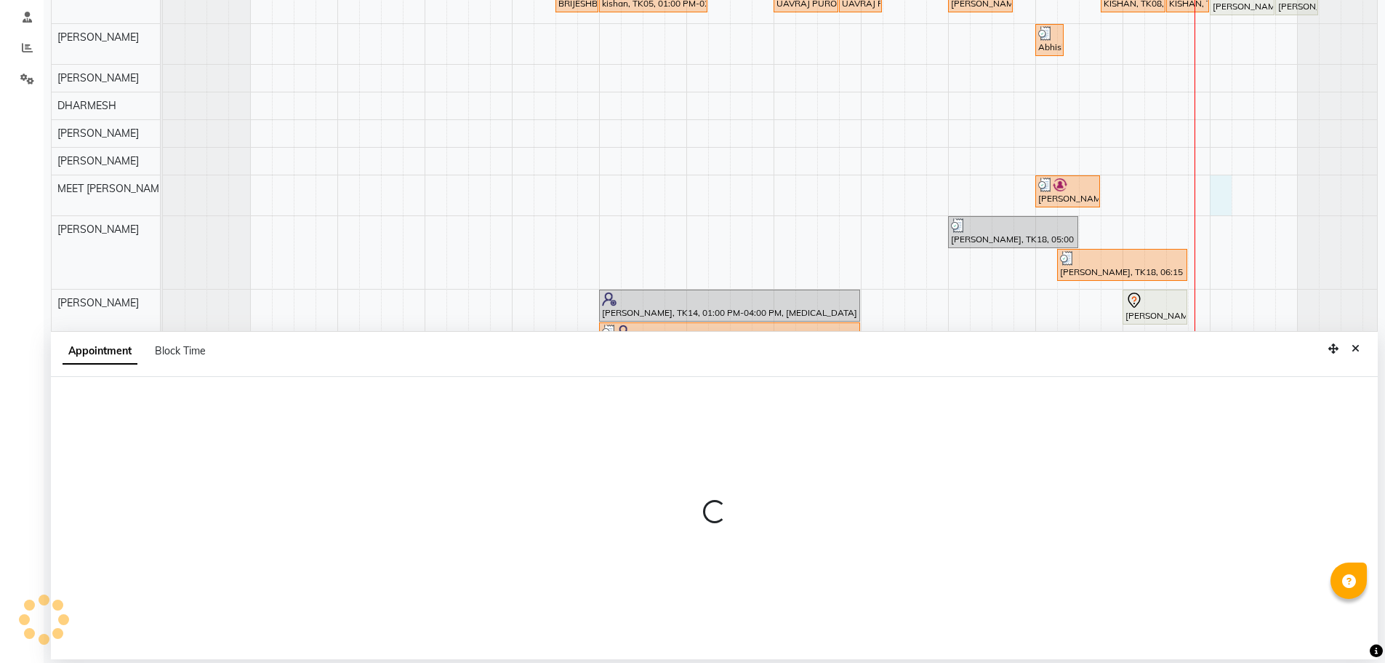
select select "89500"
select select "1200"
select select "tentative"
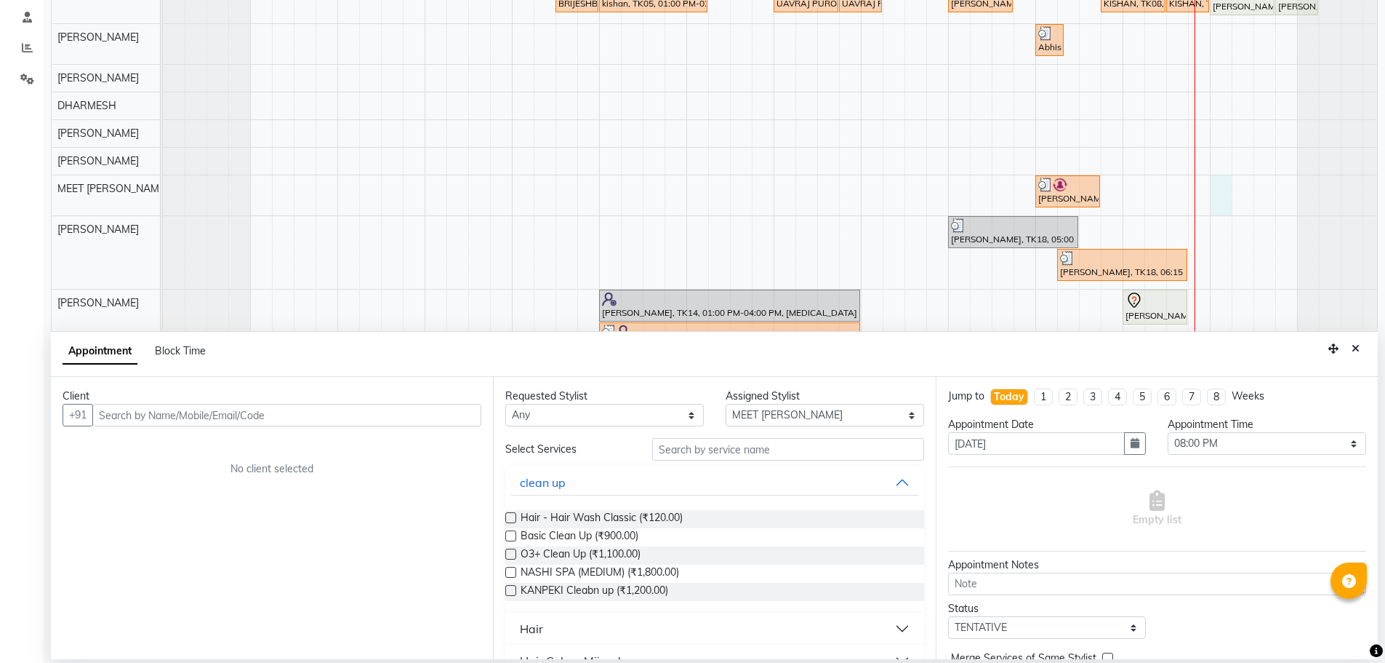
click at [452, 415] on input "text" at bounding box center [286, 415] width 389 height 23
type input "7490099752"
click at [469, 422] on button "Add Client" at bounding box center [451, 415] width 60 height 23
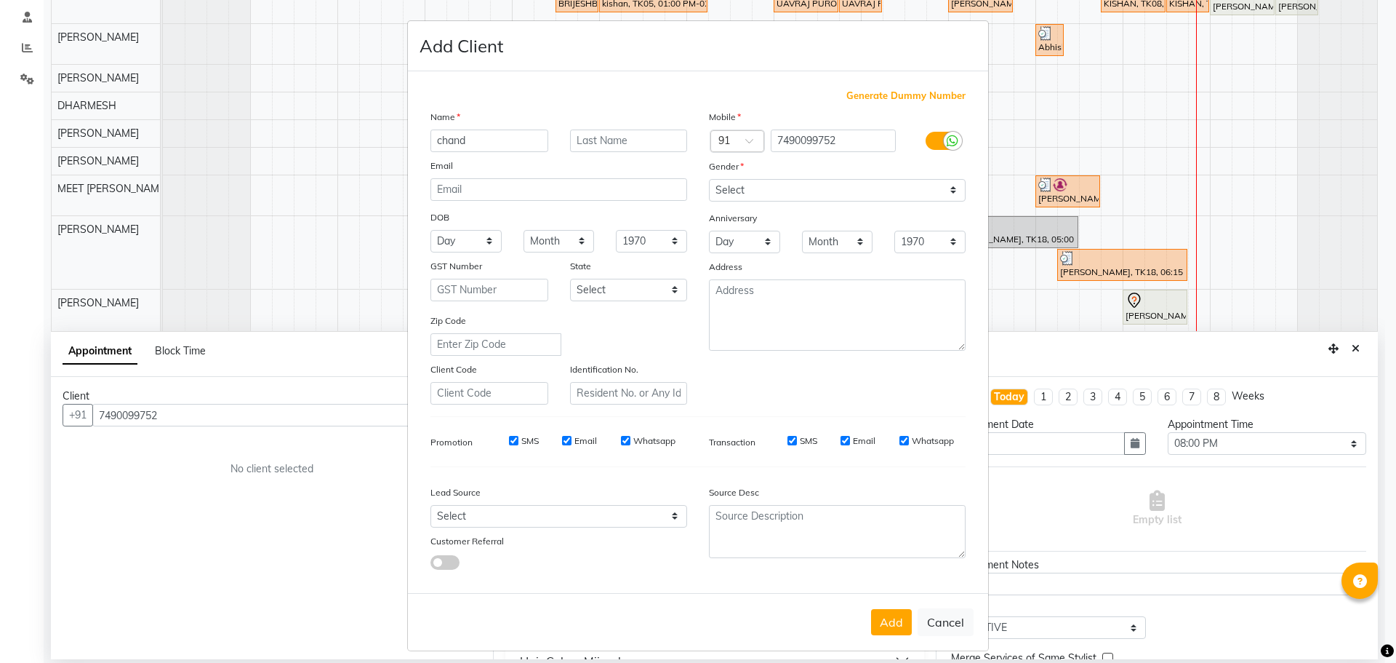
type input "chand"
click at [756, 185] on select "Select [DEMOGRAPHIC_DATA] [DEMOGRAPHIC_DATA] Other Prefer Not To Say" at bounding box center [837, 190] width 257 height 23
select select "[DEMOGRAPHIC_DATA]"
click at [709, 179] on select "Select [DEMOGRAPHIC_DATA] [DEMOGRAPHIC_DATA] Other Prefer Not To Say" at bounding box center [837, 190] width 257 height 23
click at [887, 624] on button "Add" at bounding box center [891, 622] width 41 height 26
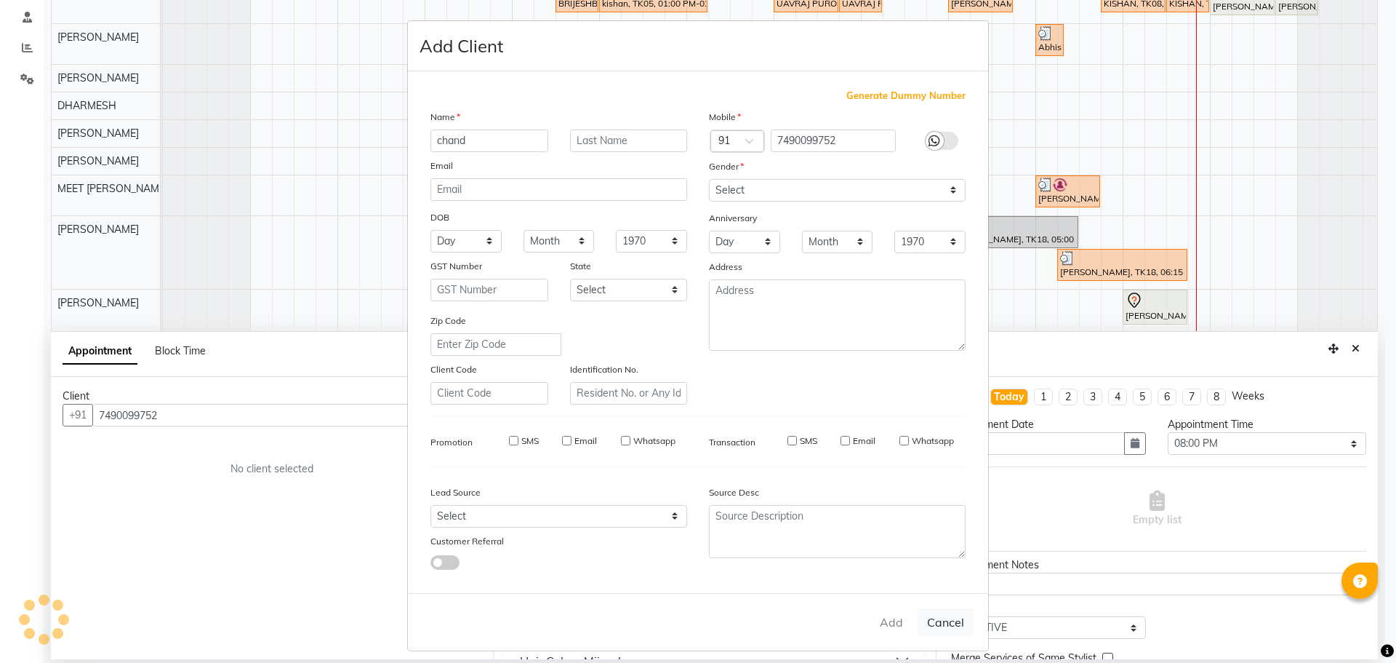
select select
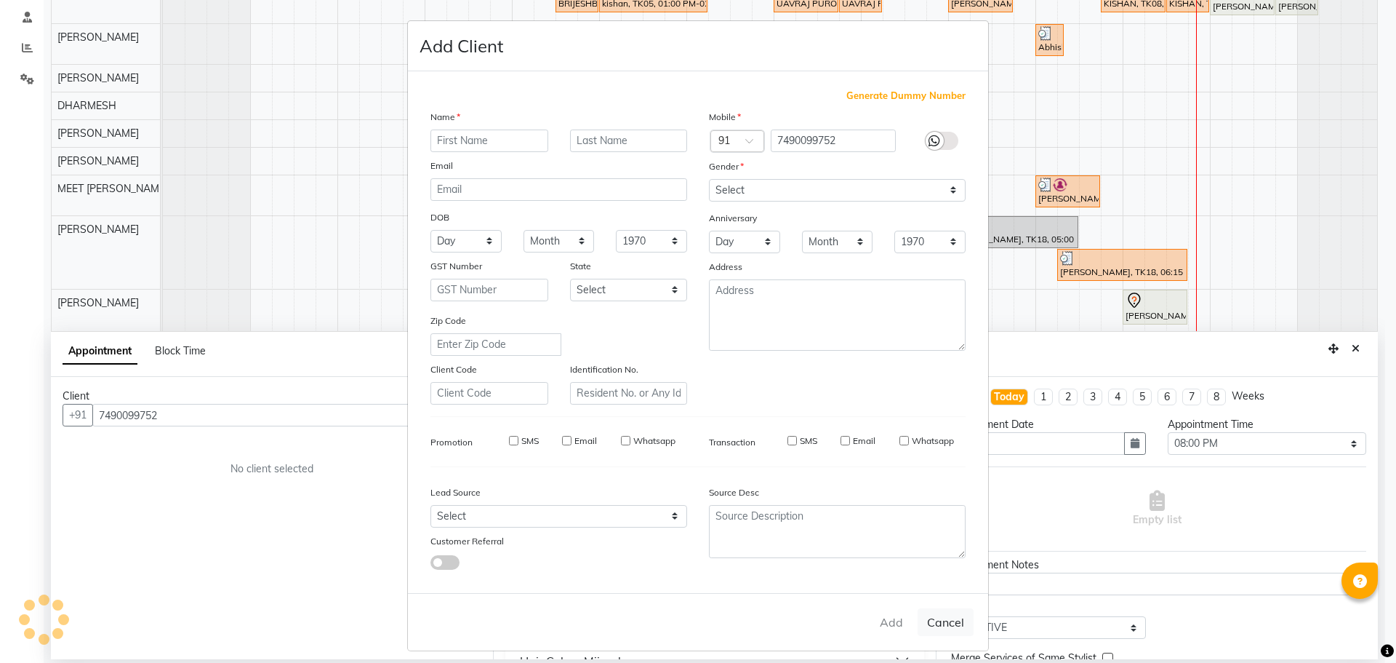
select select
checkbox input "false"
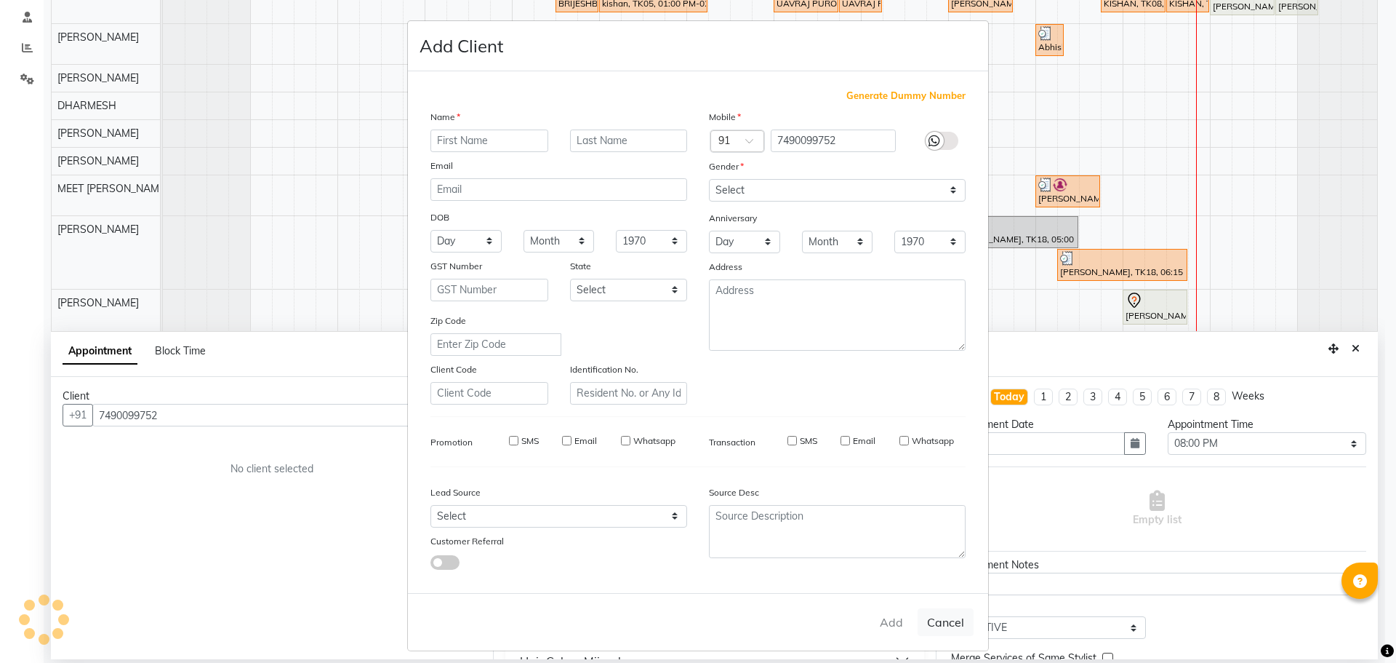
checkbox input "false"
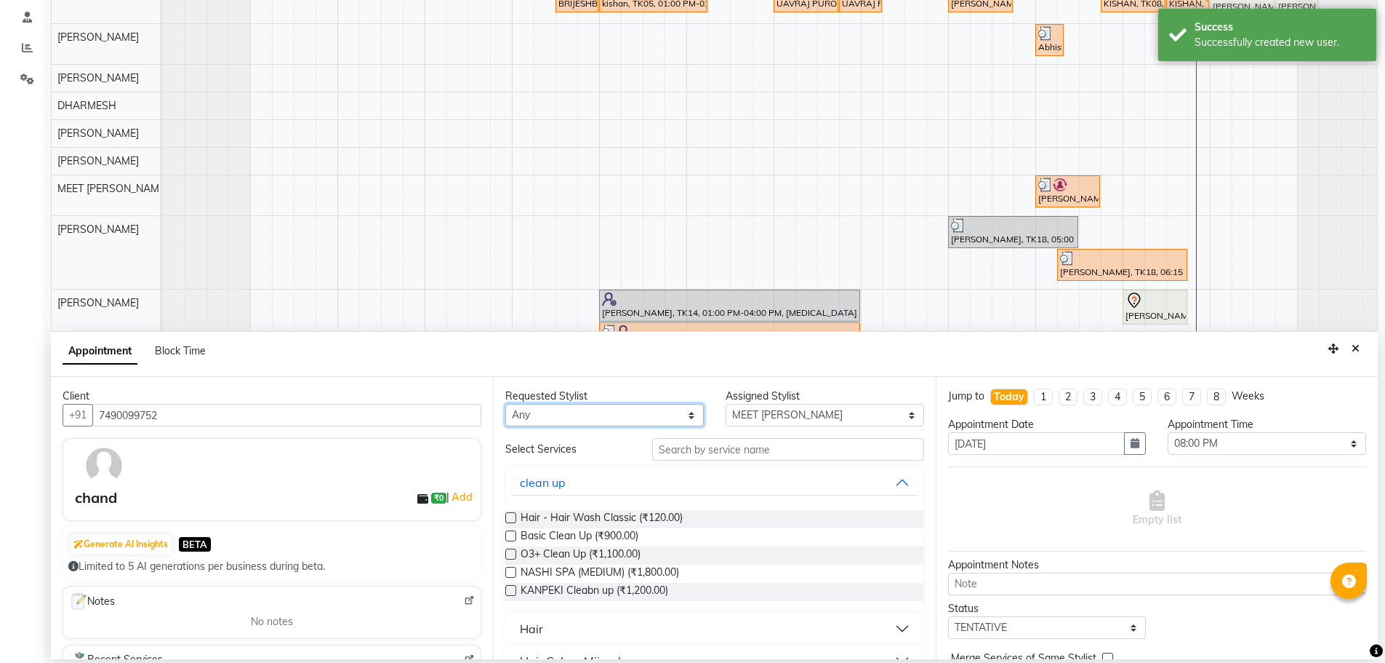
click at [584, 420] on select "Any AJAY NAI [PERSON_NAME] [PERSON_NAME] [PERSON_NAME] MEET [PERSON_NAME] [PERS…" at bounding box center [604, 415] width 199 height 23
select select "89500"
click at [505, 404] on select "Any AJAY NAI [PERSON_NAME] [PERSON_NAME] [PERSON_NAME] MEET [PERSON_NAME] [PERS…" at bounding box center [604, 415] width 199 height 23
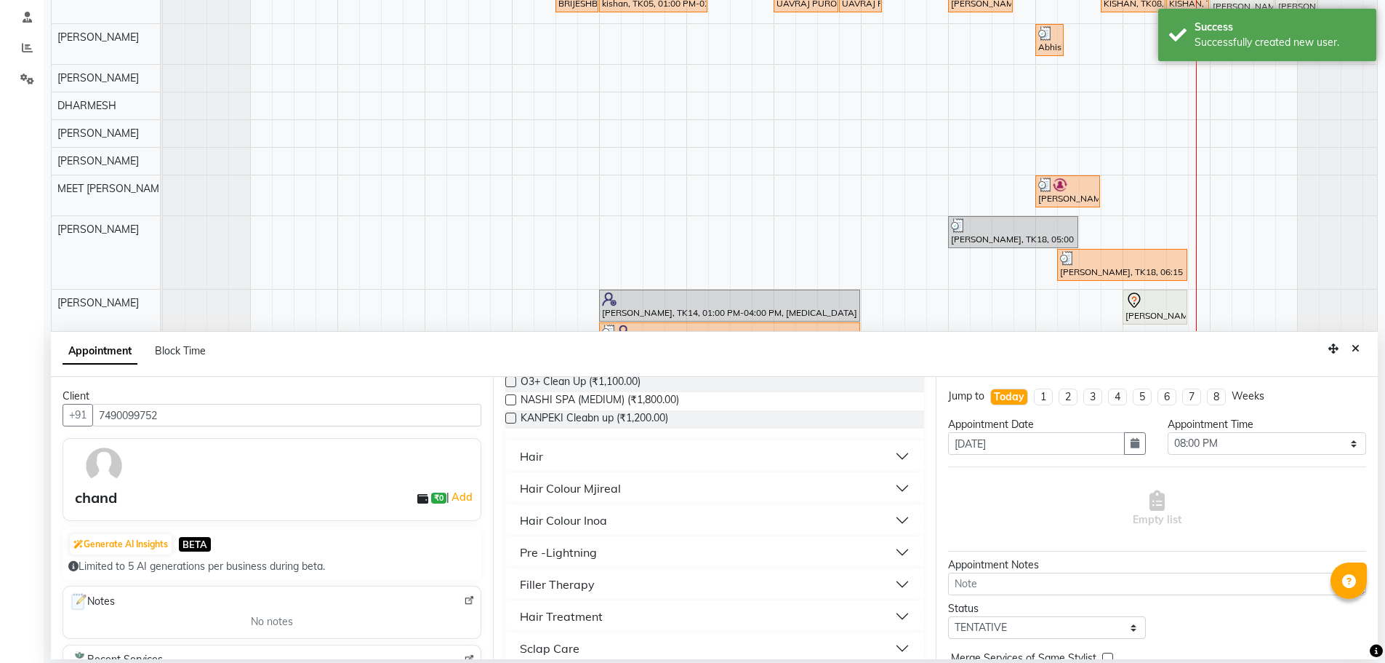
scroll to position [218, 0]
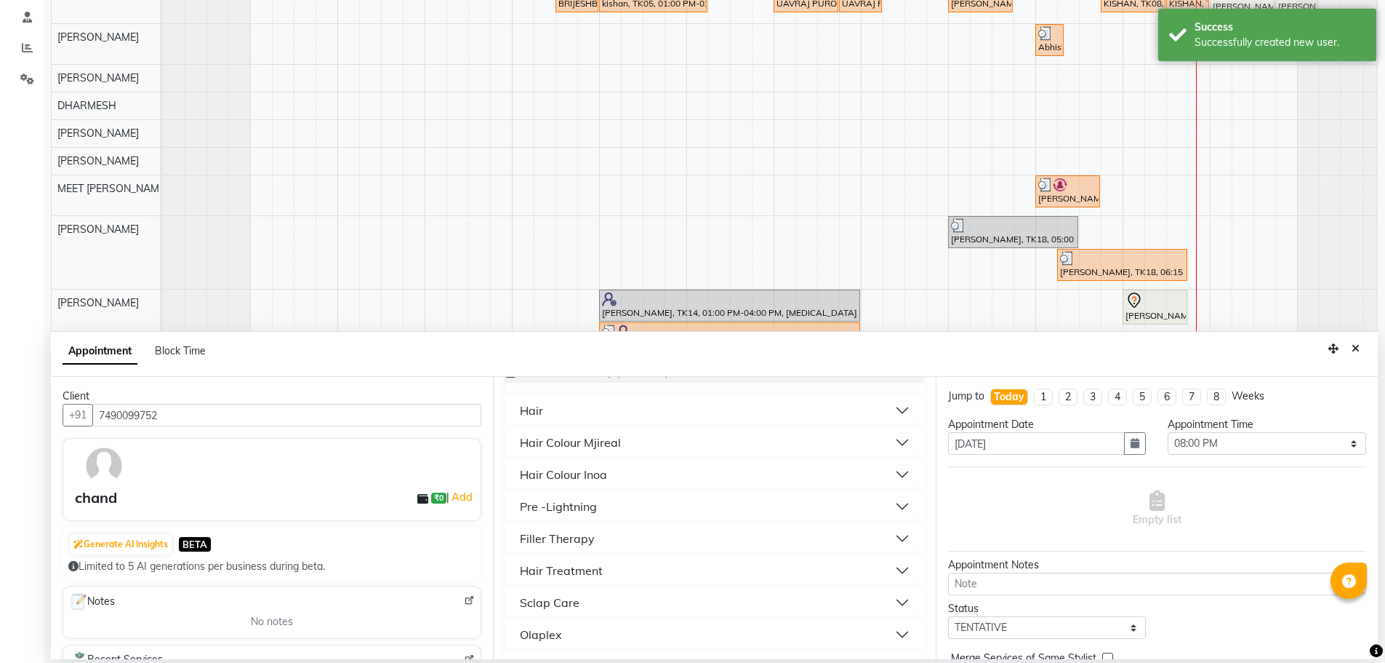
click at [643, 418] on button "Hair" at bounding box center [714, 410] width 407 height 26
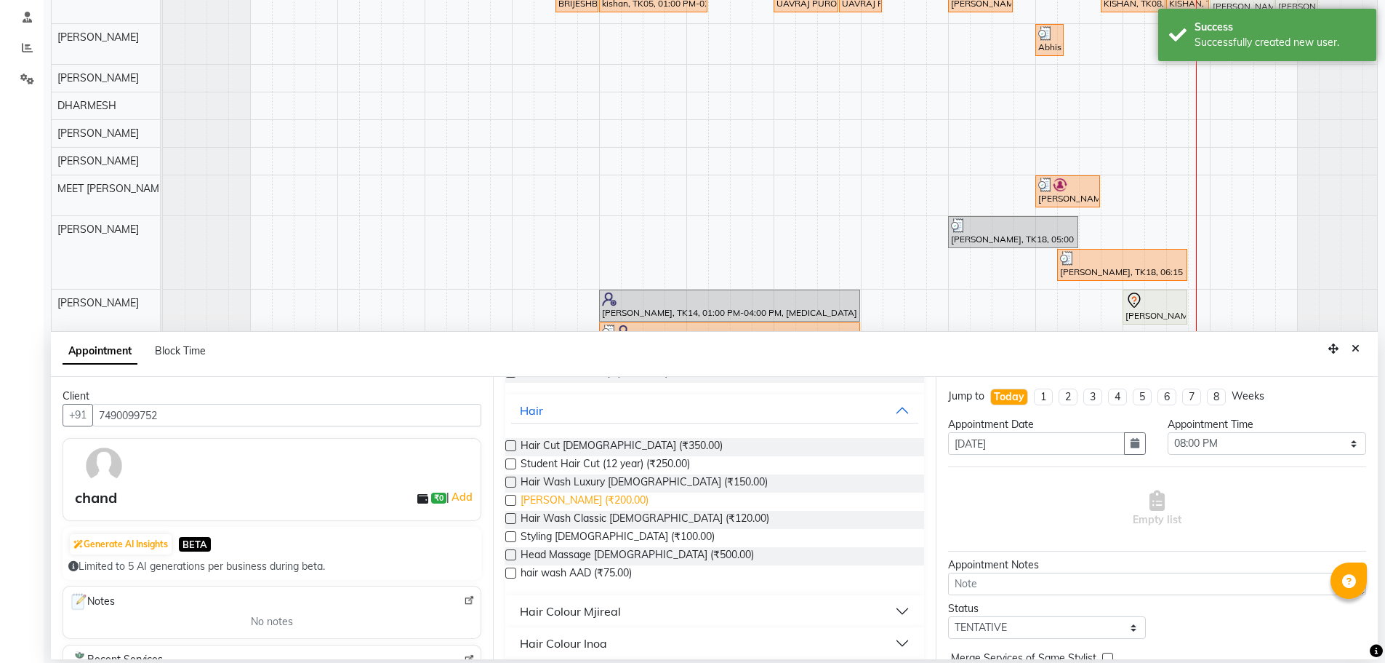
drag, startPoint x: 509, startPoint y: 500, endPoint x: 525, endPoint y: 498, distance: 16.1
click at [509, 500] on label at bounding box center [510, 500] width 11 height 11
click at [509, 500] on input "checkbox" at bounding box center [509, 501] width 9 height 9
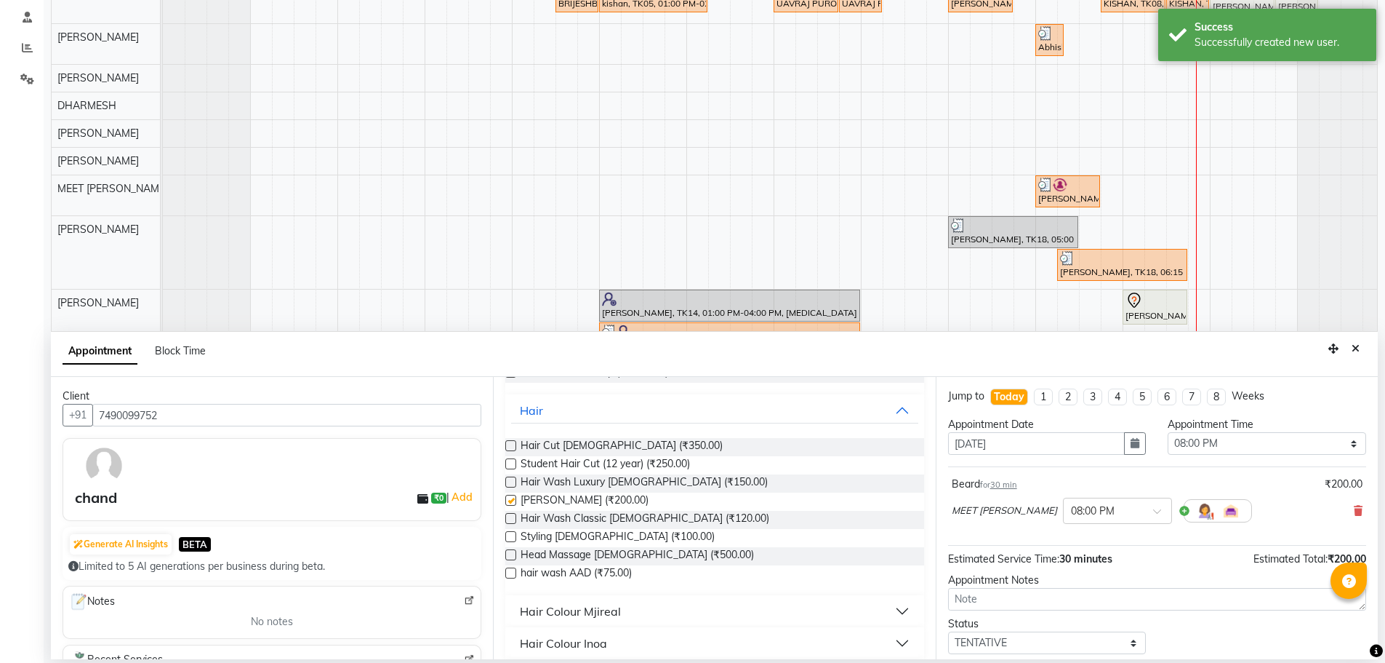
checkbox input "false"
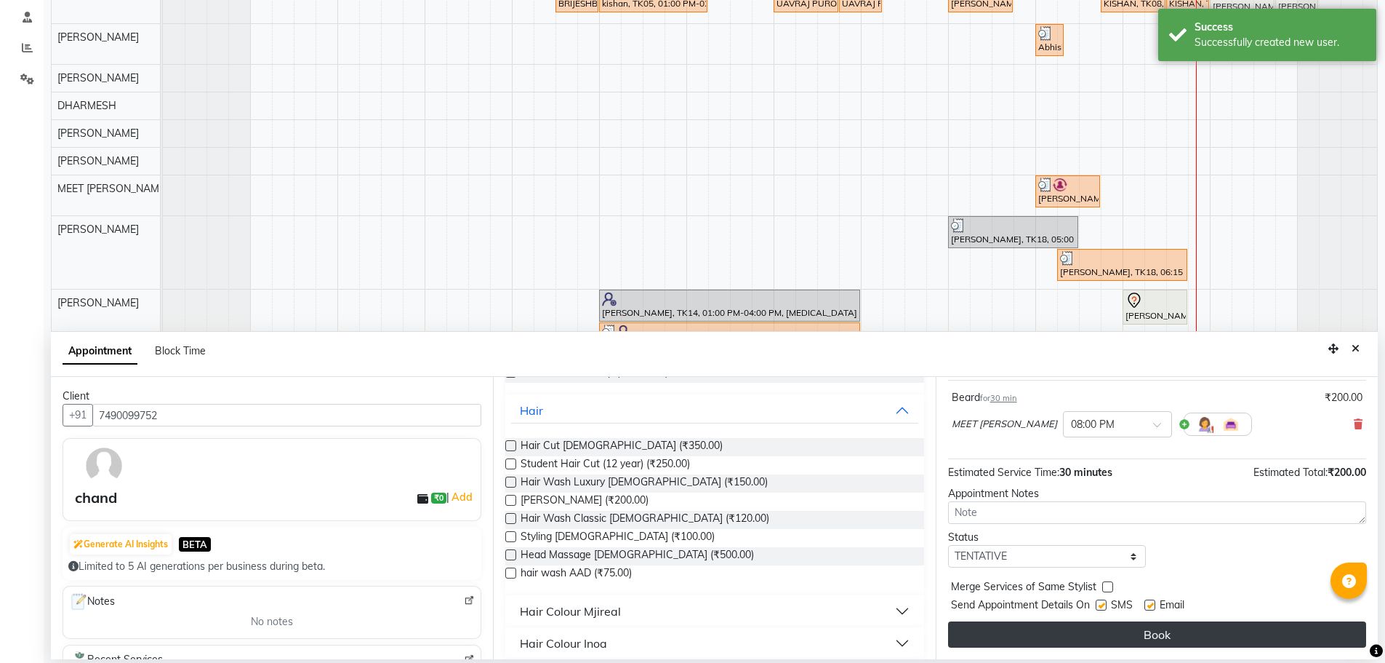
click at [1010, 637] on button "Book" at bounding box center [1157, 634] width 418 height 26
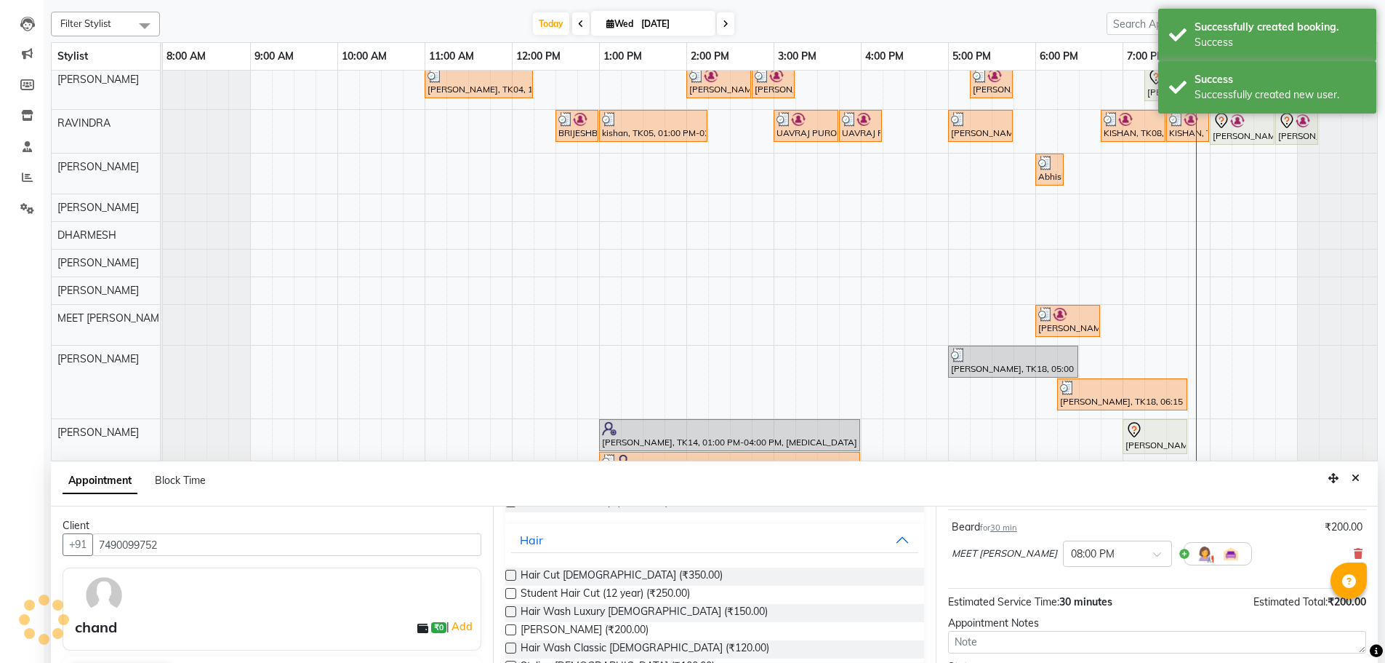
scroll to position [145, 0]
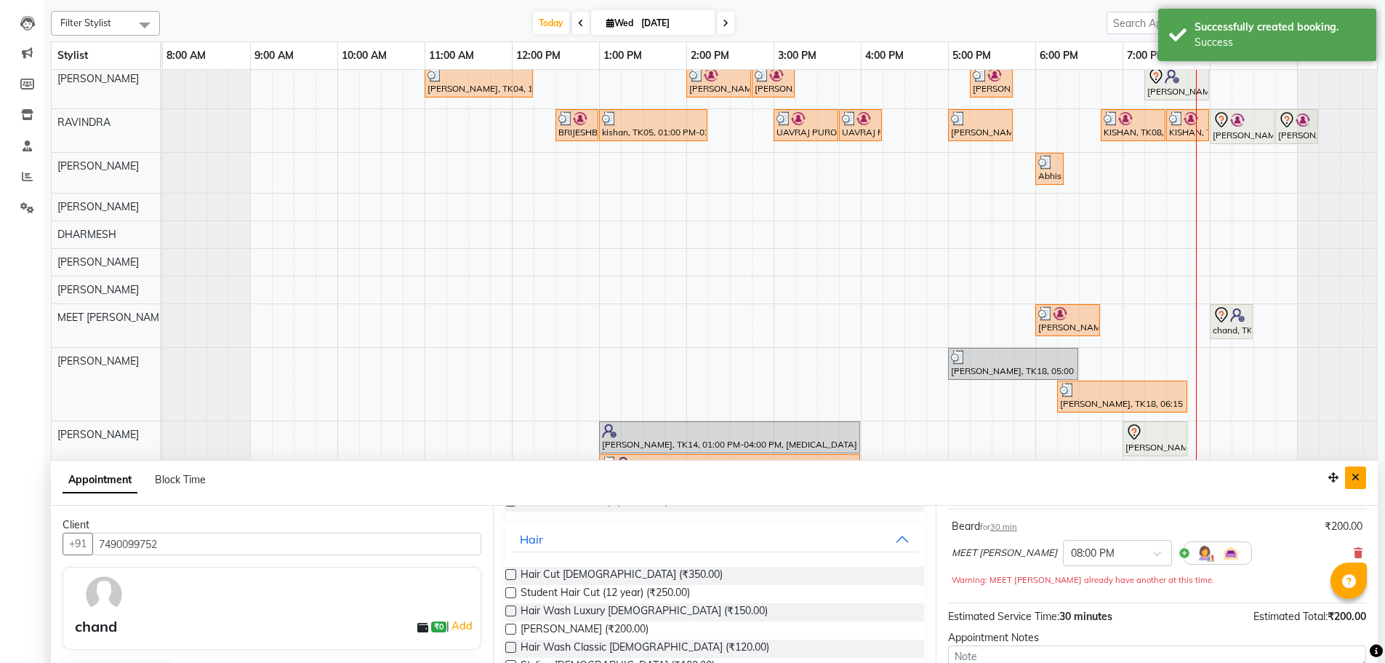
click at [1351, 482] on button "Close" at bounding box center [1355, 477] width 21 height 23
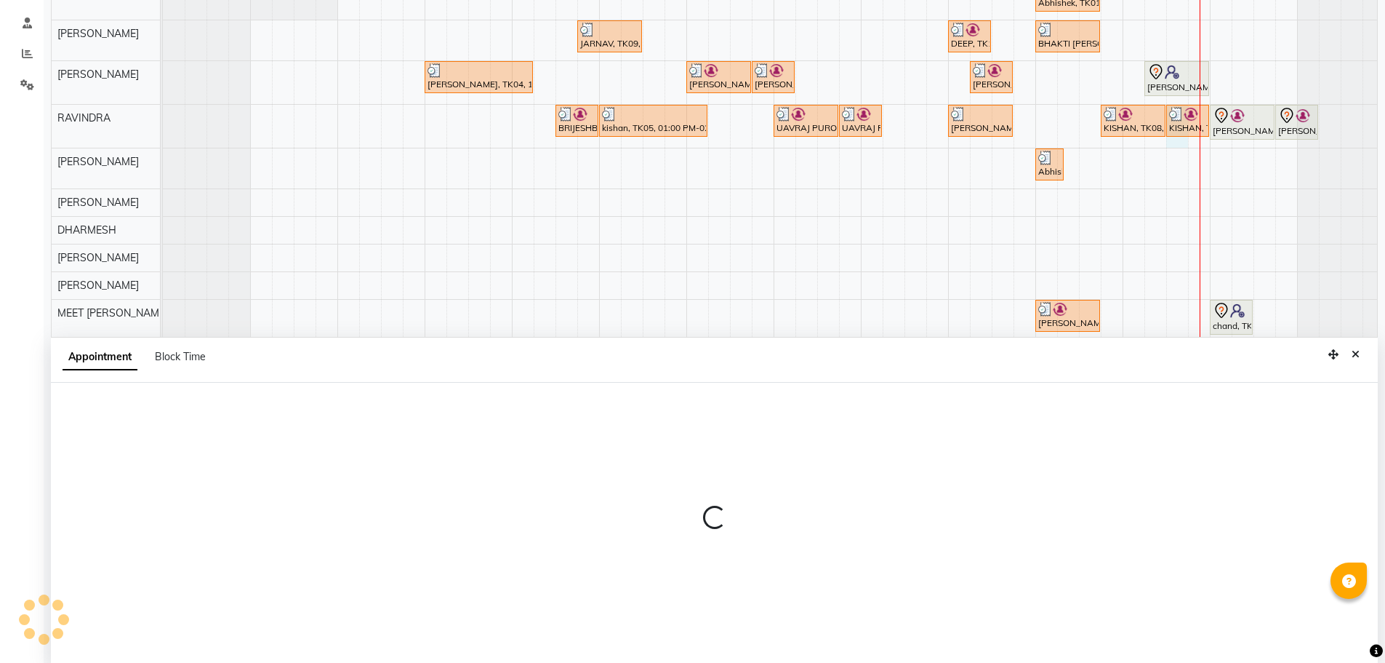
scroll to position [274, 0]
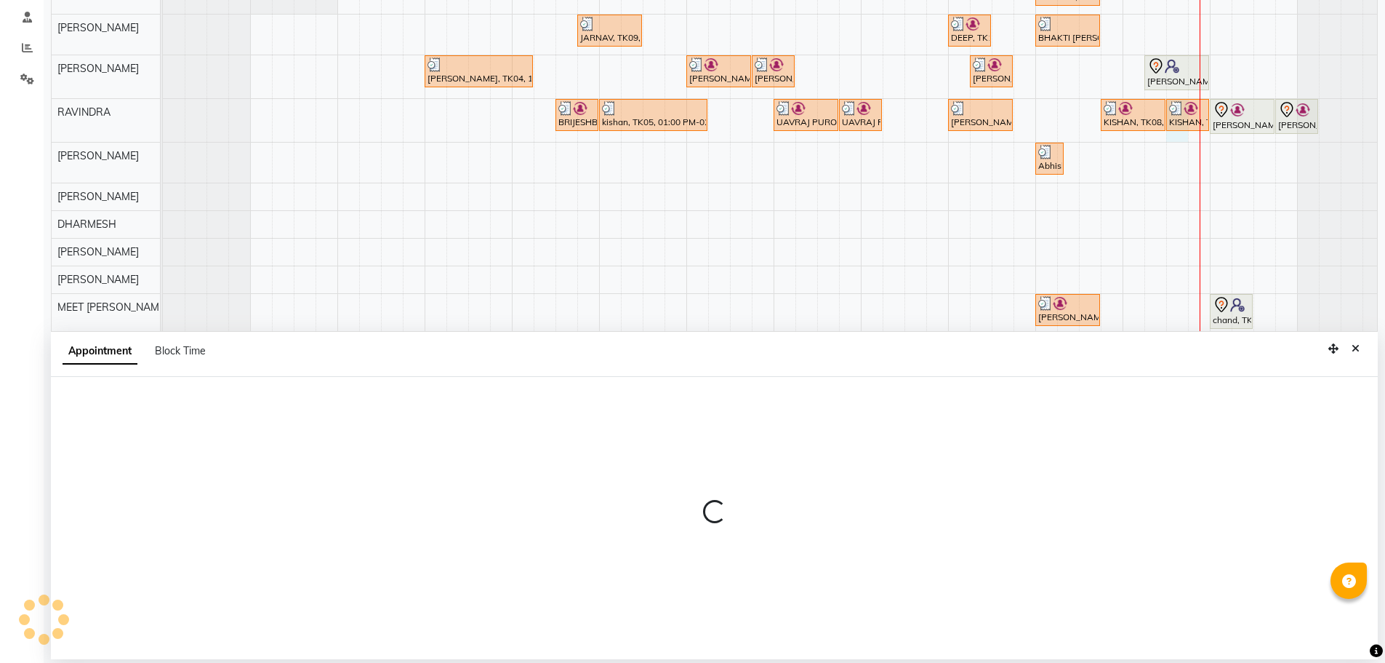
select select "80004"
select select "tentative"
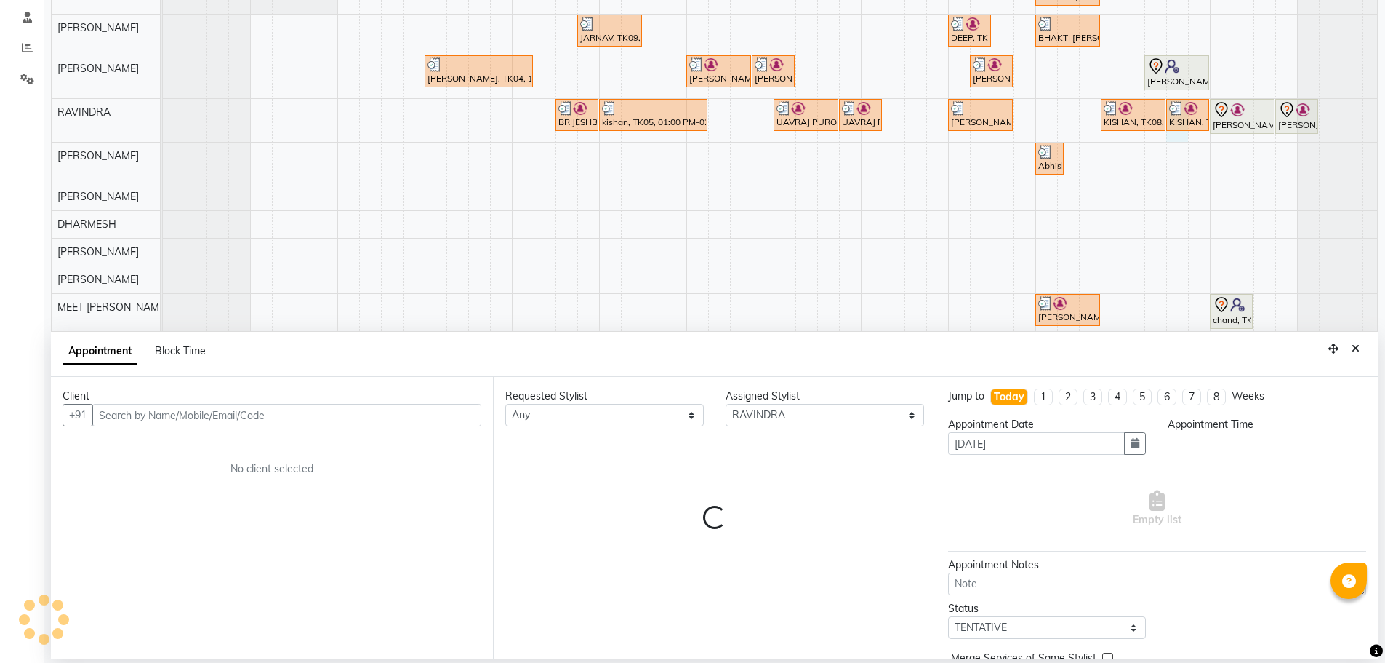
select select "1170"
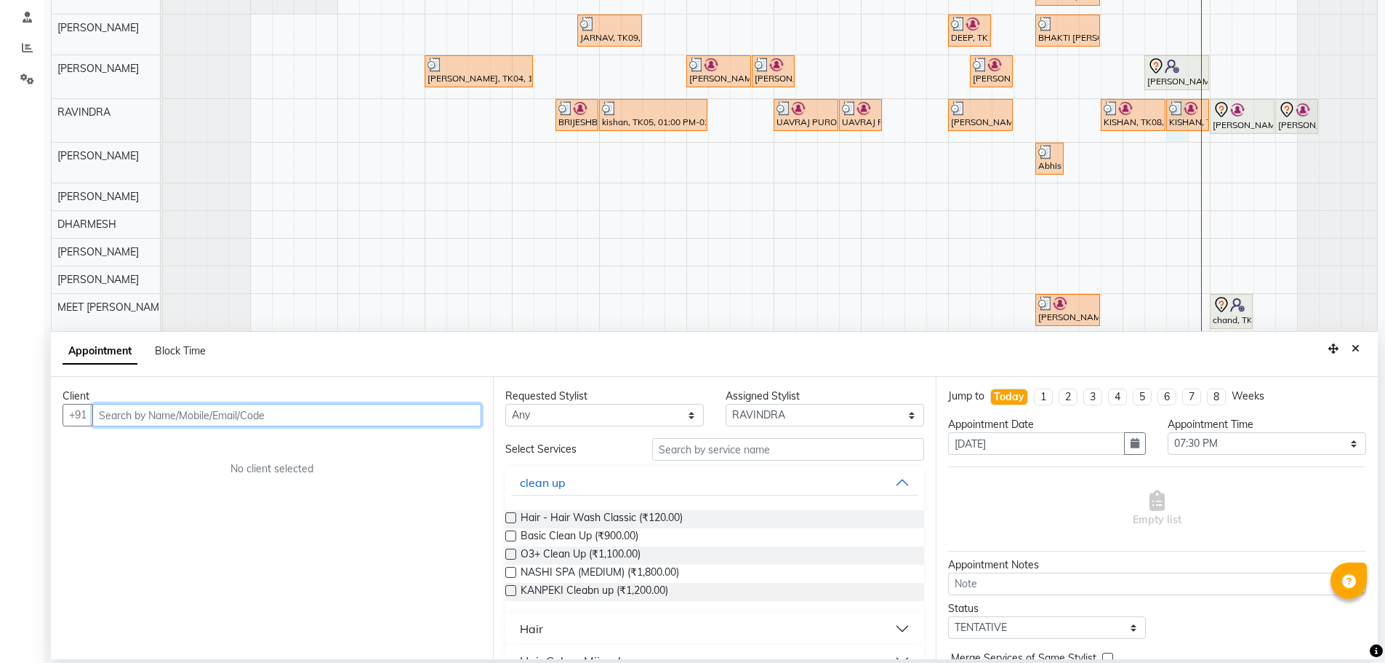
click at [428, 406] on input "text" at bounding box center [286, 415] width 389 height 23
click at [427, 407] on input "text" at bounding box center [286, 415] width 389 height 23
type input "9"
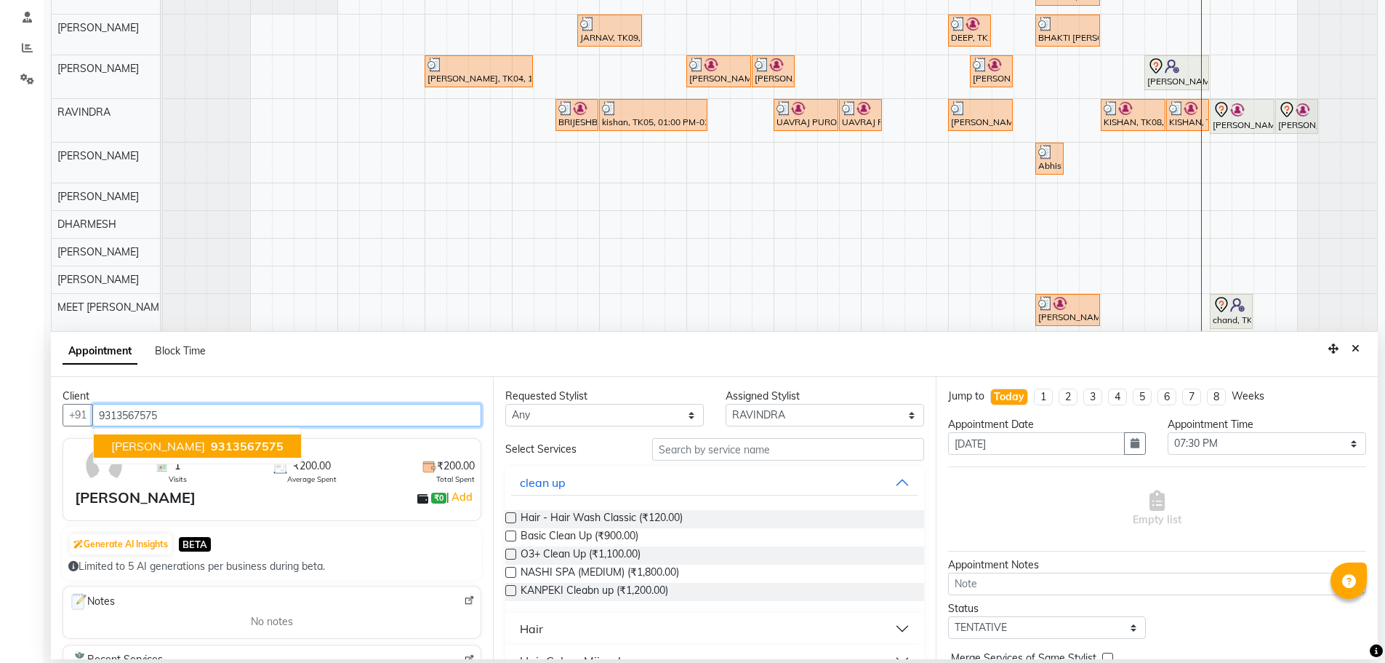
click at [247, 446] on span "9313567575" at bounding box center [247, 446] width 73 height 15
type input "9313567575"
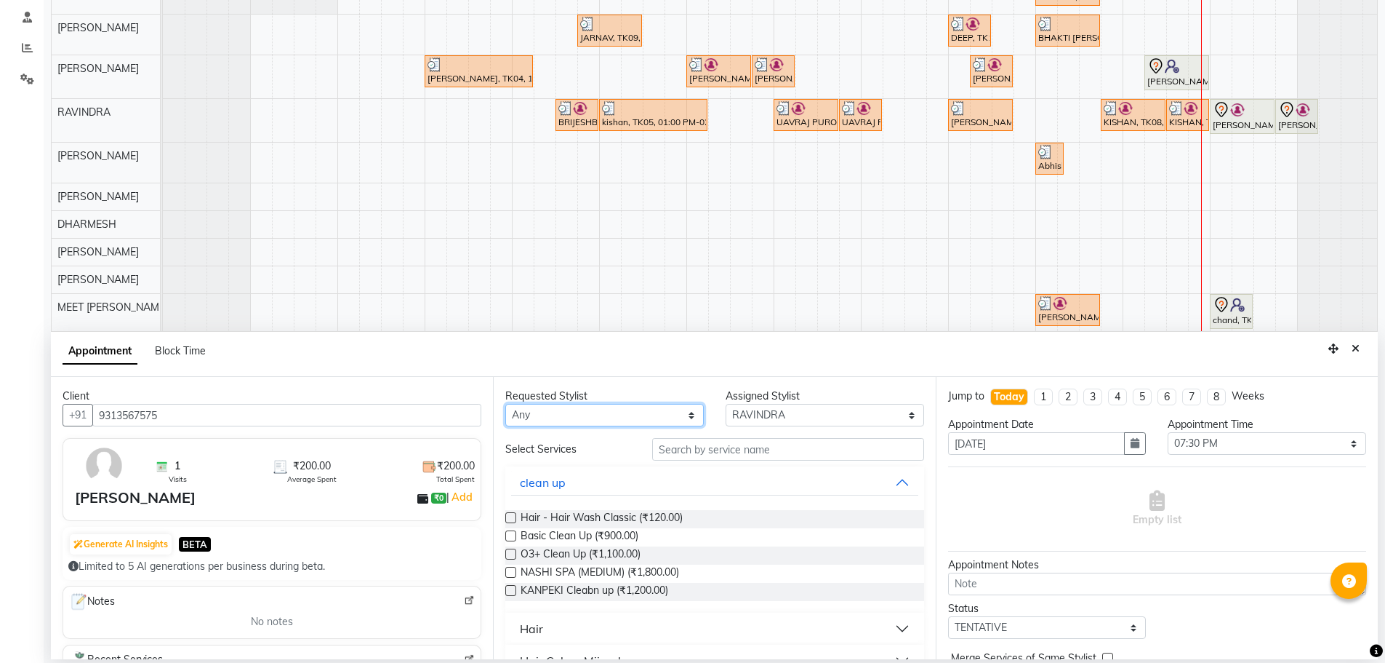
click at [632, 410] on select "Any AJAY NAI [PERSON_NAME] [PERSON_NAME] [PERSON_NAME] MEET [PERSON_NAME] [PERS…" at bounding box center [604, 415] width 199 height 23
select select "80004"
click at [505, 404] on select "Any AJAY NAI [PERSON_NAME] [PERSON_NAME] [PERSON_NAME] MEET [PERSON_NAME] [PERS…" at bounding box center [604, 415] width 199 height 23
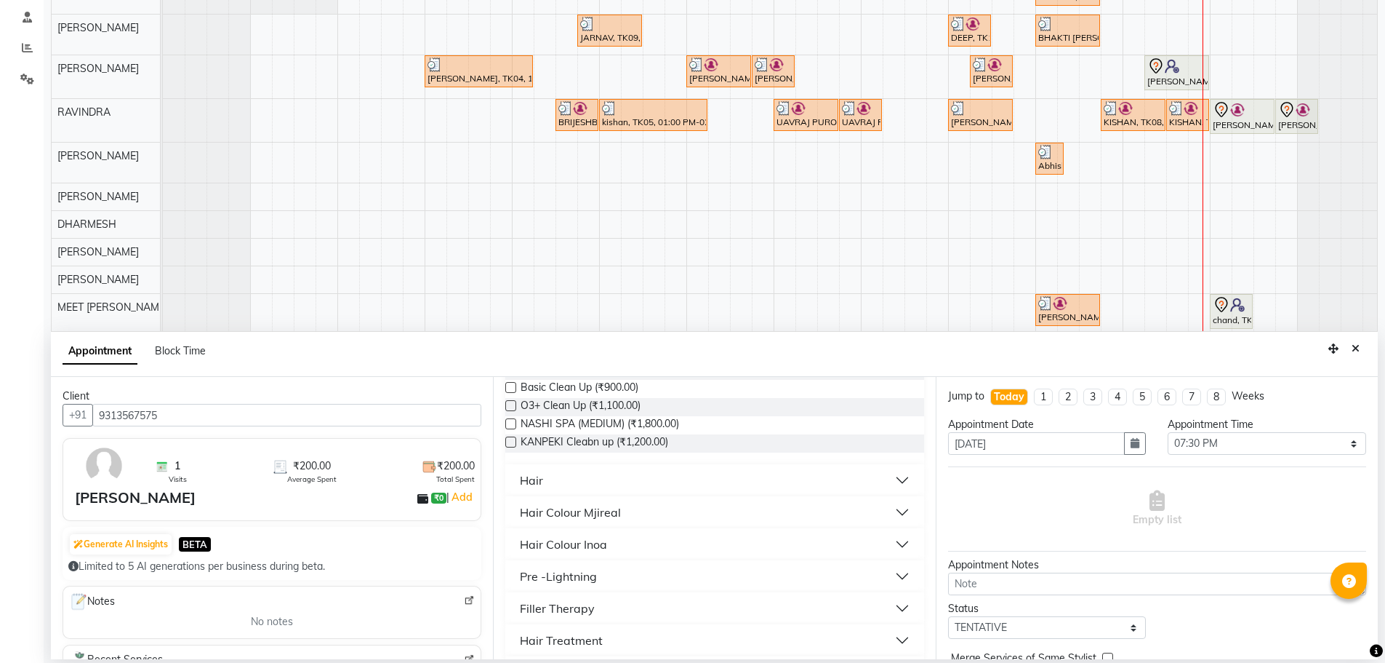
scroll to position [145, 0]
click at [596, 496] on div "Hair" at bounding box center [714, 483] width 418 height 32
click at [594, 473] on button "Hair" at bounding box center [714, 483] width 407 height 26
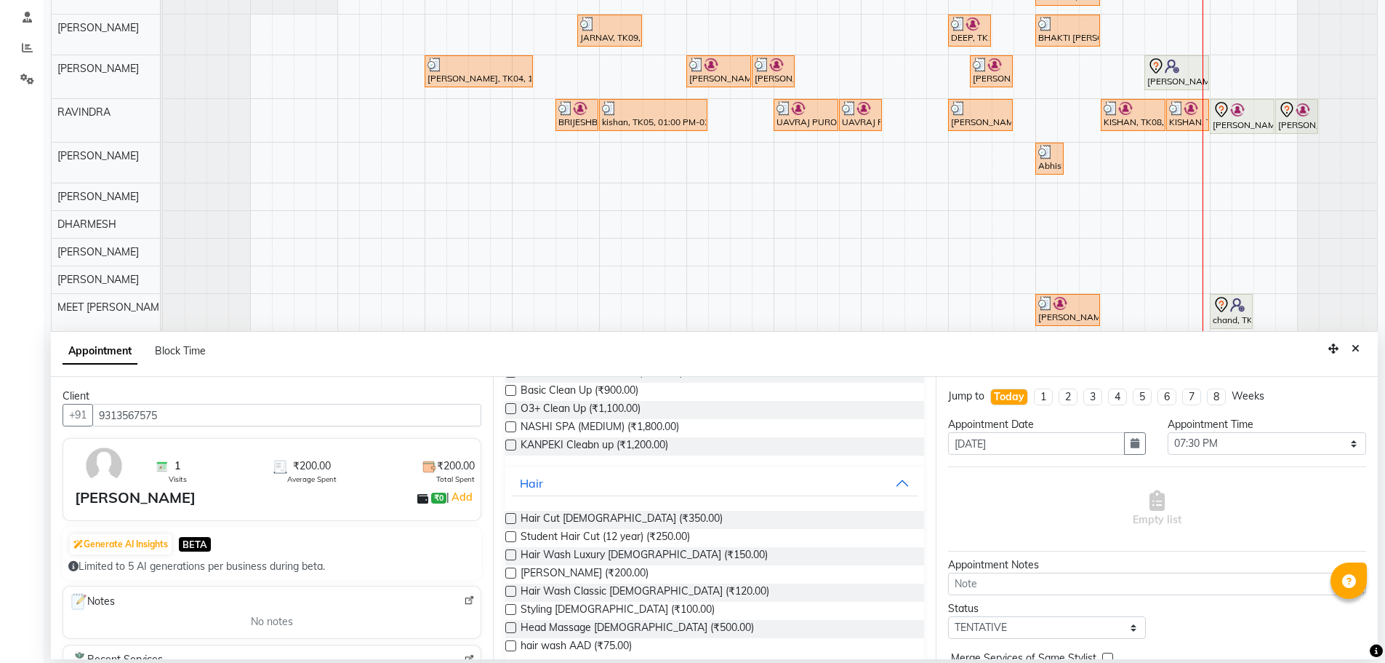
click at [510, 573] on label at bounding box center [510, 572] width 11 height 11
click at [510, 573] on input "checkbox" at bounding box center [509, 573] width 9 height 9
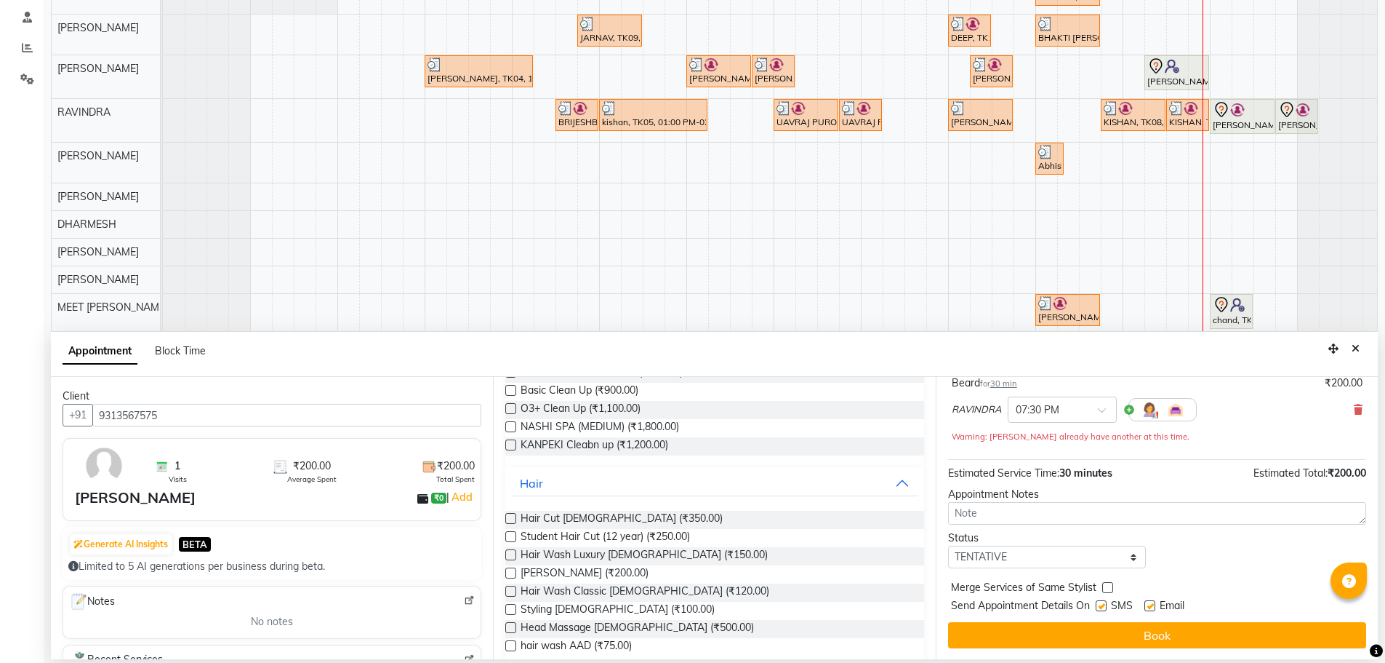
scroll to position [102, 0]
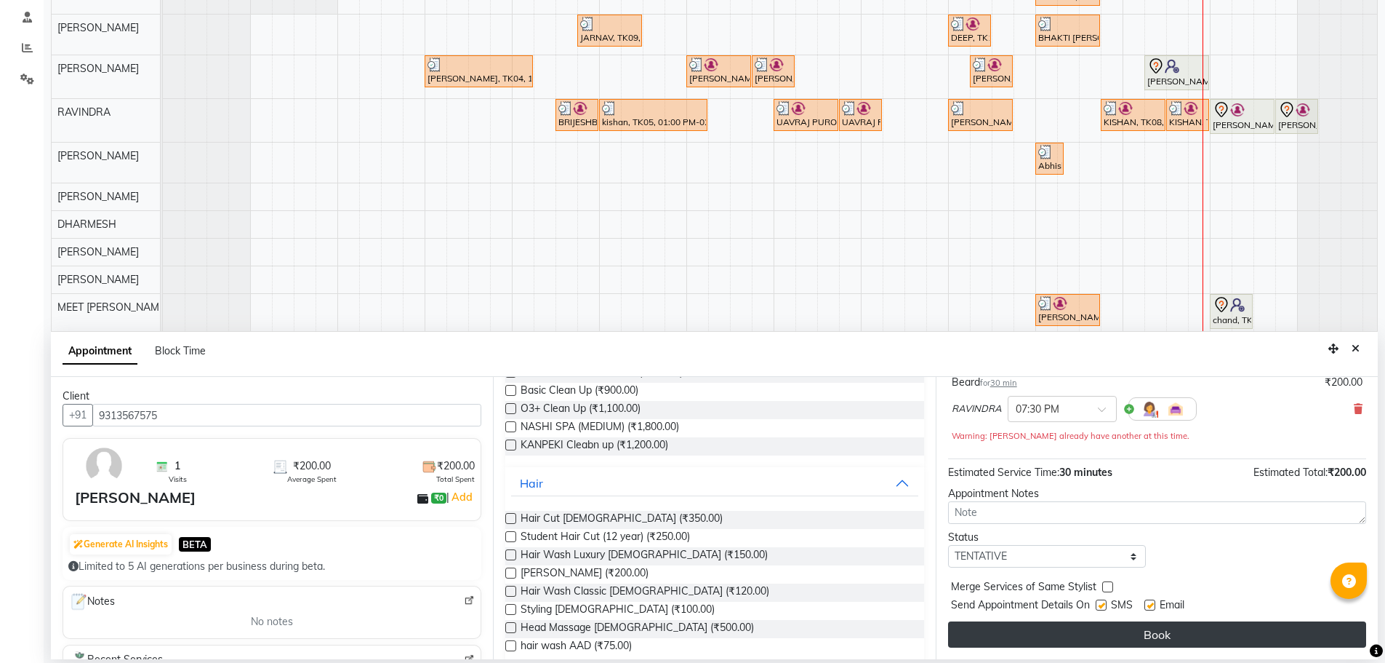
click at [999, 637] on button "Book" at bounding box center [1157, 634] width 418 height 26
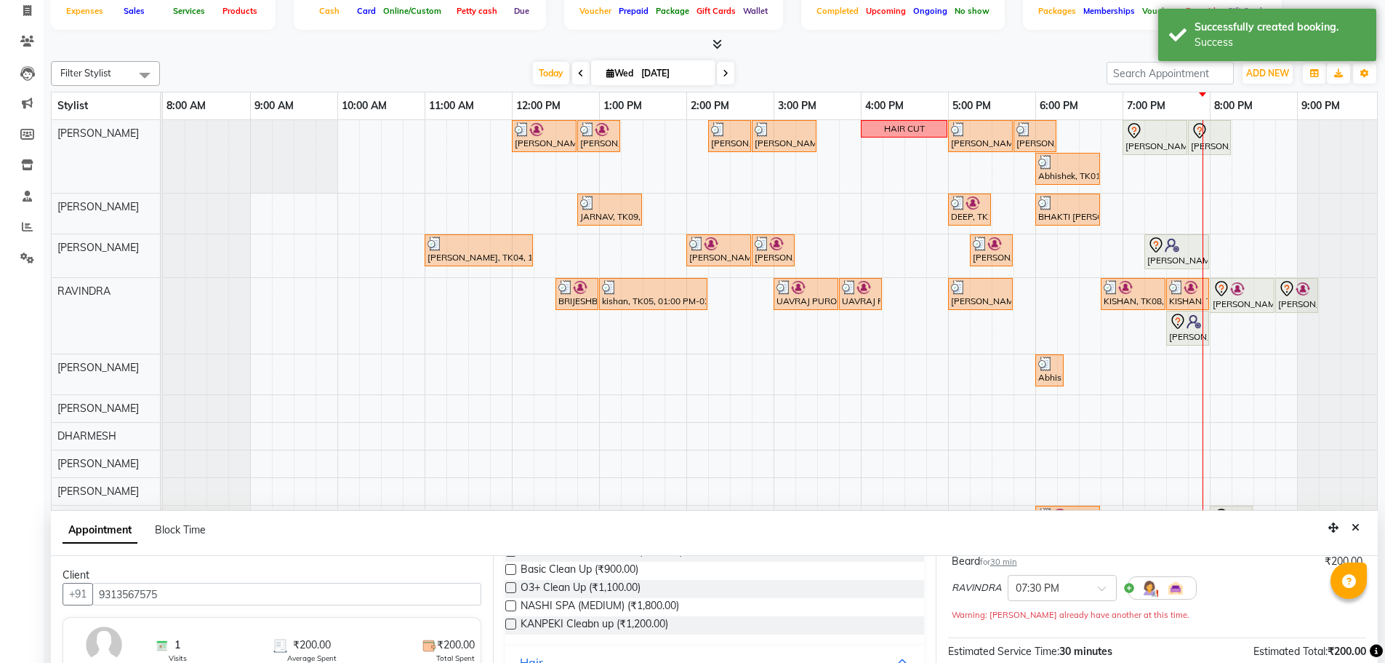
scroll to position [218, 0]
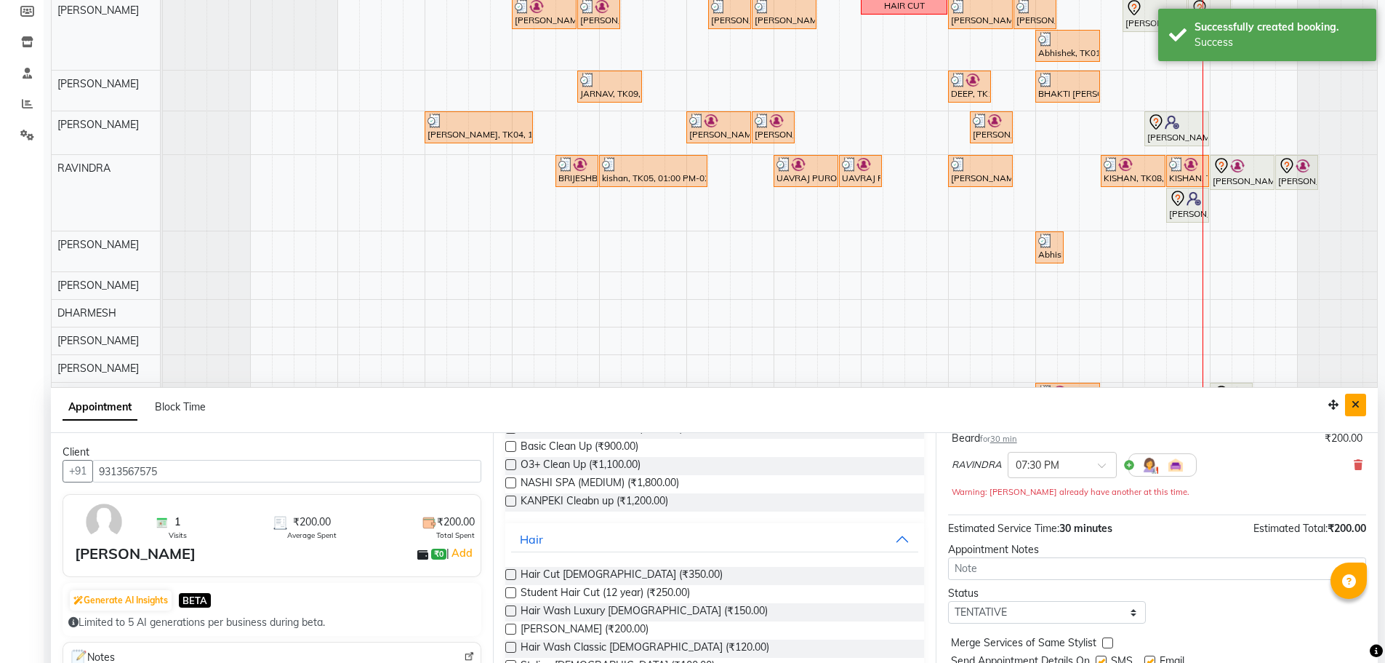
click at [1356, 404] on icon "Close" at bounding box center [1356, 404] width 8 height 10
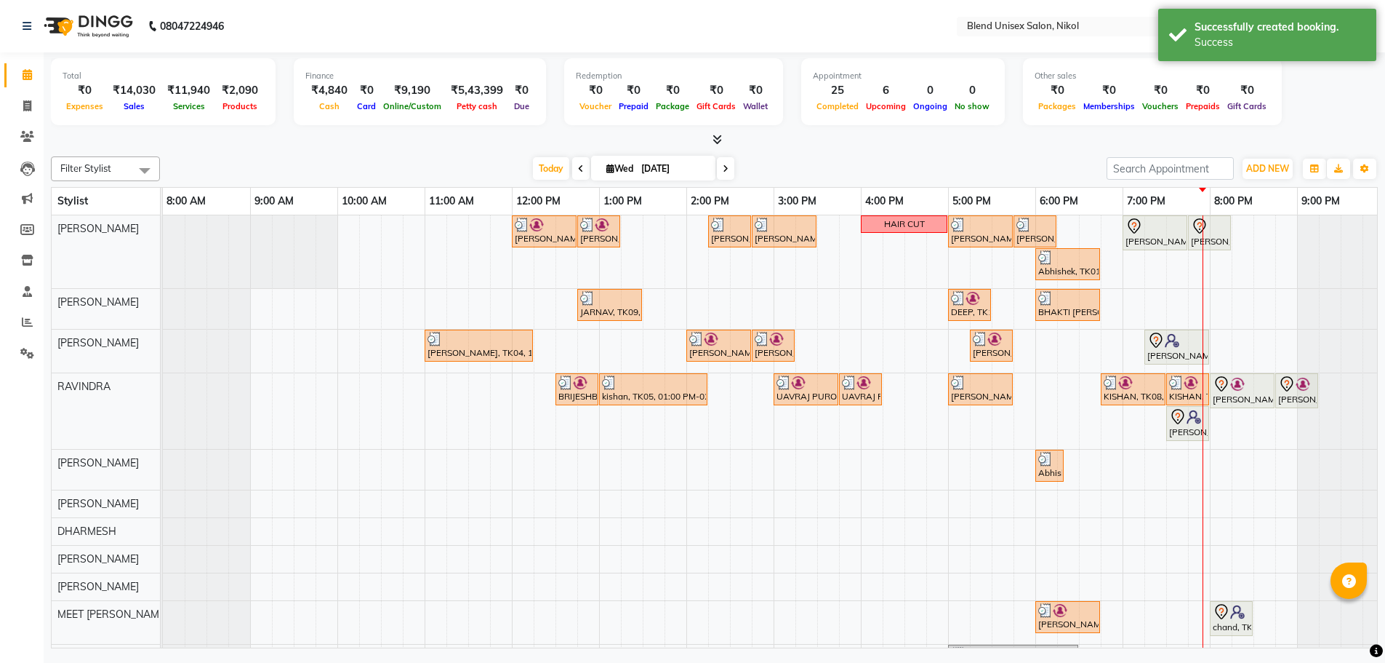
scroll to position [0, 0]
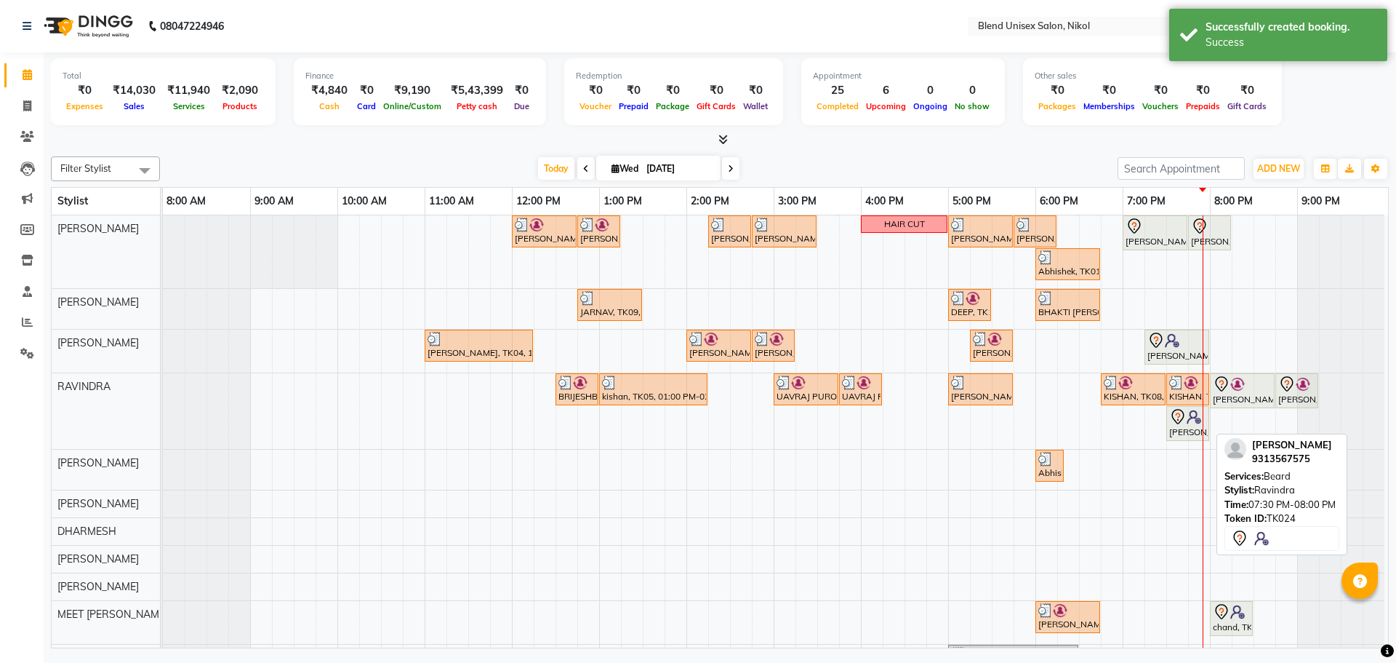
click at [1192, 428] on div "[PERSON_NAME], TK24, 07:30 PM-08:00 PM, [PERSON_NAME]" at bounding box center [1188, 423] width 40 height 31
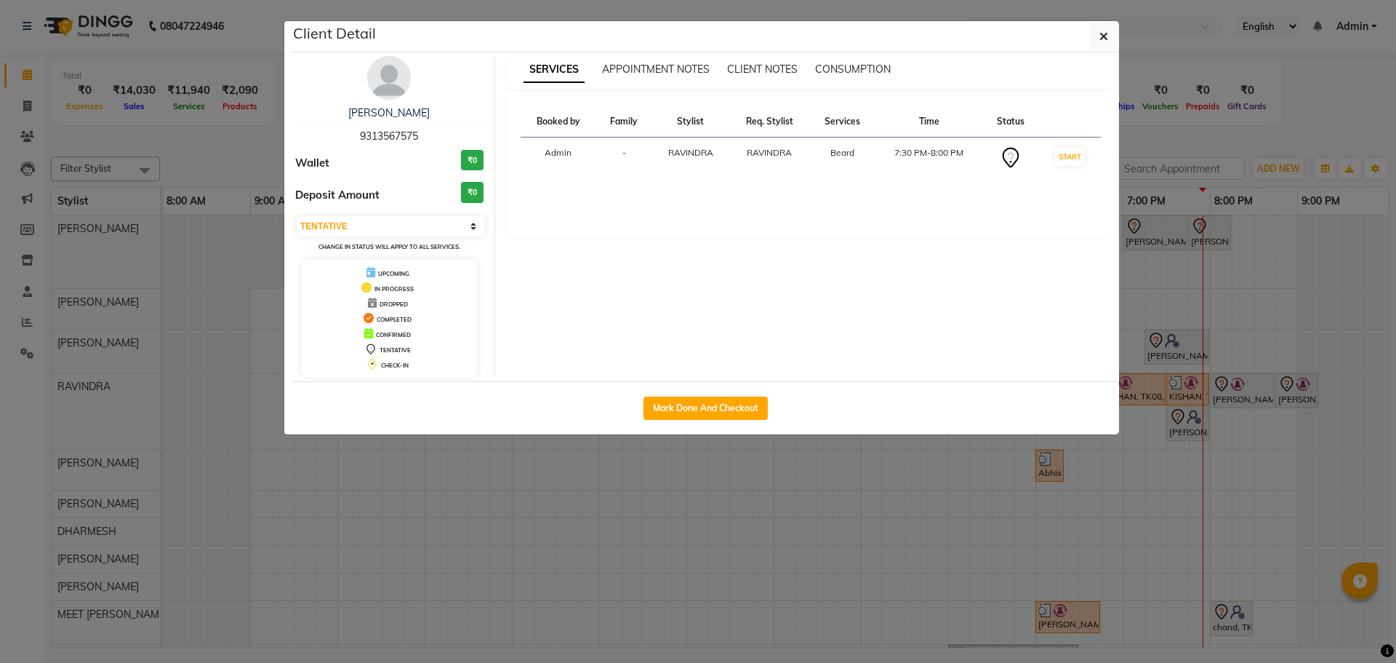
drag, startPoint x: 674, startPoint y: 407, endPoint x: 681, endPoint y: 388, distance: 20.7
click at [675, 407] on button "Mark Done And Checkout" at bounding box center [706, 407] width 124 height 23
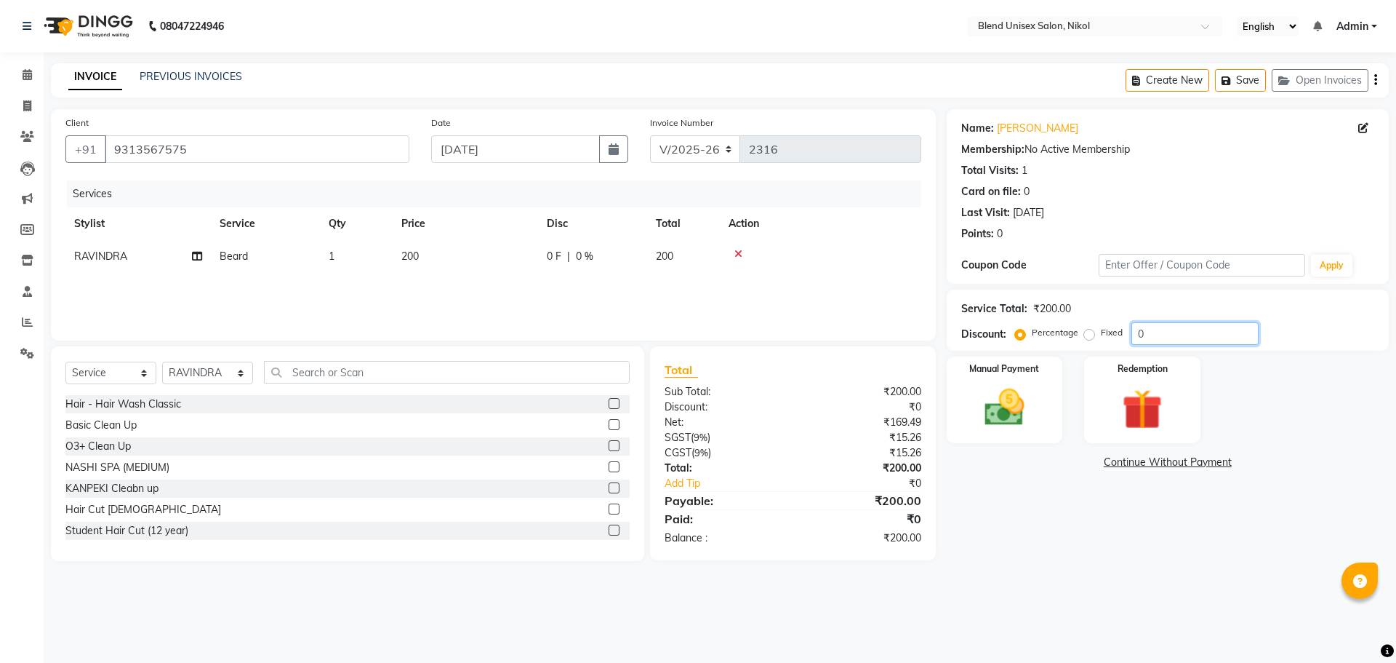
click at [1189, 329] on input "0" at bounding box center [1195, 333] width 127 height 23
click at [1174, 332] on input "0" at bounding box center [1195, 333] width 127 height 23
click at [1035, 412] on img at bounding box center [1005, 407] width 68 height 48
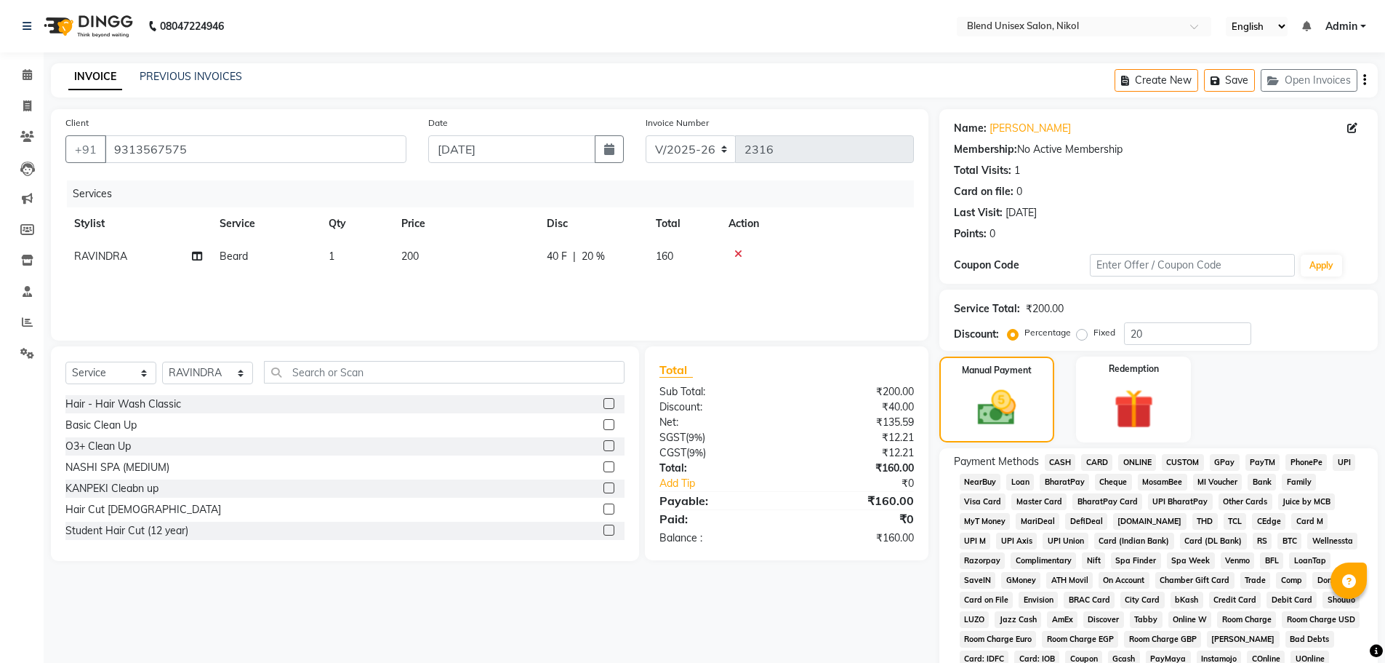
click at [1063, 462] on span "CASH" at bounding box center [1060, 462] width 31 height 17
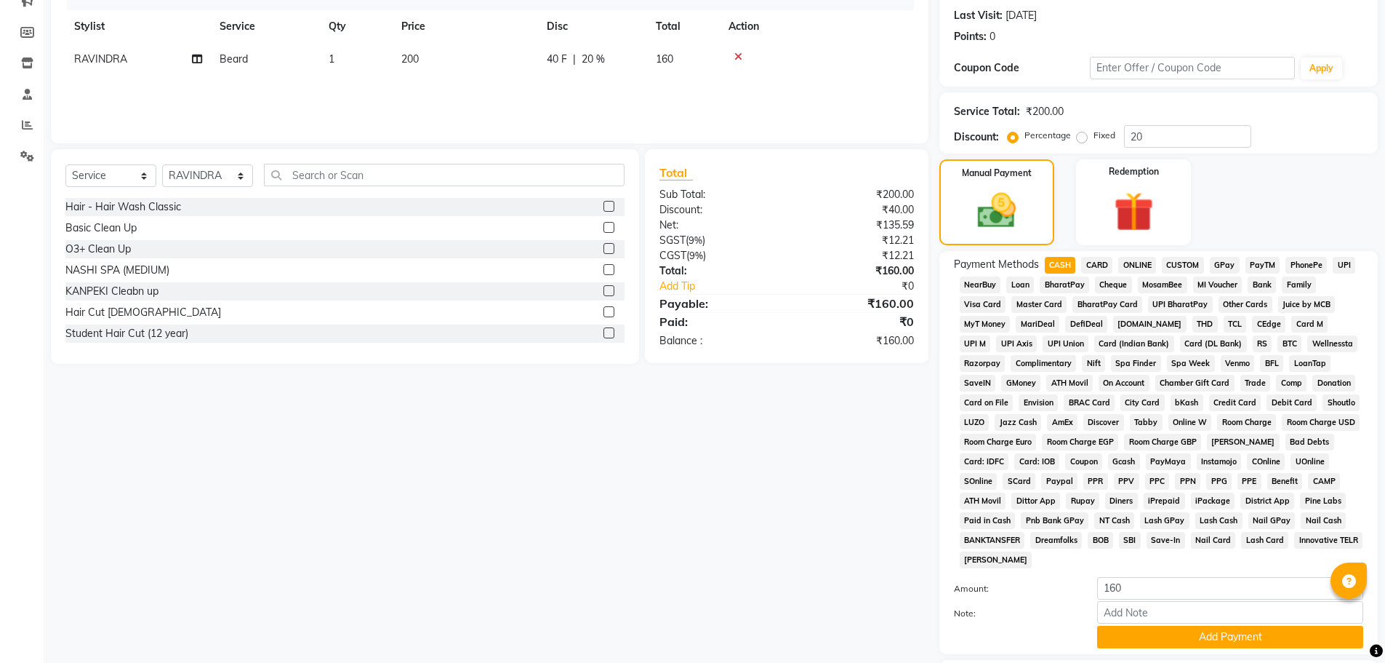
scroll to position [295, 0]
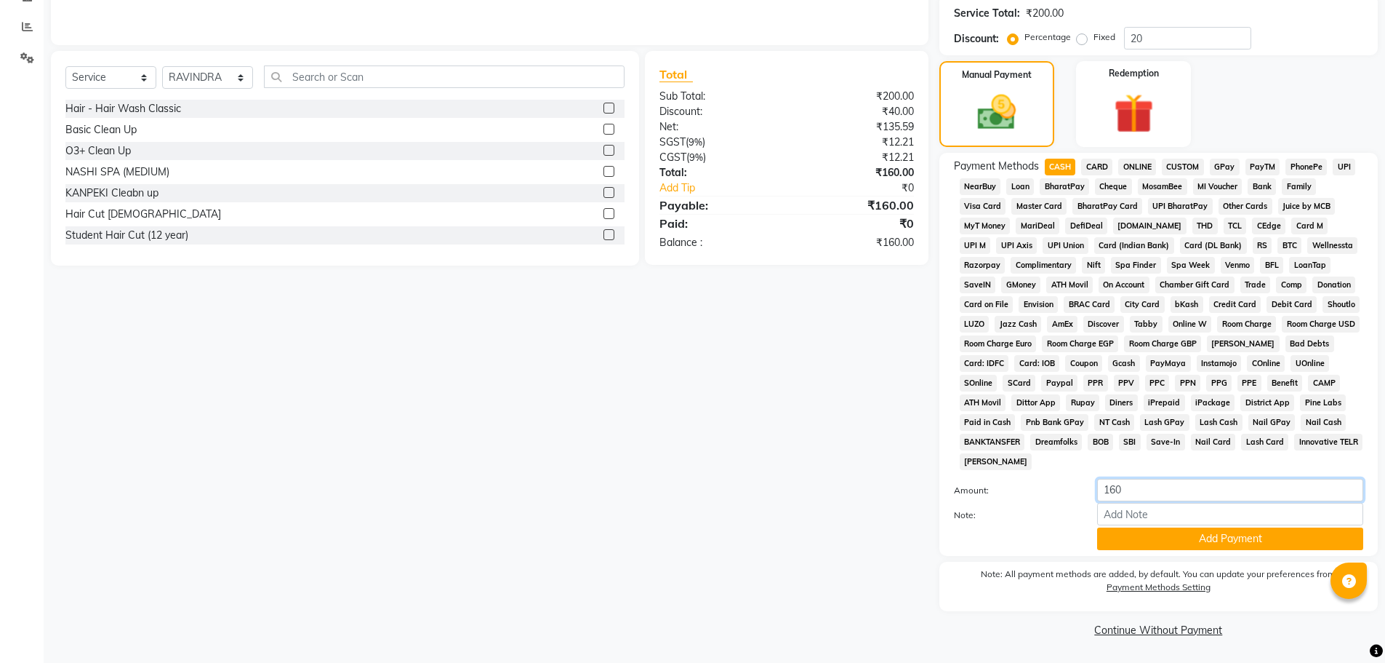
click at [1143, 494] on input "160" at bounding box center [1230, 490] width 266 height 23
click at [1121, 545] on button "Add Payment" at bounding box center [1230, 538] width 266 height 23
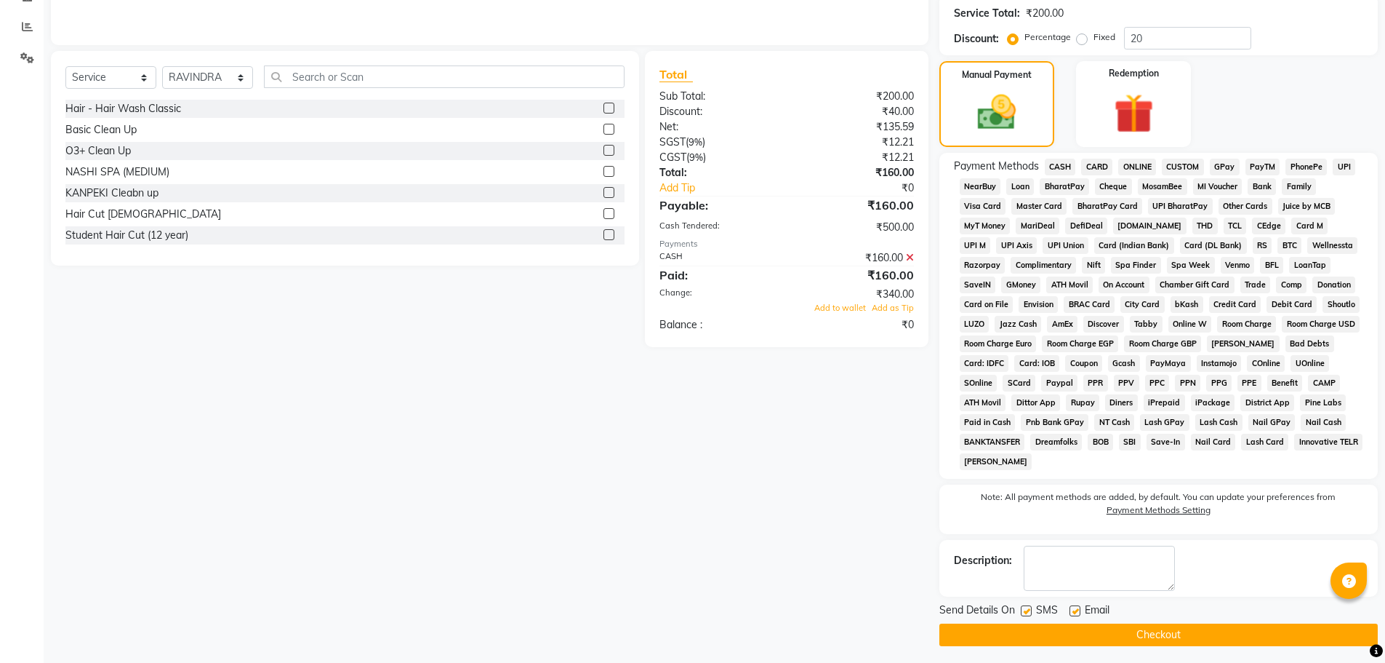
click at [978, 635] on button "Checkout" at bounding box center [1159, 634] width 439 height 23
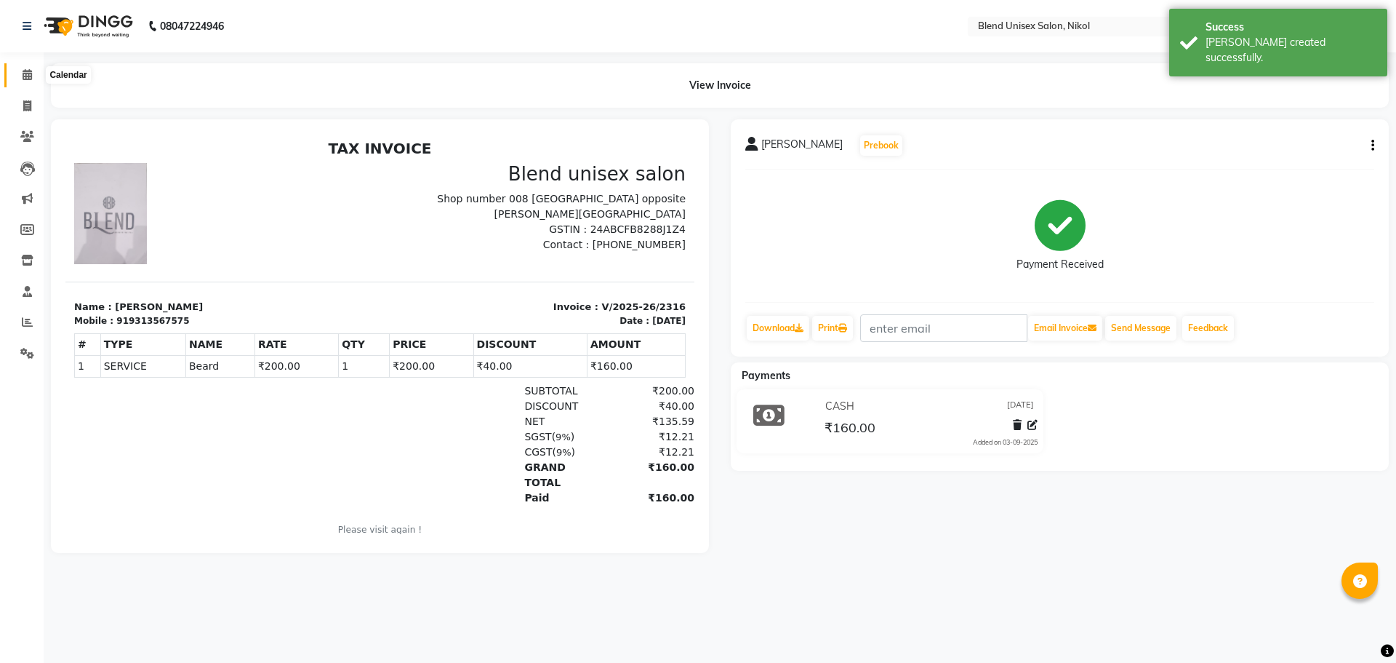
click at [20, 73] on span at bounding box center [27, 75] width 25 height 17
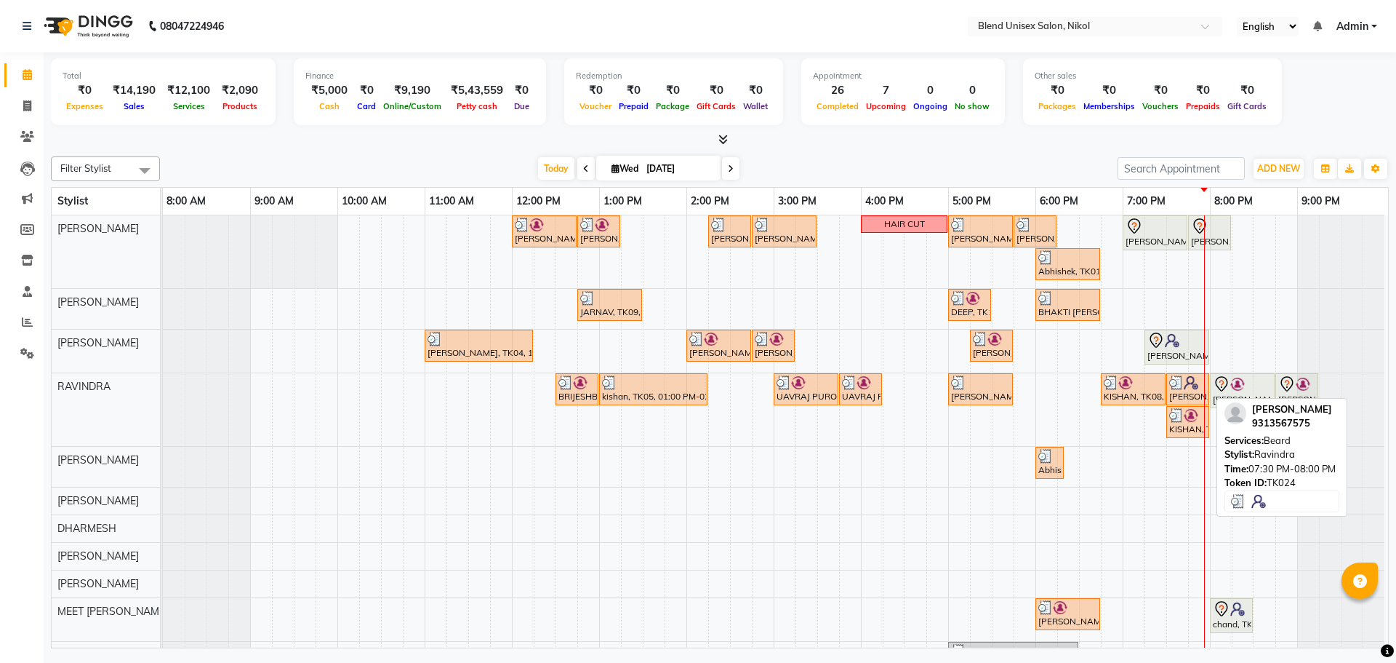
click at [1178, 396] on div "[PERSON_NAME], TK24, 07:30 PM-08:00 PM, [PERSON_NAME]" at bounding box center [1188, 389] width 40 height 28
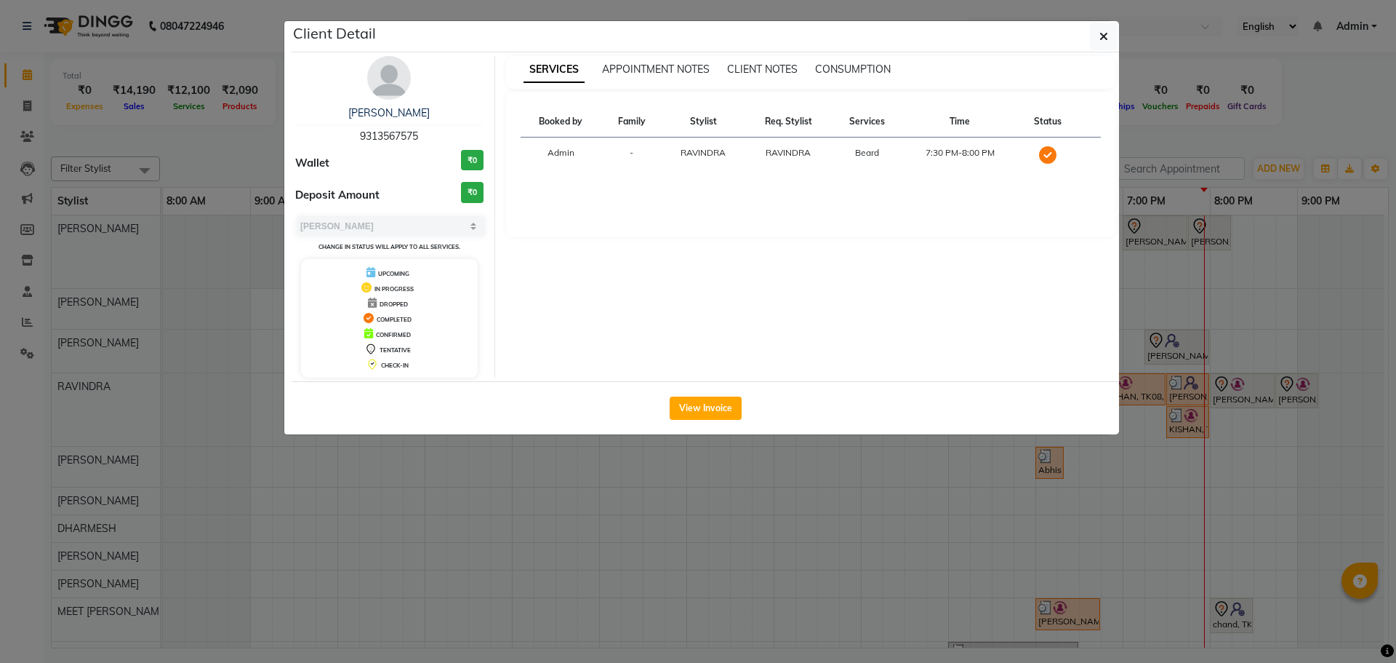
click at [412, 162] on div "Wallet ₹0" at bounding box center [389, 163] width 188 height 27
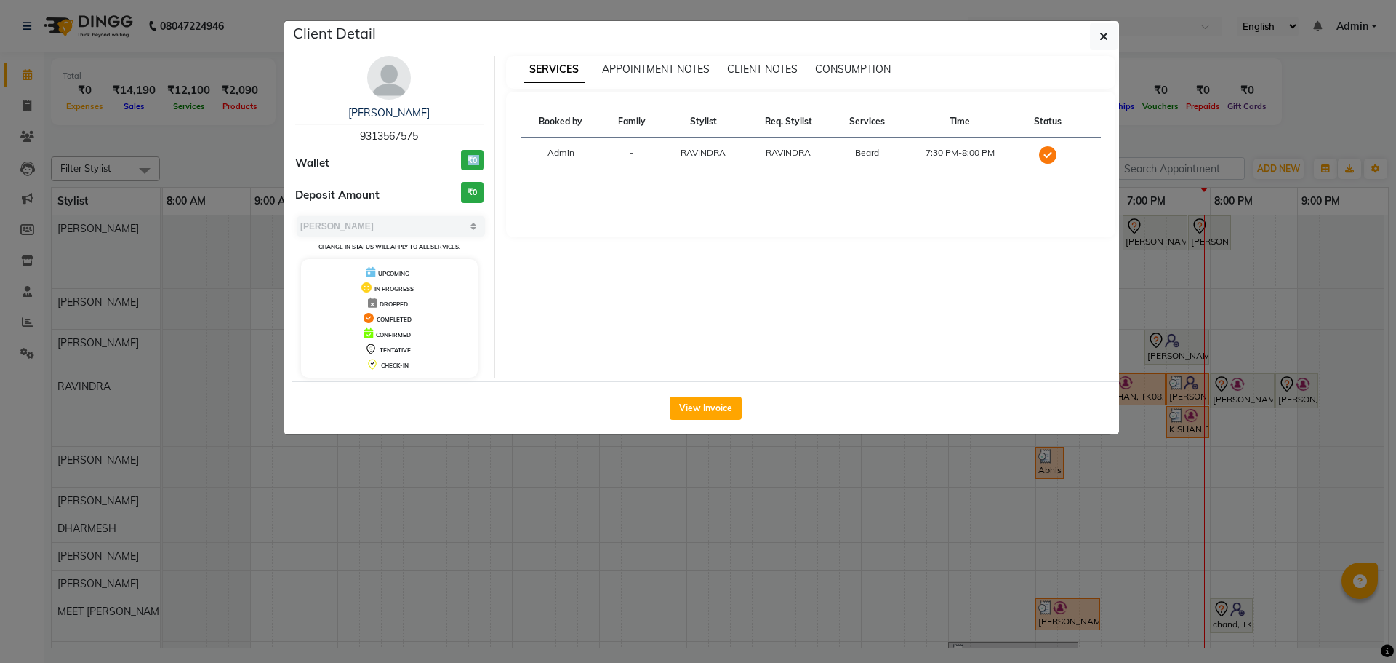
click at [412, 161] on div "Wallet ₹0" at bounding box center [389, 163] width 188 height 27
click at [615, 285] on div "SERVICES APPOINTMENT NOTES CLIENT NOTES CONSUMPTION Booked by Family Stylist Re…" at bounding box center [811, 216] width 632 height 321
click at [1107, 36] on icon "button" at bounding box center [1104, 37] width 9 height 12
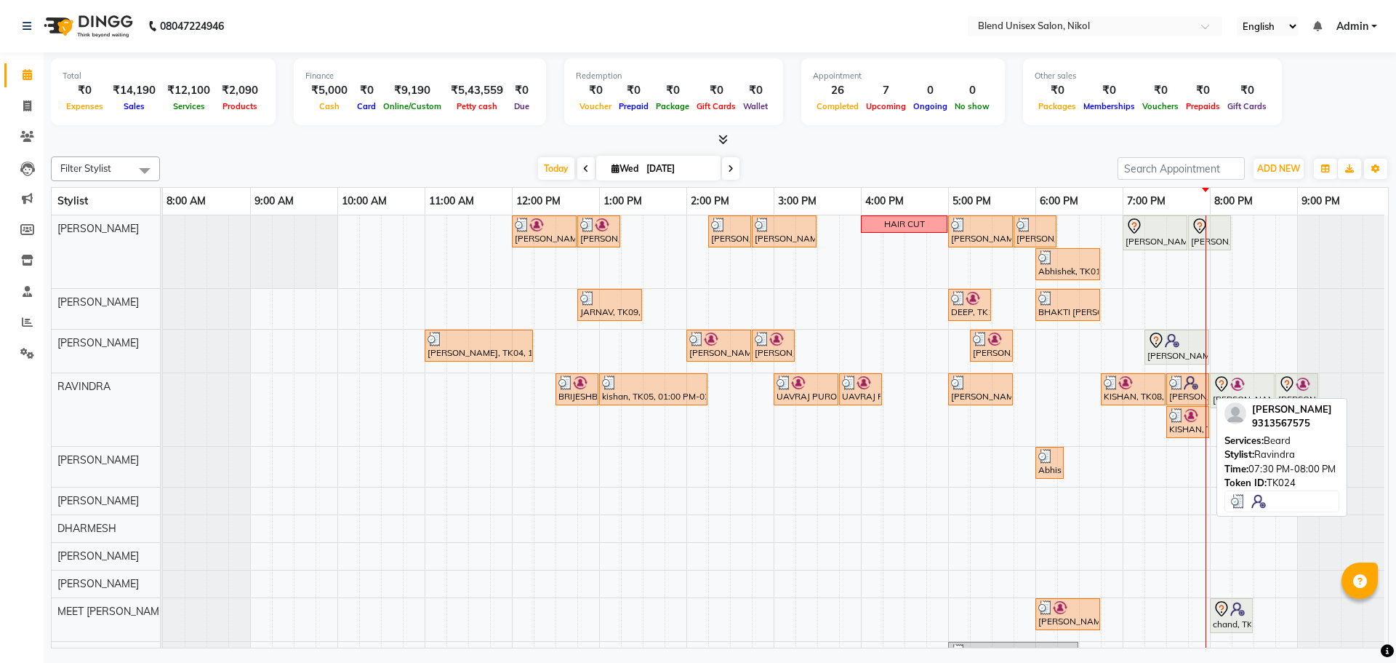
click at [1180, 379] on img at bounding box center [1176, 382] width 15 height 15
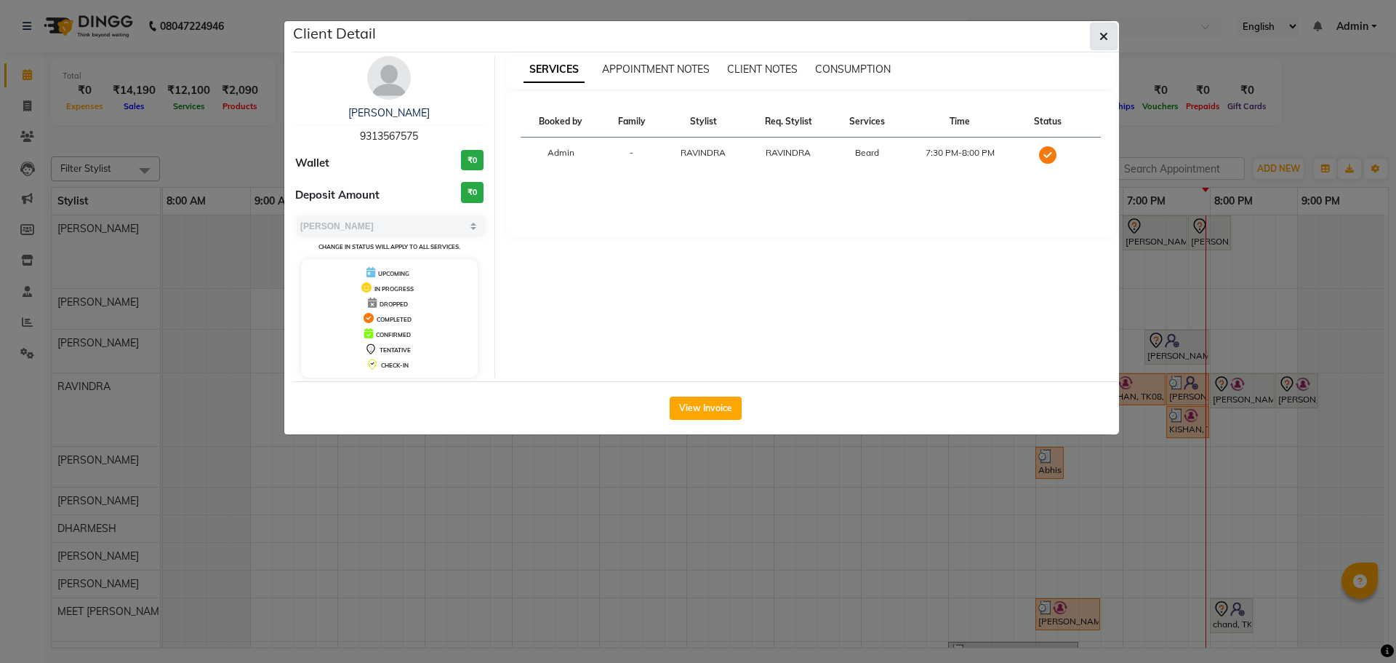
click at [1110, 30] on button "button" at bounding box center [1104, 37] width 28 height 28
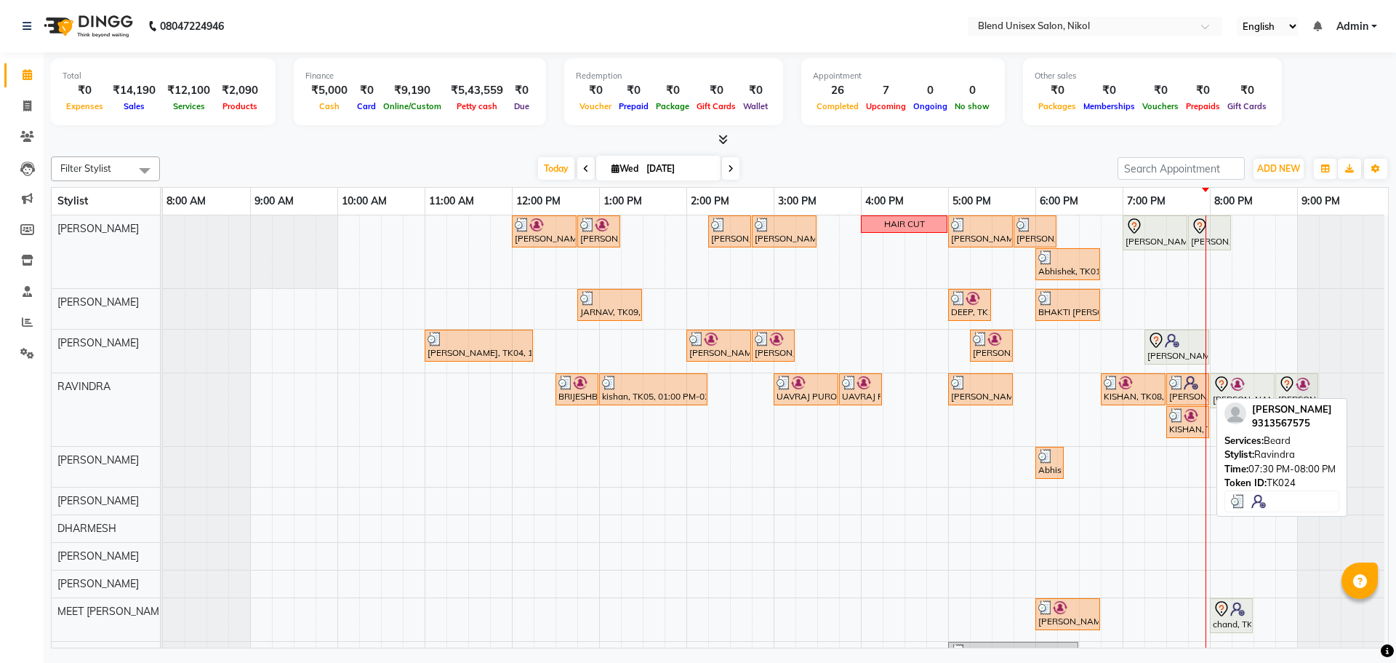
click at [1193, 385] on img at bounding box center [1191, 382] width 15 height 15
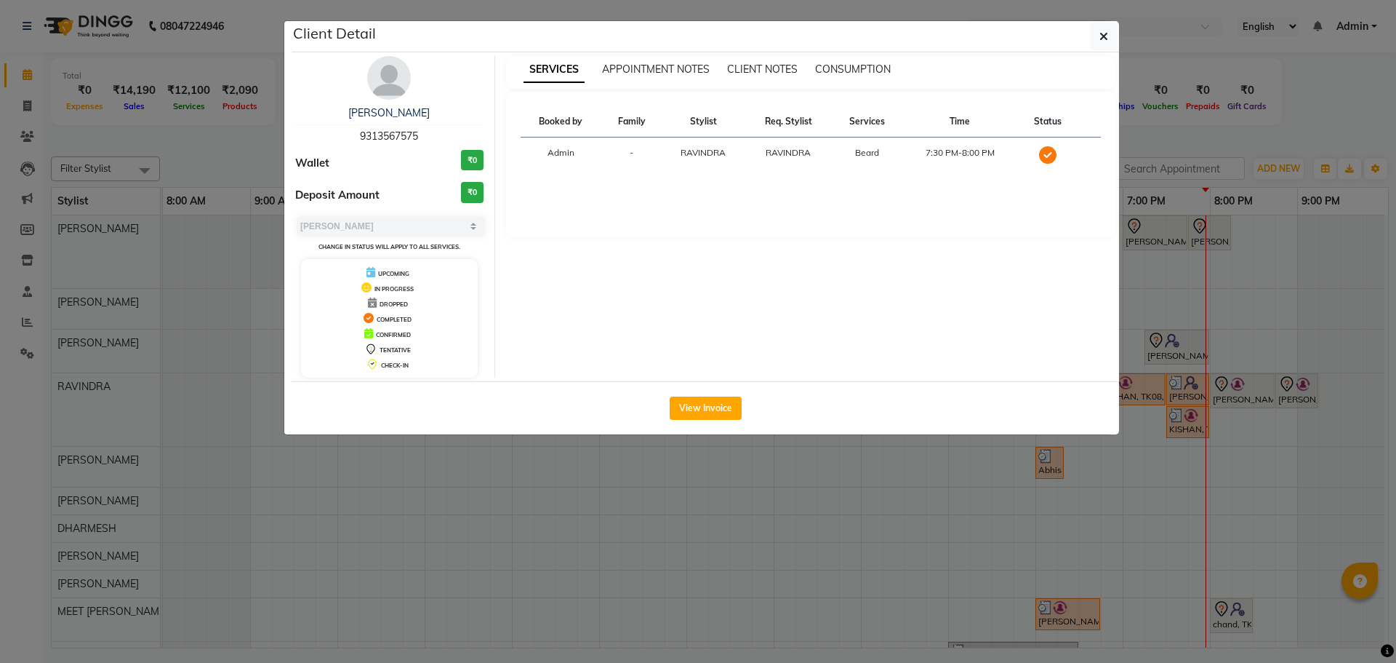
drag, startPoint x: 423, startPoint y: 136, endPoint x: 338, endPoint y: 134, distance: 84.4
click at [342, 148] on div "[PERSON_NAME] 9313567575 Wallet ₹0 Deposit Amount ₹0 Select MARK DONE UPCOMING …" at bounding box center [389, 216] width 211 height 321
click at [441, 119] on div "[PERSON_NAME]" at bounding box center [389, 112] width 188 height 15
drag, startPoint x: 432, startPoint y: 125, endPoint x: 330, endPoint y: 145, distance: 103.8
click at [327, 145] on div "[PERSON_NAME] 9313567575 Wallet ₹0 Deposit Amount ₹0 Select MARK DONE UPCOMING …" at bounding box center [389, 216] width 211 height 321
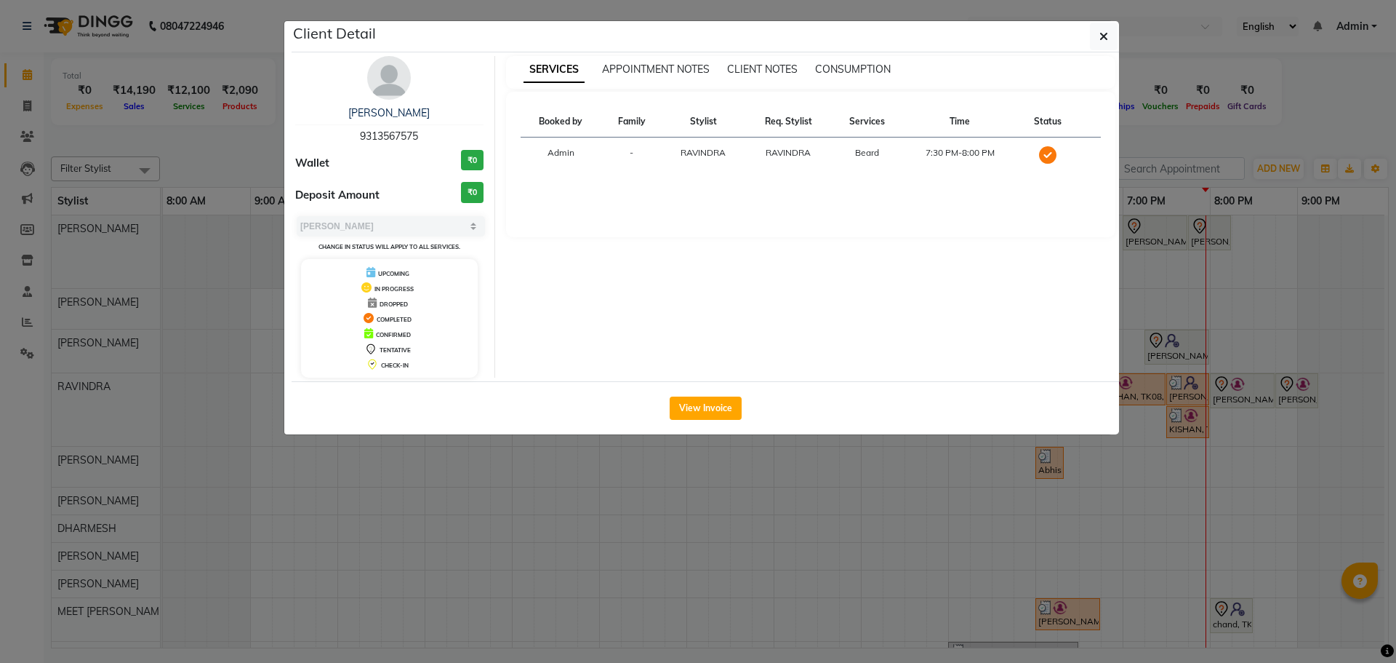
click at [453, 105] on div "[PERSON_NAME] 9313567575 Wallet ₹0 Deposit Amount ₹0 Select MARK DONE UPCOMING …" at bounding box center [389, 216] width 211 height 321
drag, startPoint x: 393, startPoint y: 129, endPoint x: 353, endPoint y: 134, distance: 39.5
click at [353, 134] on div "[PERSON_NAME] 9313567575" at bounding box center [389, 124] width 188 height 39
copy span "9313567575"
click at [1110, 32] on button "button" at bounding box center [1104, 37] width 28 height 28
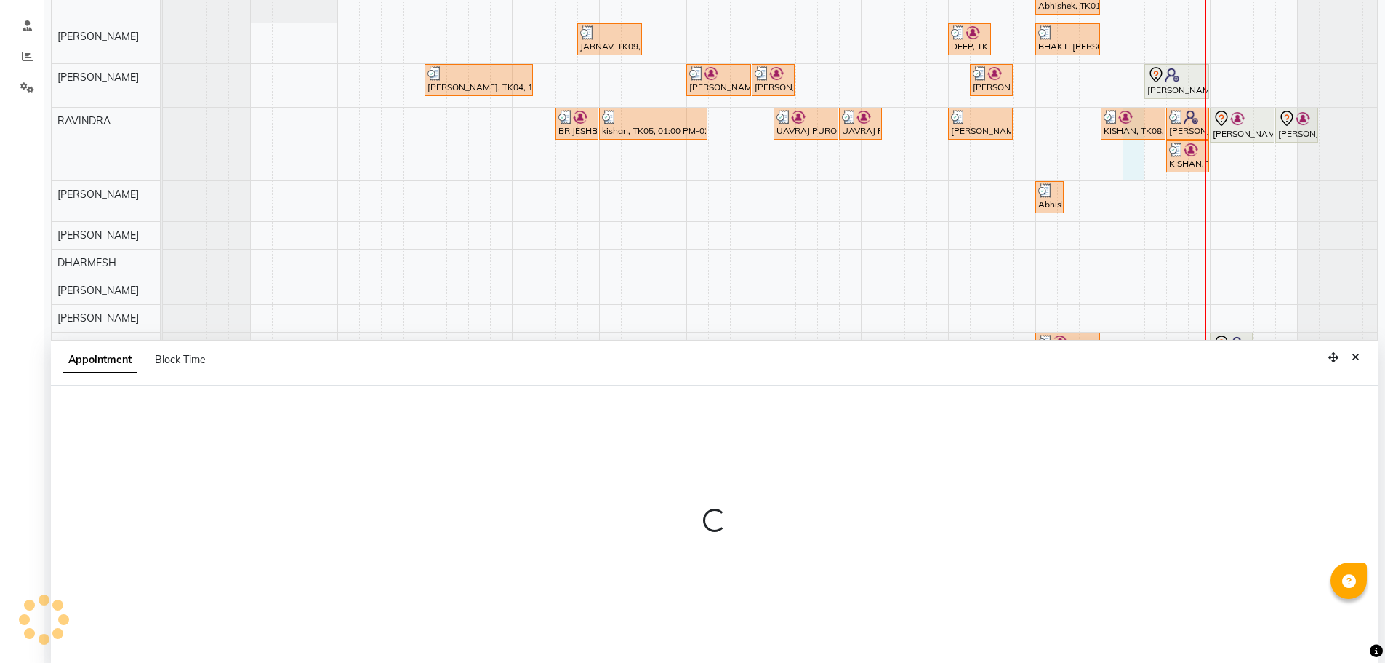
scroll to position [274, 0]
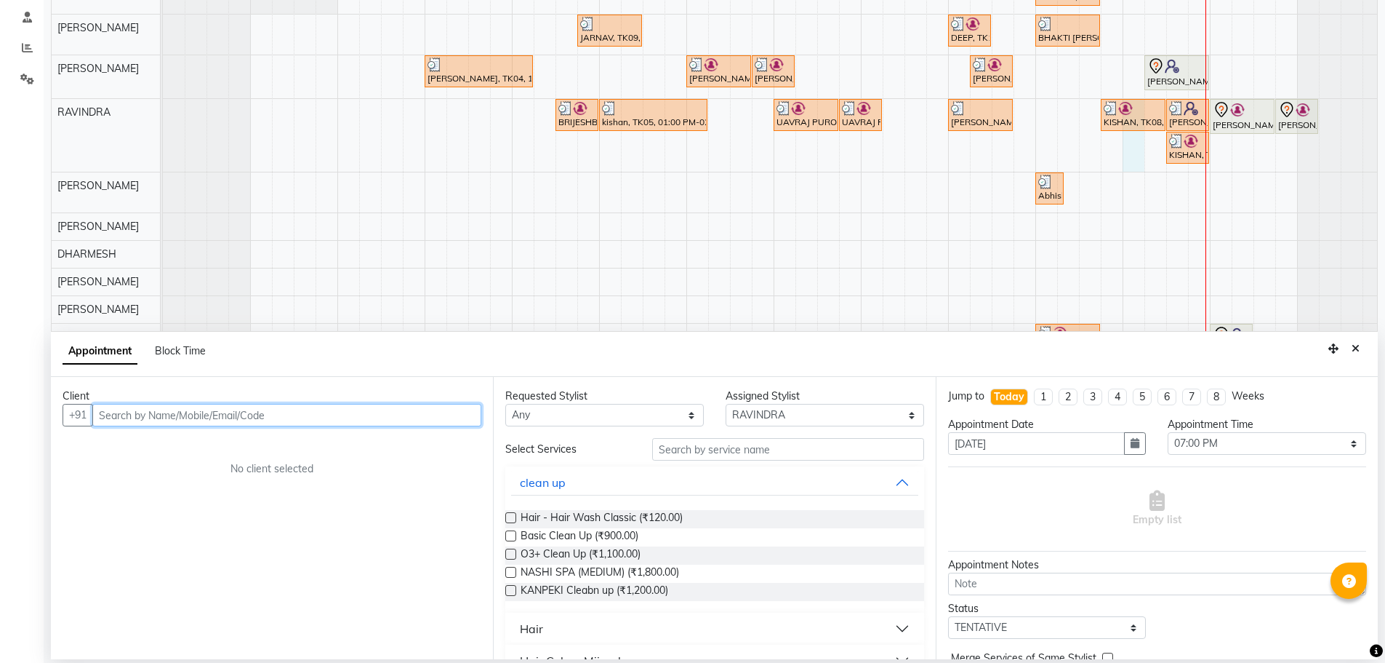
click at [157, 410] on input "text" at bounding box center [286, 415] width 389 height 23
paste input "9313567575"
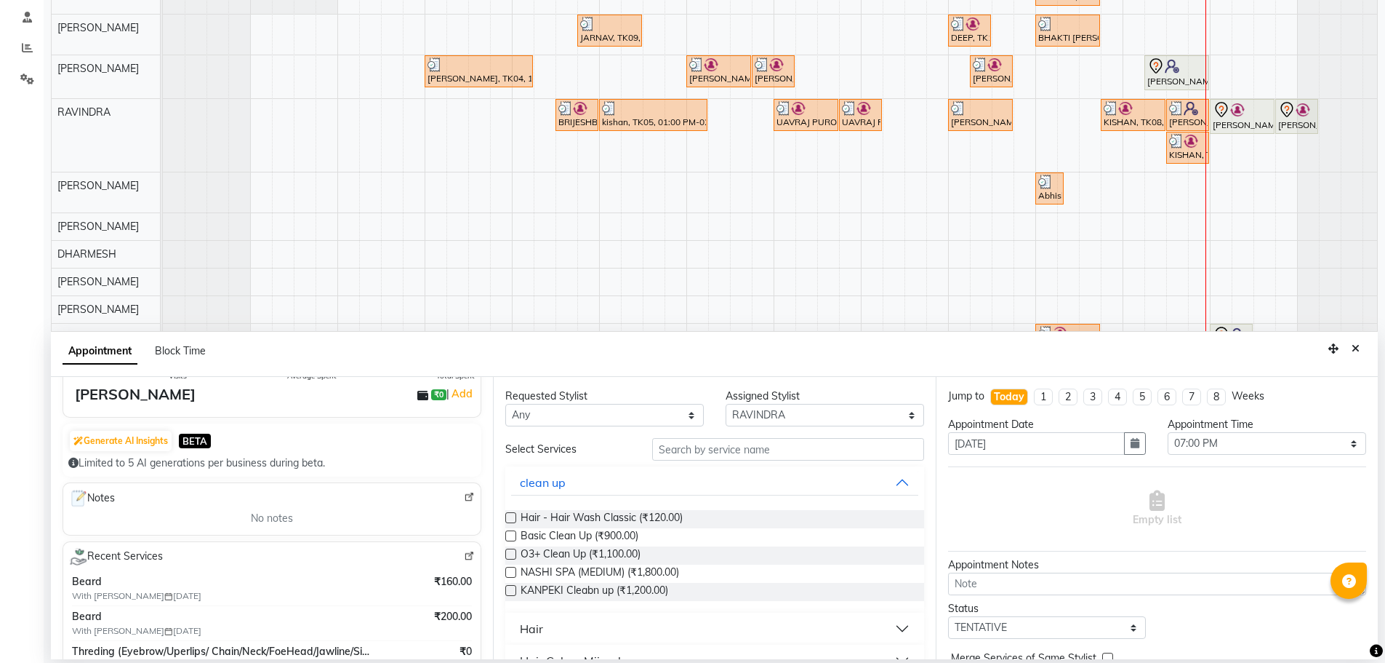
scroll to position [0, 0]
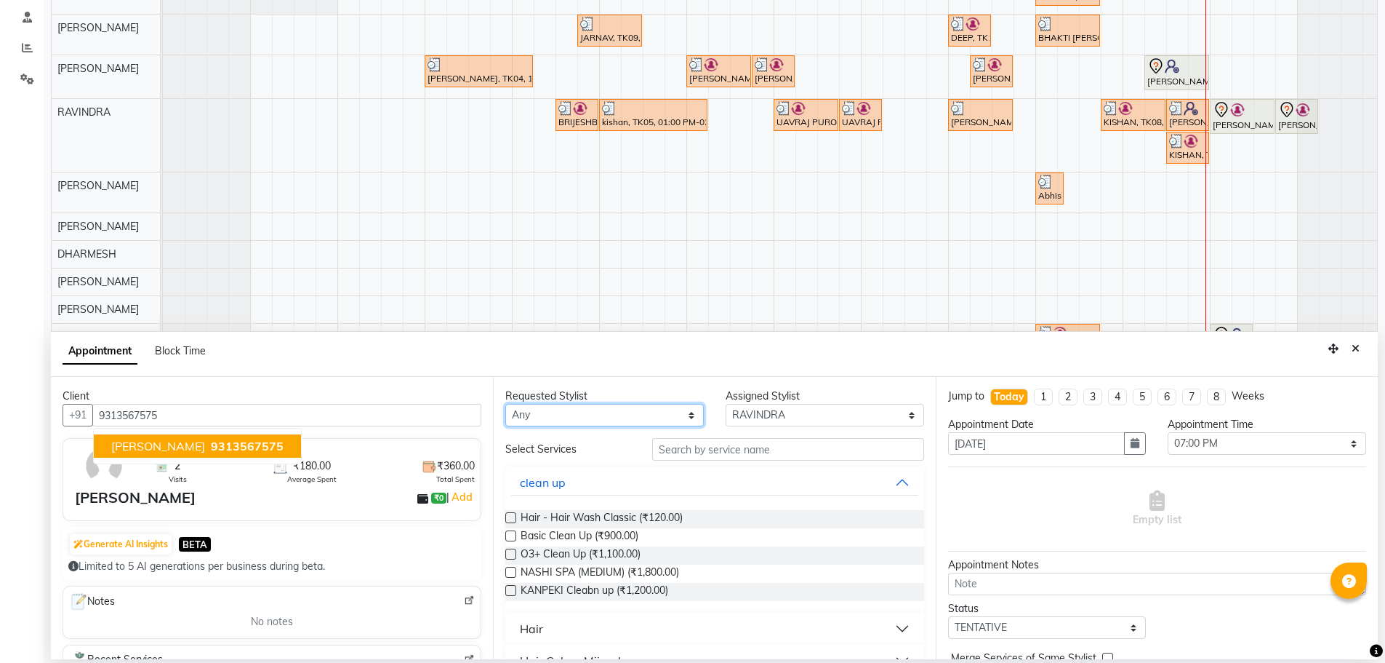
drag, startPoint x: 617, startPoint y: 418, endPoint x: 611, endPoint y: 413, distance: 8.3
click at [617, 417] on select "Any AJAY NAI [PERSON_NAME] [PERSON_NAME] [PERSON_NAME] MEET [PERSON_NAME] [PERS…" at bounding box center [604, 415] width 199 height 23
click at [505, 404] on select "Any AJAY NAI [PERSON_NAME] [PERSON_NAME] [PERSON_NAME] MEET [PERSON_NAME] [PERS…" at bounding box center [604, 415] width 199 height 23
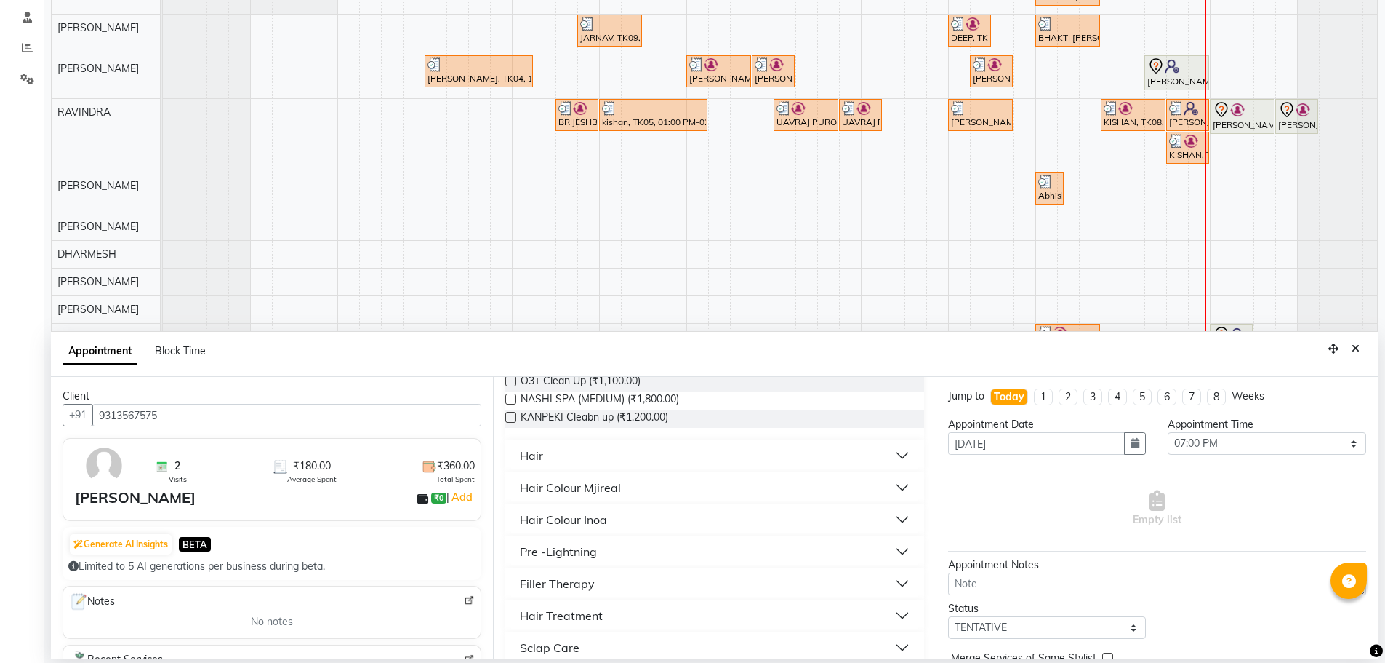
scroll to position [218, 0]
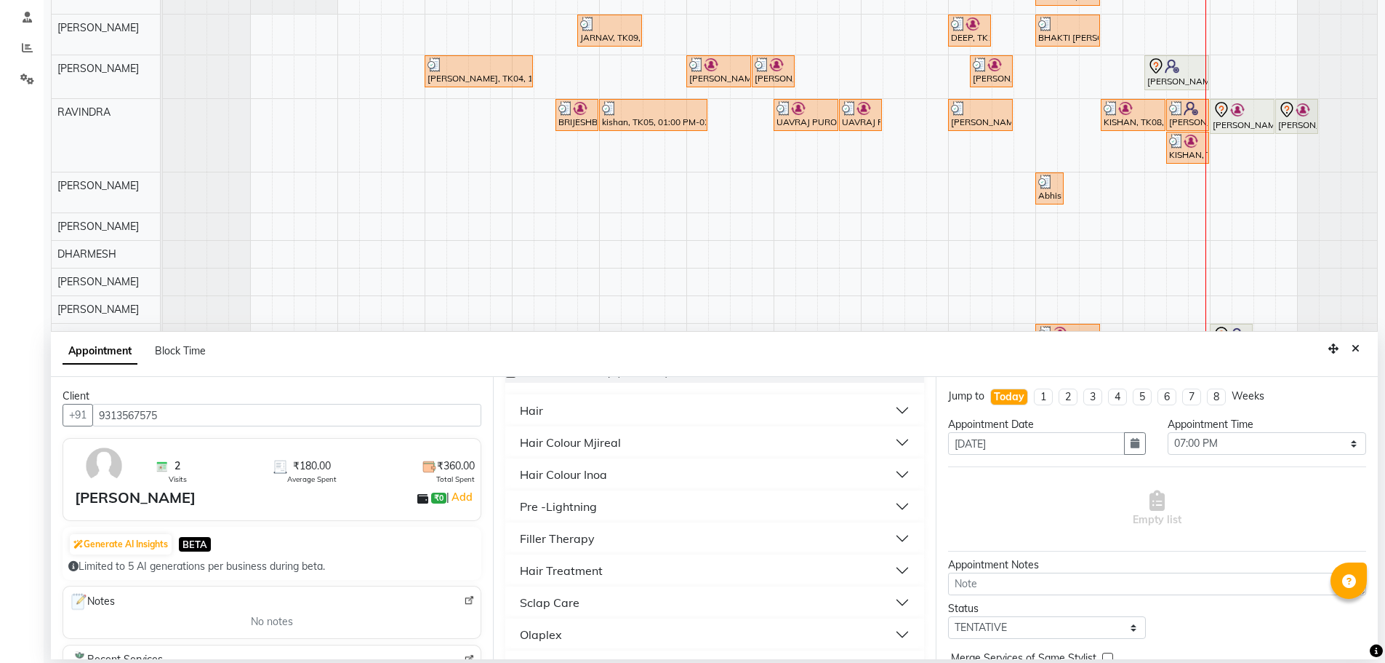
click at [609, 423] on button "Hair" at bounding box center [714, 410] width 407 height 26
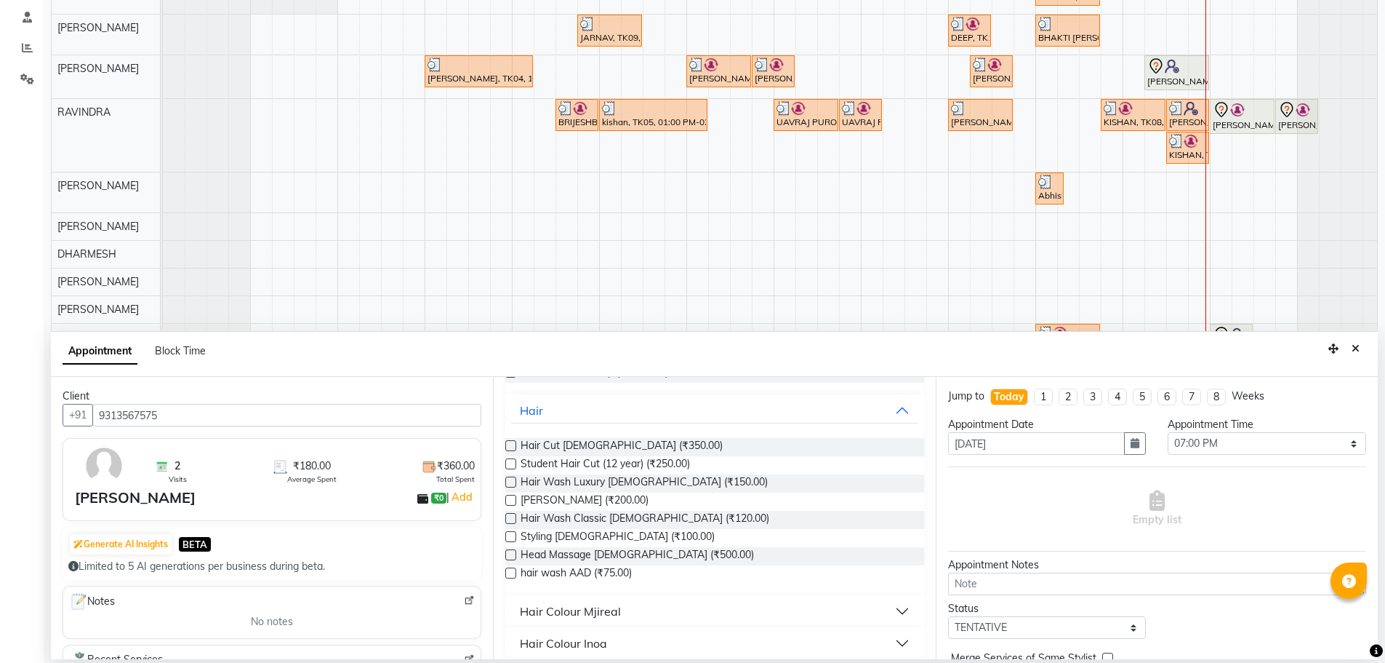
click at [511, 569] on label at bounding box center [510, 572] width 11 height 11
click at [511, 569] on input "checkbox" at bounding box center [509, 573] width 9 height 9
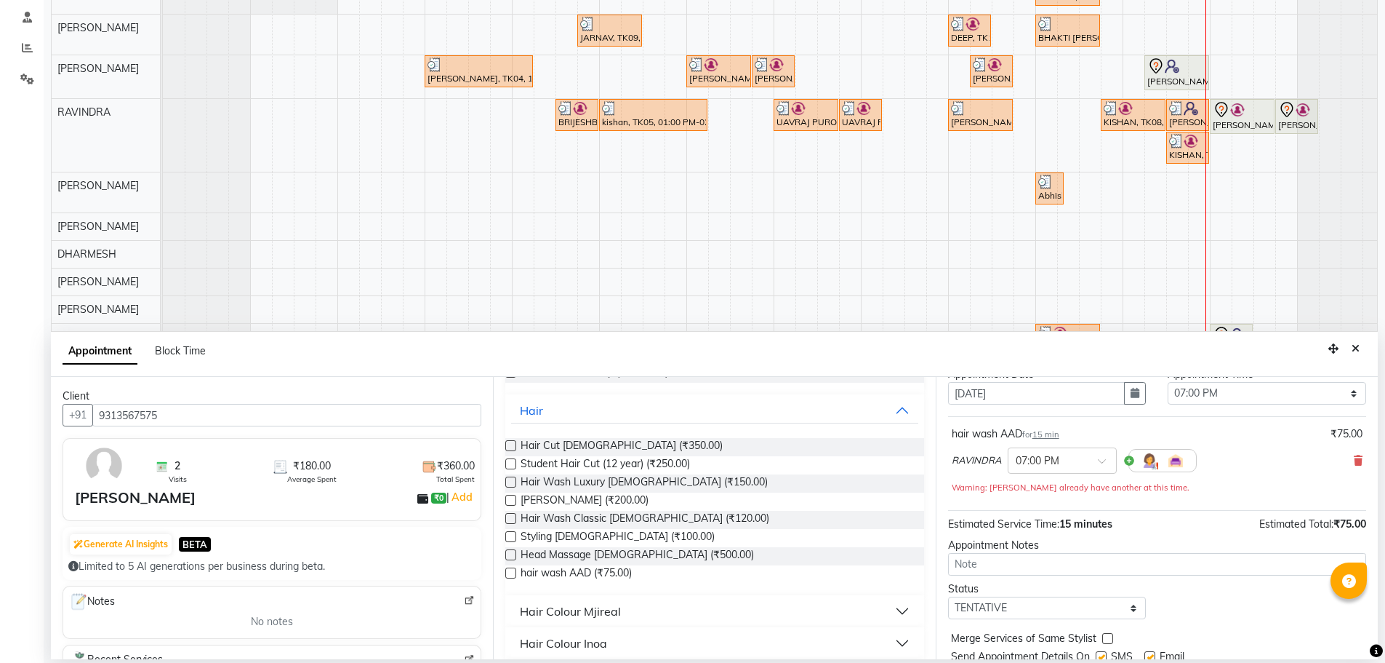
scroll to position [102, 0]
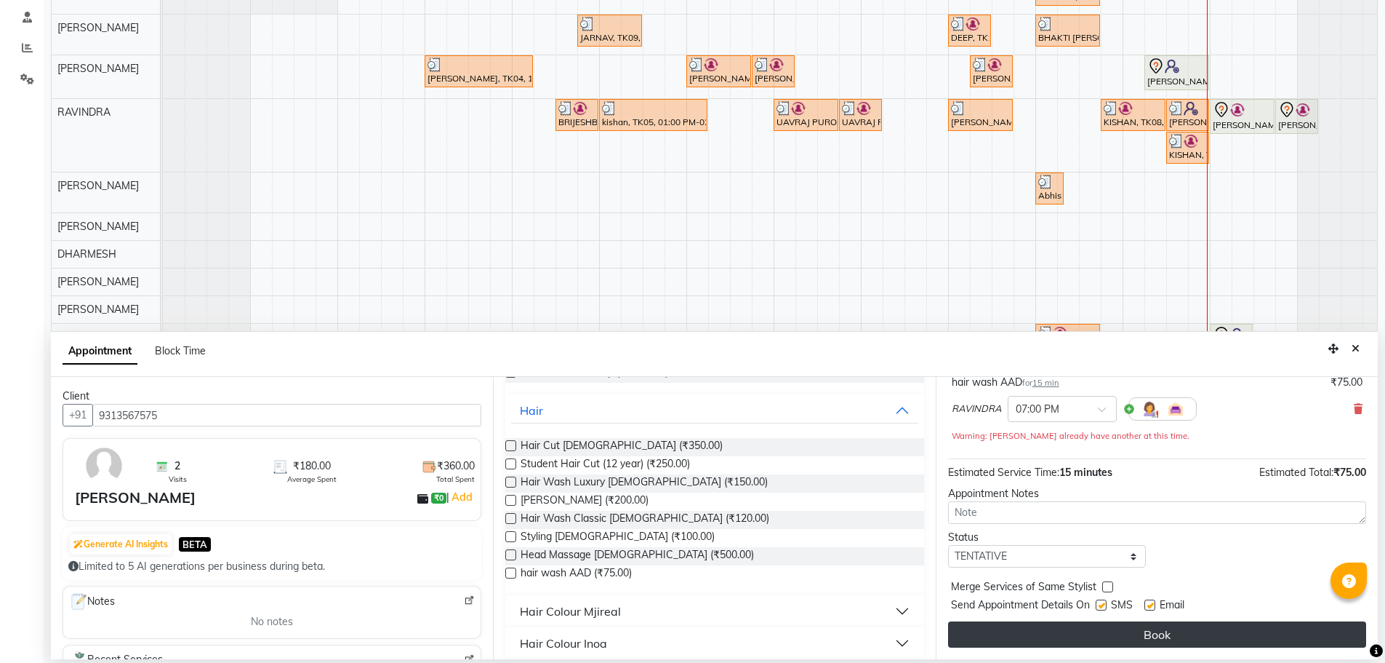
click at [978, 635] on button "Book" at bounding box center [1157, 634] width 418 height 26
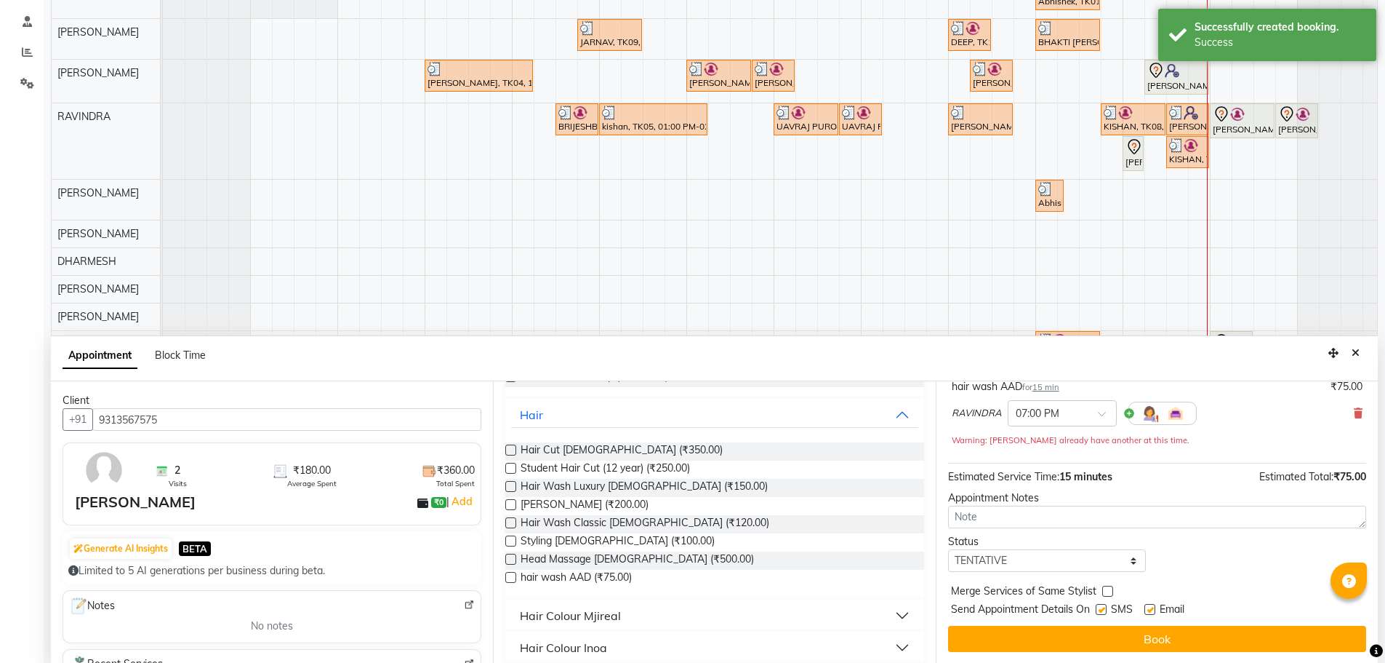
scroll to position [274, 0]
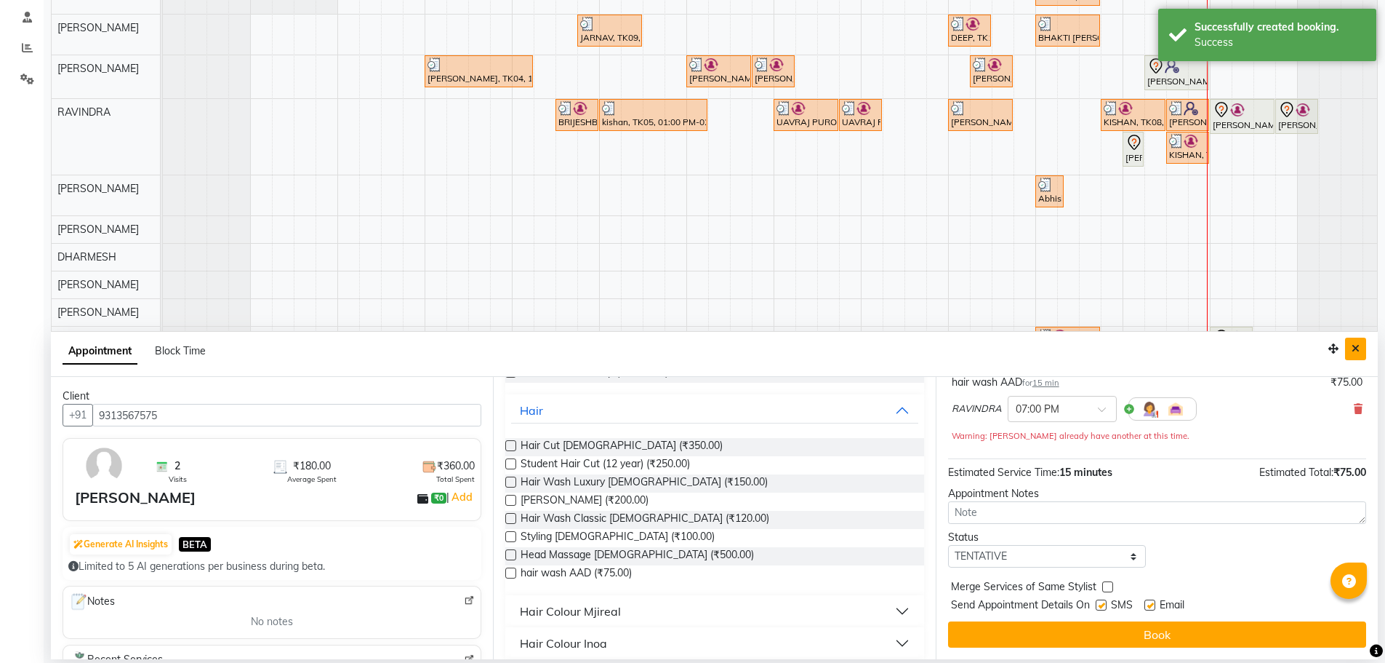
click at [1352, 343] on icon "Close" at bounding box center [1356, 348] width 8 height 10
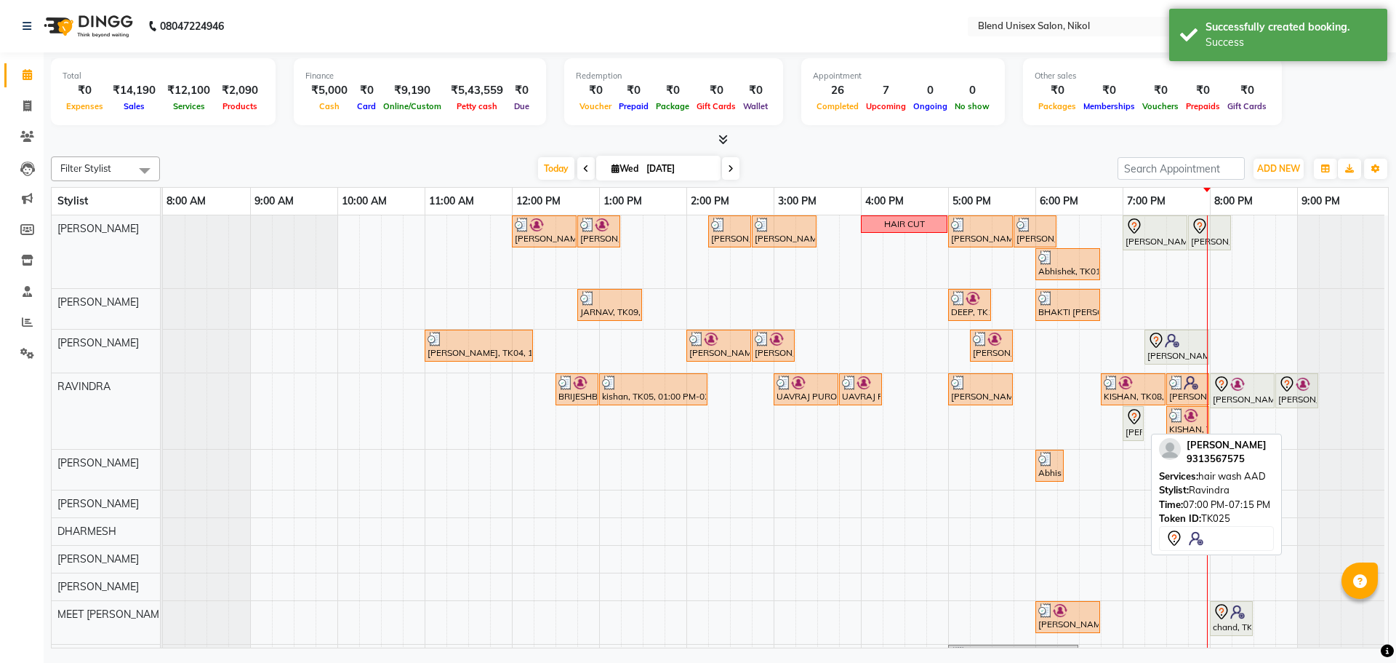
click at [1134, 419] on icon at bounding box center [1134, 416] width 17 height 17
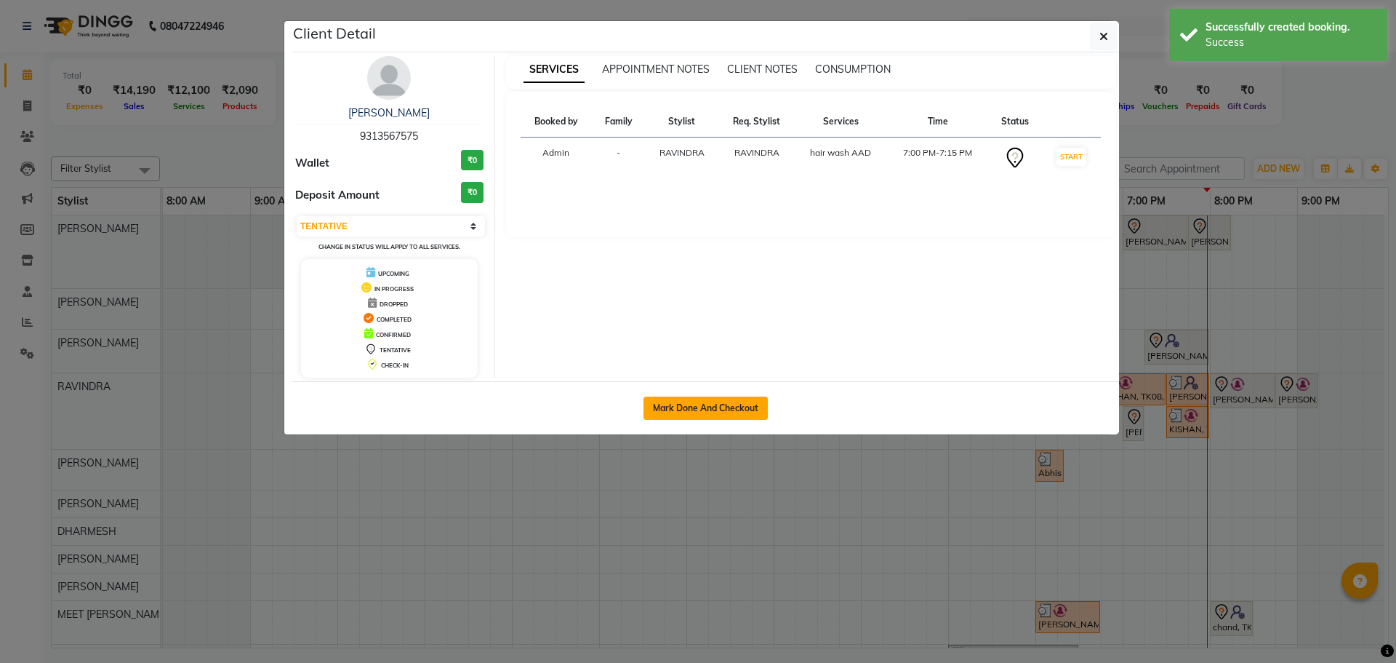
click at [723, 408] on button "Mark Done And Checkout" at bounding box center [706, 407] width 124 height 23
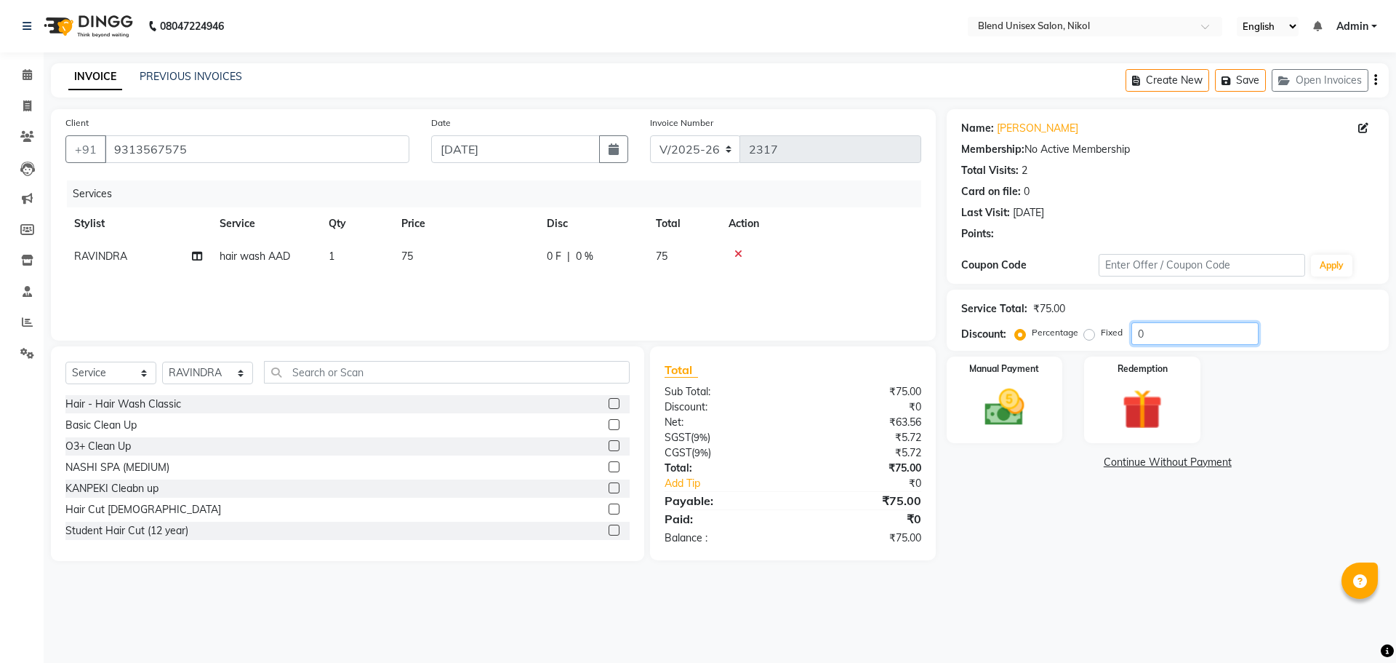
click at [1171, 337] on input "0" at bounding box center [1195, 333] width 127 height 23
click at [514, 248] on td "75" at bounding box center [465, 256] width 145 height 33
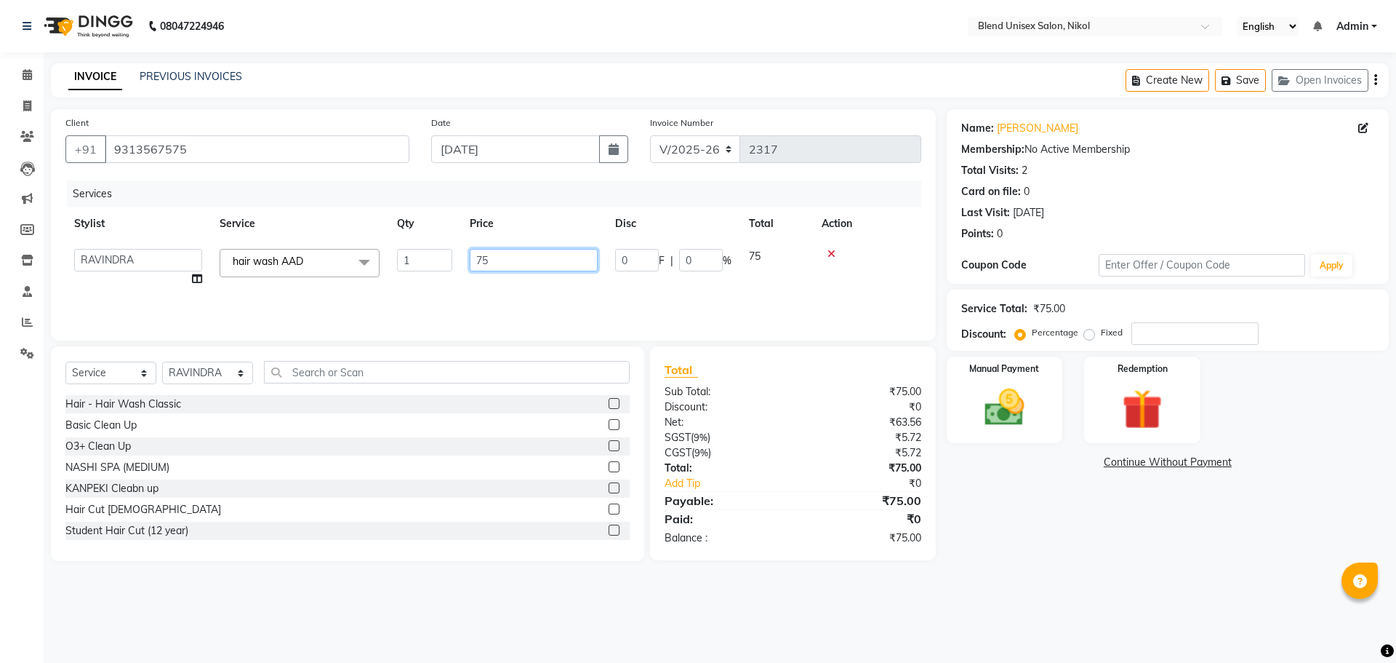
click at [573, 263] on input "75" at bounding box center [534, 260] width 128 height 23
click at [779, 256] on tr "AJAY NAI AYESHA [PERSON_NAME] [PERSON_NAME] [PERSON_NAME] MEET [PERSON_NAME] [P…" at bounding box center [493, 267] width 856 height 55
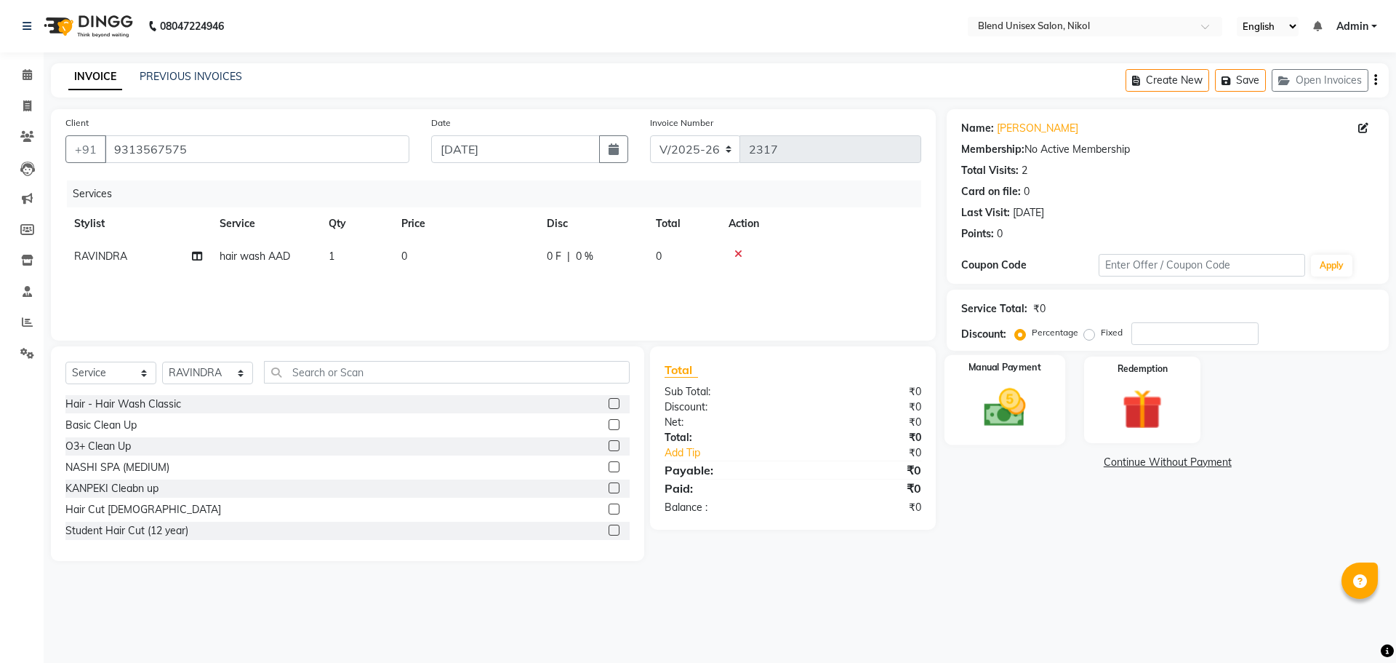
click at [989, 409] on img at bounding box center [1005, 407] width 68 height 48
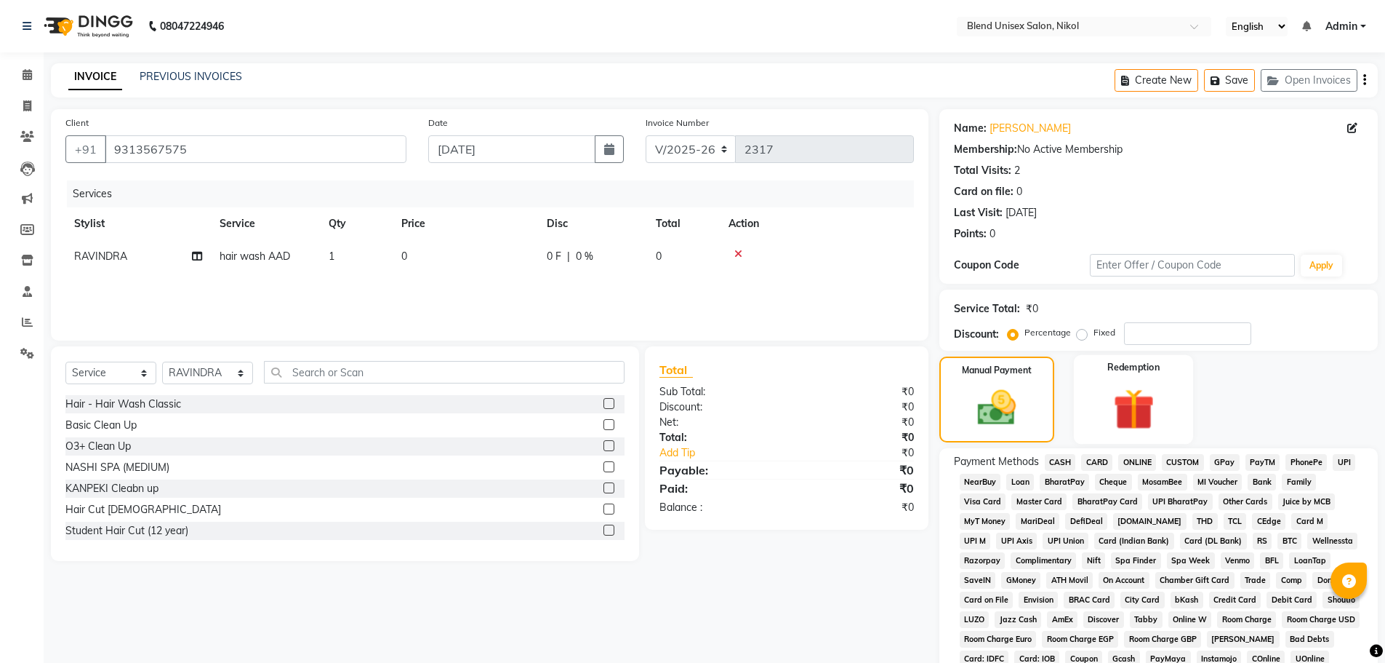
click at [1151, 428] on img at bounding box center [1133, 409] width 67 height 52
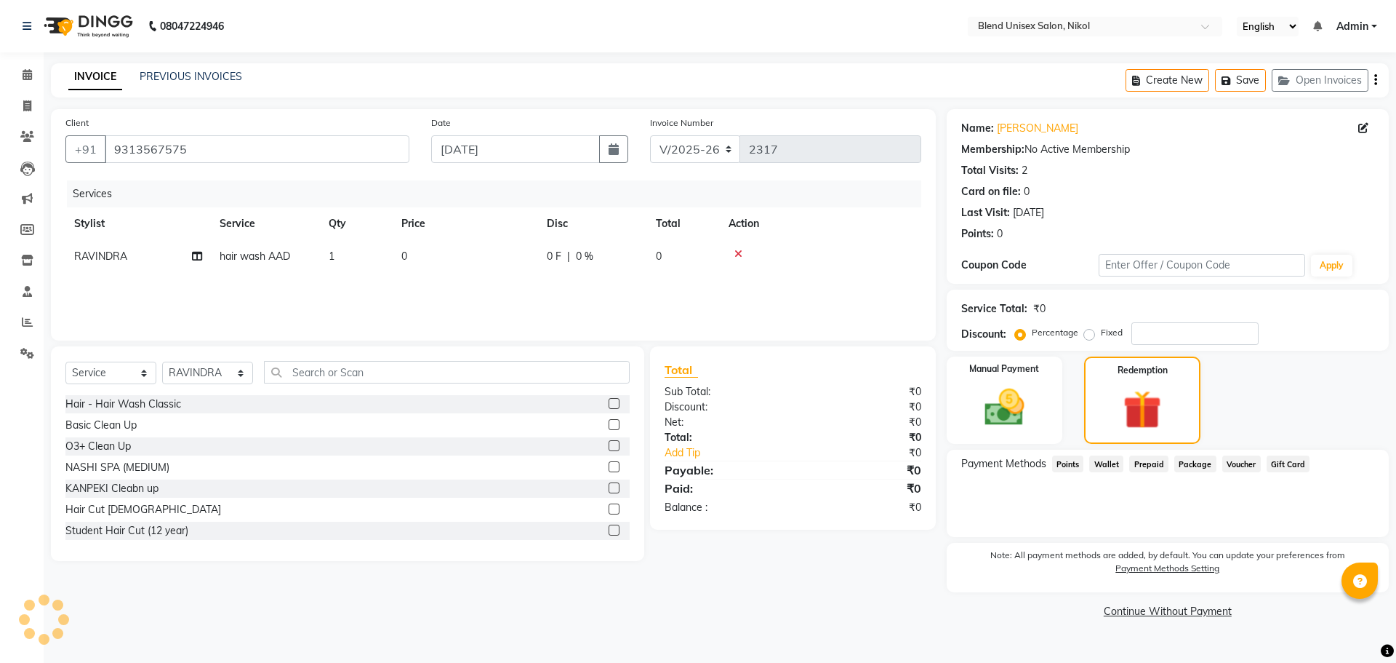
click at [1101, 462] on span "Wallet" at bounding box center [1106, 463] width 34 height 17
click at [1087, 452] on div "Payment Methods Points Wallet Prepaid Package Voucher Gift Card Balance Not Ava…" at bounding box center [1168, 492] width 442 height 87
click at [1023, 397] on img at bounding box center [1005, 407] width 68 height 48
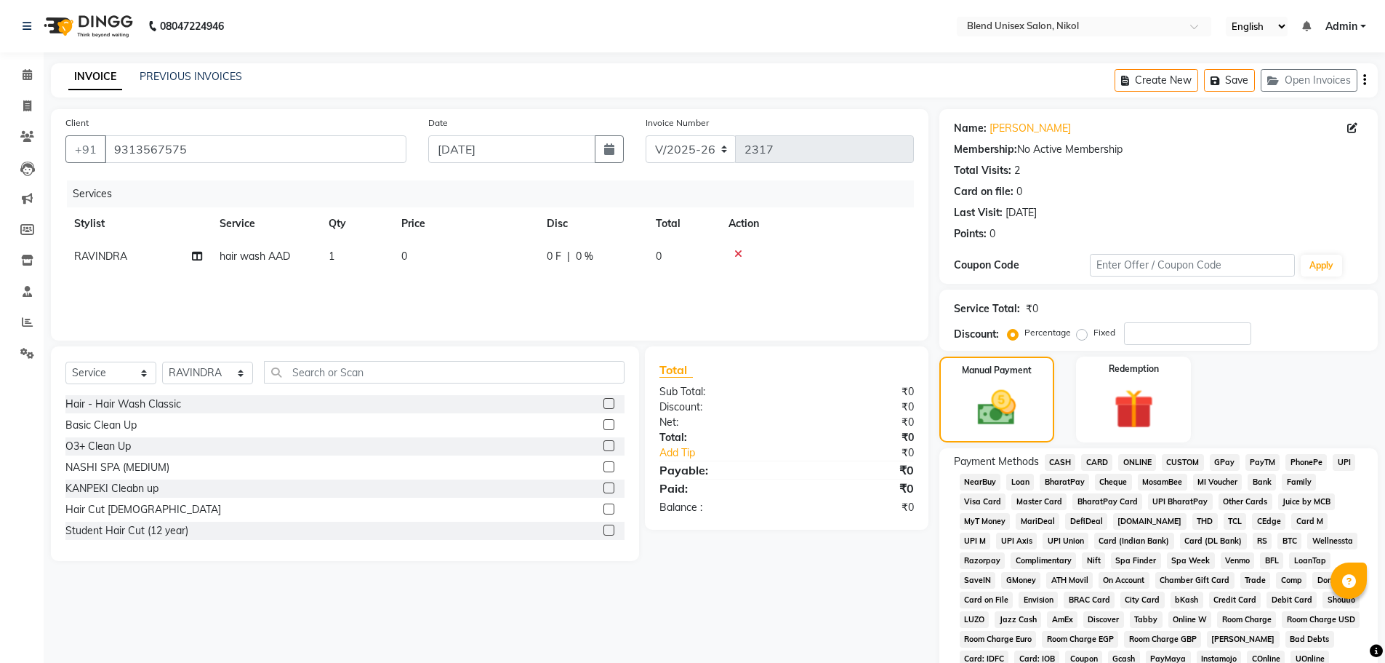
click at [649, 245] on td "0" at bounding box center [683, 256] width 73 height 33
click at [644, 258] on input "0" at bounding box center [637, 260] width 44 height 23
drag, startPoint x: 524, startPoint y: 257, endPoint x: 532, endPoint y: 263, distance: 9.9
click at [532, 263] on td "0" at bounding box center [465, 256] width 145 height 33
drag, startPoint x: 532, startPoint y: 263, endPoint x: 624, endPoint y: 352, distance: 127.6
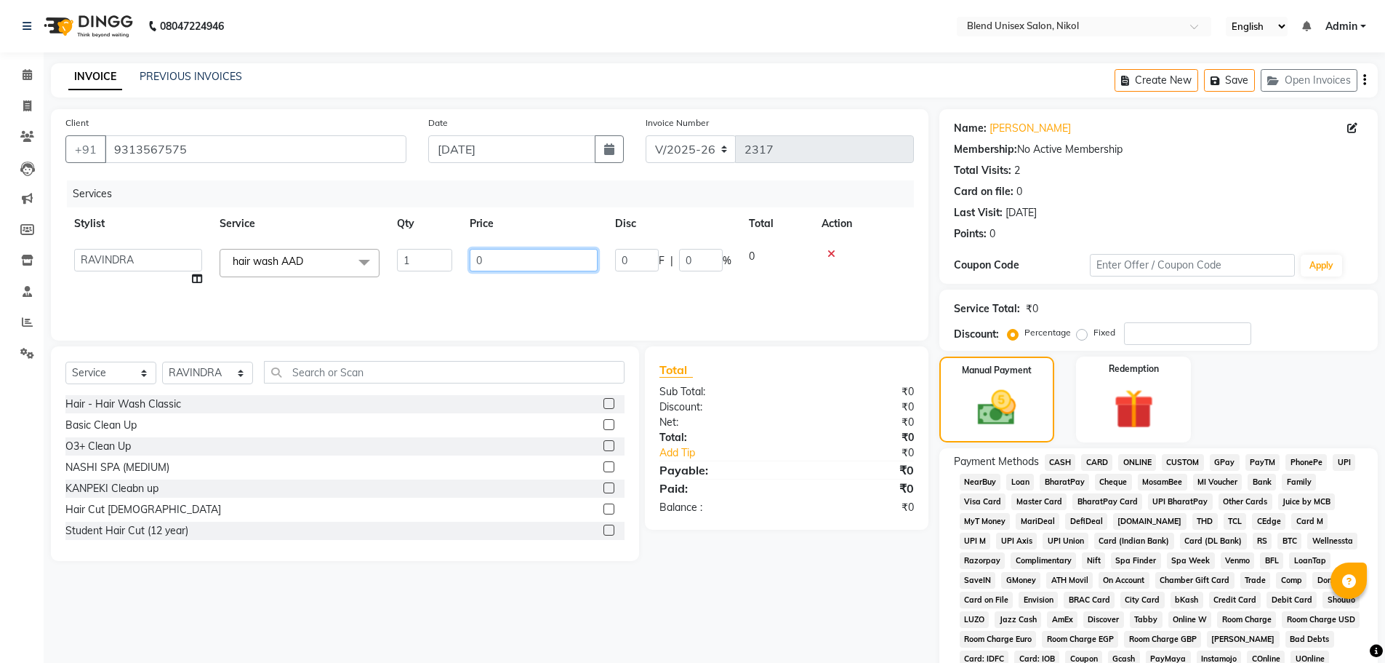
click at [624, 352] on div "Client [PHONE_NUMBER] Date [DATE] Invoice Number V/2025 V/[PHONE_NUMBER] Servic…" at bounding box center [490, 484] width 900 height 750
click at [836, 266] on td at bounding box center [863, 267] width 101 height 55
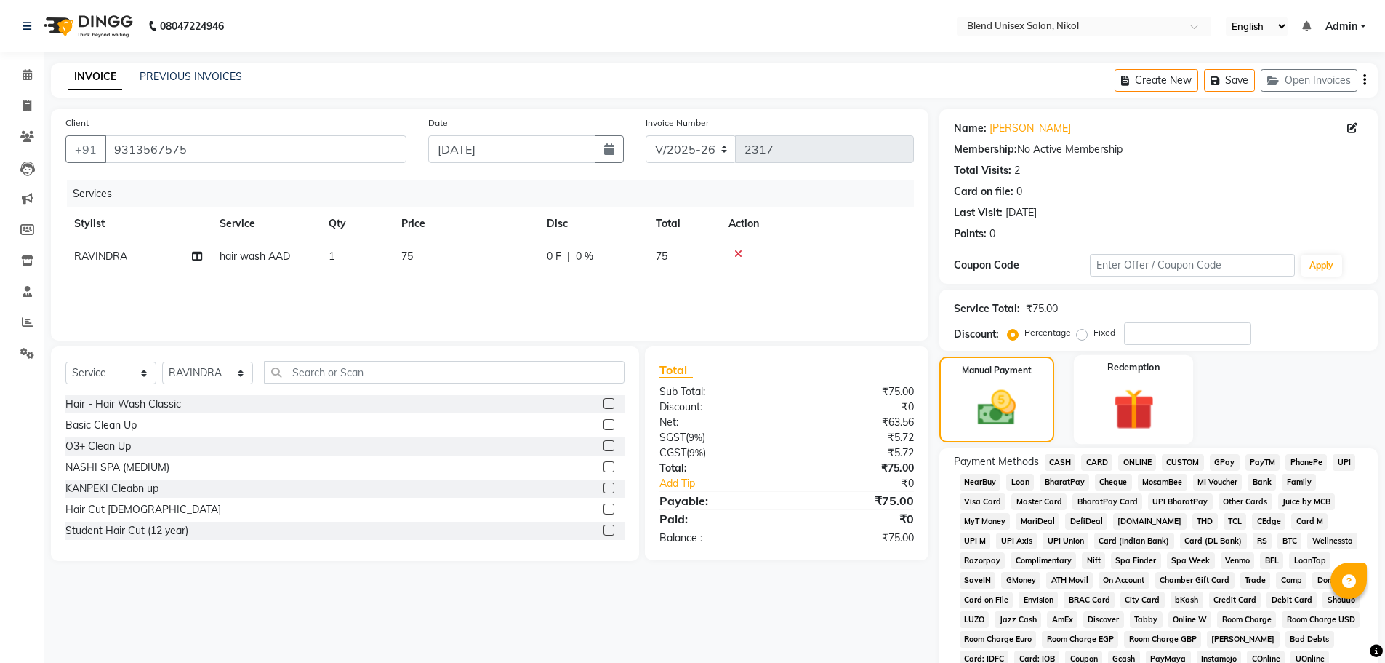
click at [1127, 431] on img at bounding box center [1133, 409] width 67 height 52
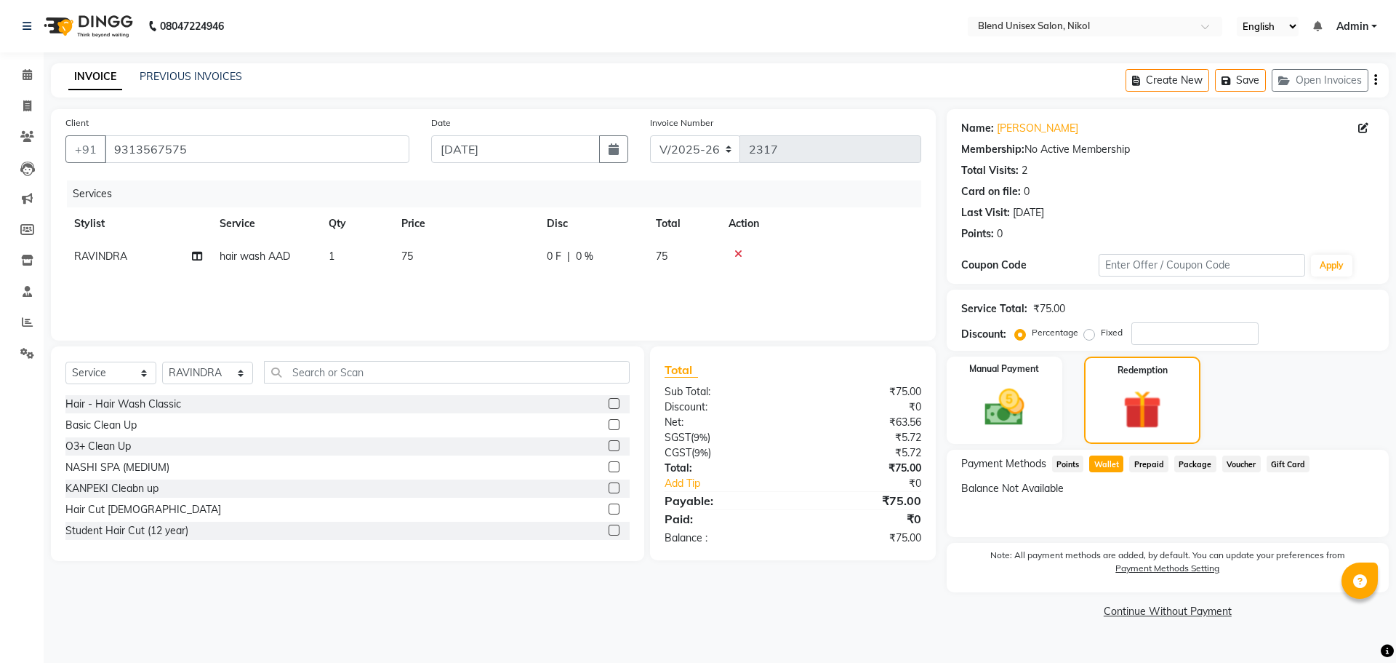
click at [1107, 463] on span "Wallet" at bounding box center [1106, 463] width 34 height 17
click at [1044, 419] on div "Manual Payment" at bounding box center [1004, 400] width 121 height 91
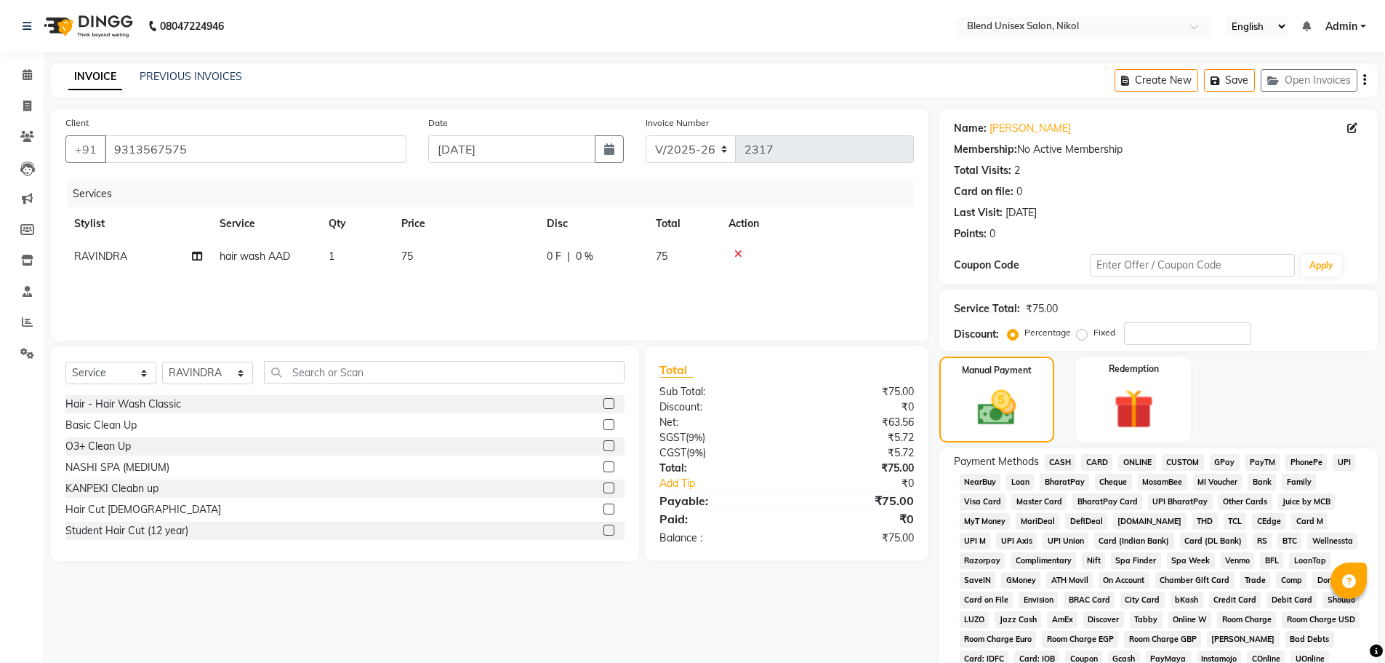
click at [1058, 458] on span "CASH" at bounding box center [1060, 462] width 31 height 17
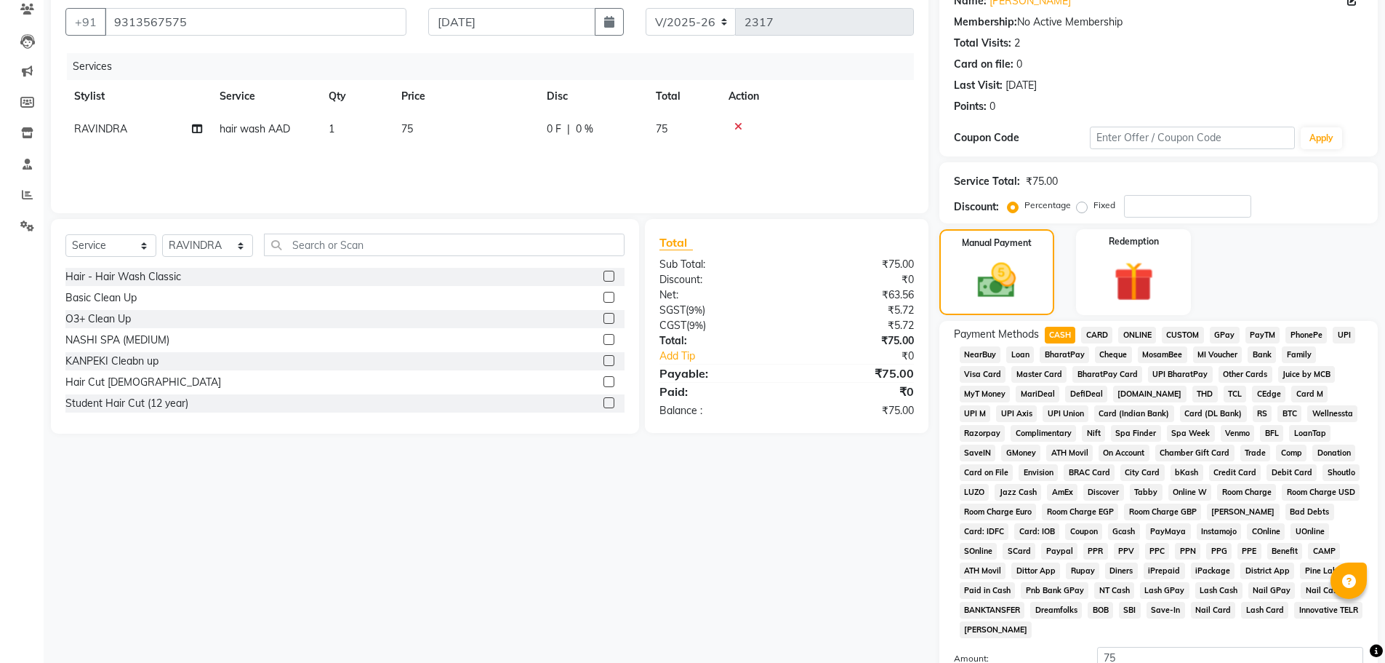
scroll to position [295, 0]
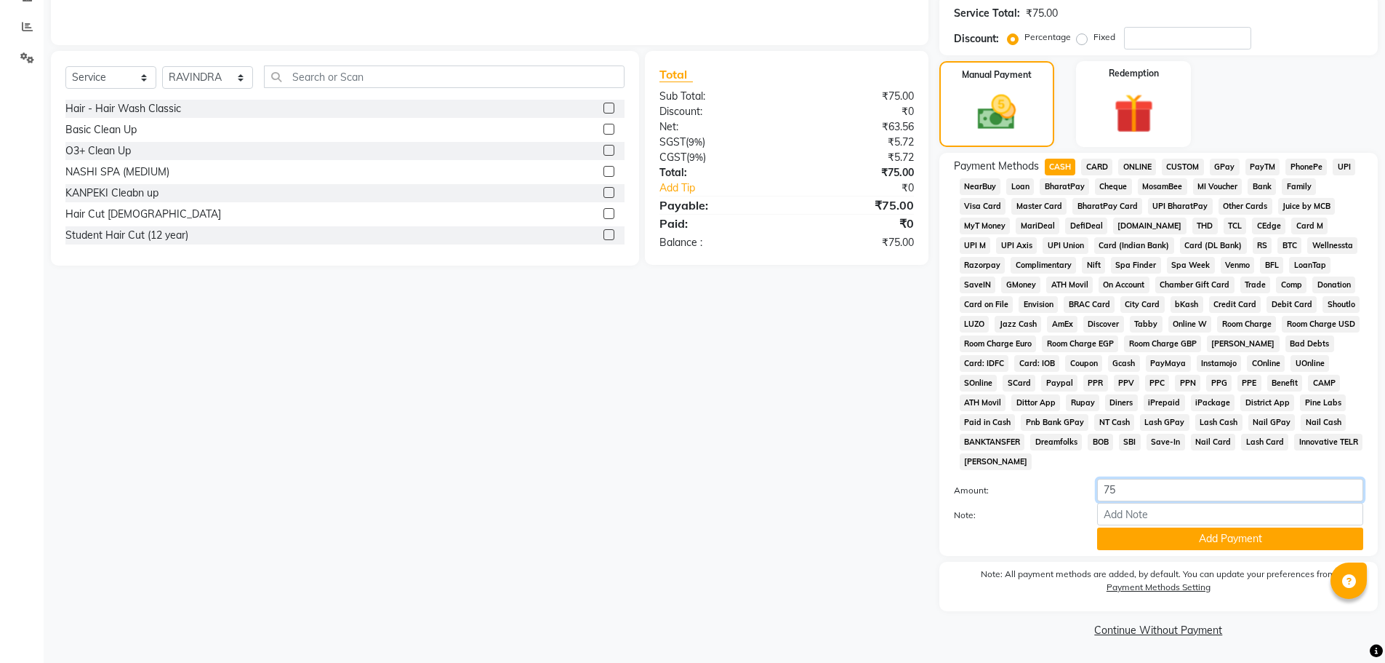
click at [1158, 495] on input "75" at bounding box center [1230, 490] width 266 height 23
click at [1176, 95] on div "Redemption" at bounding box center [1133, 104] width 115 height 86
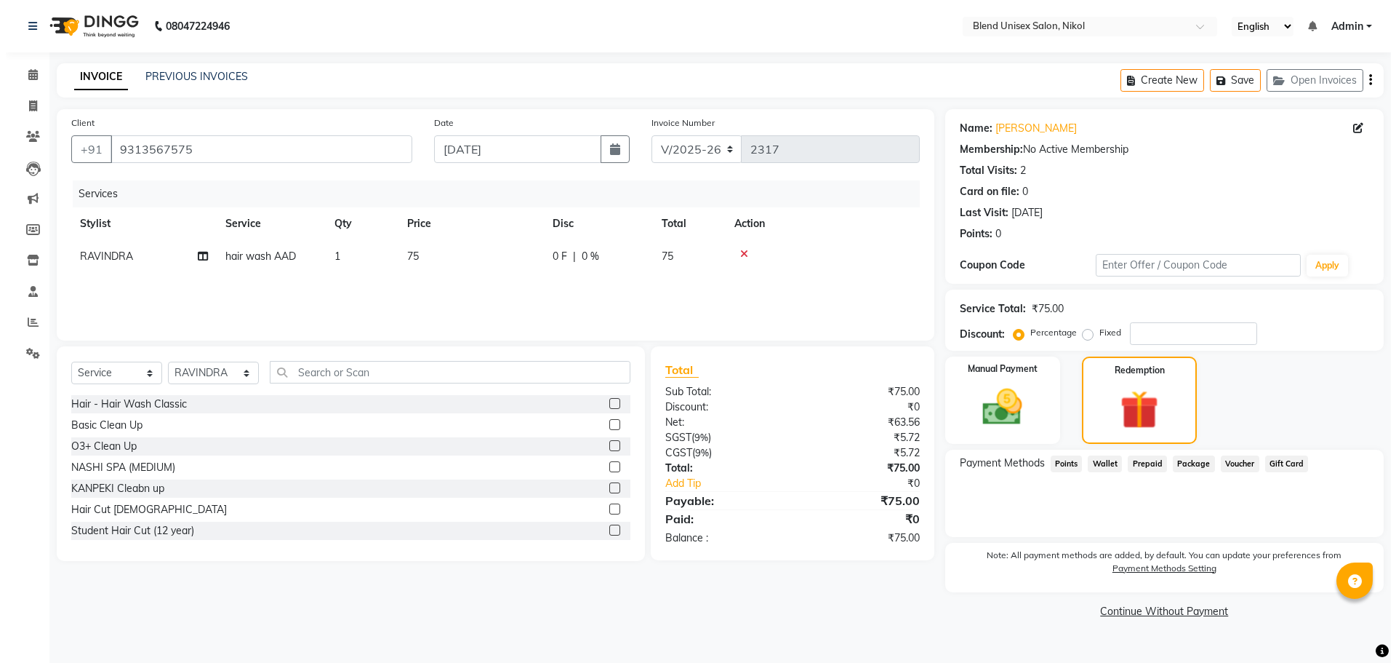
scroll to position [0, 0]
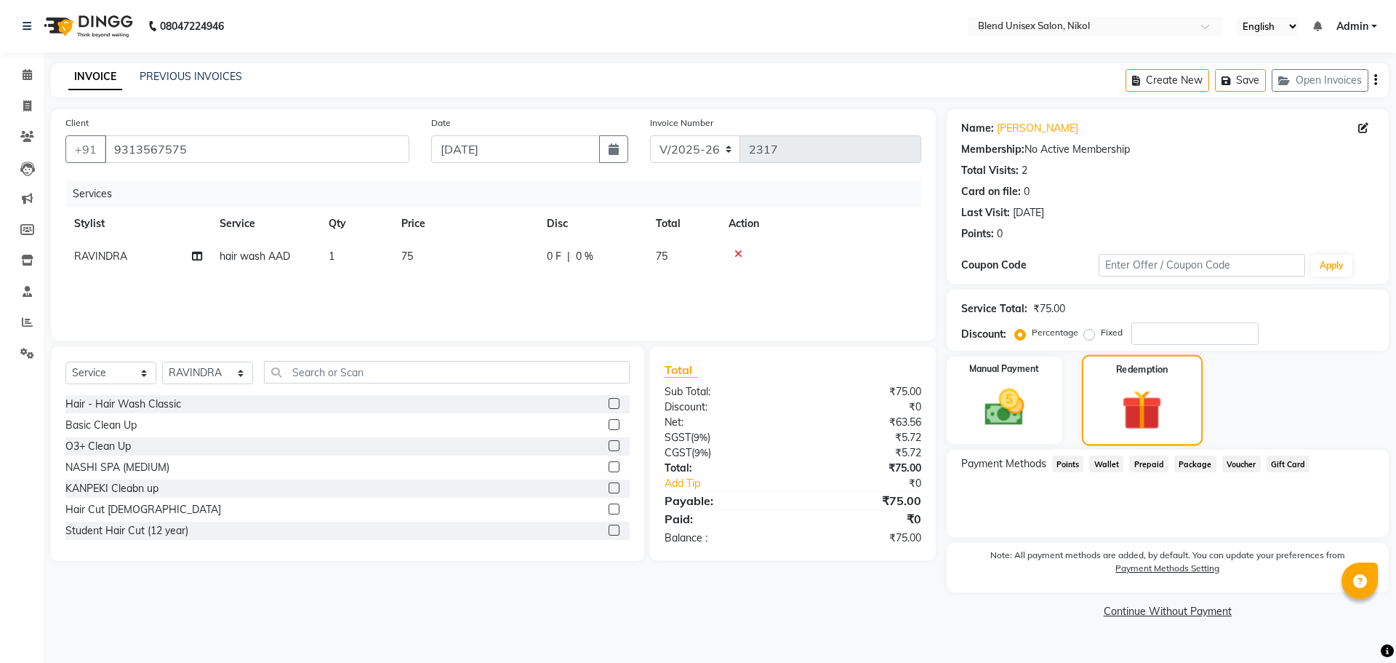
click at [1141, 383] on div "Redemption" at bounding box center [1142, 400] width 121 height 91
click at [1105, 460] on span "Wallet" at bounding box center [1106, 463] width 34 height 17
click at [1105, 462] on span "Wallet" at bounding box center [1106, 463] width 34 height 17
click at [1021, 425] on img at bounding box center [1005, 407] width 68 height 48
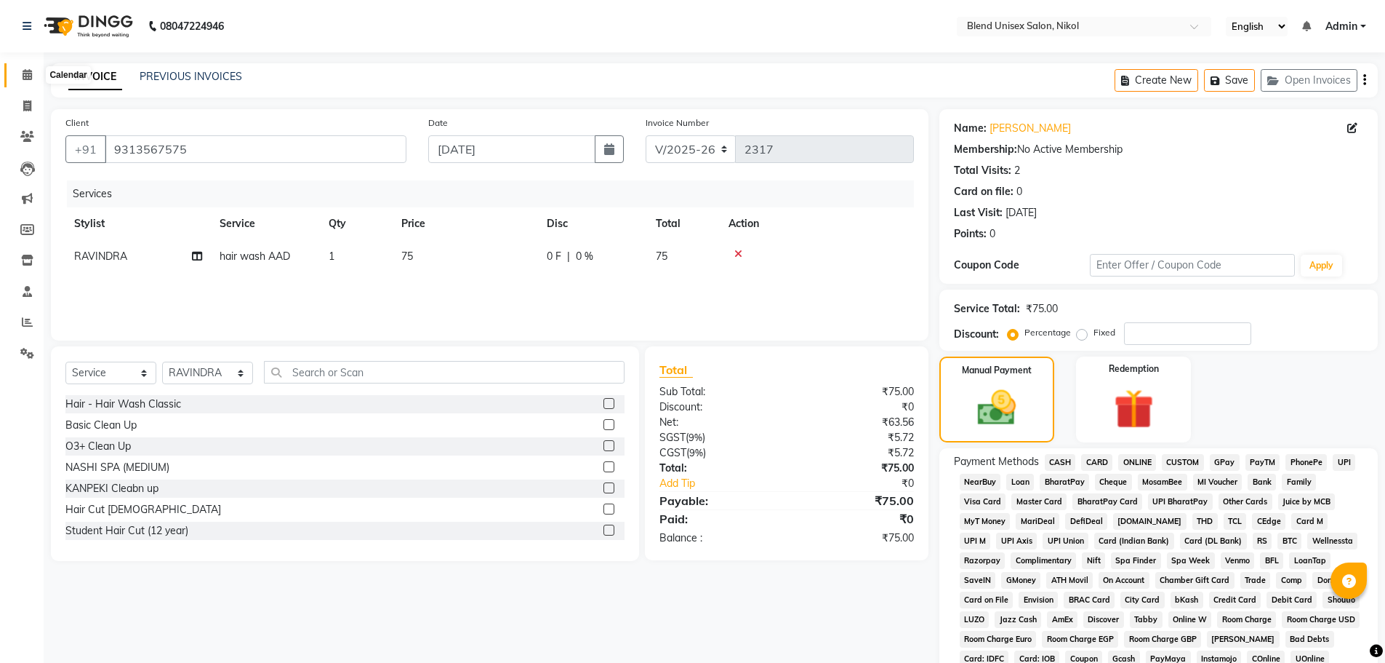
click at [25, 73] on icon at bounding box center [27, 74] width 9 height 11
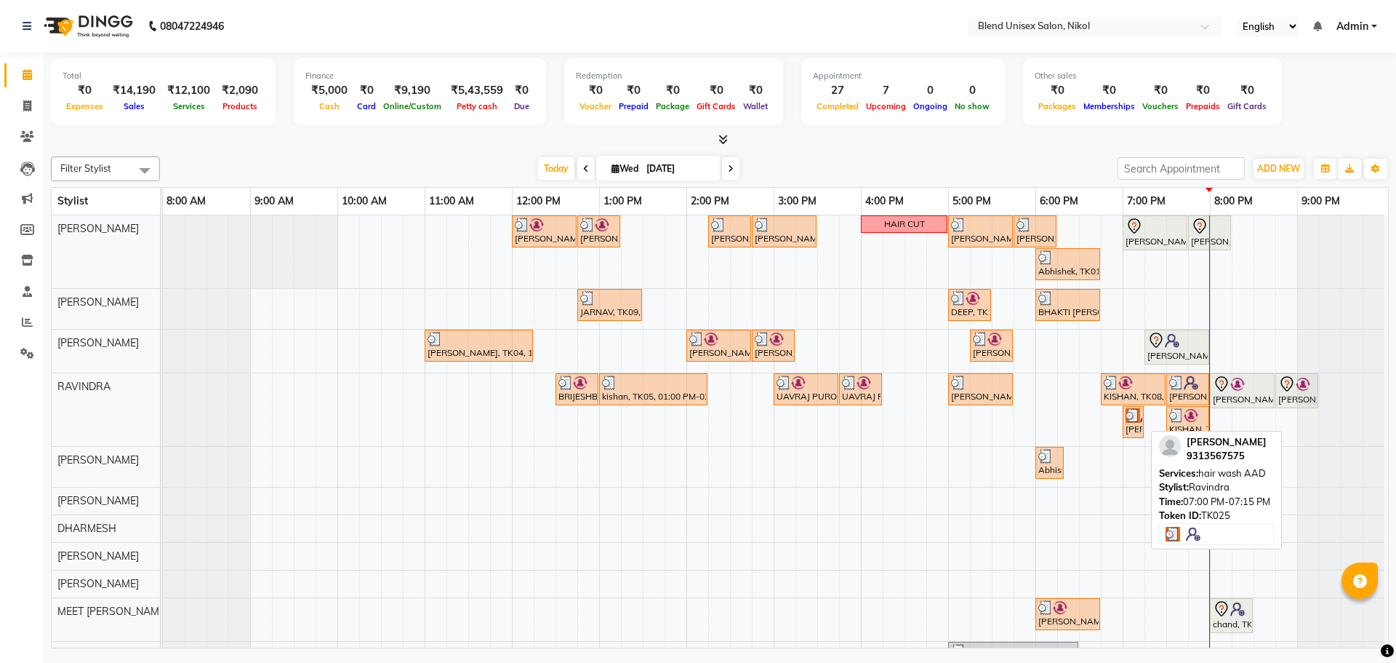
click at [1127, 416] on img at bounding box center [1133, 415] width 15 height 15
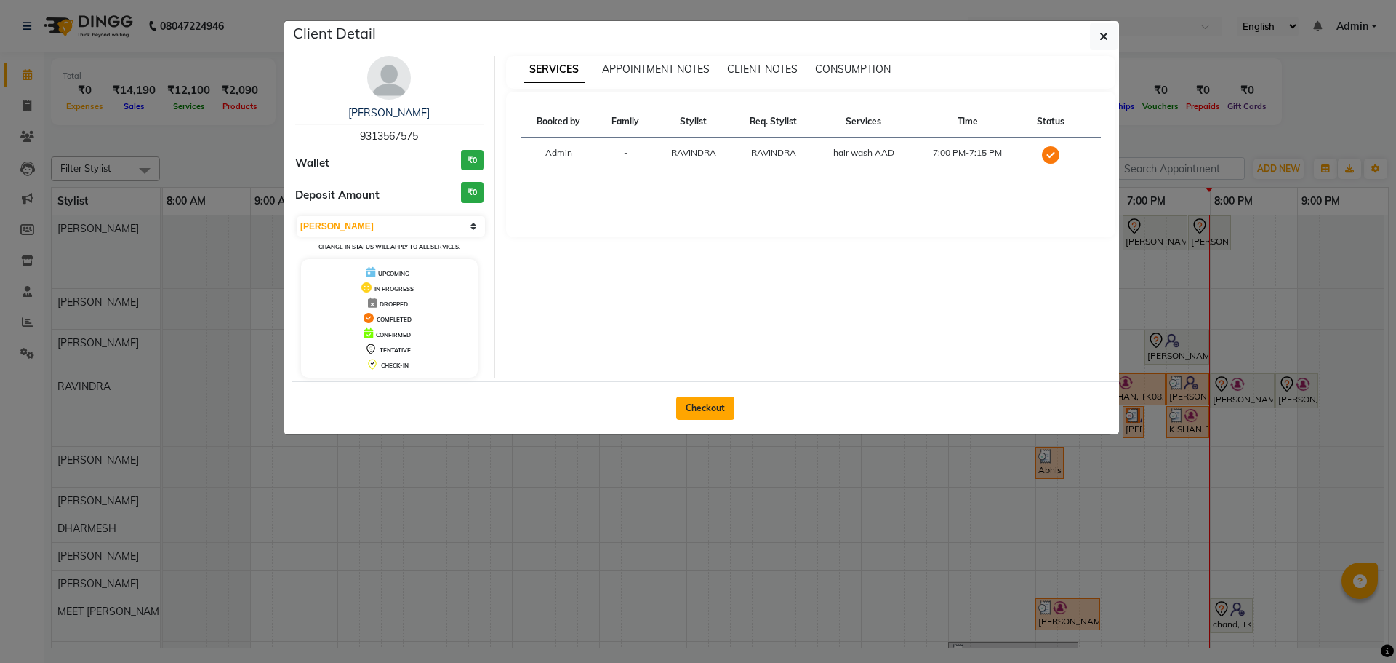
click at [719, 406] on button "Checkout" at bounding box center [705, 407] width 58 height 23
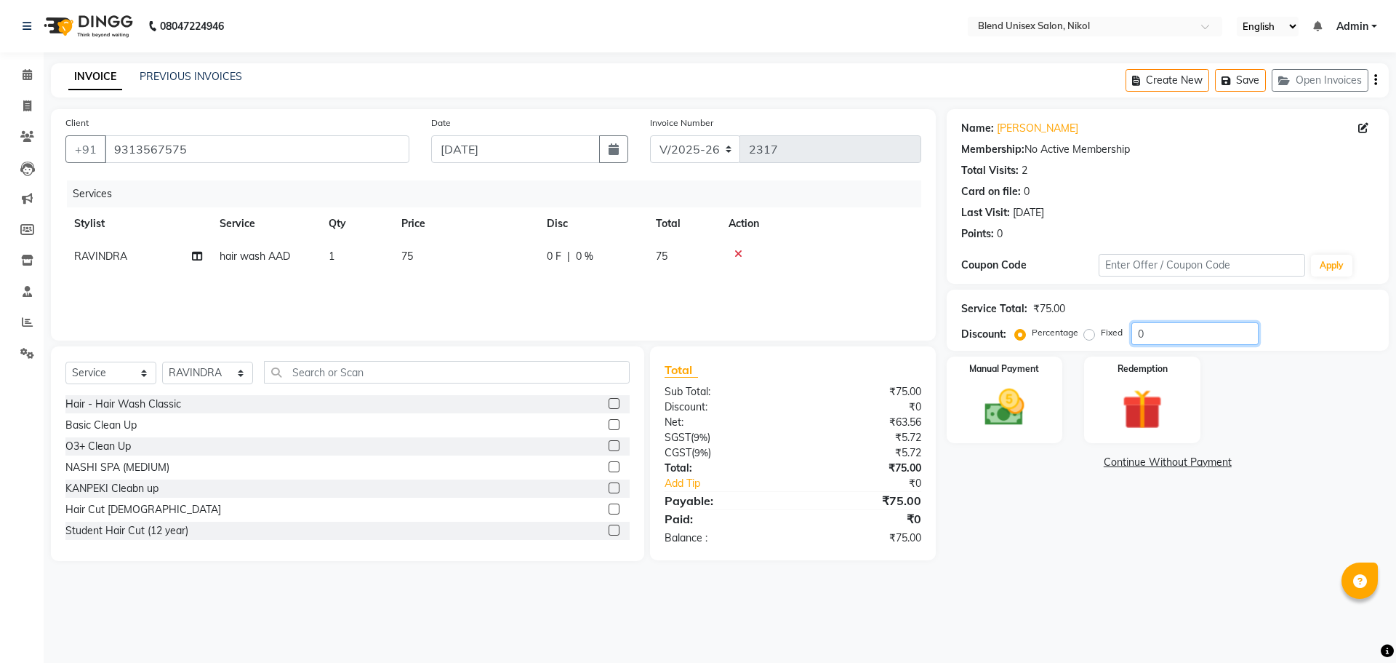
click at [1209, 339] on input "0" at bounding box center [1195, 333] width 127 height 23
click at [998, 409] on img at bounding box center [1005, 407] width 68 height 48
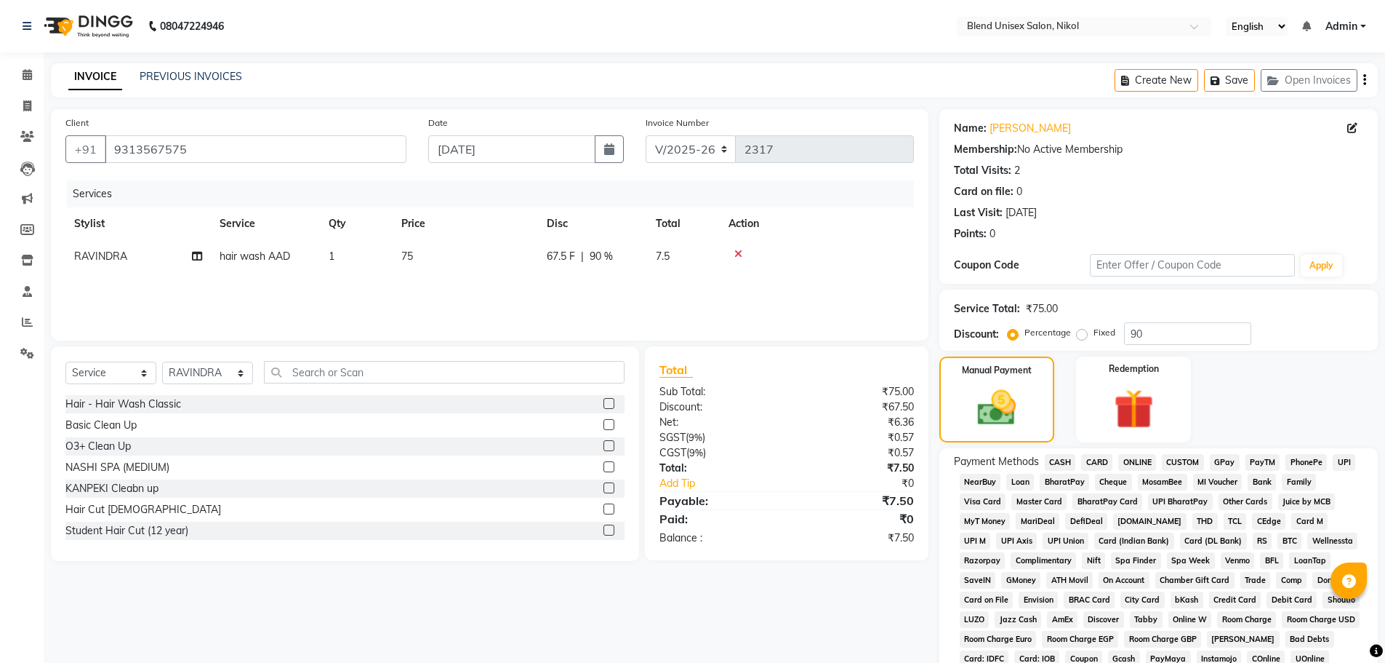
click at [1065, 465] on span "CASH" at bounding box center [1060, 462] width 31 height 17
click at [1115, 423] on img at bounding box center [1133, 409] width 67 height 52
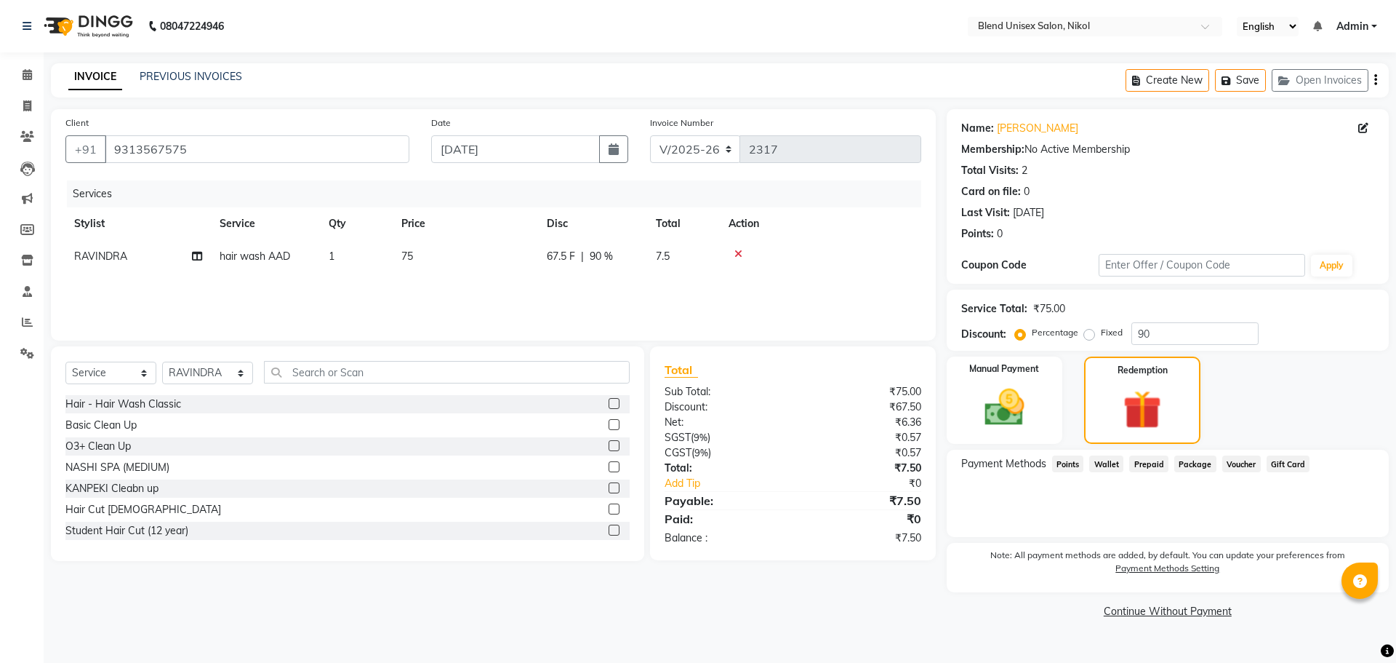
click at [1097, 460] on span "Wallet" at bounding box center [1106, 463] width 34 height 17
click at [1071, 465] on span "Points" at bounding box center [1068, 463] width 32 height 17
click at [1068, 465] on span "Points" at bounding box center [1068, 463] width 32 height 17
click at [30, 71] on icon at bounding box center [27, 74] width 9 height 11
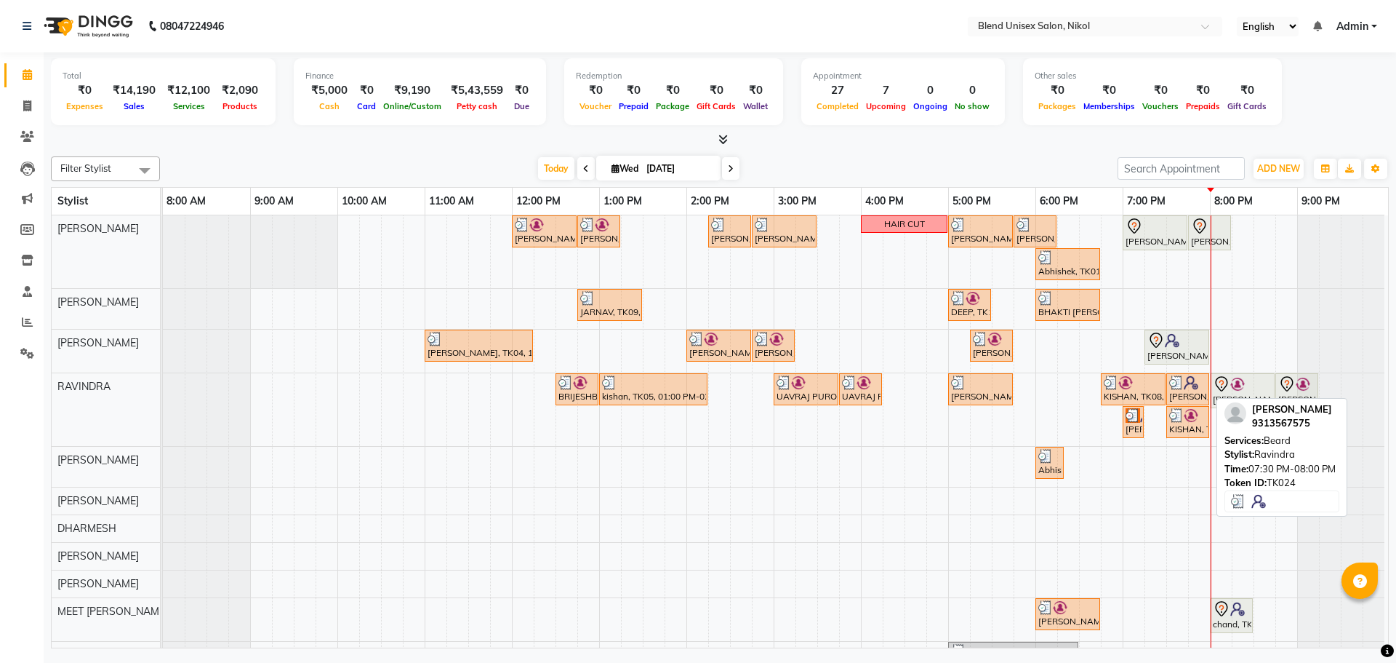
click at [1194, 389] on div "[PERSON_NAME], TK24, 07:30 PM-08:00 PM, [PERSON_NAME]" at bounding box center [1188, 389] width 40 height 28
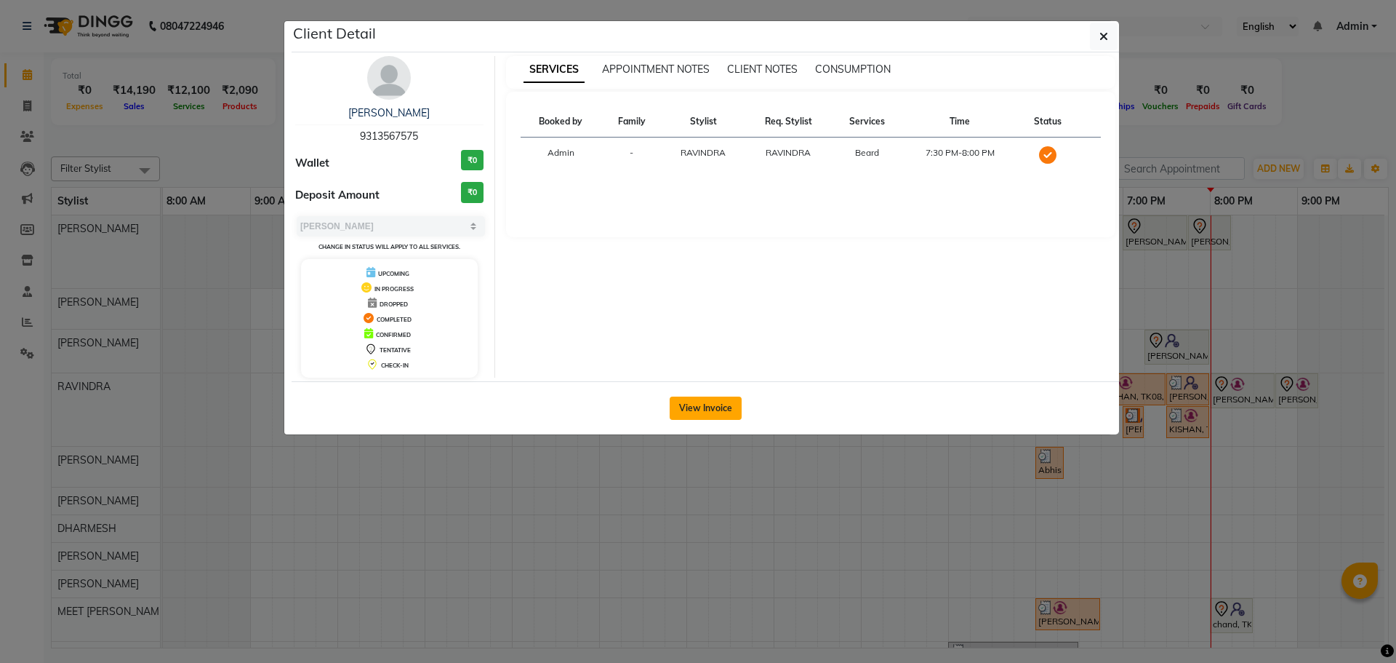
click at [718, 410] on button "View Invoice" at bounding box center [706, 407] width 72 height 23
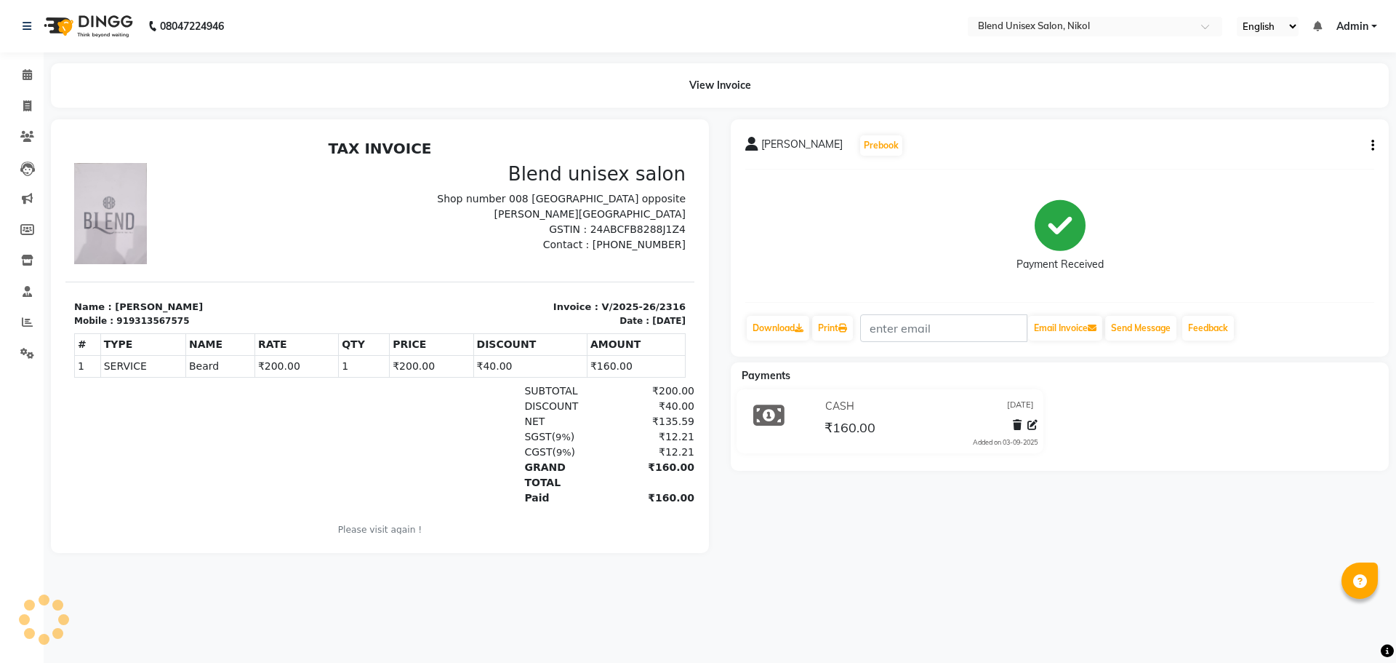
click at [801, 188] on div "Payment Received" at bounding box center [1059, 235] width 629 height 109
click at [802, 188] on div "Payment Received" at bounding box center [1059, 235] width 629 height 109
click at [25, 72] on icon at bounding box center [27, 74] width 9 height 11
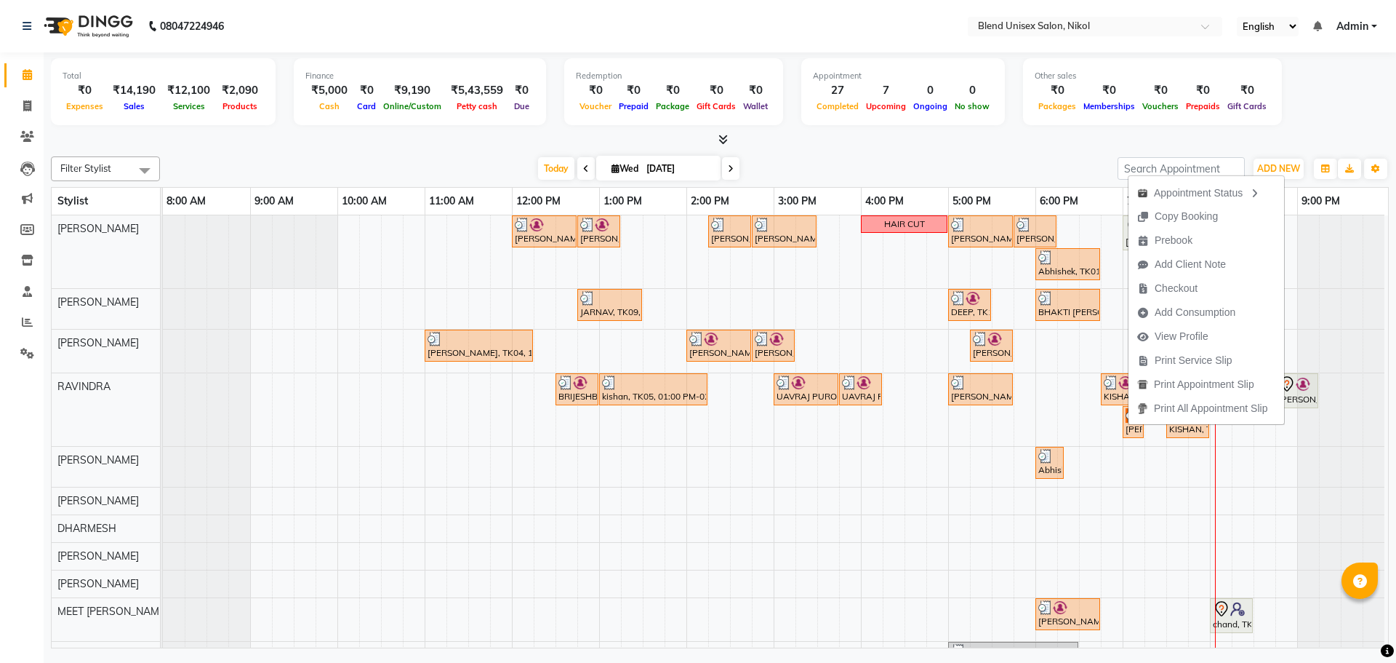
click at [1056, 172] on div "[DATE] [DATE]" at bounding box center [638, 169] width 943 height 22
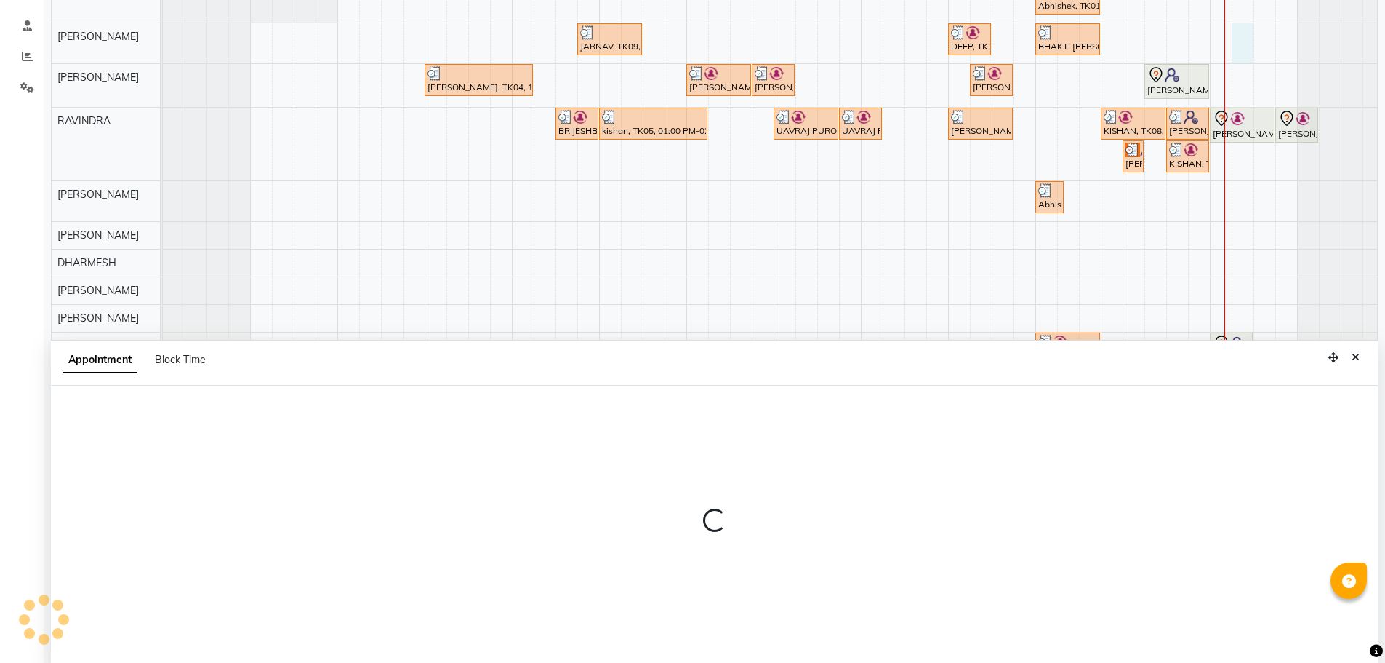
scroll to position [274, 0]
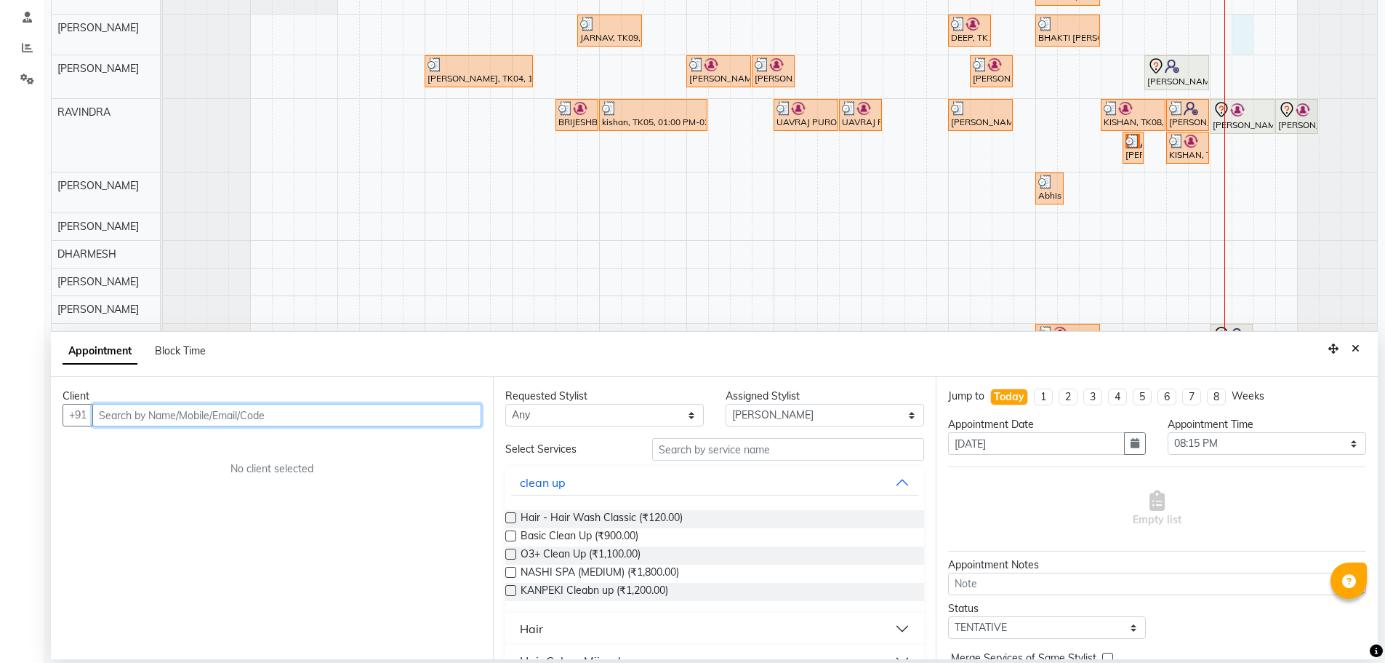
click at [314, 417] on input "text" at bounding box center [286, 415] width 389 height 23
click at [451, 417] on span "Add Client" at bounding box center [451, 414] width 49 height 13
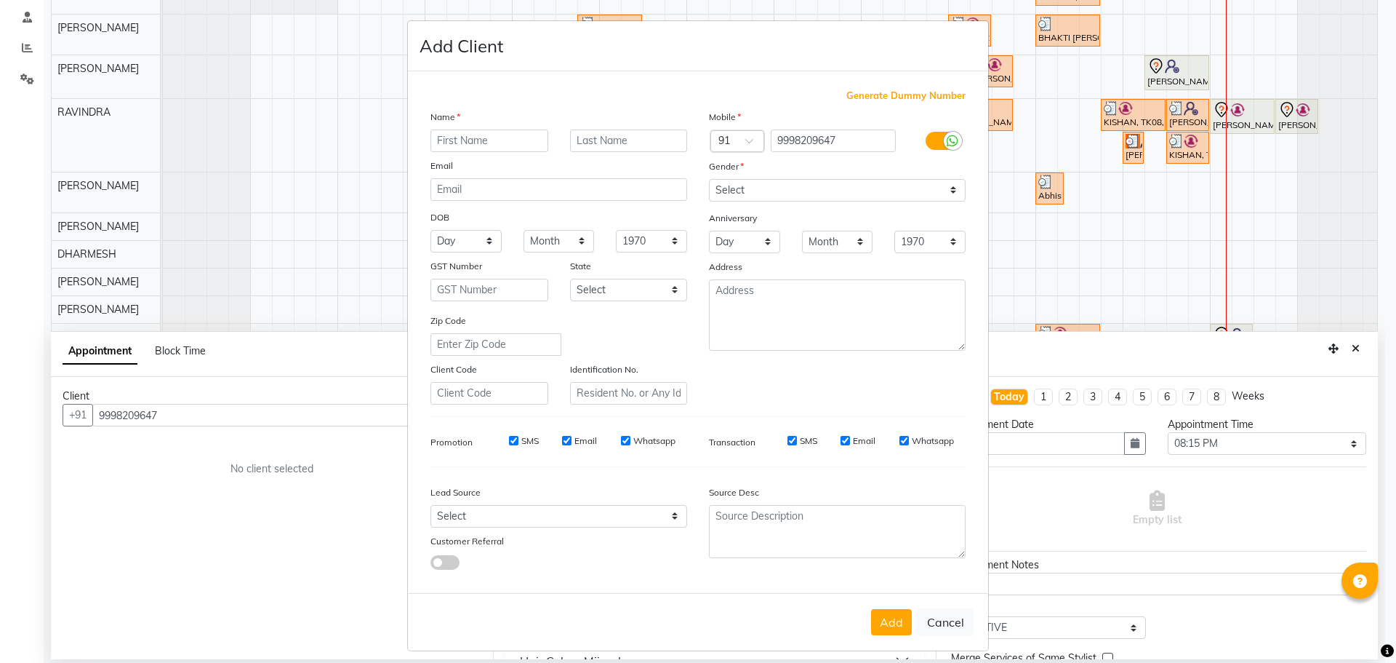
click at [472, 140] on input "text" at bounding box center [490, 140] width 118 height 23
click at [466, 142] on input "[PERSON_NAME]" at bounding box center [490, 140] width 118 height 23
click at [467, 142] on input "[PERSON_NAME]" at bounding box center [490, 140] width 118 height 23
click at [742, 188] on select "Select [DEMOGRAPHIC_DATA] [DEMOGRAPHIC_DATA] Other Prefer Not To Say" at bounding box center [837, 190] width 257 height 23
click at [709, 179] on select "Select [DEMOGRAPHIC_DATA] [DEMOGRAPHIC_DATA] Other Prefer Not To Say" at bounding box center [837, 190] width 257 height 23
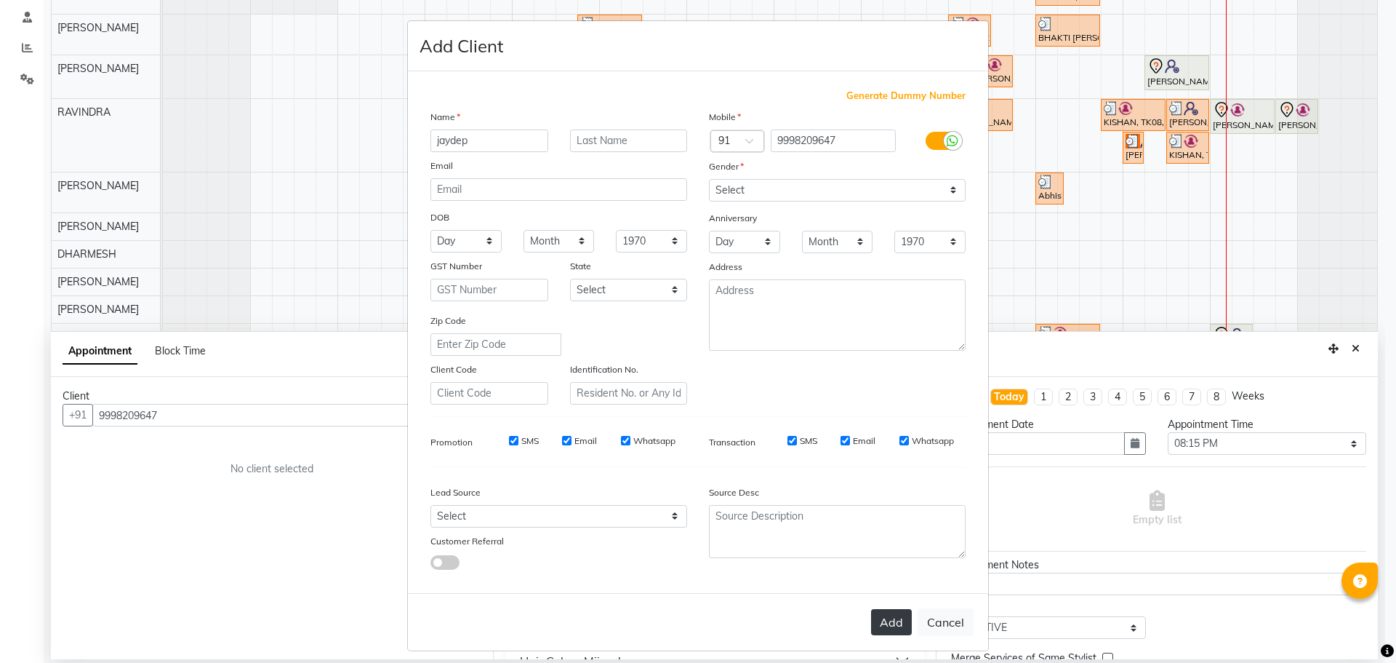
click at [876, 620] on button "Add" at bounding box center [891, 622] width 41 height 26
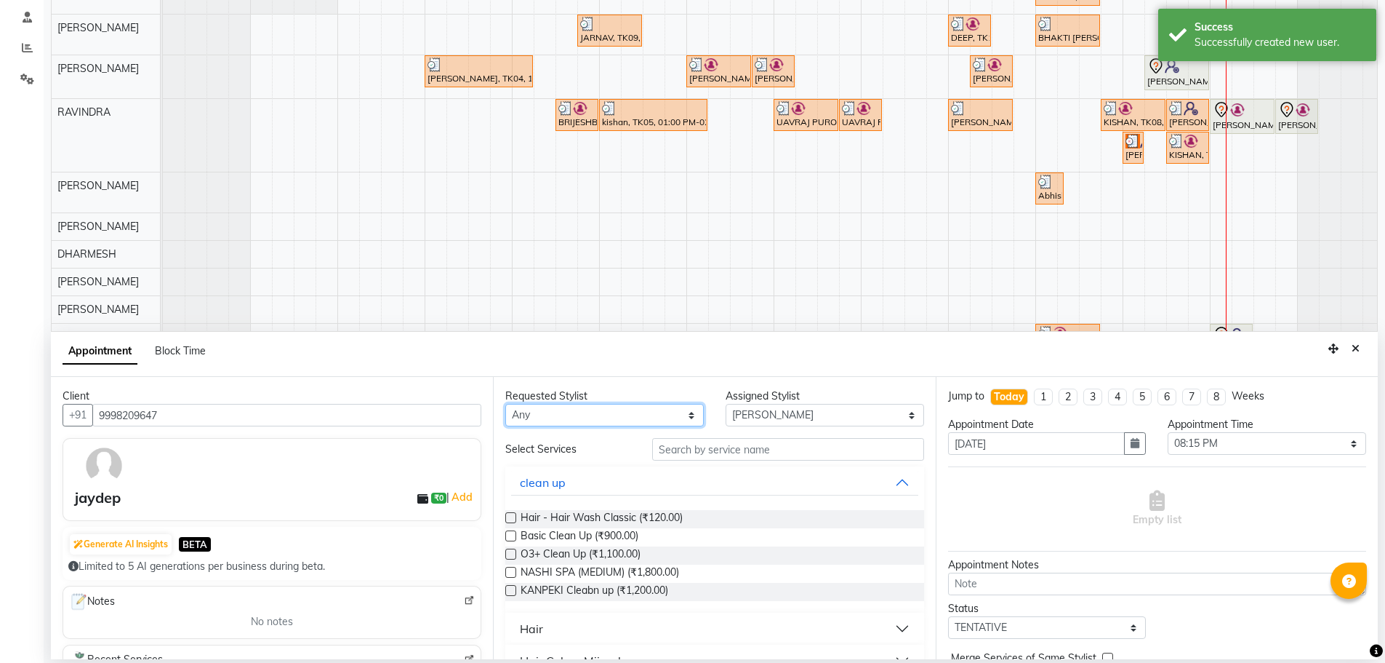
click at [621, 423] on select "Any AJAY NAI [PERSON_NAME] [PERSON_NAME] [PERSON_NAME] MEET [PERSON_NAME] [PERS…" at bounding box center [604, 415] width 199 height 23
click at [505, 404] on select "Any AJAY NAI [PERSON_NAME] [PERSON_NAME] [PERSON_NAME] MEET [PERSON_NAME] [PERS…" at bounding box center [604, 415] width 199 height 23
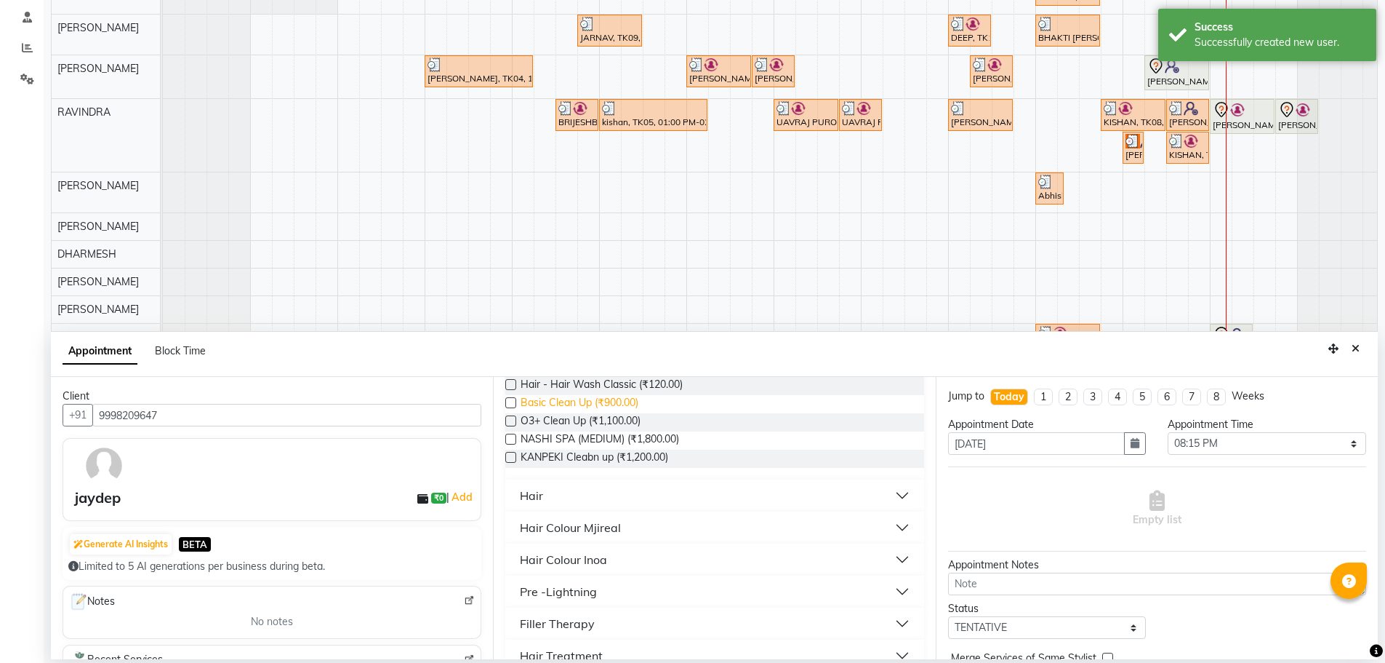
scroll to position [145, 0]
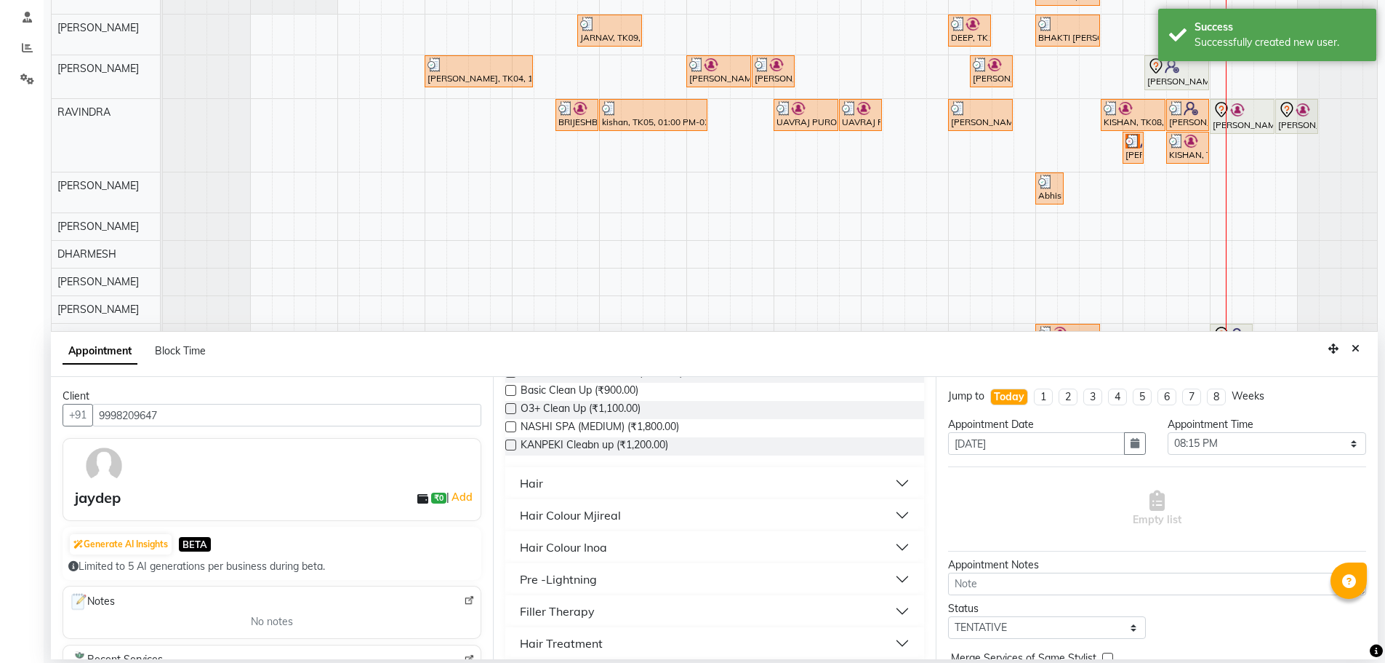
click at [625, 479] on button "Hair" at bounding box center [714, 483] width 407 height 26
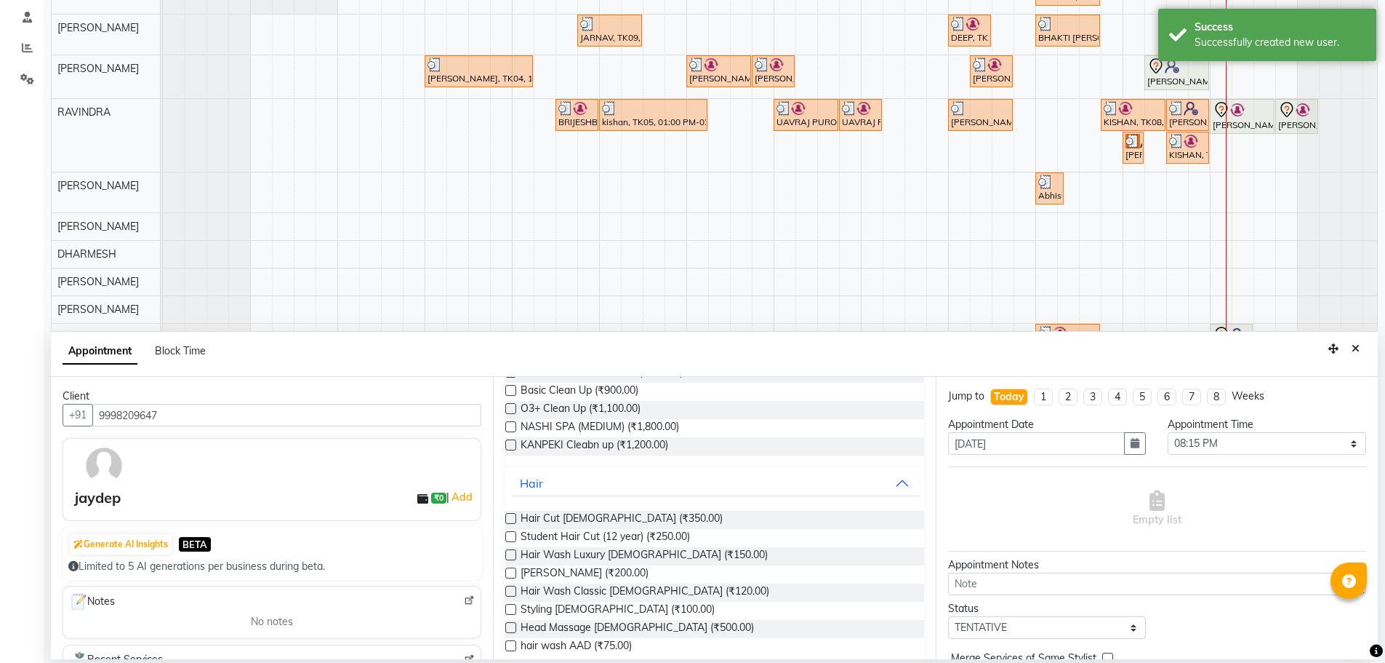
click at [510, 572] on label at bounding box center [510, 572] width 11 height 11
click at [510, 572] on input "checkbox" at bounding box center [509, 573] width 9 height 9
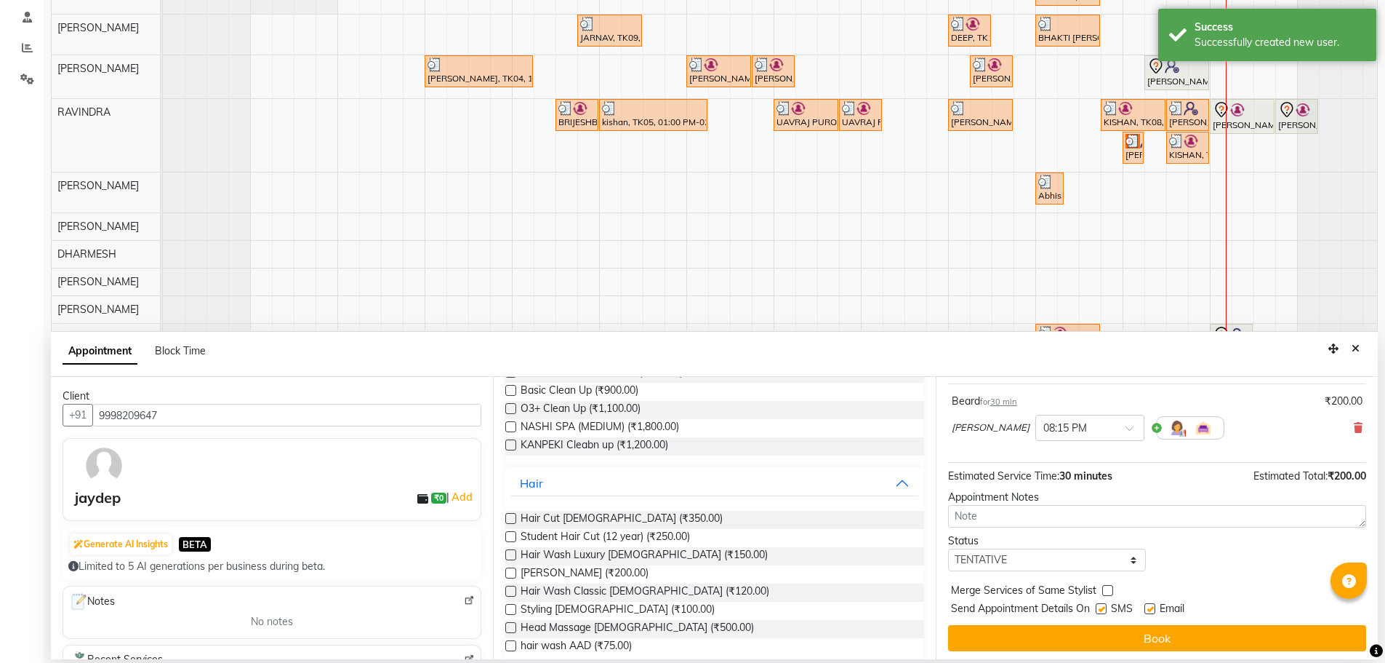
scroll to position [87, 0]
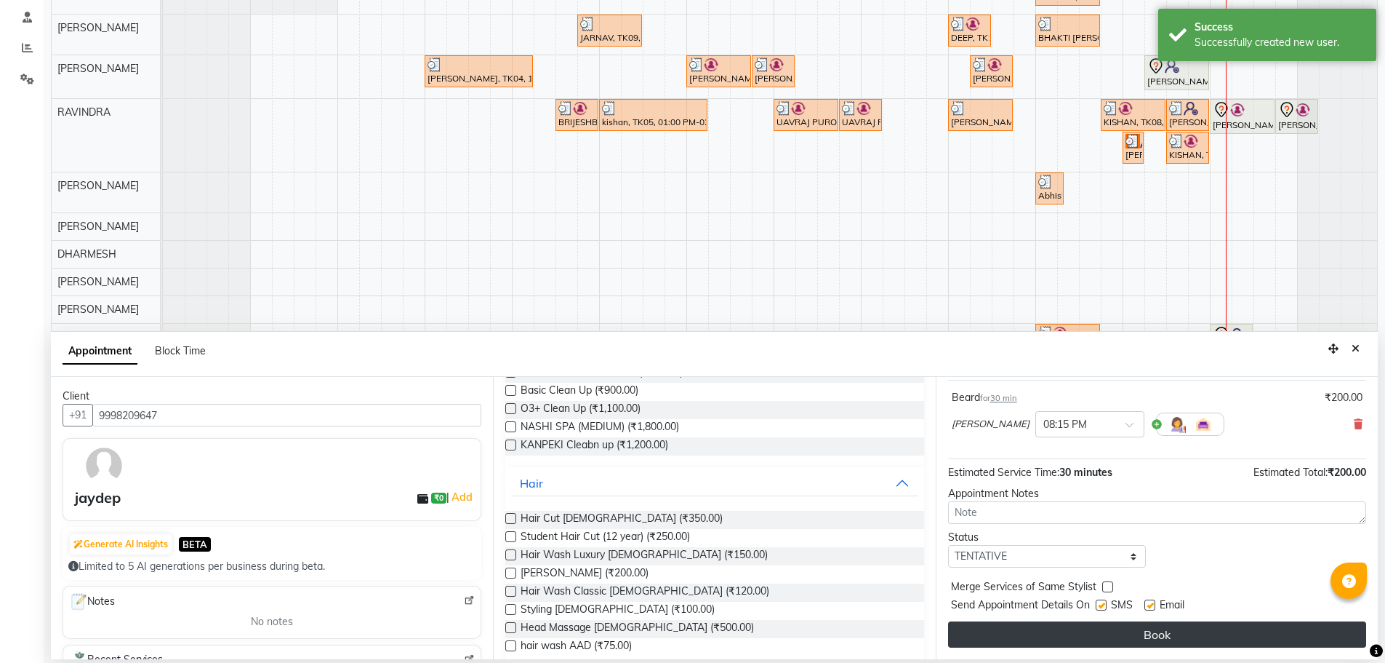
click at [972, 634] on button "Book" at bounding box center [1157, 634] width 418 height 26
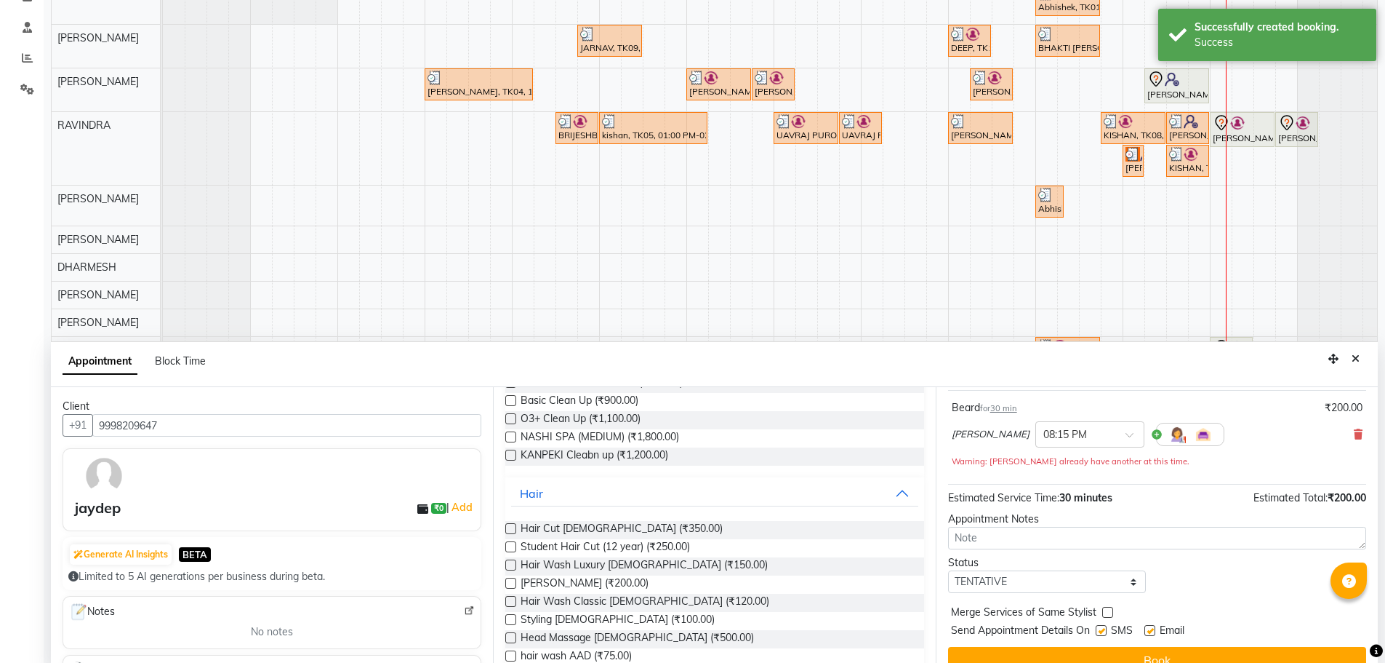
scroll to position [274, 0]
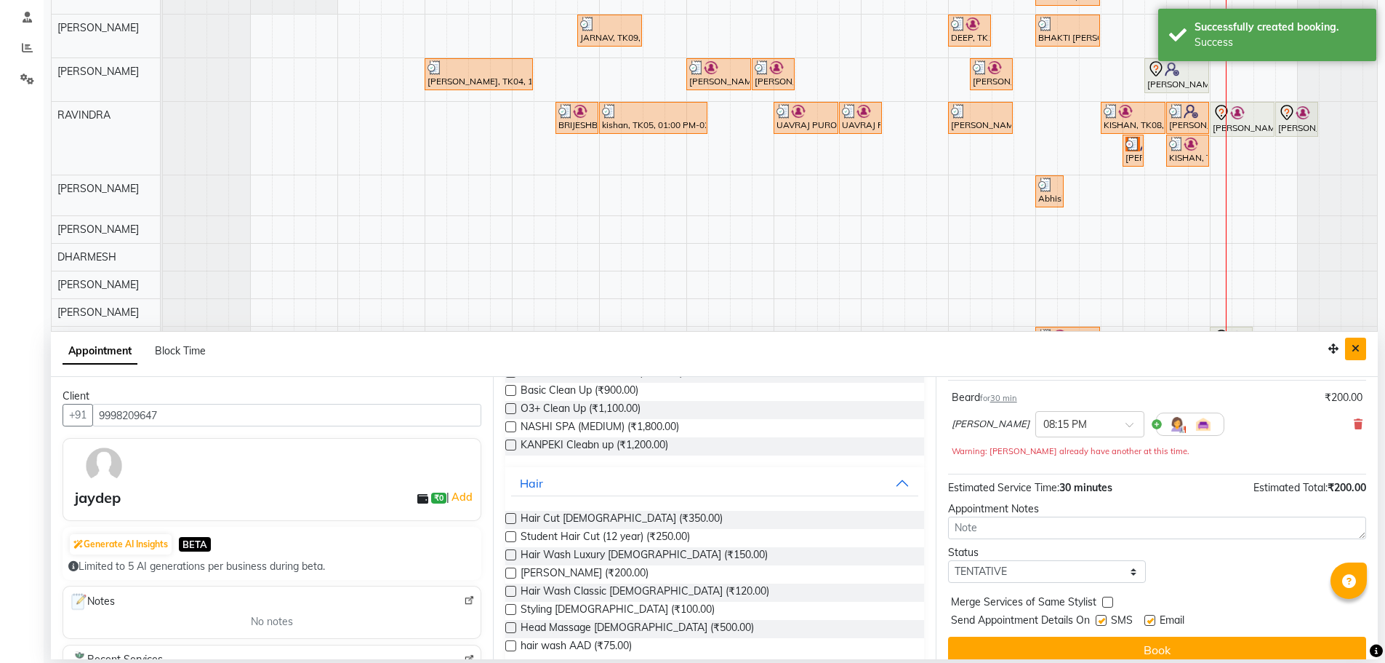
click at [1351, 348] on button "Close" at bounding box center [1355, 348] width 21 height 23
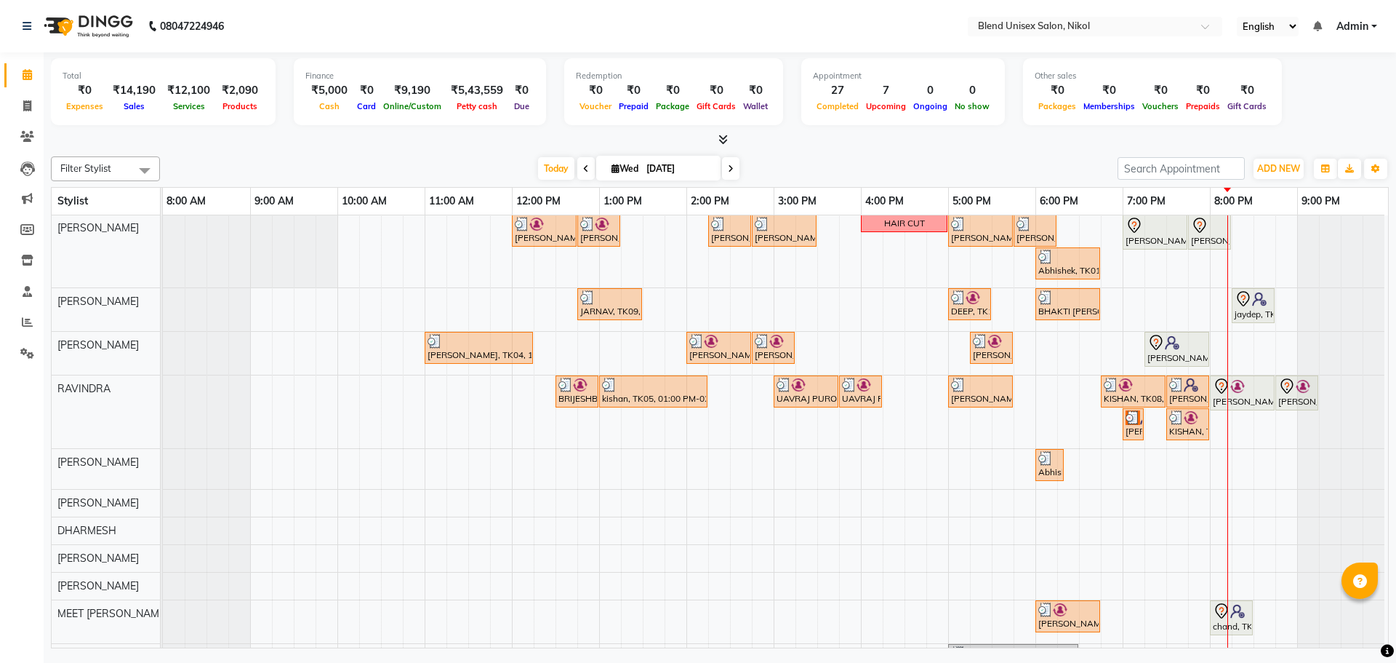
scroll to position [0, 0]
click at [1166, 351] on div at bounding box center [1177, 343] width 59 height 17
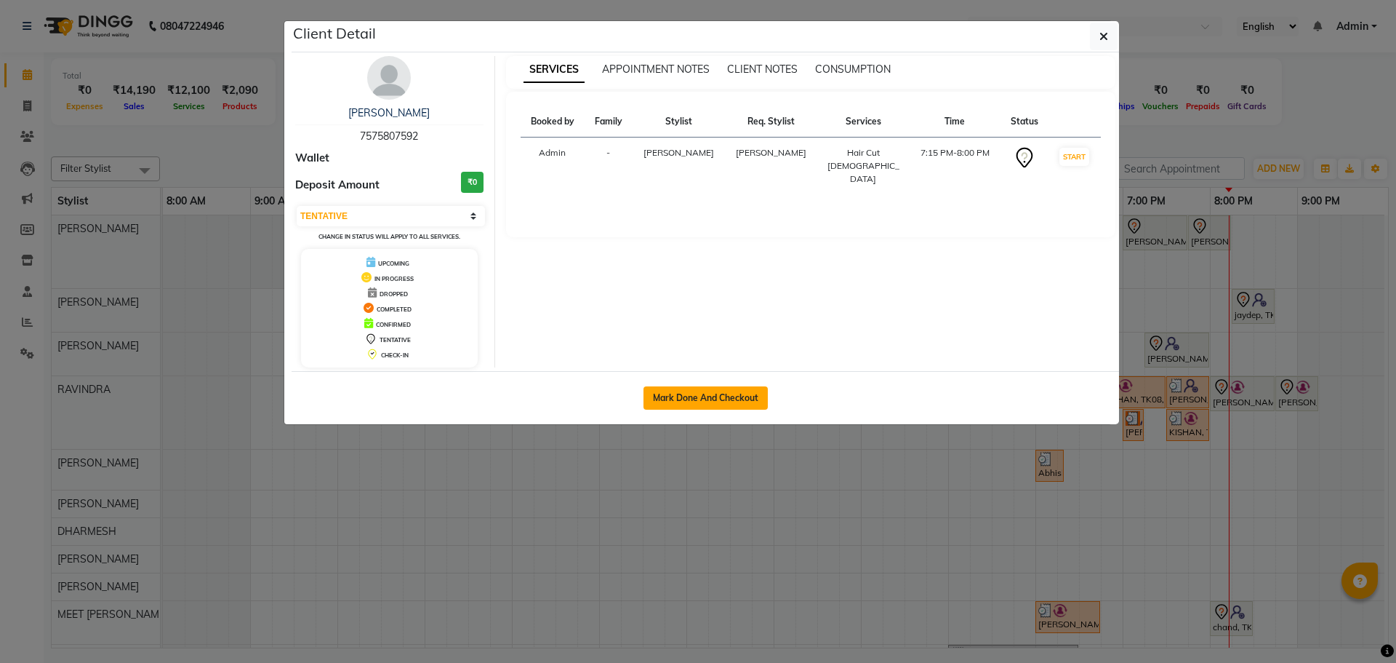
click at [690, 402] on button "Mark Done And Checkout" at bounding box center [706, 397] width 124 height 23
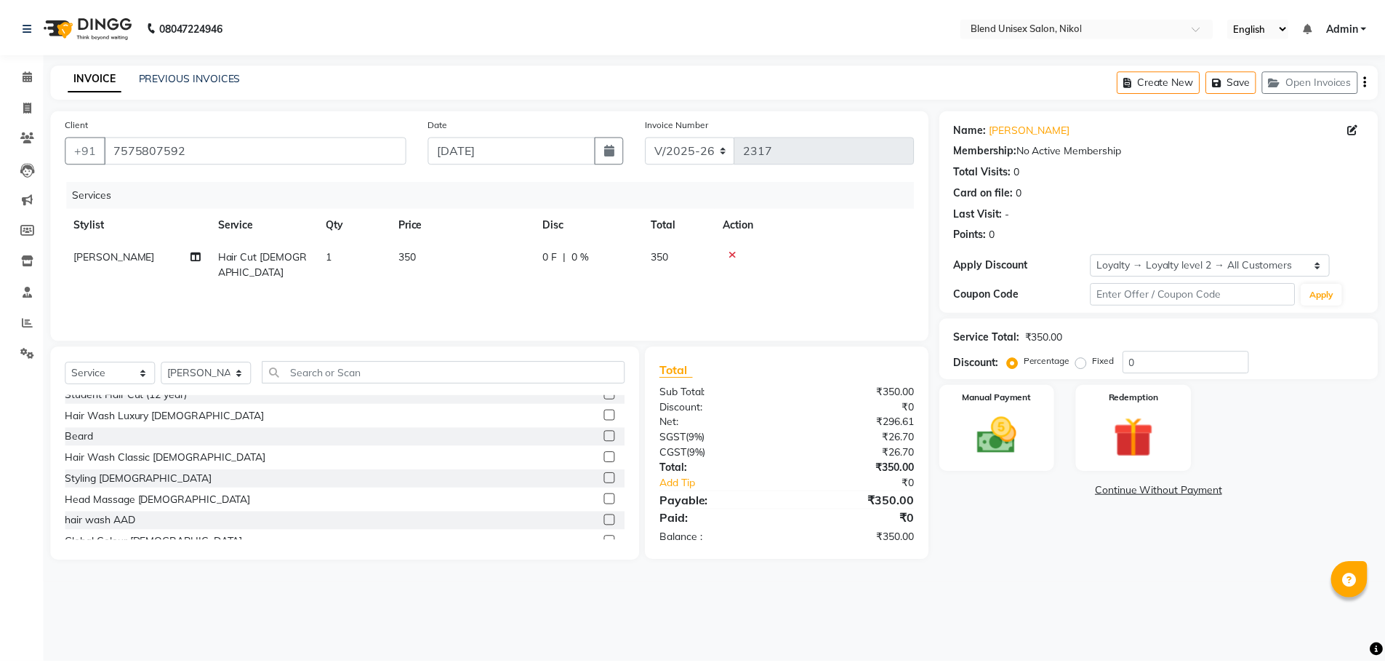
scroll to position [145, 0]
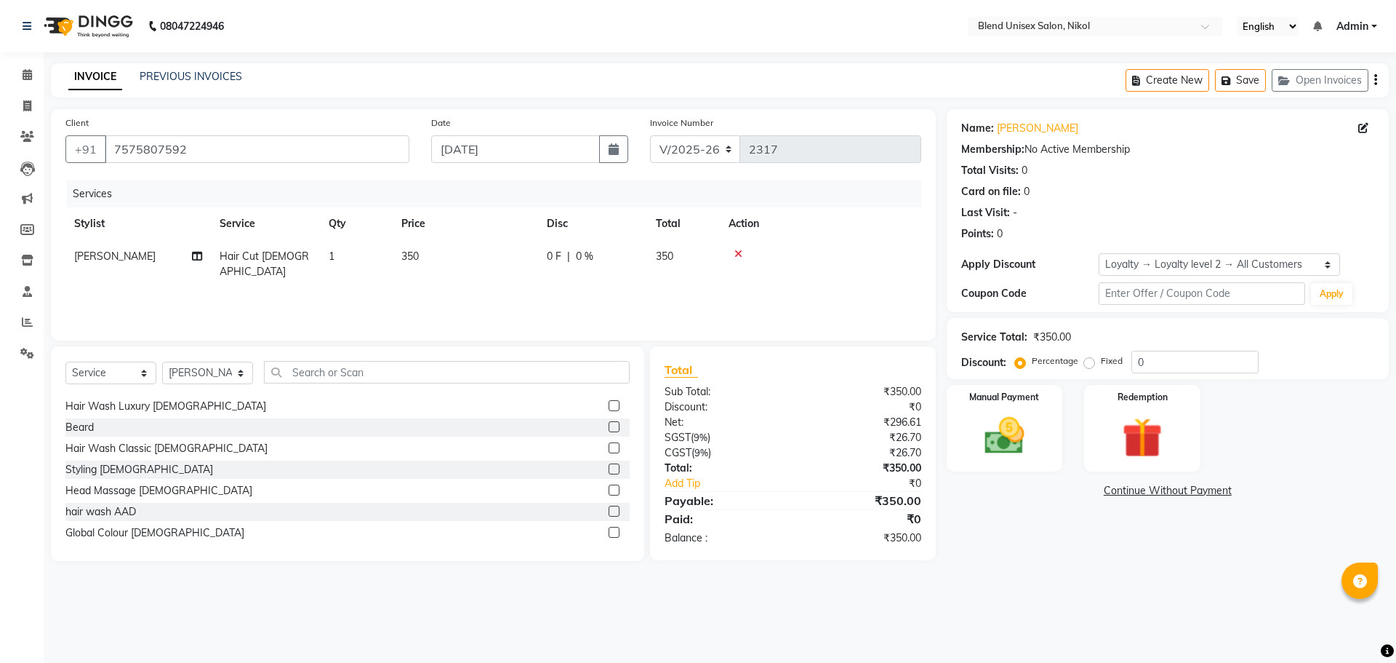
click at [609, 428] on label at bounding box center [614, 426] width 11 height 11
click at [609, 428] on input "checkbox" at bounding box center [613, 427] width 9 height 9
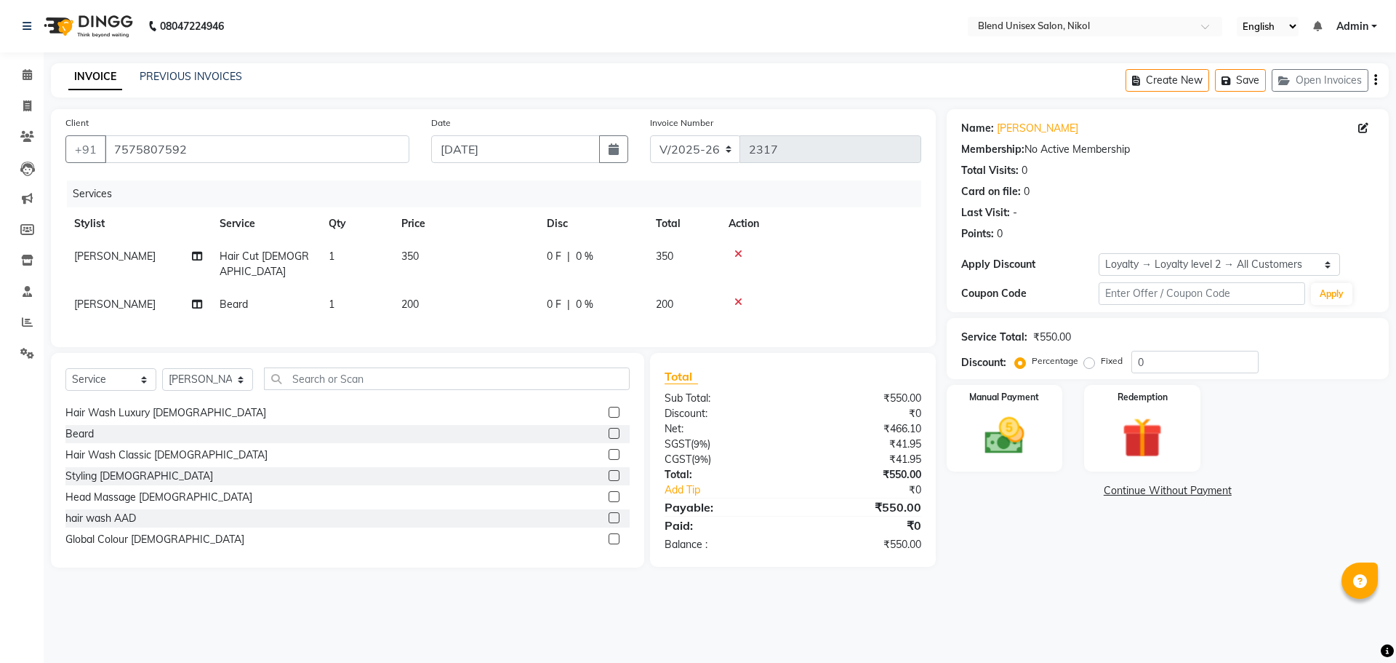
click at [619, 255] on div "0 F | 0 %" at bounding box center [593, 256] width 92 height 15
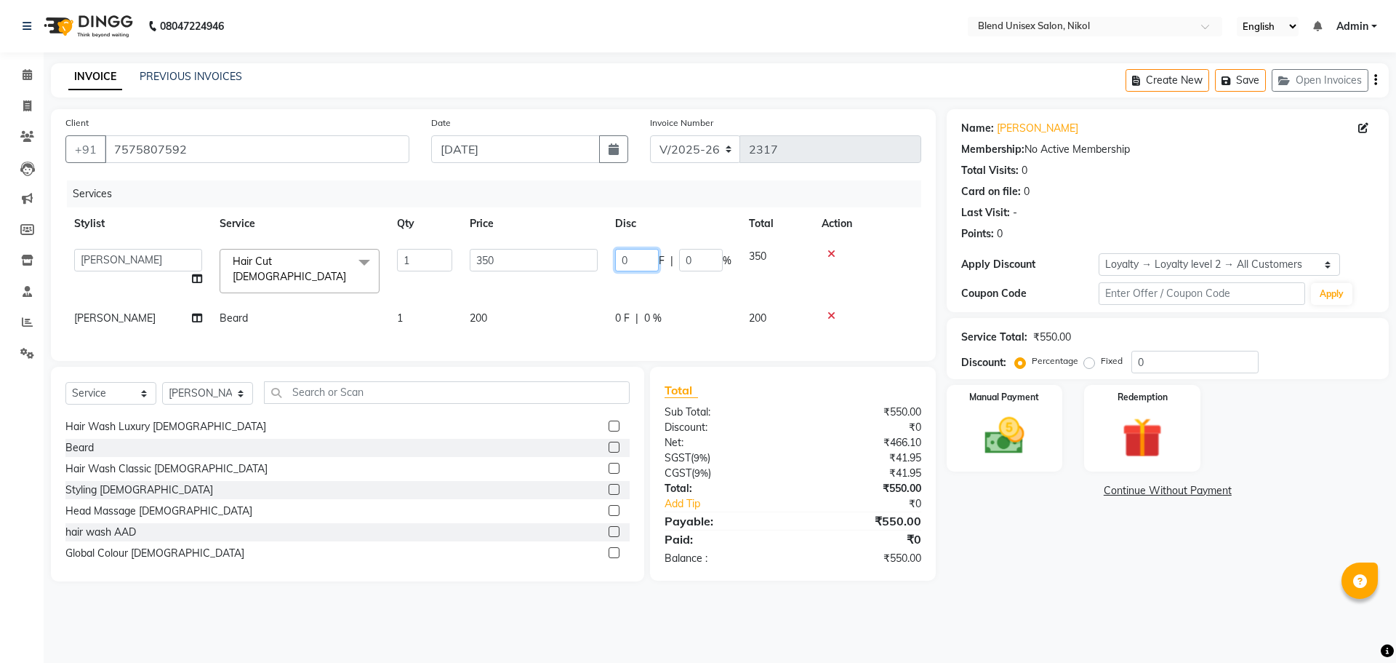
drag, startPoint x: 632, startPoint y: 261, endPoint x: 531, endPoint y: 239, distance: 103.4
click at [633, 261] on input "0" at bounding box center [637, 260] width 44 height 23
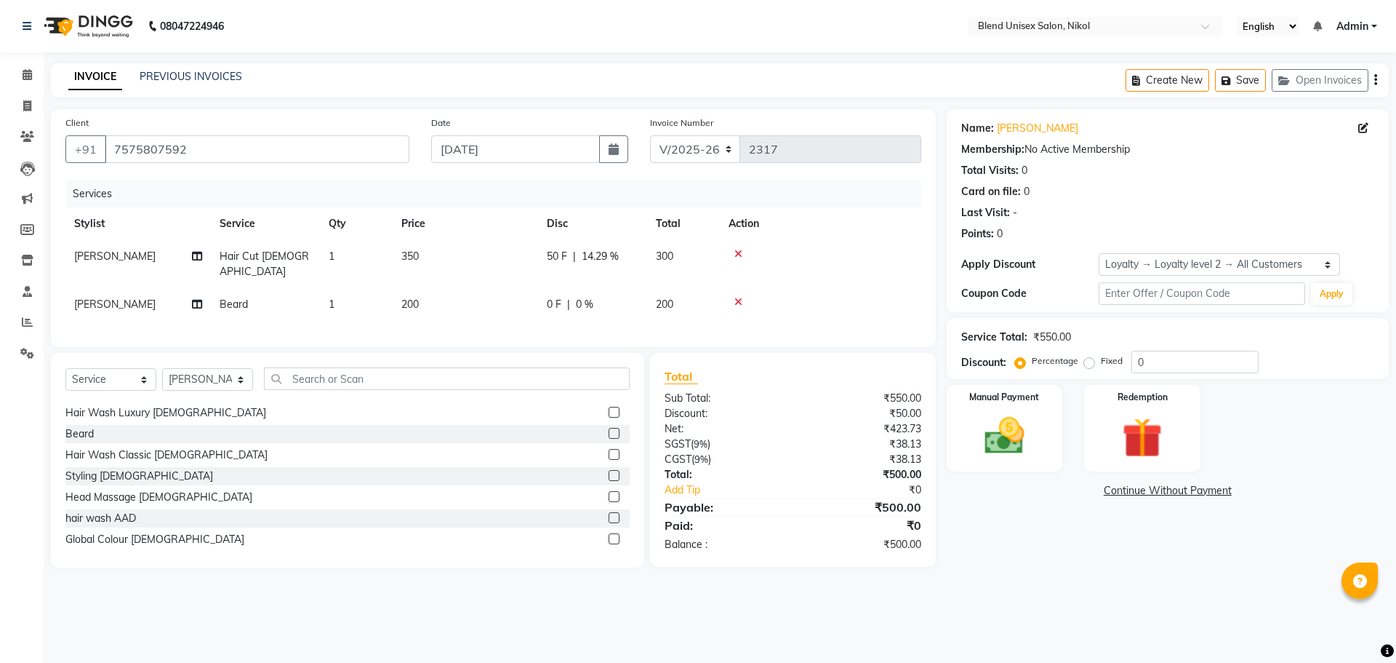
click at [701, 311] on div "Services Stylist Service Qty Price Disc Total Action [PERSON_NAME] Hair Cut [DE…" at bounding box center [493, 256] width 856 height 152
click at [626, 297] on div "0 F | 0 %" at bounding box center [593, 304] width 92 height 15
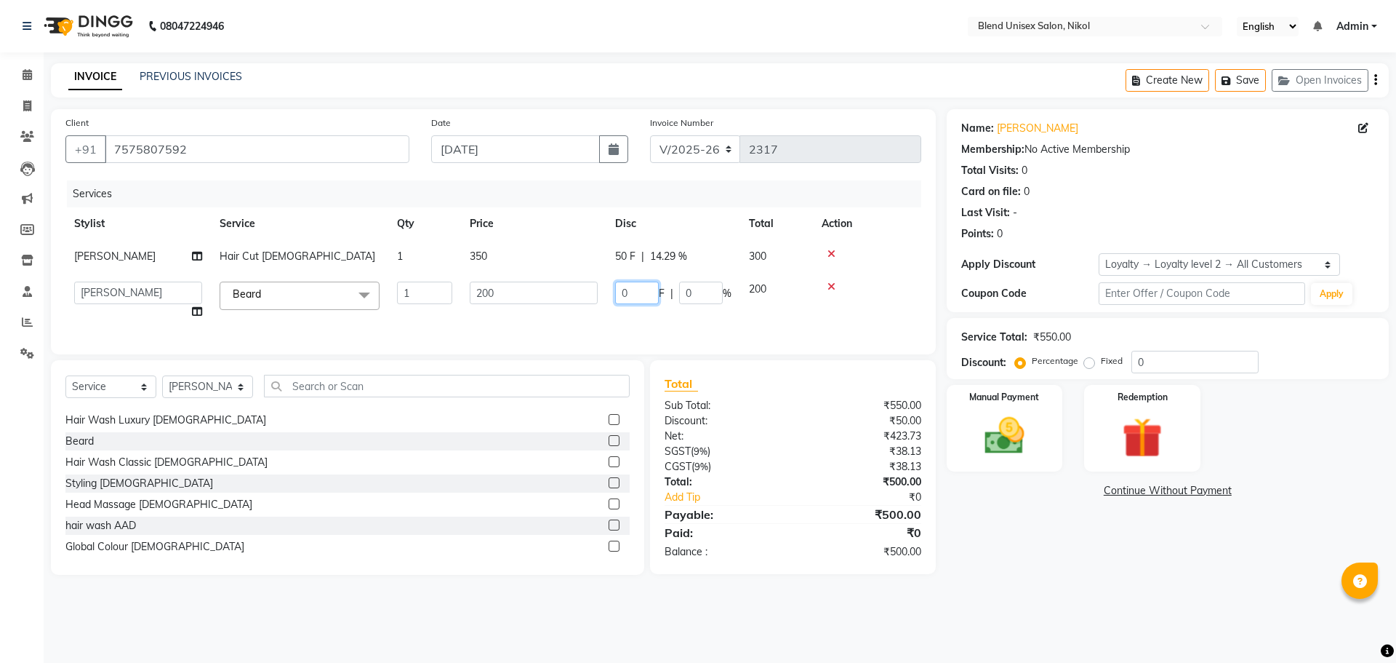
click at [627, 291] on input "0" at bounding box center [637, 292] width 44 height 23
click at [895, 288] on div at bounding box center [867, 286] width 91 height 10
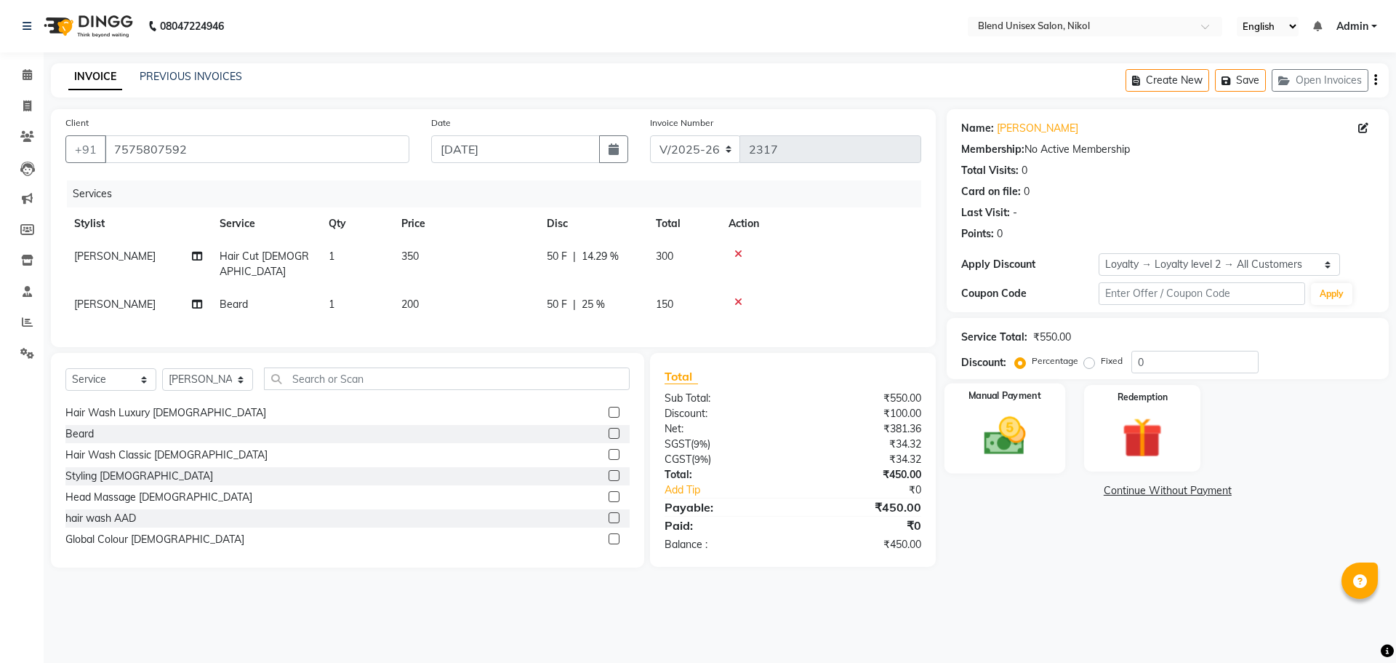
click at [1007, 412] on img at bounding box center [1005, 436] width 68 height 48
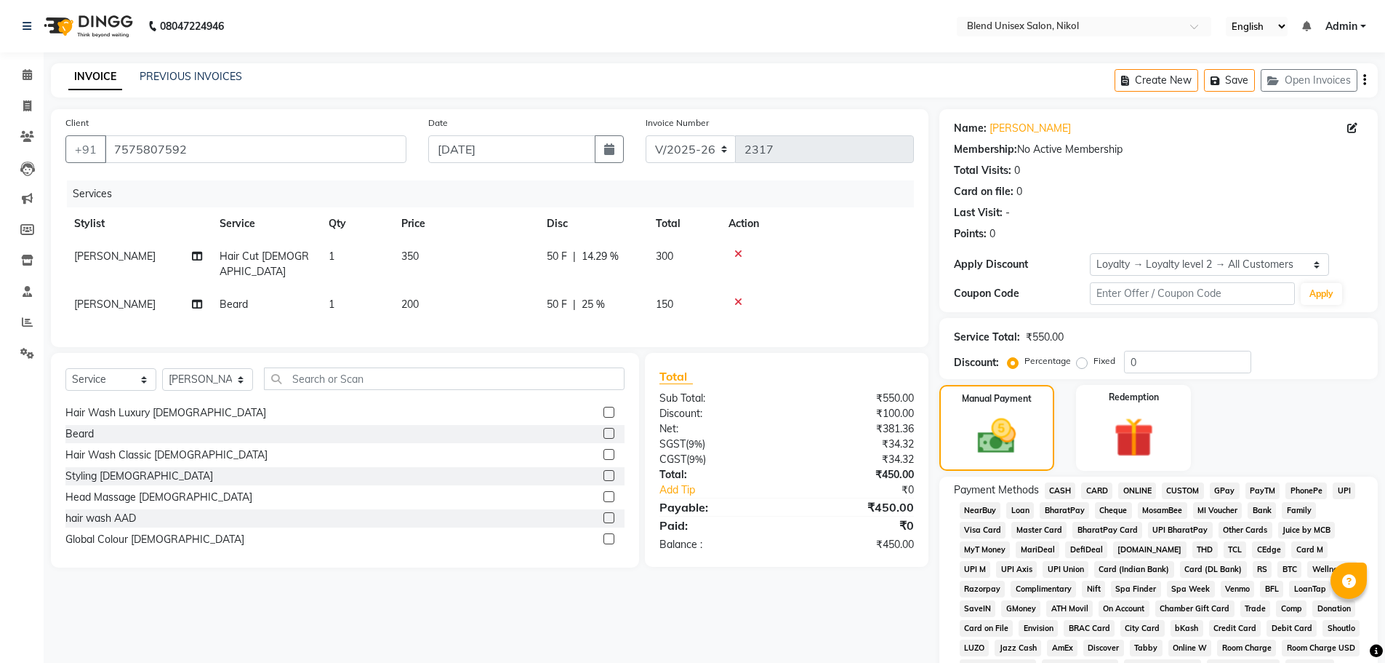
click at [1063, 487] on span "CASH" at bounding box center [1060, 490] width 31 height 17
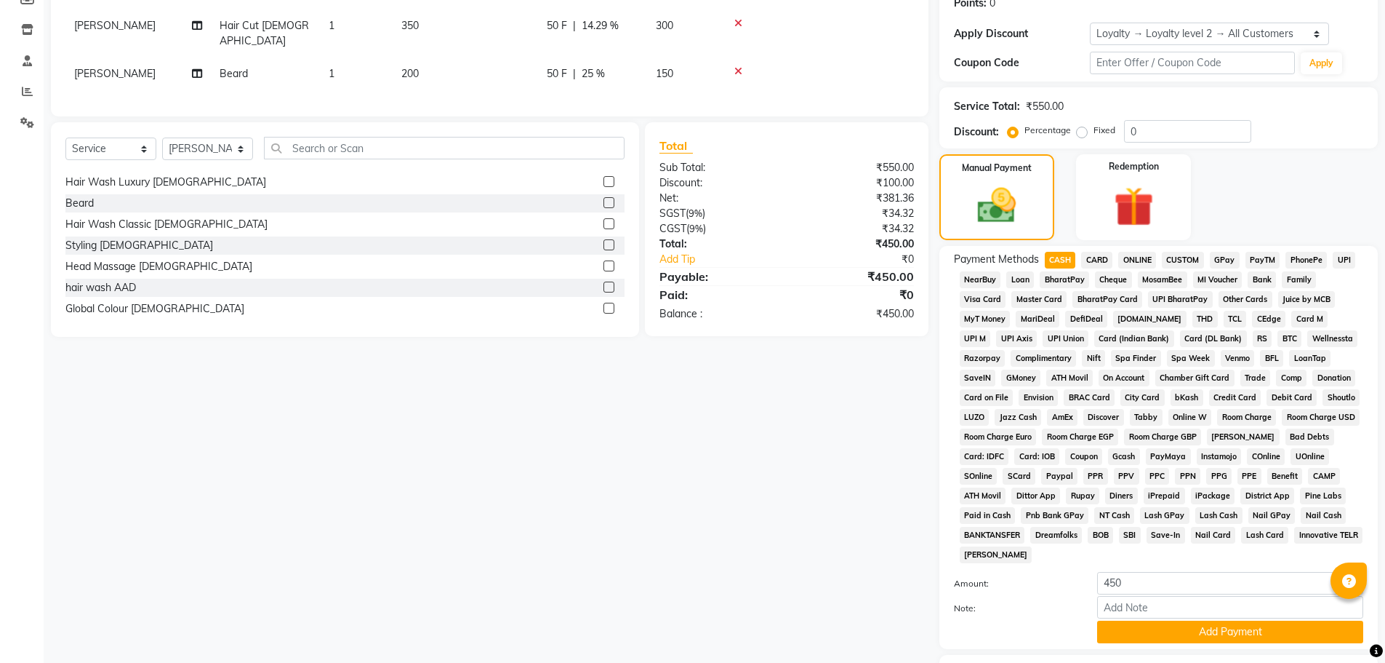
scroll to position [324, 0]
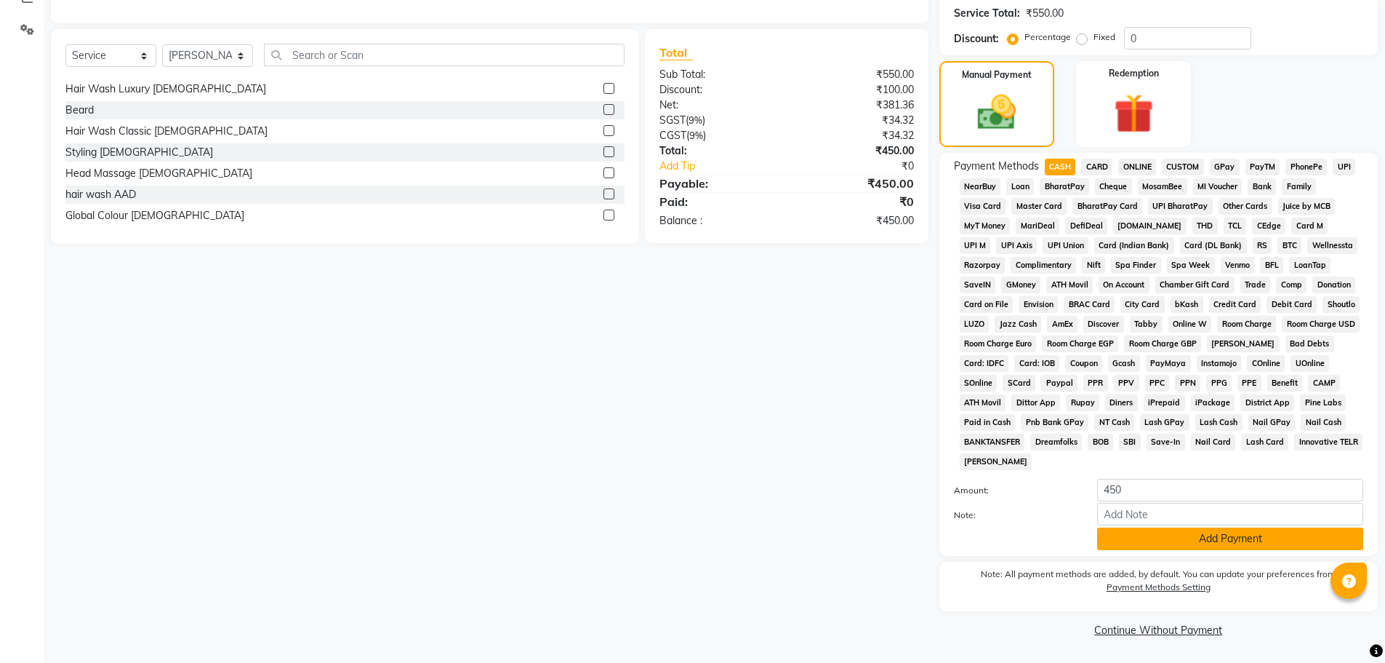
click at [1155, 540] on button "Add Payment" at bounding box center [1230, 538] width 266 height 23
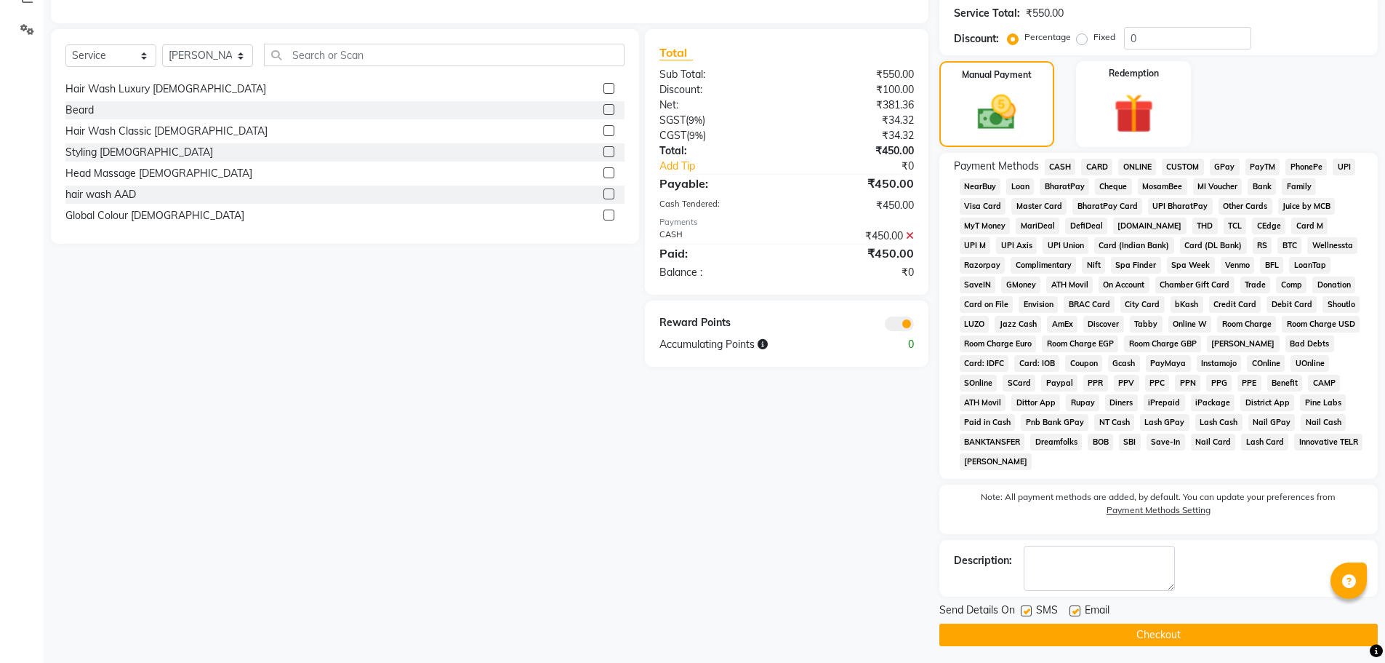
click at [1200, 635] on button "Checkout" at bounding box center [1159, 634] width 439 height 23
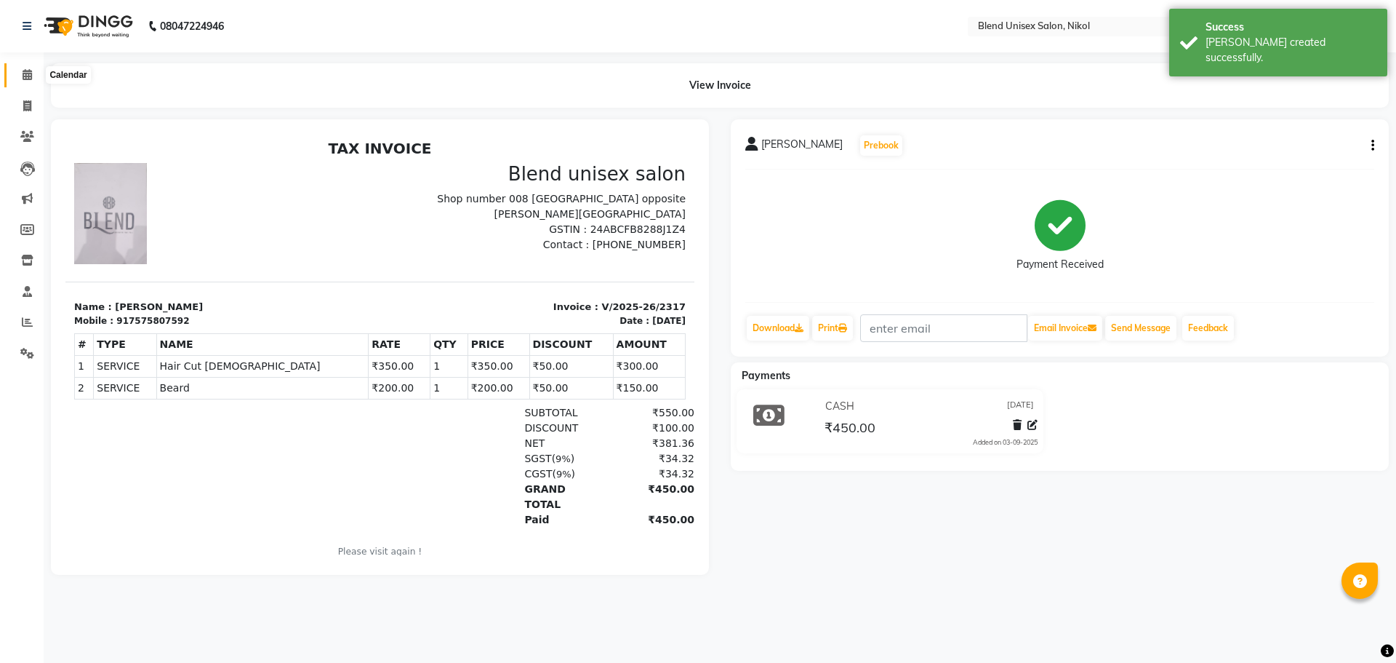
drag, startPoint x: 29, startPoint y: 69, endPoint x: 15, endPoint y: 76, distance: 15.6
click at [28, 70] on icon at bounding box center [27, 74] width 9 height 11
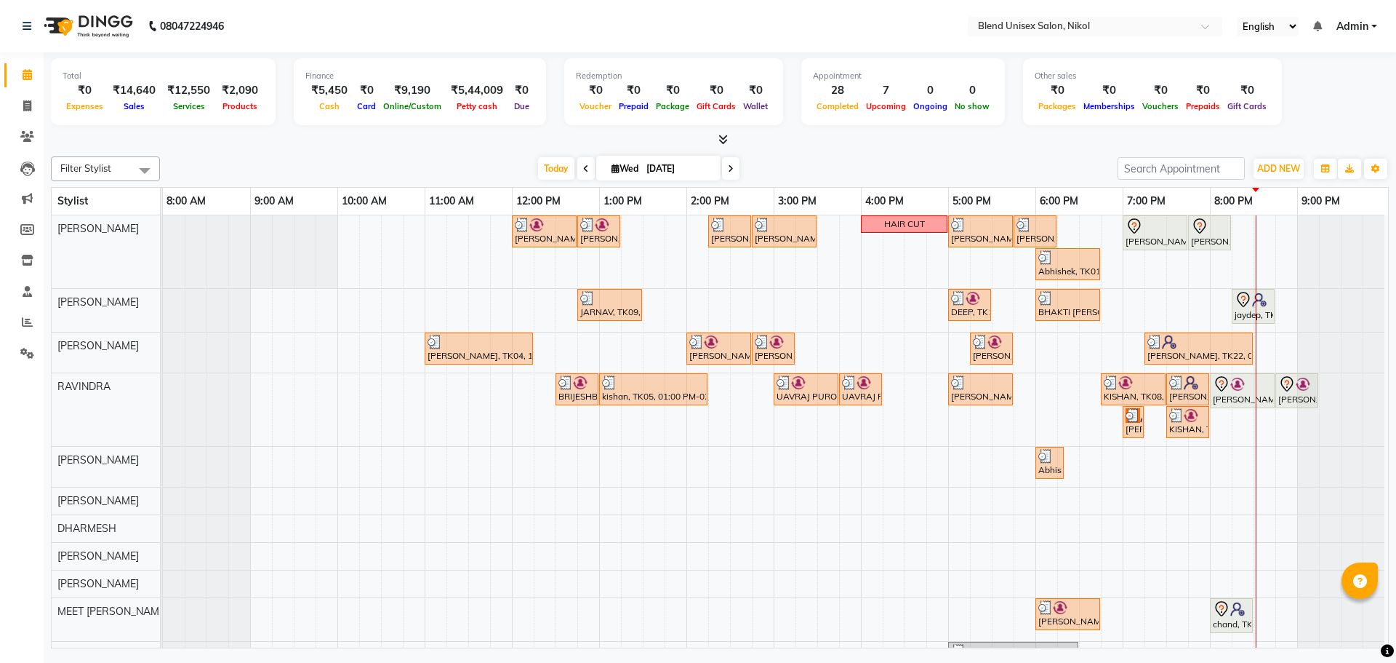
click at [468, 161] on div "[DATE] [DATE]" at bounding box center [638, 169] width 943 height 22
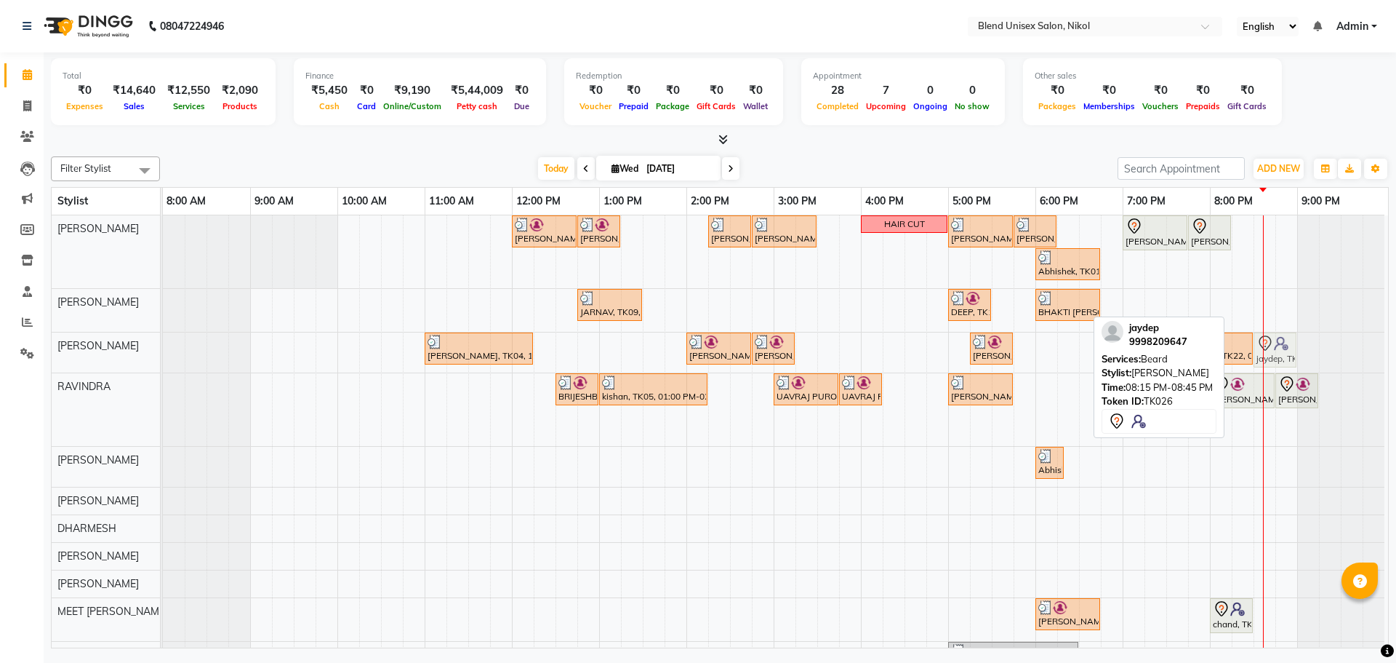
drag, startPoint x: 1247, startPoint y: 297, endPoint x: 1278, endPoint y: 358, distance: 68.0
click at [1278, 358] on tbody "[PERSON_NAME], TK03, 12:00 PM-12:45 PM, Hair Cut [DEMOGRAPHIC_DATA] [PERSON_NAM…" at bounding box center [774, 501] width 1222 height 572
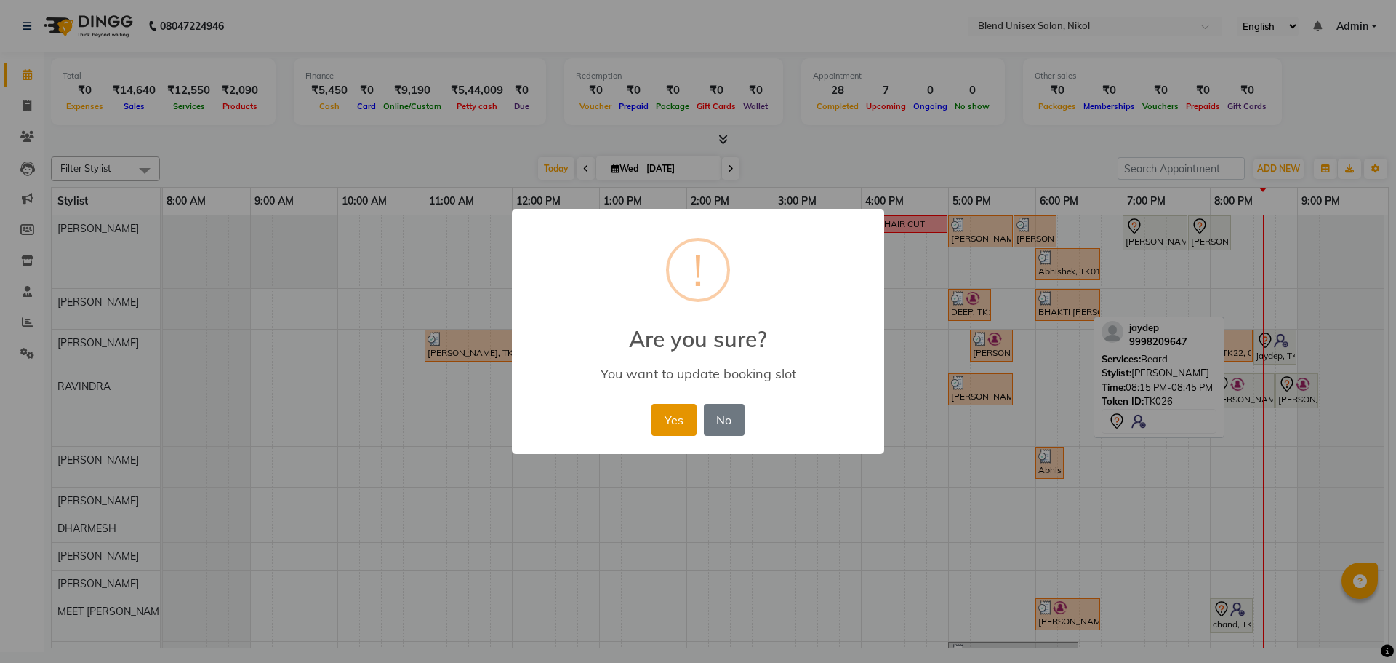
click at [667, 417] on button "Yes" at bounding box center [674, 420] width 44 height 32
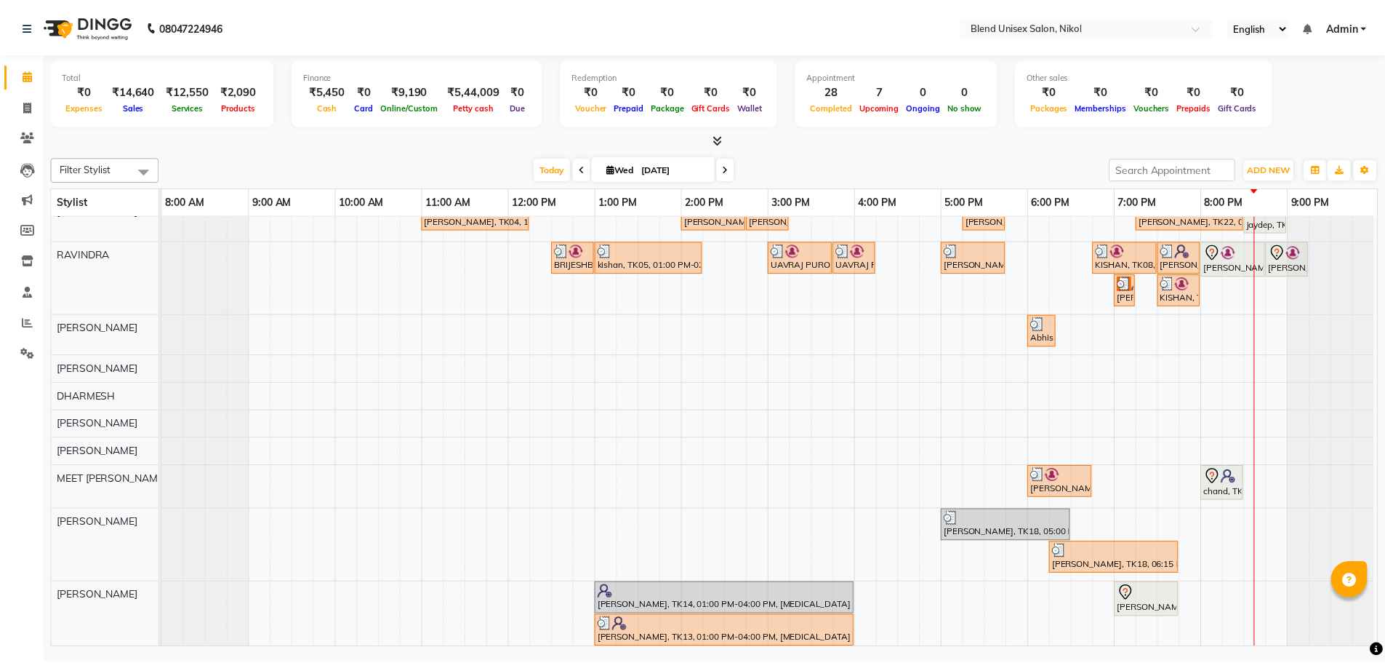
scroll to position [151, 0]
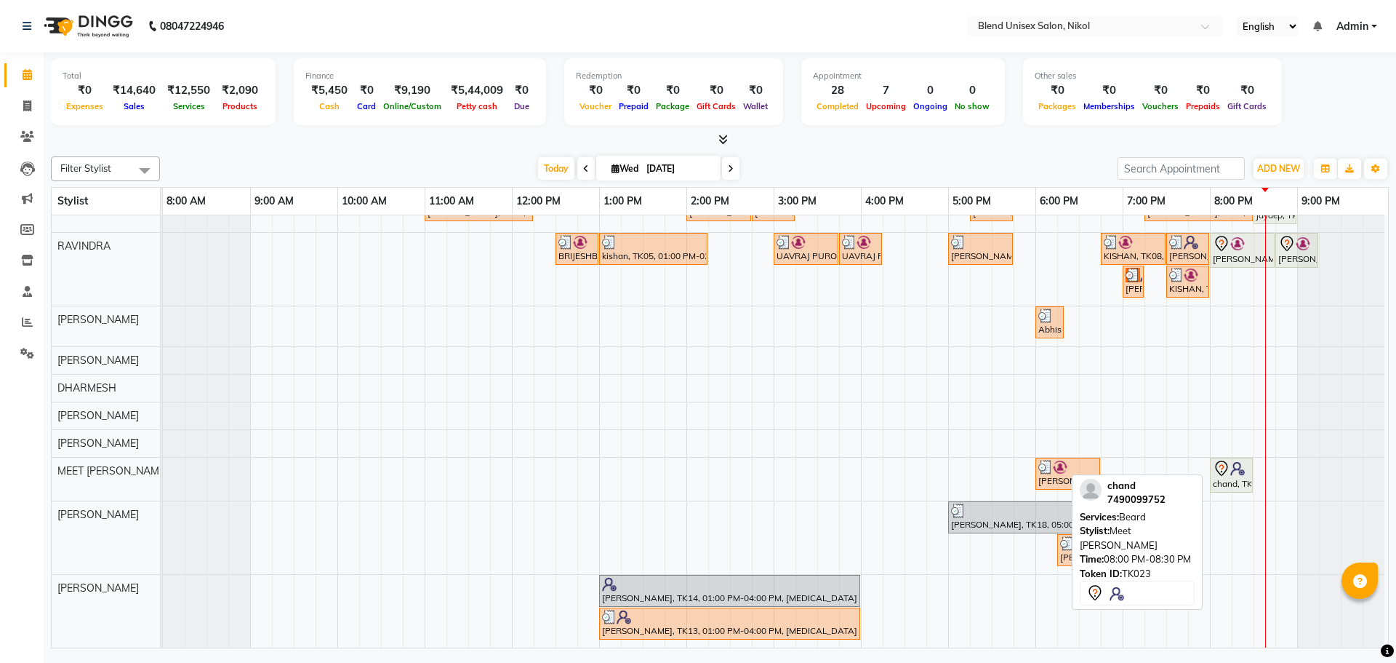
click at [1229, 476] on div "chand, TK23, 08:00 PM-08:30 PM, [PERSON_NAME]" at bounding box center [1232, 475] width 40 height 31
click at [1231, 471] on div "chand, TK23, 08:00 PM-08:30 PM, [PERSON_NAME]" at bounding box center [1232, 475] width 40 height 31
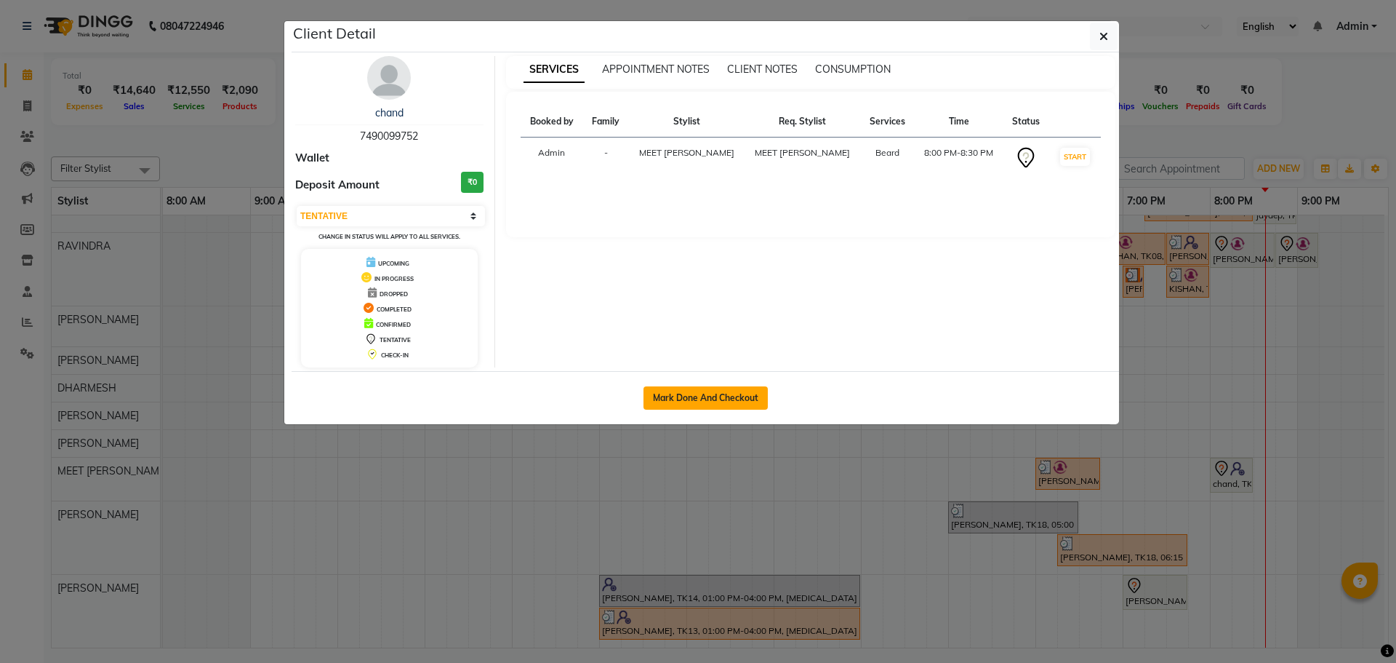
click at [718, 402] on button "Mark Done And Checkout" at bounding box center [706, 397] width 124 height 23
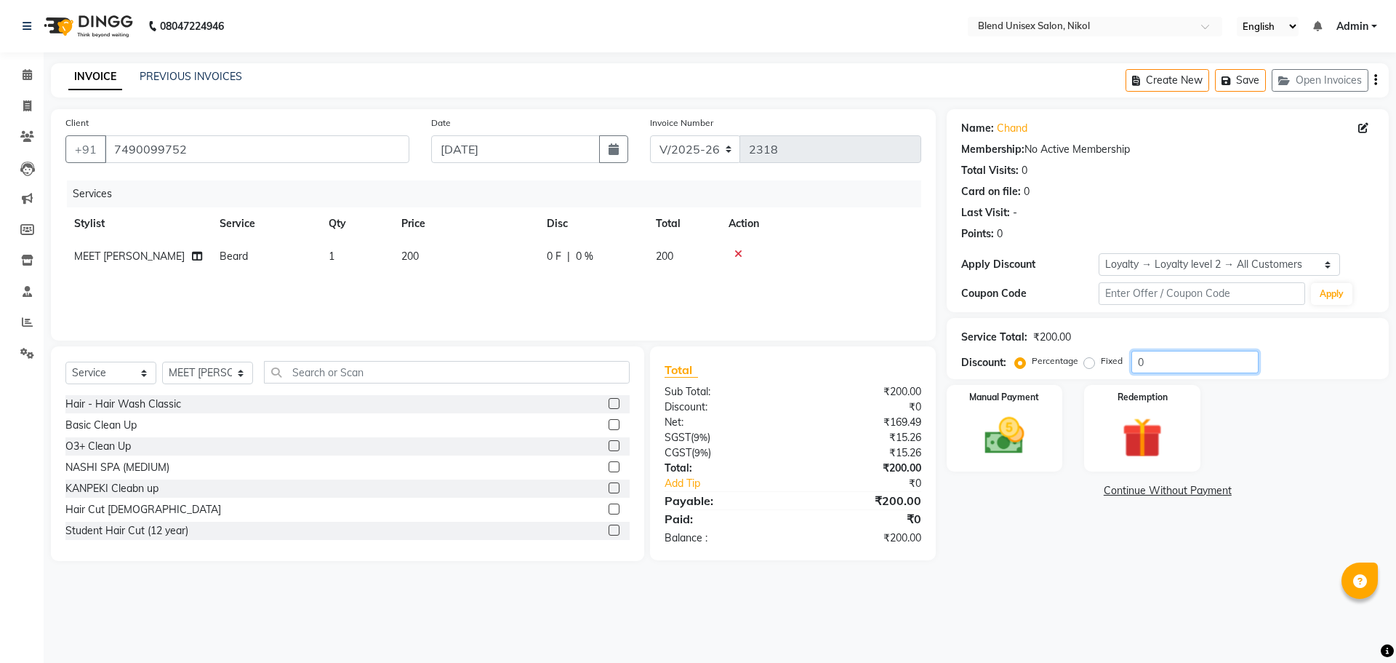
click at [1164, 355] on input "0" at bounding box center [1195, 362] width 127 height 23
paste input "100"
click at [1011, 428] on img at bounding box center [1005, 436] width 68 height 48
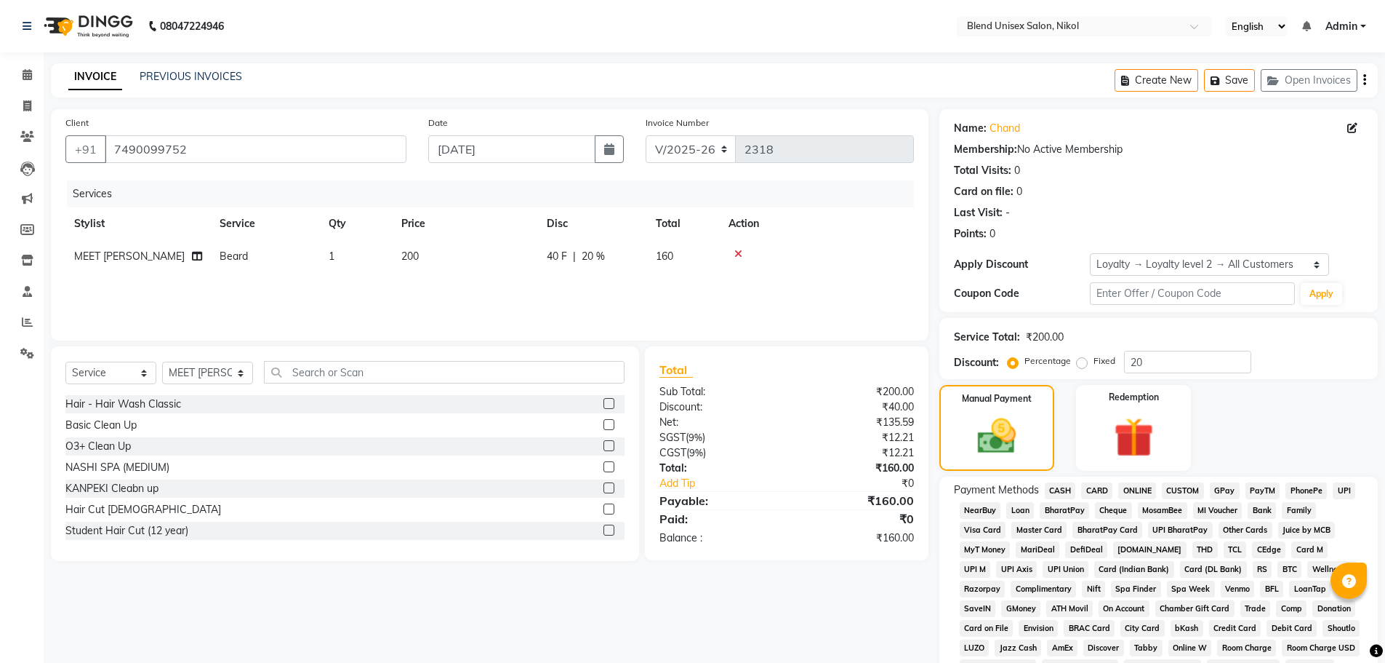
click at [1137, 488] on span "ONLINE" at bounding box center [1138, 490] width 38 height 17
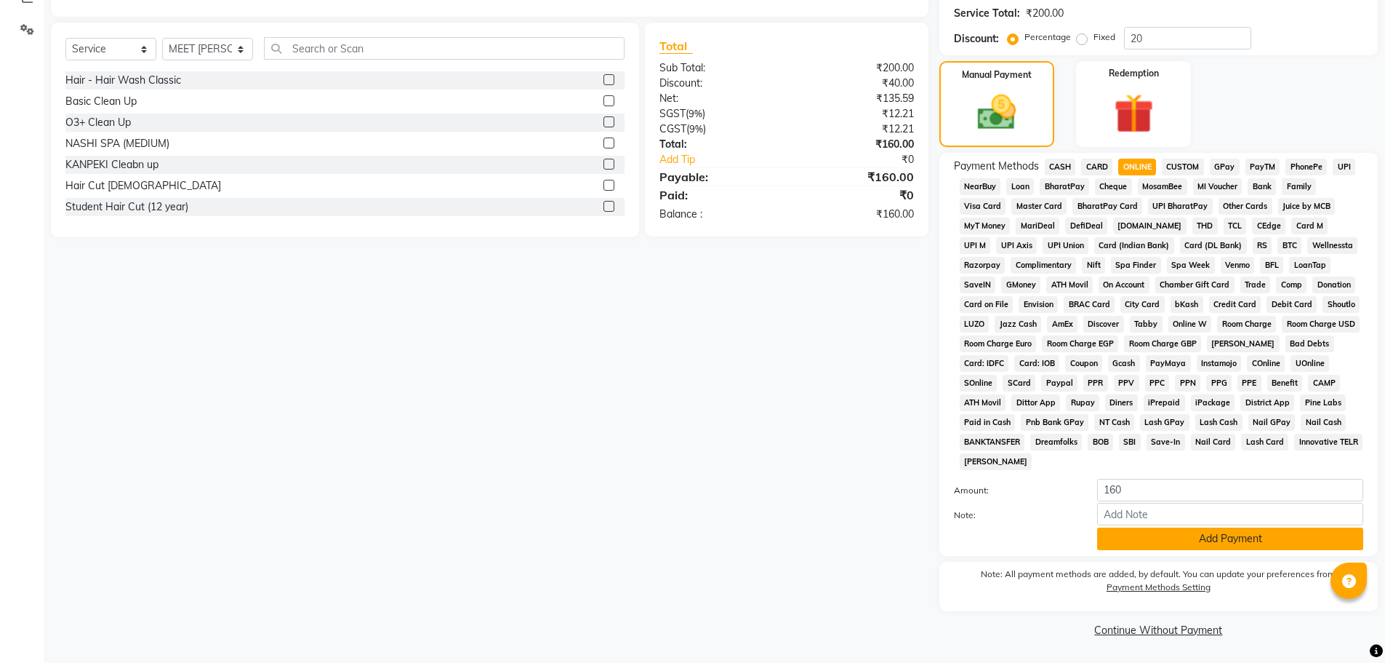
click at [1159, 532] on button "Add Payment" at bounding box center [1230, 538] width 266 height 23
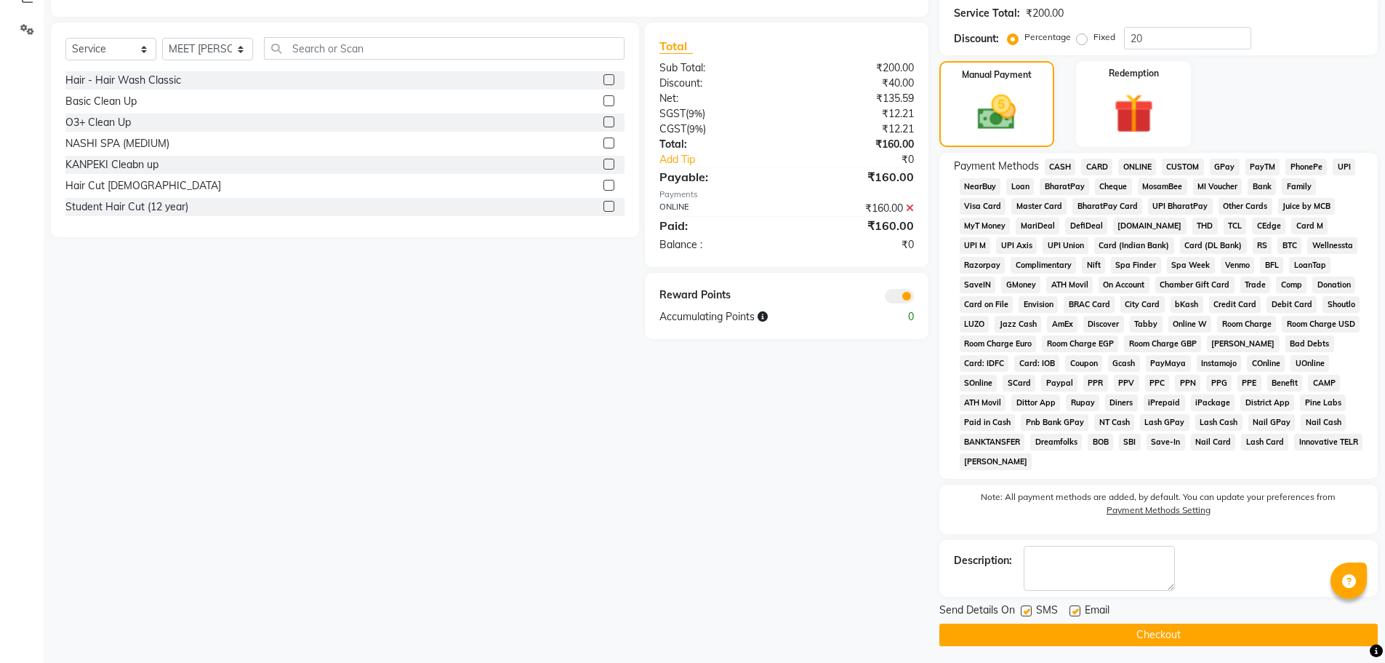
click at [1172, 631] on button "Checkout" at bounding box center [1159, 634] width 439 height 23
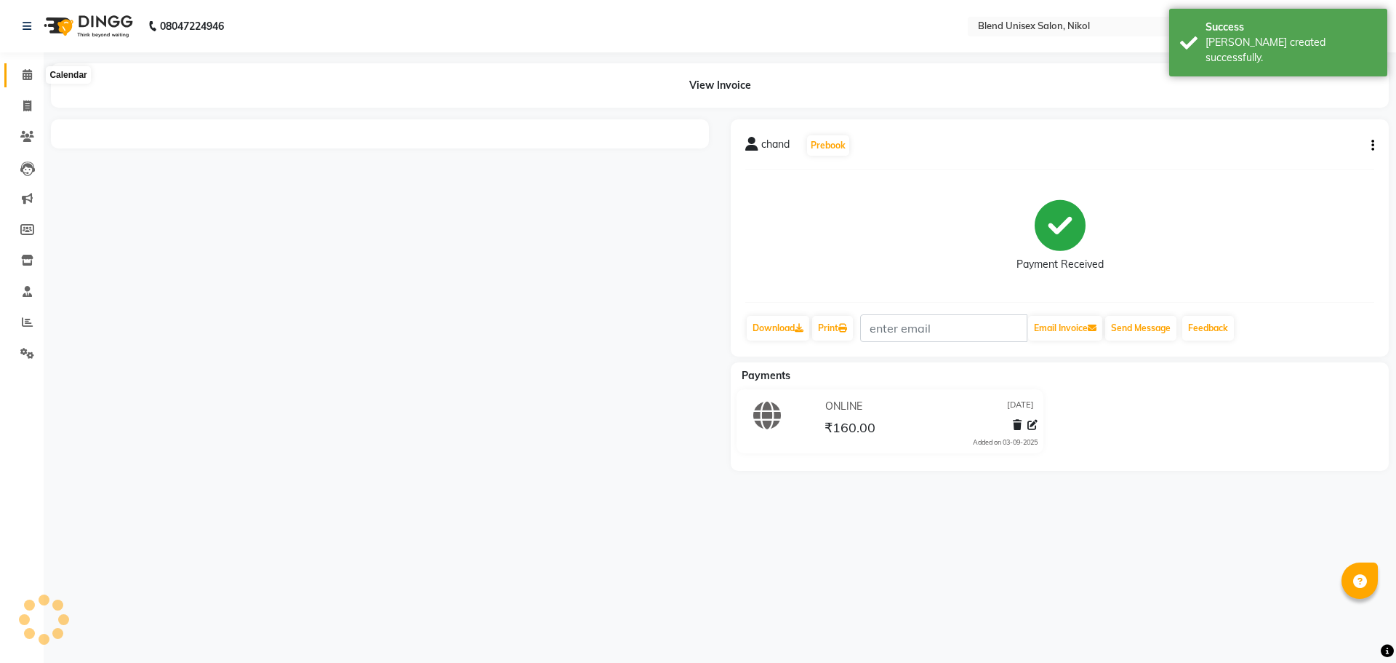
click at [23, 73] on icon at bounding box center [27, 74] width 9 height 11
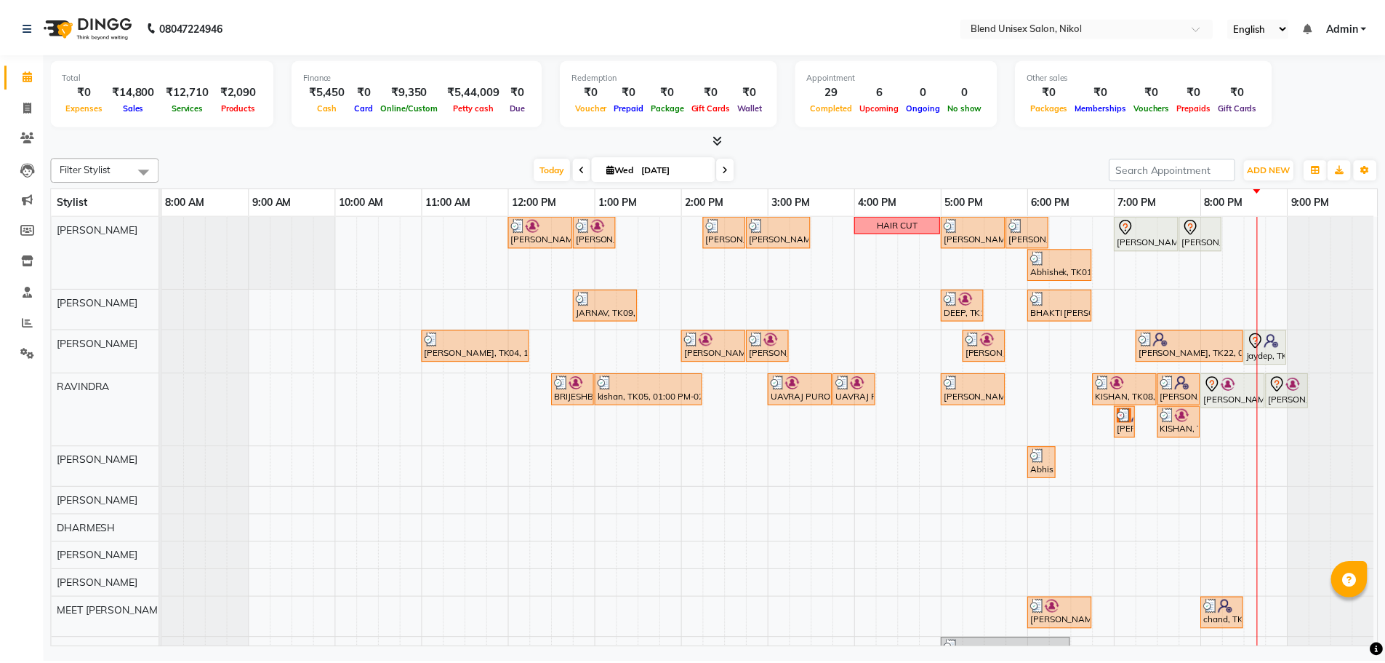
scroll to position [148, 0]
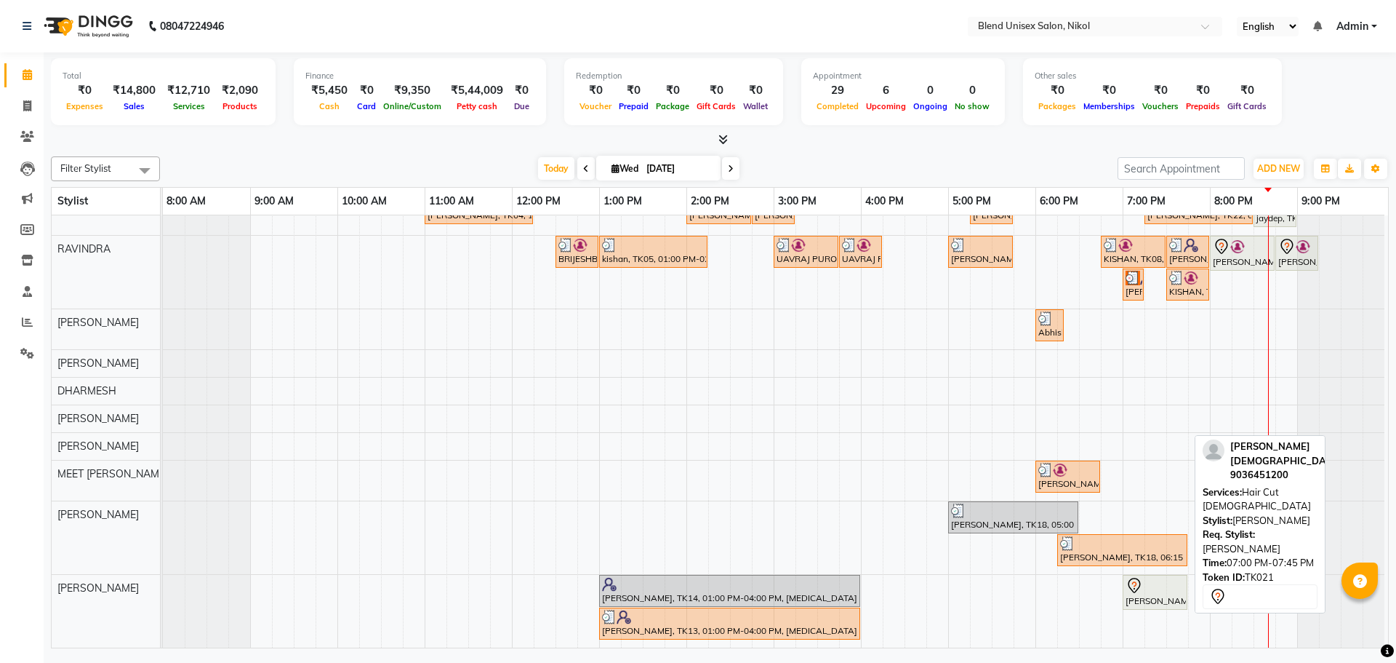
click at [1168, 596] on link "[PERSON_NAME], TK21, 07:00 PM-07:45 PM, Hair Cut [DEMOGRAPHIC_DATA]" at bounding box center [1155, 592] width 65 height 35
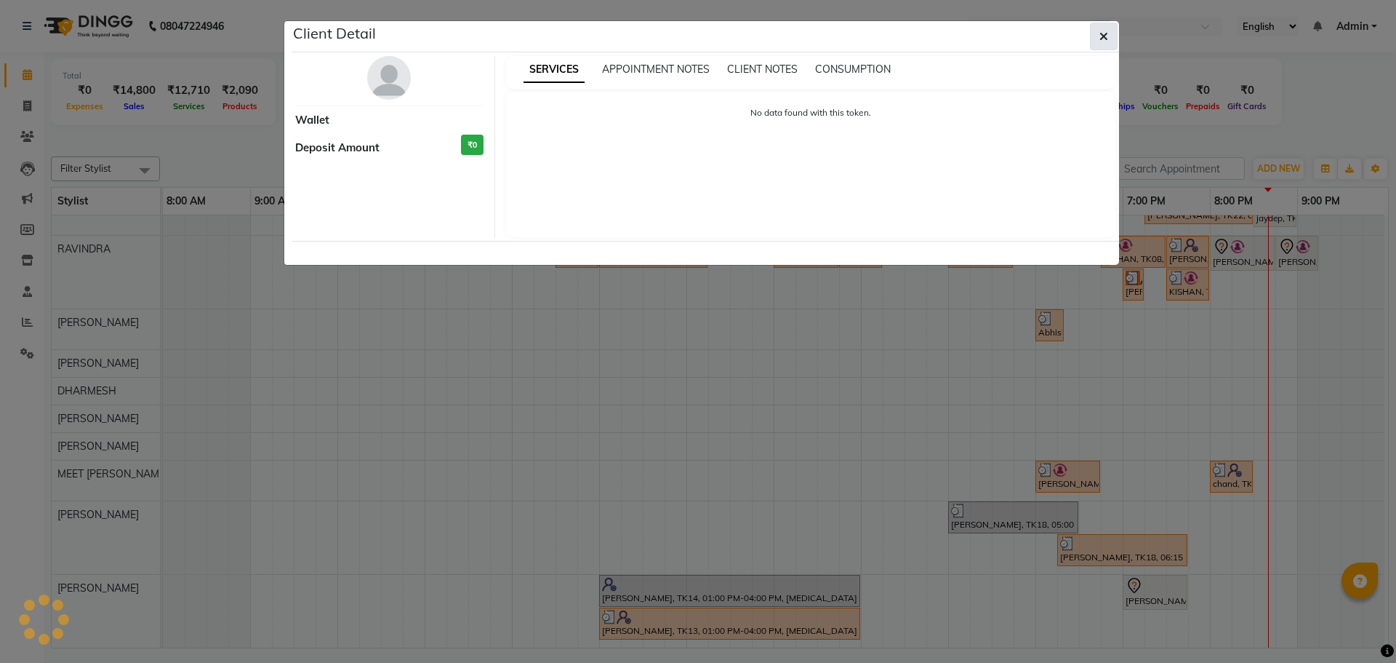
click at [1100, 37] on icon "button" at bounding box center [1104, 37] width 9 height 12
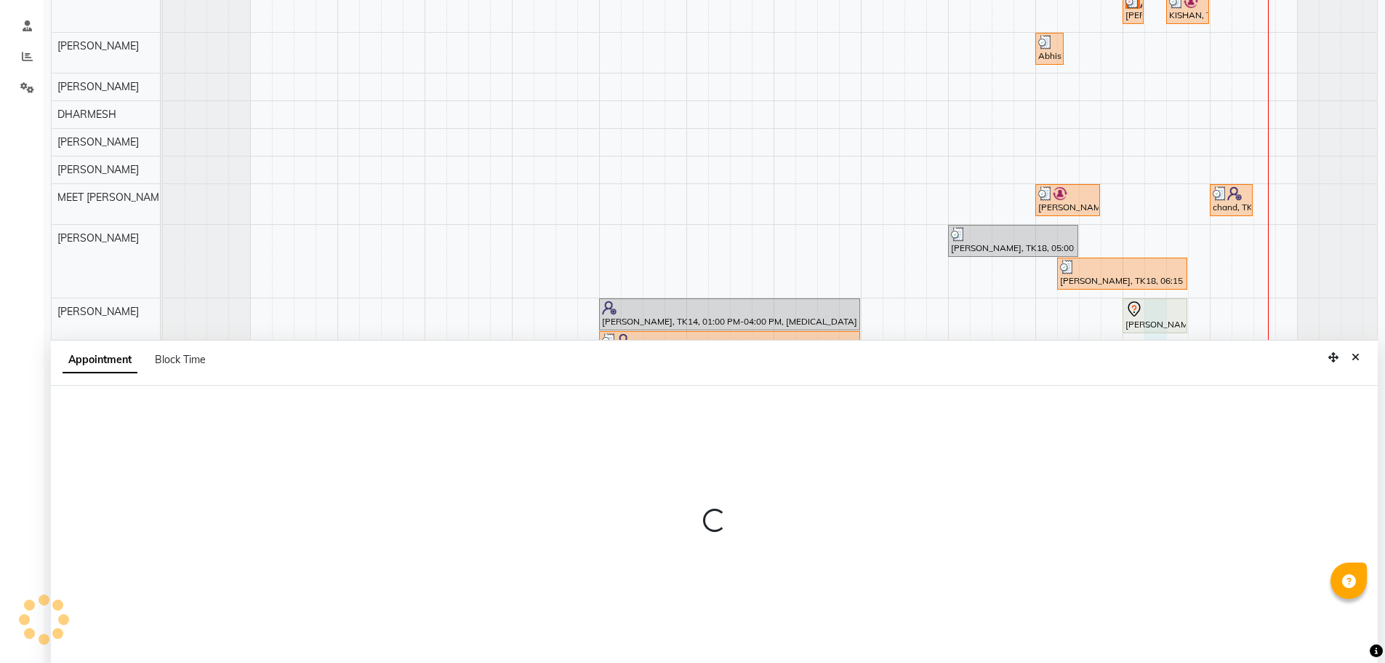
scroll to position [274, 0]
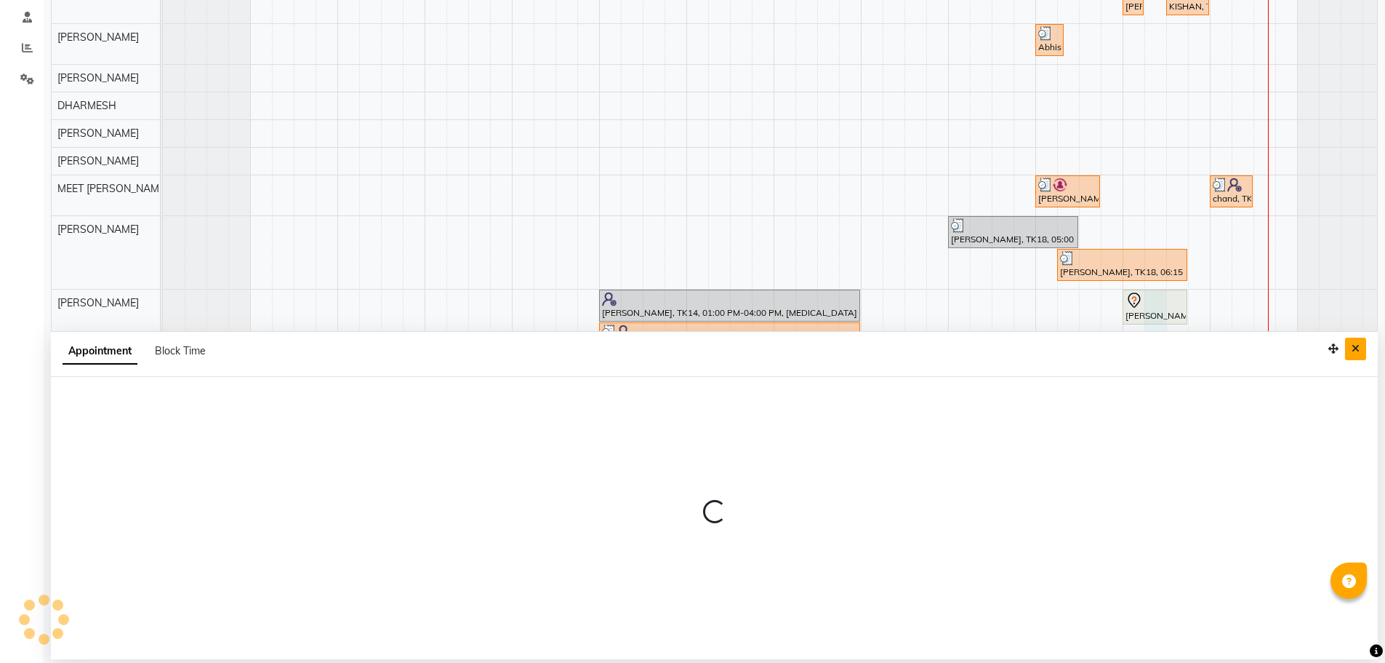
click at [1353, 342] on button "Close" at bounding box center [1355, 348] width 21 height 23
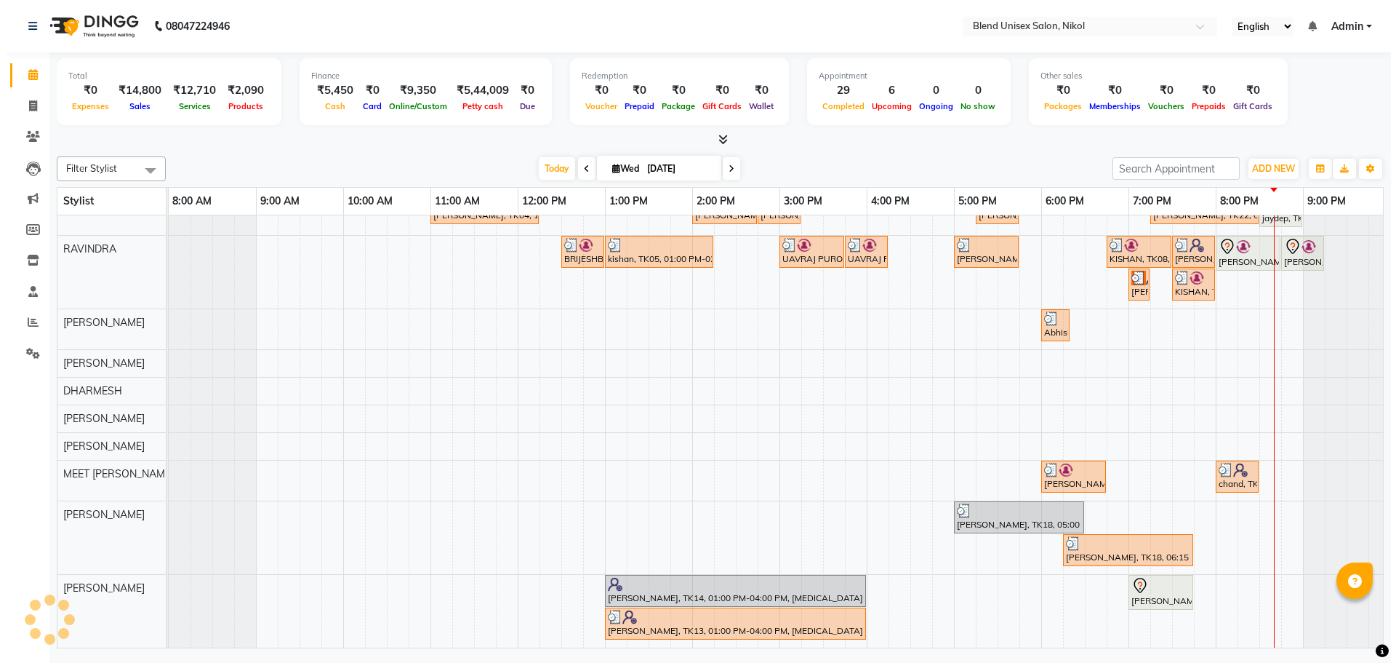
scroll to position [0, 0]
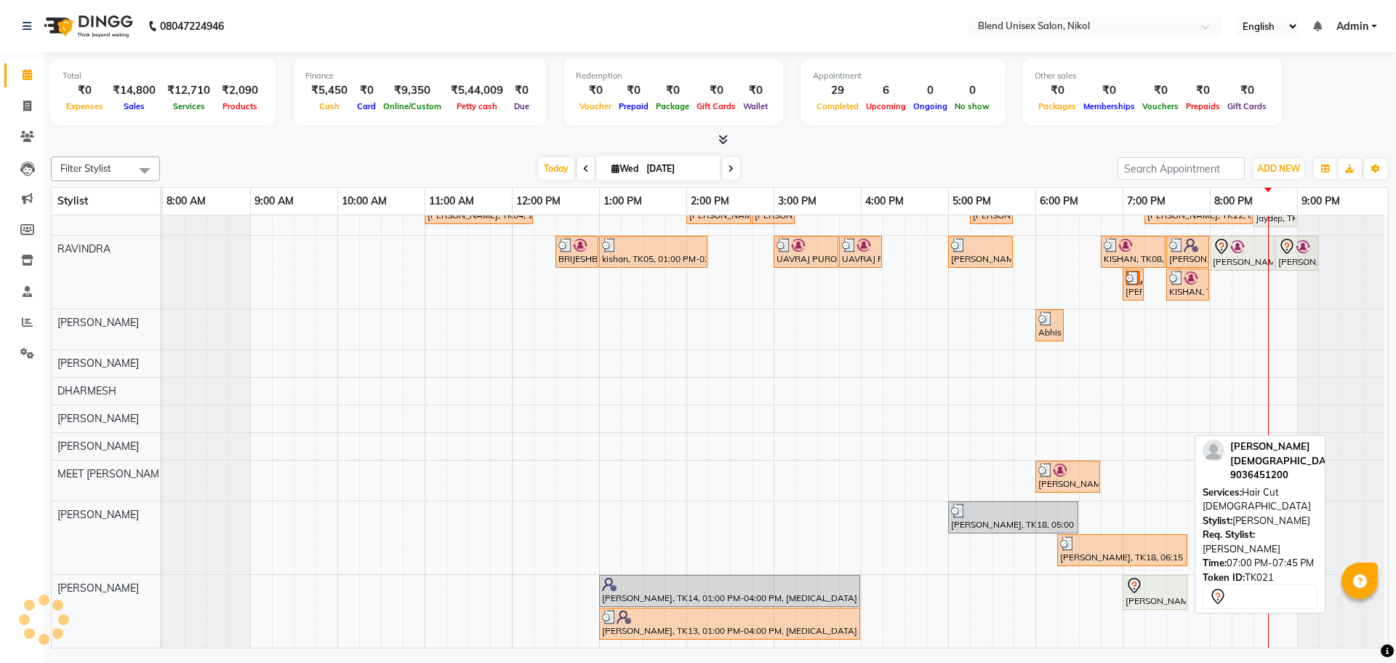
click at [1146, 580] on div at bounding box center [1155, 585] width 59 height 17
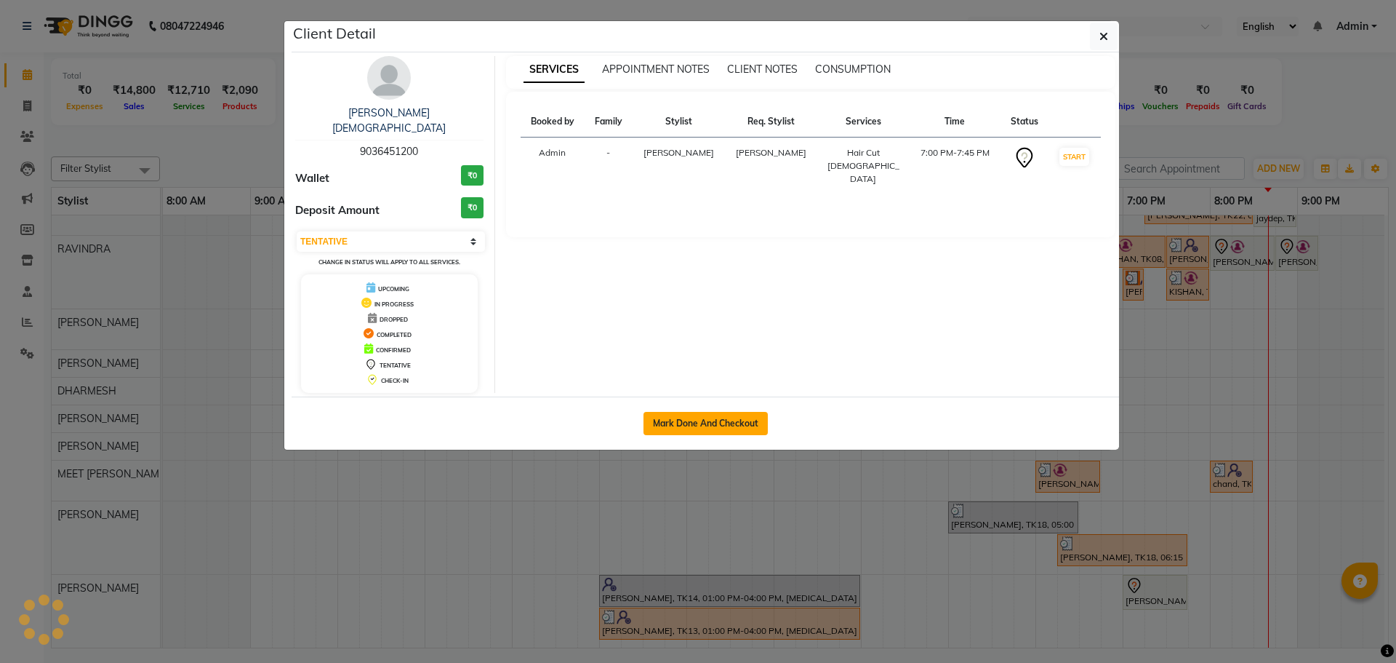
click at [743, 412] on button "Mark Done And Checkout" at bounding box center [706, 423] width 124 height 23
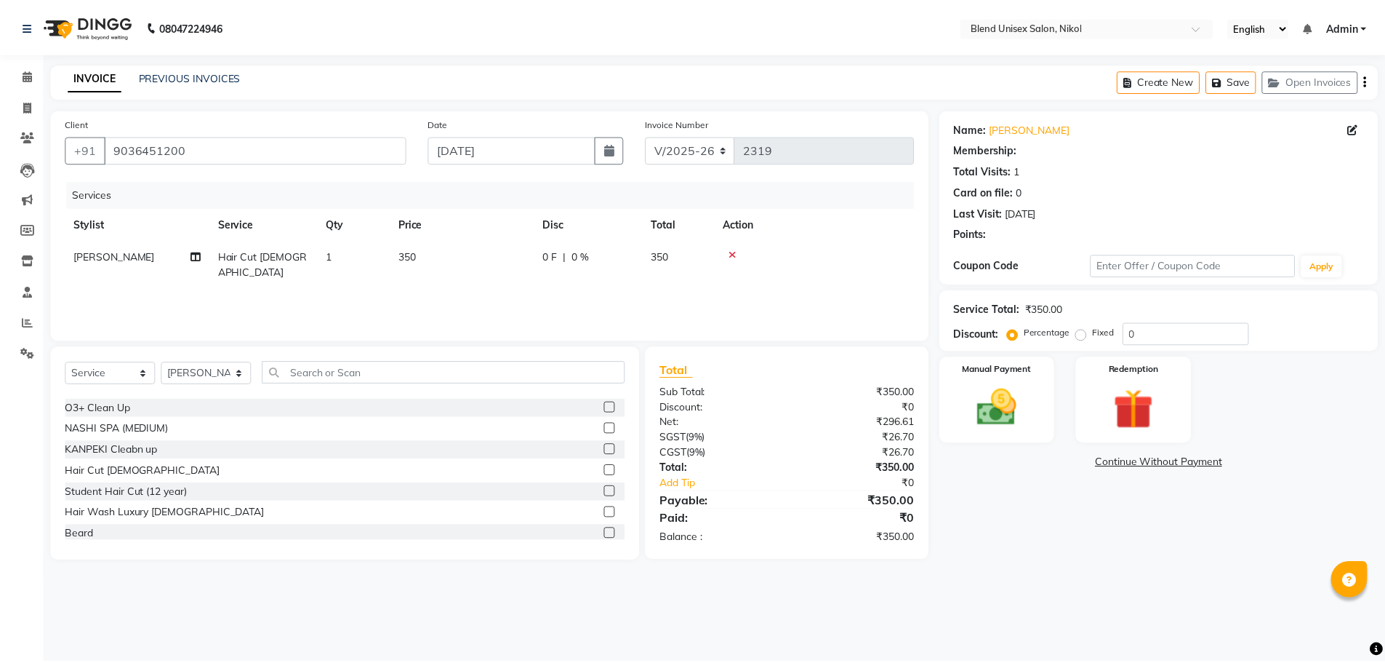
scroll to position [73, 0]
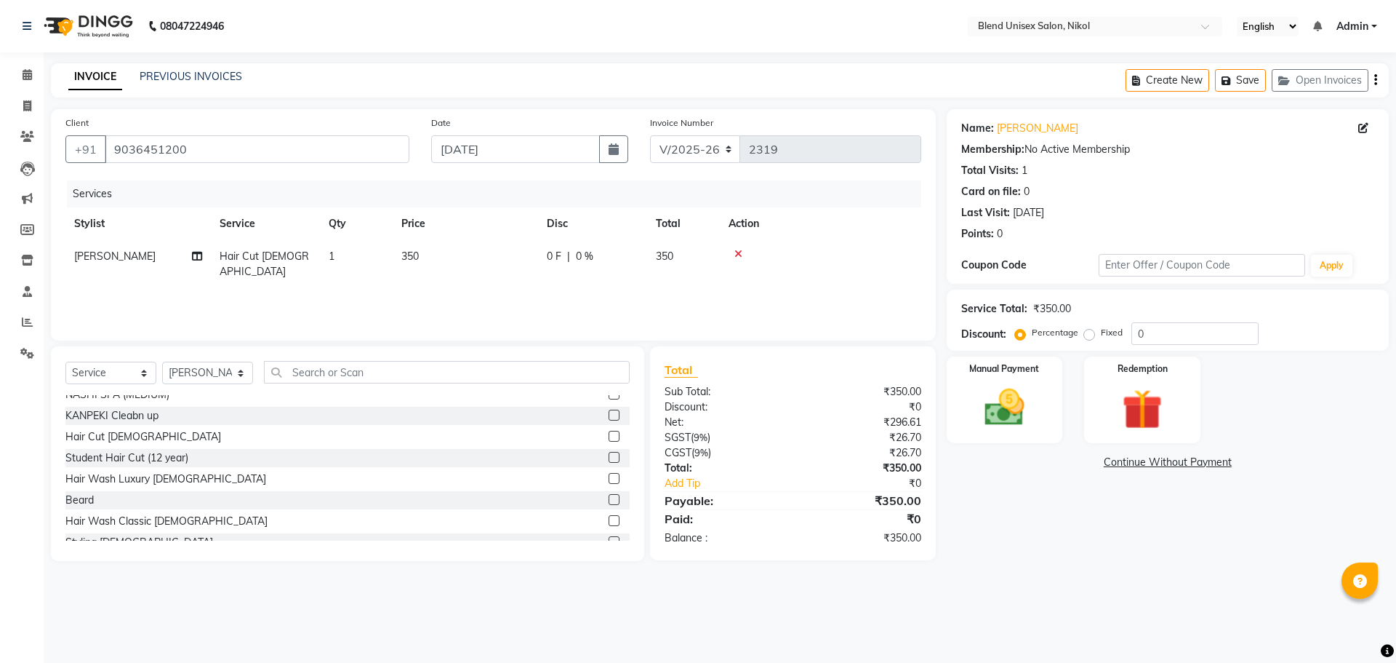
click at [609, 501] on label at bounding box center [614, 499] width 11 height 11
click at [609, 501] on input "checkbox" at bounding box center [613, 499] width 9 height 9
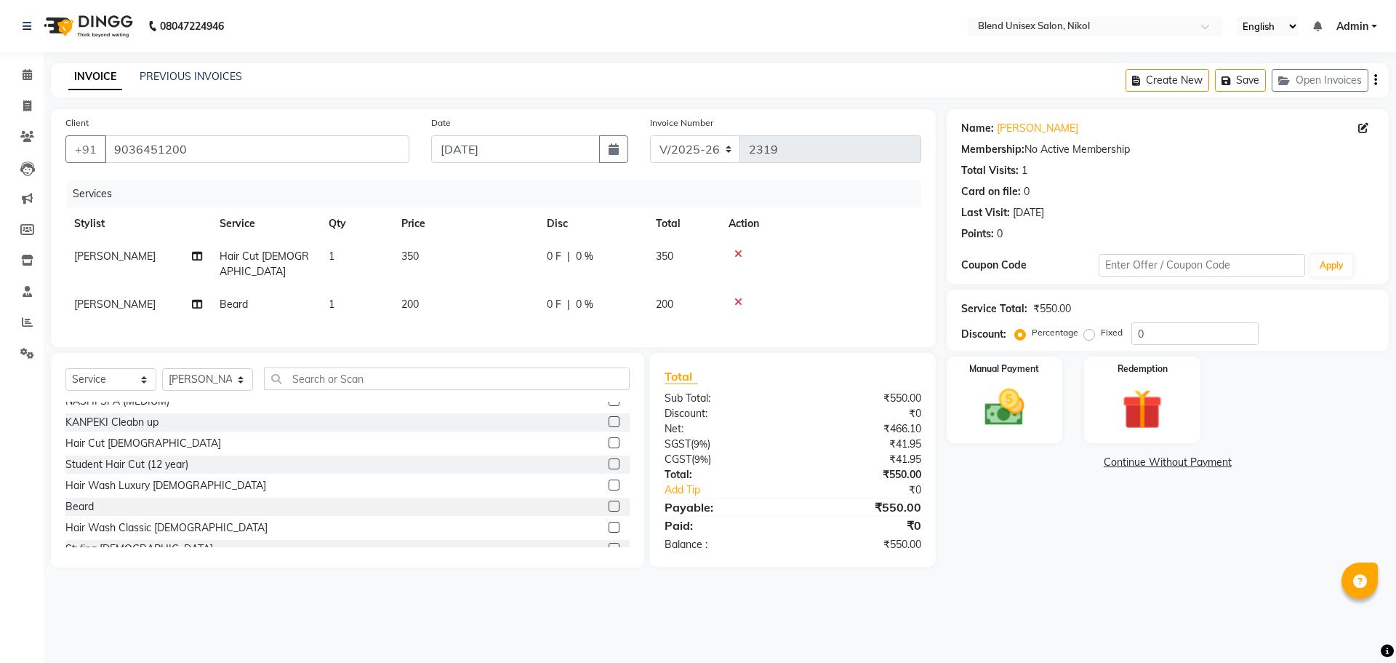
click at [657, 253] on span "350" at bounding box center [664, 255] width 17 height 13
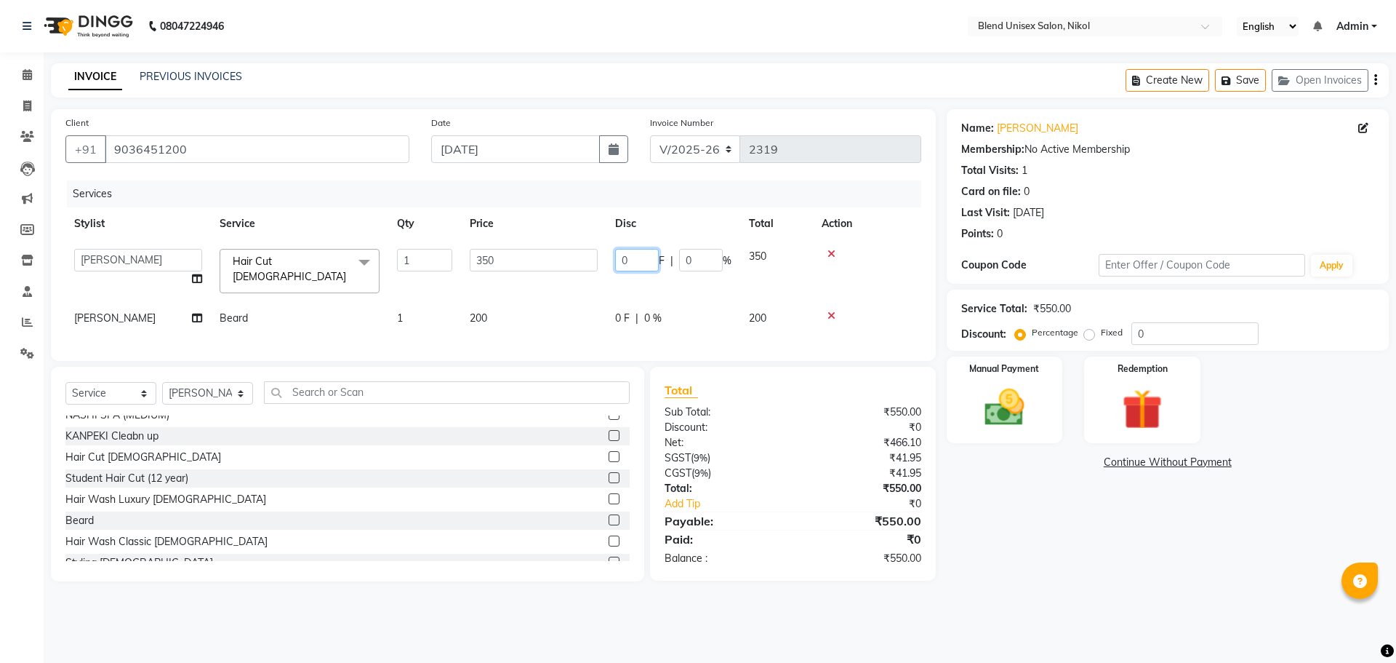
drag, startPoint x: 628, startPoint y: 256, endPoint x: 620, endPoint y: 256, distance: 8.7
click at [625, 256] on input "0" at bounding box center [637, 260] width 44 height 23
click at [641, 302] on td "0 F | 0 %" at bounding box center [674, 318] width 134 height 33
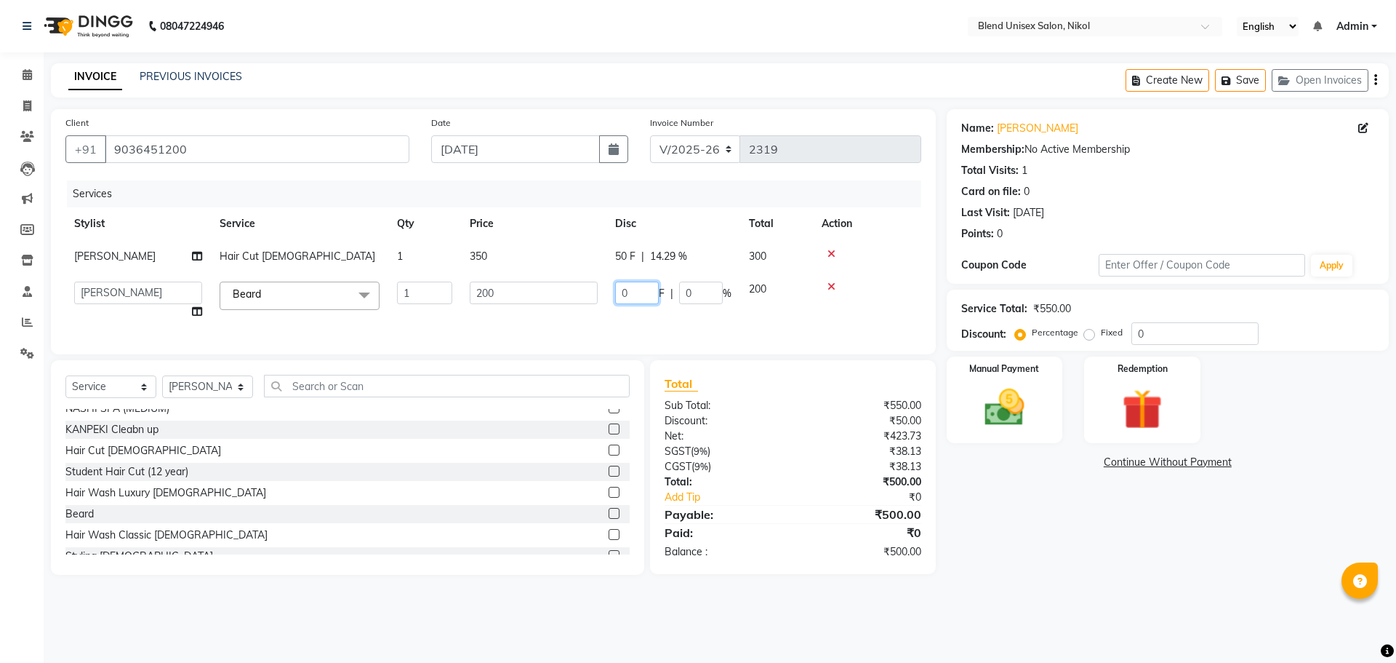
click at [643, 296] on input "0" at bounding box center [637, 292] width 44 height 23
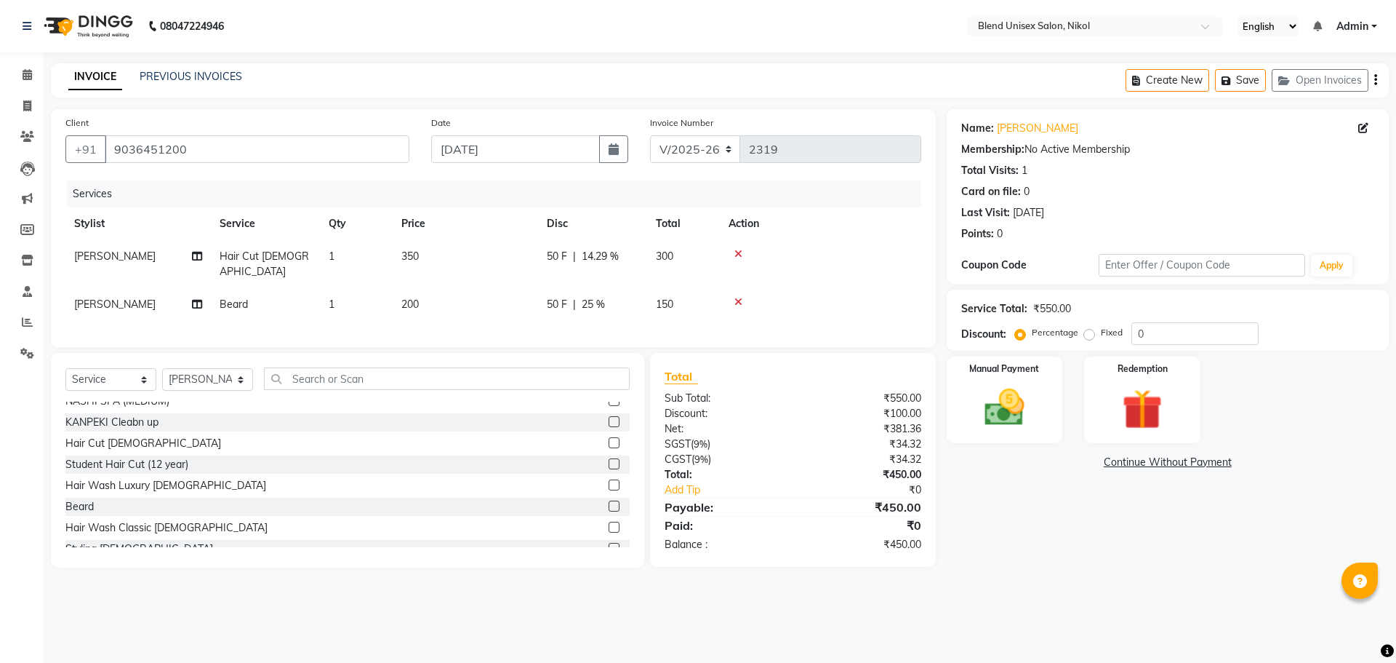
click at [890, 265] on td at bounding box center [820, 264] width 201 height 48
click at [1020, 386] on img at bounding box center [1005, 407] width 68 height 48
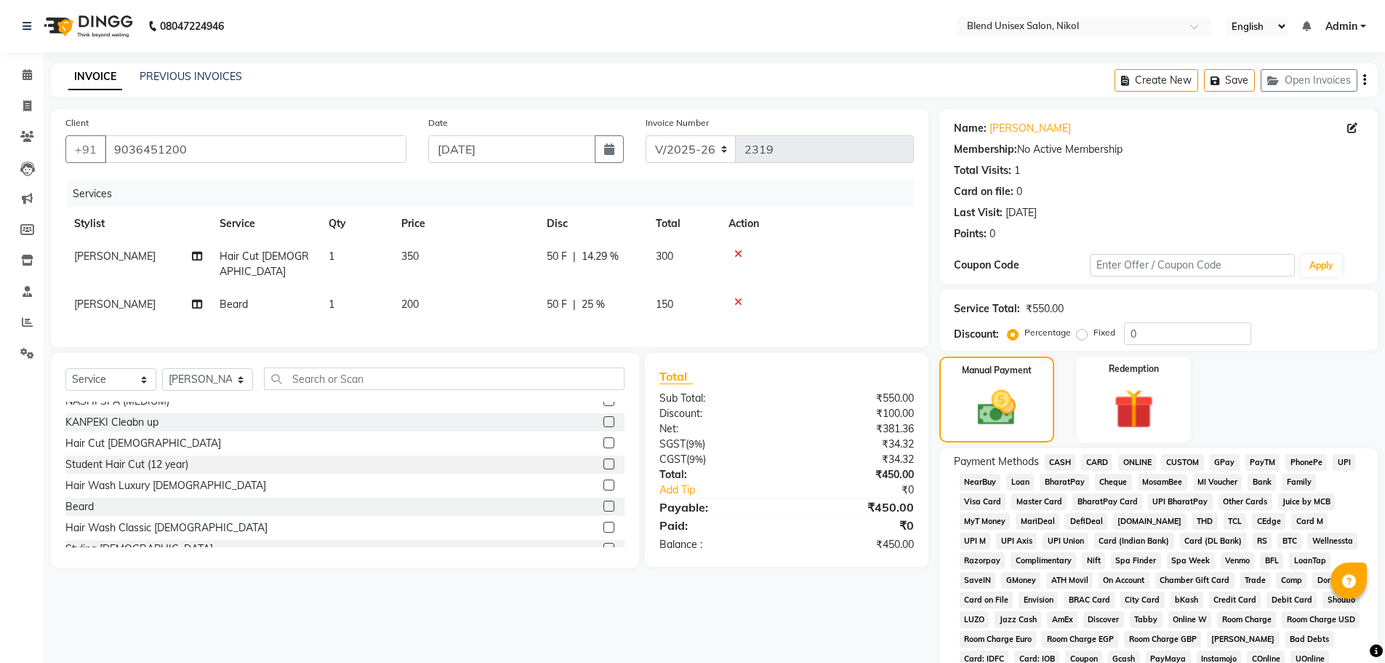
click at [1070, 464] on span "CASH" at bounding box center [1060, 462] width 31 height 17
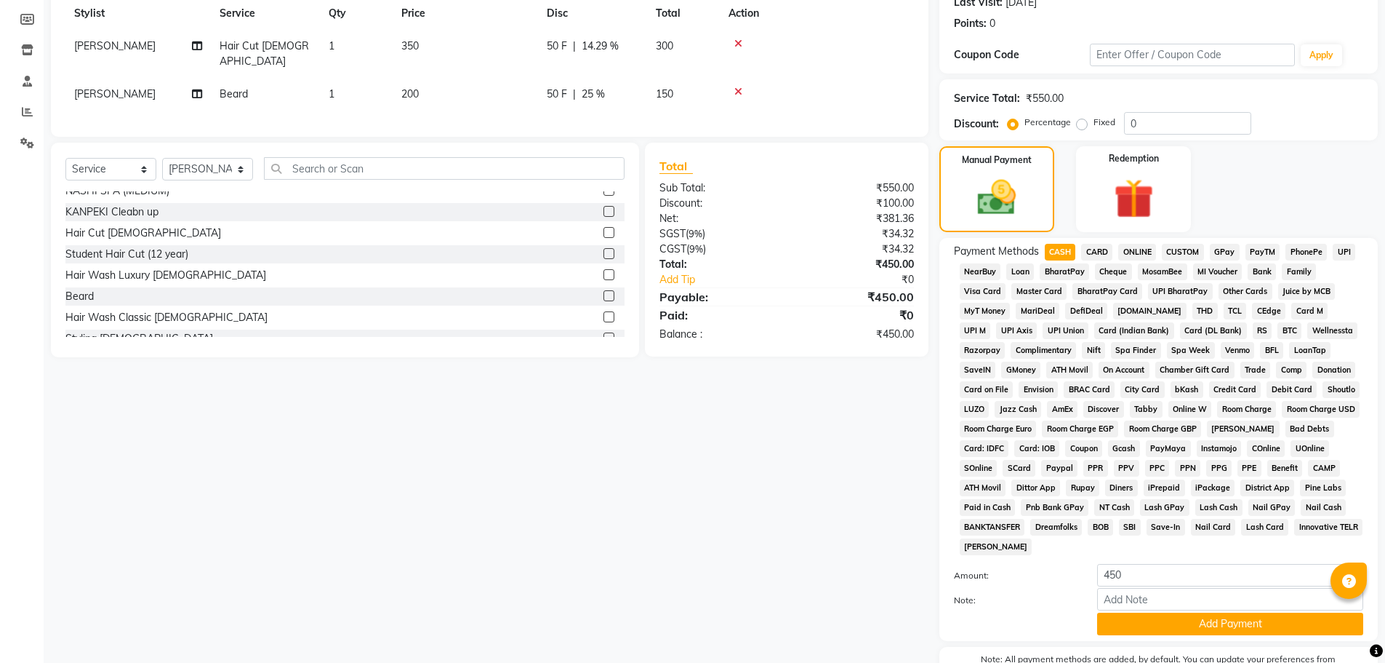
scroll to position [295, 0]
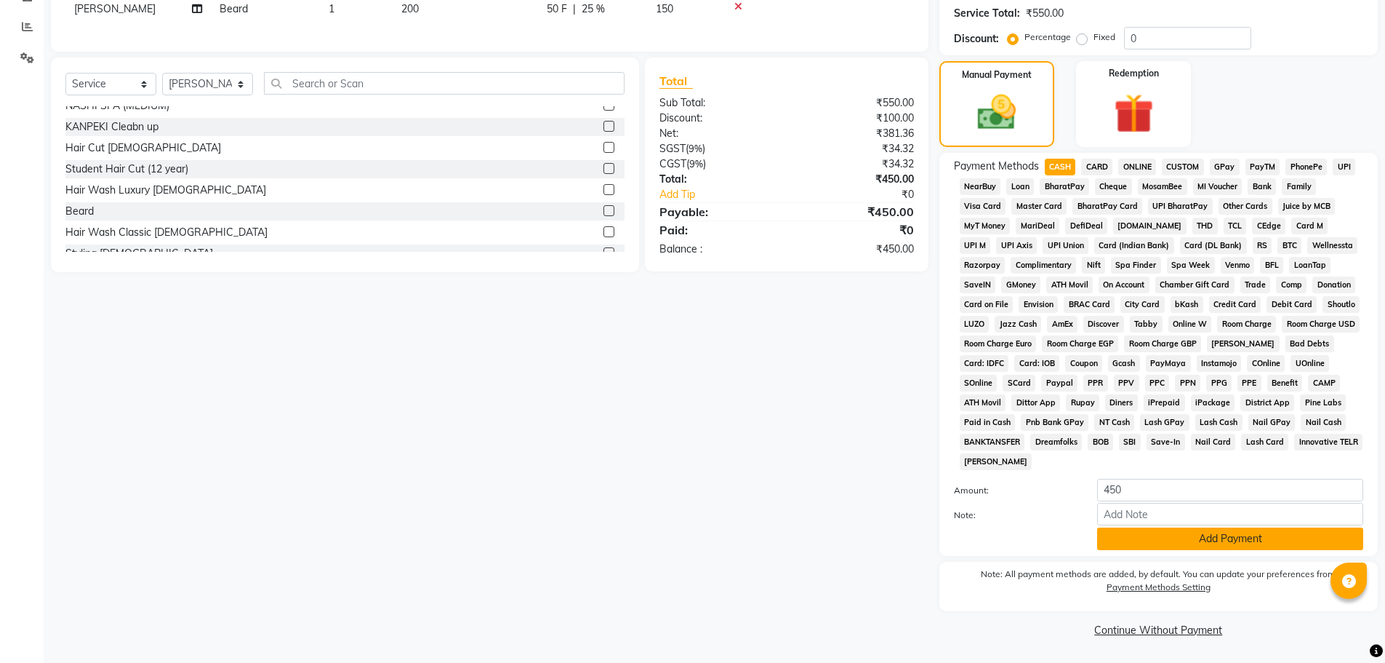
click at [1218, 539] on button "Add Payment" at bounding box center [1230, 538] width 266 height 23
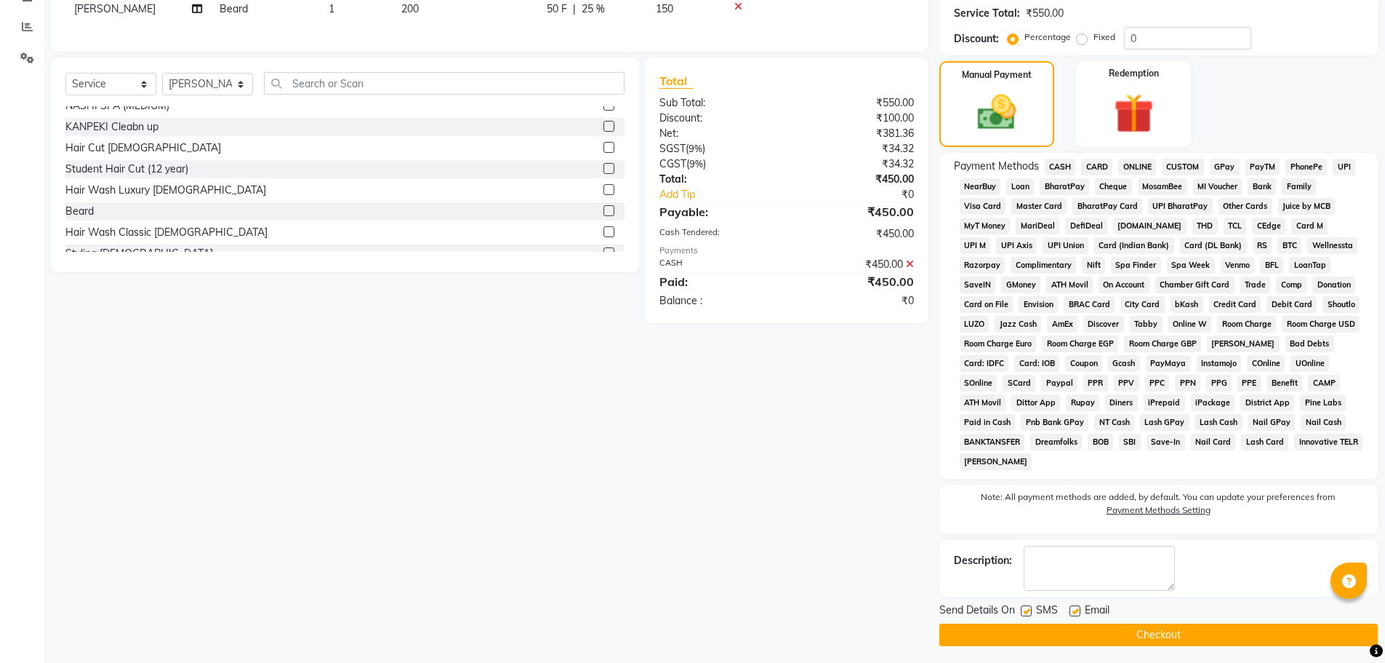
click at [1209, 631] on button "Checkout" at bounding box center [1159, 634] width 439 height 23
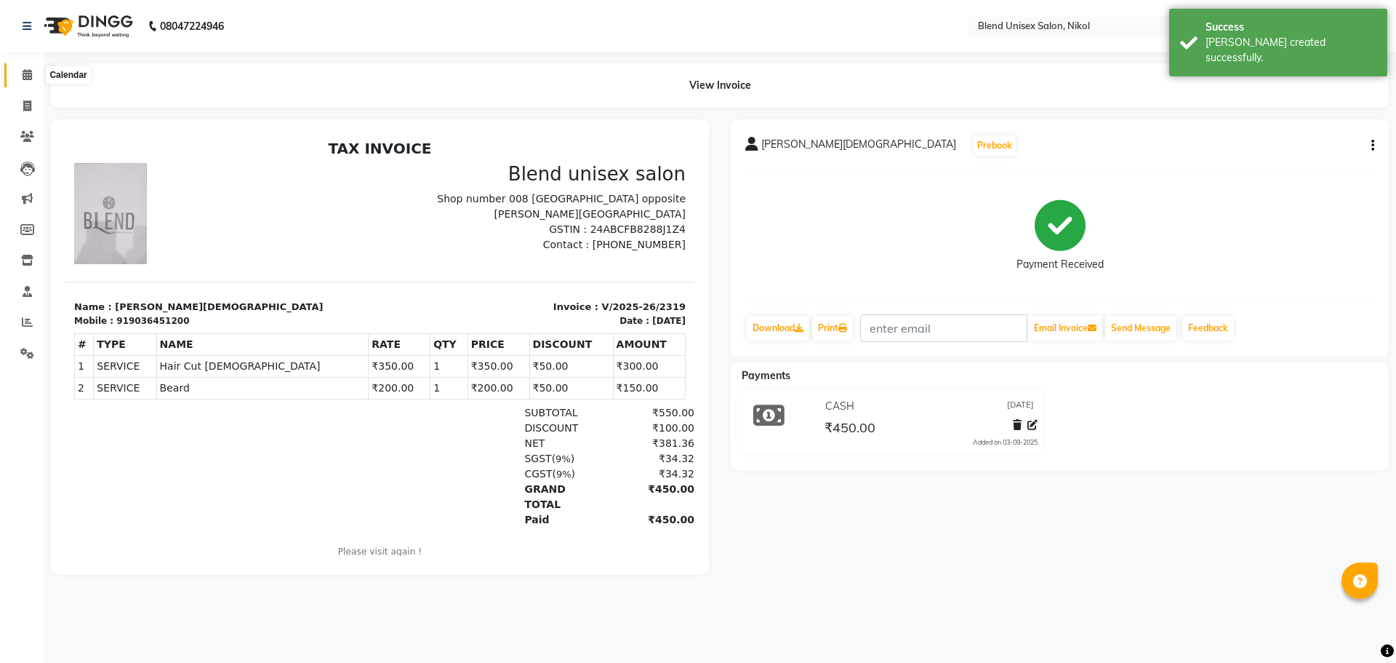
drag, startPoint x: 23, startPoint y: 73, endPoint x: 13, endPoint y: 67, distance: 11.5
click at [20, 73] on span at bounding box center [27, 75] width 25 height 17
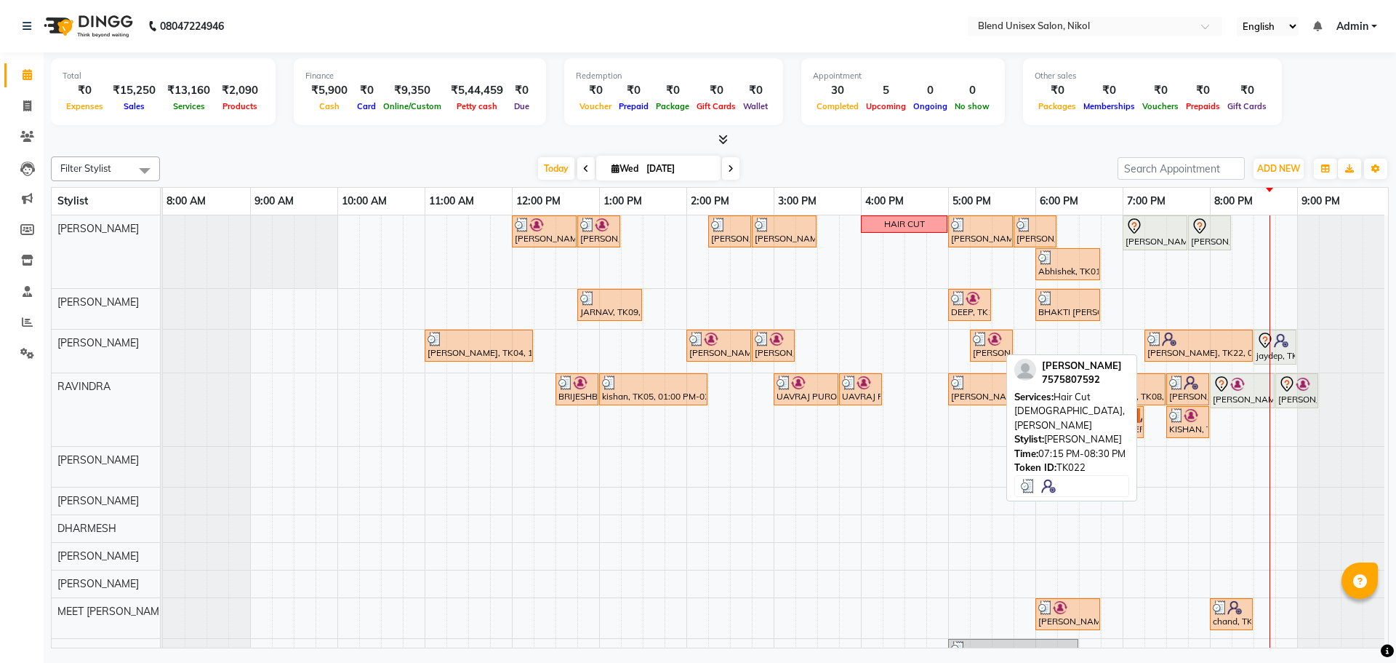
click at [1228, 382] on icon at bounding box center [1221, 383] width 17 height 17
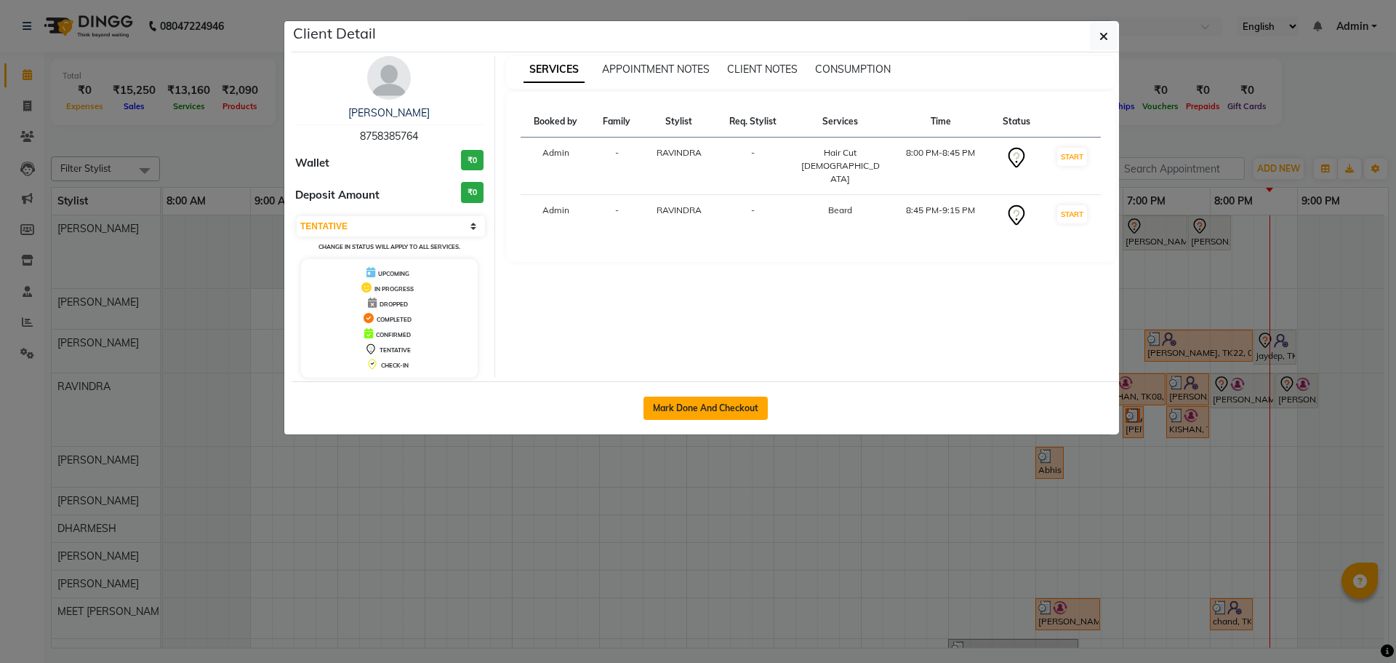
click at [748, 407] on button "Mark Done And Checkout" at bounding box center [706, 407] width 124 height 23
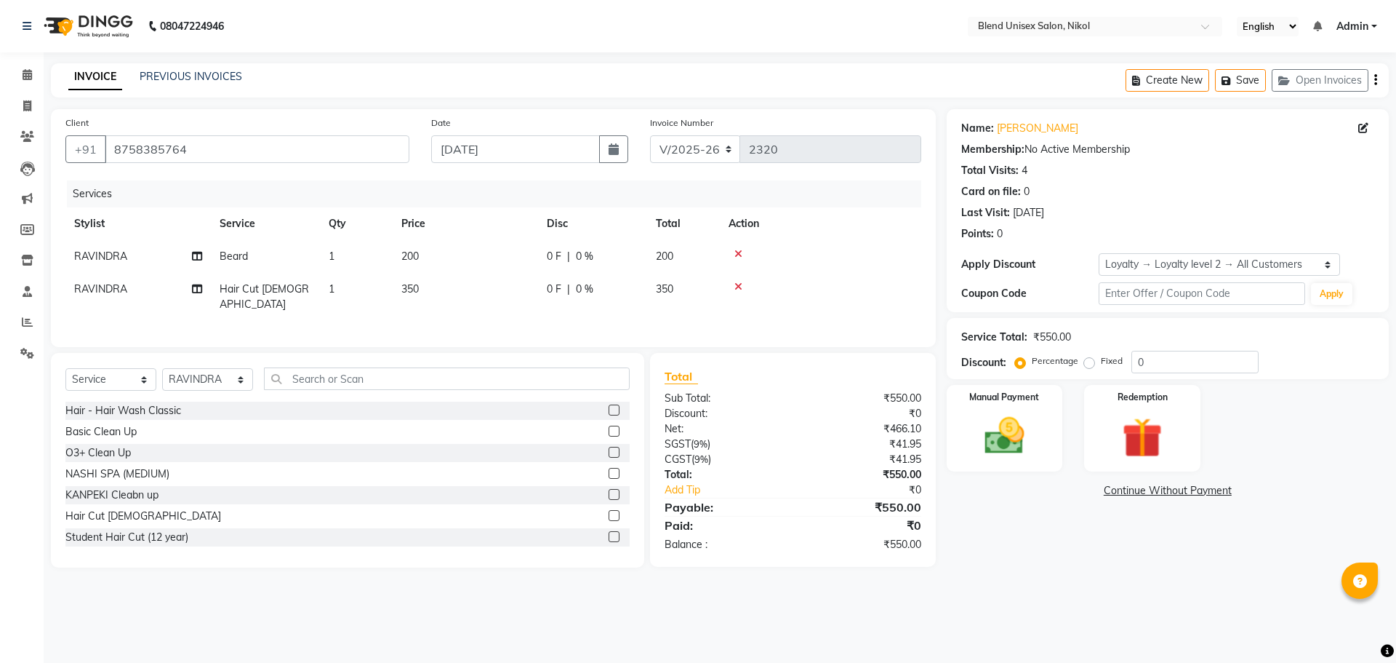
click at [550, 257] on span "0 F" at bounding box center [554, 256] width 15 height 15
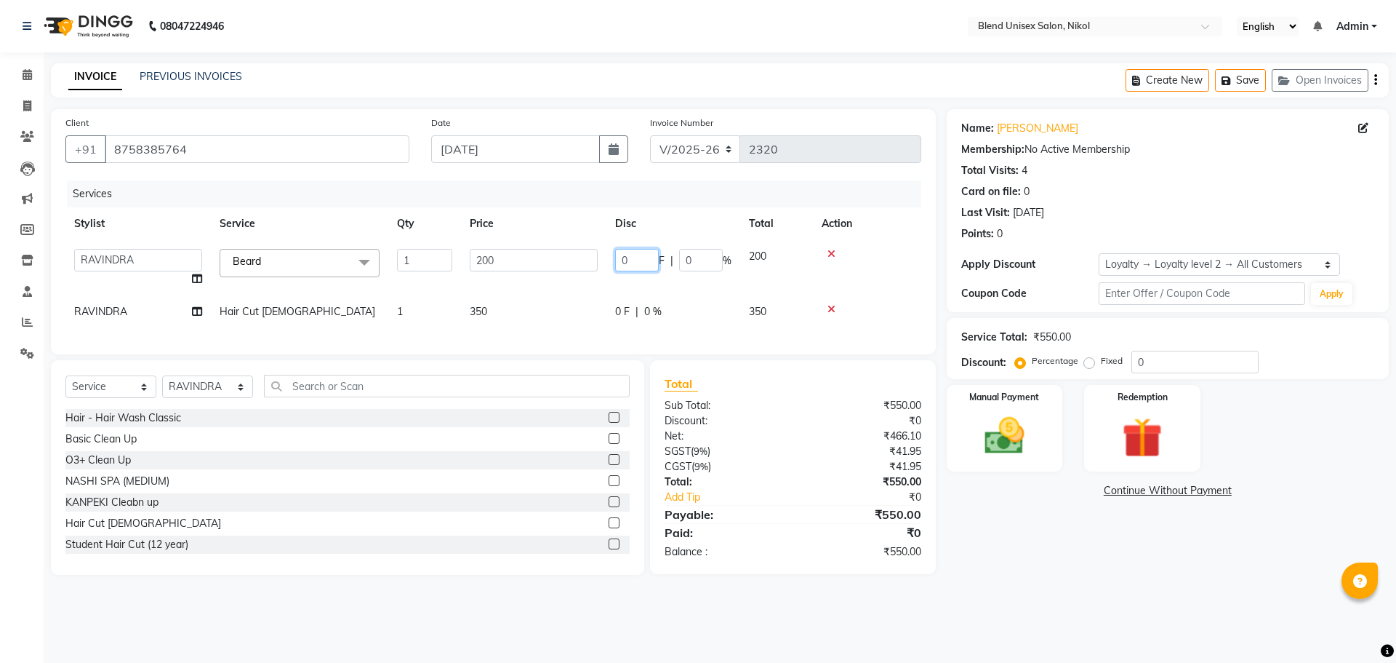
click at [636, 260] on input "0" at bounding box center [637, 260] width 44 height 23
click at [652, 298] on tr "RAVINDRA Hair Cut [DEMOGRAPHIC_DATA] 1 350 0 F | 0 % 350" at bounding box center [493, 311] width 856 height 33
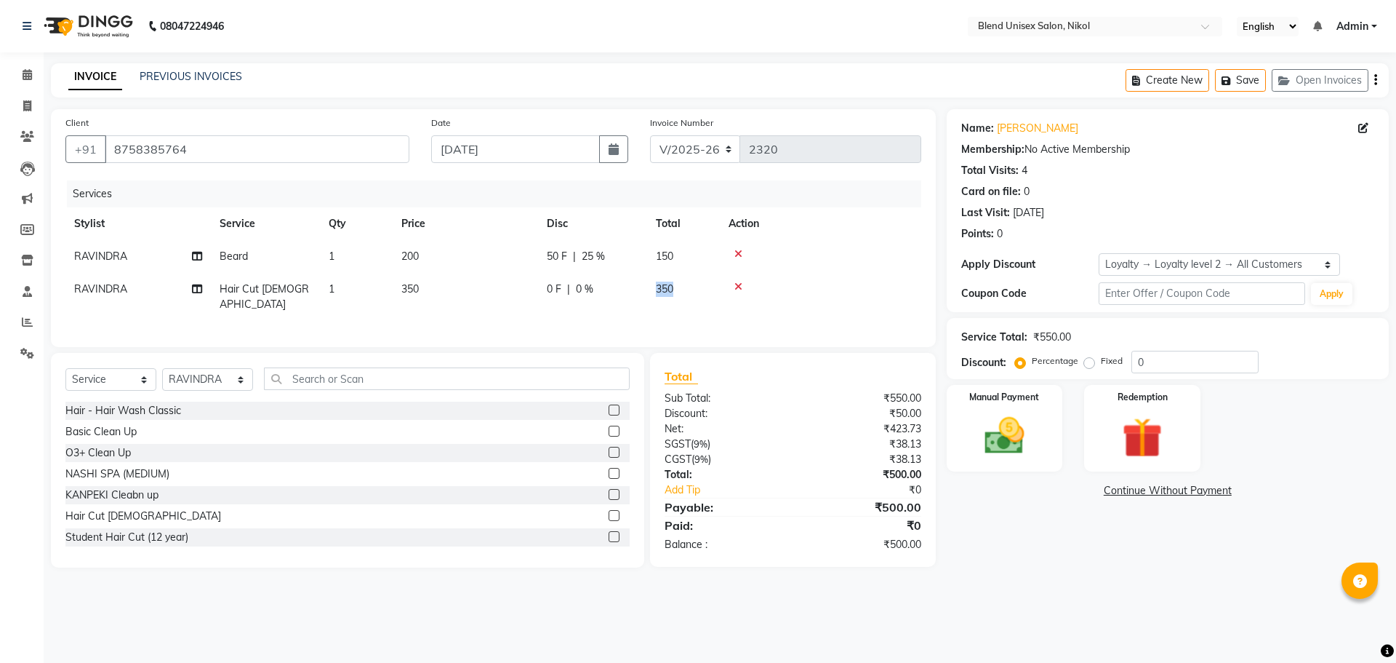
click at [652, 299] on td "350" at bounding box center [683, 297] width 73 height 48
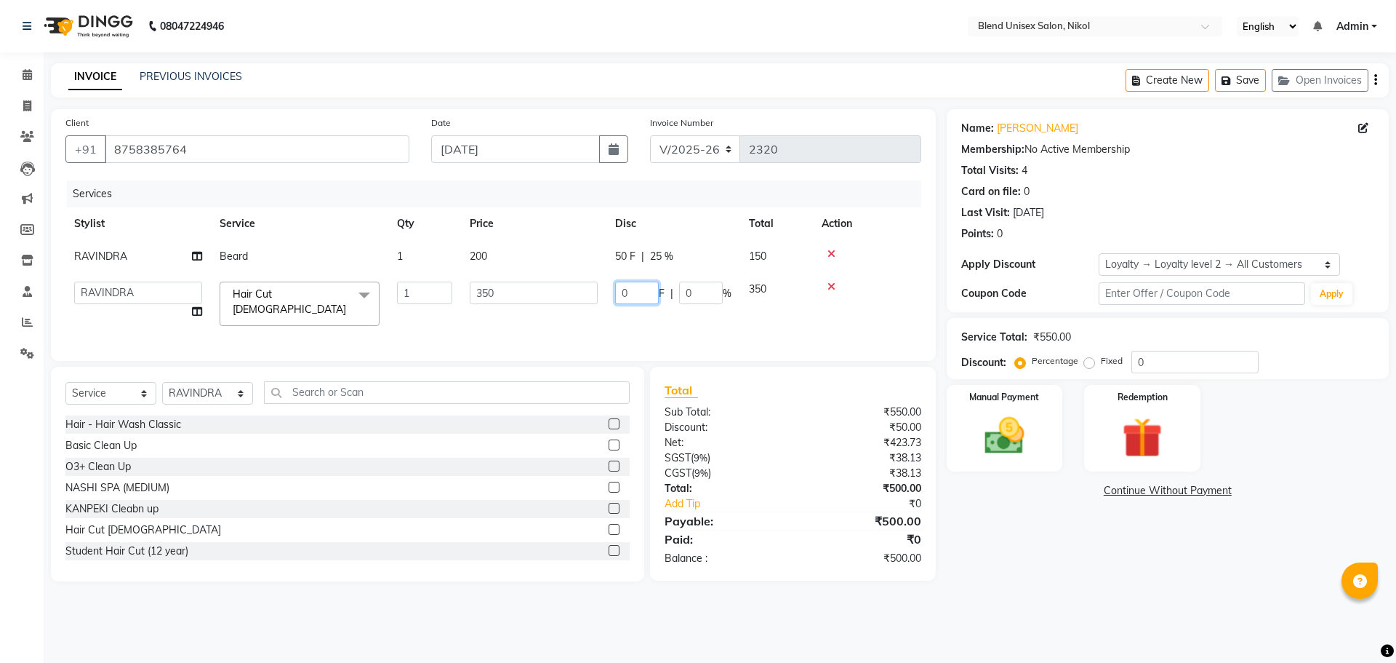
click at [652, 297] on input "0" at bounding box center [637, 292] width 44 height 23
click at [888, 303] on td at bounding box center [867, 304] width 108 height 62
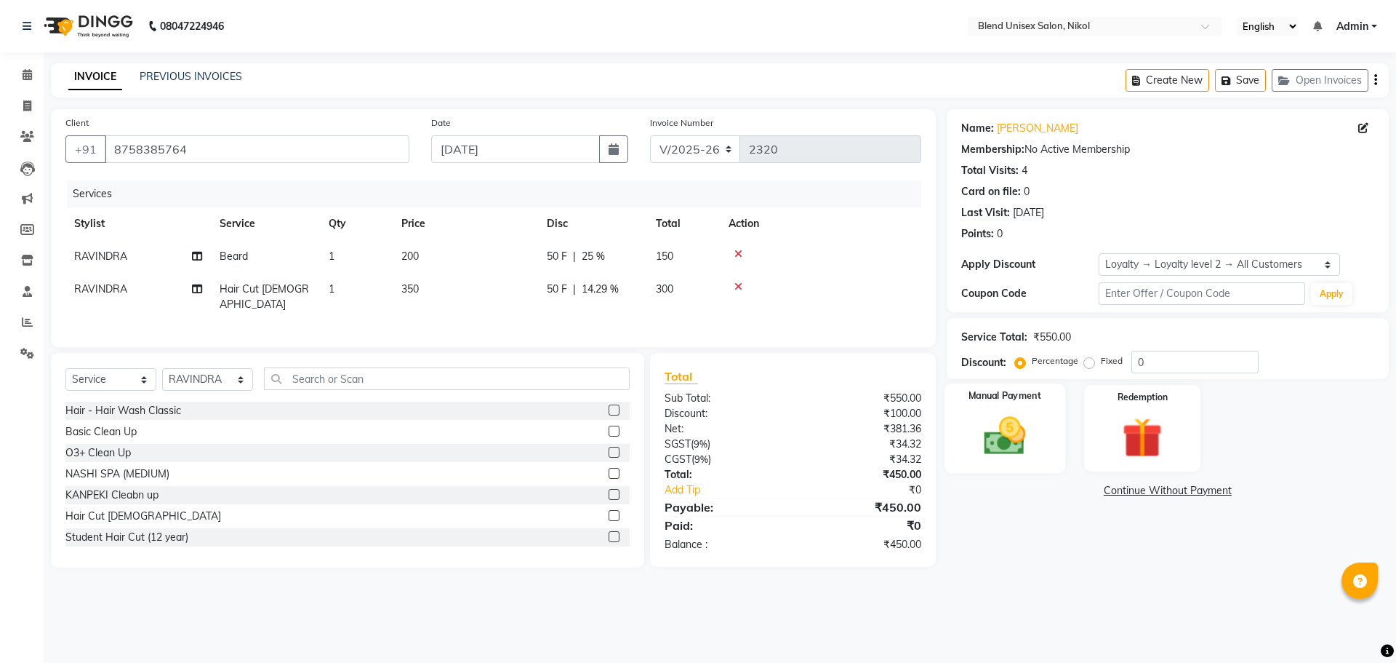
click at [980, 446] on img at bounding box center [1005, 436] width 68 height 48
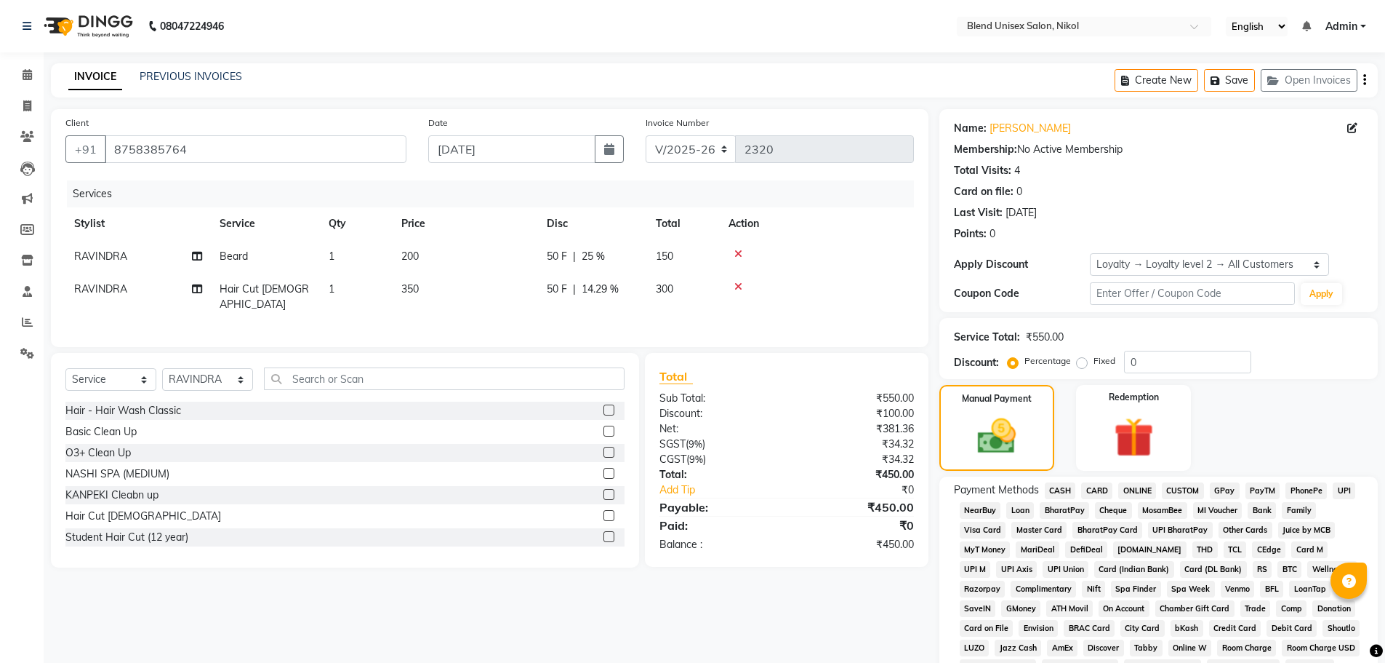
click at [1053, 487] on span "CASH" at bounding box center [1060, 490] width 31 height 17
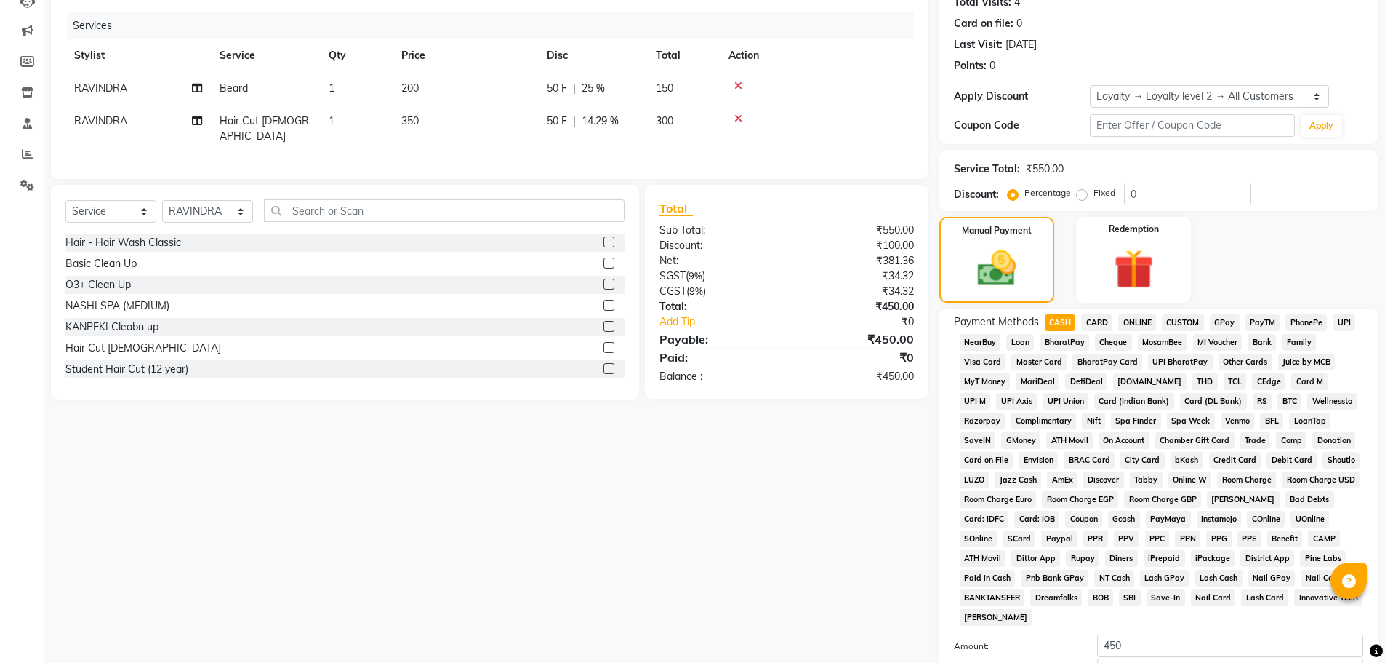
scroll to position [324, 0]
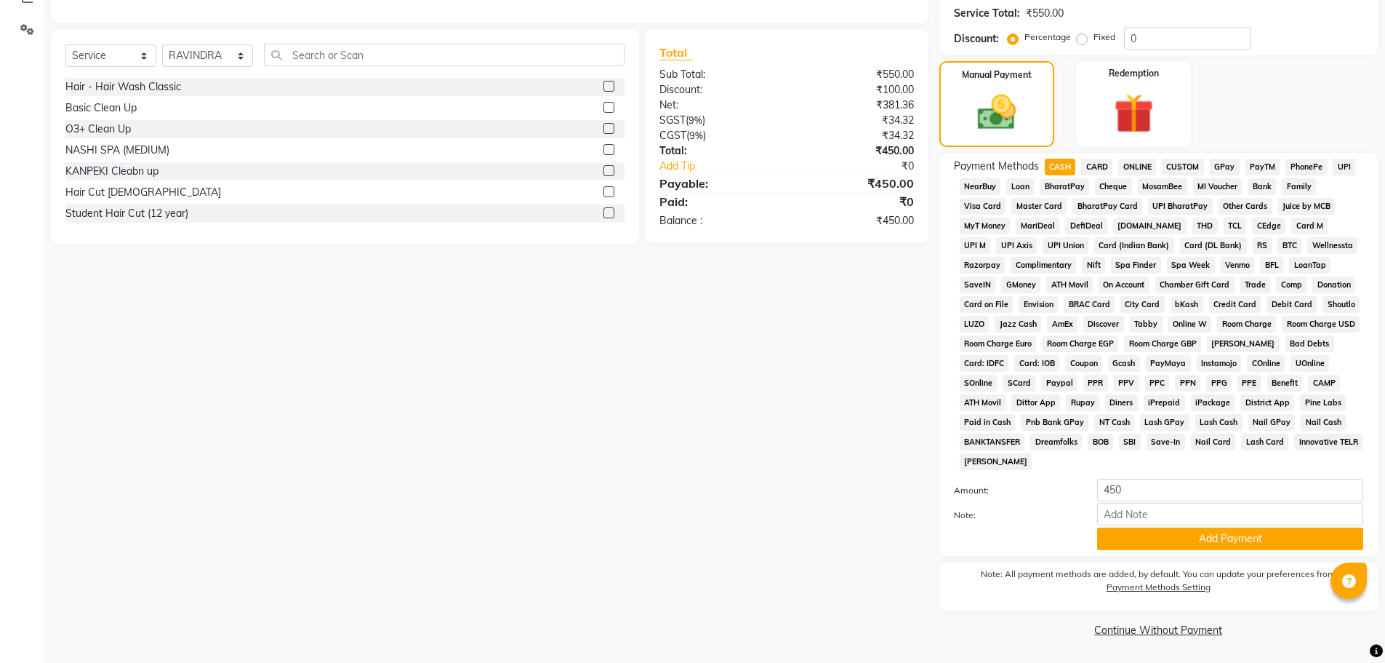
click at [1151, 535] on button "Add Payment" at bounding box center [1230, 538] width 266 height 23
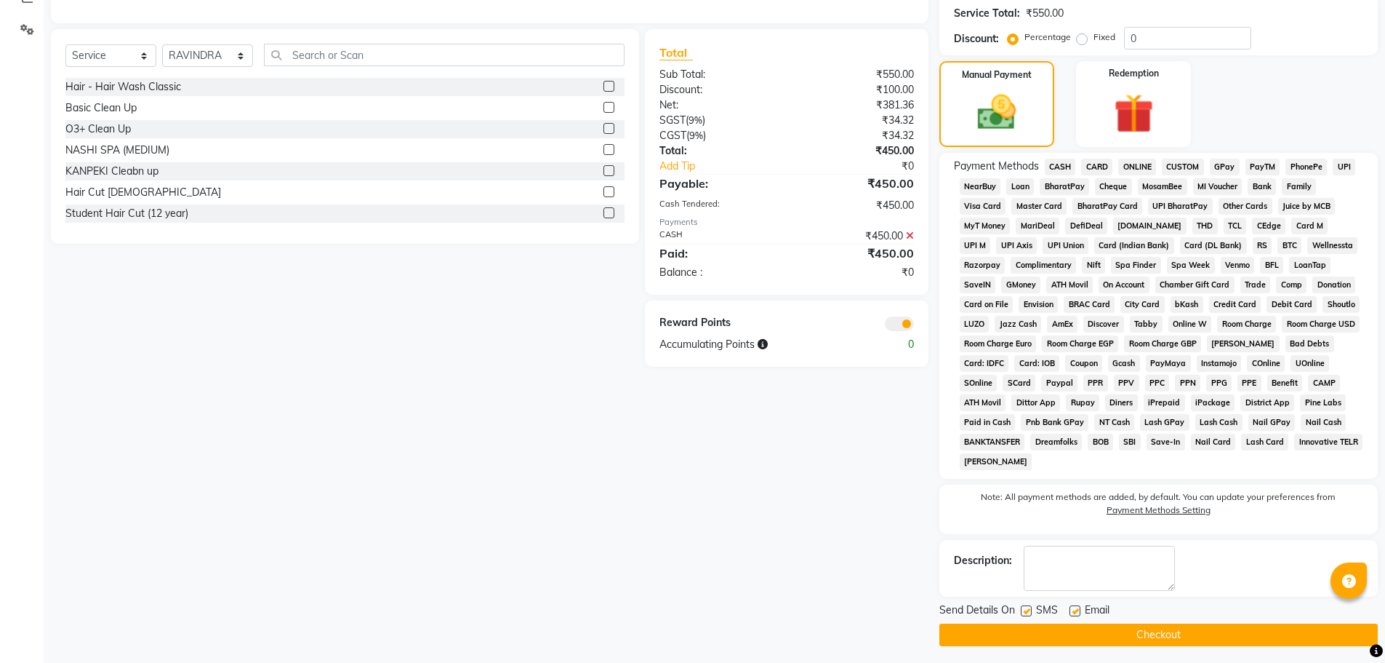
click at [1135, 632] on button "Checkout" at bounding box center [1159, 634] width 439 height 23
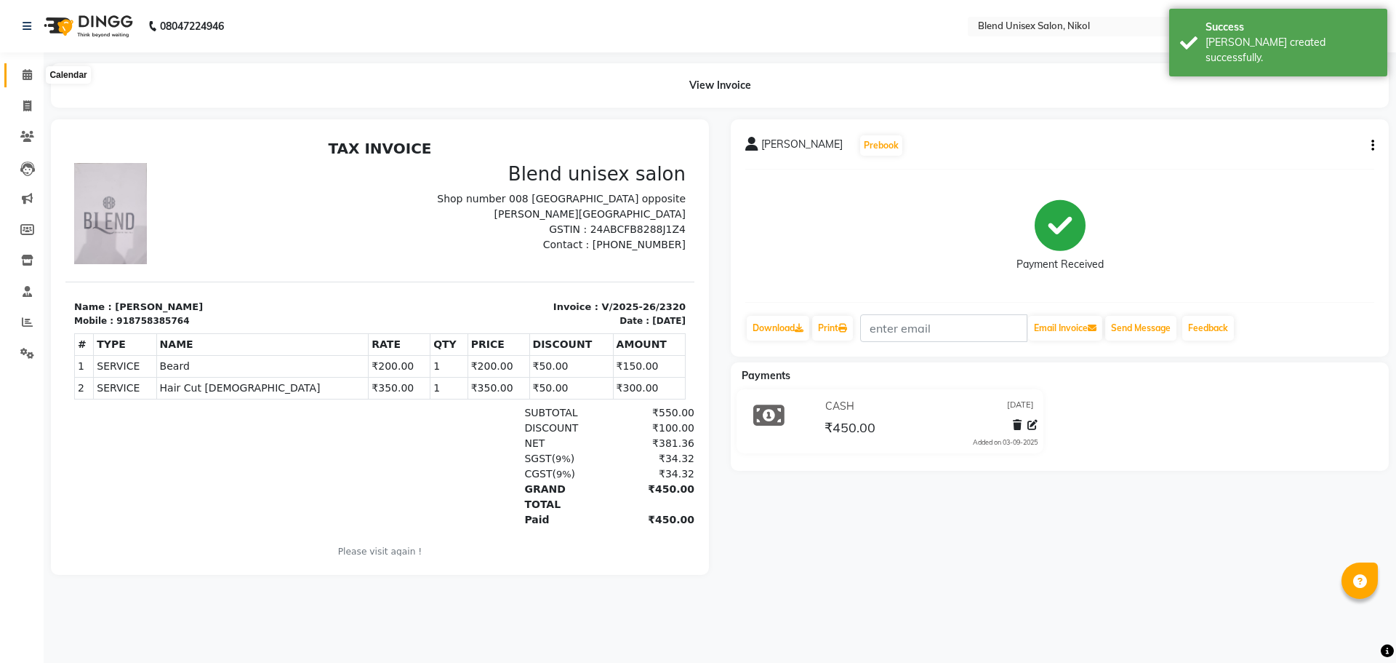
click at [28, 75] on icon at bounding box center [27, 74] width 9 height 11
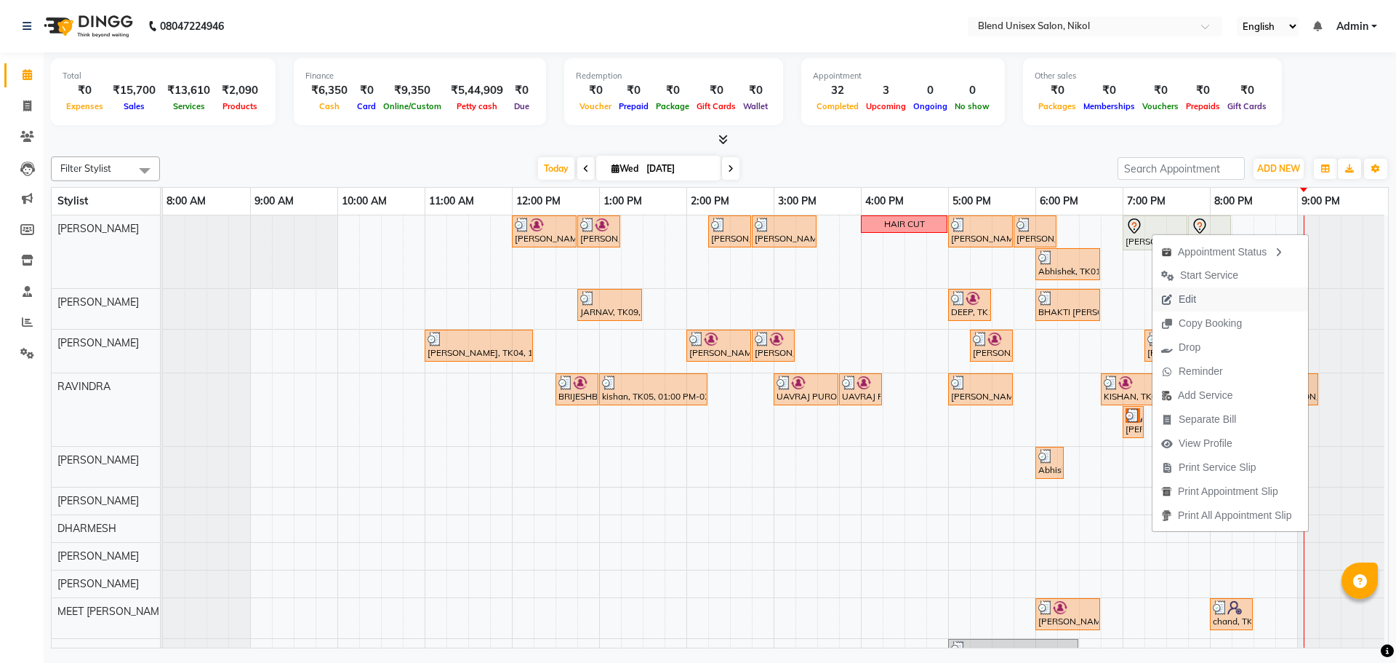
click at [1205, 297] on span "Edit" at bounding box center [1179, 299] width 52 height 24
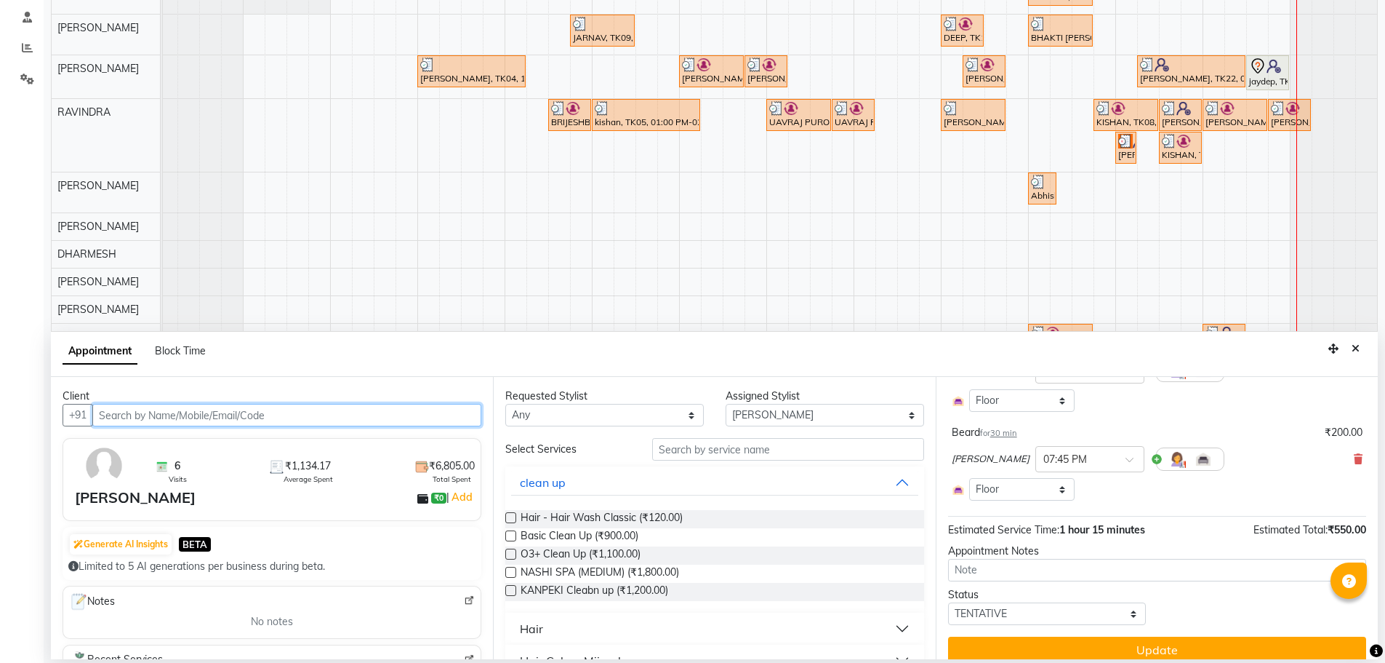
scroll to position [156, 0]
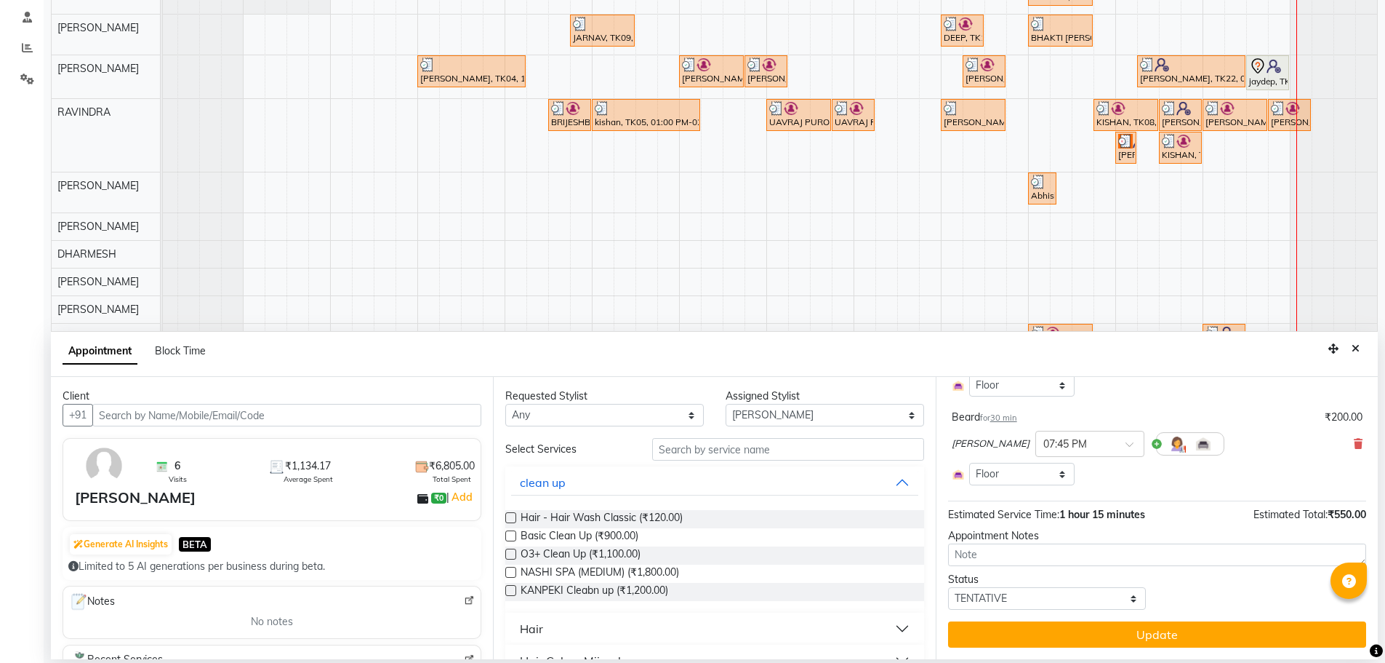
click at [1342, 438] on div "[PERSON_NAME] × 07:45 PM" at bounding box center [1157, 444] width 411 height 38
click at [1354, 440] on icon at bounding box center [1358, 444] width 9 height 10
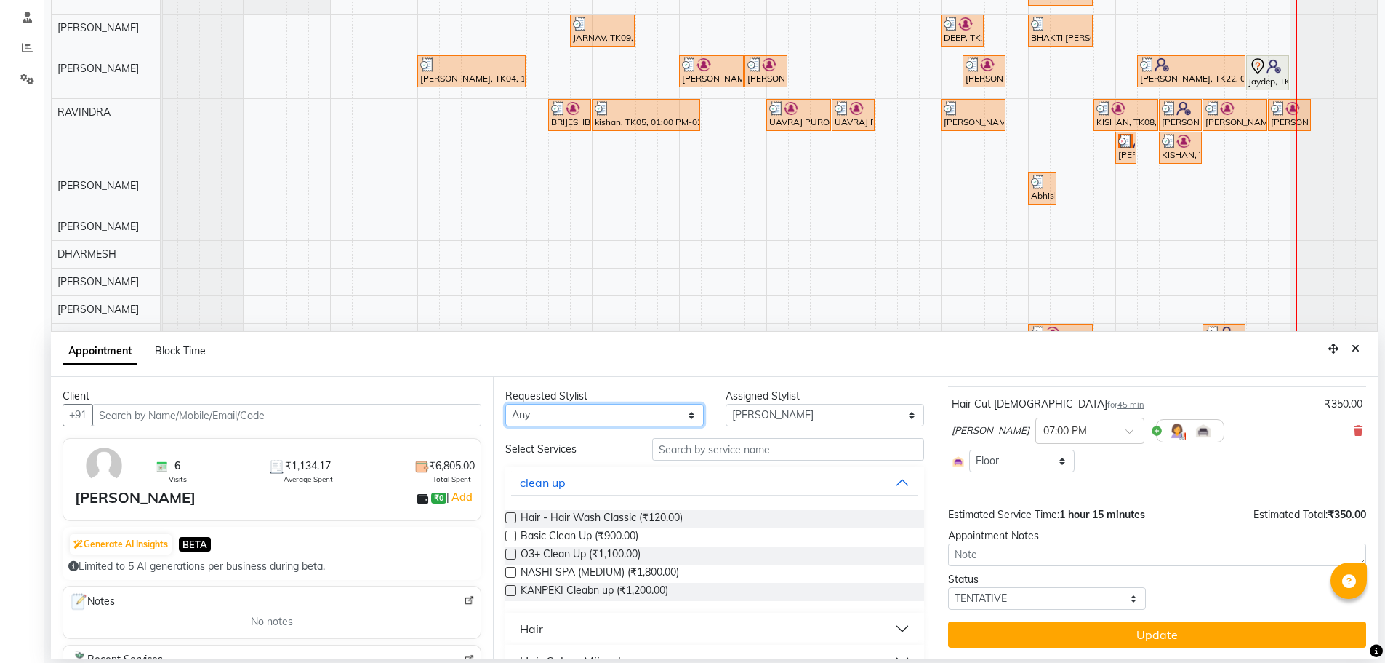
click at [559, 416] on select "Any AJAY NAI [PERSON_NAME] [PERSON_NAME] [PERSON_NAME] MEET [PERSON_NAME] [PERS…" at bounding box center [604, 415] width 199 height 23
click at [505, 404] on select "Any AJAY NAI [PERSON_NAME] [PERSON_NAME] [PERSON_NAME] MEET [PERSON_NAME] [PERS…" at bounding box center [604, 415] width 199 height 23
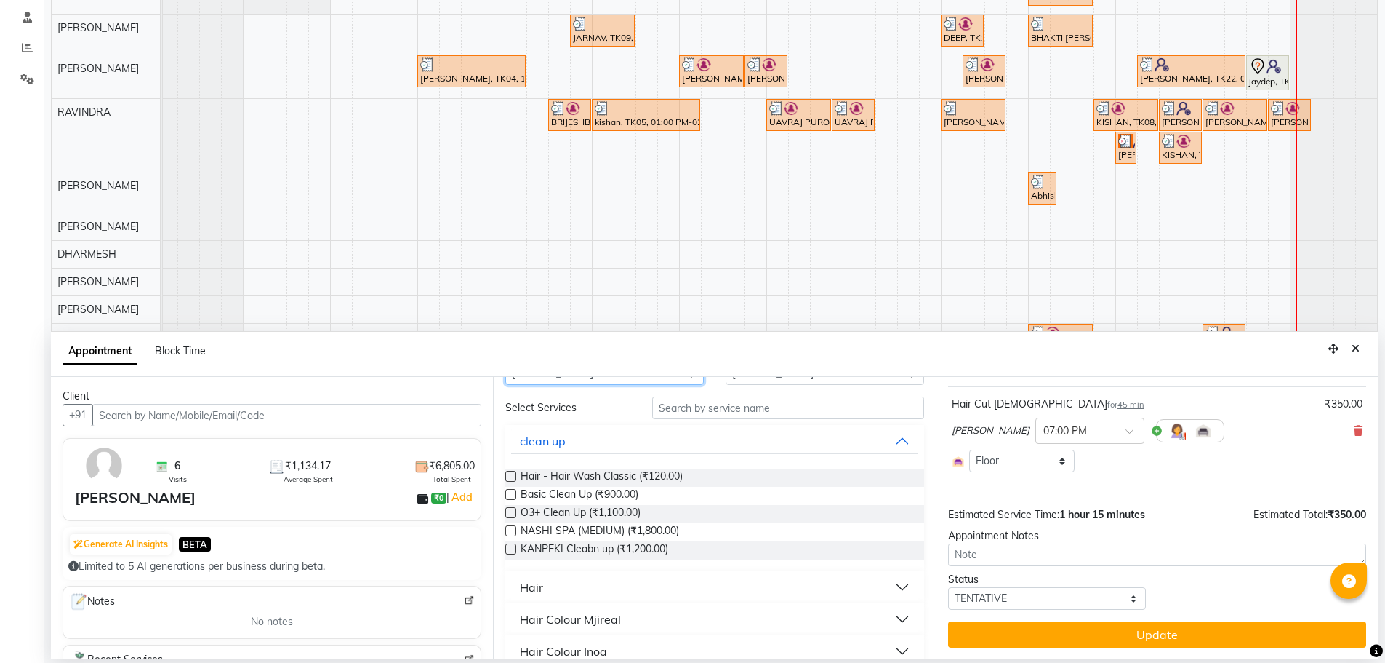
scroll to position [145, 0]
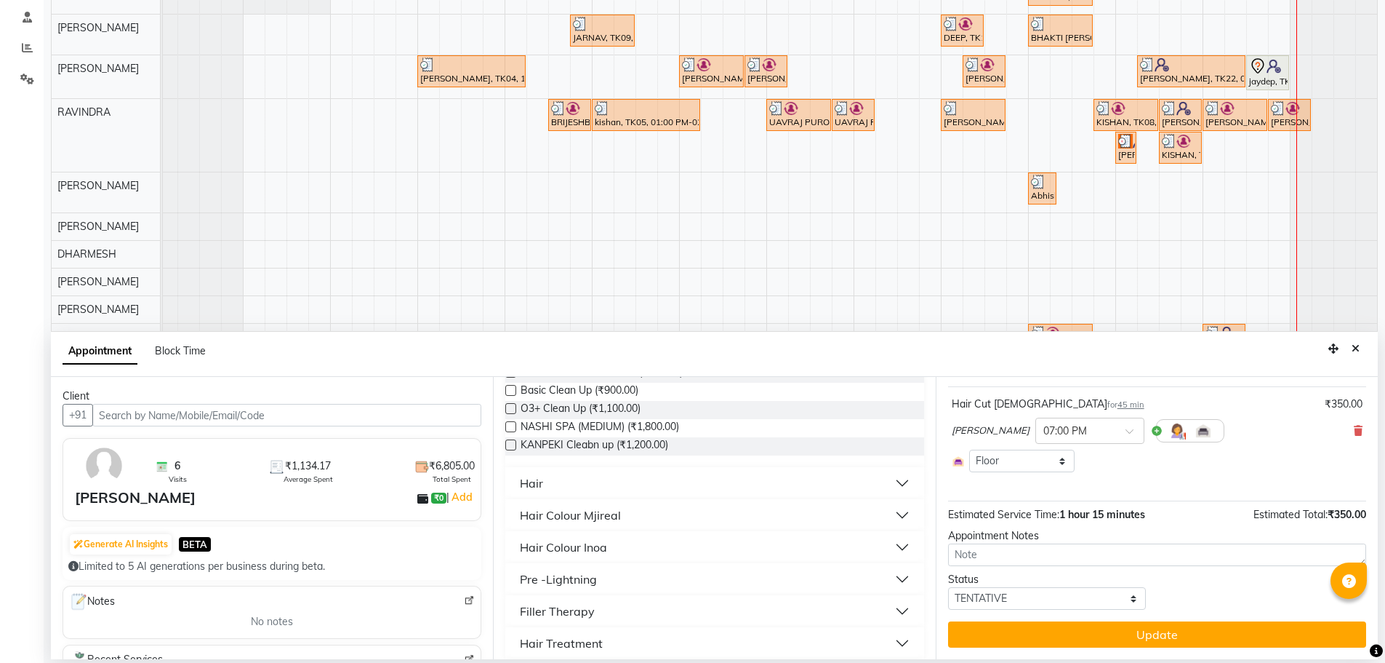
click at [535, 483] on div "Hair" at bounding box center [531, 482] width 23 height 17
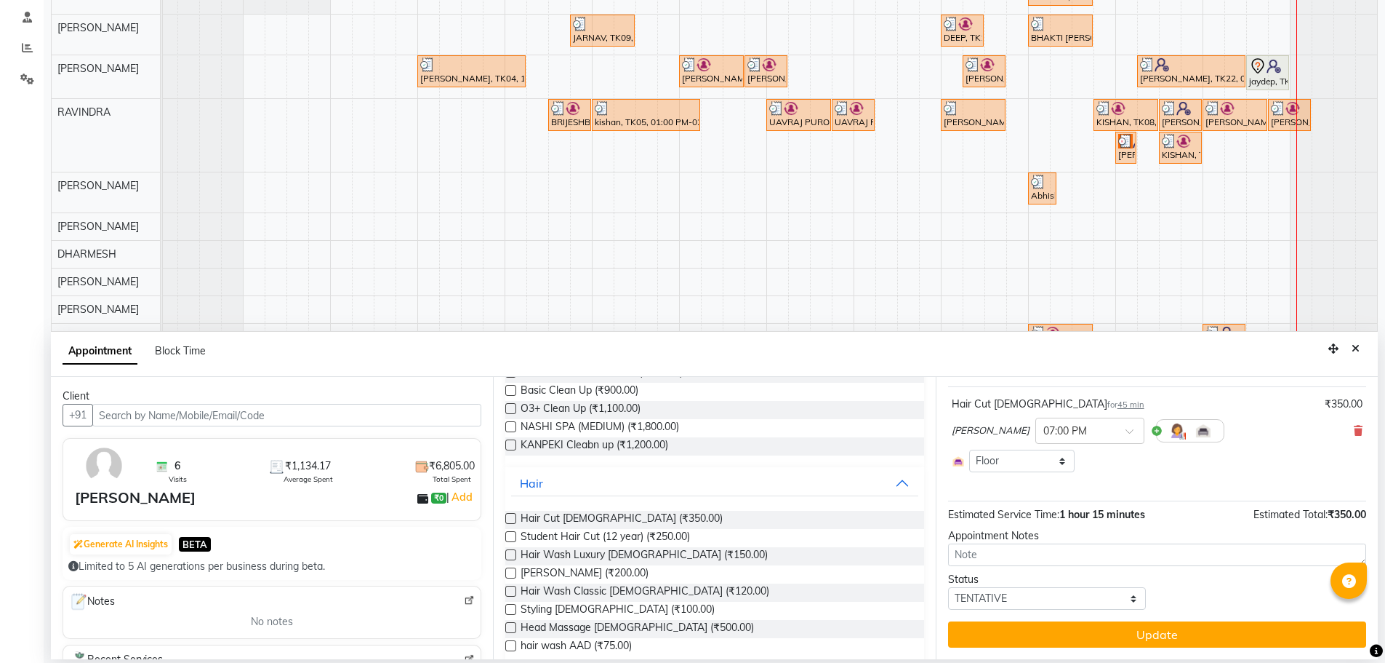
click at [513, 568] on label at bounding box center [510, 572] width 11 height 11
click at [513, 569] on input "checkbox" at bounding box center [509, 573] width 9 height 9
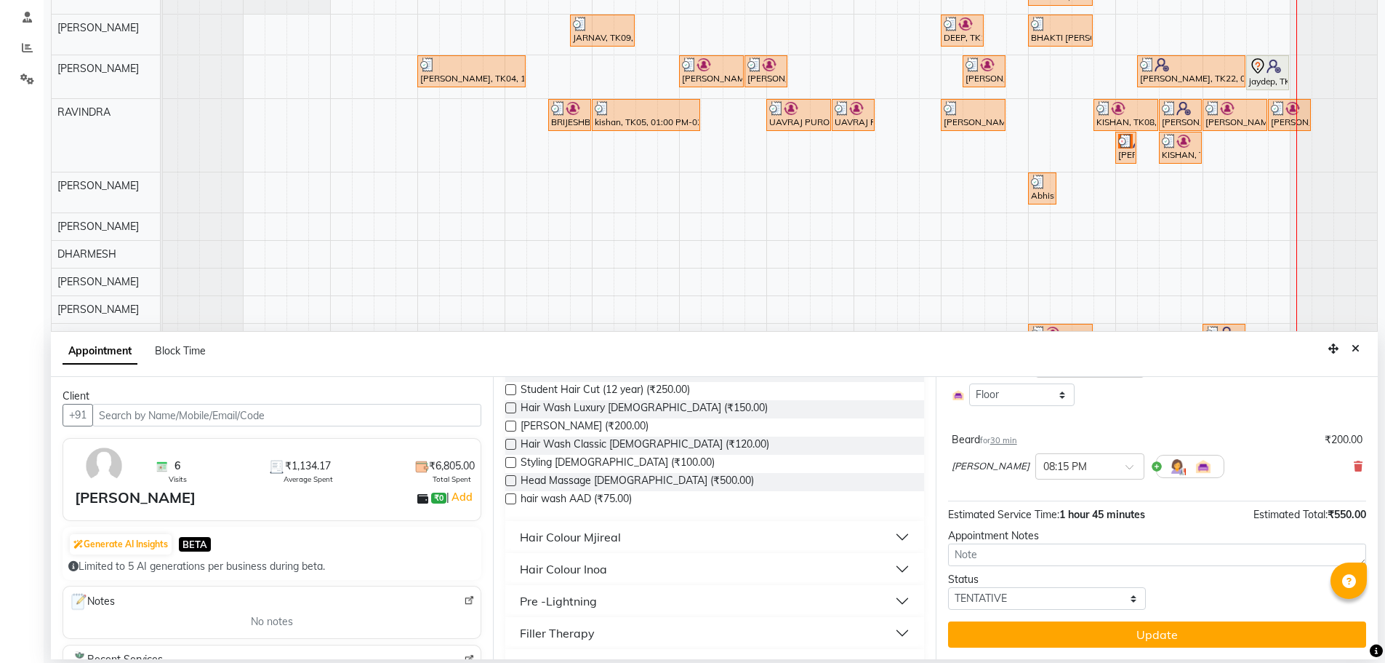
scroll to position [291, 0]
click at [551, 537] on div "Hair Colour Mjireal" at bounding box center [570, 537] width 101 height 17
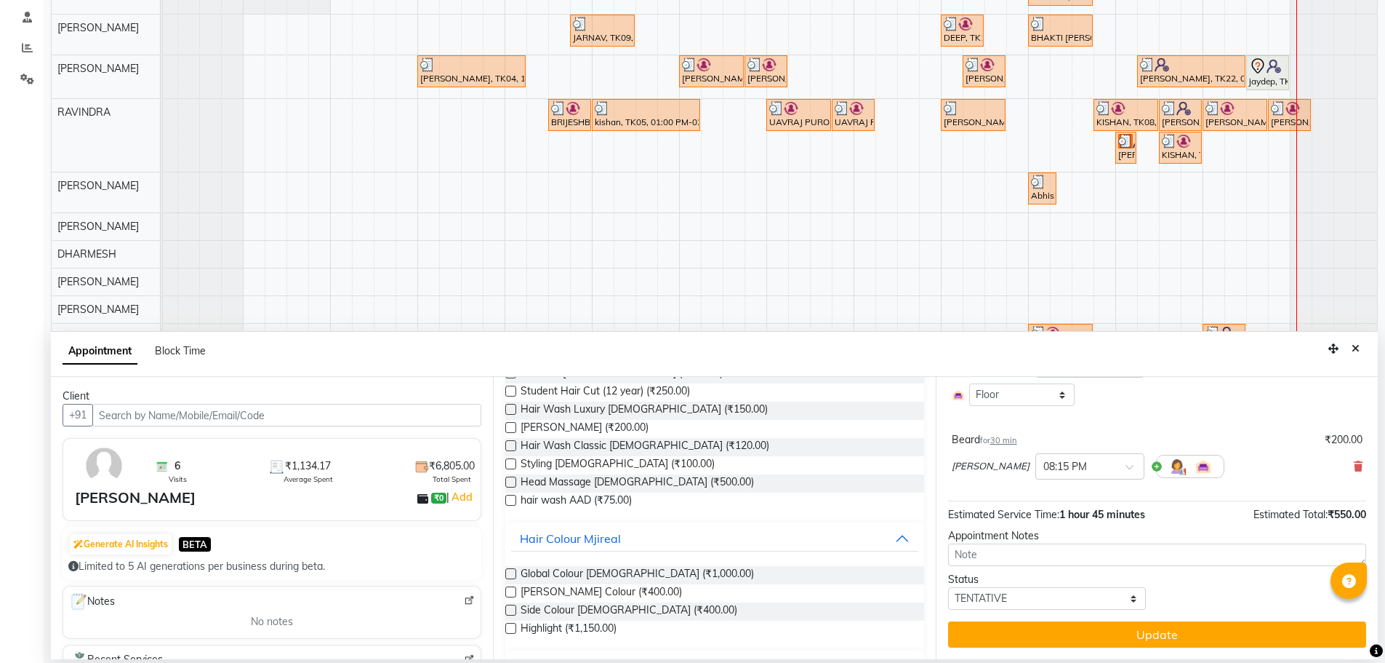
click at [511, 571] on label at bounding box center [510, 573] width 11 height 11
click at [511, 571] on input "checkbox" at bounding box center [509, 574] width 9 height 9
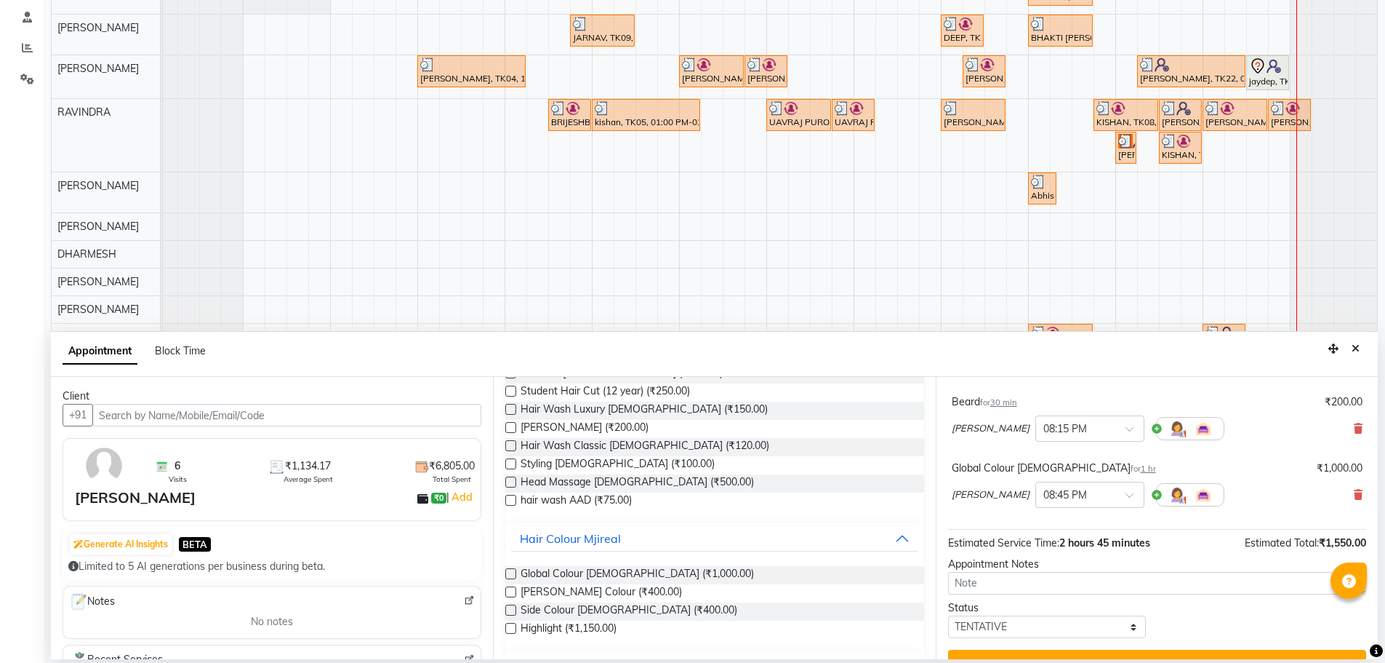
scroll to position [212, 0]
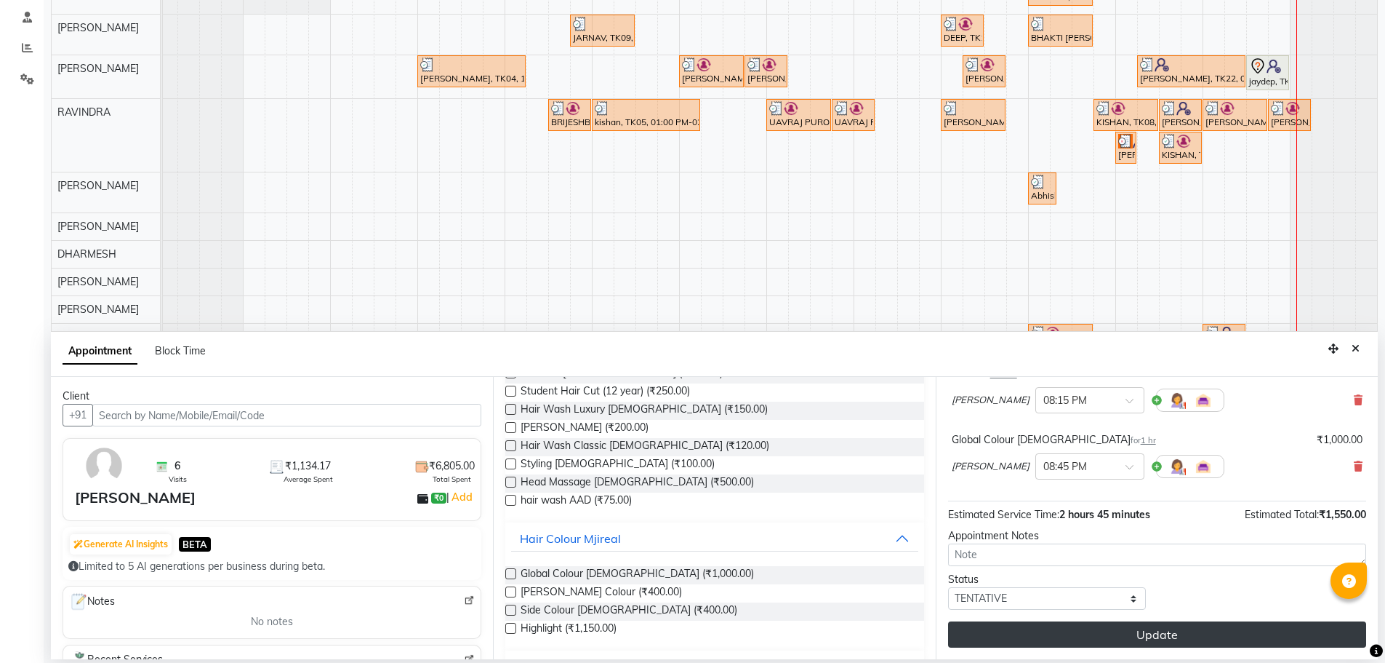
click at [1114, 636] on button "Update" at bounding box center [1157, 634] width 418 height 26
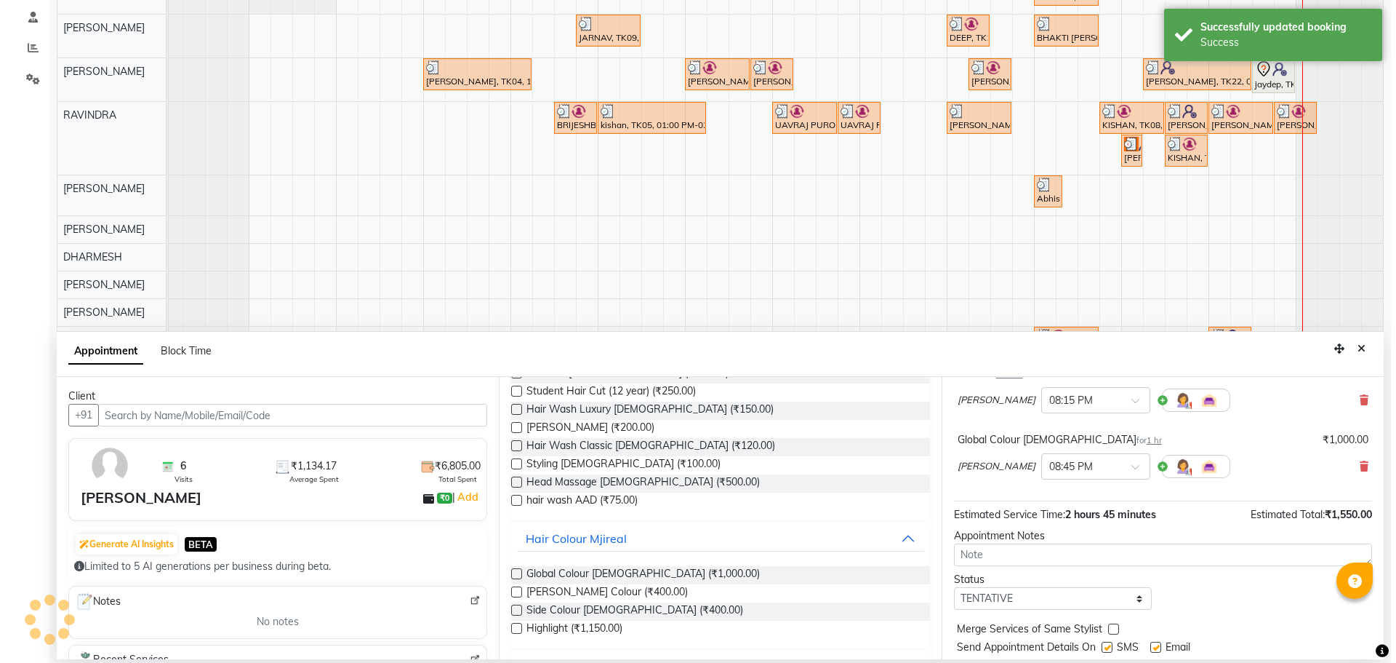
scroll to position [0, 0]
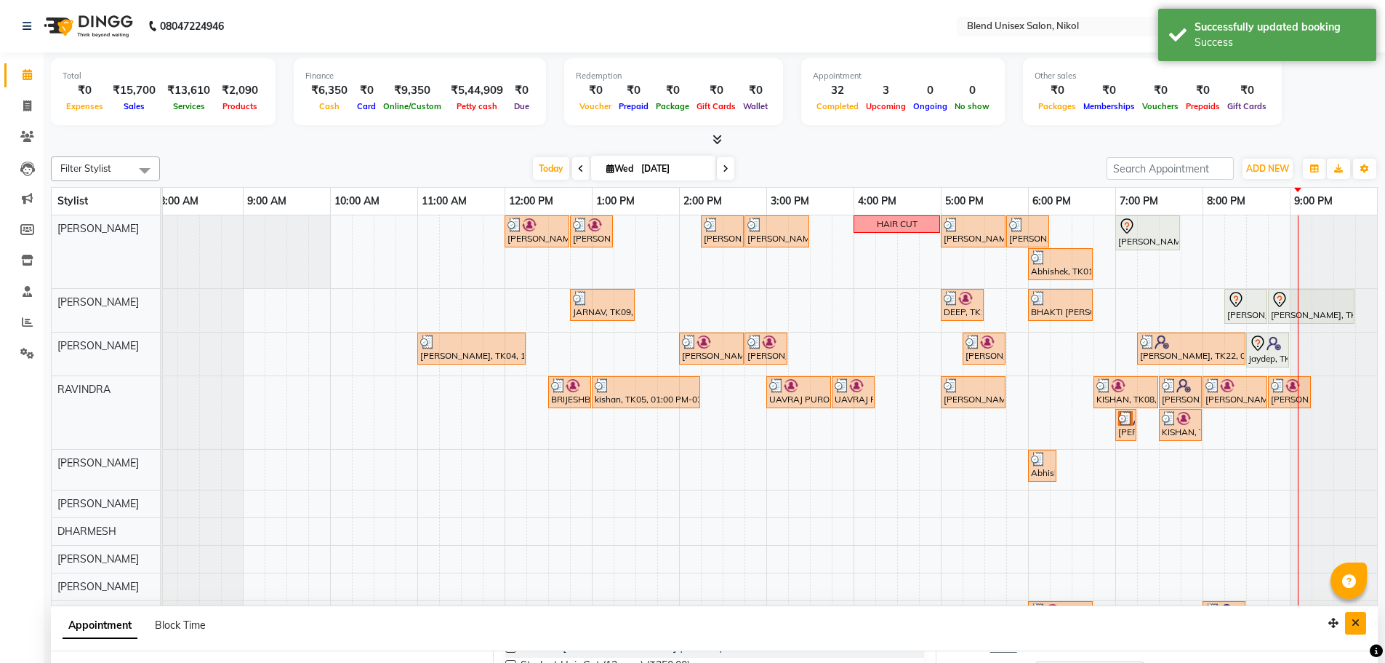
click at [1354, 626] on icon "Close" at bounding box center [1356, 622] width 8 height 10
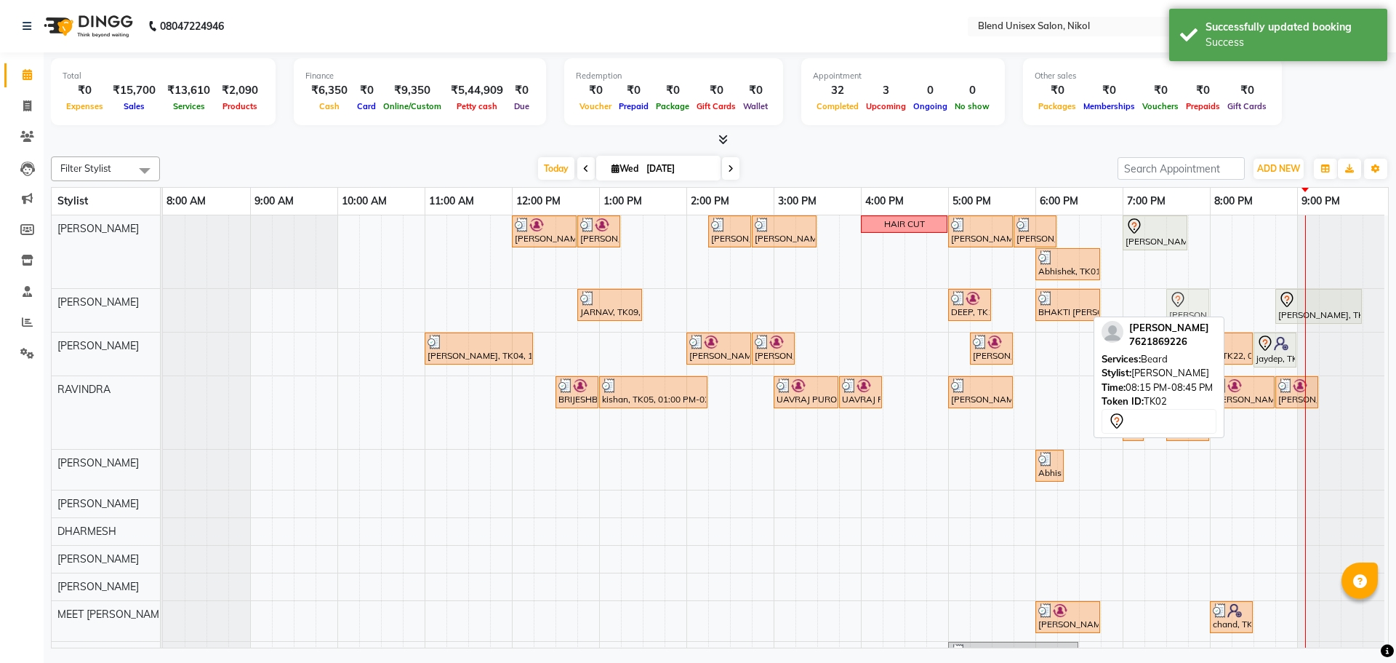
drag, startPoint x: 1253, startPoint y: 303, endPoint x: 1198, endPoint y: 323, distance: 58.7
click at [1198, 323] on div "Filter Stylist Select All AJAY NAI [PERSON_NAME] [PERSON_NAME] [PERSON_NAME] ME…" at bounding box center [720, 399] width 1338 height 497
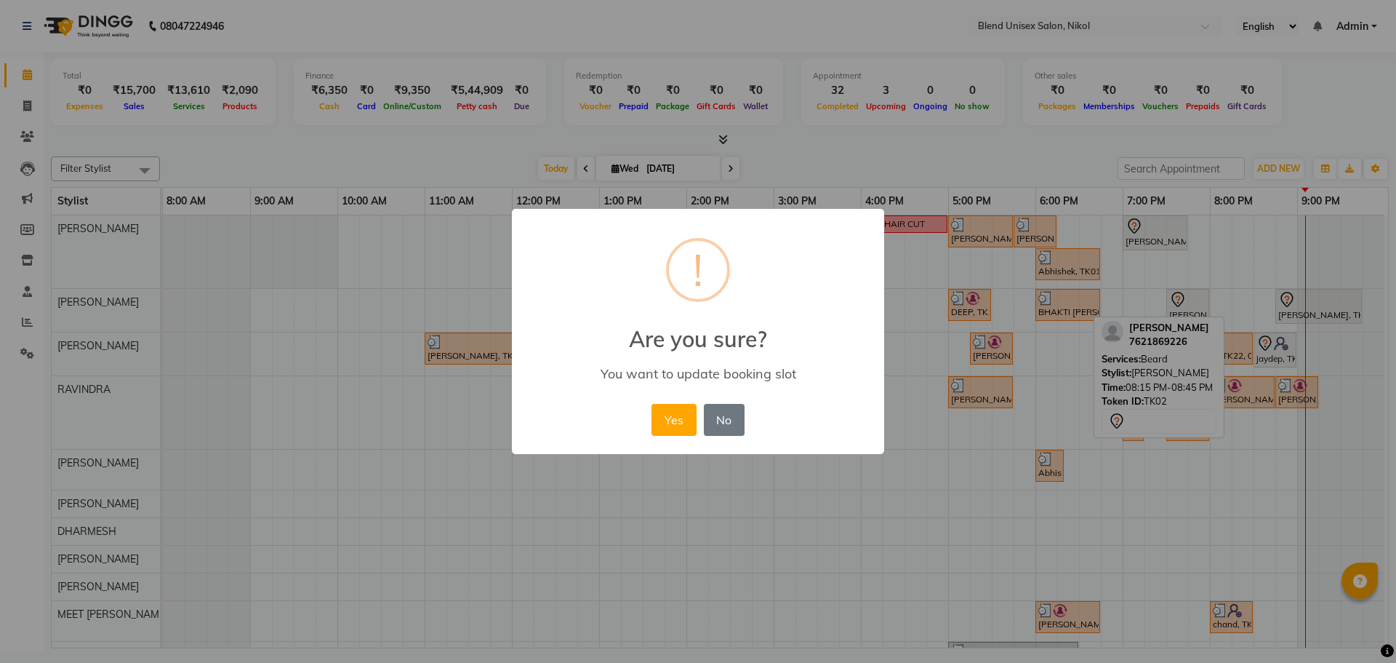
drag, startPoint x: 855, startPoint y: 541, endPoint x: 946, endPoint y: 661, distance: 151.0
click at [857, 571] on div "× ! Are you sure? You want to update booking slot Yes No No" at bounding box center [698, 331] width 1396 height 663
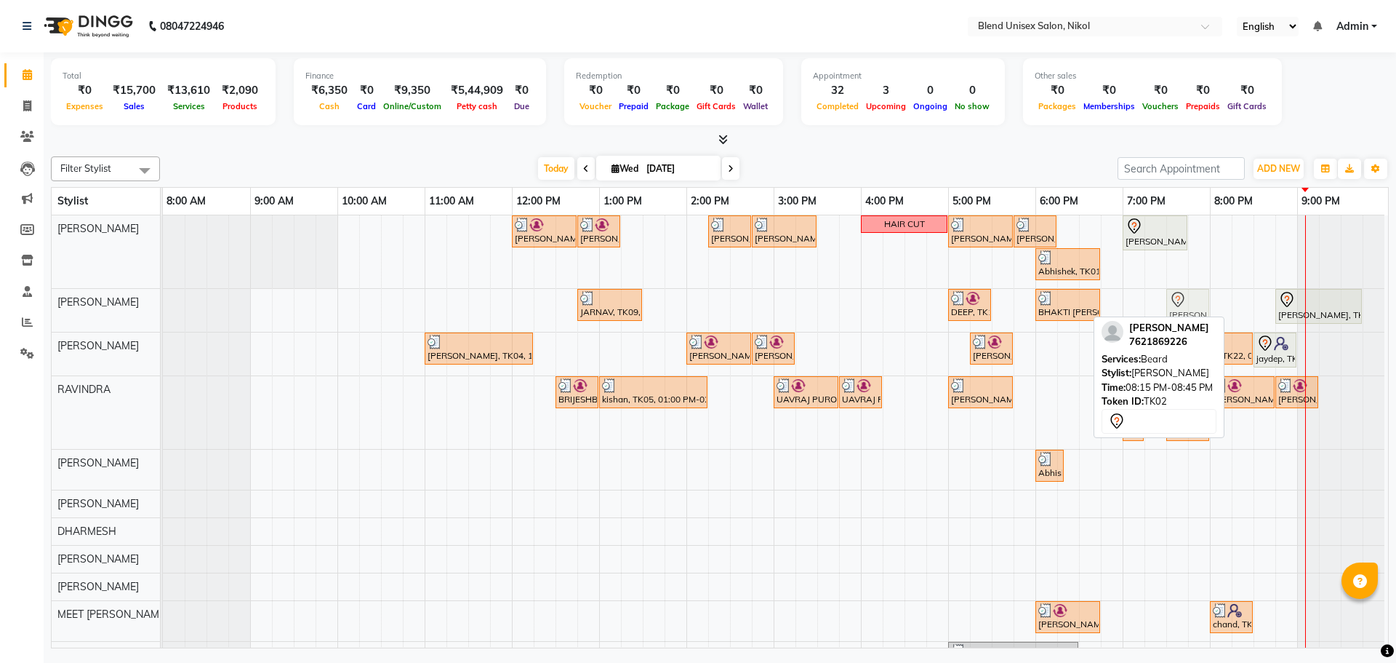
drag, startPoint x: 1247, startPoint y: 308, endPoint x: 1175, endPoint y: 298, distance: 73.3
click at [163, 298] on div "JARNAV, TK09, 12:45 PM-01:30 PM, Hair Cut [DEMOGRAPHIC_DATA] DEEP, TK16, 05:00 …" at bounding box center [163, 310] width 0 height 43
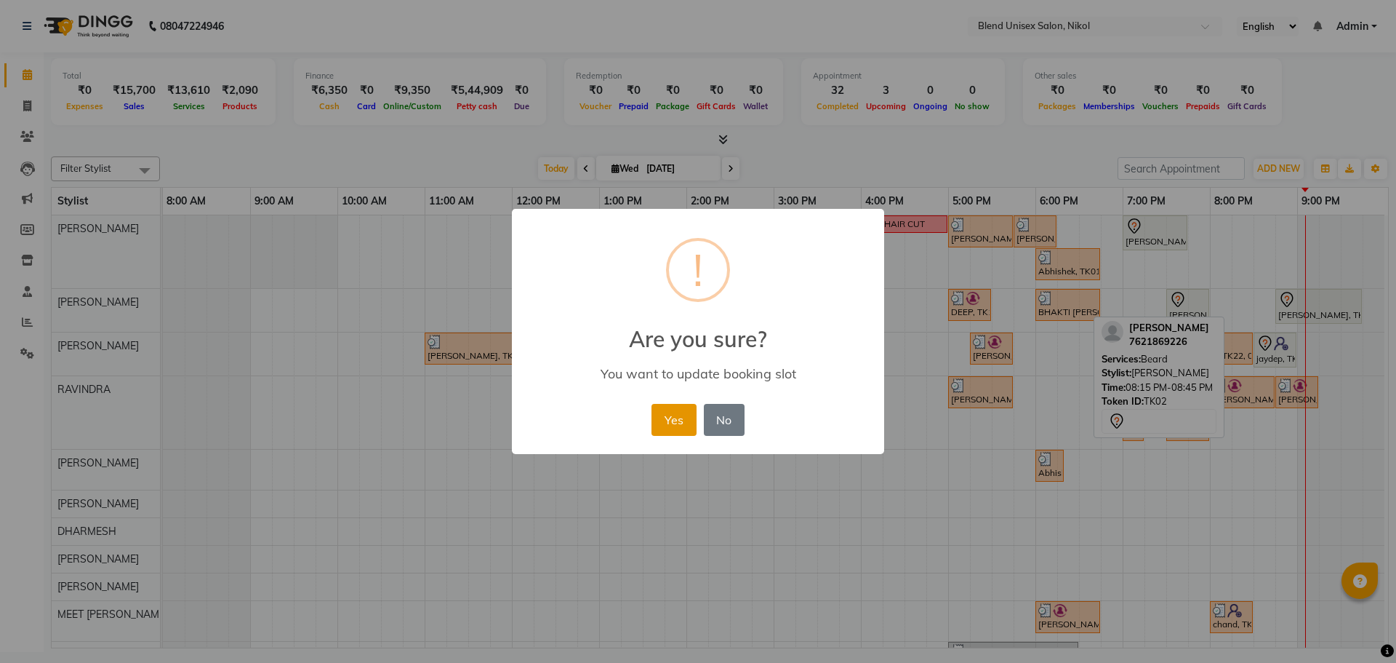
click at [678, 415] on button "Yes" at bounding box center [674, 420] width 44 height 32
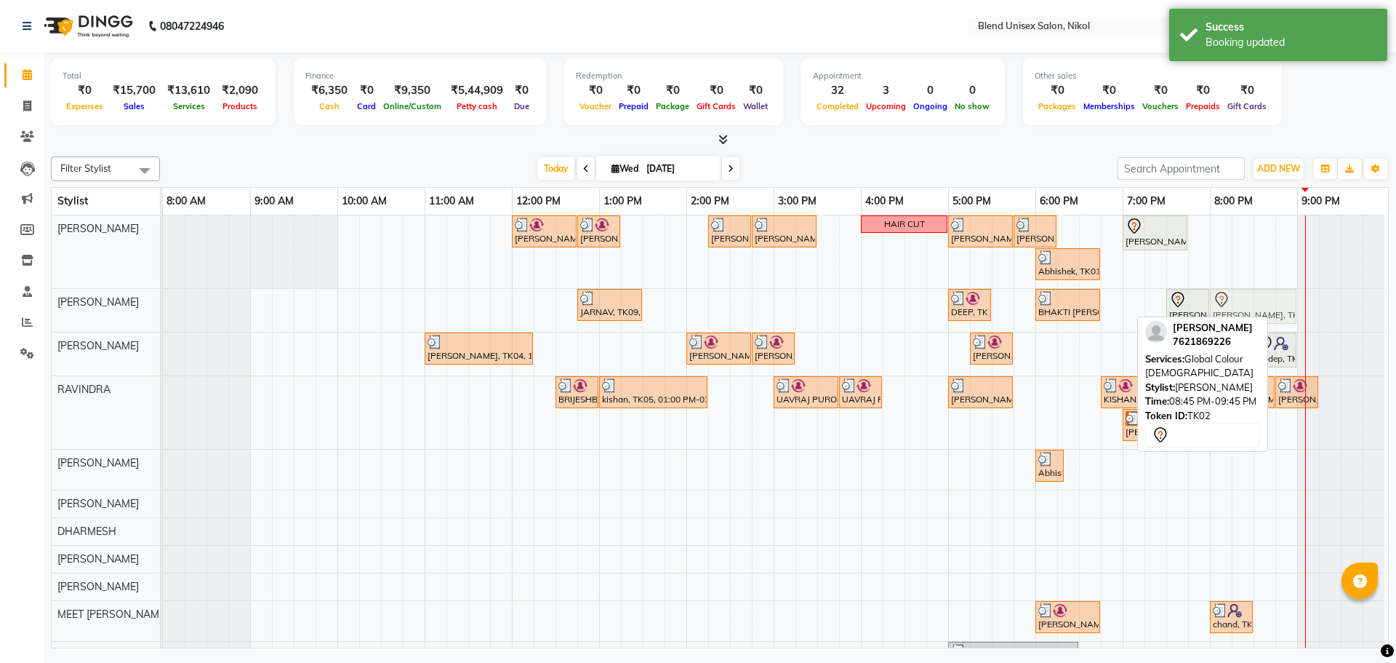
drag, startPoint x: 1302, startPoint y: 306, endPoint x: 1233, endPoint y: 307, distance: 68.4
click at [163, 307] on div "JARNAV, TK09, 12:45 PM-01:30 PM, Hair Cut [DEMOGRAPHIC_DATA] DEEP, TK16, 05:00 …" at bounding box center [163, 310] width 0 height 43
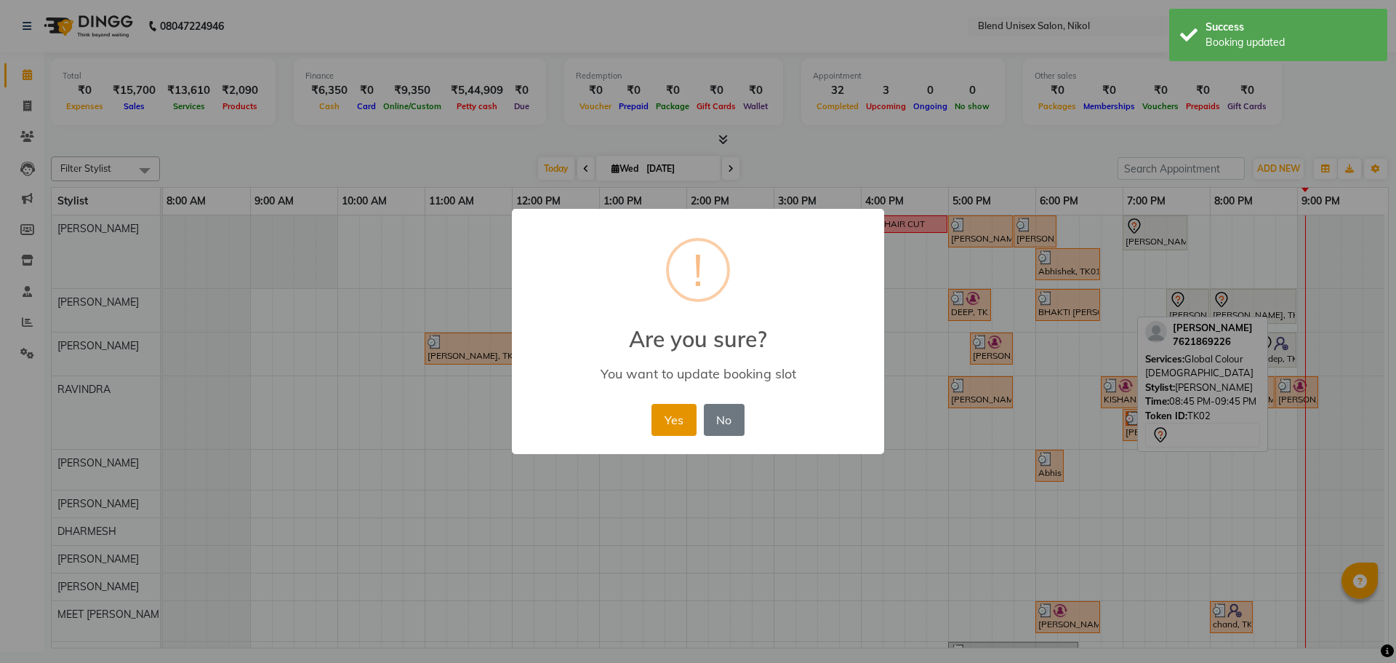
click at [675, 413] on button "Yes" at bounding box center [674, 420] width 44 height 32
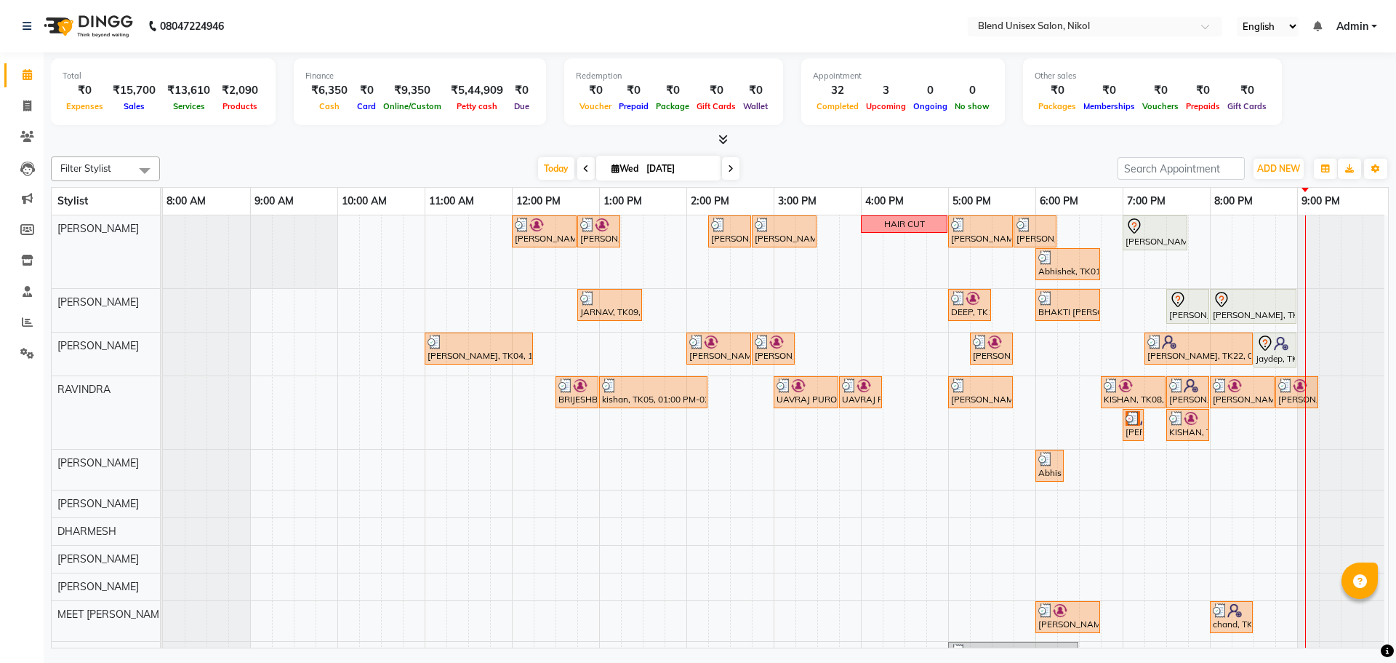
click at [1295, 104] on div "Total ₹0 Expenses ₹15,700 Sales ₹13,610 Services ₹2,090 Products Finance ₹6,350…" at bounding box center [720, 93] width 1338 height 71
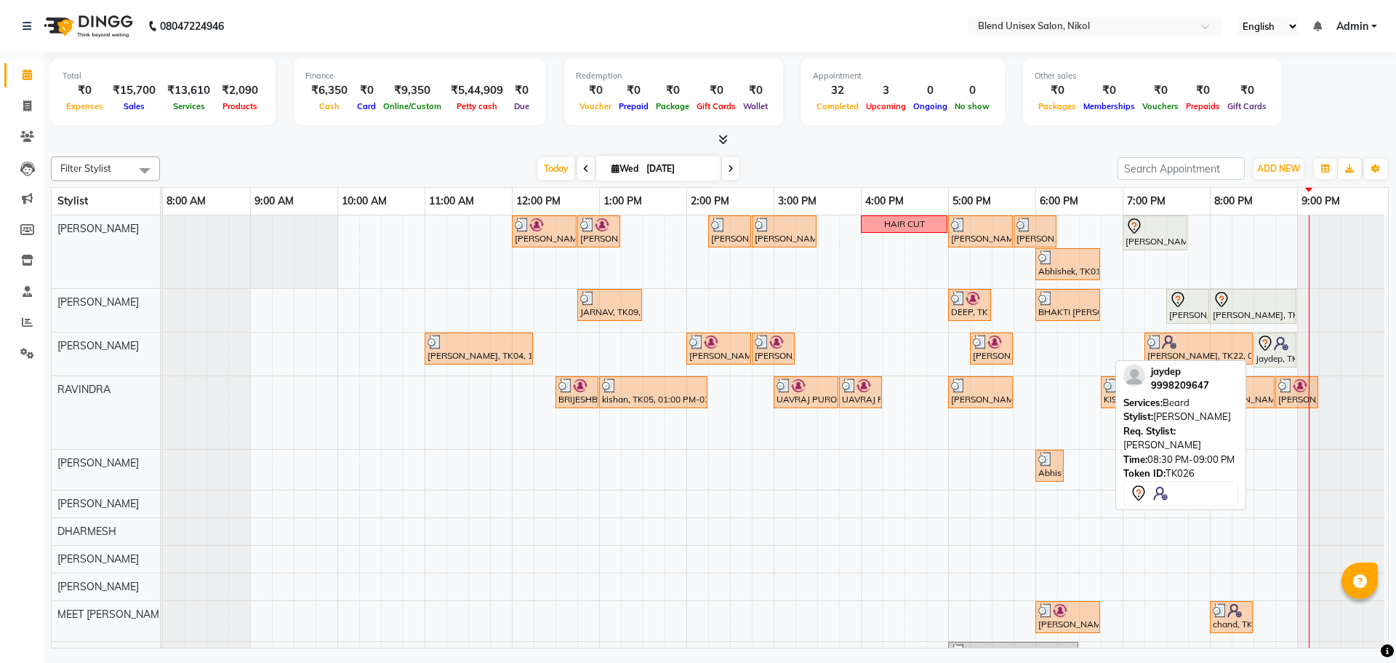
click at [1263, 362] on div "jaydep, TK26, 08:30 PM-09:00 PM, [PERSON_NAME]" at bounding box center [1275, 350] width 40 height 31
click at [1266, 351] on icon at bounding box center [1265, 343] width 17 height 17
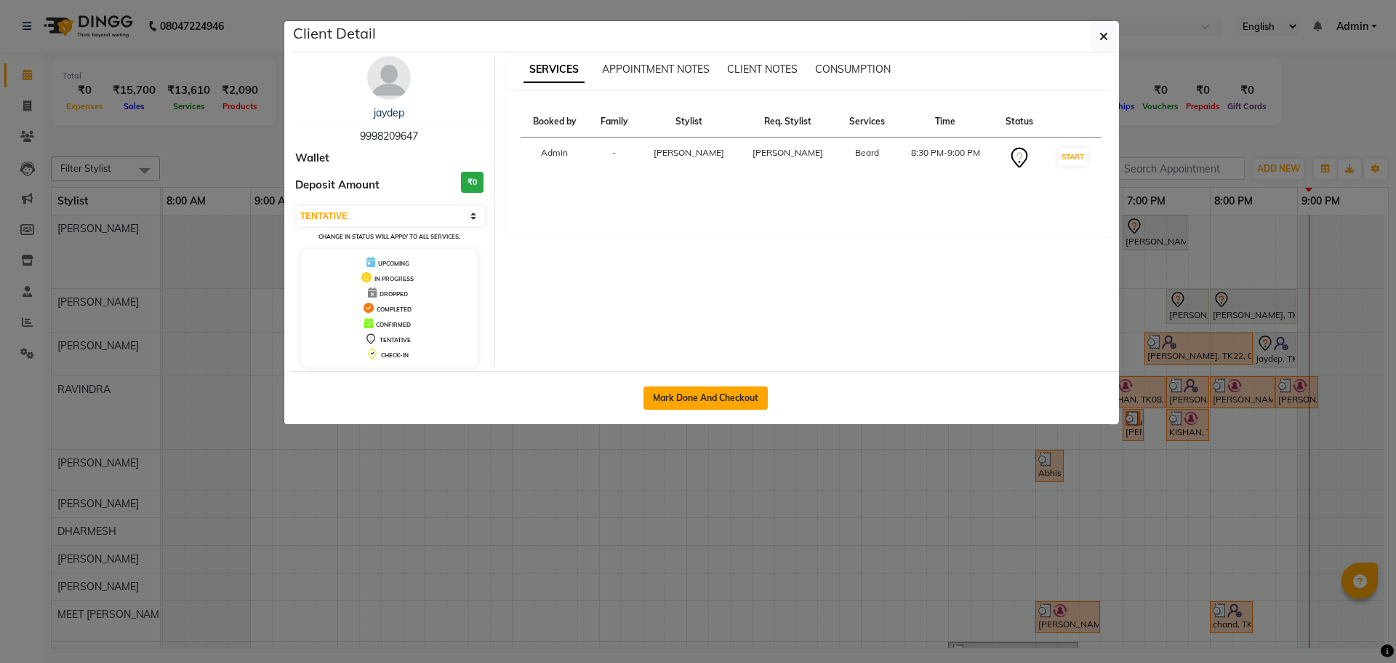
click at [737, 400] on button "Mark Done And Checkout" at bounding box center [706, 397] width 124 height 23
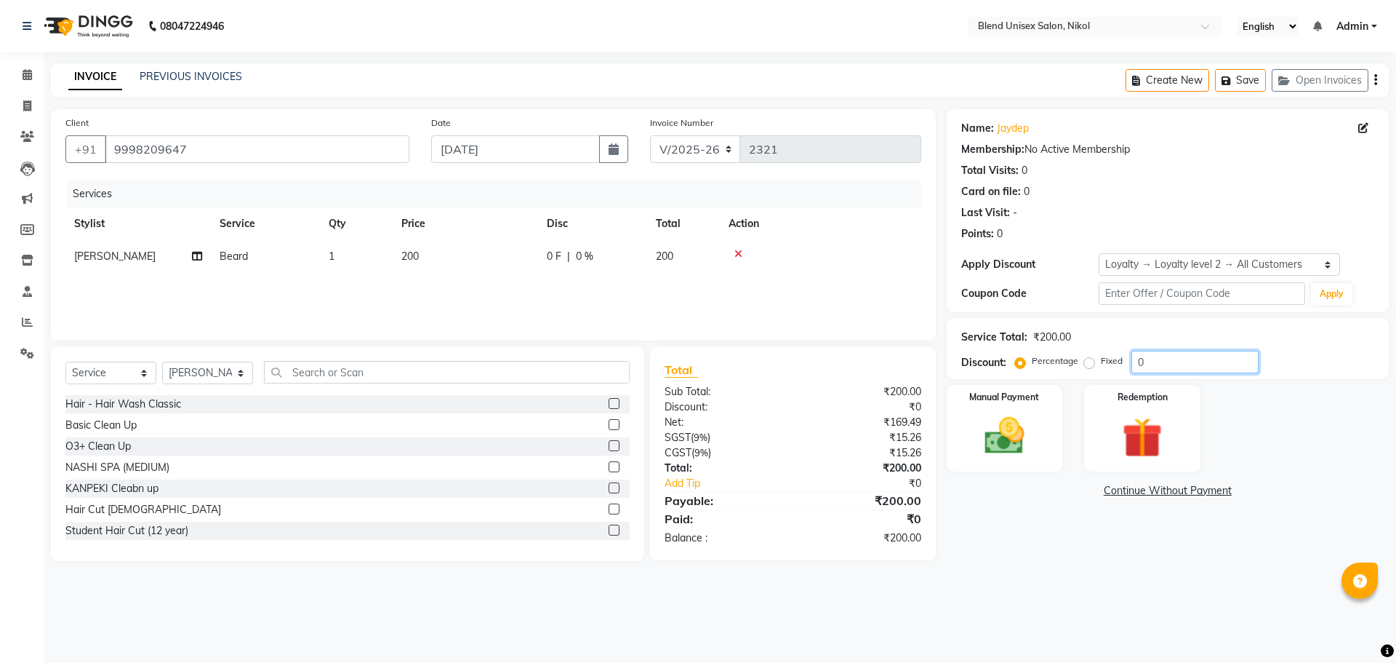
drag, startPoint x: 1172, startPoint y: 366, endPoint x: 981, endPoint y: 363, distance: 191.3
click at [985, 363] on div "Discount: Percentage Fixed 0" at bounding box center [1167, 362] width 413 height 23
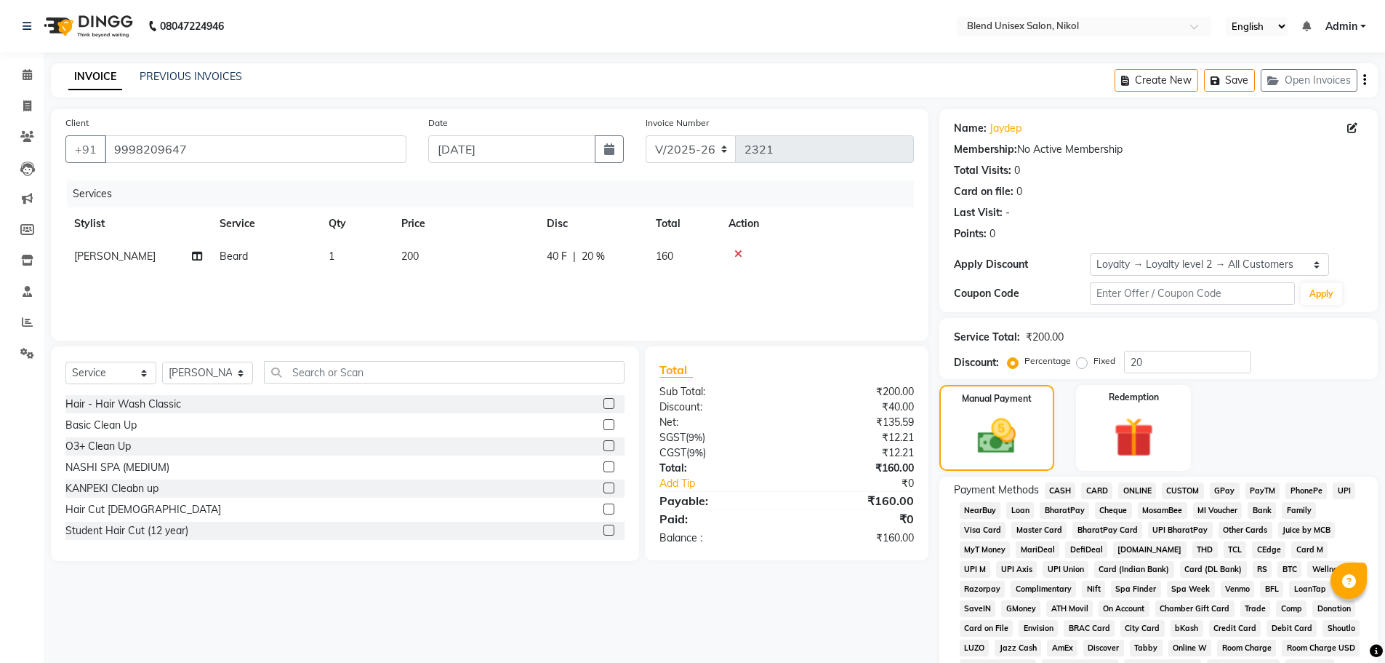
select select "6213"
select select "service"
select select "79552"
select select "1: Object"
click at [1065, 489] on span "CASH" at bounding box center [1060, 490] width 31 height 17
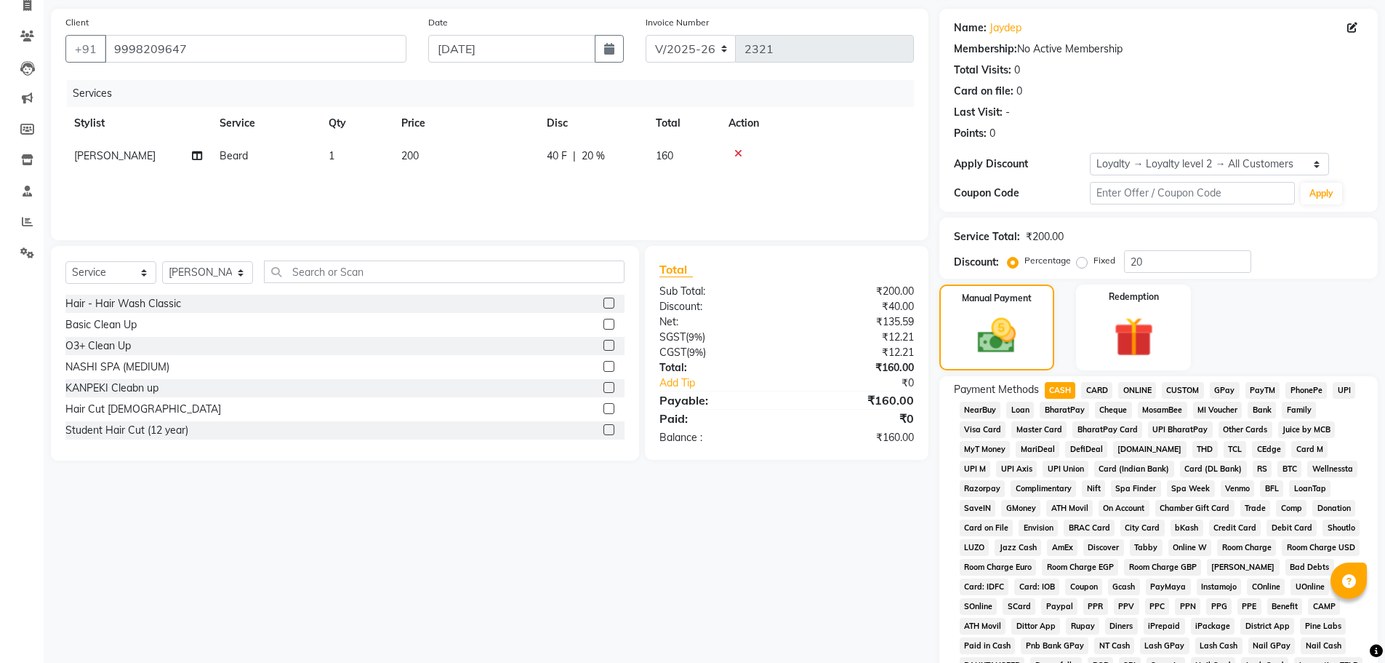
scroll to position [324, 0]
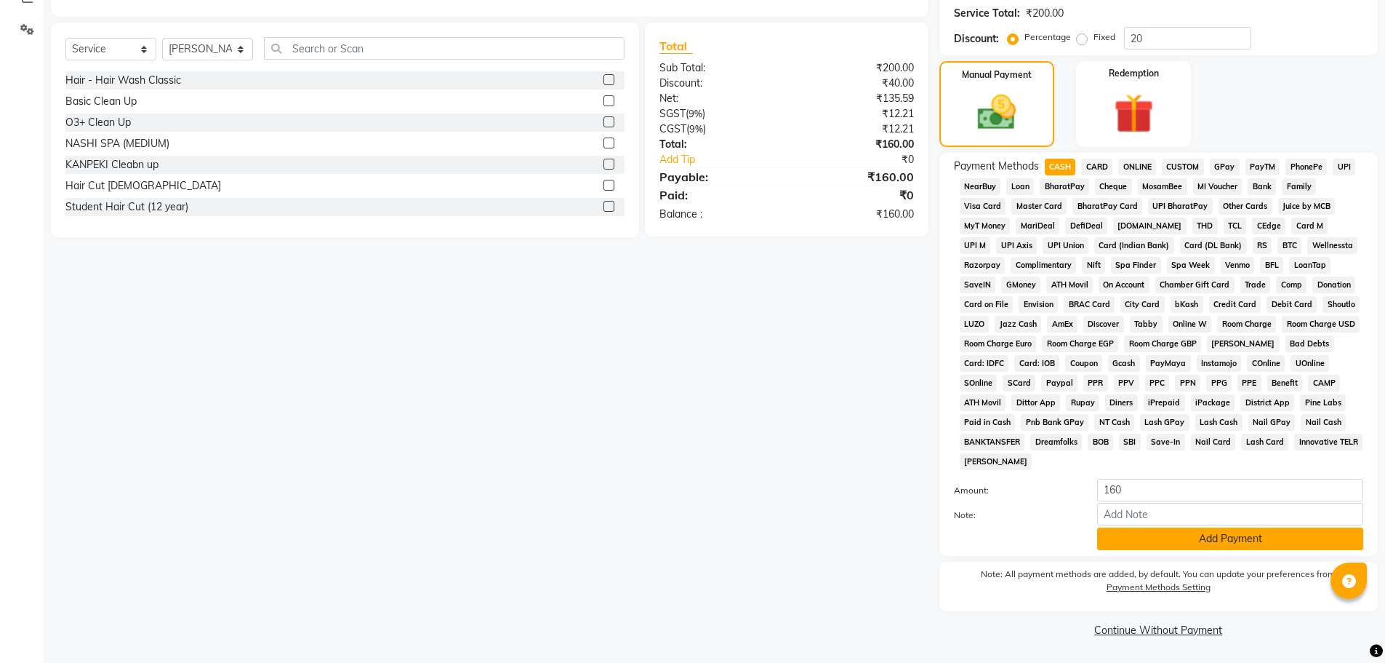
click at [1162, 534] on button "Add Payment" at bounding box center [1230, 538] width 266 height 23
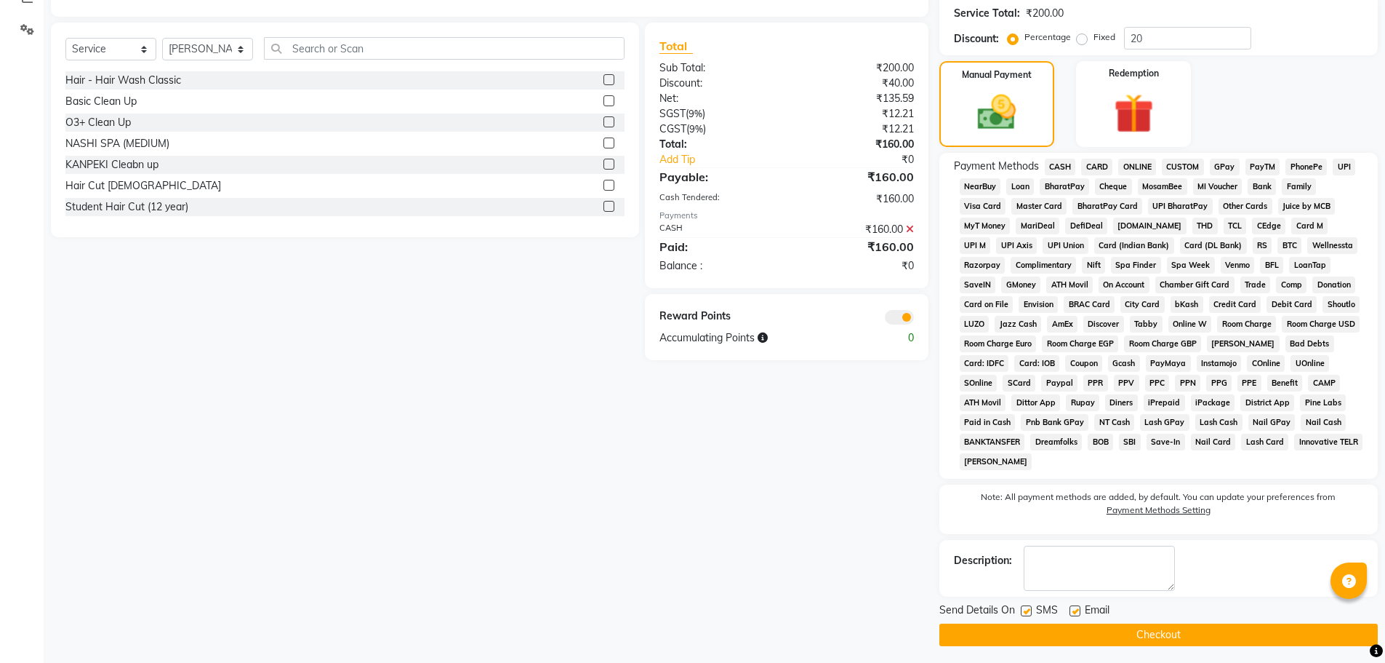
click at [1169, 640] on button "Checkout" at bounding box center [1159, 634] width 439 height 23
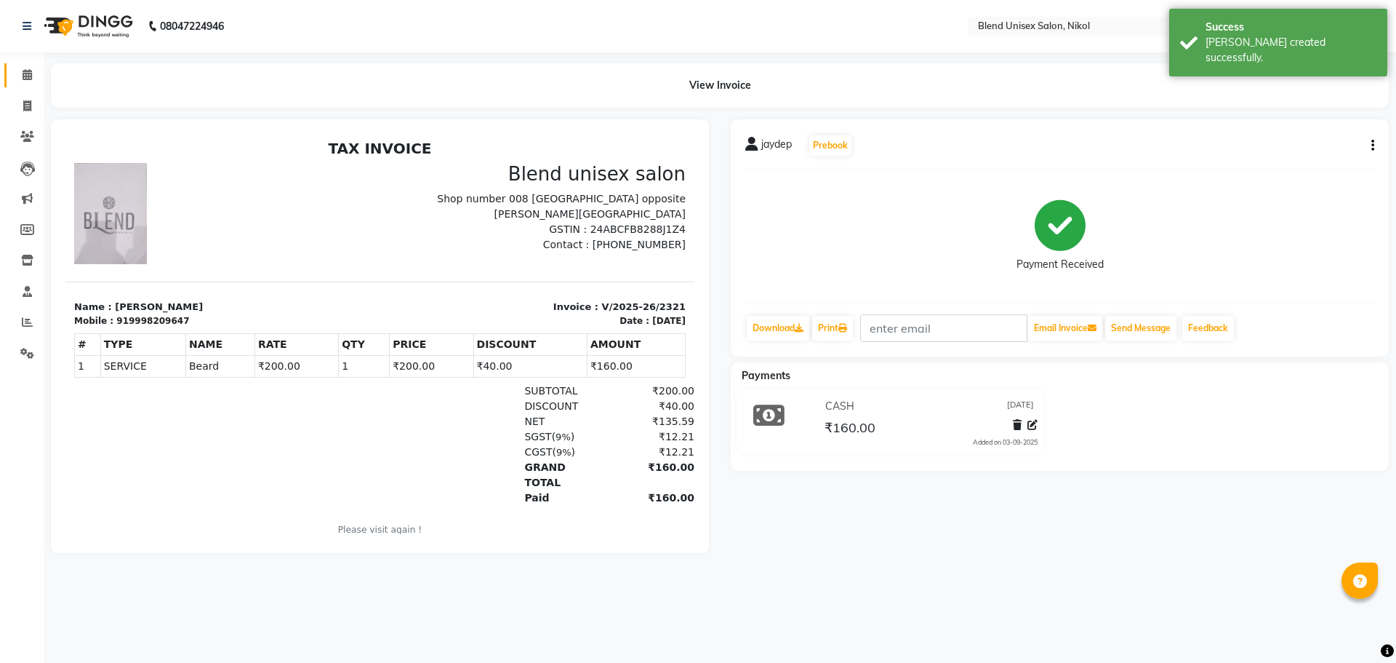
drag, startPoint x: 25, startPoint y: 66, endPoint x: 37, endPoint y: 80, distance: 18.5
click at [25, 66] on link "Calendar" at bounding box center [21, 75] width 35 height 24
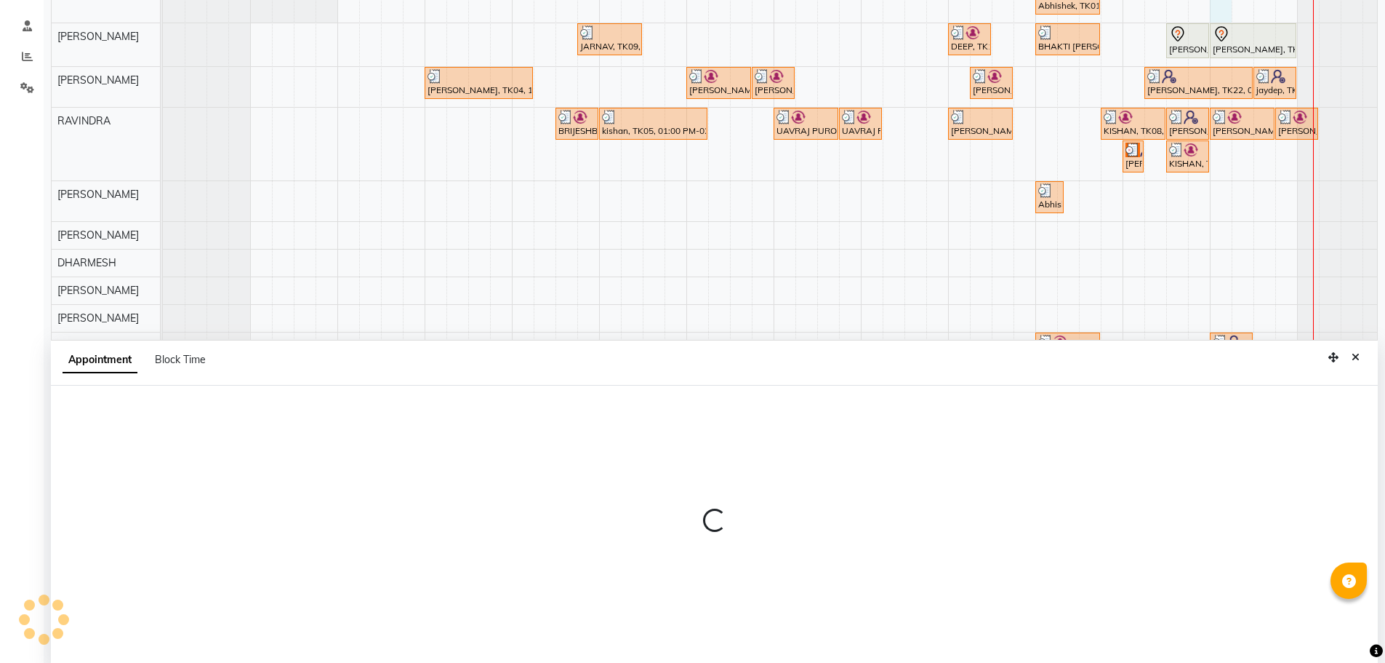
scroll to position [274, 0]
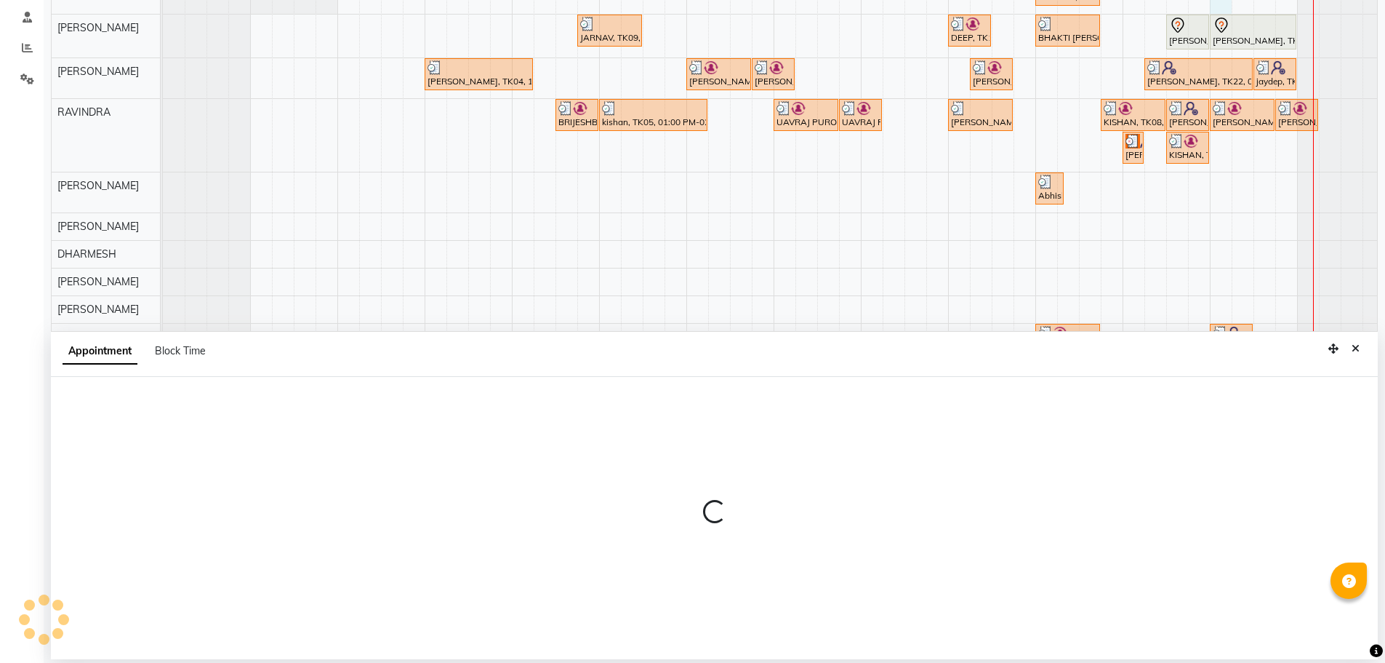
select select "45624"
select select "1200"
select select "tentative"
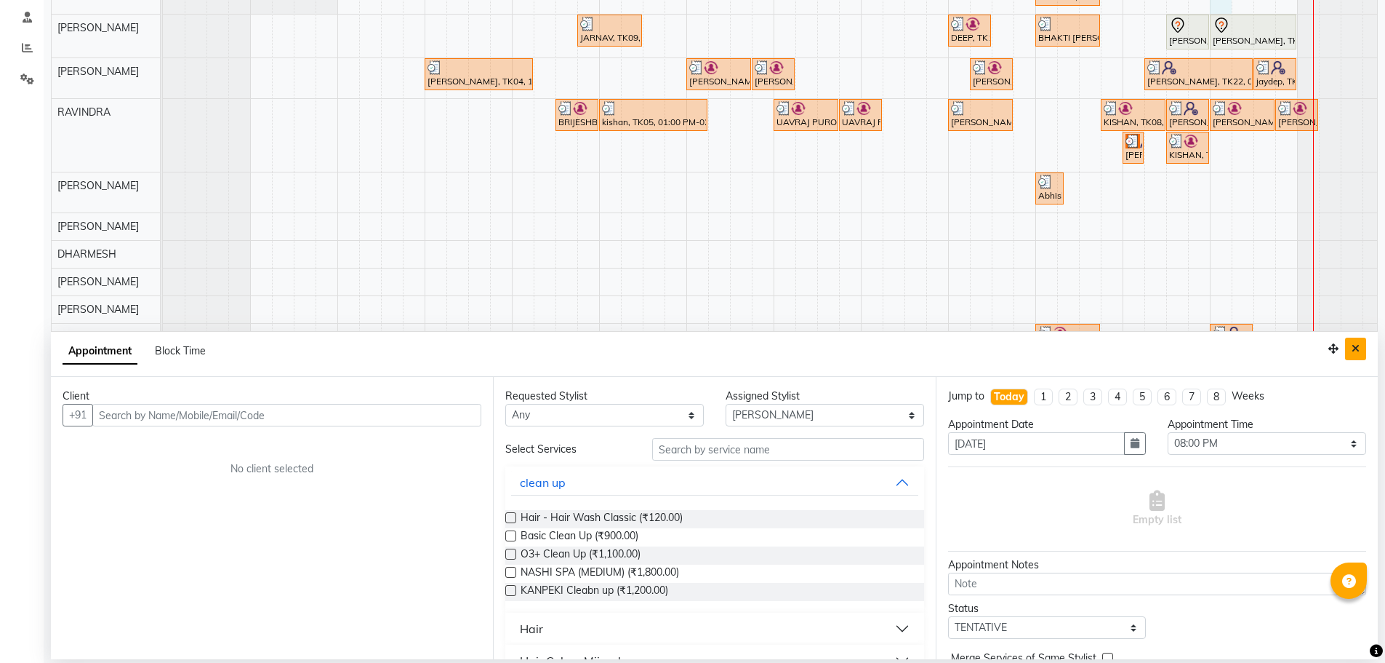
click at [1355, 350] on icon "Close" at bounding box center [1356, 348] width 8 height 10
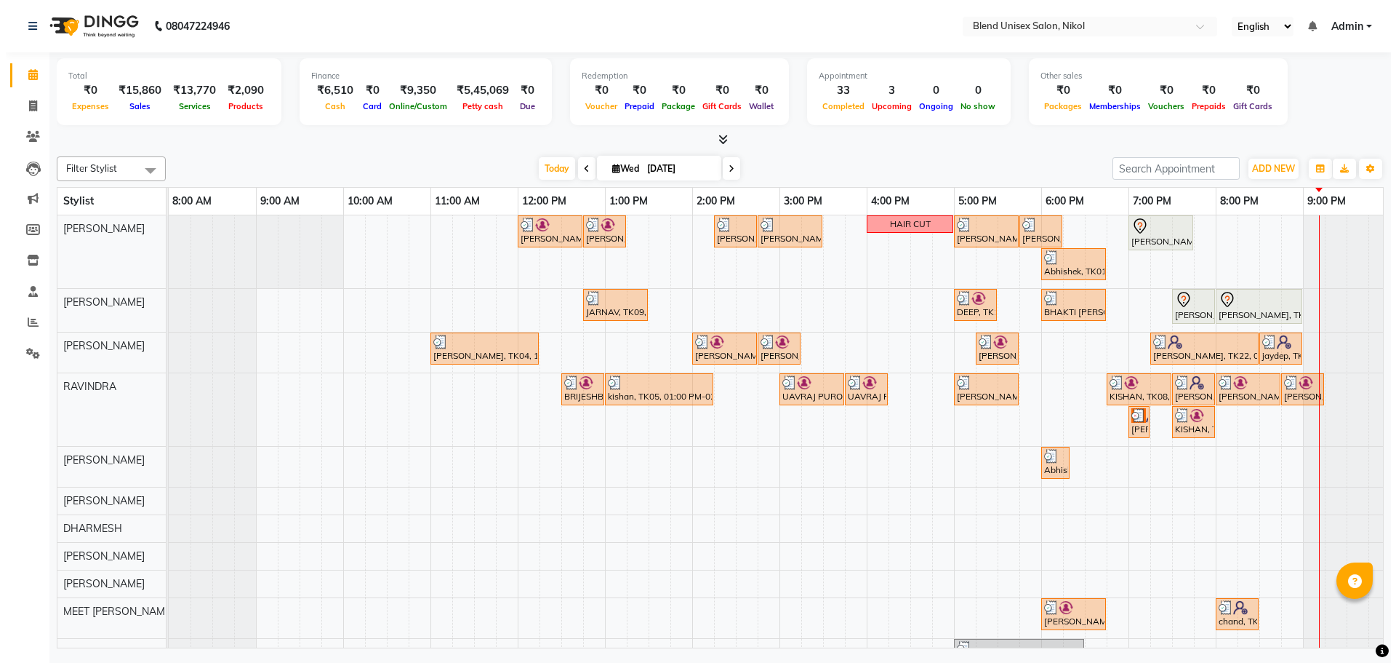
scroll to position [0, 0]
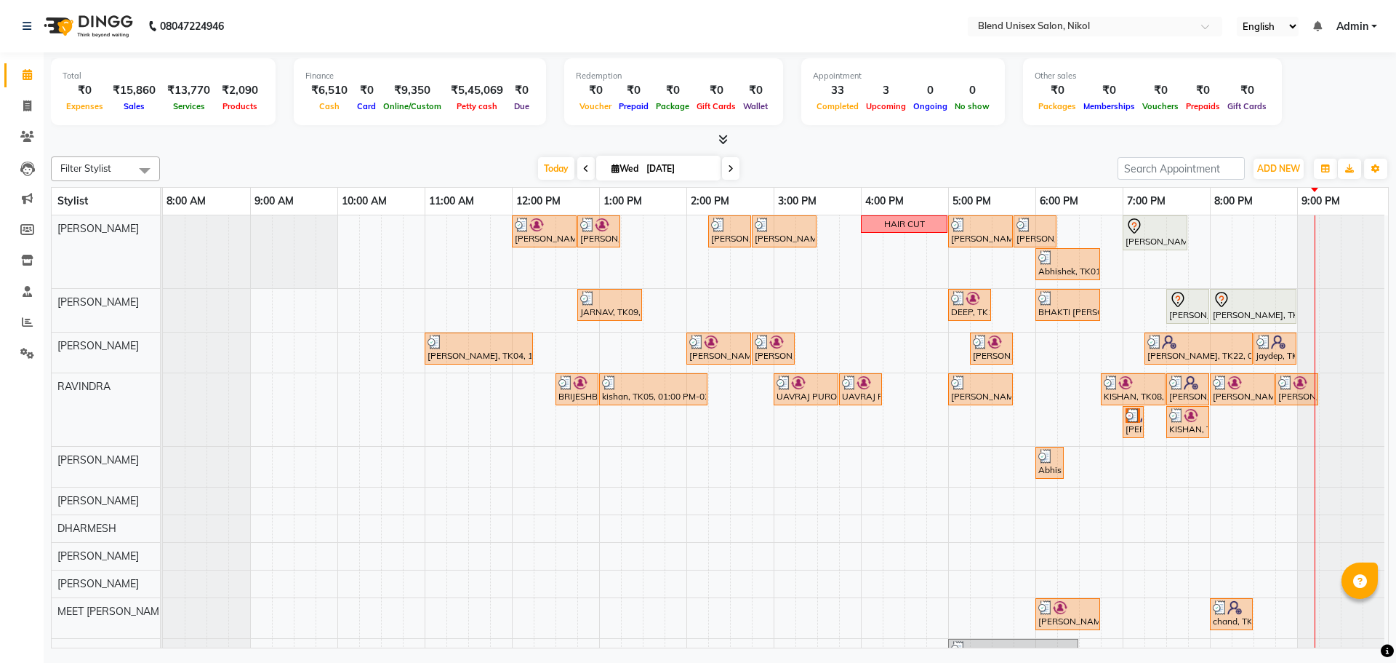
select select "45624"
select select "tentative"
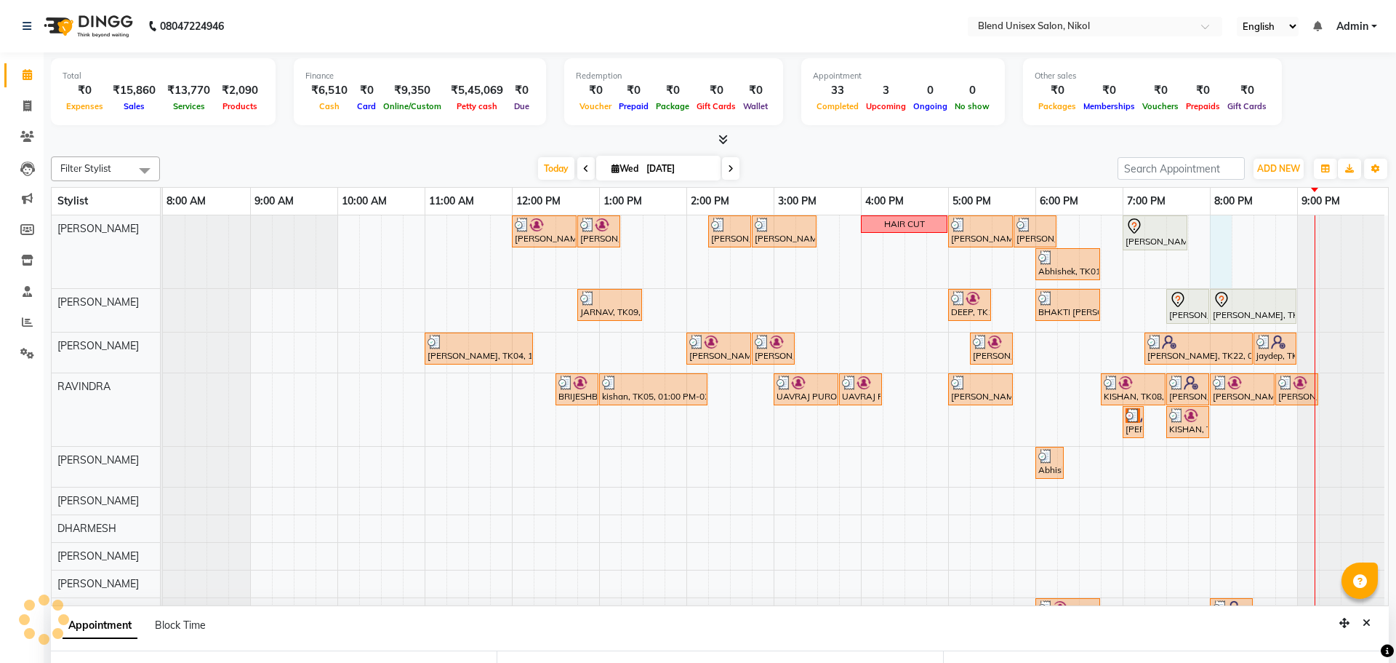
select select "1200"
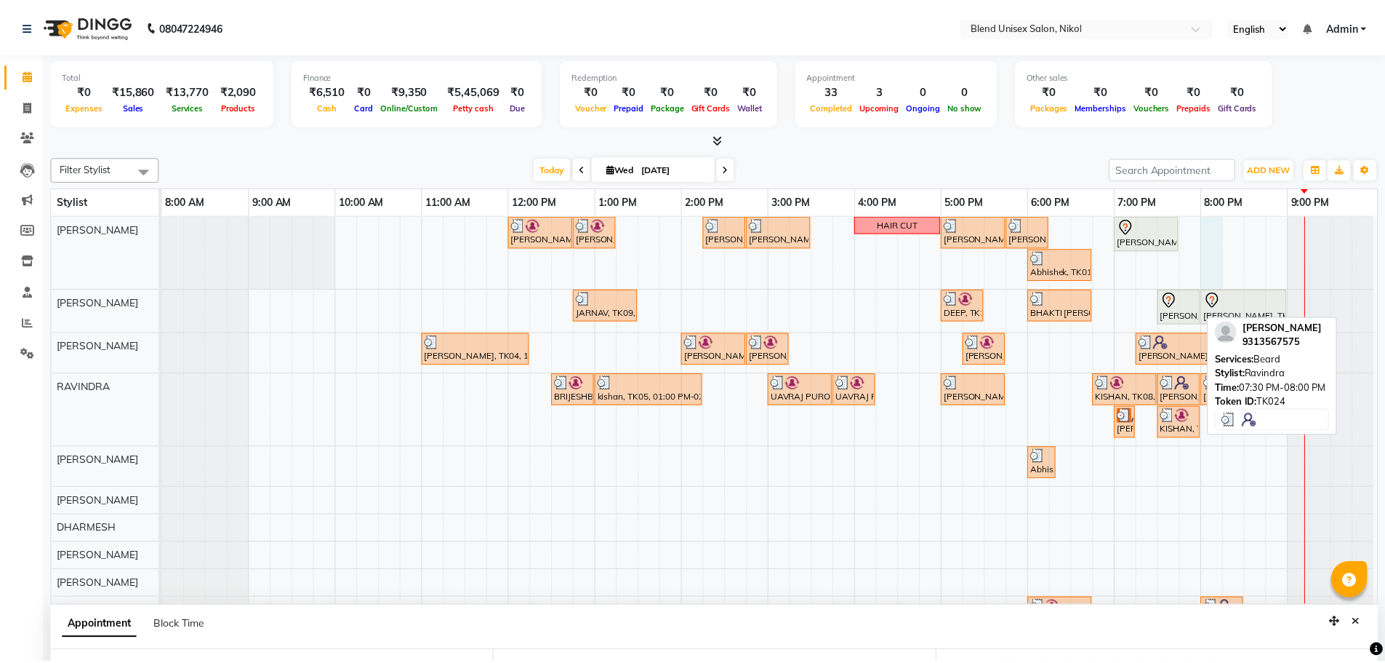
scroll to position [274, 0]
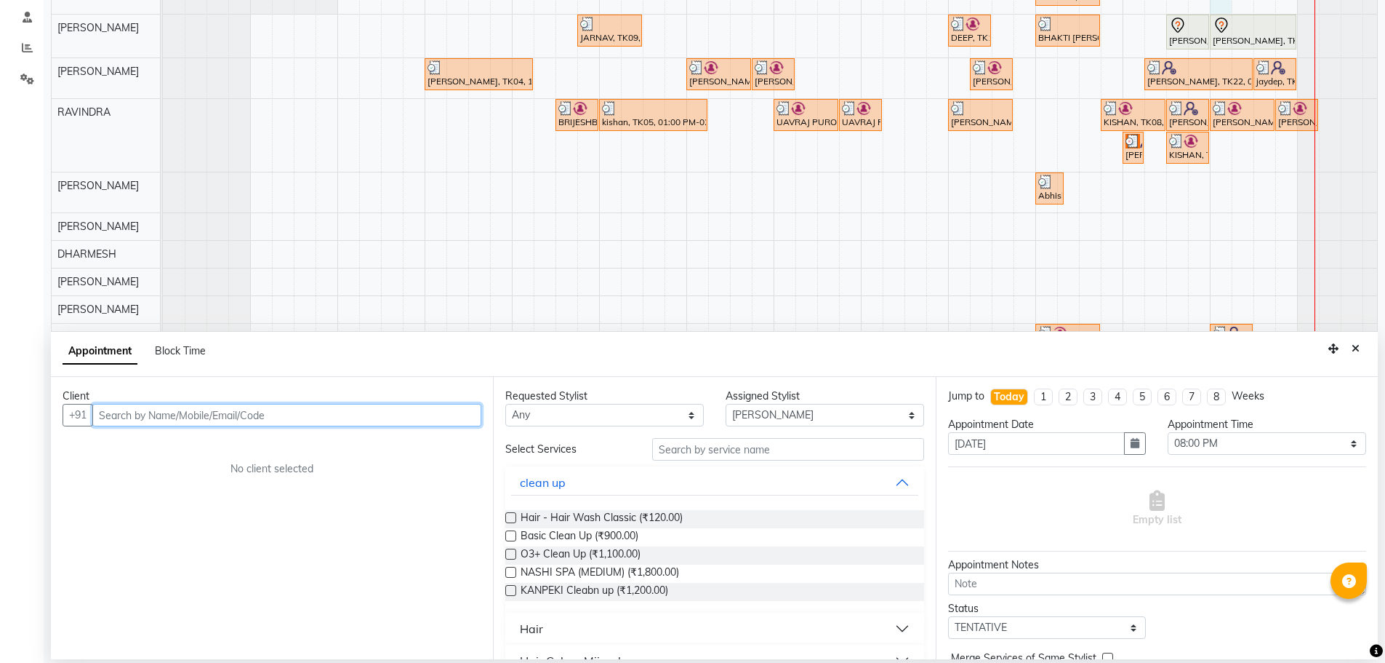
click at [223, 419] on input "text" at bounding box center [286, 415] width 389 height 23
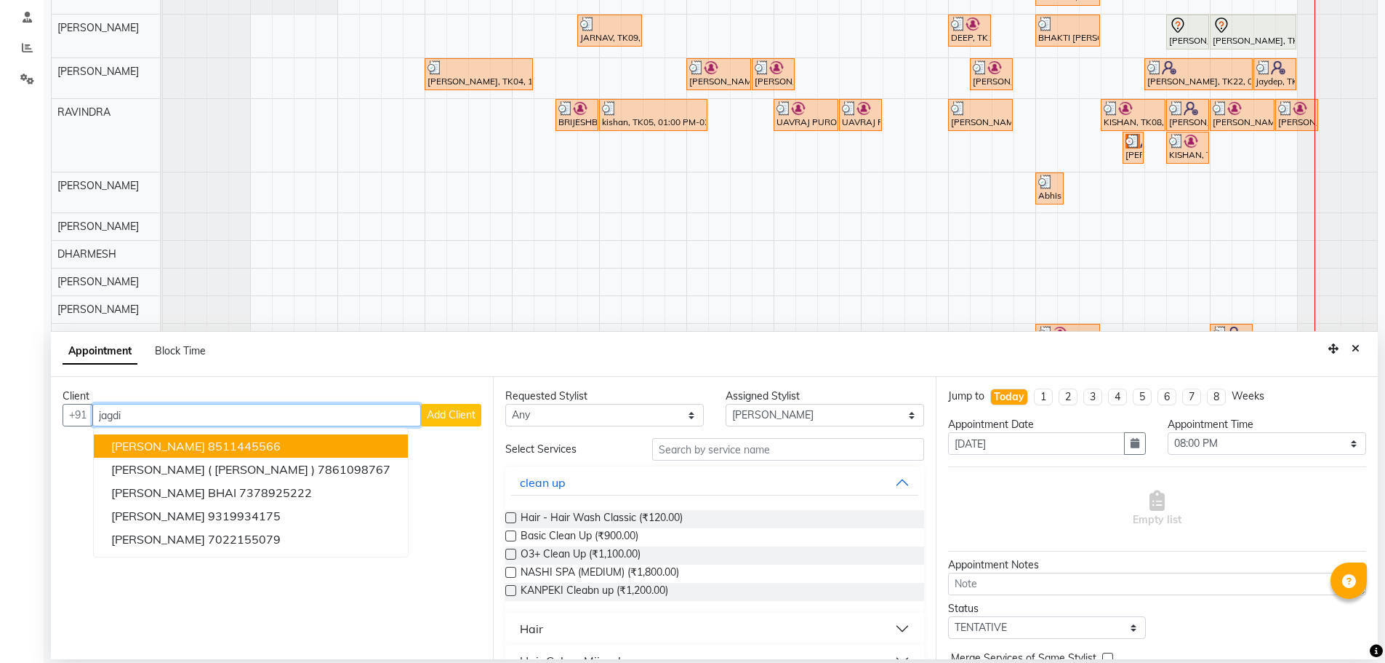
click at [217, 447] on ngb-highlight "8511445566" at bounding box center [244, 446] width 73 height 15
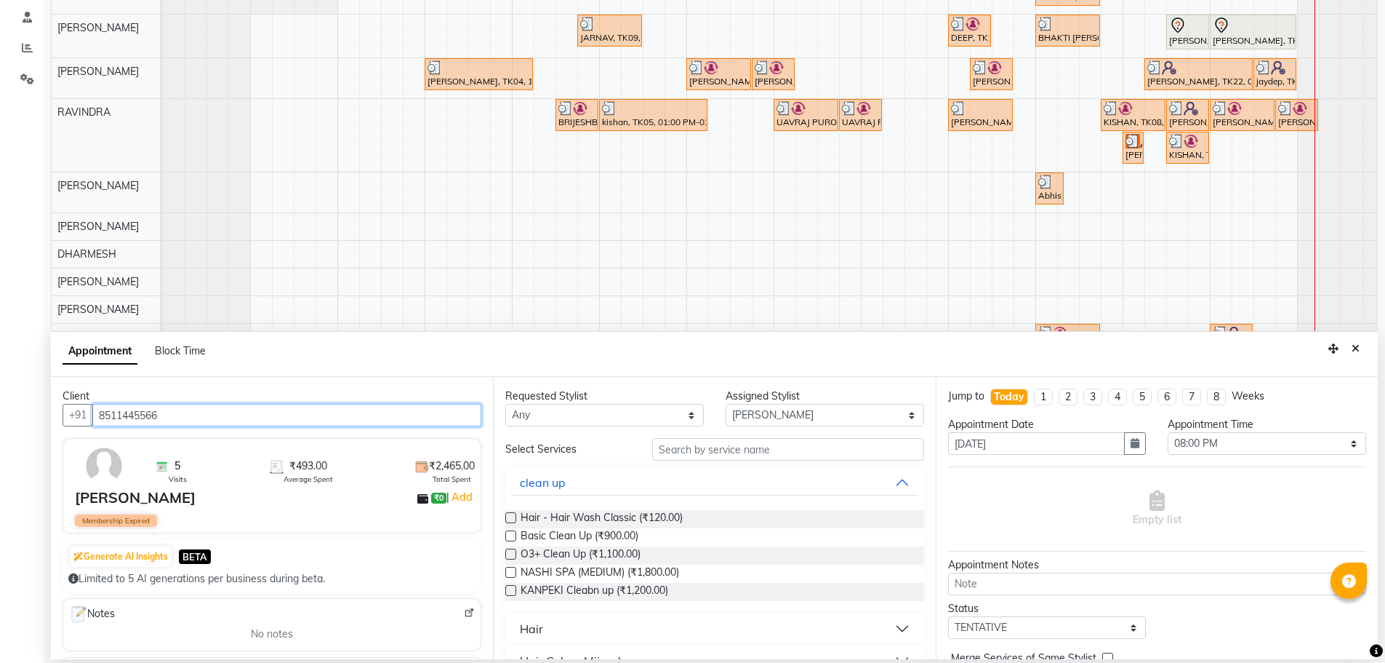
type input "8511445566"
click at [524, 419] on select "Any AJAY NAI [PERSON_NAME] [PERSON_NAME] [PERSON_NAME] MEET [PERSON_NAME] [PERS…" at bounding box center [604, 415] width 199 height 23
select select "45624"
click at [505, 404] on select "Any AJAY NAI [PERSON_NAME] [PERSON_NAME] [PERSON_NAME] MEET [PERSON_NAME] [PERS…" at bounding box center [604, 415] width 199 height 23
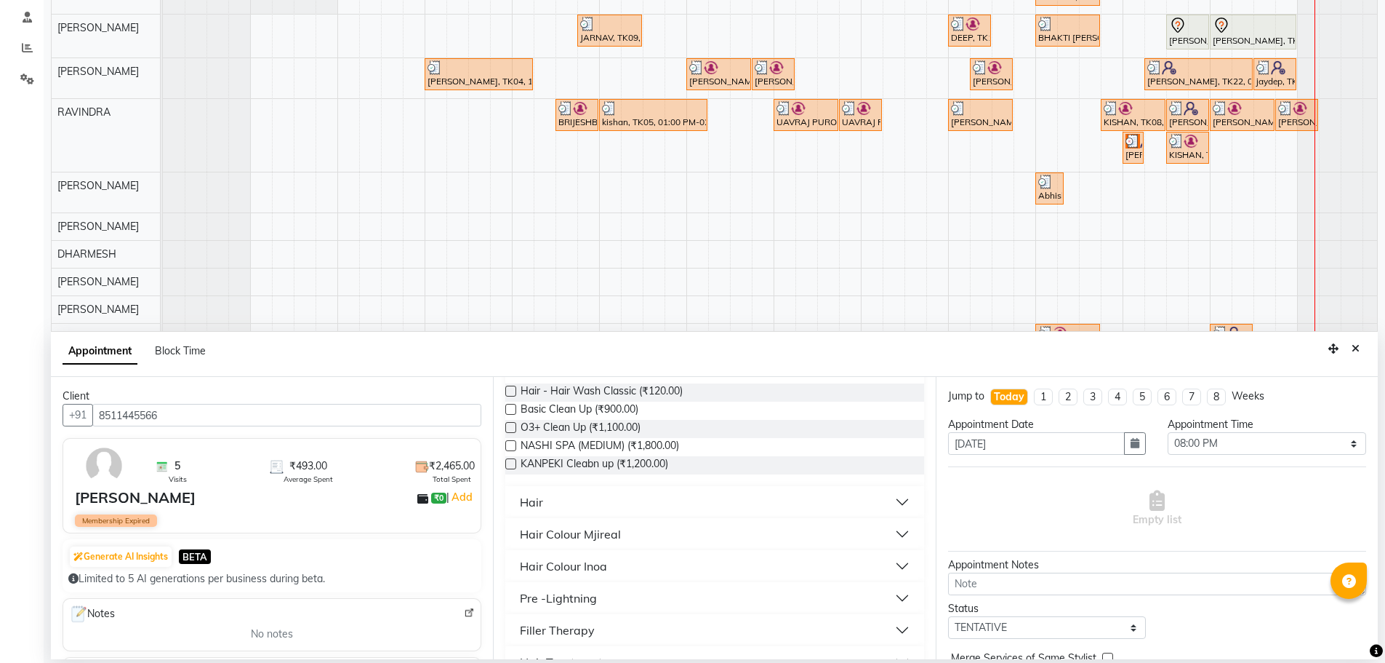
scroll to position [218, 0]
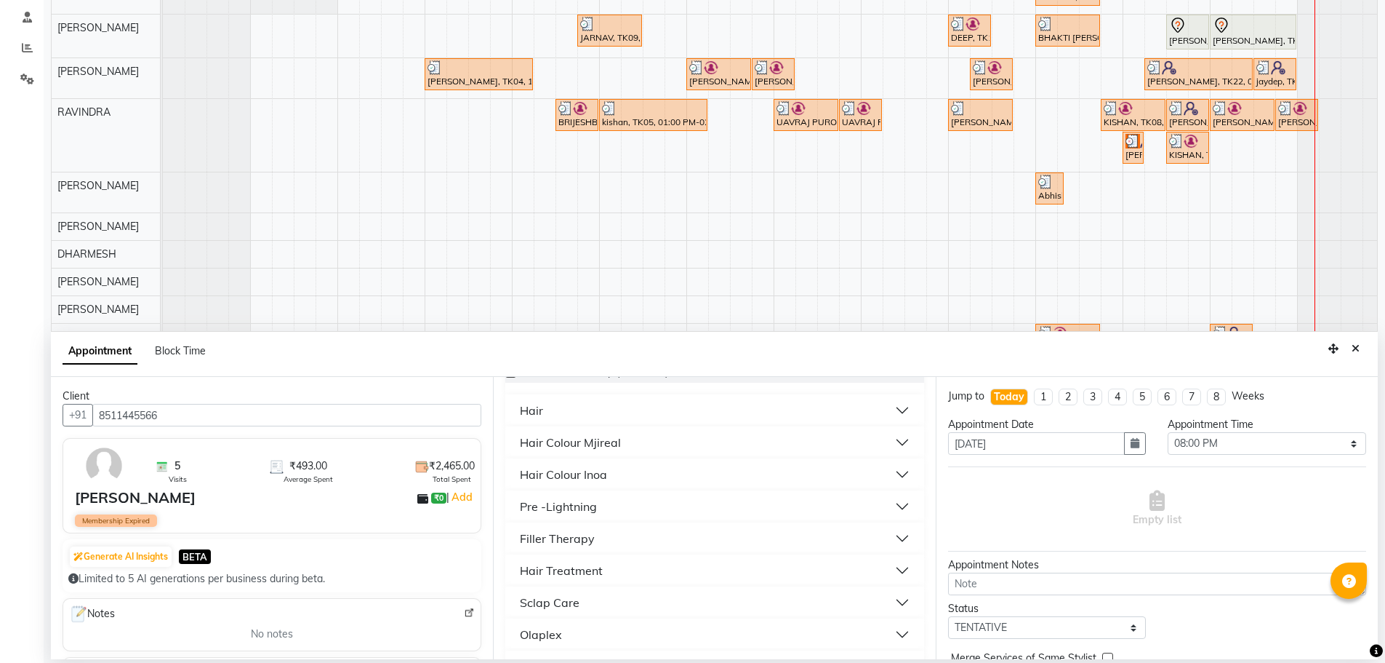
click at [517, 407] on button "Hair" at bounding box center [714, 410] width 407 height 26
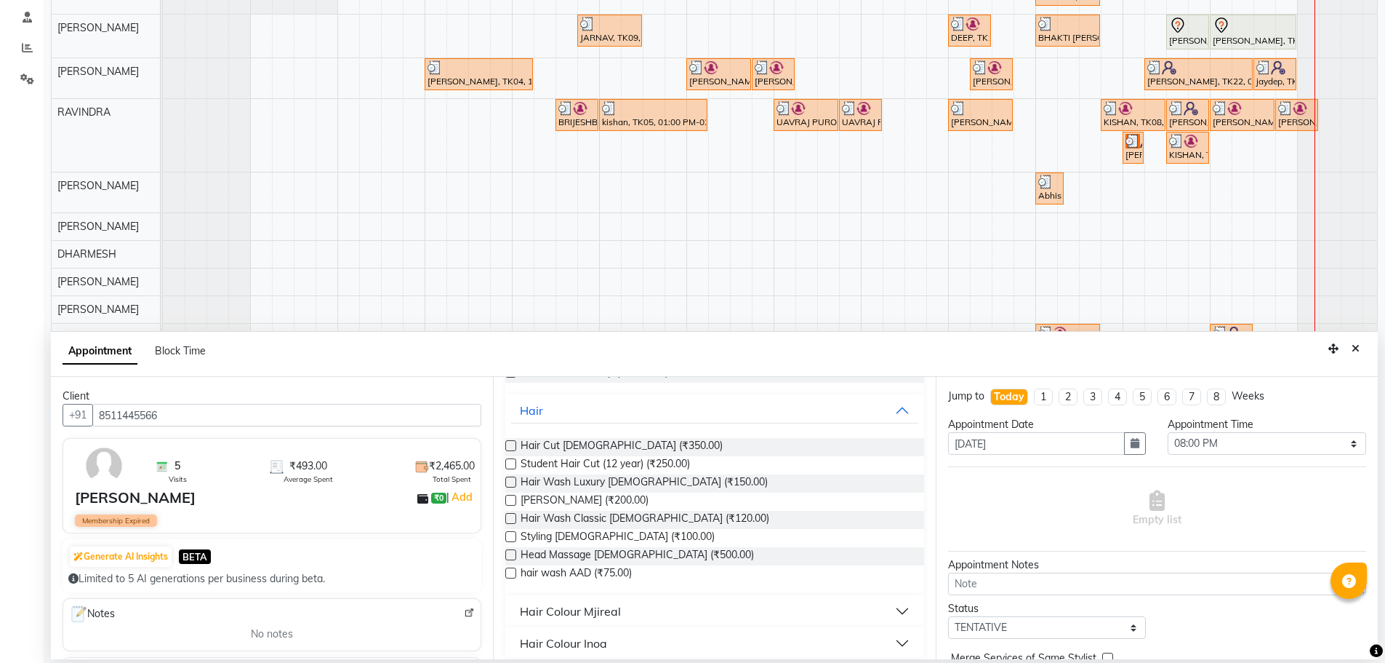
click at [511, 444] on label at bounding box center [510, 445] width 11 height 11
click at [511, 444] on input "checkbox" at bounding box center [509, 446] width 9 height 9
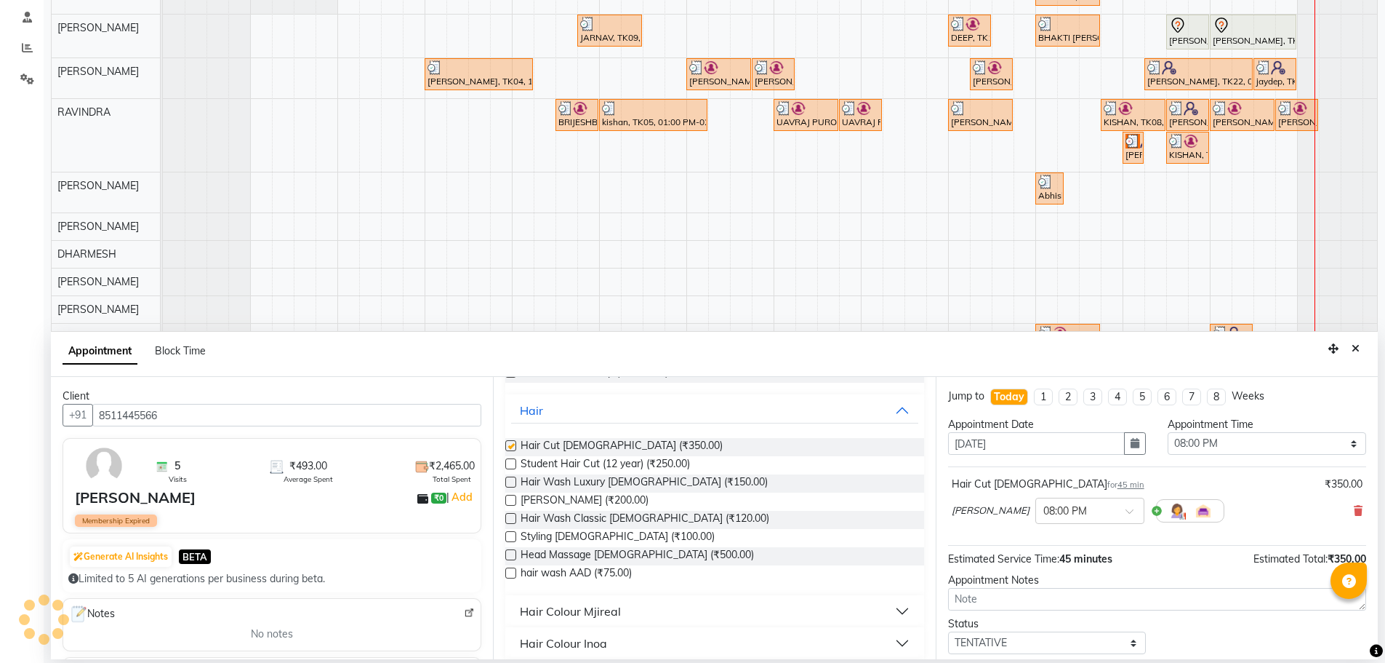
checkbox input "false"
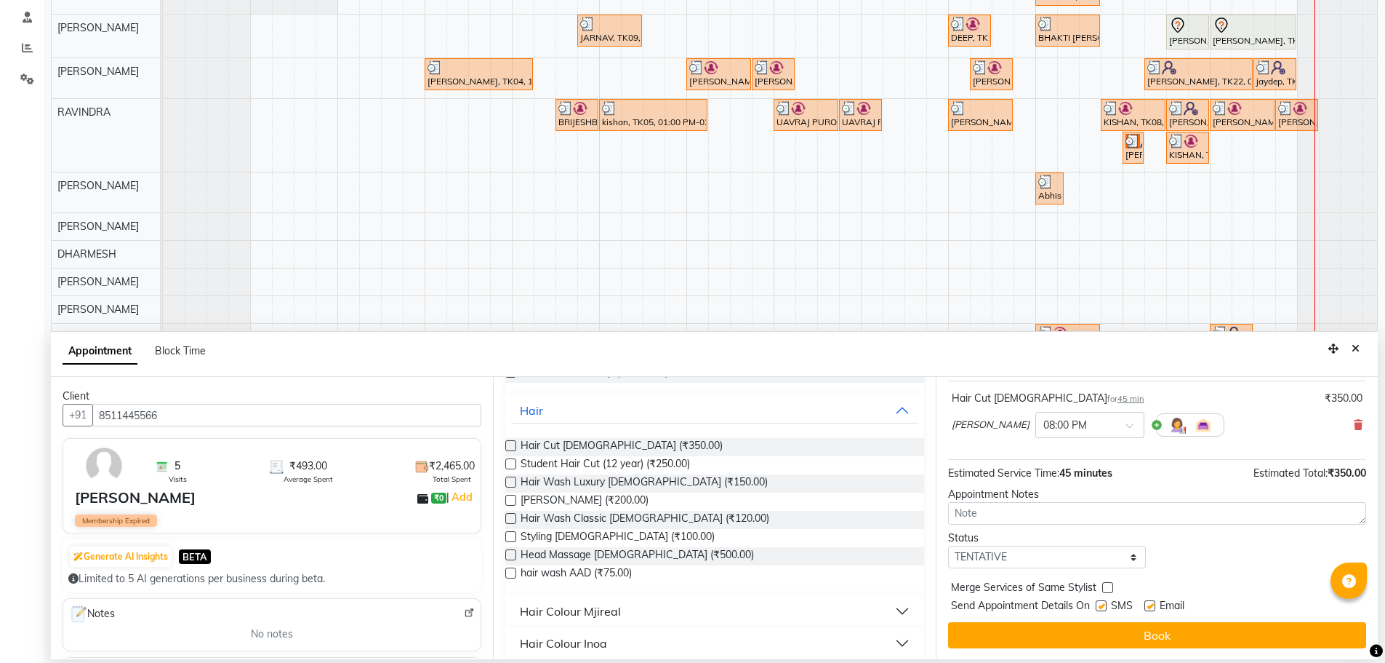
scroll to position [87, 0]
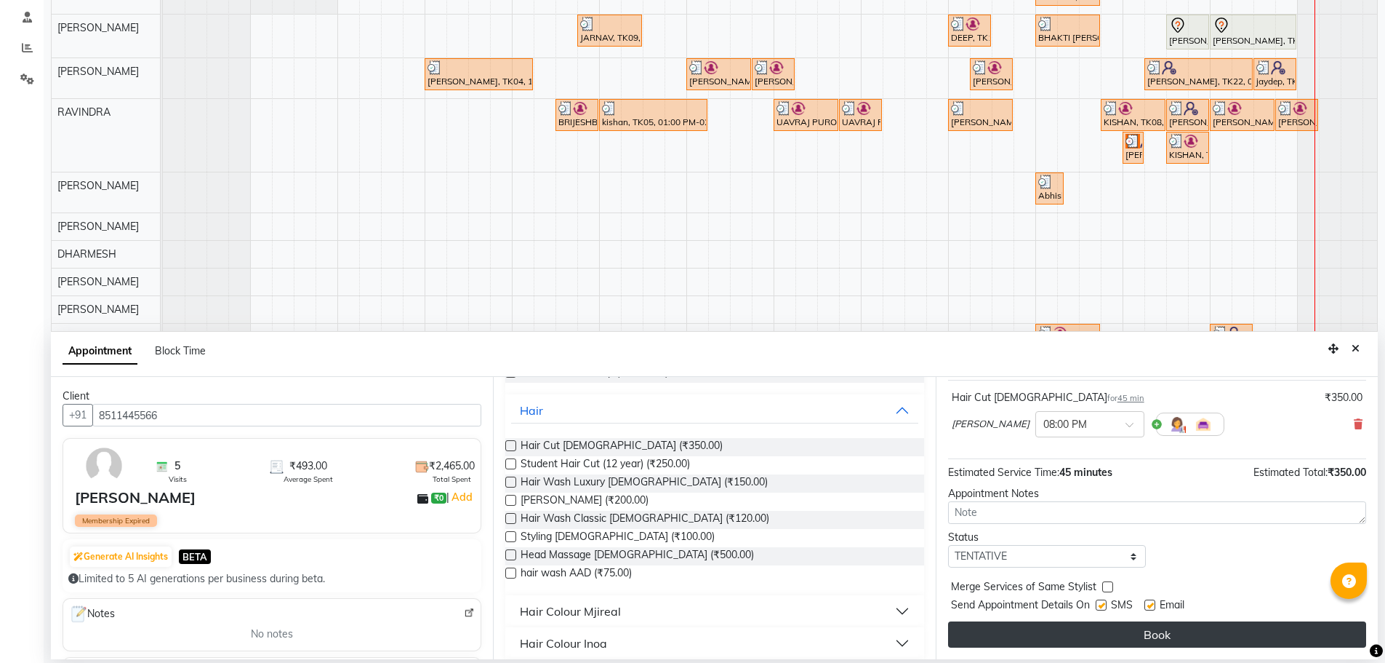
click at [1137, 625] on button "Book" at bounding box center [1157, 634] width 418 height 26
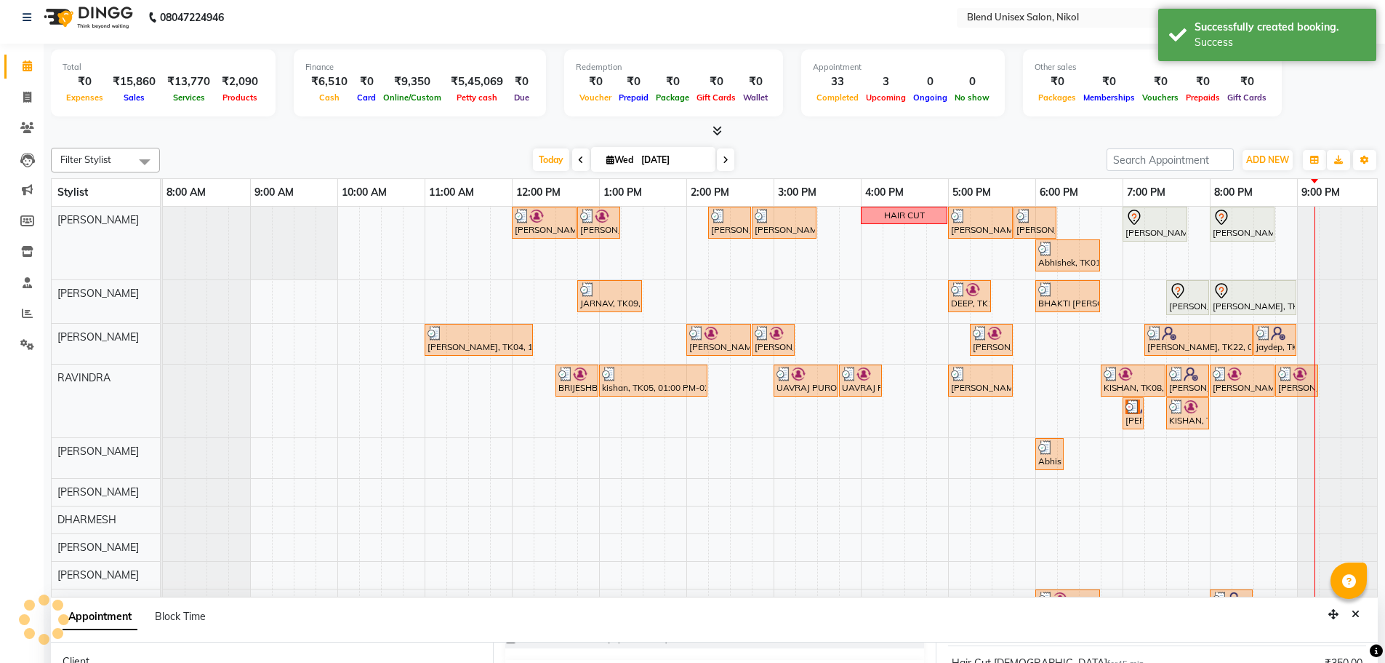
scroll to position [0, 0]
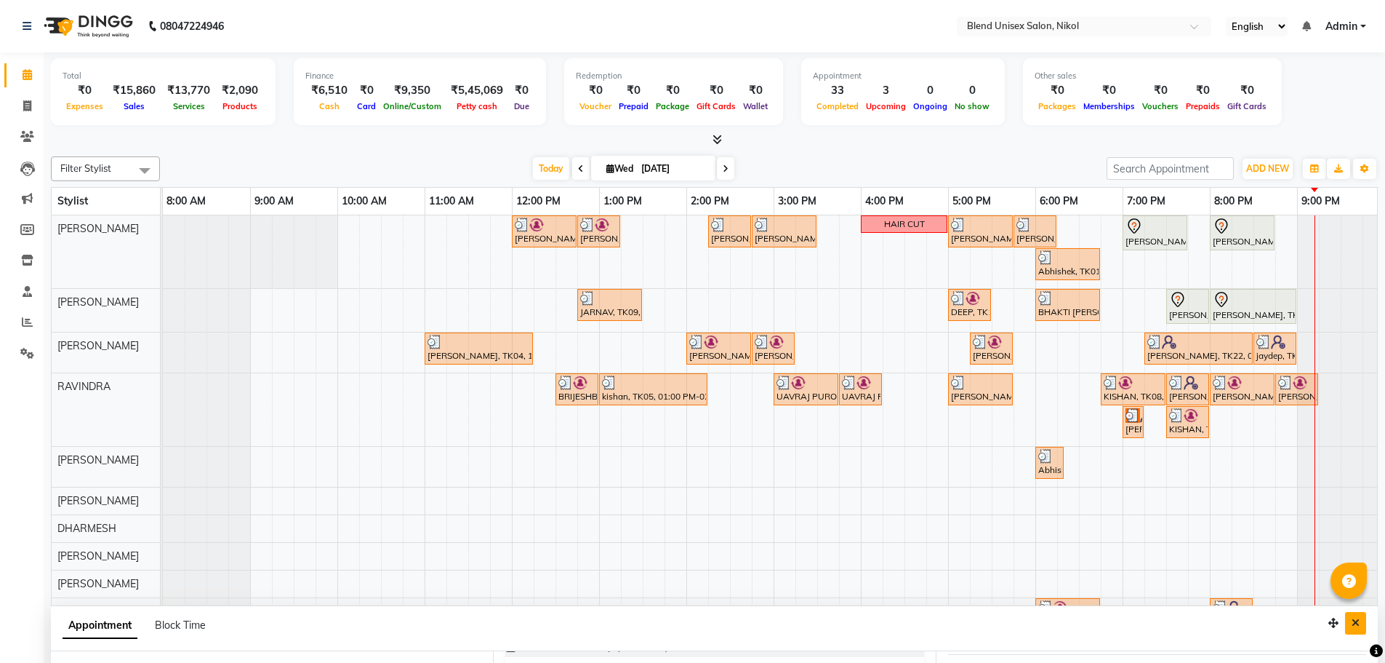
click at [1354, 625] on icon "Close" at bounding box center [1356, 622] width 8 height 10
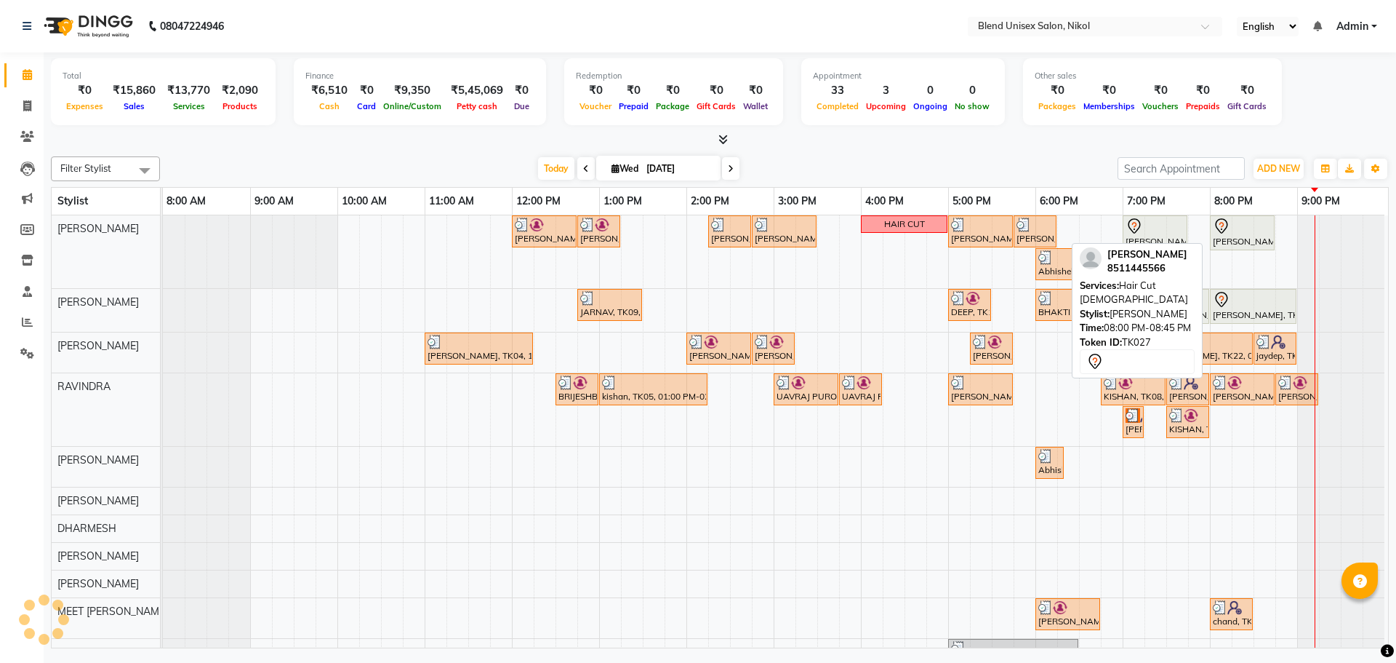
click at [1249, 227] on div at bounding box center [1242, 225] width 59 height 17
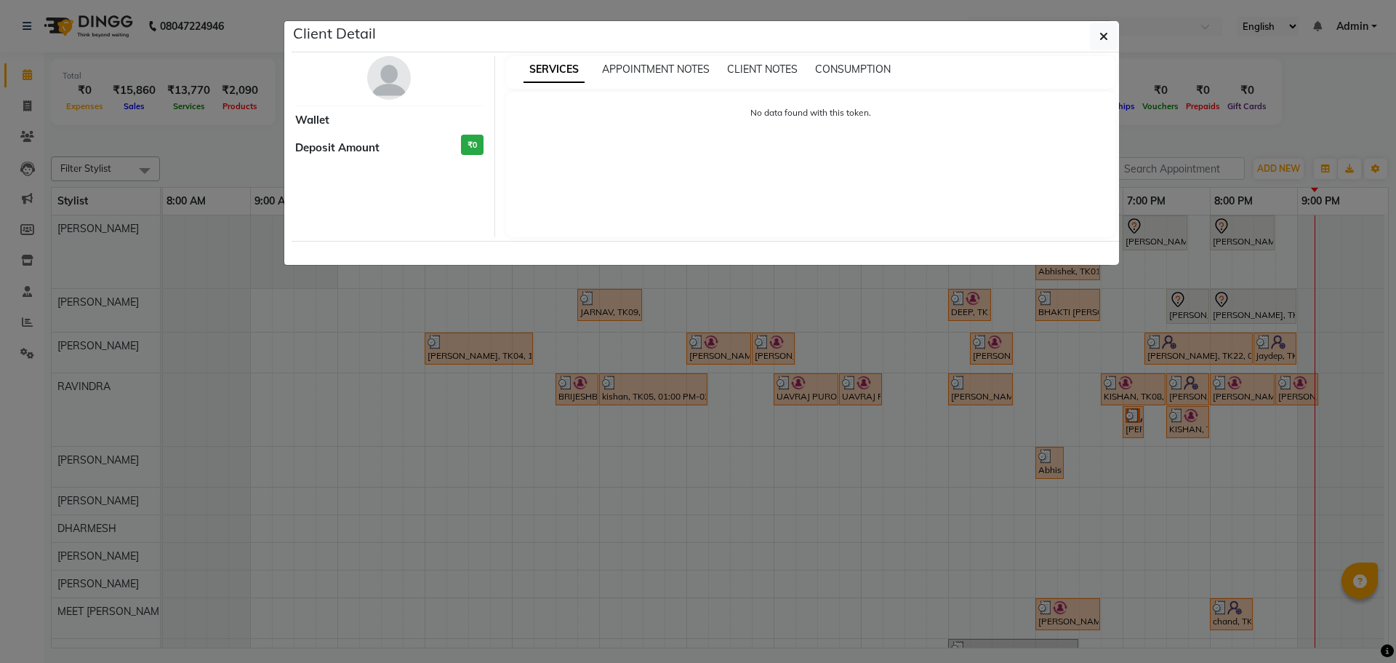
select select "7"
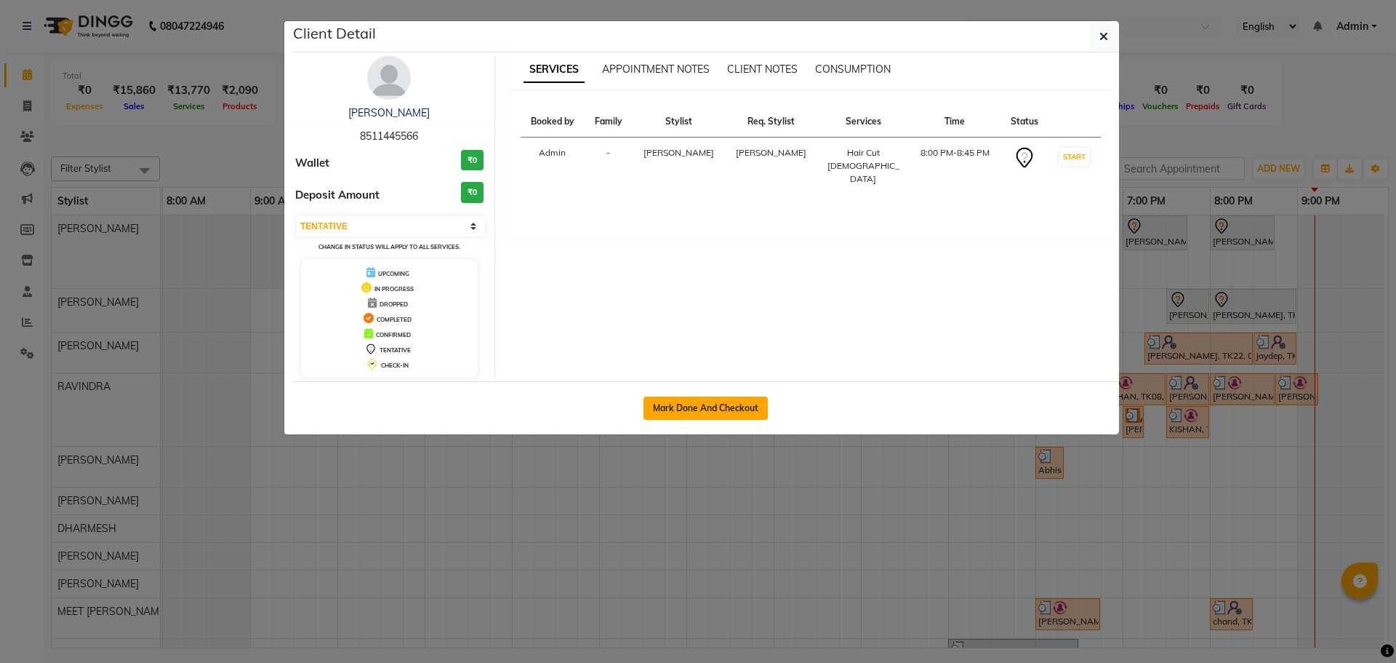
click at [689, 405] on button "Mark Done And Checkout" at bounding box center [706, 407] width 124 height 23
select select "service"
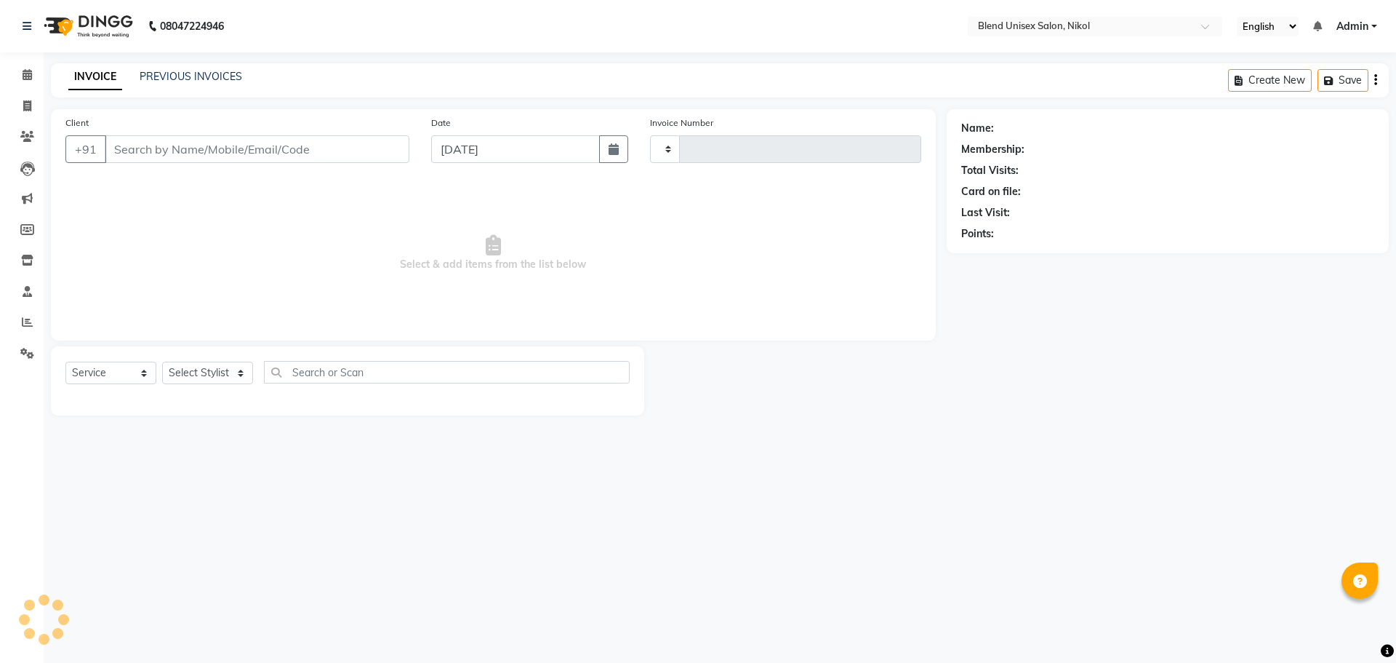
type input "2322"
select select "6213"
type input "8511445566"
select select "45624"
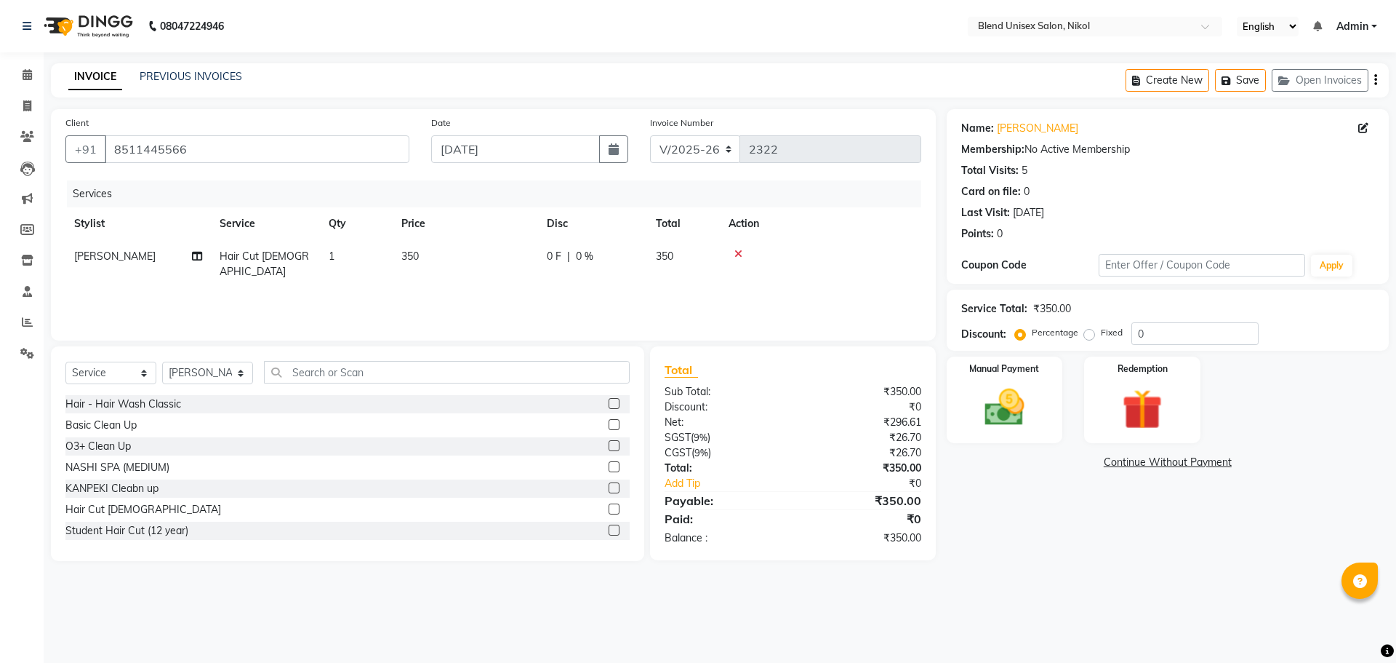
drag, startPoint x: 1092, startPoint y: 334, endPoint x: 1116, endPoint y: 332, distance: 24.8
click at [1095, 334] on div "Fixed" at bounding box center [1105, 332] width 36 height 17
drag, startPoint x: 1155, startPoint y: 330, endPoint x: 1095, endPoint y: 339, distance: 60.3
click at [1095, 339] on div "Percentage Fixed 0" at bounding box center [1138, 333] width 241 height 23
click at [1101, 333] on label "Fixed" at bounding box center [1112, 332] width 22 height 13
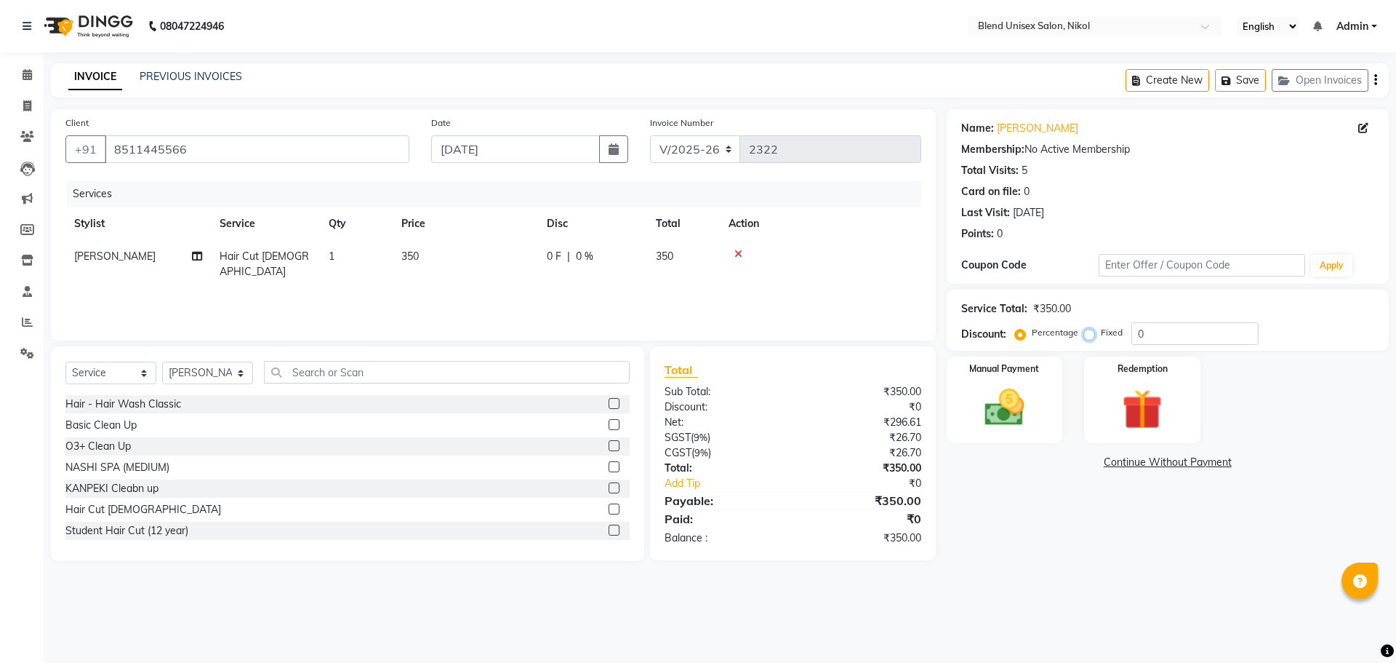
click at [1089, 333] on input "Fixed" at bounding box center [1092, 332] width 10 height 10
radio input "true"
drag, startPoint x: 1161, startPoint y: 335, endPoint x: 1069, endPoint y: 333, distance: 91.7
click at [1069, 333] on div "Percentage Fixed 0" at bounding box center [1138, 333] width 241 height 23
type input "50"
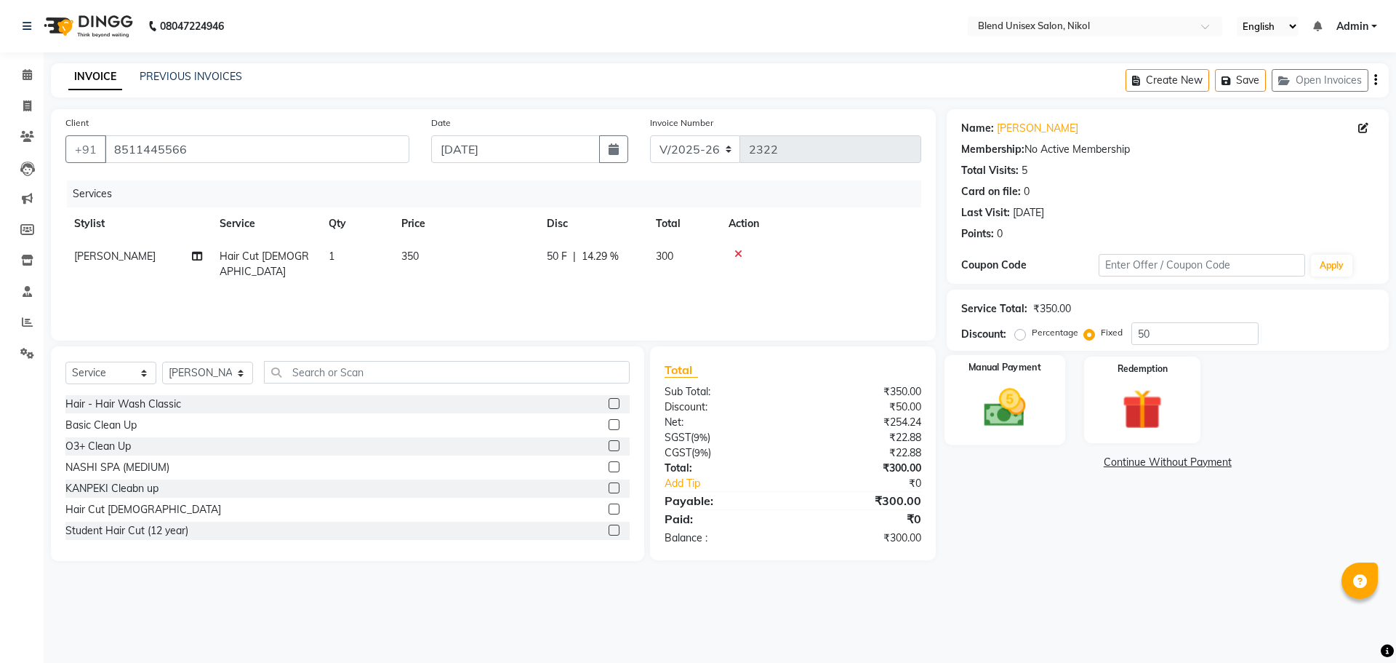
click at [997, 391] on img at bounding box center [1005, 407] width 68 height 48
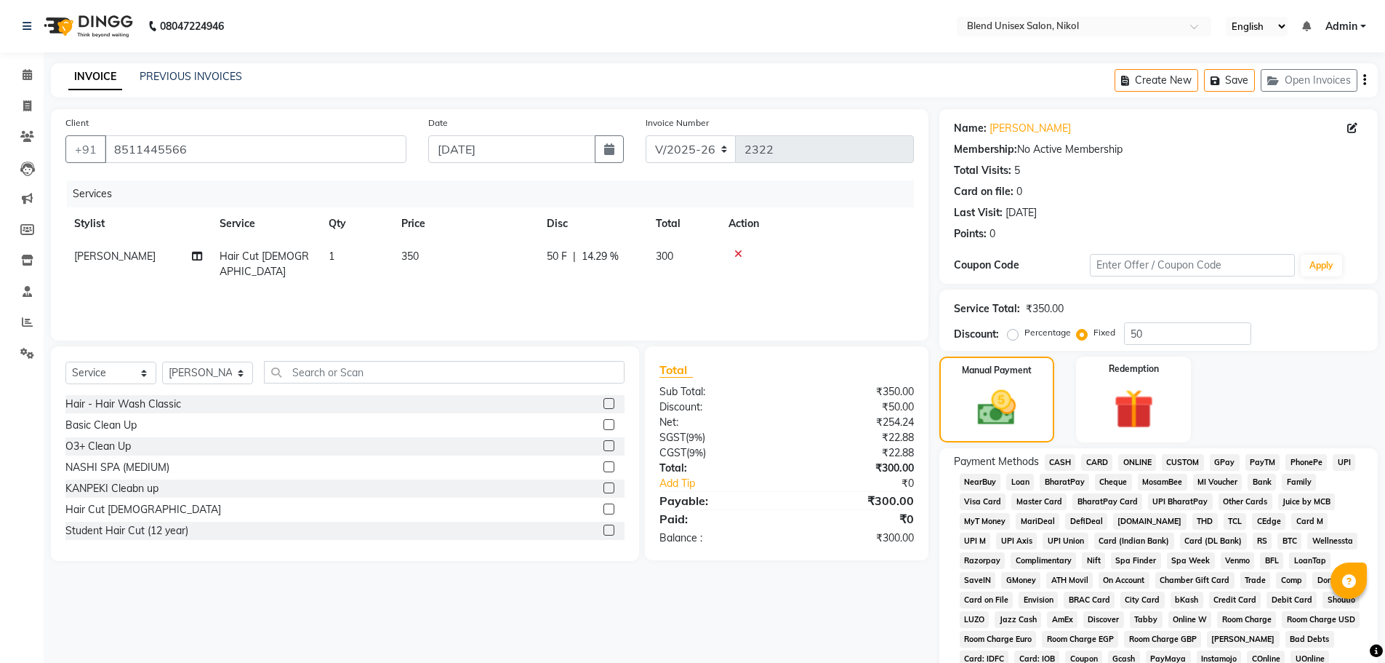
click at [1057, 461] on span "CASH" at bounding box center [1060, 462] width 31 height 17
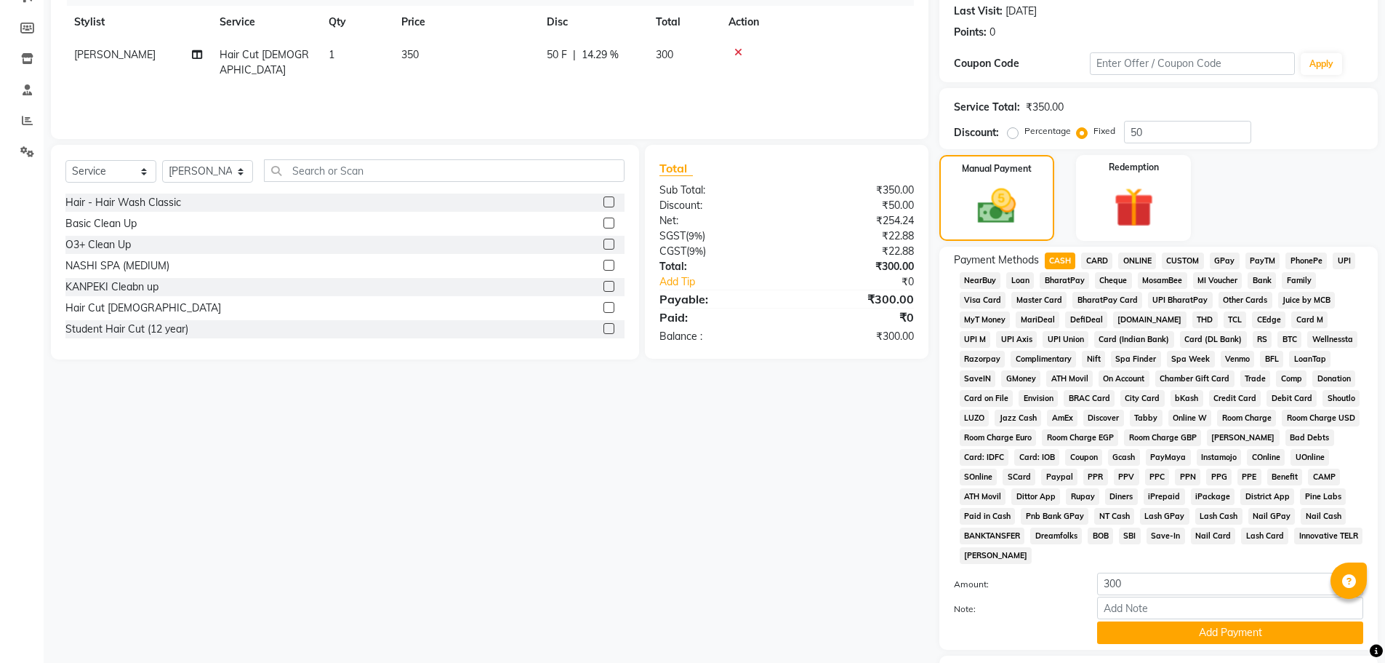
scroll to position [218, 0]
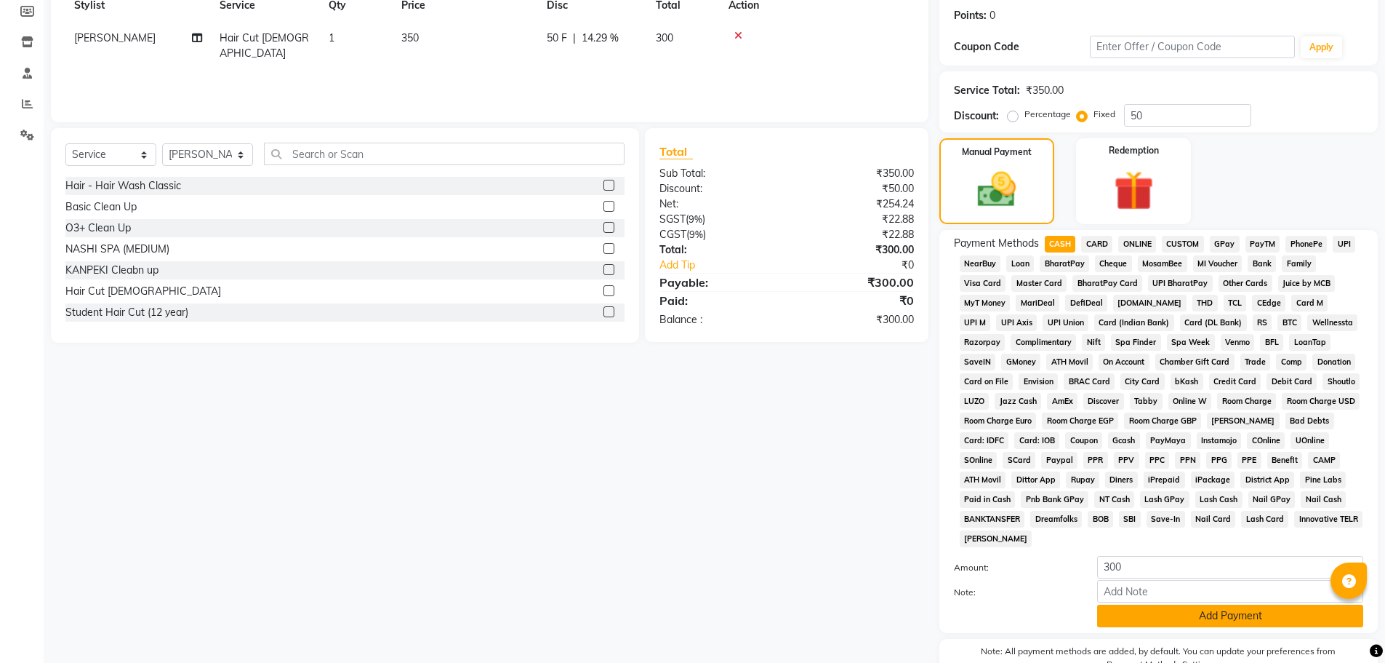
click at [1165, 610] on button "Add Payment" at bounding box center [1230, 615] width 266 height 23
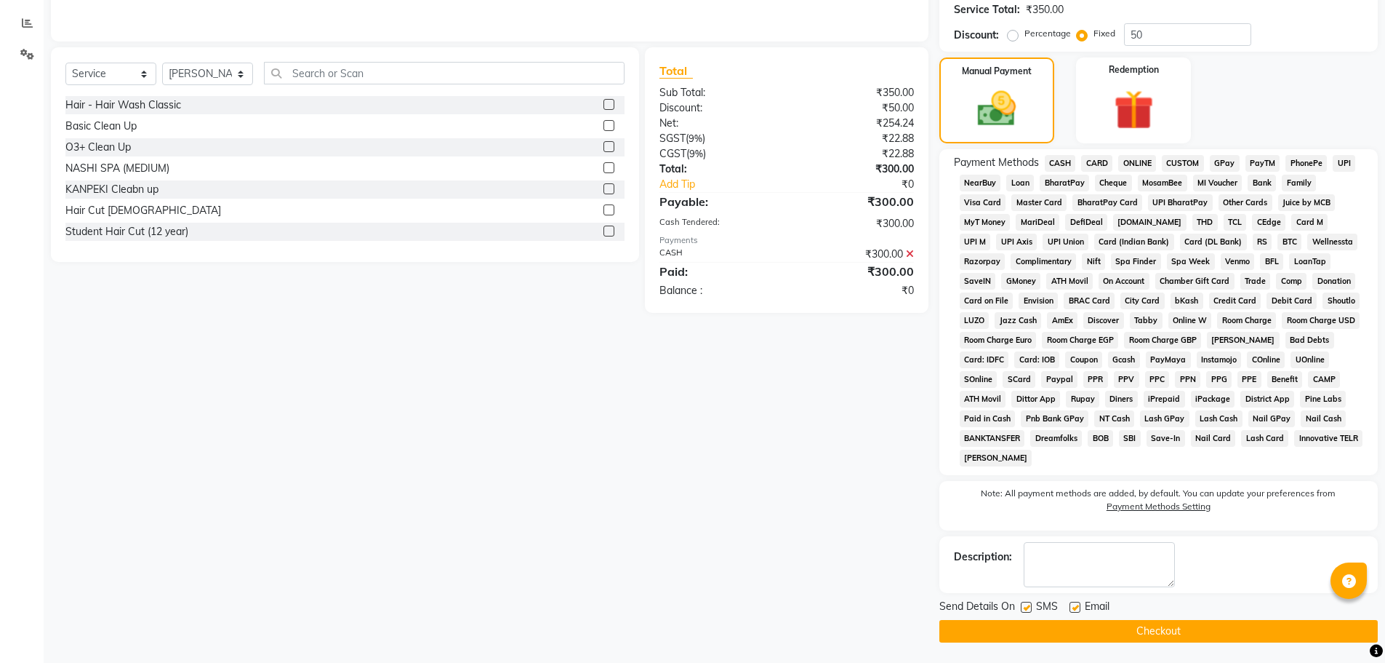
scroll to position [300, 0]
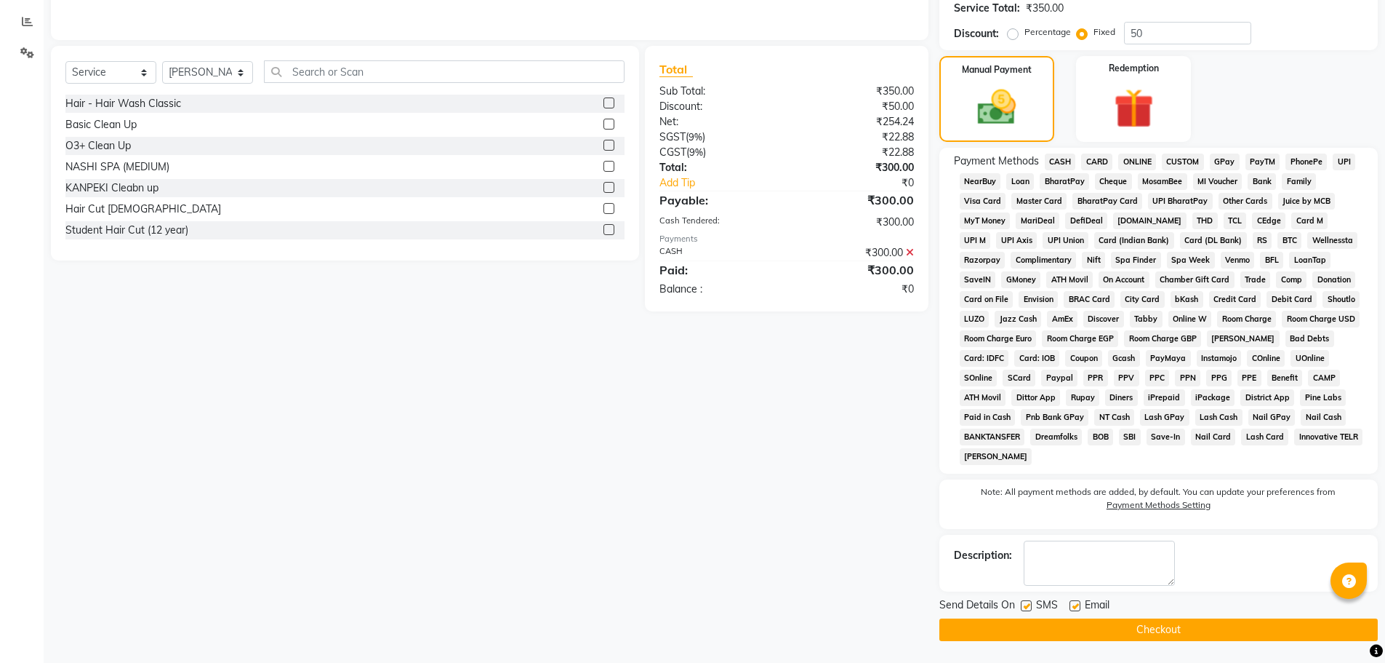
click at [1139, 628] on button "Checkout" at bounding box center [1159, 629] width 439 height 23
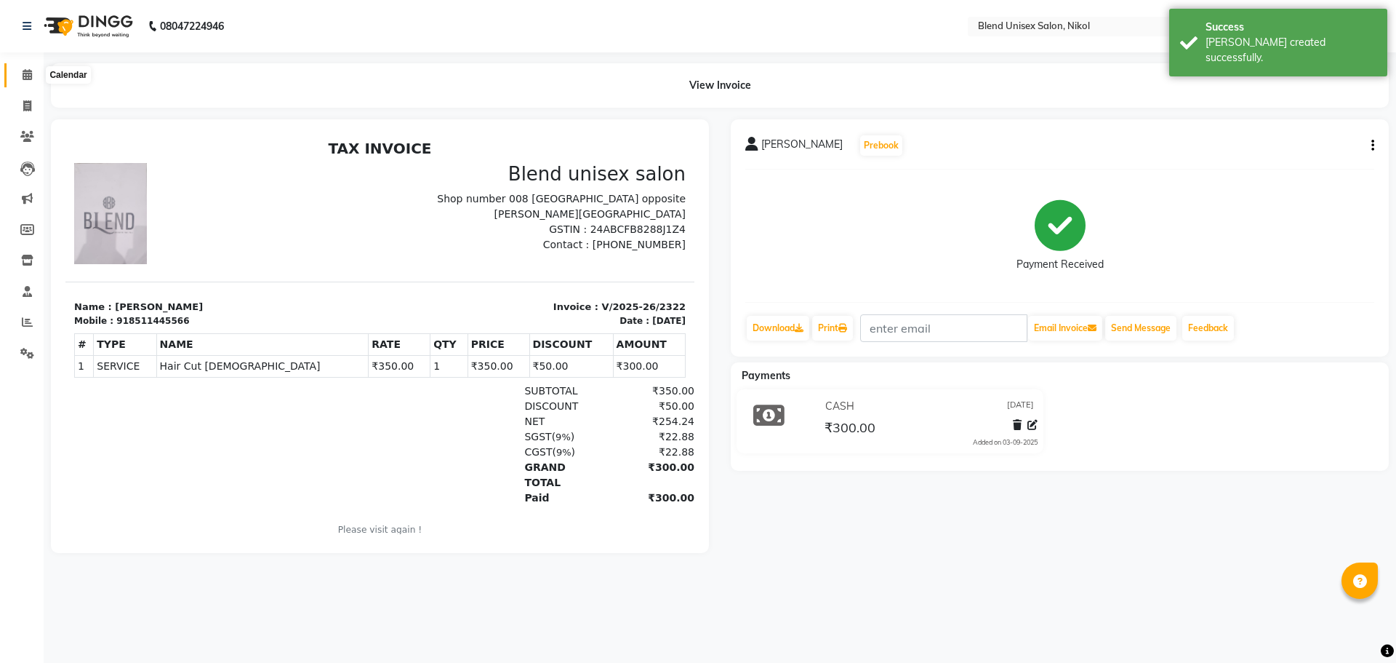
click at [24, 78] on icon at bounding box center [27, 74] width 9 height 11
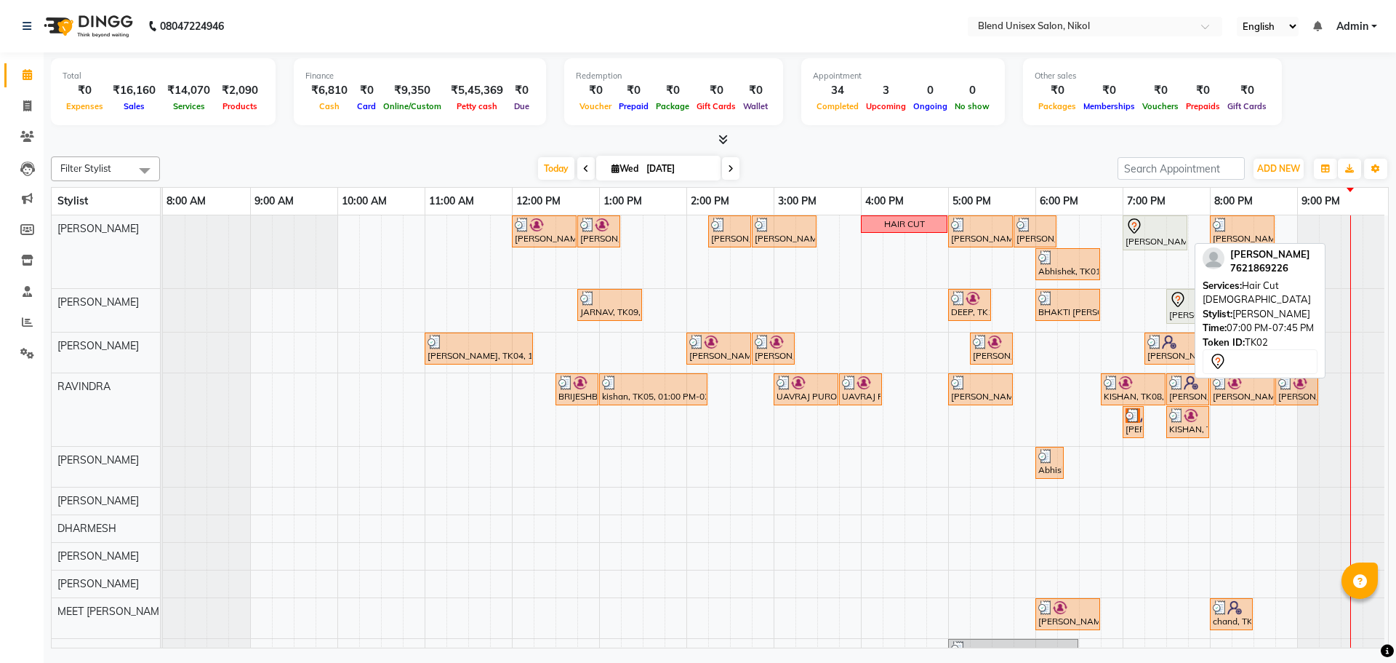
click at [1169, 223] on div at bounding box center [1155, 225] width 59 height 17
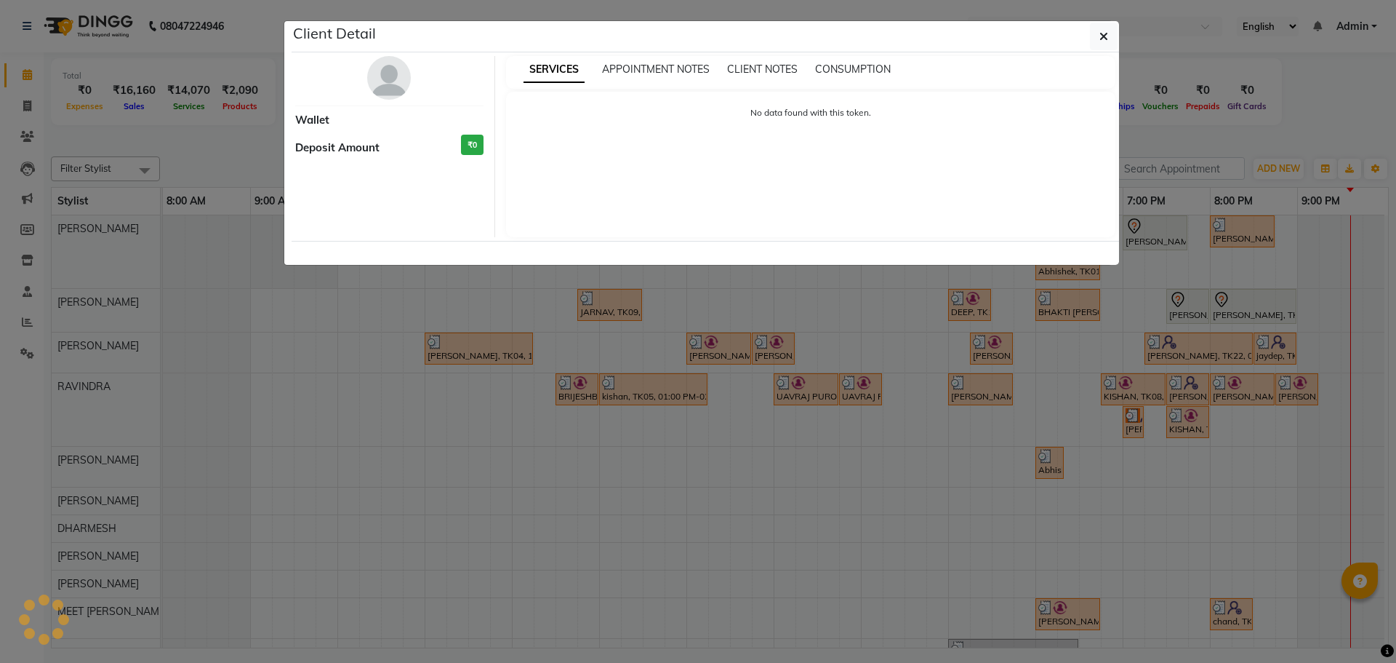
select select "7"
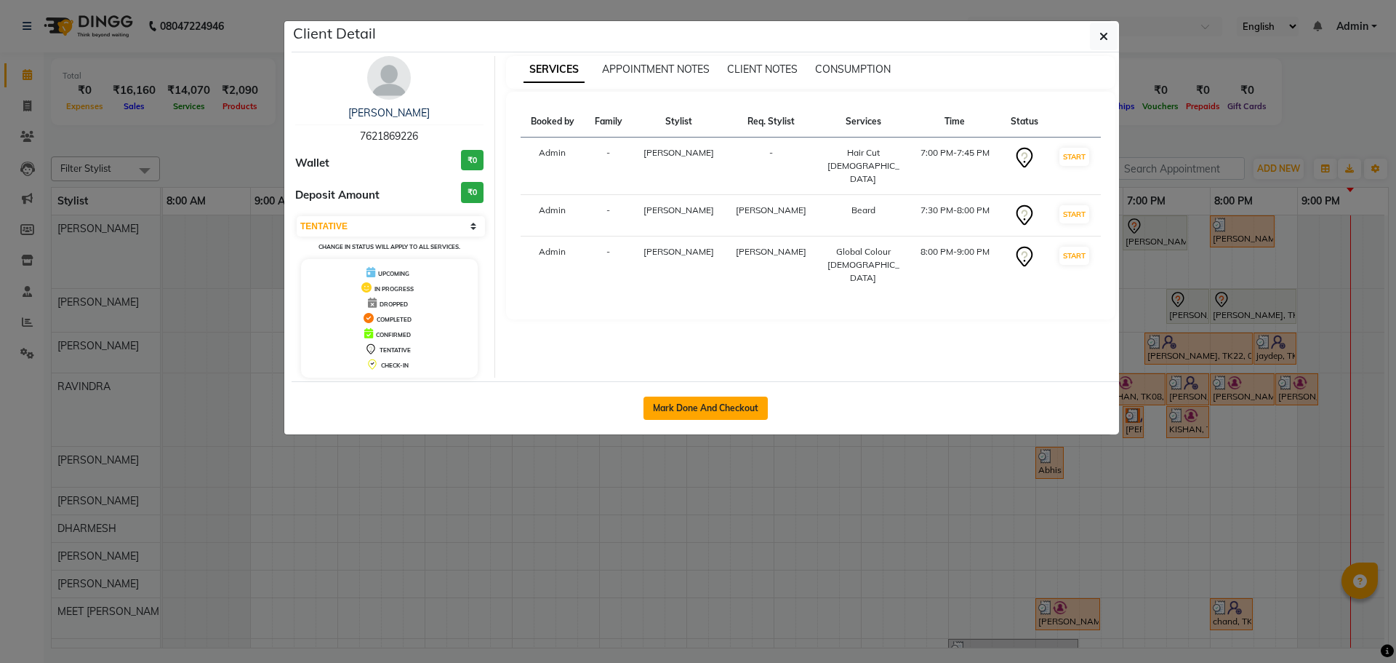
click at [685, 412] on button "Mark Done And Checkout" at bounding box center [706, 407] width 124 height 23
select select "service"
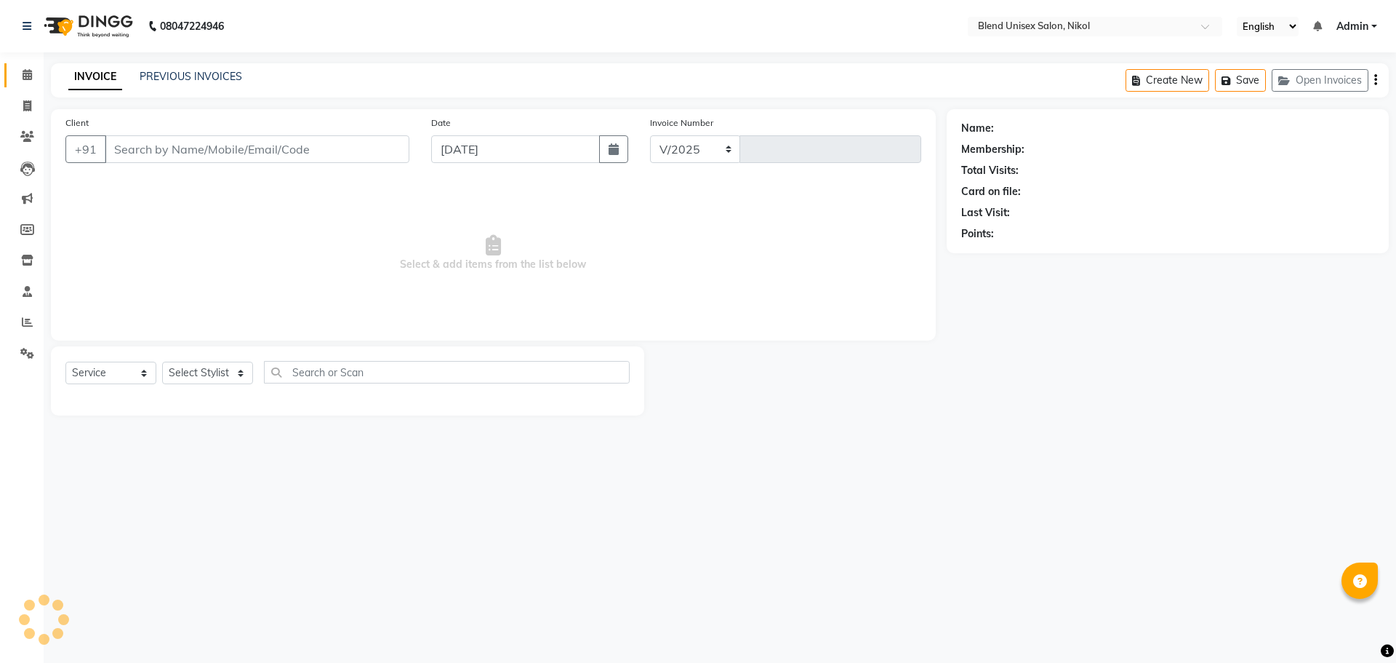
select select "6213"
type input "2323"
type input "7621869226"
select select "74694"
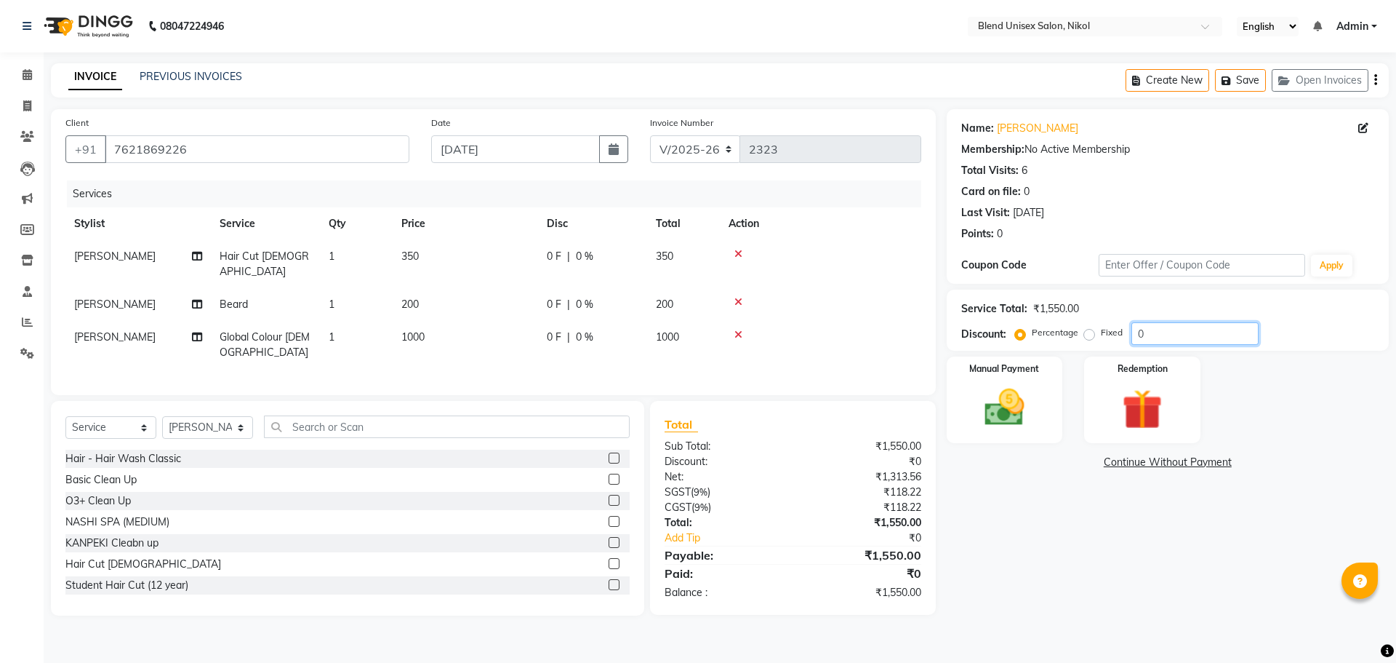
drag, startPoint x: 1154, startPoint y: 331, endPoint x: 1089, endPoint y: 330, distance: 64.7
click at [1089, 330] on div "Percentage Fixed 0" at bounding box center [1138, 333] width 241 height 23
type input "20"
drag, startPoint x: 673, startPoint y: 366, endPoint x: 692, endPoint y: 484, distance: 119.9
click at [683, 382] on div "Client +91 7621869226 Date 03-09-2025 Invoice Number V/2025 V/2025-26 2323 Serv…" at bounding box center [493, 362] width 907 height 506
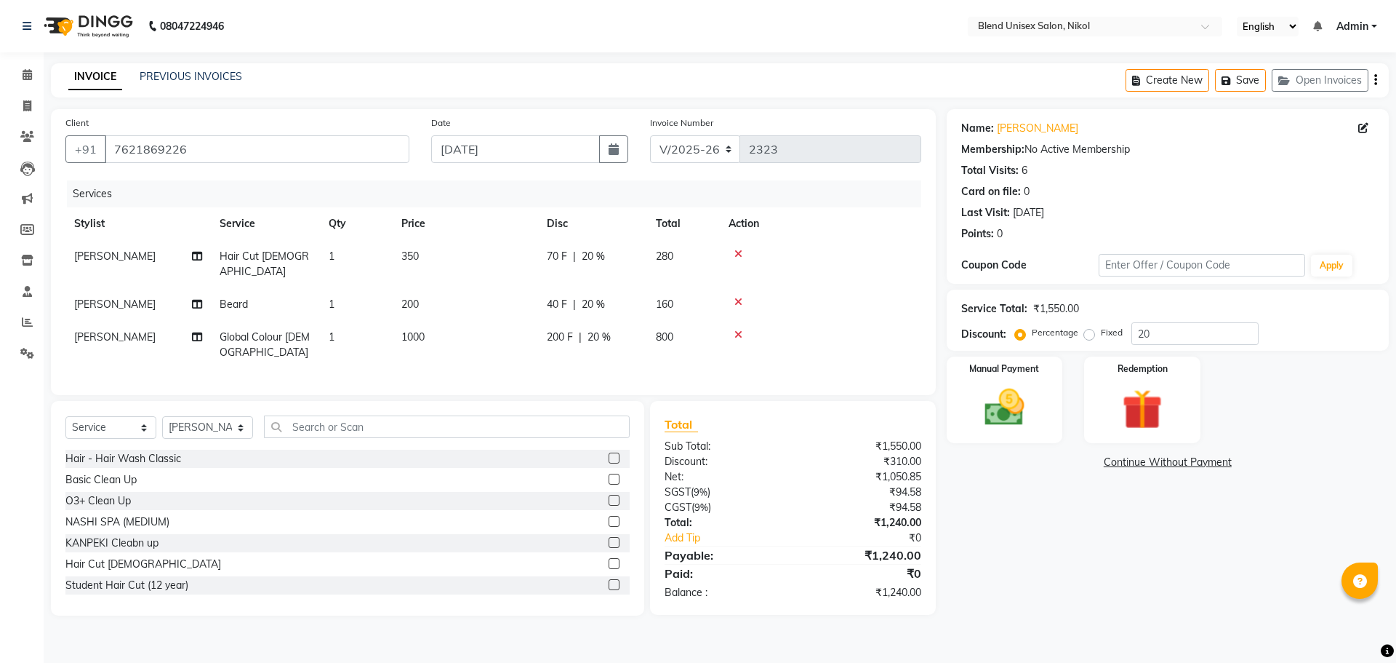
click at [788, 288] on td at bounding box center [820, 304] width 201 height 33
drag, startPoint x: 559, startPoint y: 284, endPoint x: 548, endPoint y: 285, distance: 11.7
click at [548, 297] on span "40 F" at bounding box center [557, 304] width 20 height 15
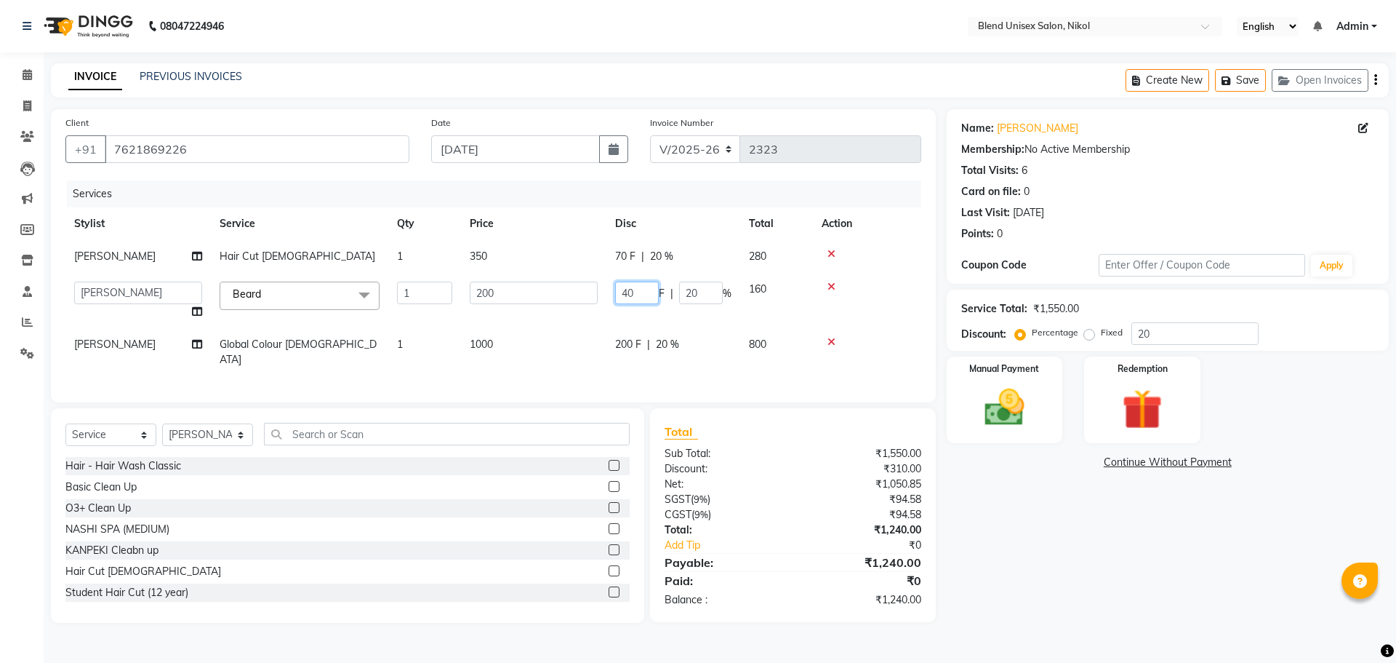
drag, startPoint x: 644, startPoint y: 289, endPoint x: 613, endPoint y: 292, distance: 31.4
click at [615, 292] on td "40 F | 20 %" at bounding box center [674, 300] width 134 height 55
type input "50"
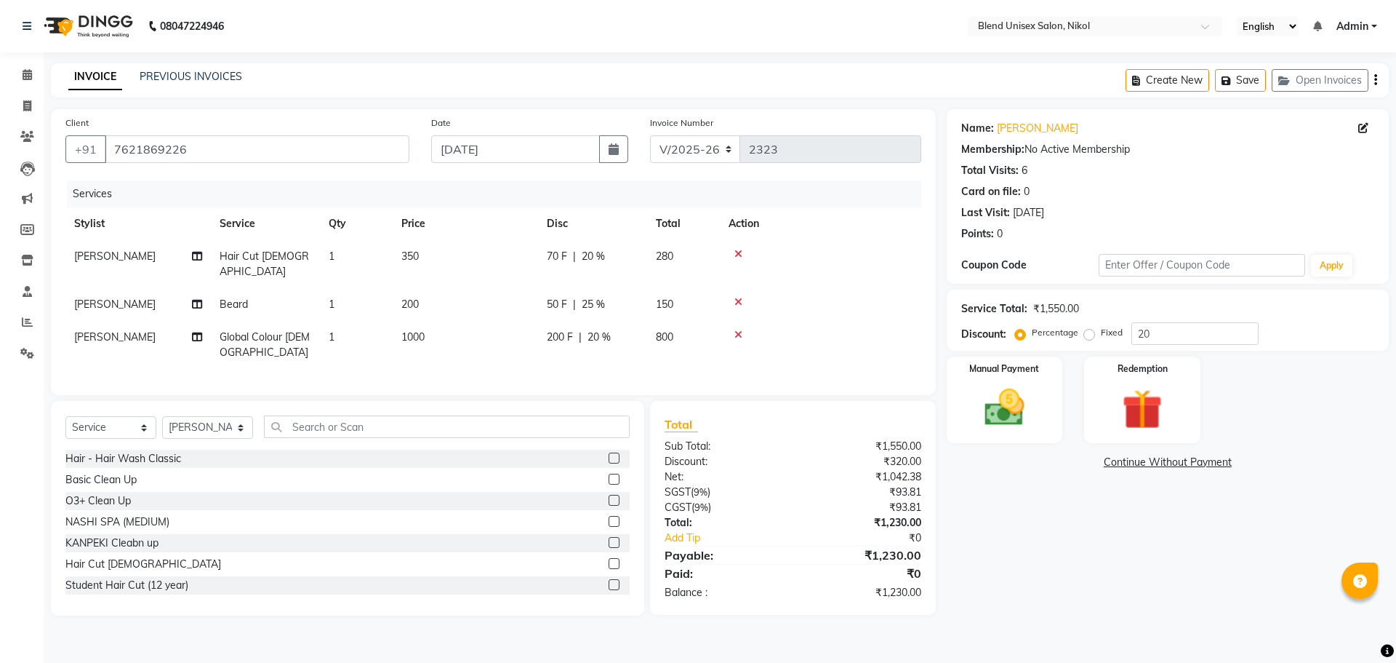
click at [858, 270] on td at bounding box center [820, 264] width 201 height 48
click at [556, 253] on span "70 F" at bounding box center [557, 256] width 20 height 15
select select "45624"
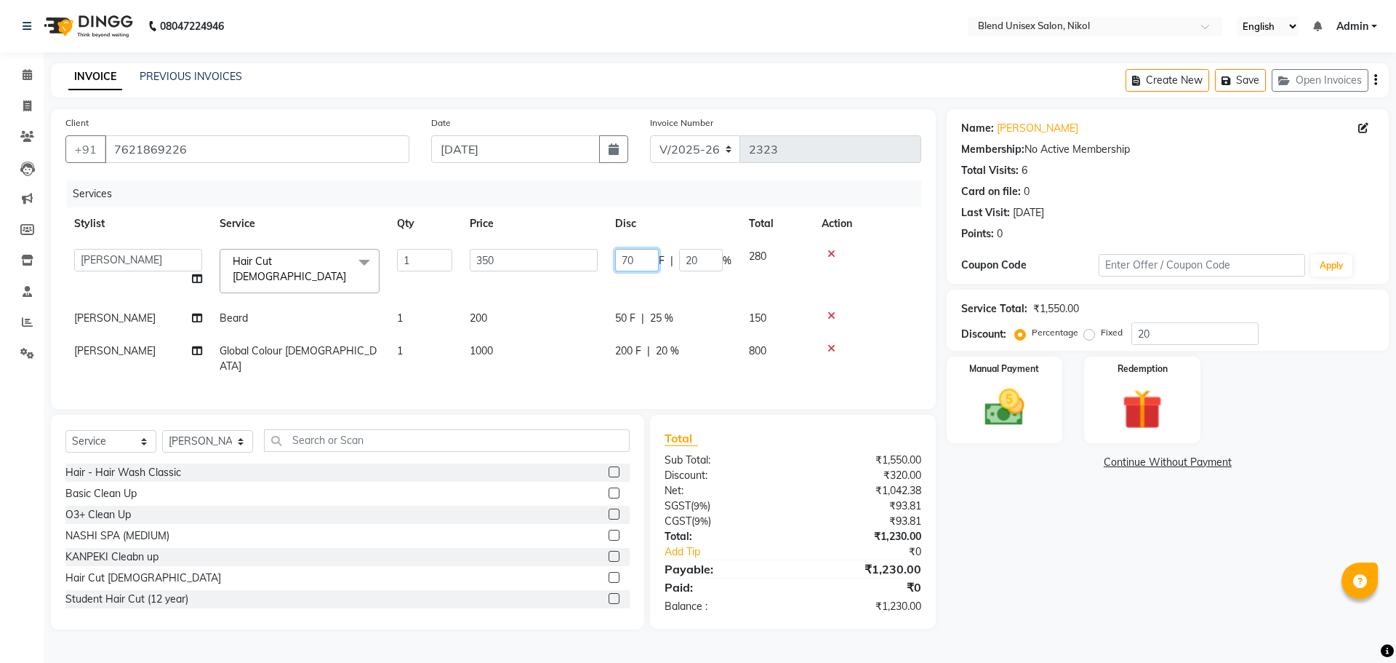
drag, startPoint x: 633, startPoint y: 255, endPoint x: 581, endPoint y: 256, distance: 51.6
click at [581, 256] on tr "AJAY NAI AYESHA MALEK DHARMESH JAIMIN LIMBACHIYA KAVITA PRAJAPATI MEET AMRELIYA…" at bounding box center [493, 271] width 856 height 62
type input "50"
click at [543, 306] on tbody "AJAY NAI AYESHA MALEK DHARMESH JAIMIN LIMBACHIYA KAVITA PRAJAPATI MEET AMRELIYA…" at bounding box center [493, 311] width 856 height 143
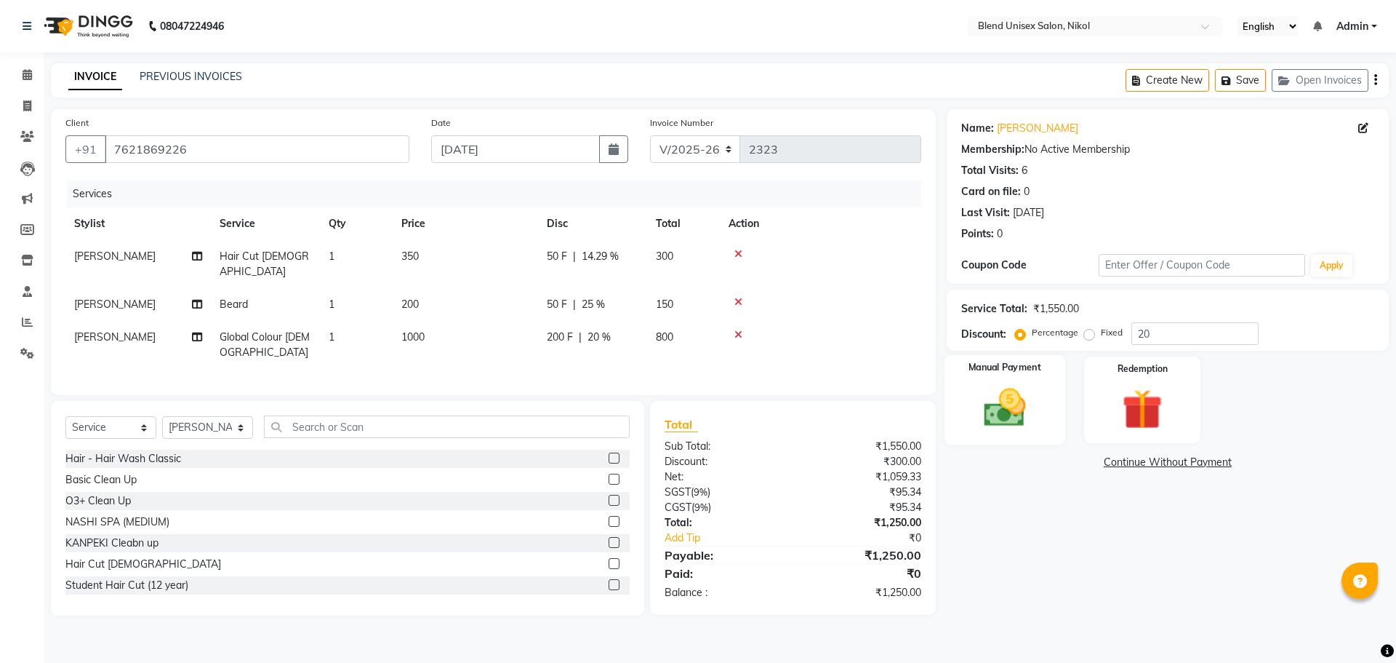
click at [1028, 414] on img at bounding box center [1005, 407] width 68 height 48
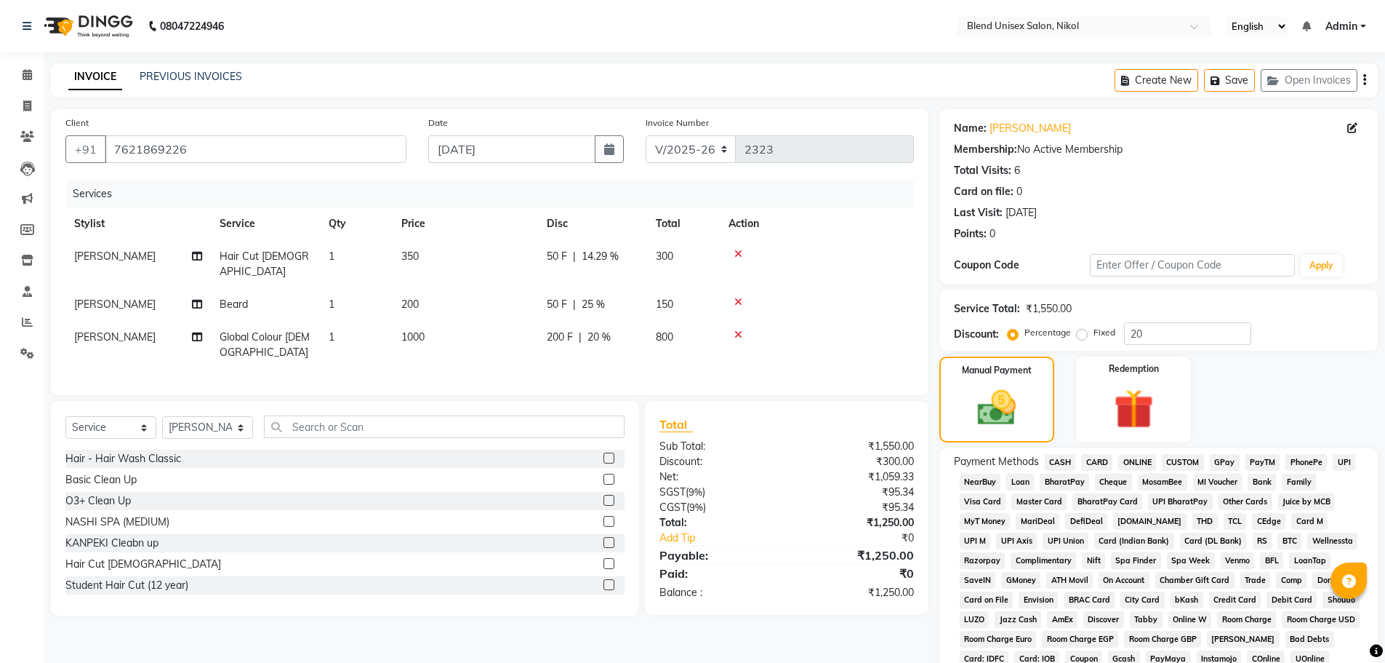
click at [1059, 460] on span "CASH" at bounding box center [1060, 462] width 31 height 17
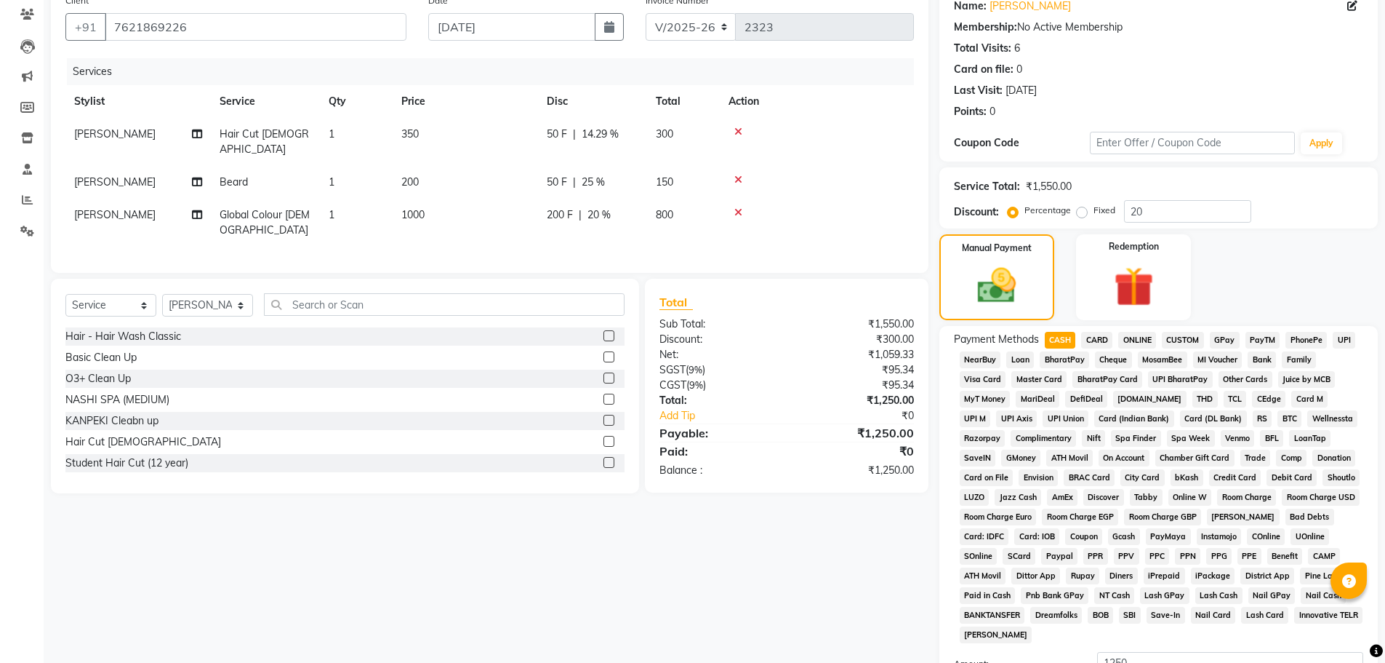
scroll to position [295, 0]
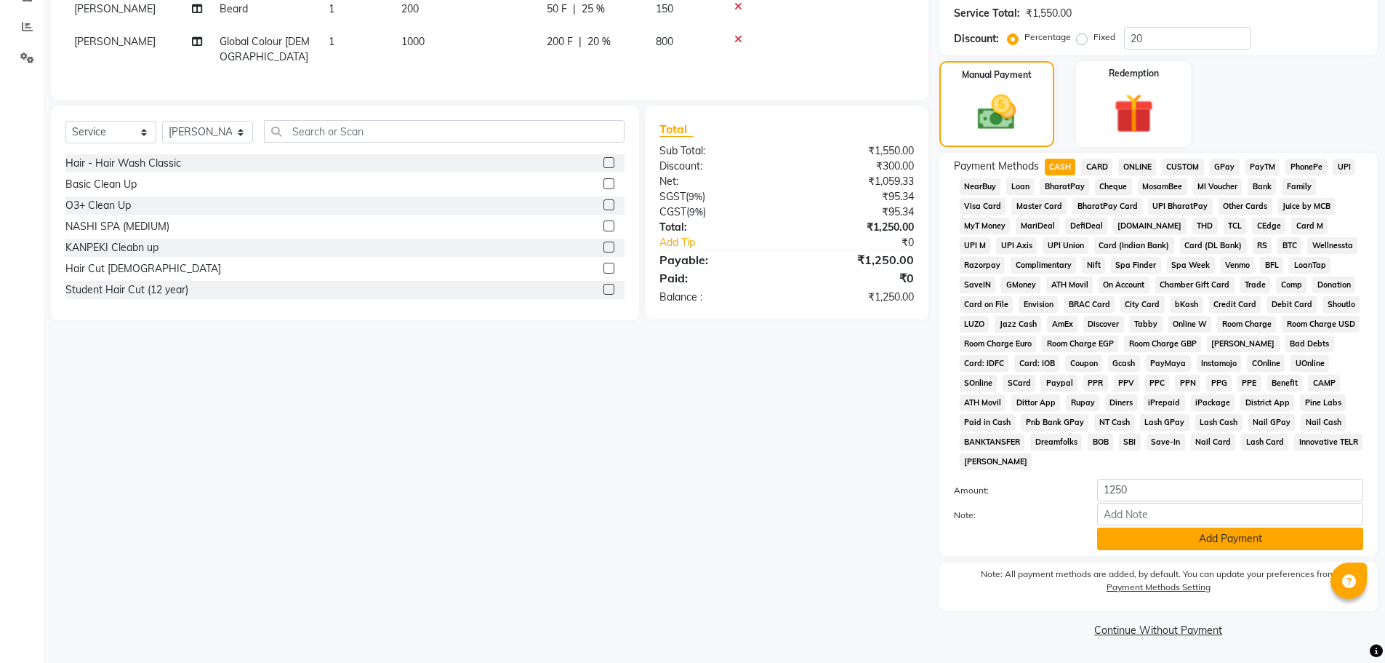
click at [1177, 542] on button "Add Payment" at bounding box center [1230, 538] width 266 height 23
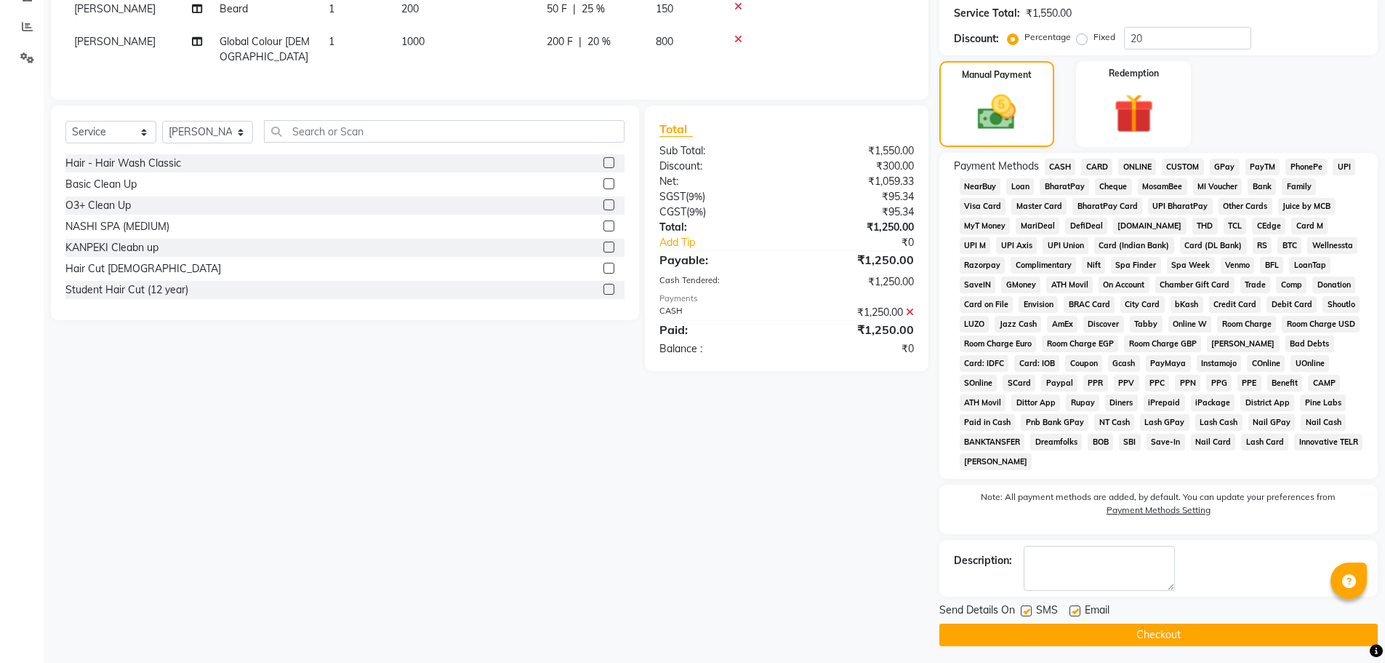
click at [1161, 631] on button "Checkout" at bounding box center [1159, 634] width 439 height 23
